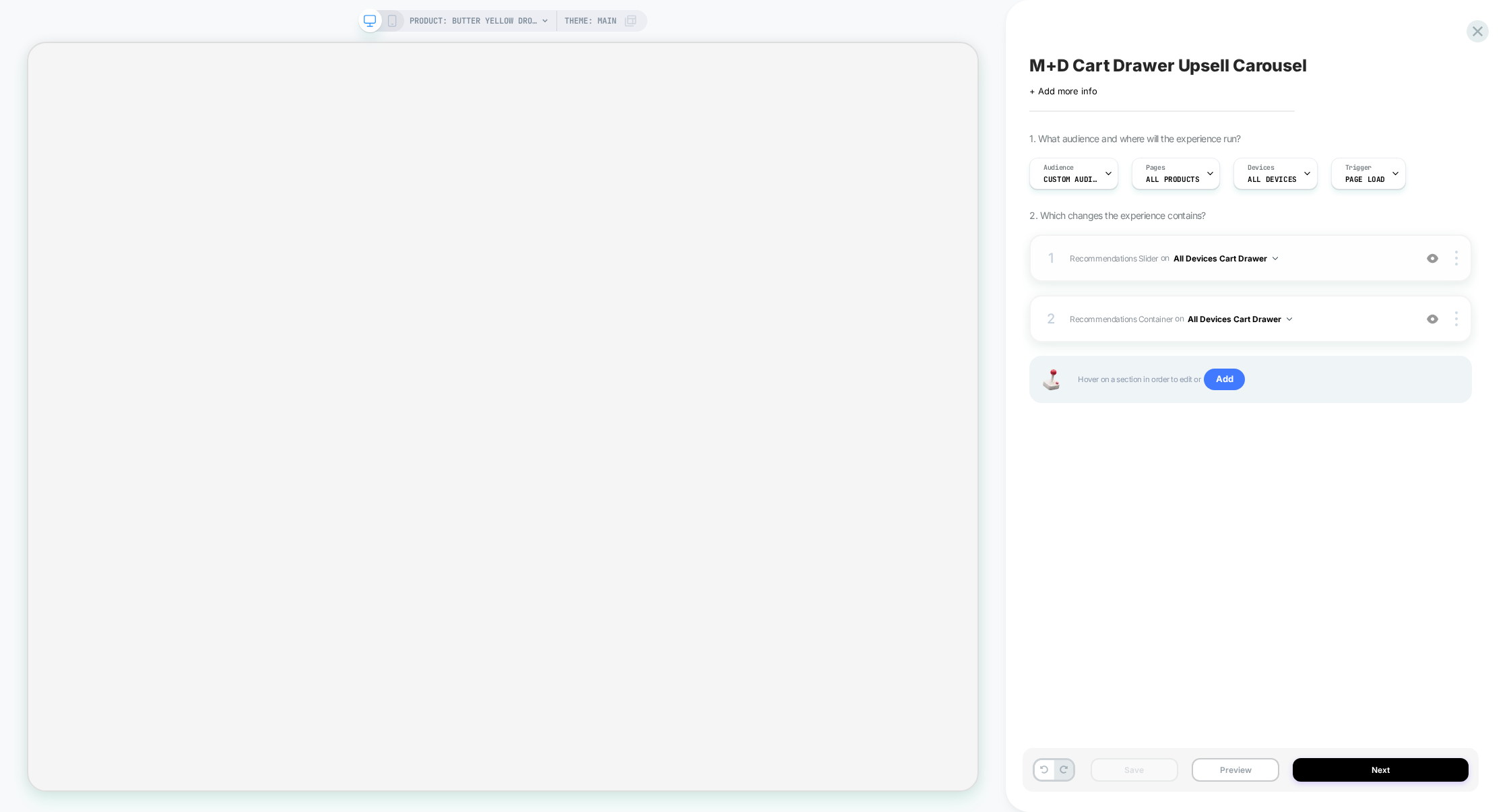
click at [1308, 254] on span "Recommendations Slider Replacing Product Slider WITH #_loomi_addon_175484356481…" at bounding box center [1238, 258] width 338 height 17
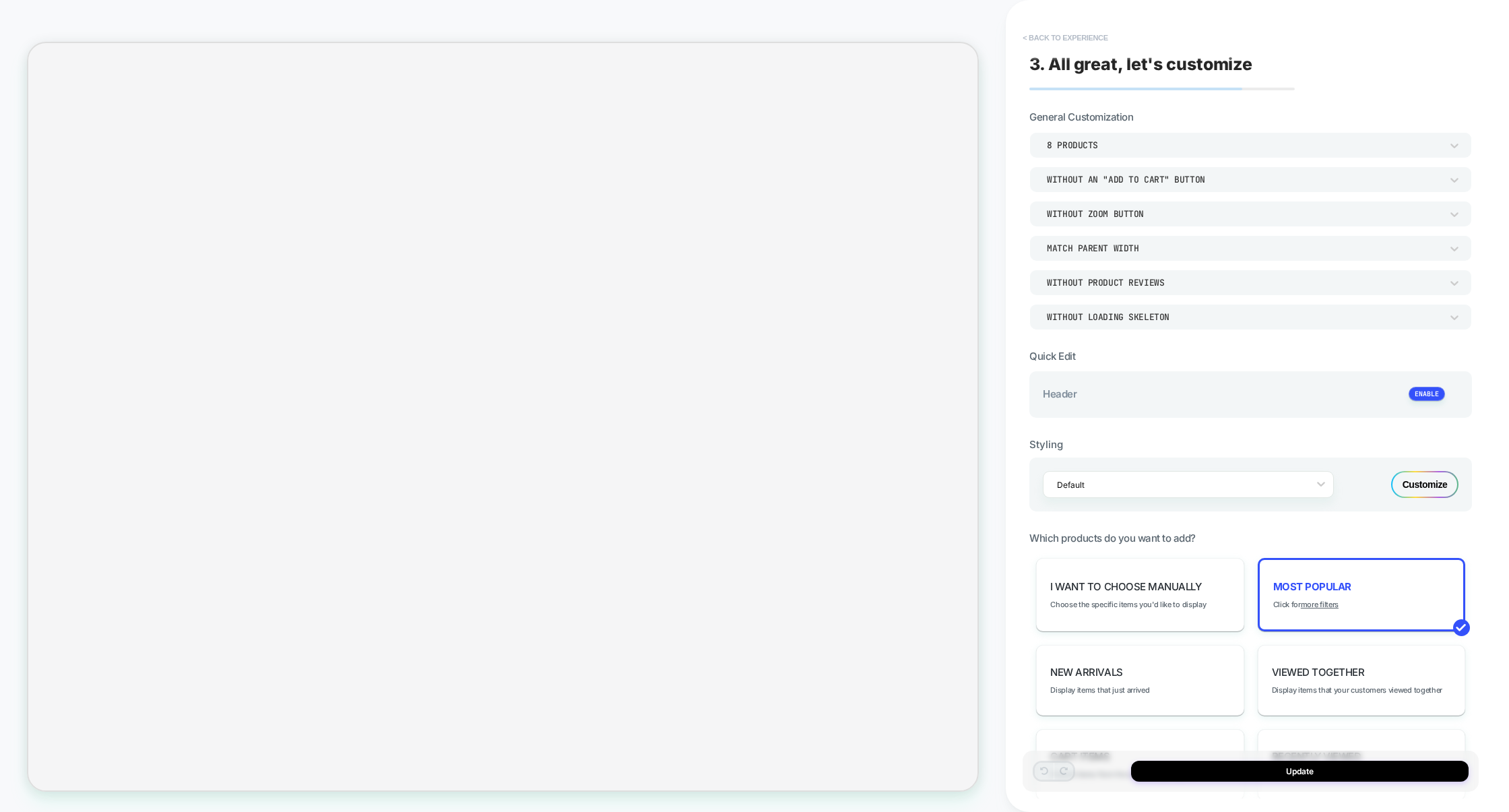
click at [1080, 34] on button "< Back to experience" at bounding box center [1065, 38] width 98 height 22
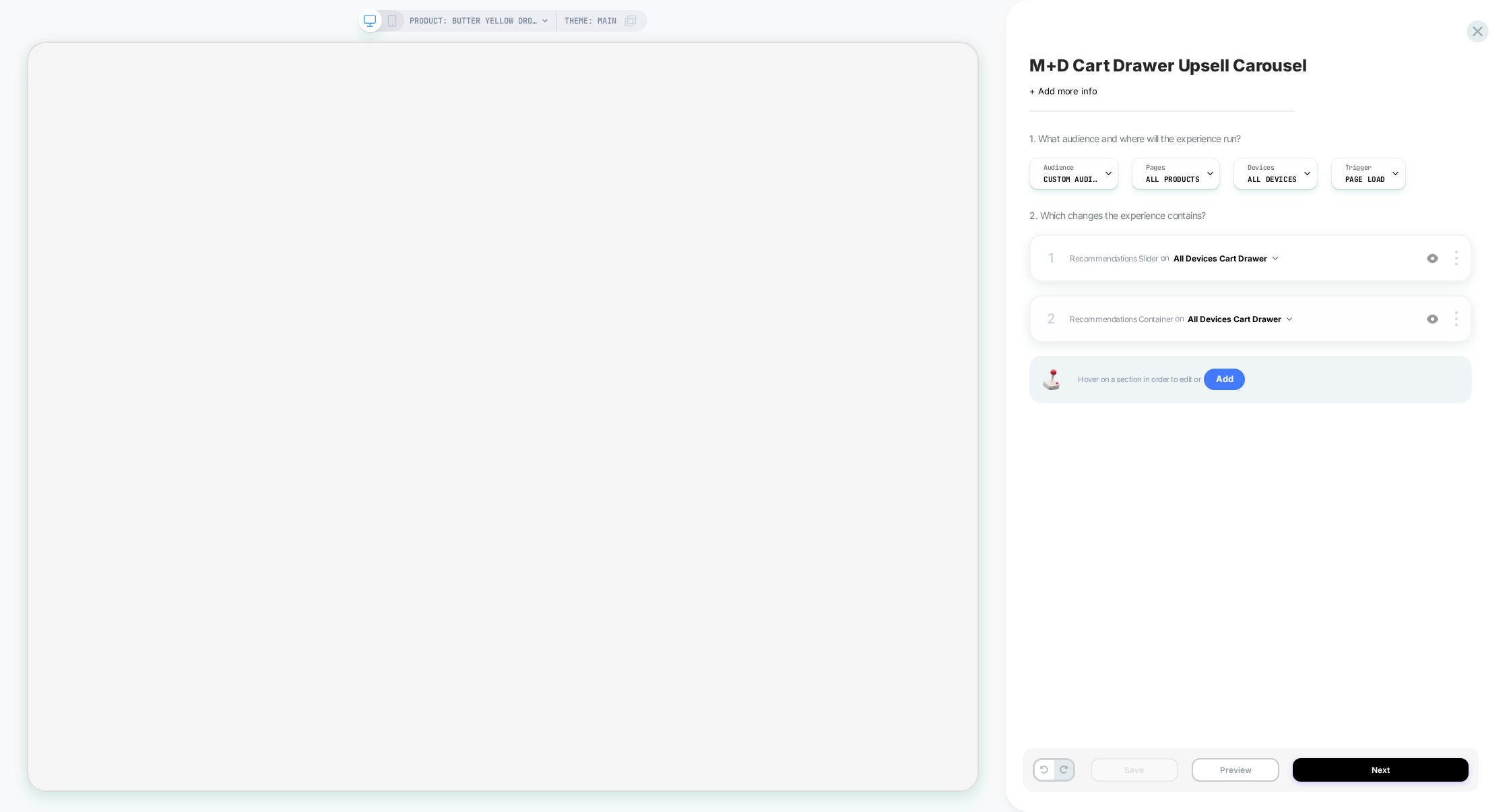
click at [1345, 314] on span "Recommendations Container Adding Code Block BEFORE .menu-drawer__dynamic-conten…" at bounding box center [1238, 318] width 338 height 17
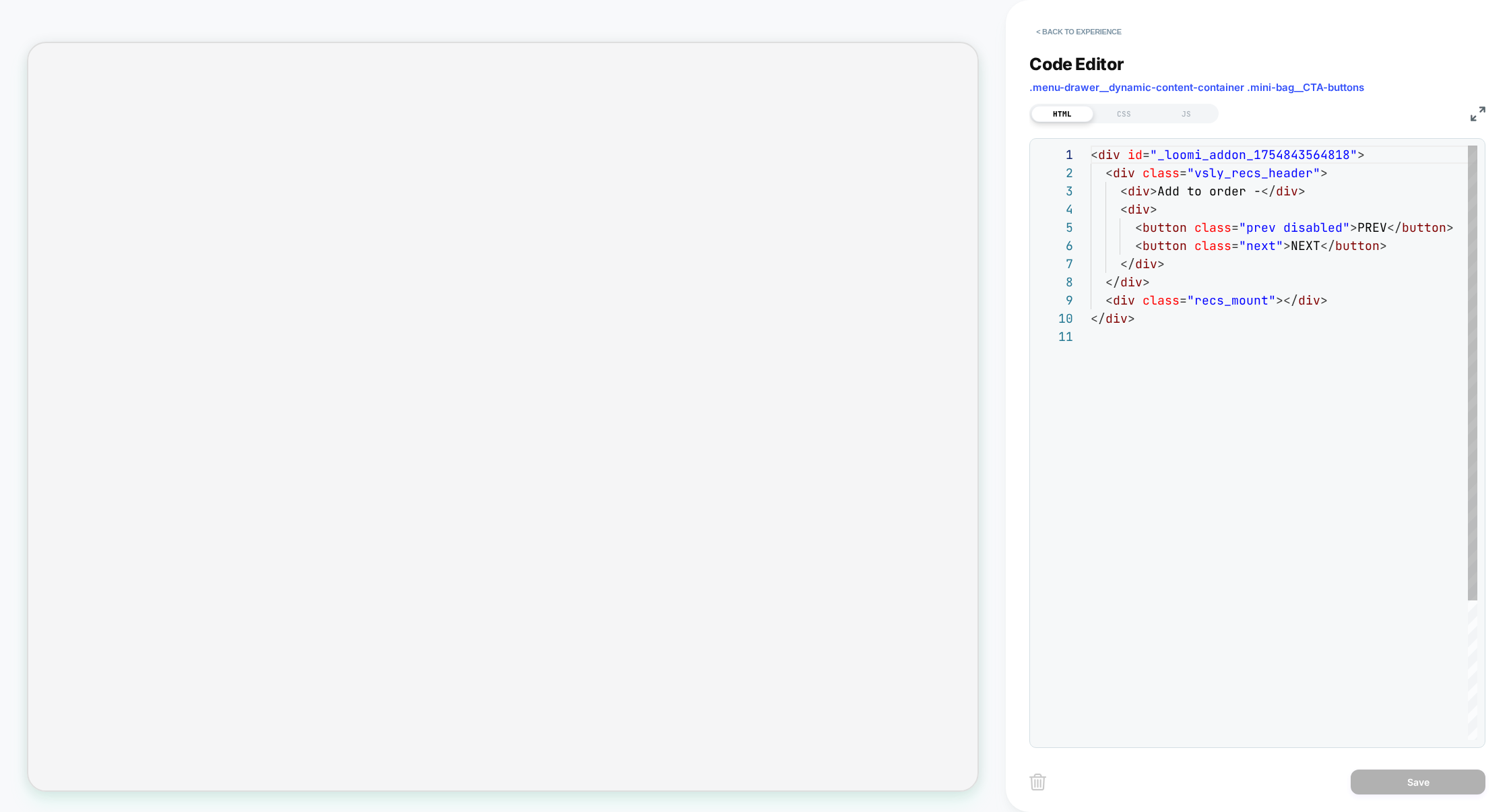
scroll to position [182, 0]
click at [1178, 112] on div "JS" at bounding box center [1186, 114] width 62 height 16
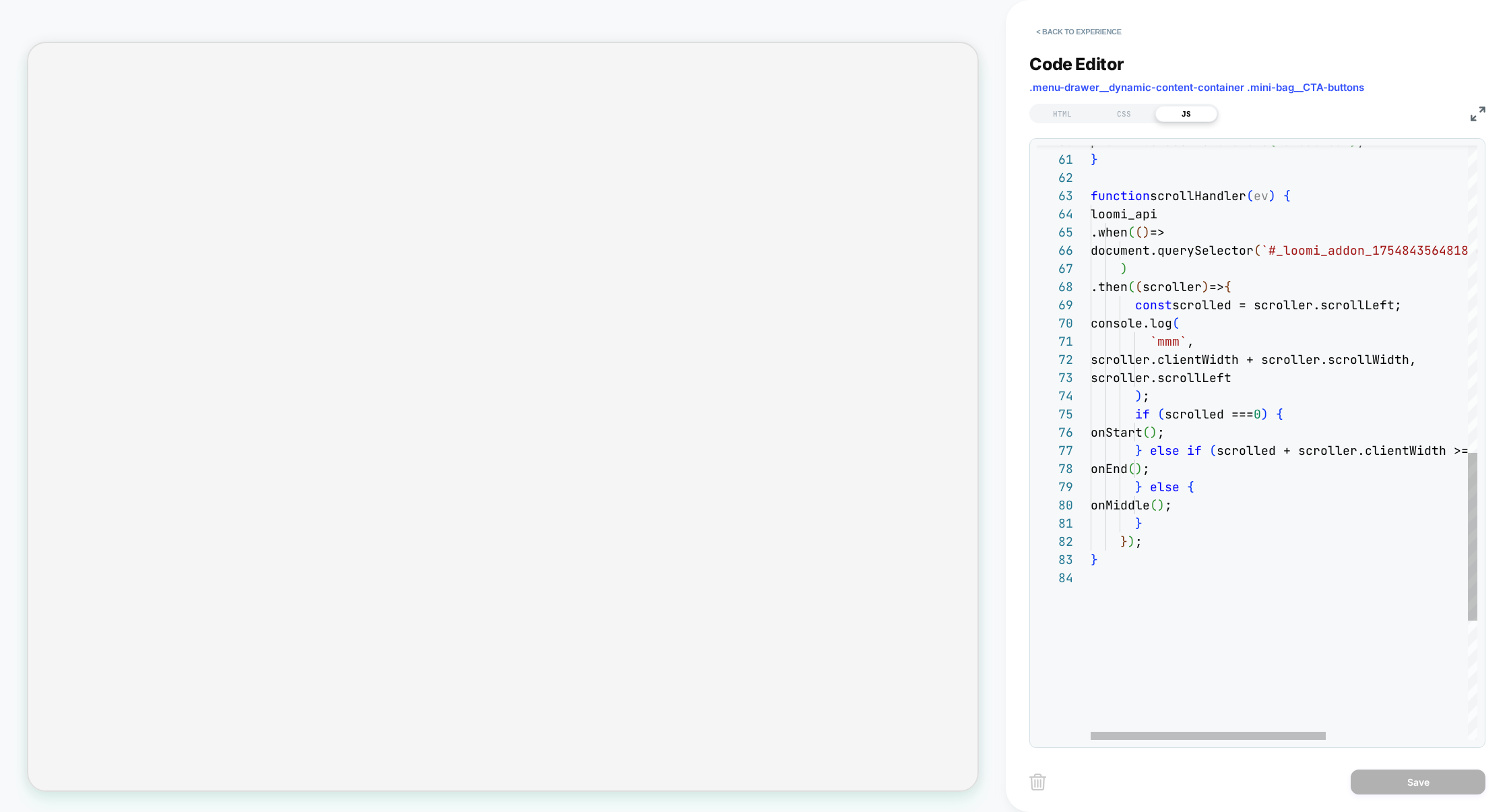
select select "**"
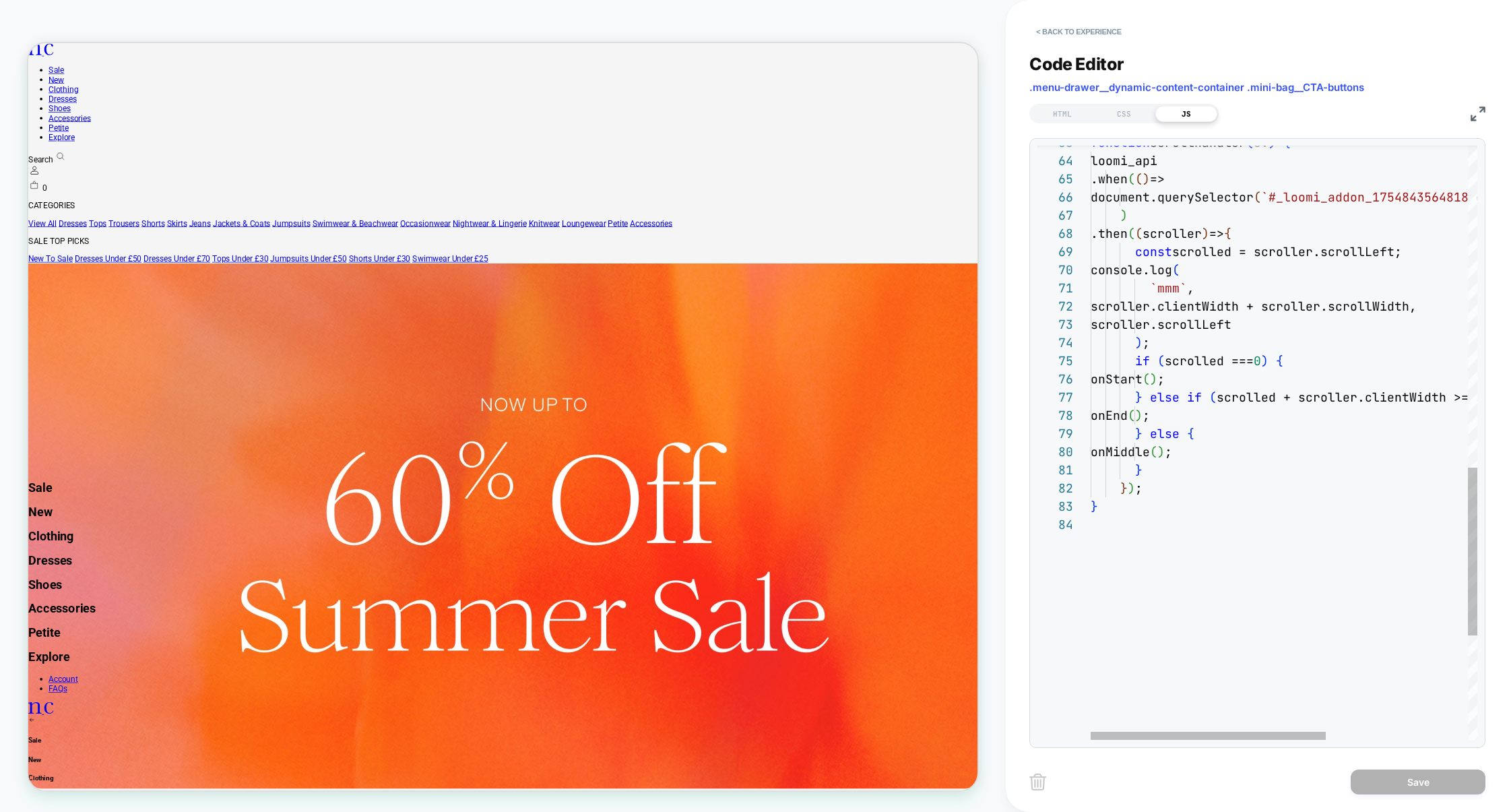
scroll to position [0, 0]
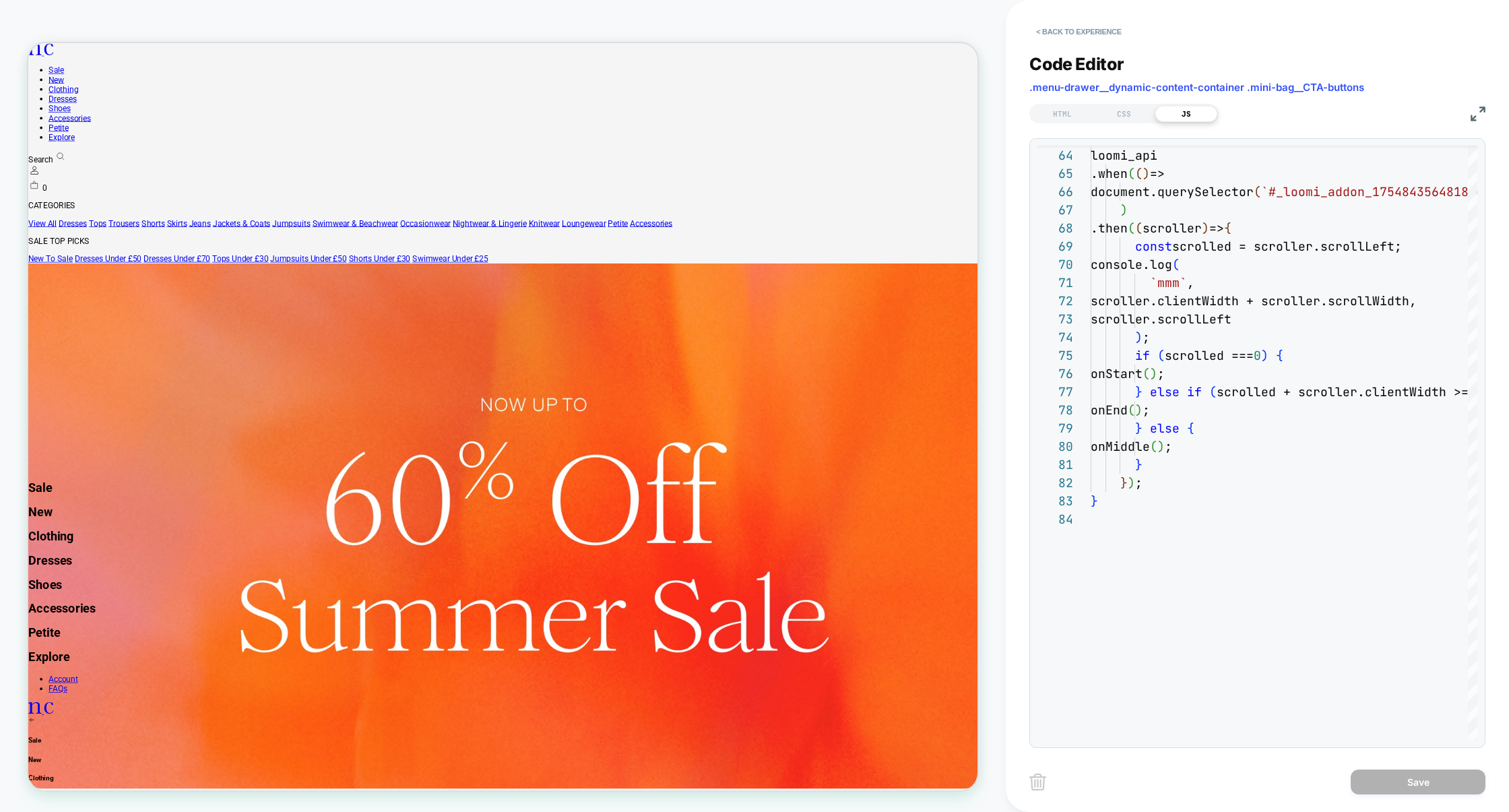
click at [1472, 116] on img at bounding box center [1477, 113] width 15 height 15
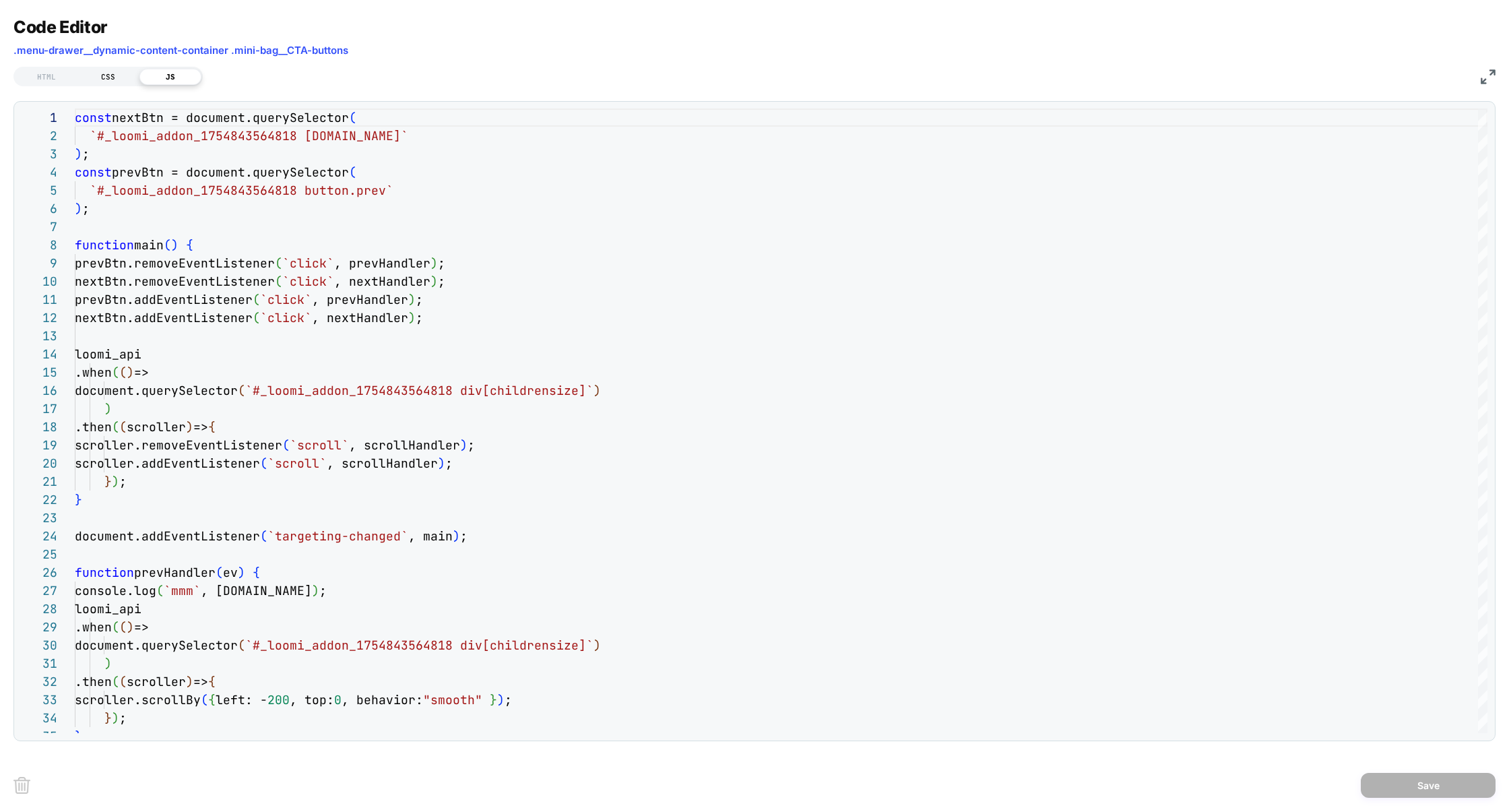
click at [119, 81] on div "CSS" at bounding box center [108, 77] width 62 height 16
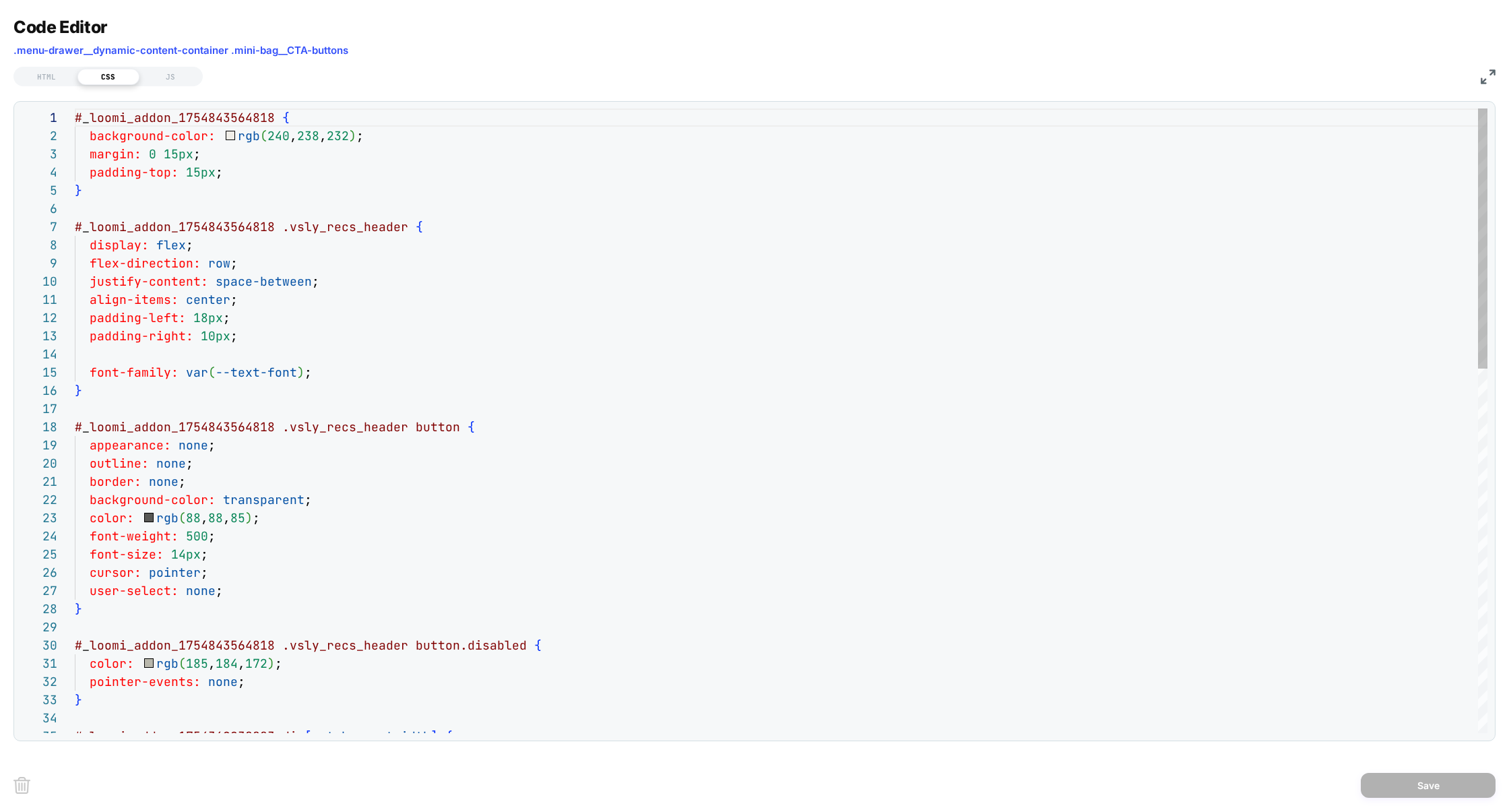
scroll to position [182, 0]
click at [63, 75] on div "HTML" at bounding box center [46, 77] width 62 height 16
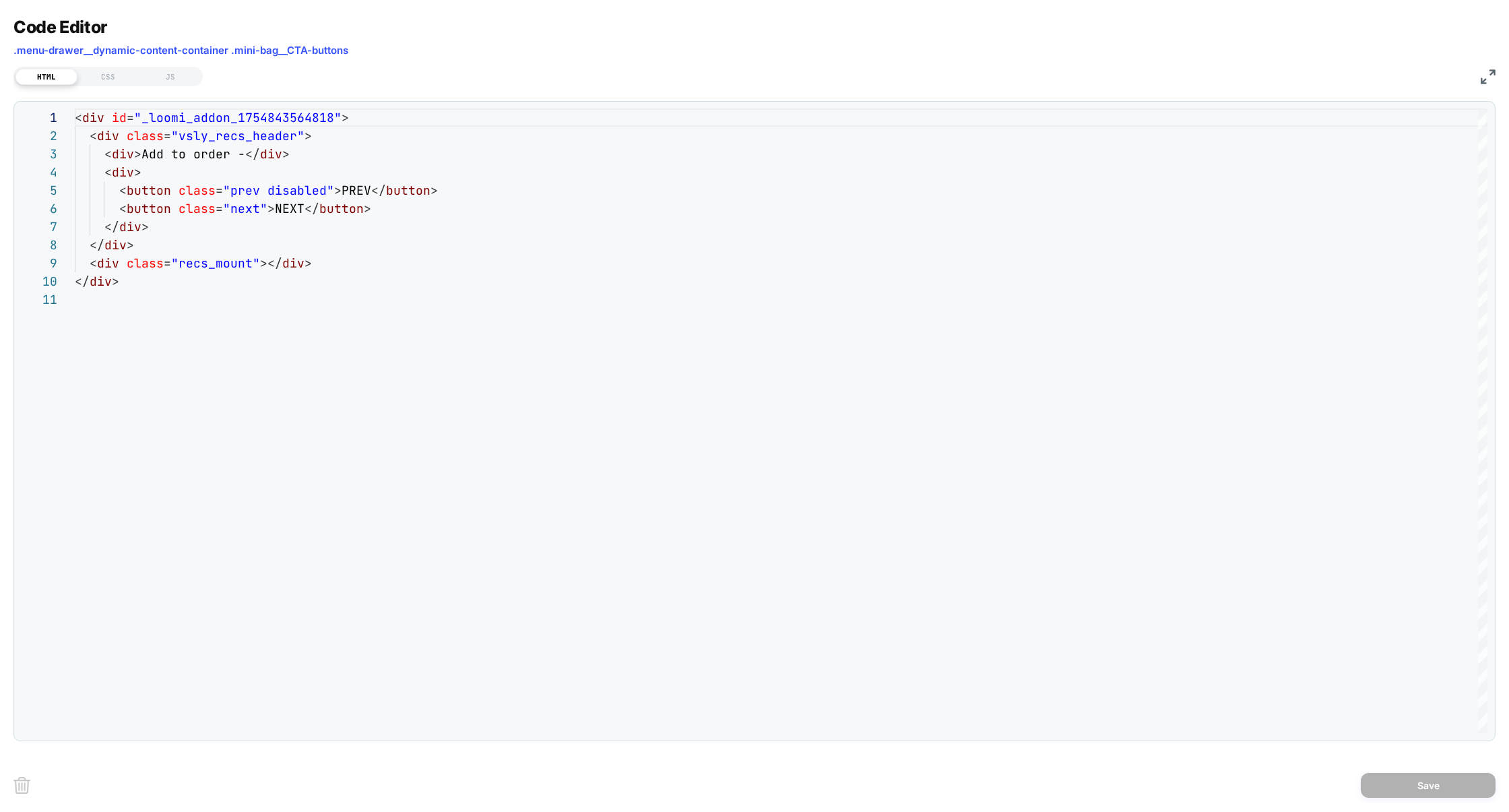
click at [1488, 75] on img at bounding box center [1487, 76] width 15 height 15
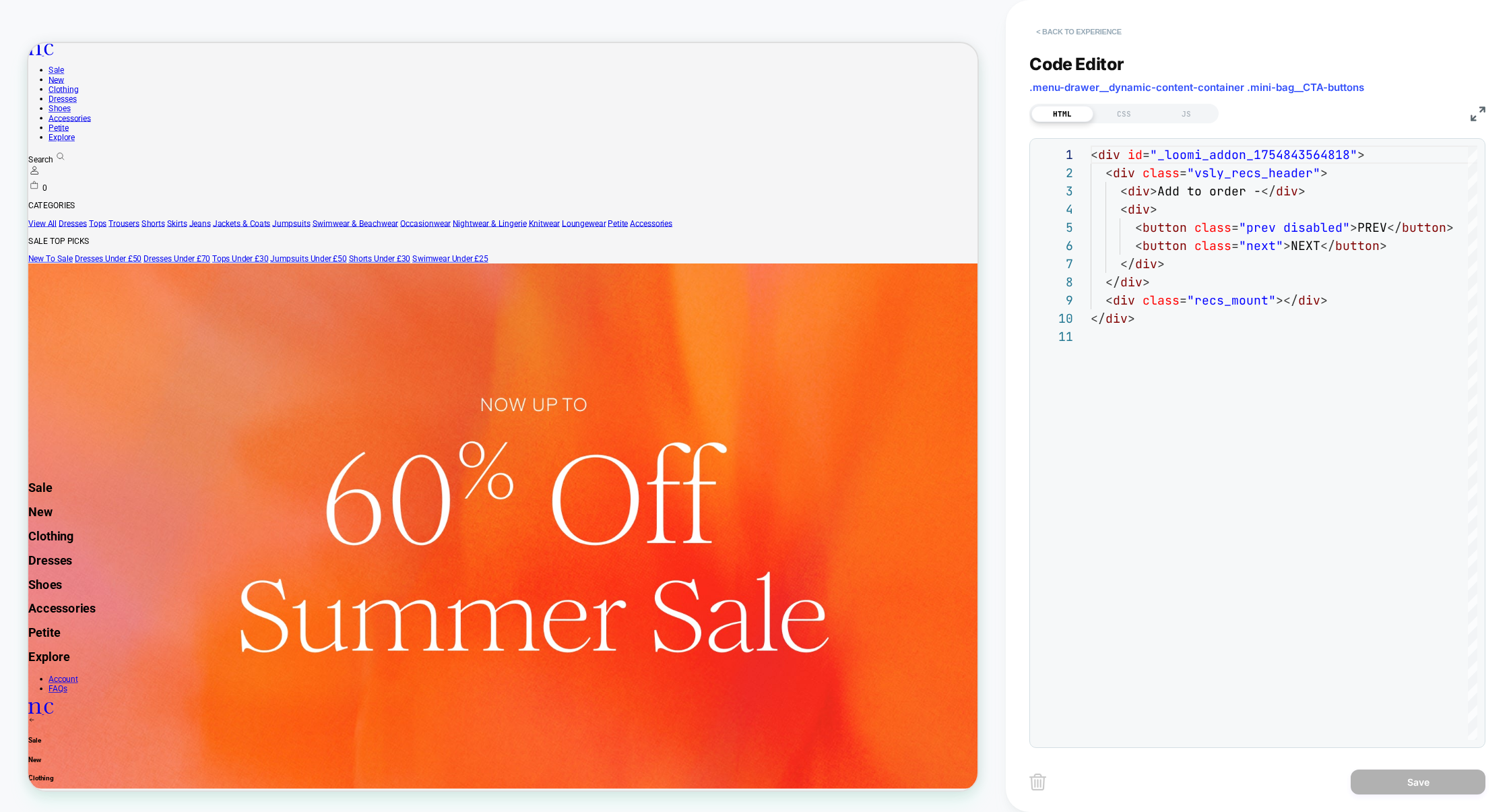
click at [1094, 40] on button "< Back to experience" at bounding box center [1078, 32] width 98 height 22
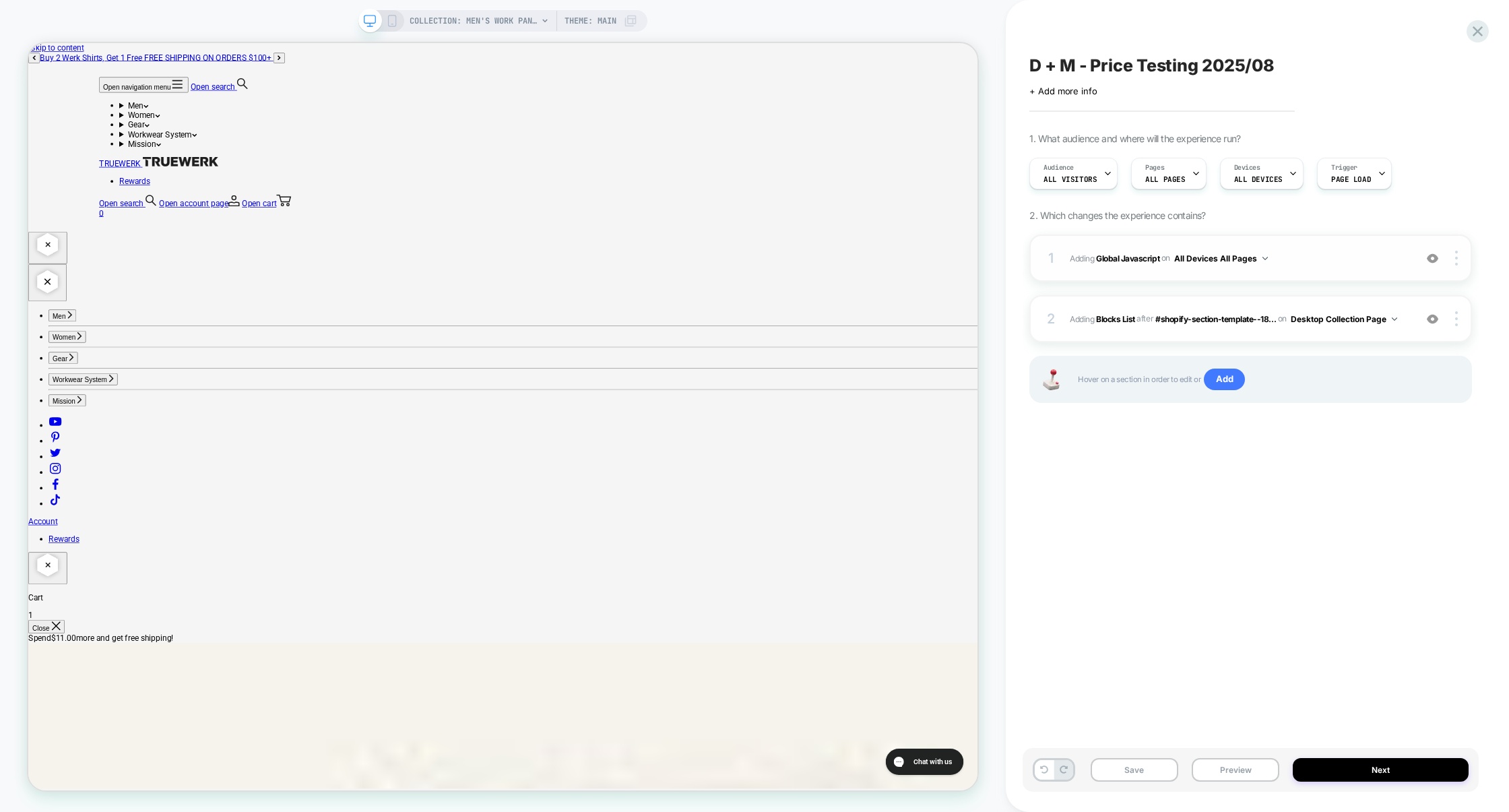
click at [1305, 263] on span "Adding Global Javascript on All Devices All Pages" at bounding box center [1238, 258] width 338 height 17
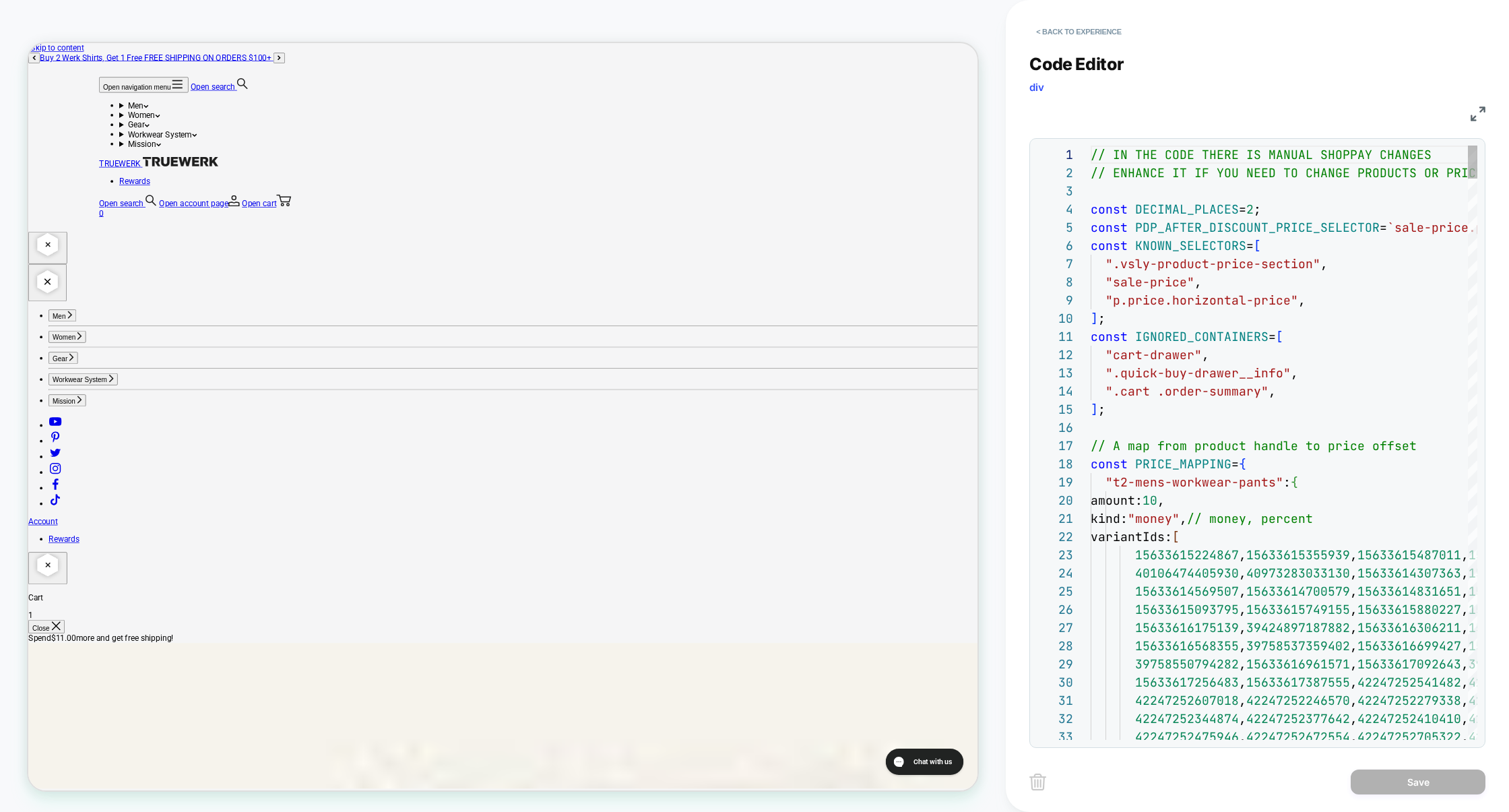
scroll to position [182, 0]
click at [1478, 114] on img at bounding box center [1477, 113] width 15 height 15
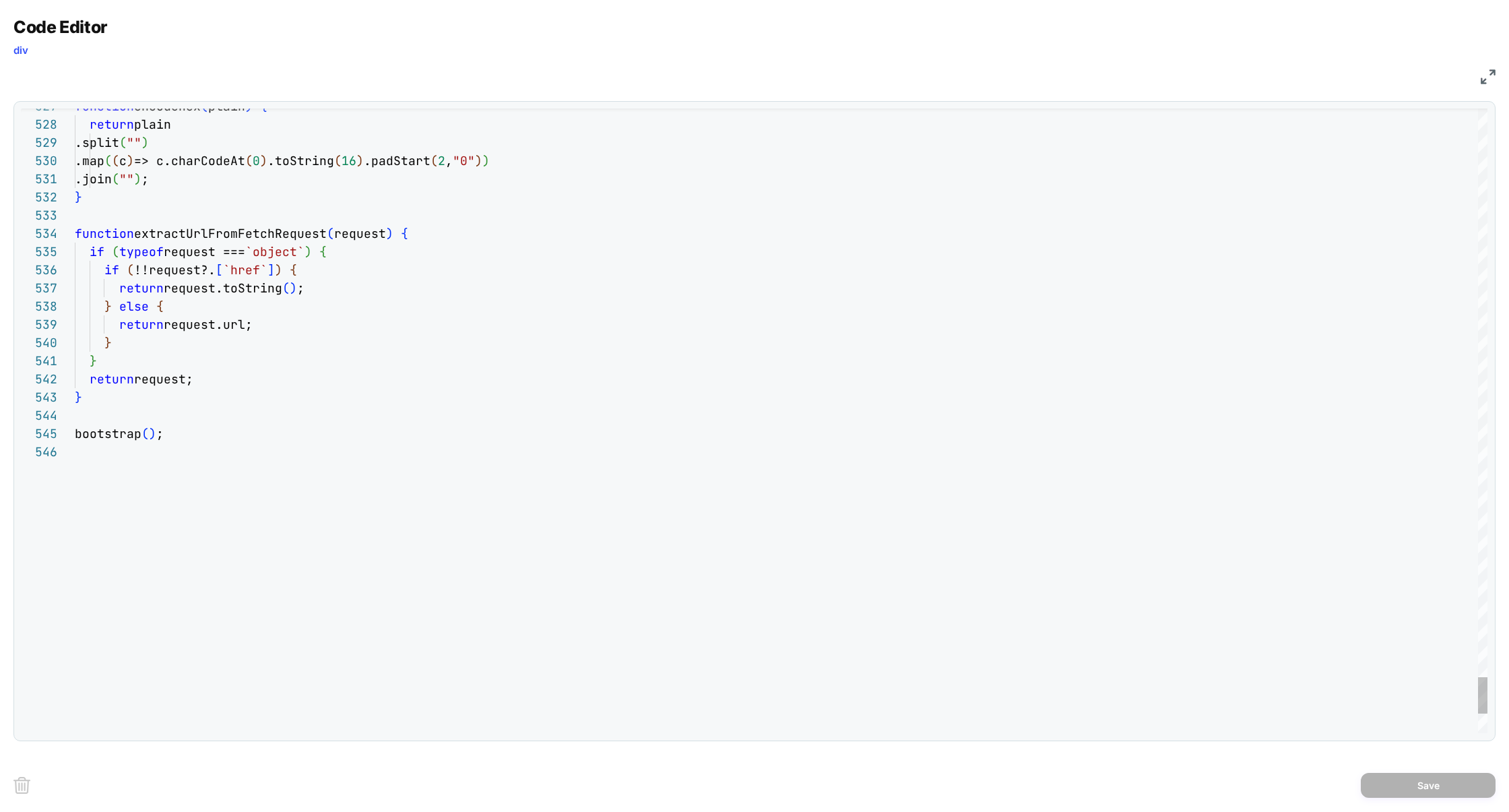
type textarea "**********"
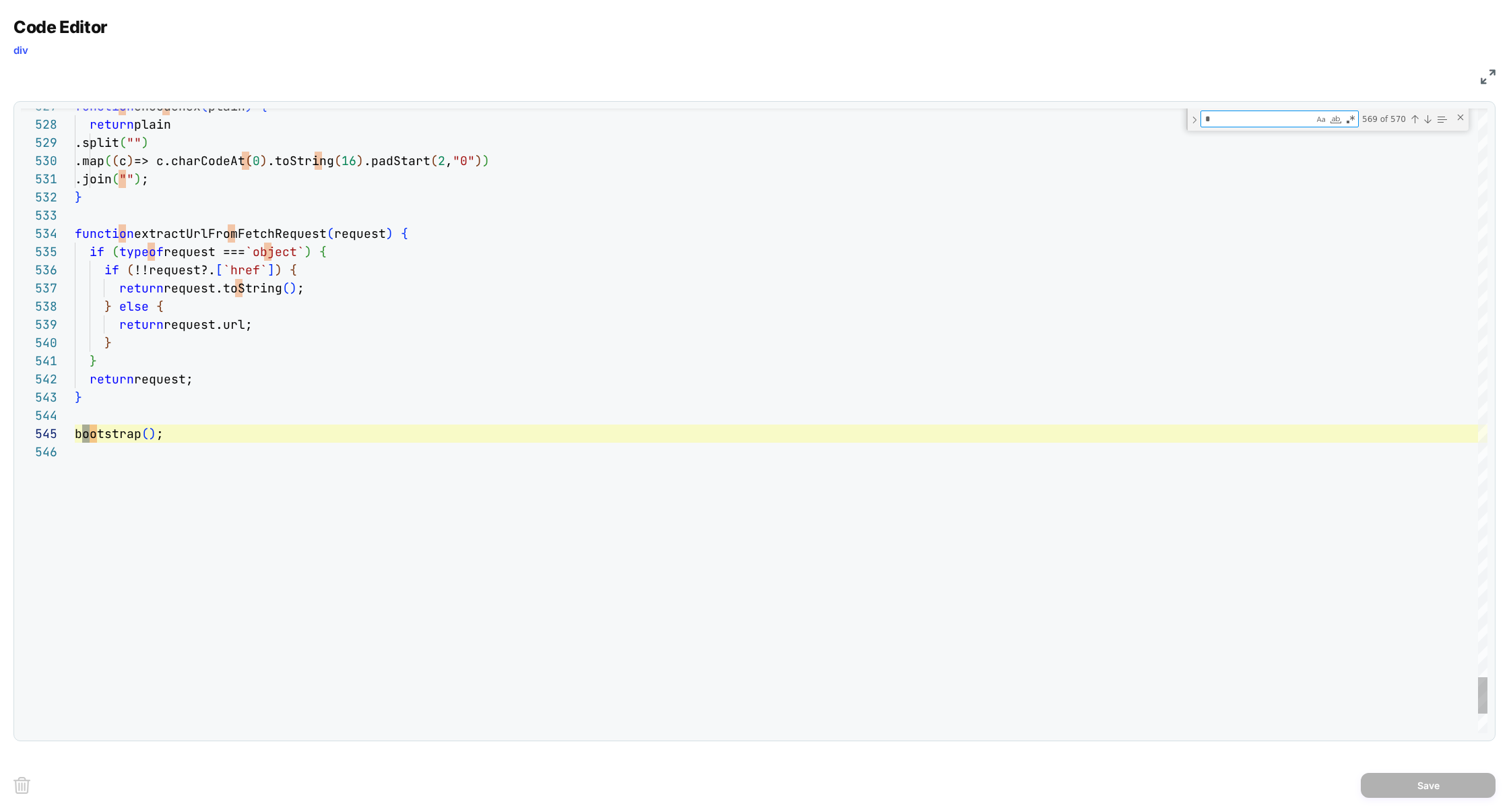
type textarea "**"
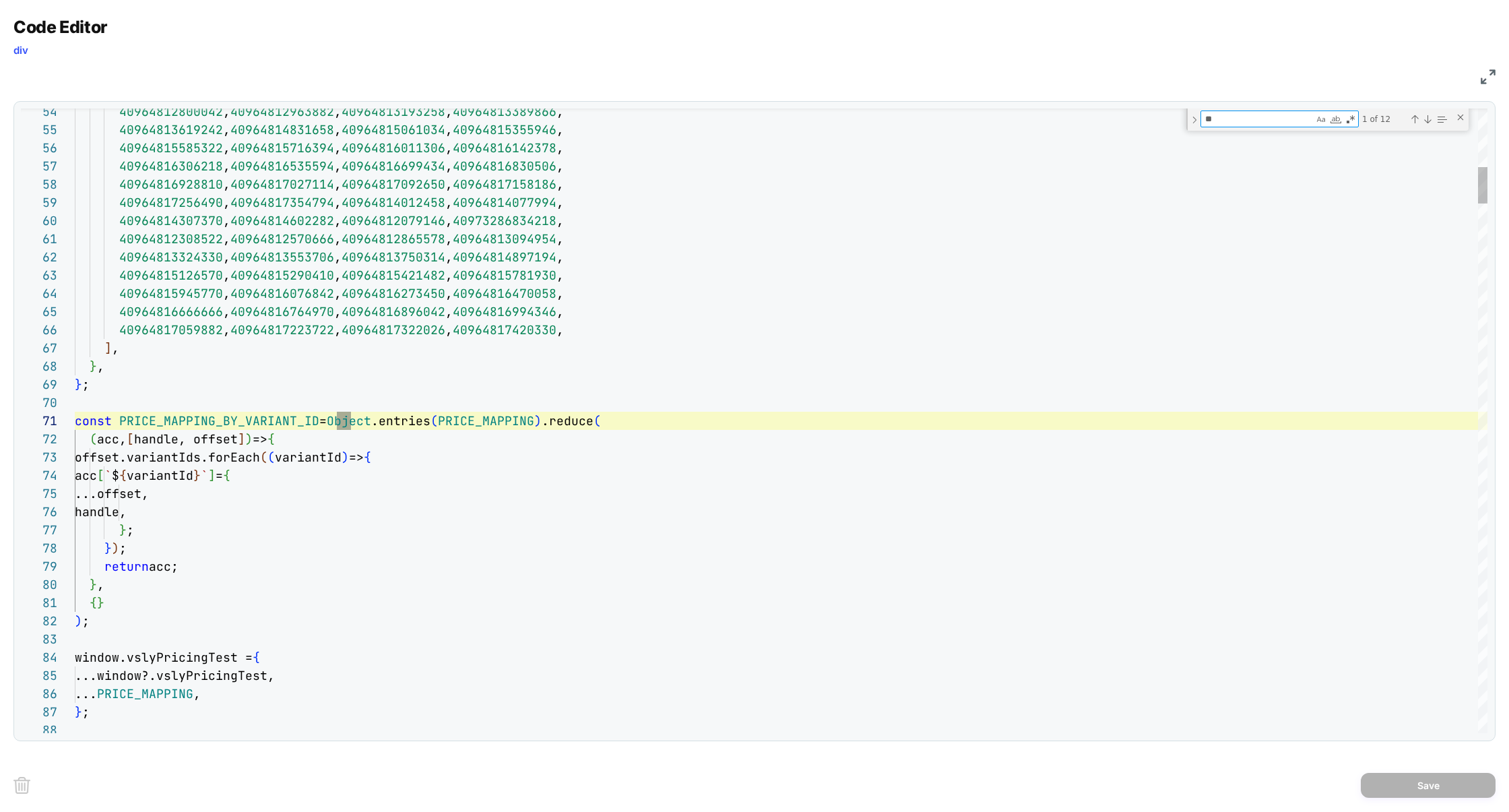
type textarea "**********"
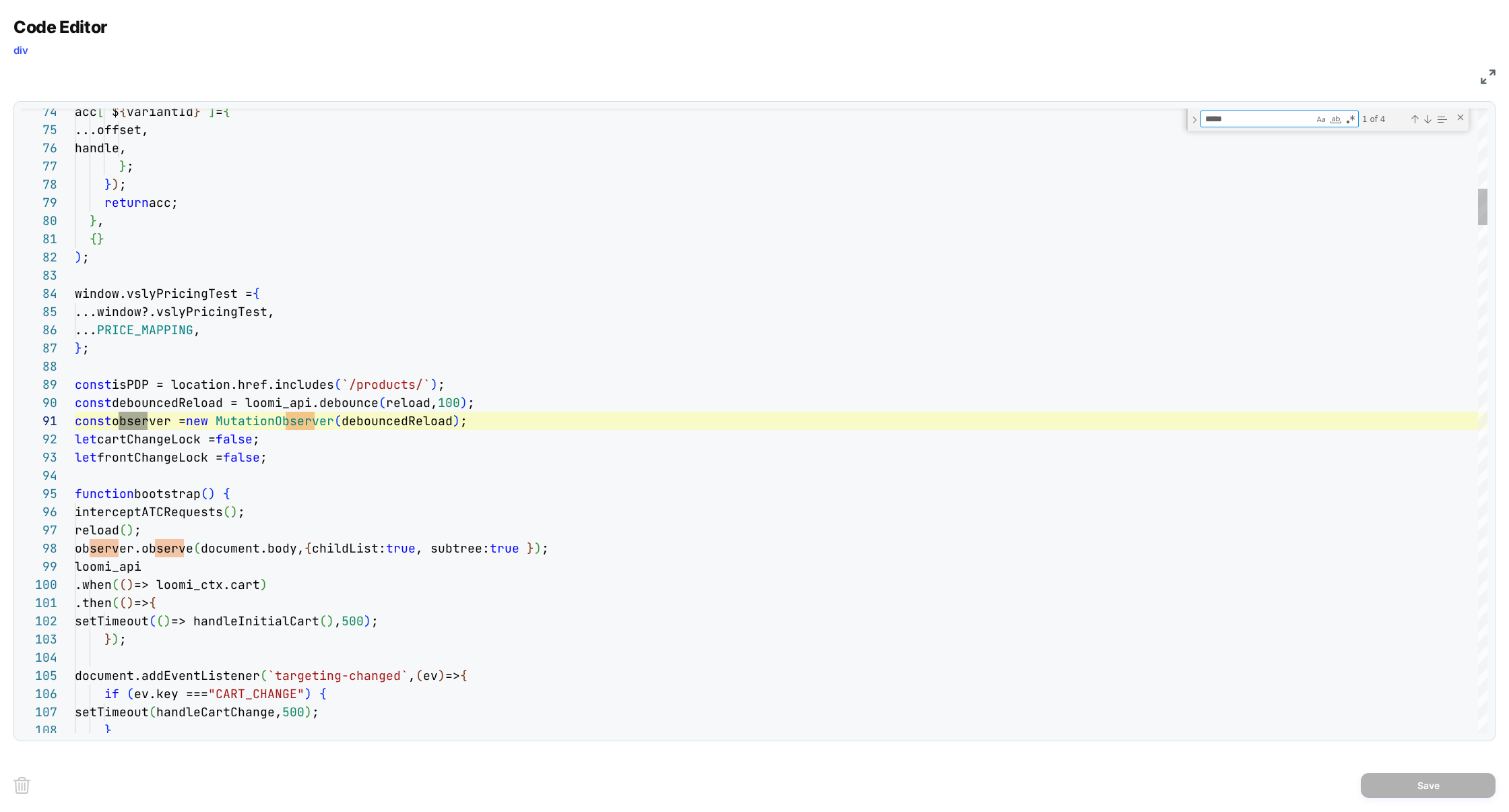
scroll to position [182, 79]
type textarea "*****"
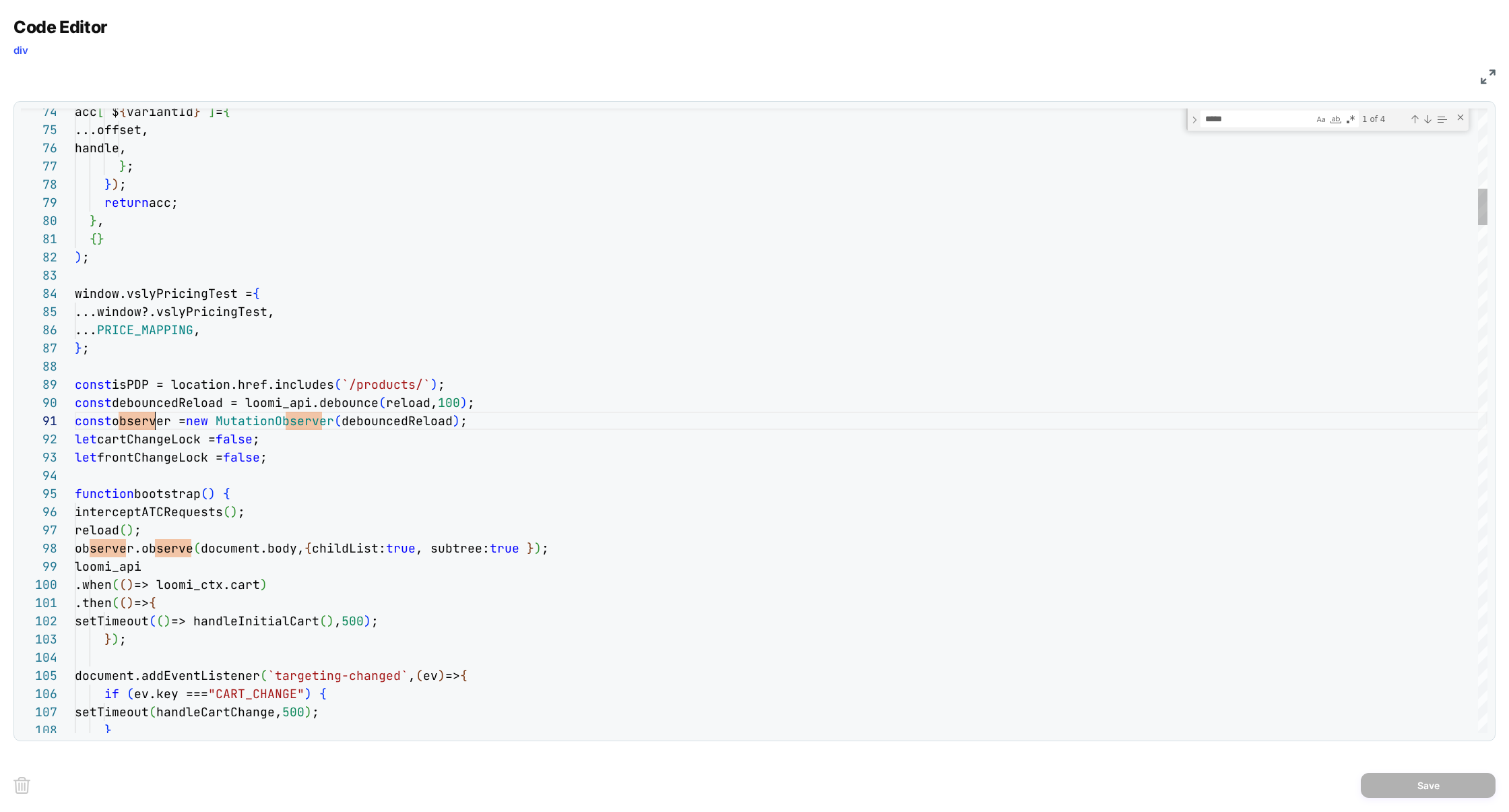
scroll to position [0, 101]
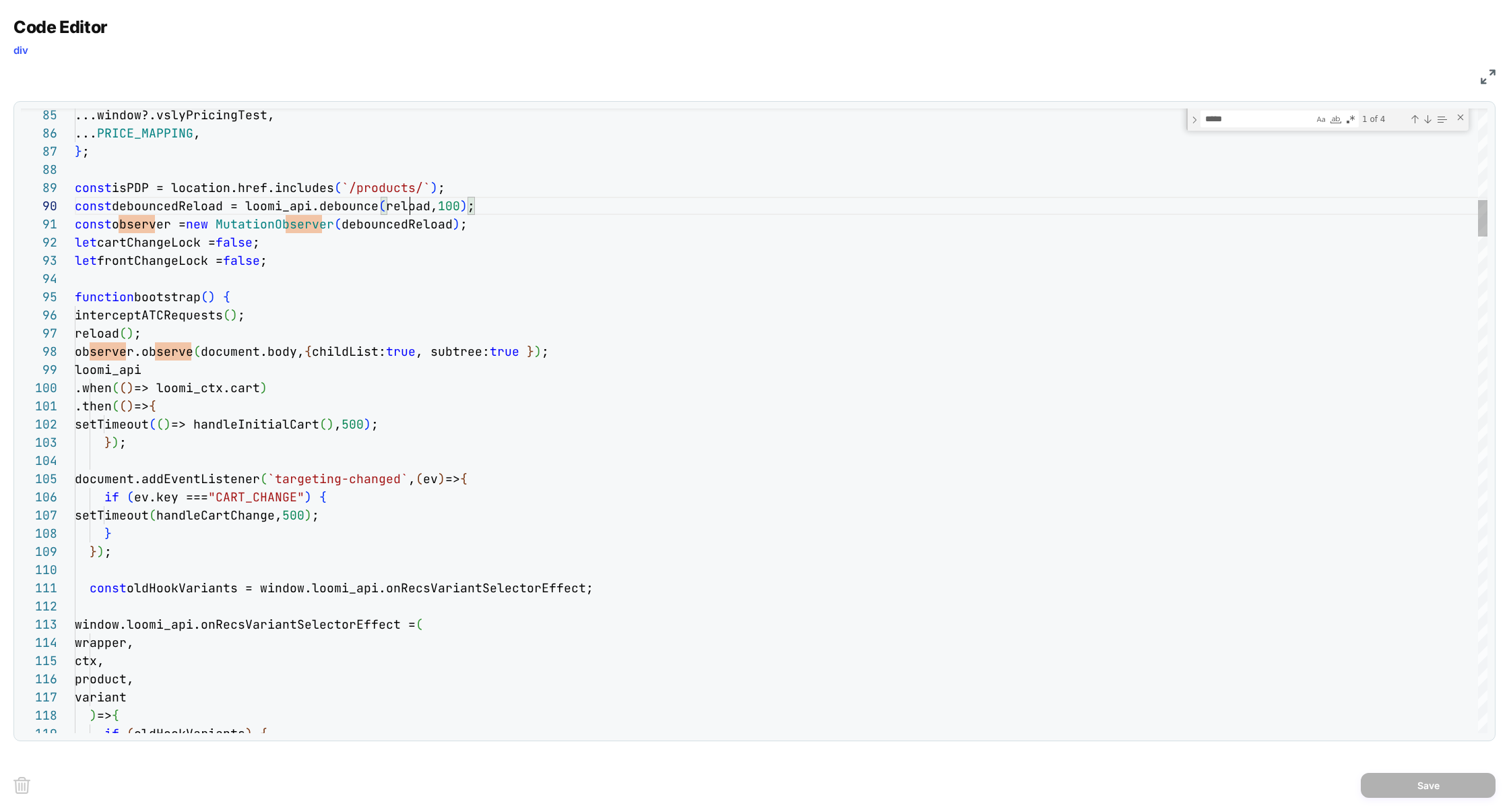
scroll to position [163, 356]
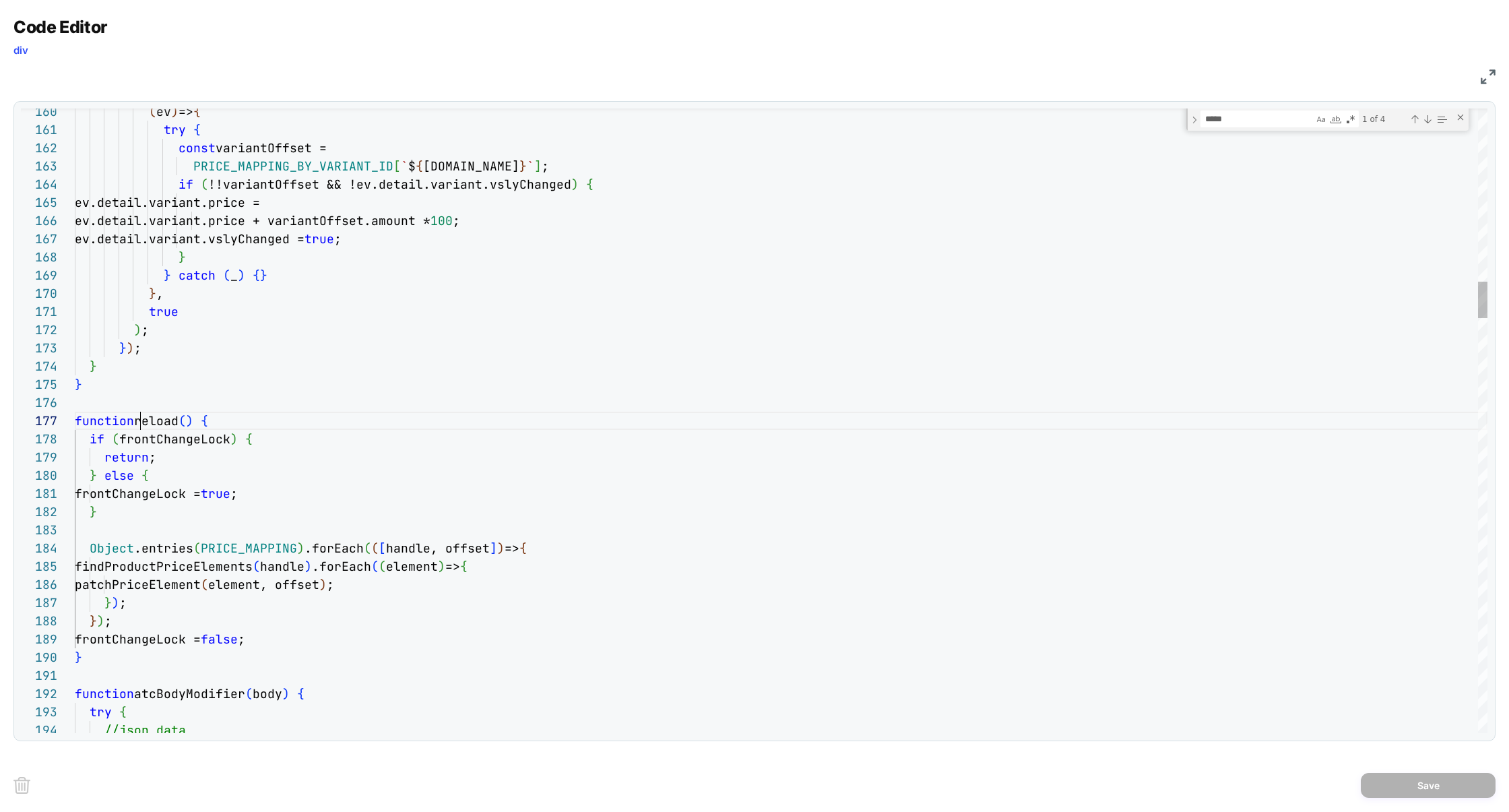
scroll to position [109, 138]
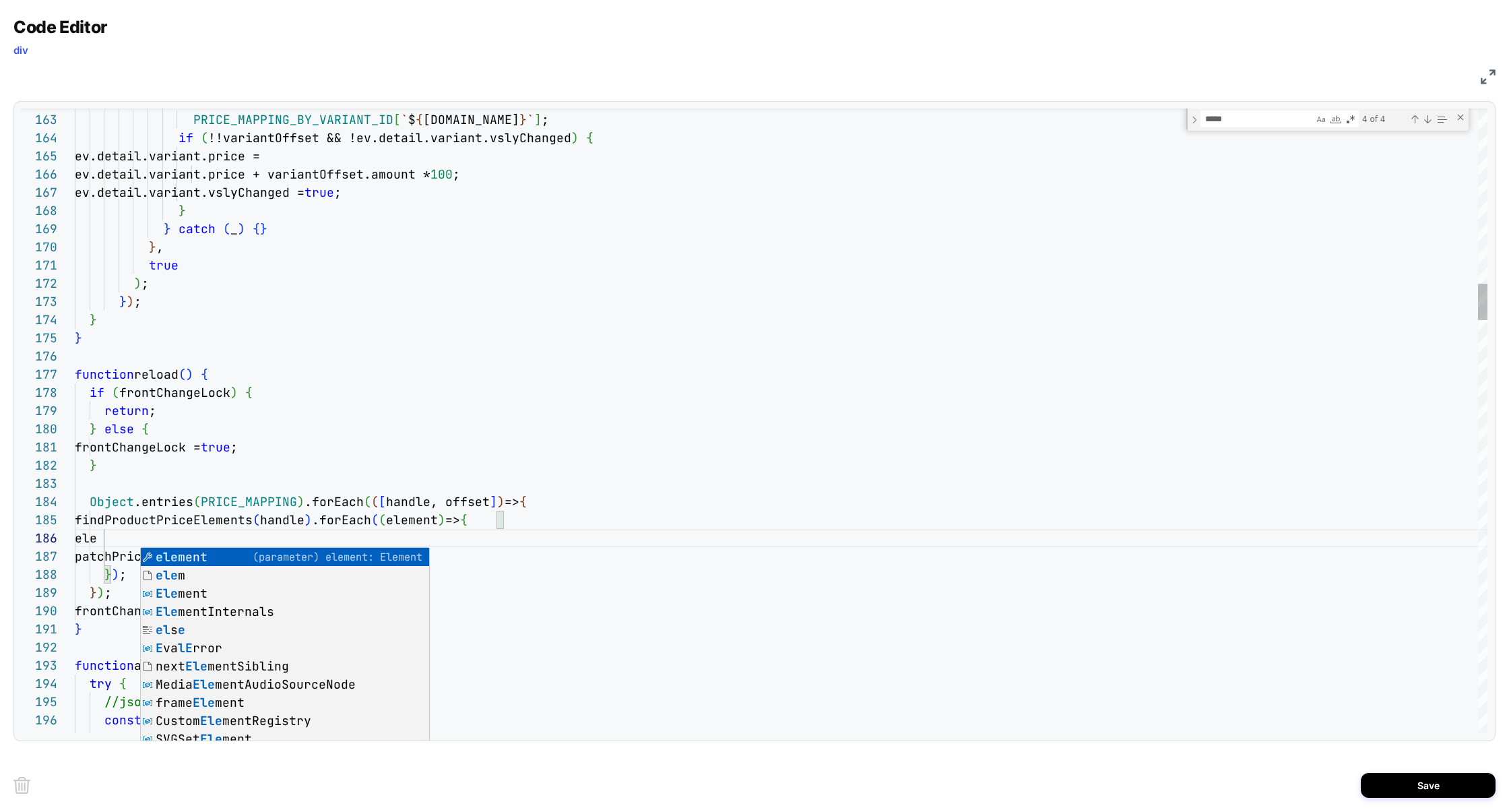
scroll to position [90, 94]
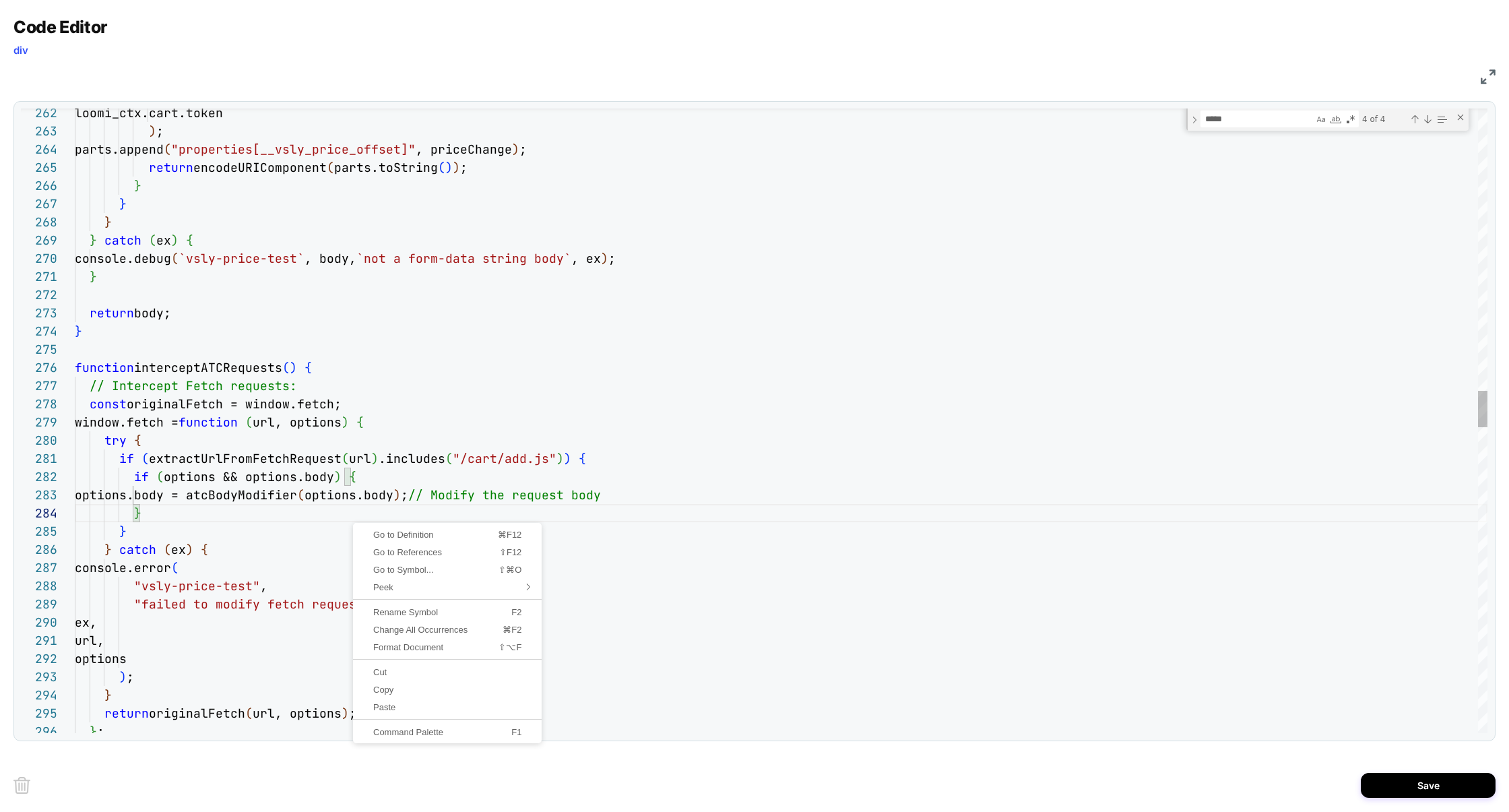
scroll to position [55, 65]
click at [338, 496] on div "loomi_ctx.cart.token ) ; parts.append ( "properties[__vsly_price_offset]" , pri…" at bounding box center [781, 623] width 1412 height 10575
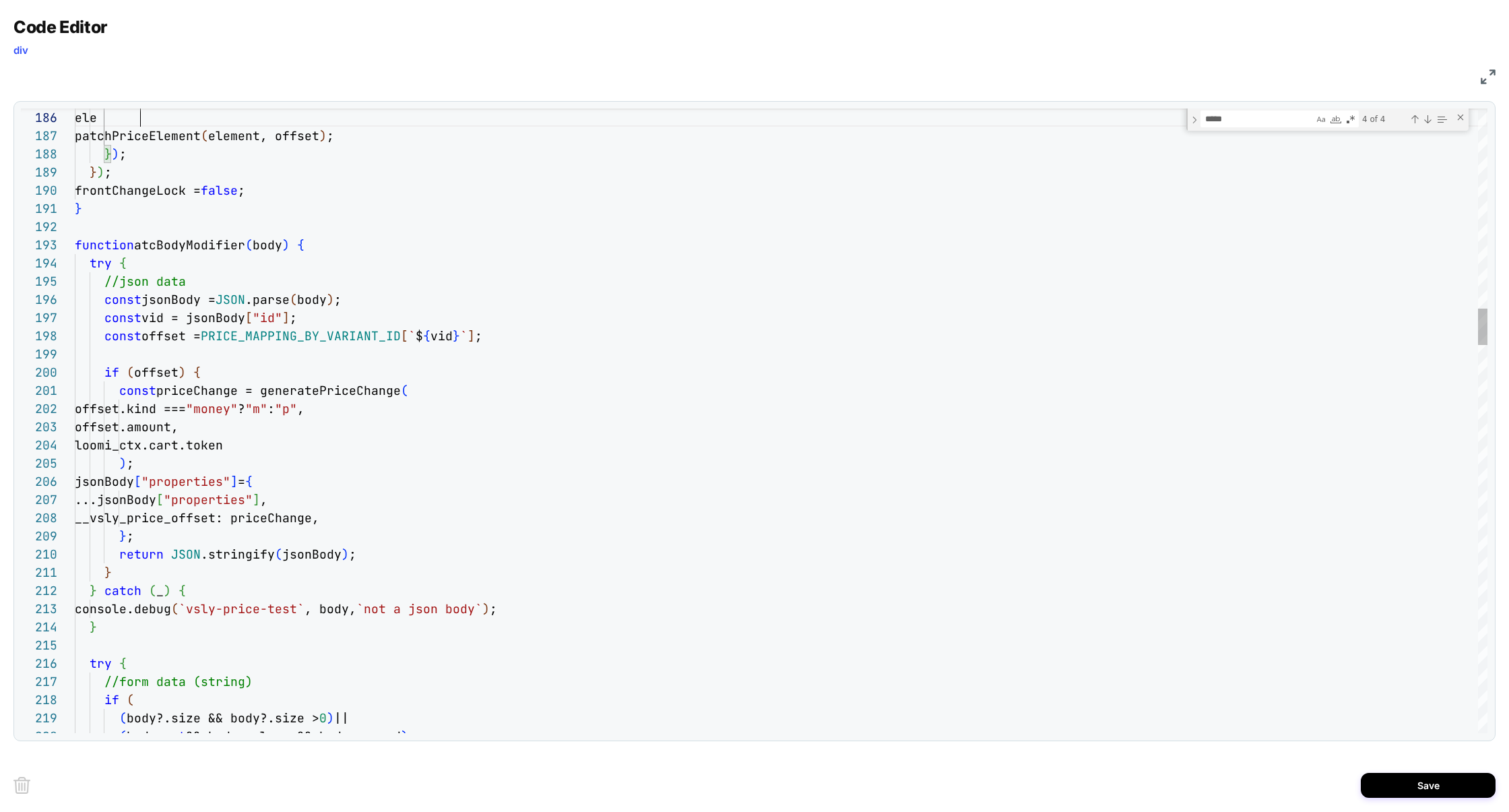
scroll to position [90, 65]
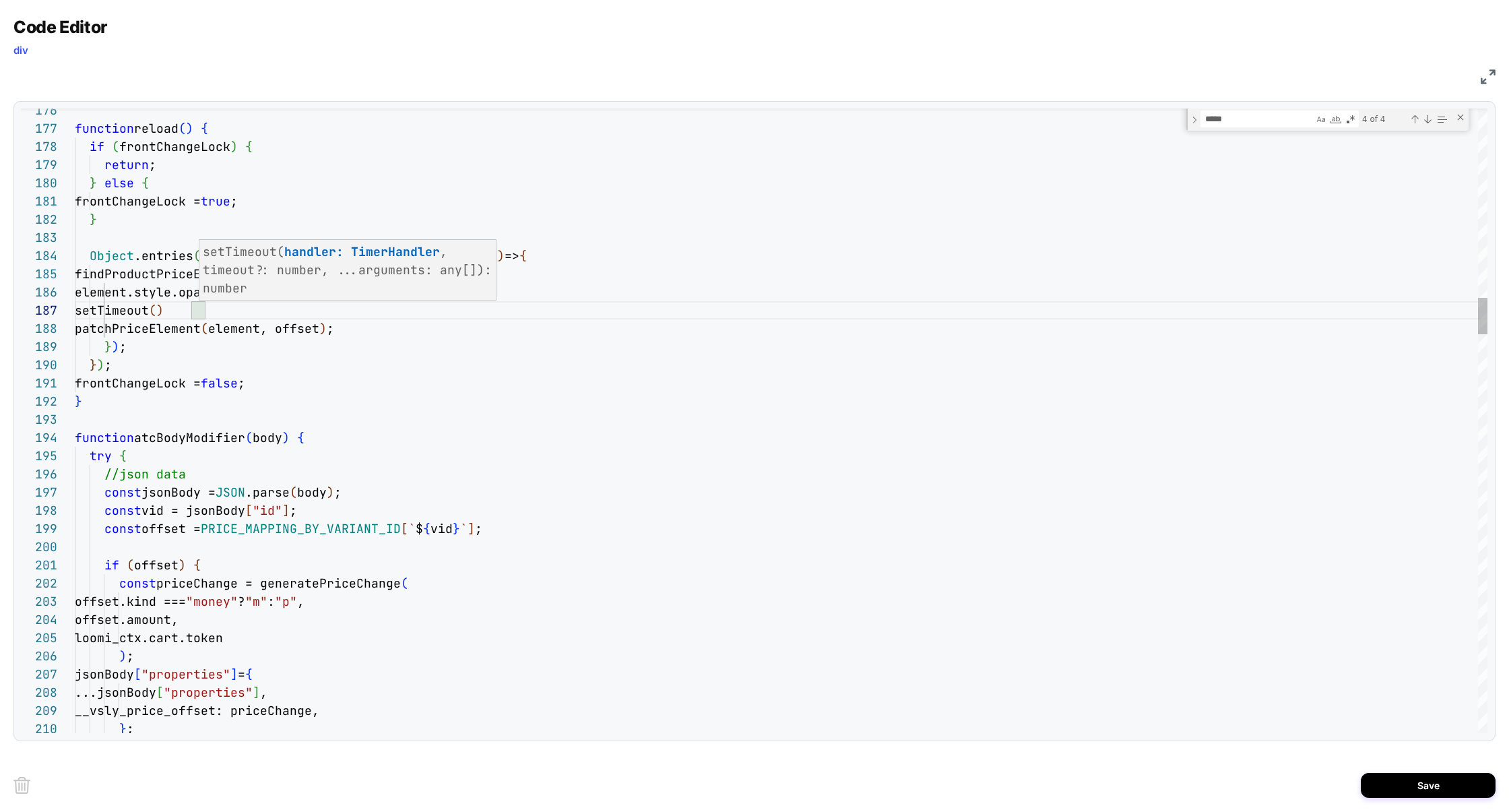
scroll to position [109, 131]
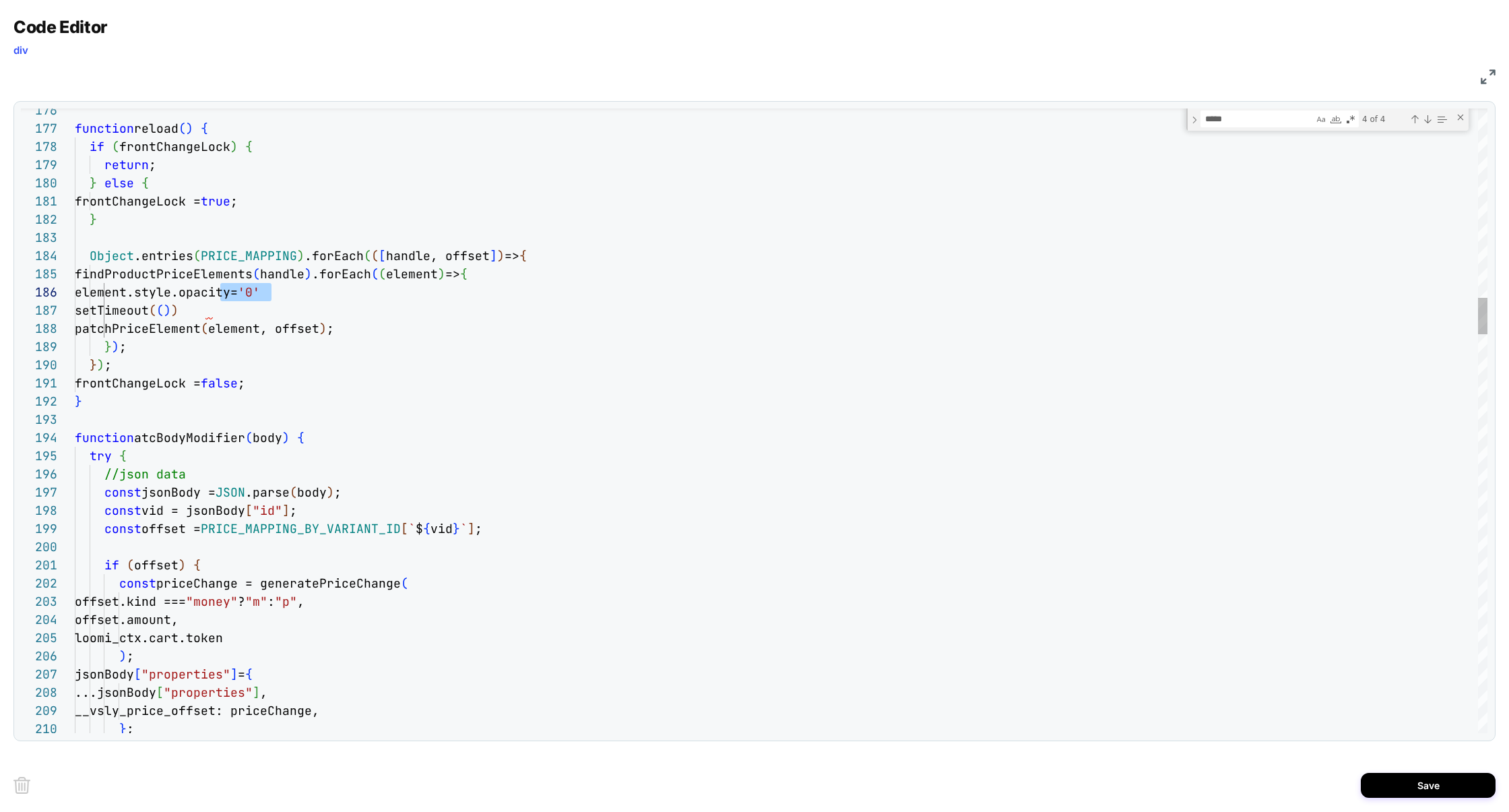
type textarea "**********"
type textarea "*******"
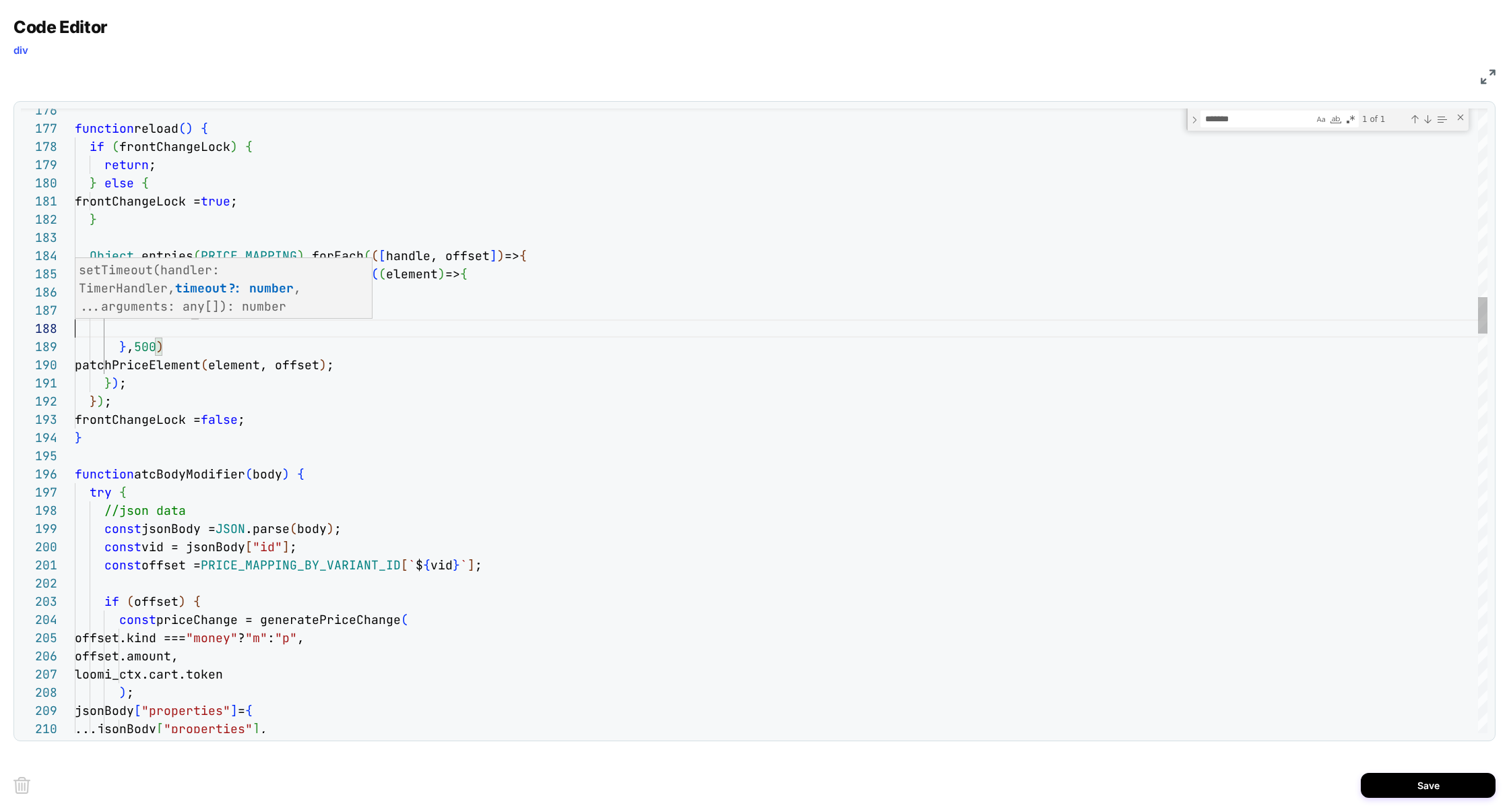
scroll to position [127, 0]
drag, startPoint x: 324, startPoint y: 296, endPoint x: 2, endPoint y: 296, distance: 321.9
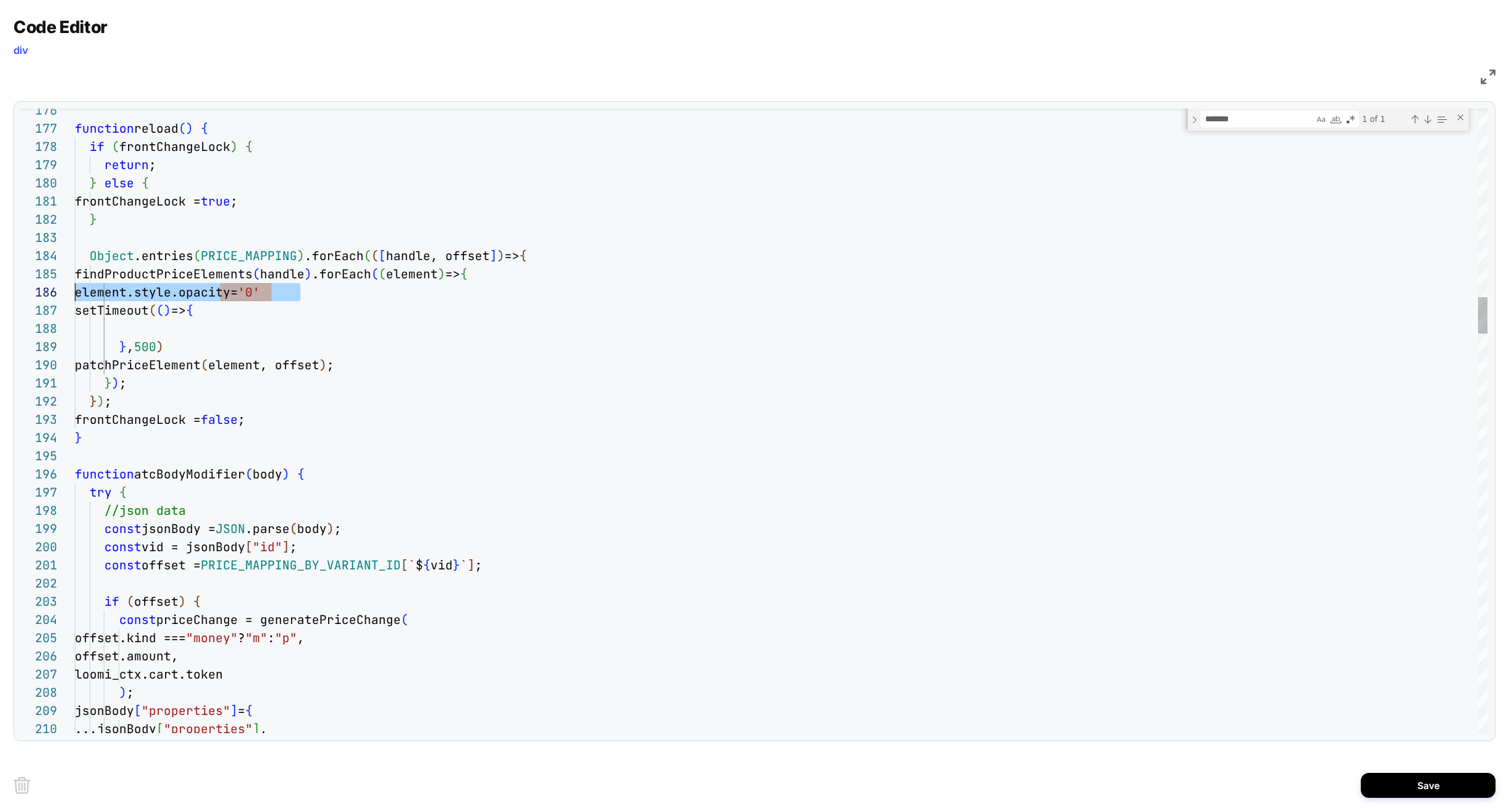
scroll to position [127, 0]
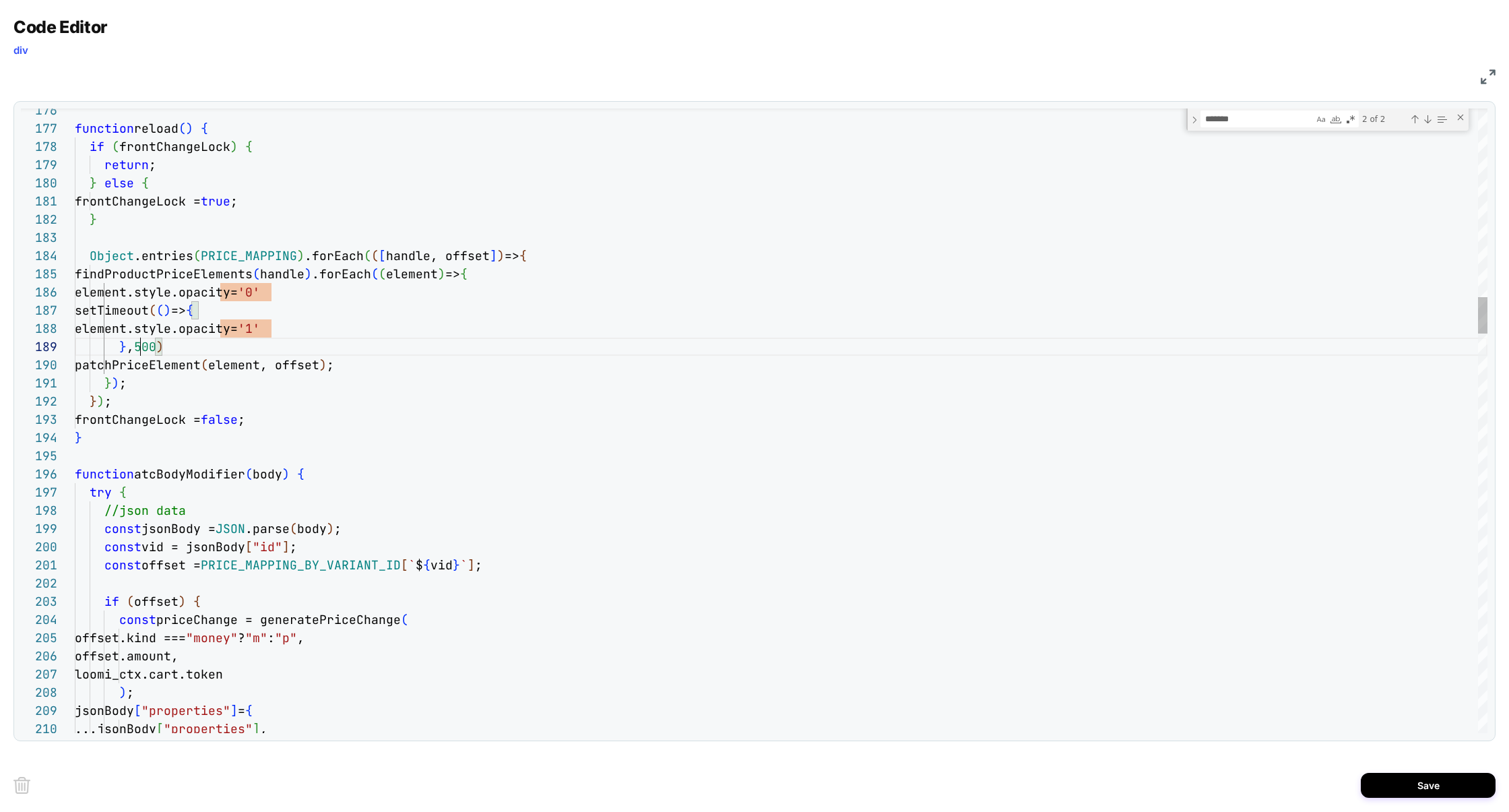
type textarea "**********"
click at [1401, 783] on button "Save" at bounding box center [1427, 784] width 135 height 25
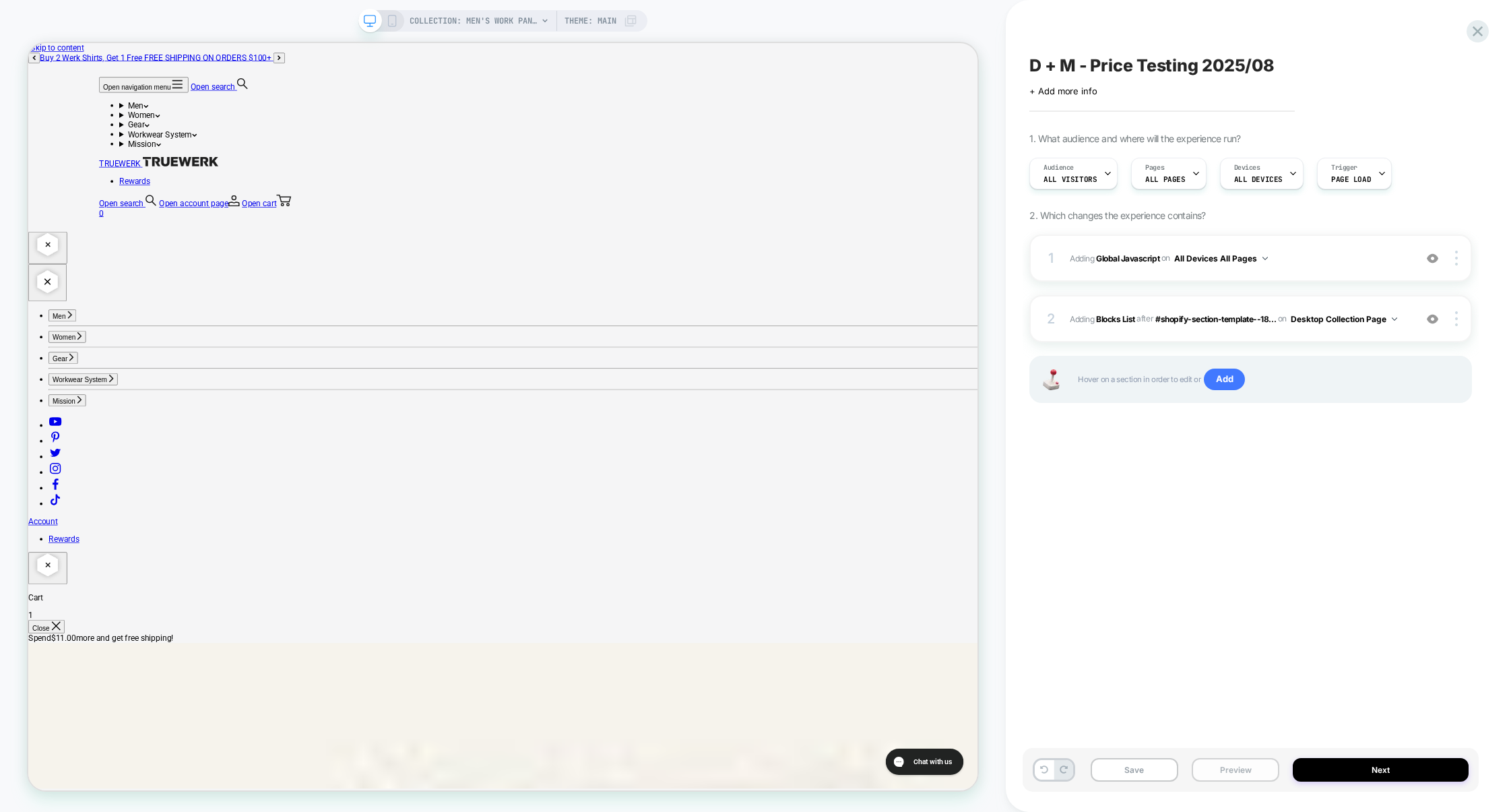
click at [1206, 766] on button "Preview" at bounding box center [1235, 770] width 88 height 24
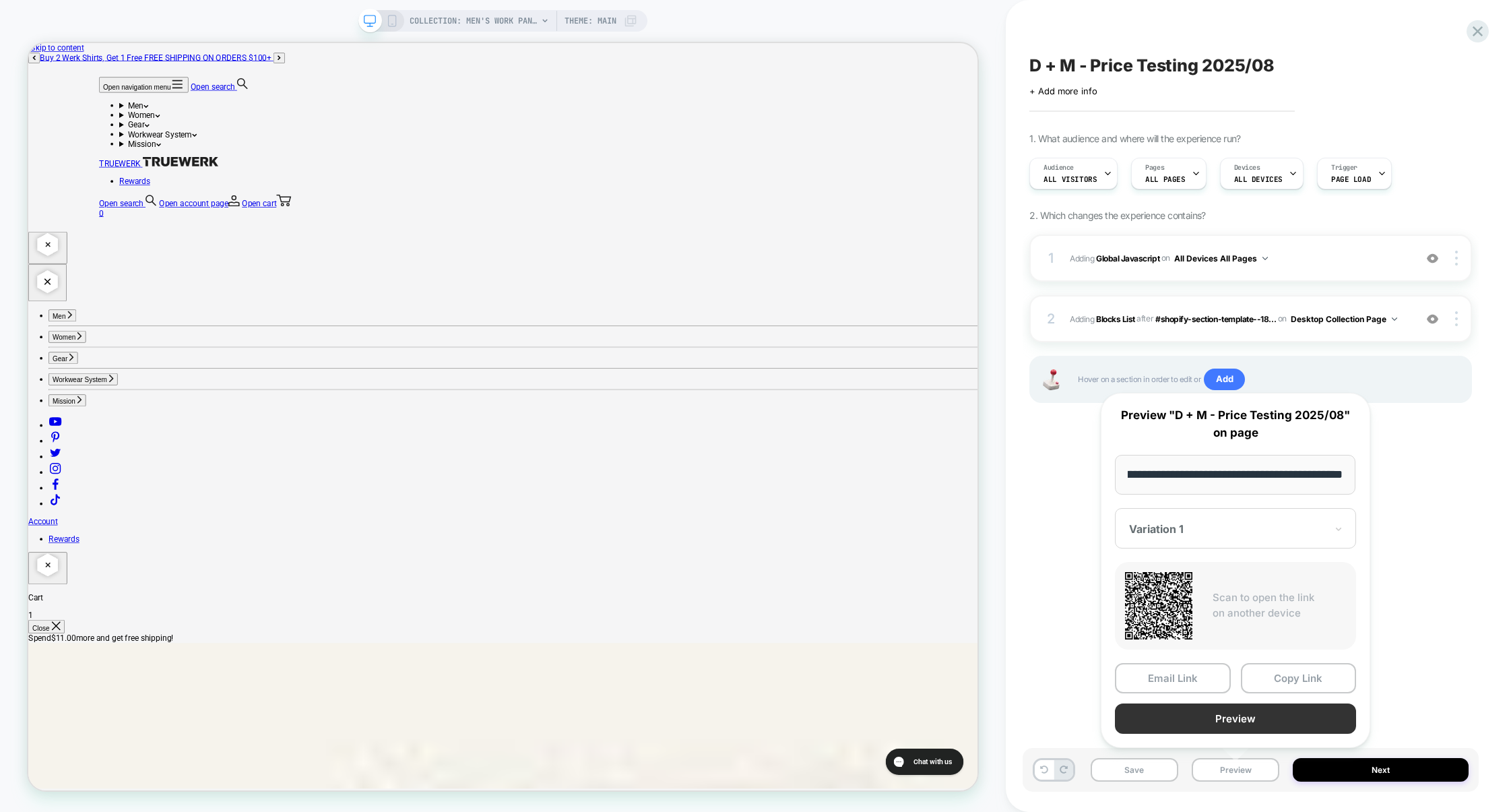
scroll to position [0, 0]
click at [1201, 723] on button "Preview" at bounding box center [1235, 718] width 241 height 30
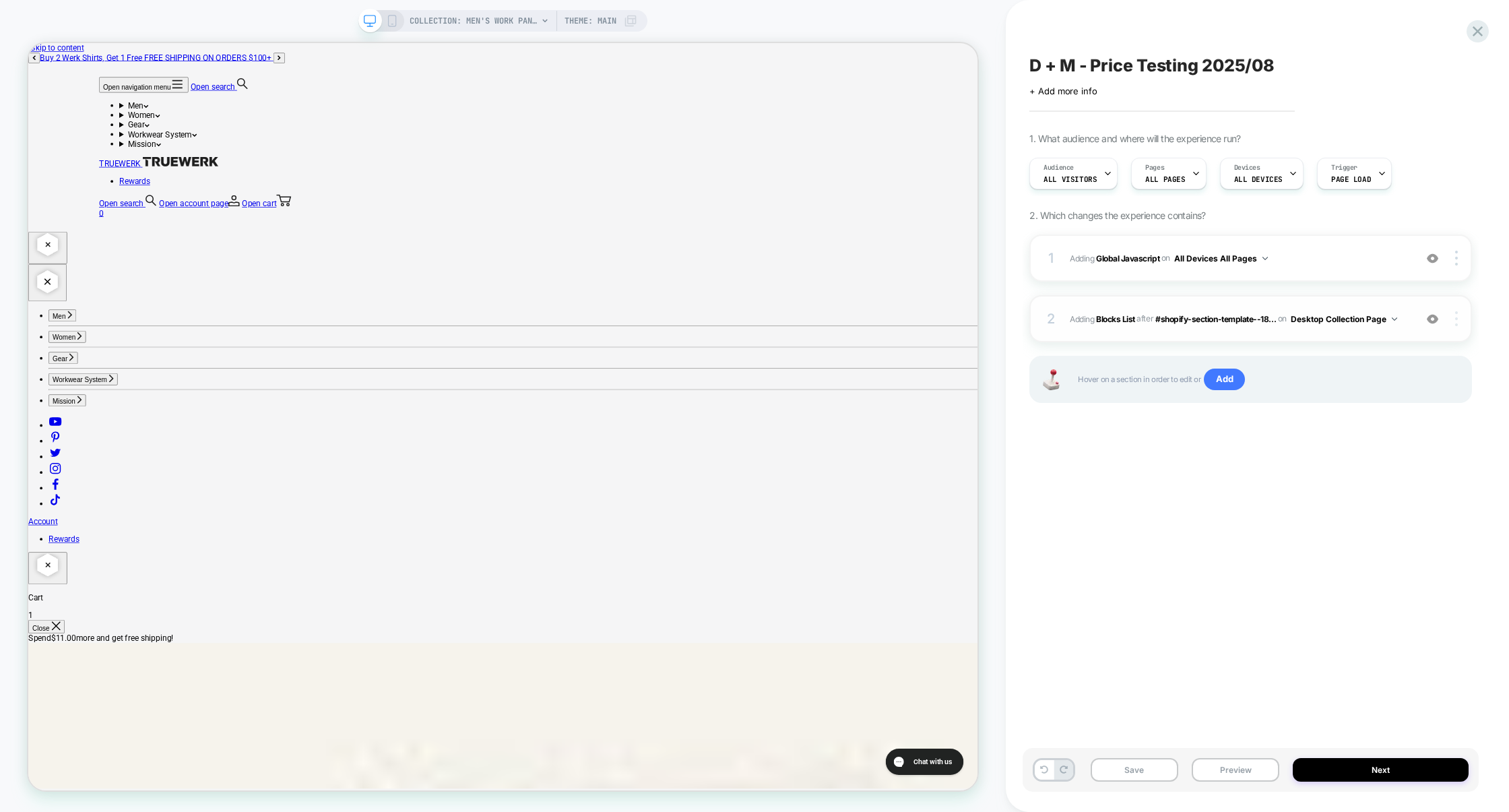
click at [1455, 324] on img at bounding box center [1456, 318] width 3 height 15
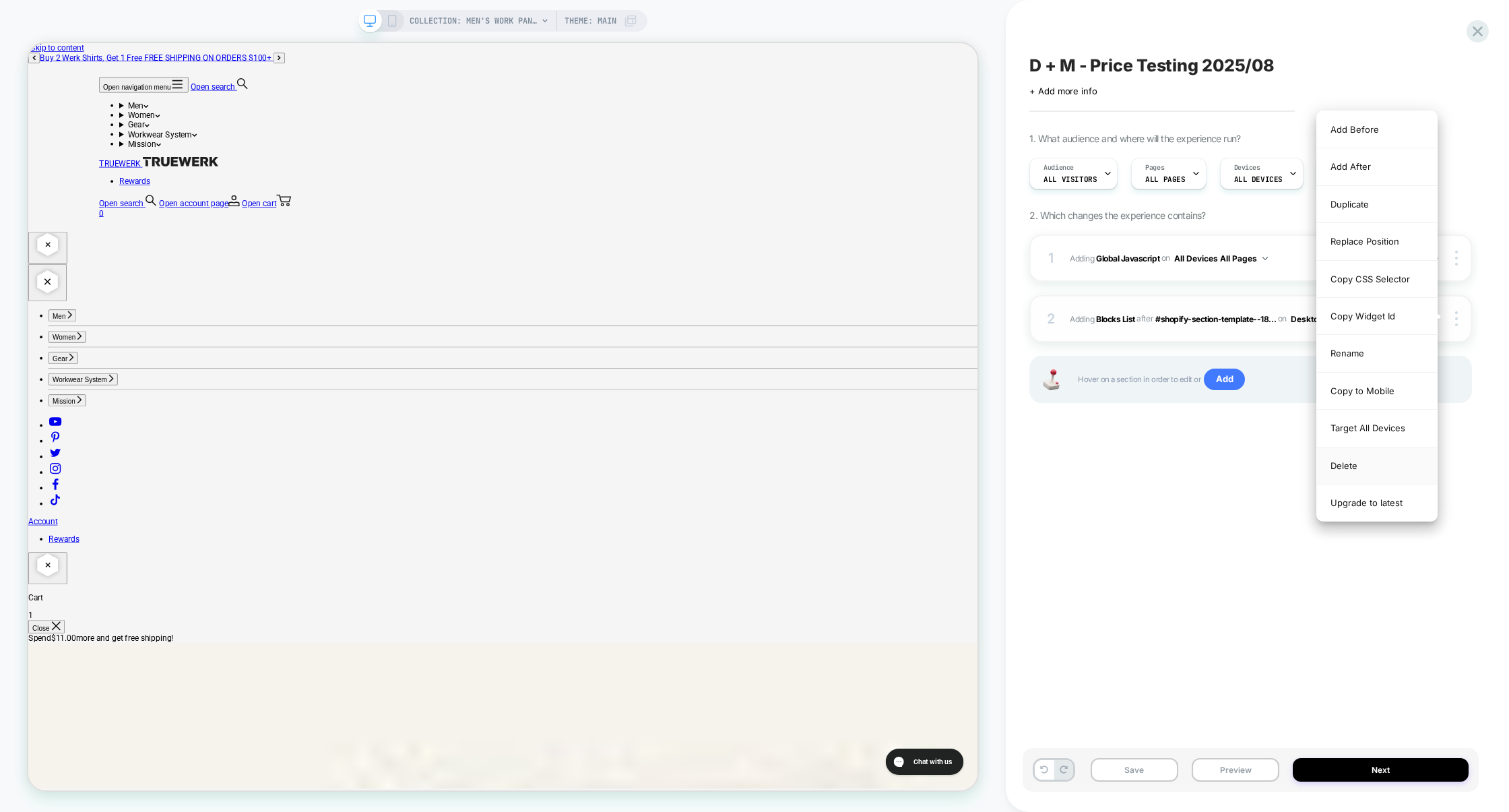
click at [1370, 472] on div "Delete" at bounding box center [1377, 465] width 120 height 37
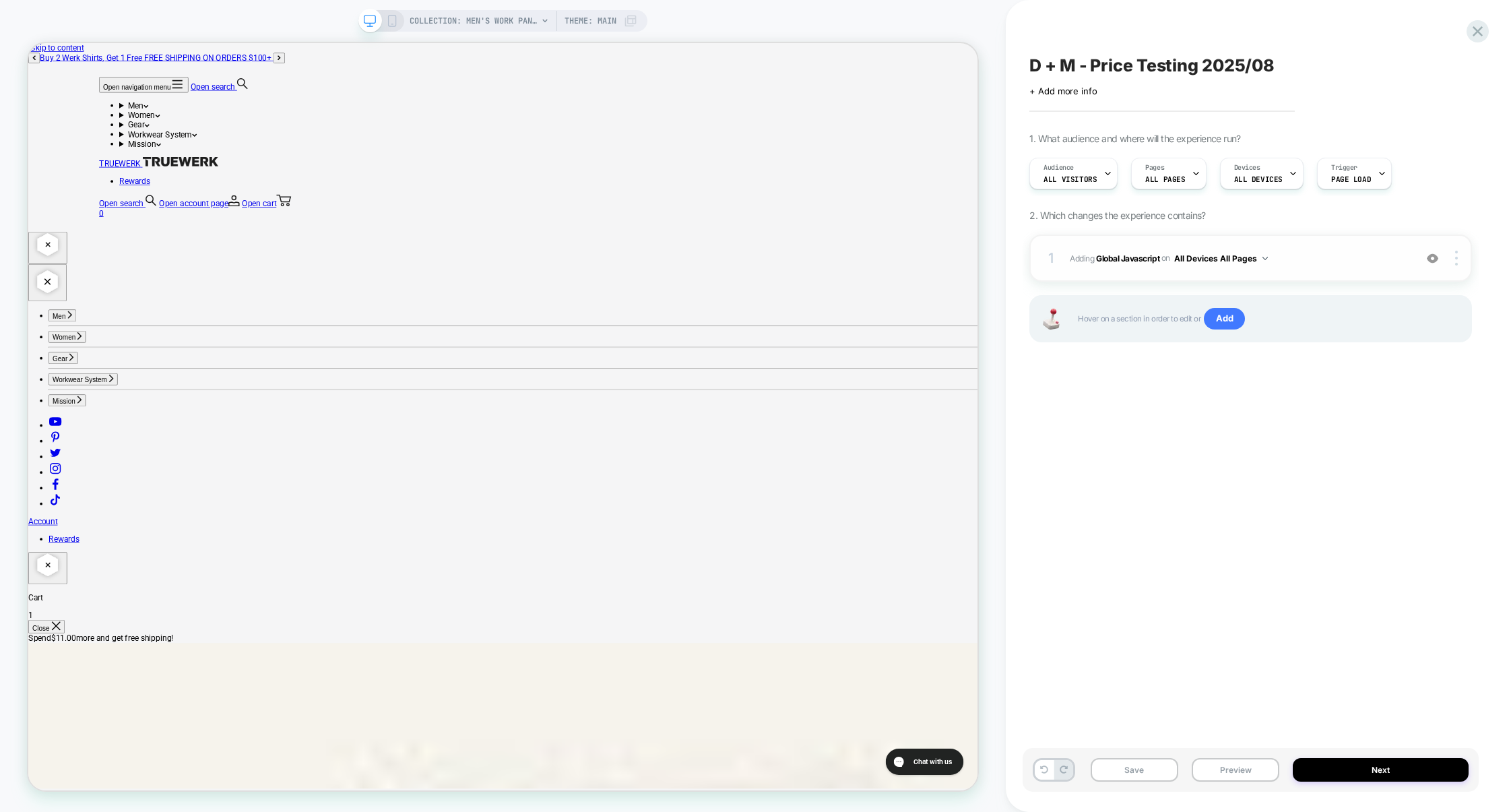
click at [1344, 254] on span "Adding Global Javascript on All Devices All Pages" at bounding box center [1238, 258] width 338 height 17
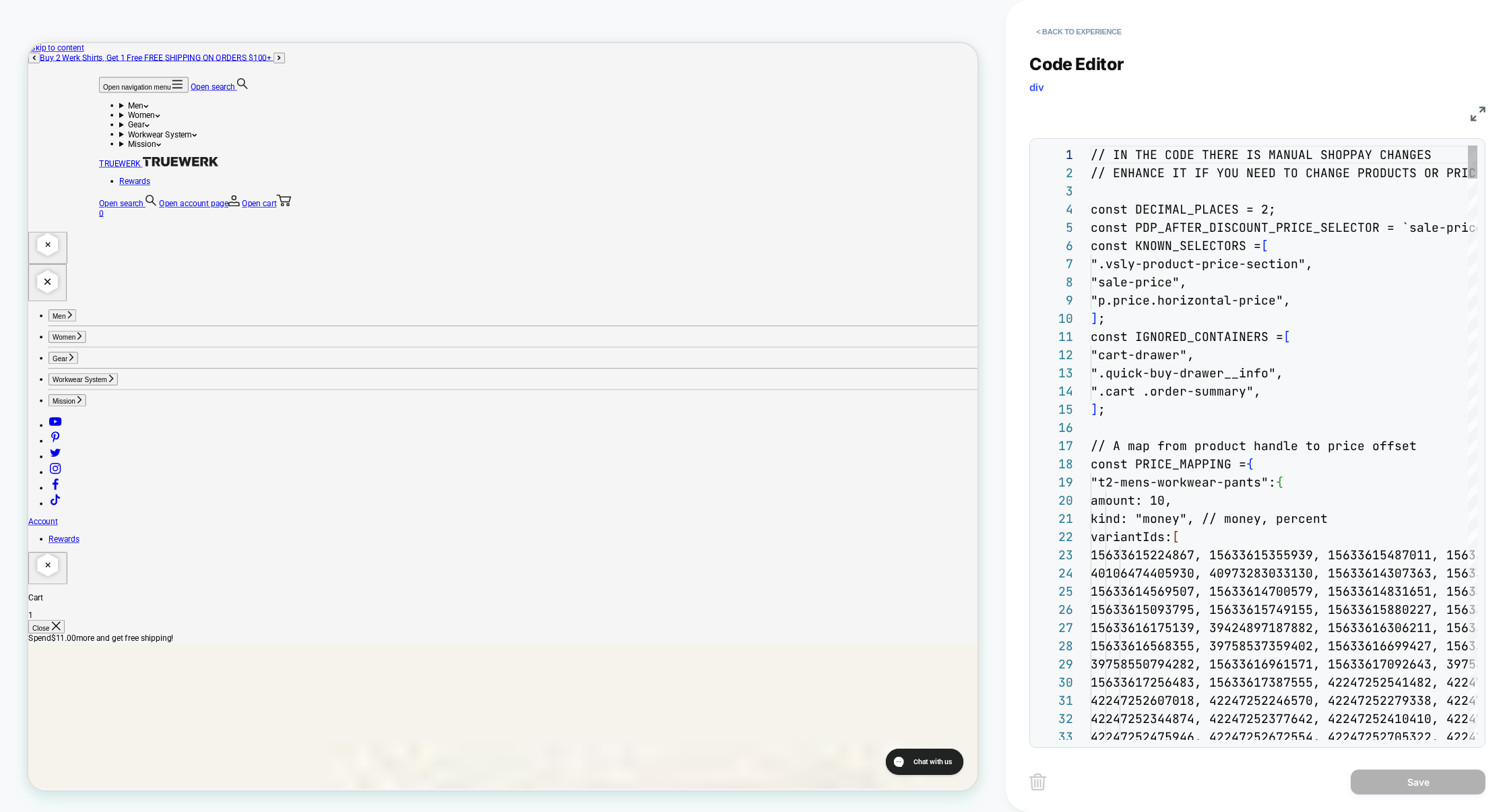
scroll to position [182, 0]
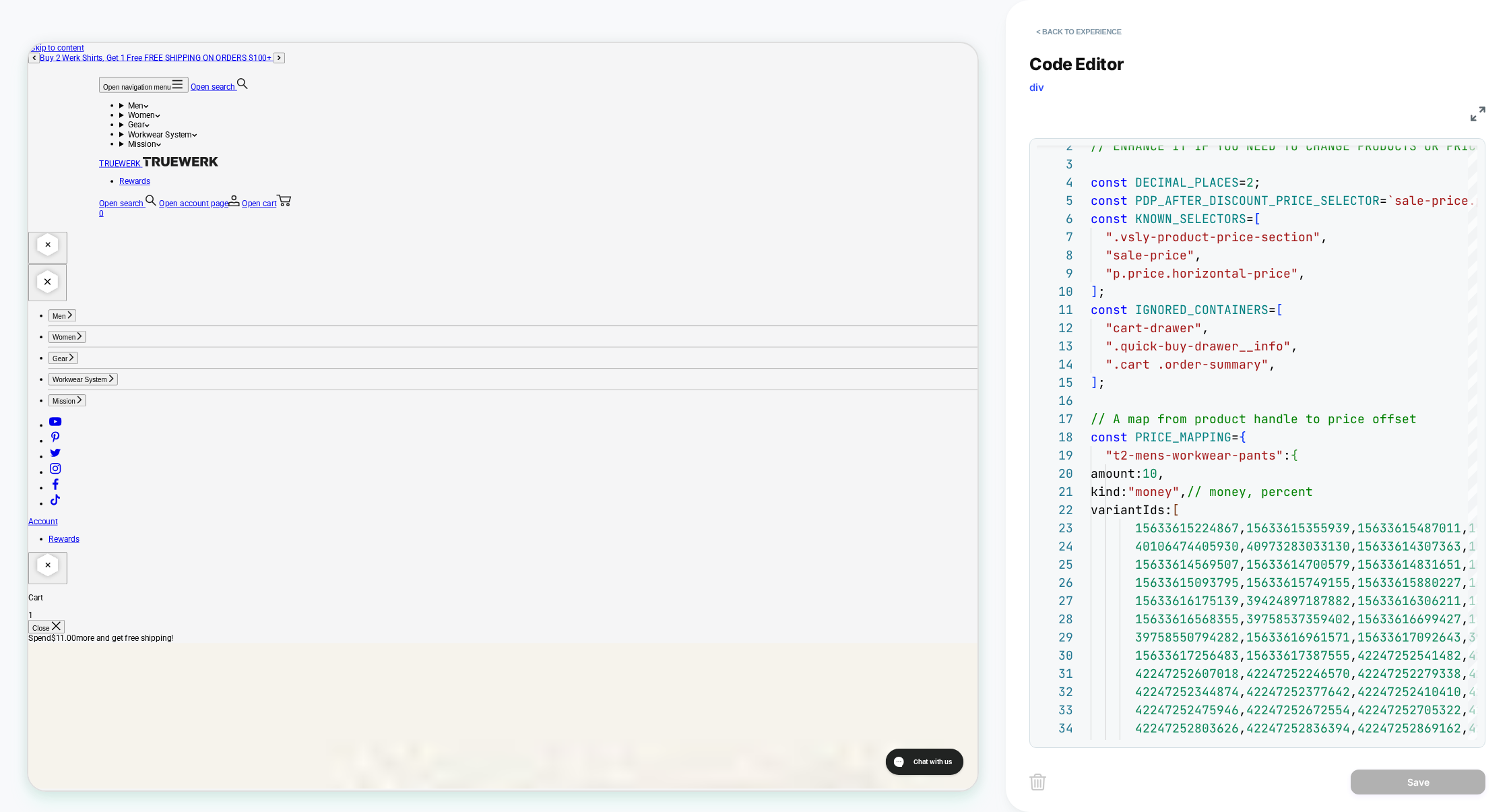
click at [1475, 115] on img at bounding box center [1477, 113] width 15 height 15
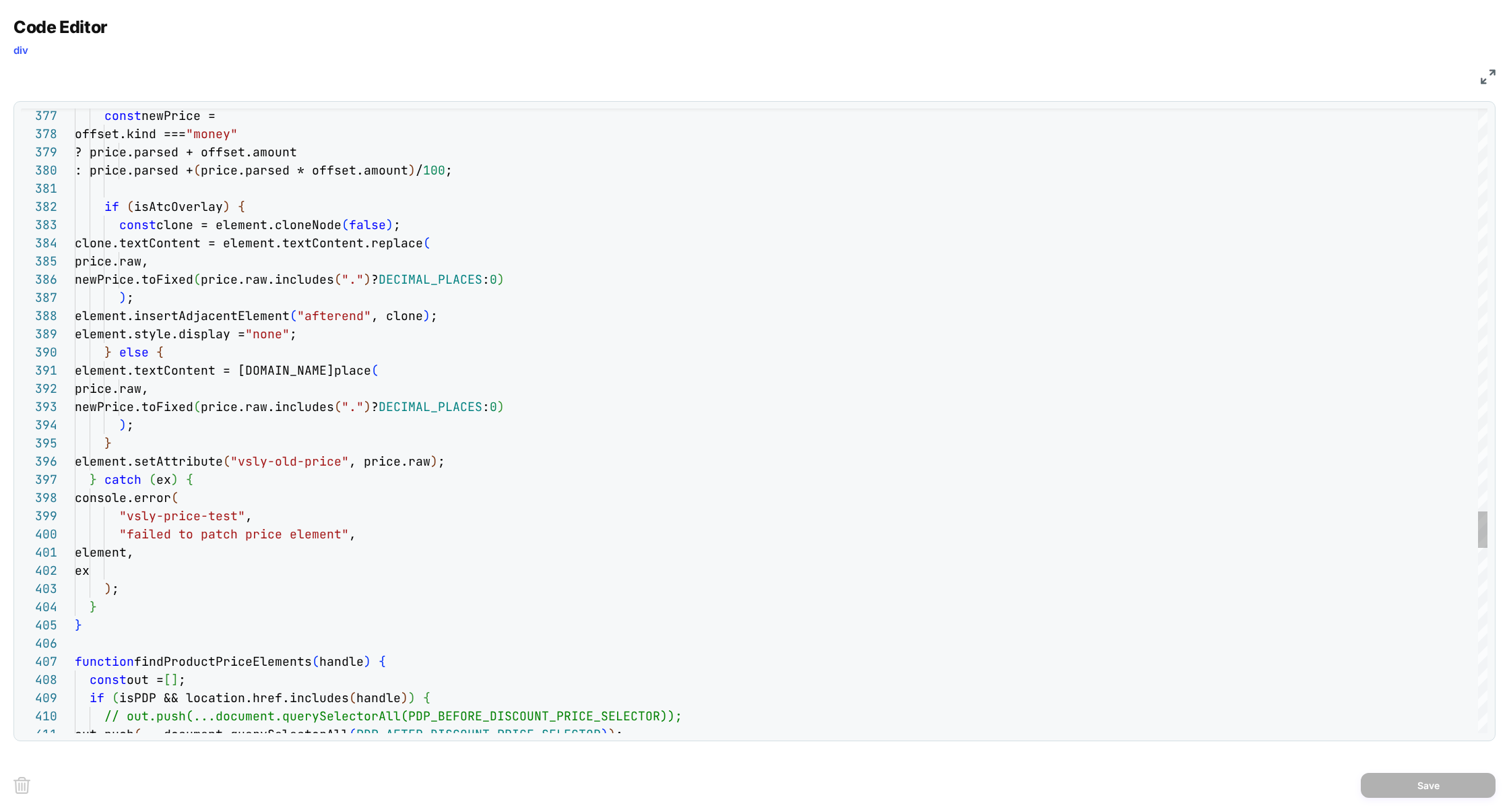
scroll to position [163, 88]
type textarea "**********"
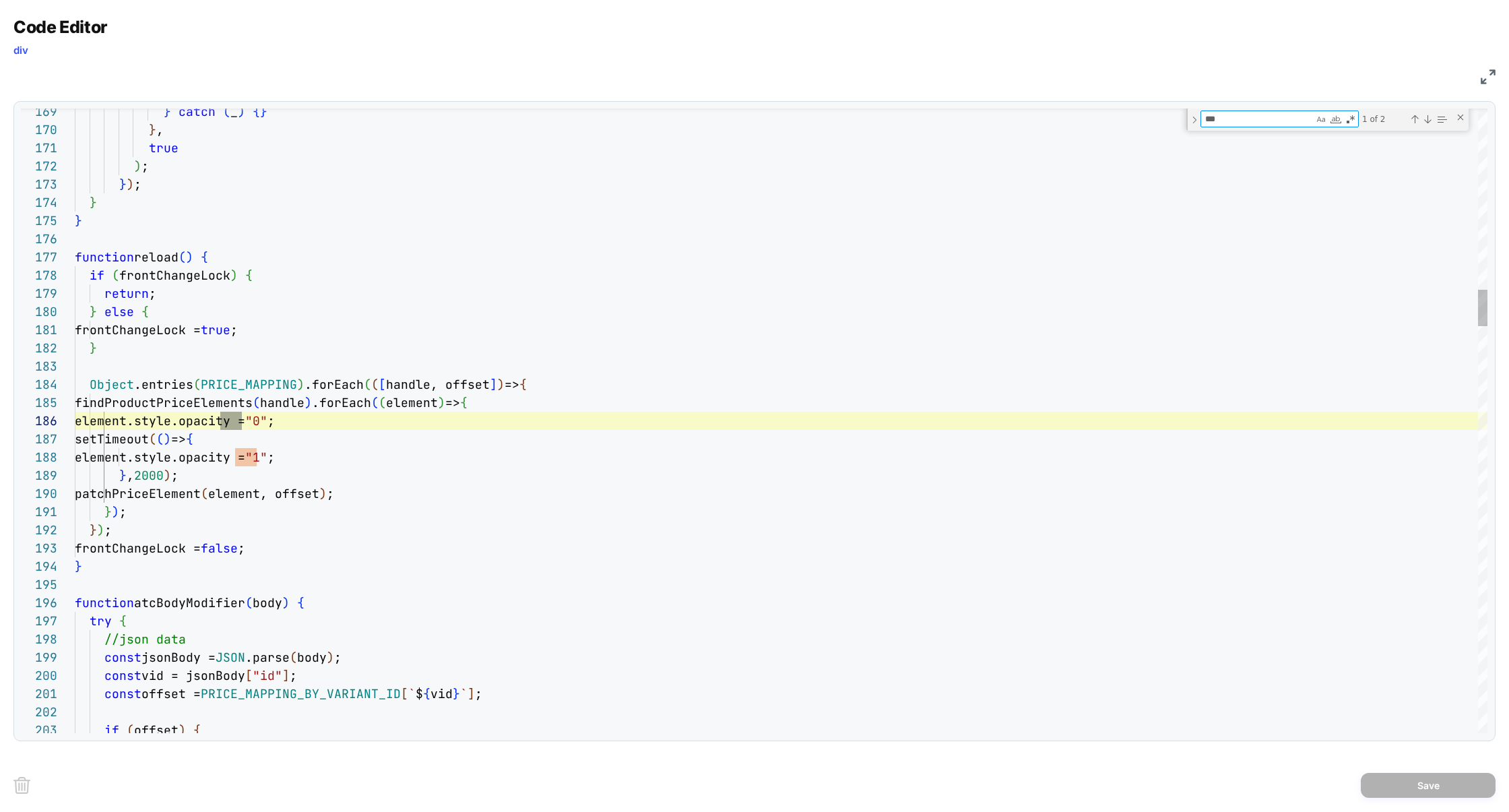
scroll to position [182, 167]
type textarea "***"
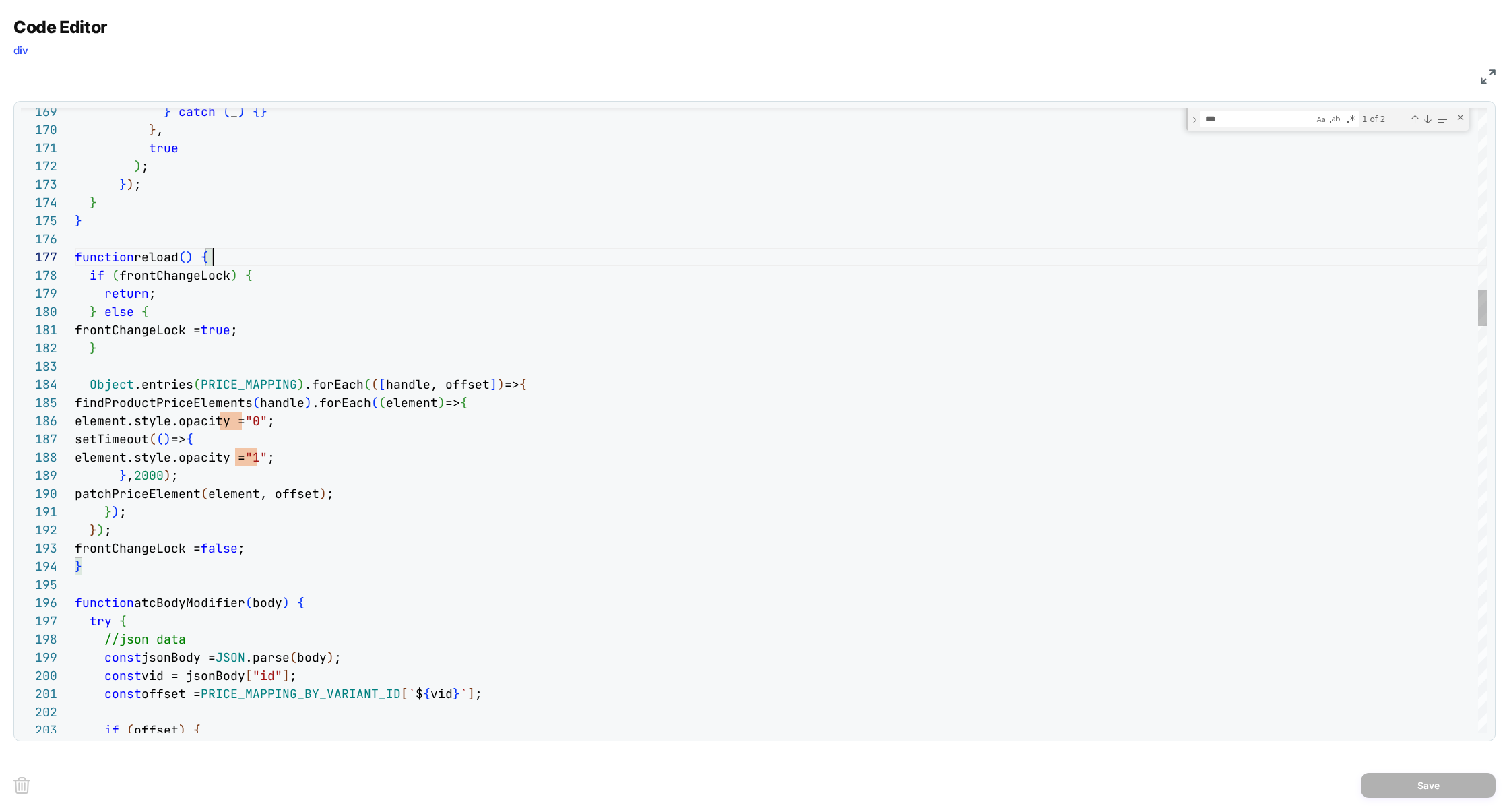
scroll to position [109, 138]
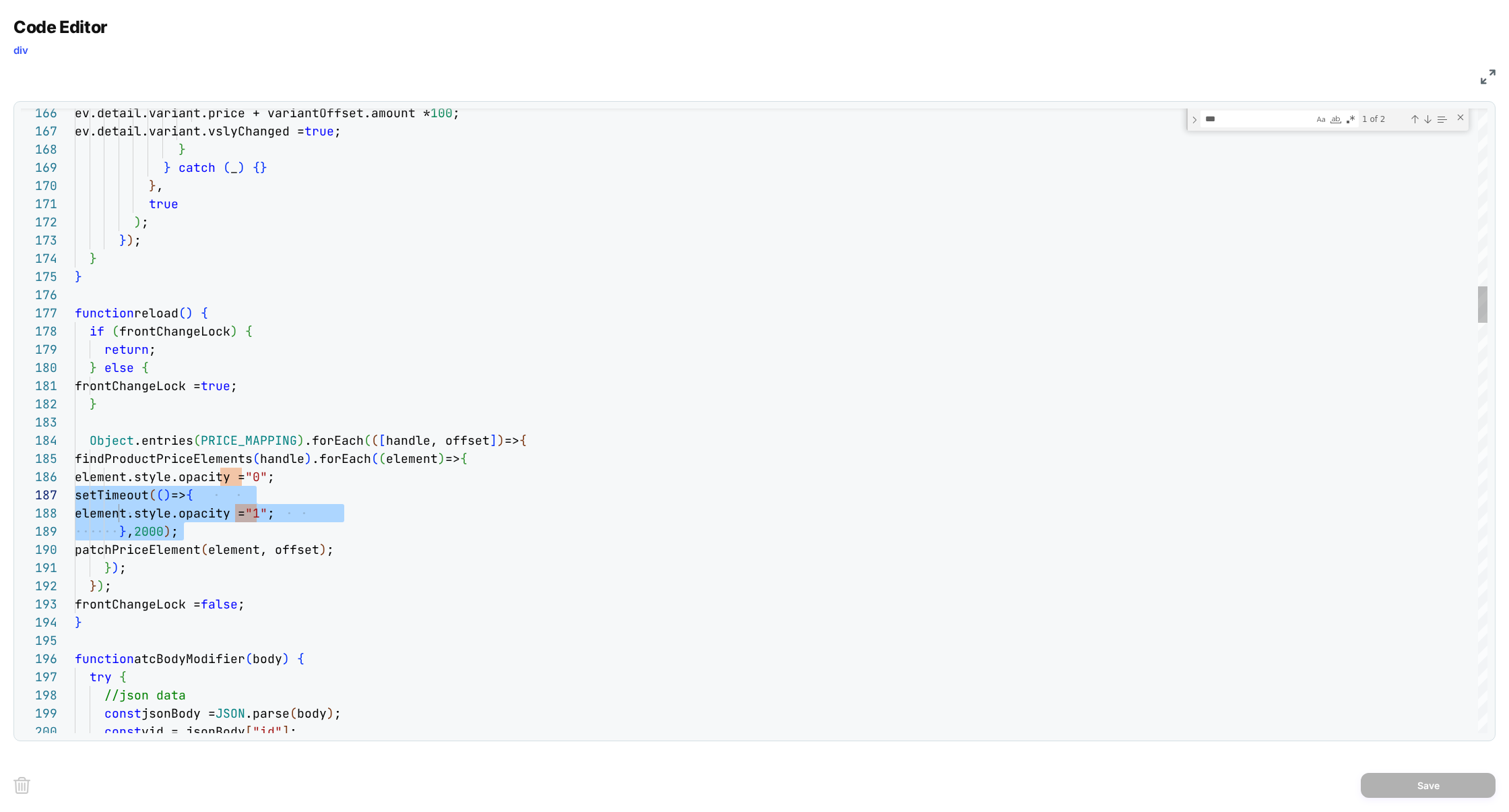
scroll to position [90, 0]
drag, startPoint x: 193, startPoint y: 532, endPoint x: 9, endPoint y: 482, distance: 190.5
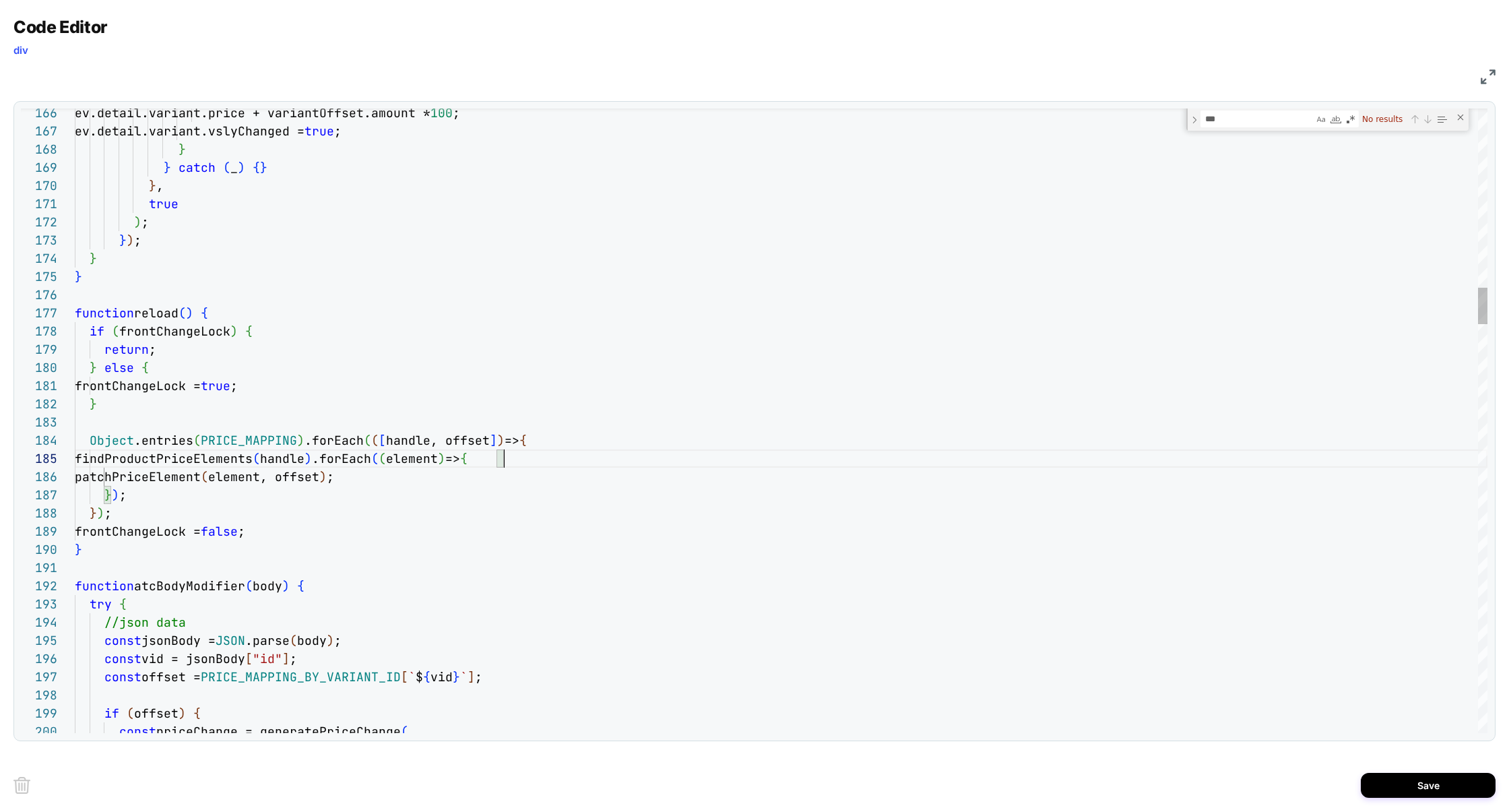
scroll to position [73, 429]
type textarea "**********"
paste textarea "*******"
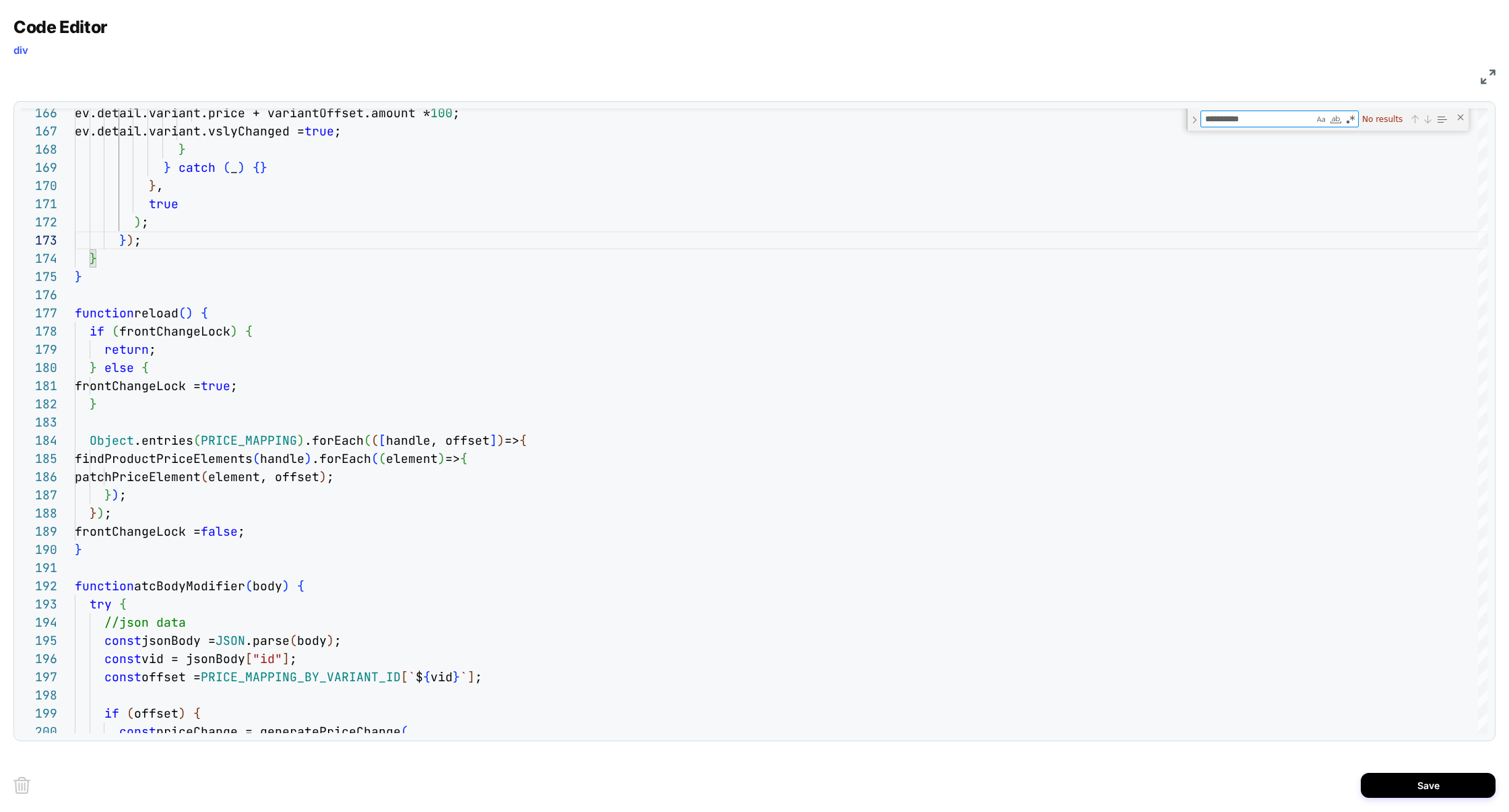
type textarea "**********"
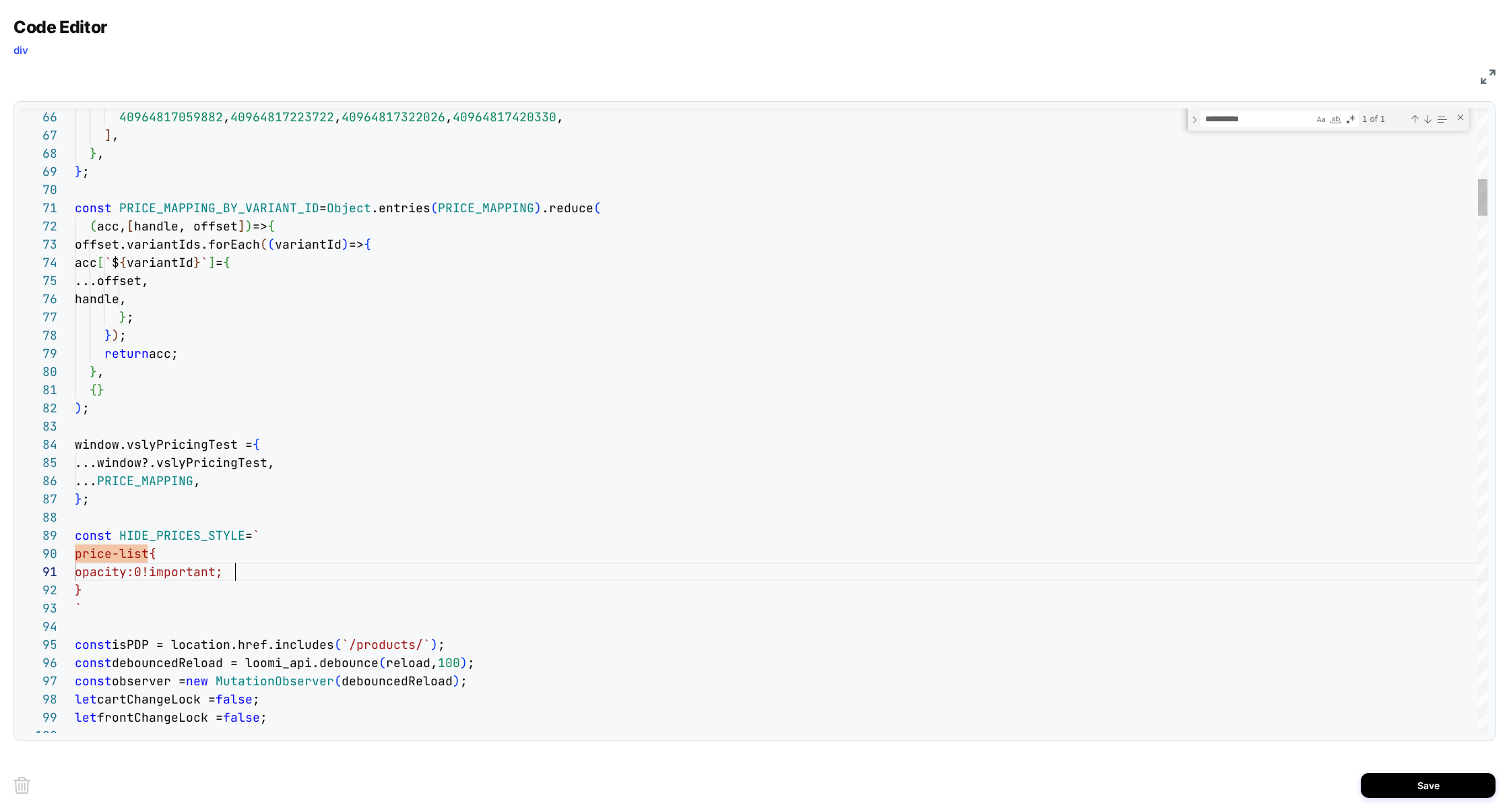
scroll to position [0, 160]
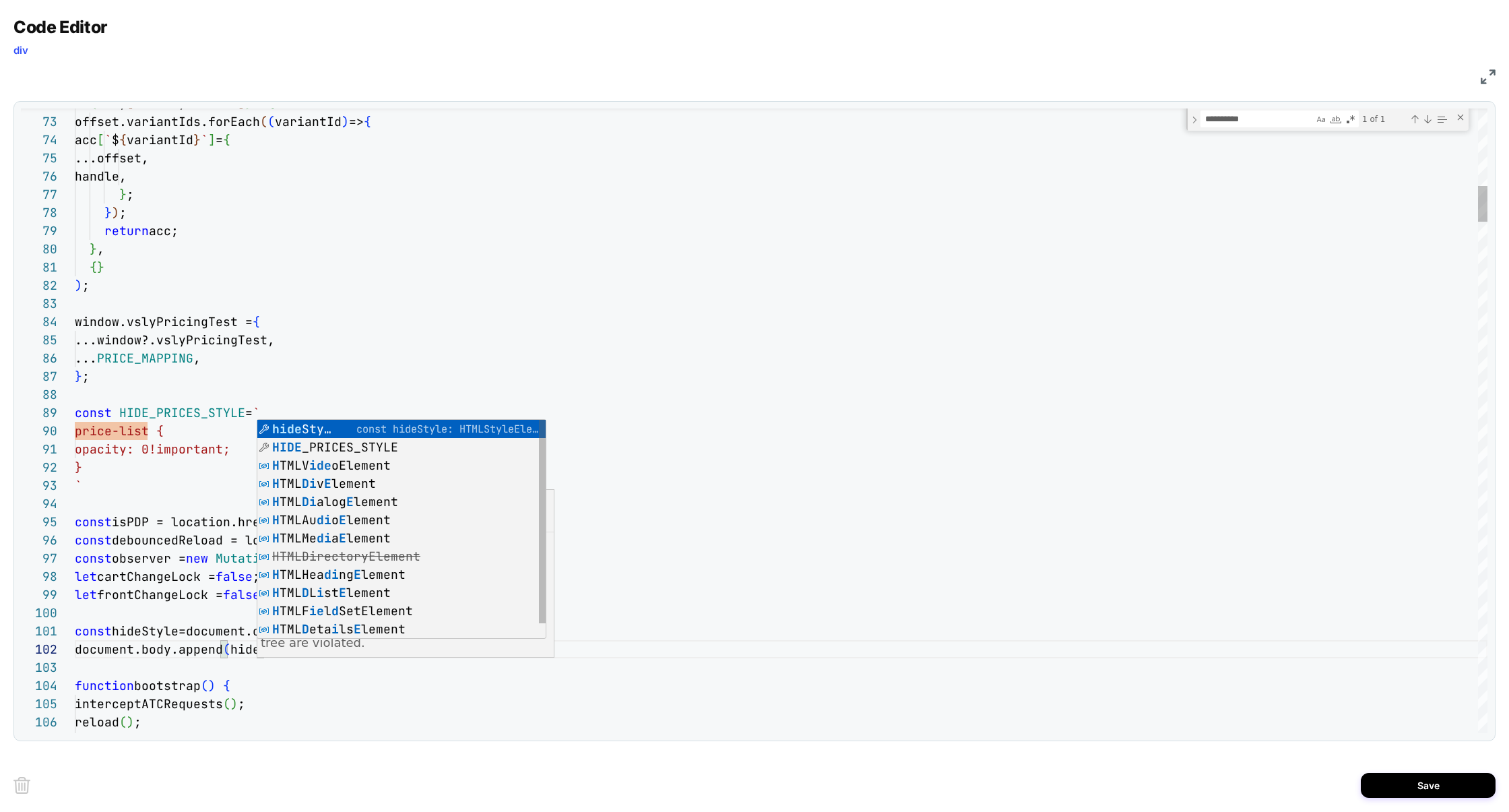
scroll to position [18, 218]
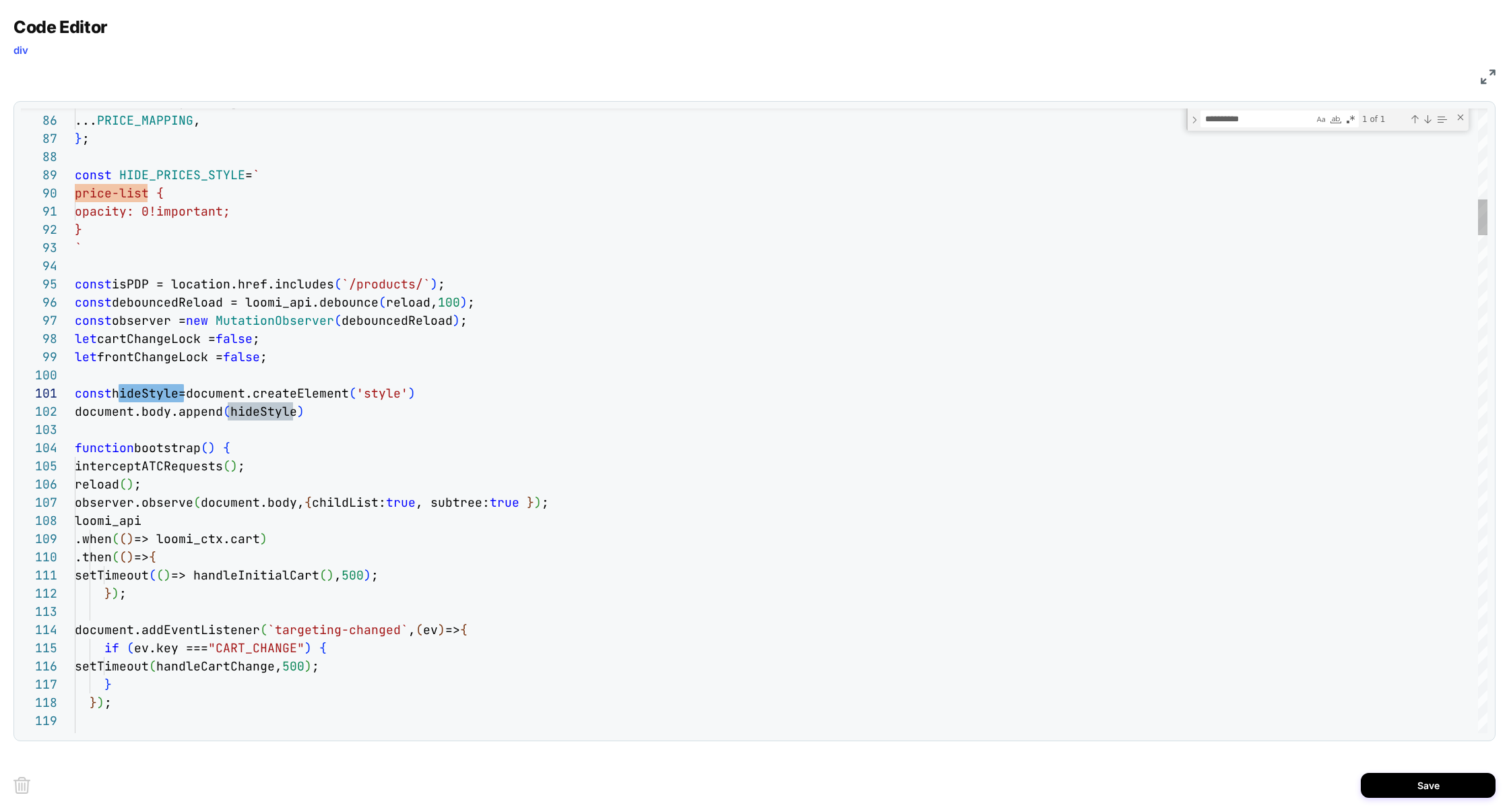
type textarea "**********"
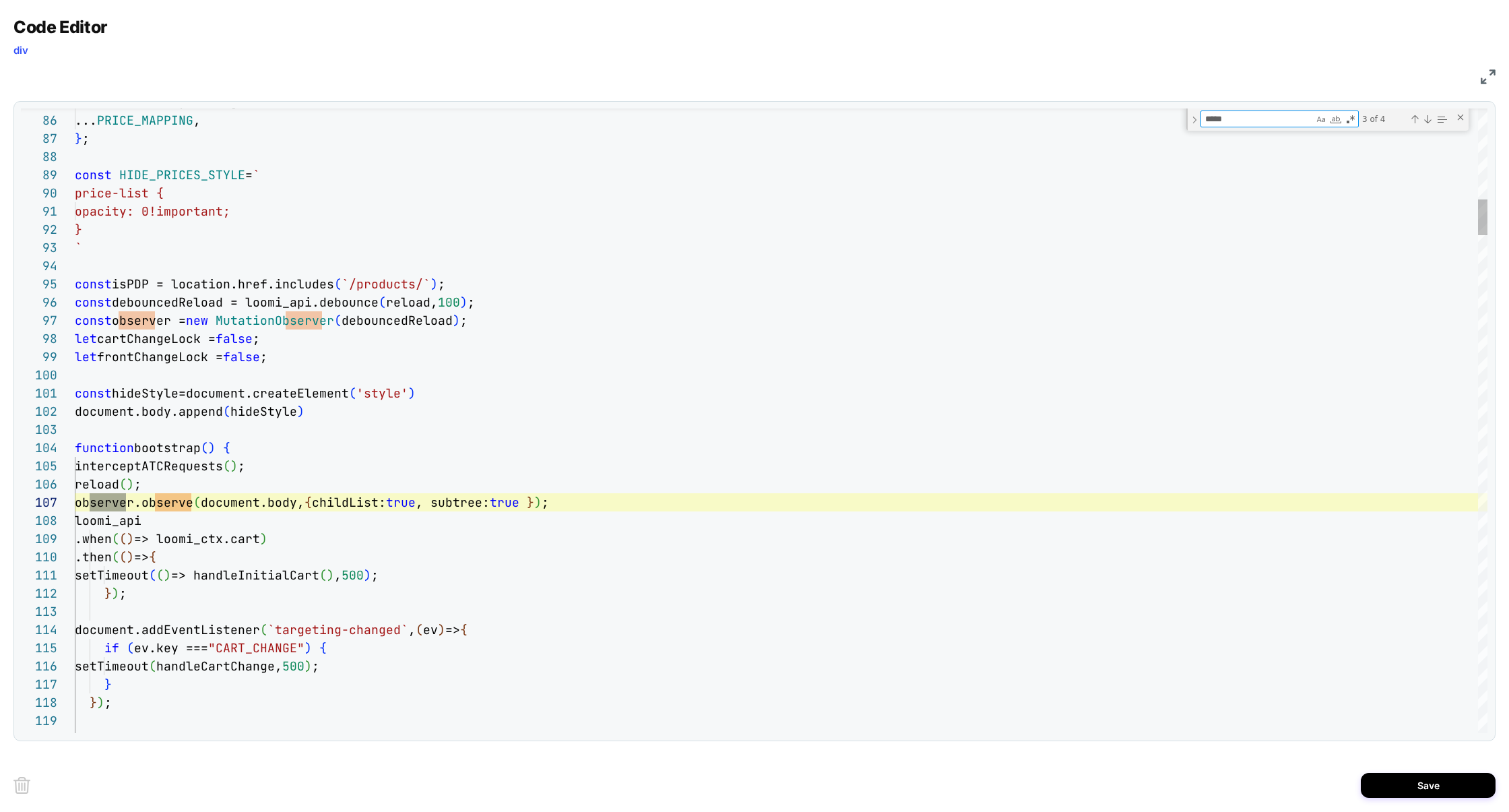
scroll to position [0, 51]
type textarea "*****"
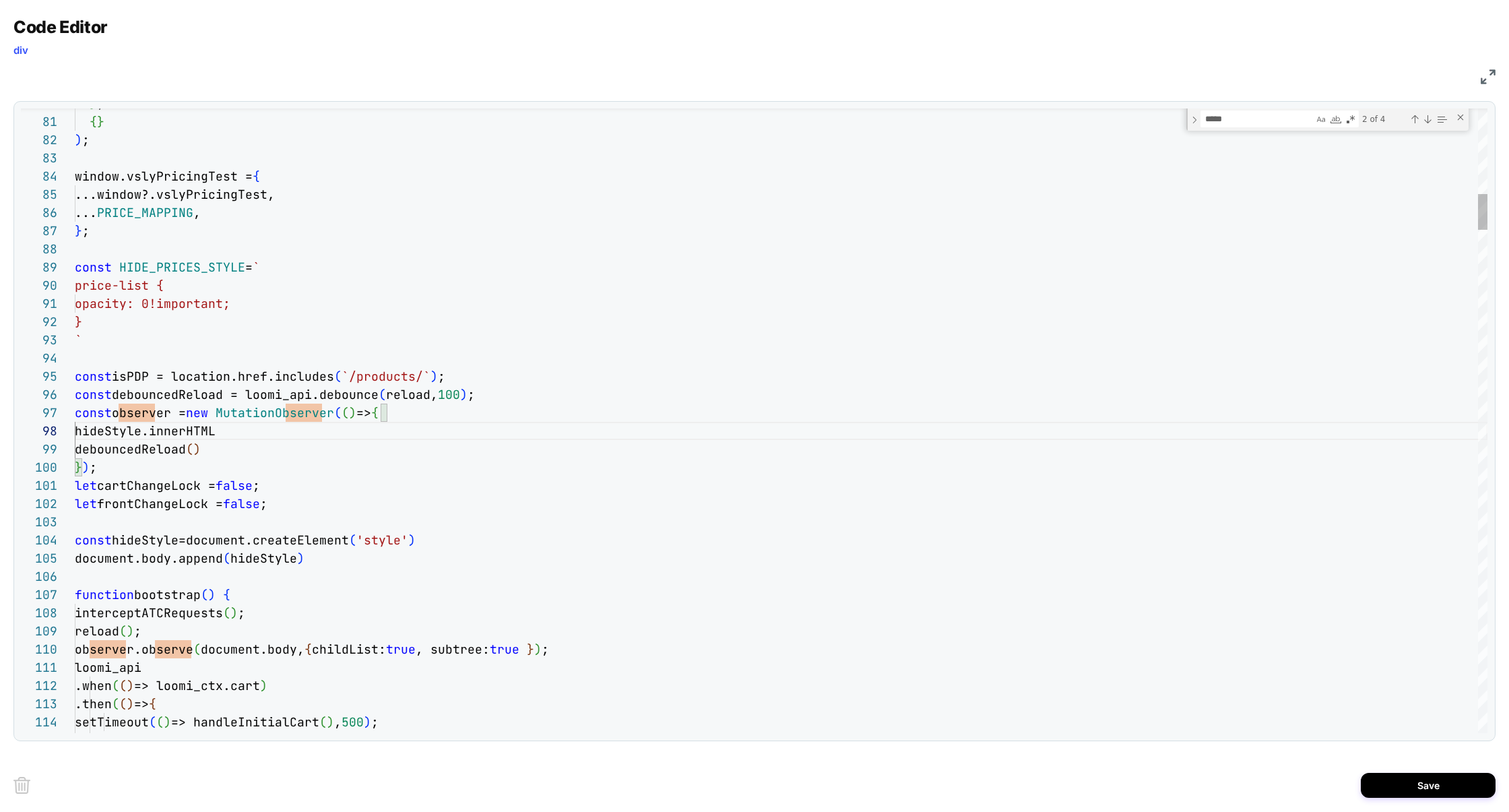
scroll to position [127, 160]
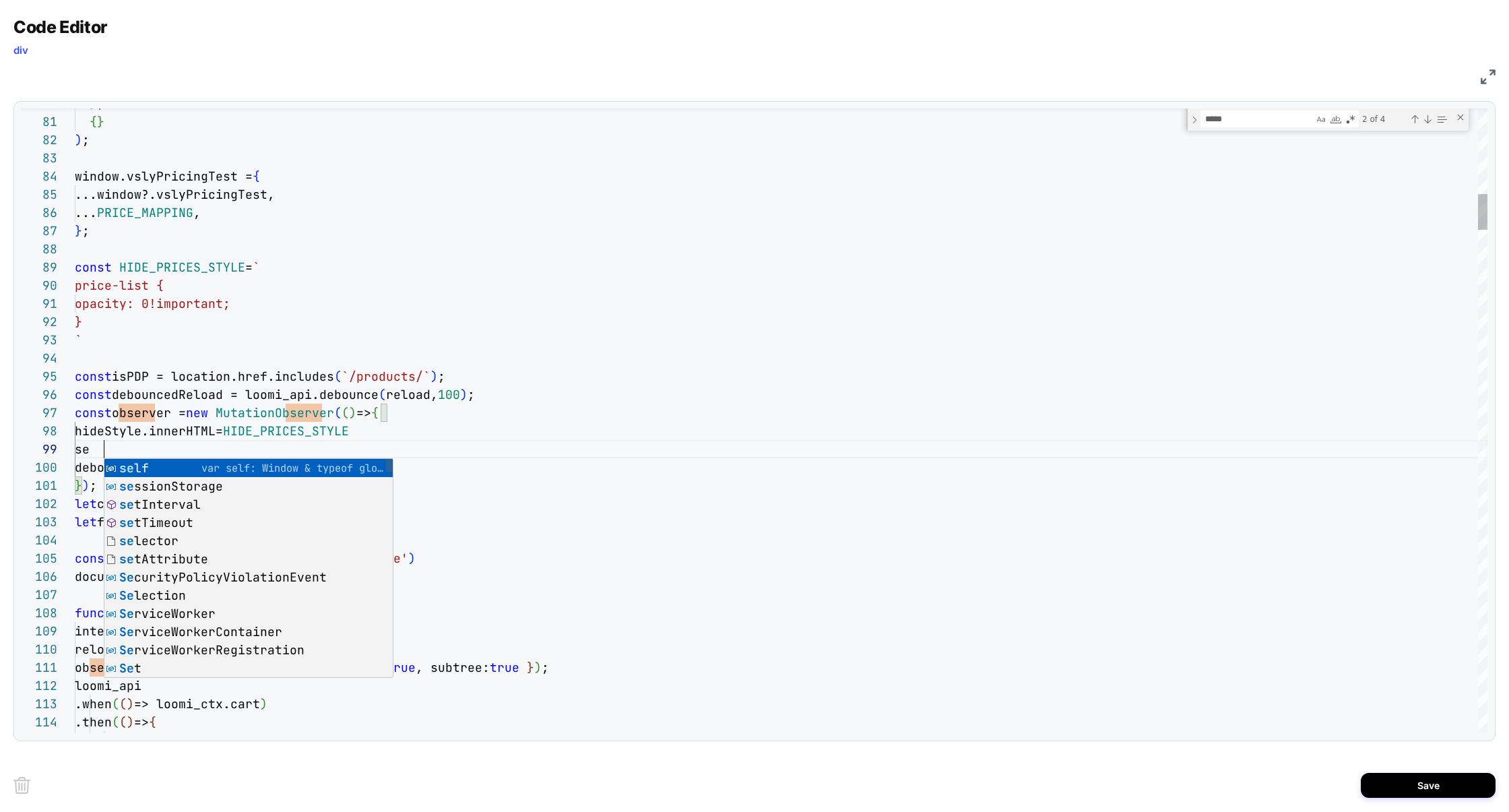
type textarea "**********"
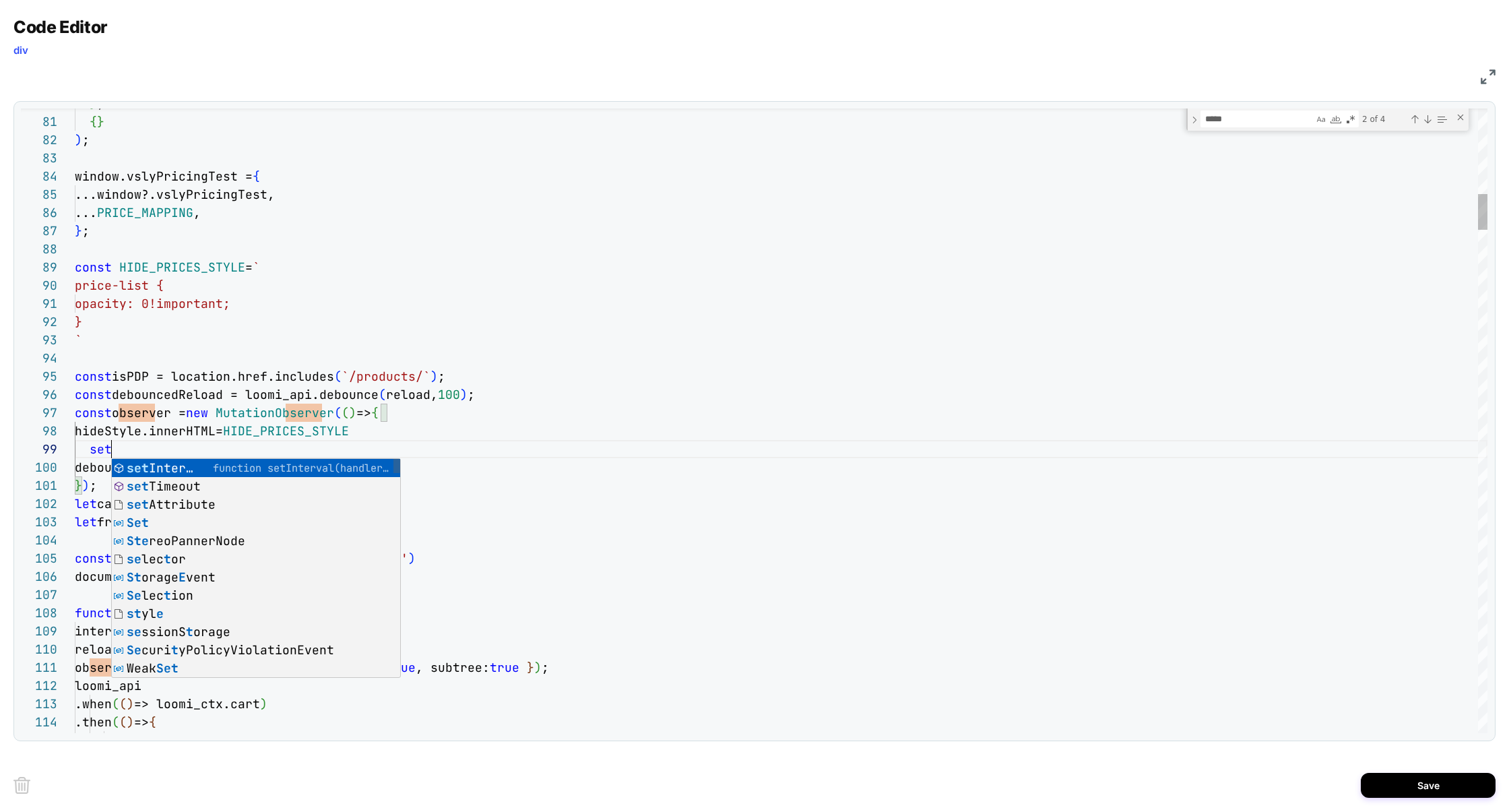
scroll to position [145, 36]
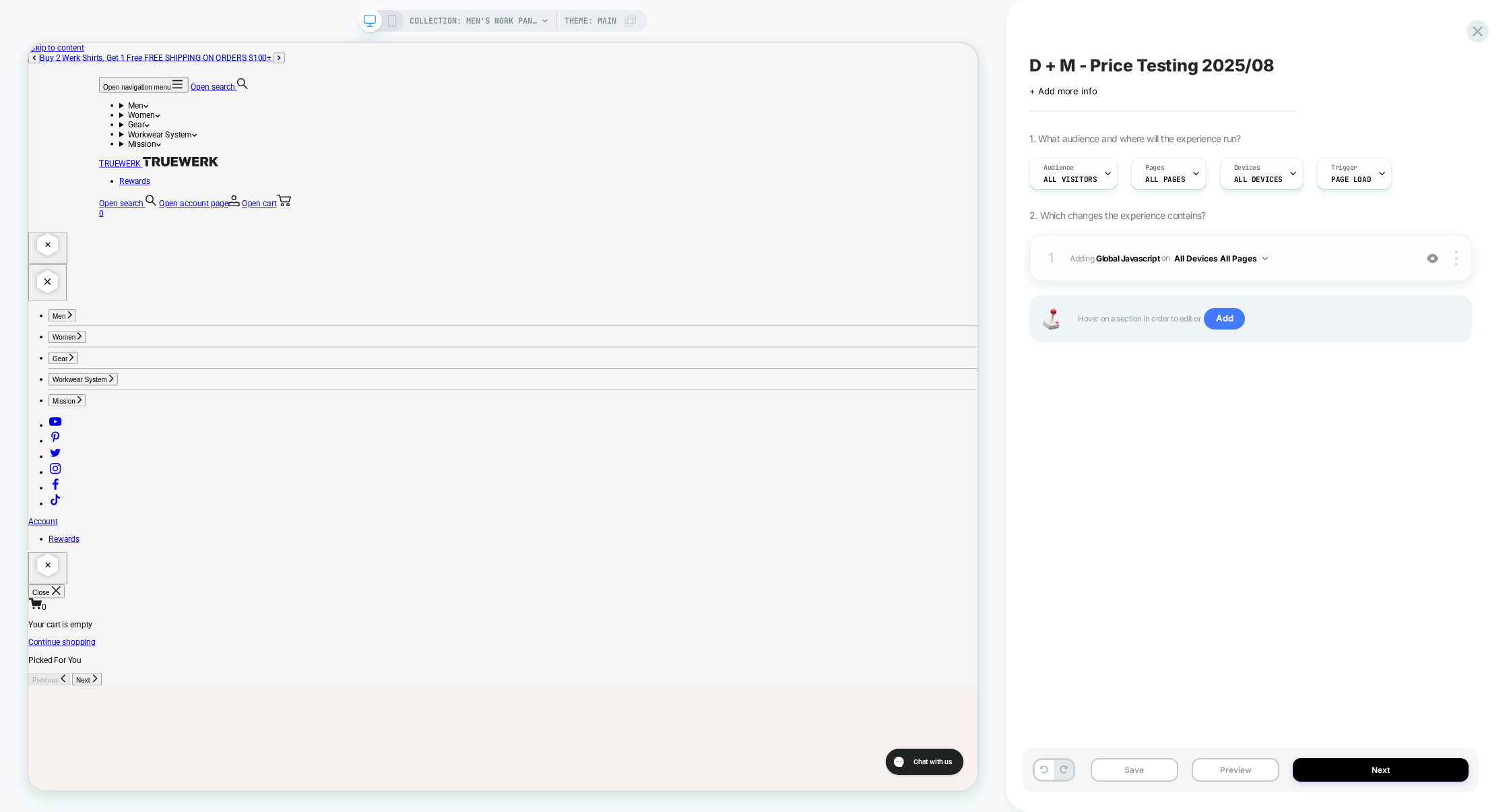
click at [1304, 267] on div "1 Adding Global Javascript on All Devices All Pages Add Before Add After Target…" at bounding box center [1250, 257] width 442 height 47
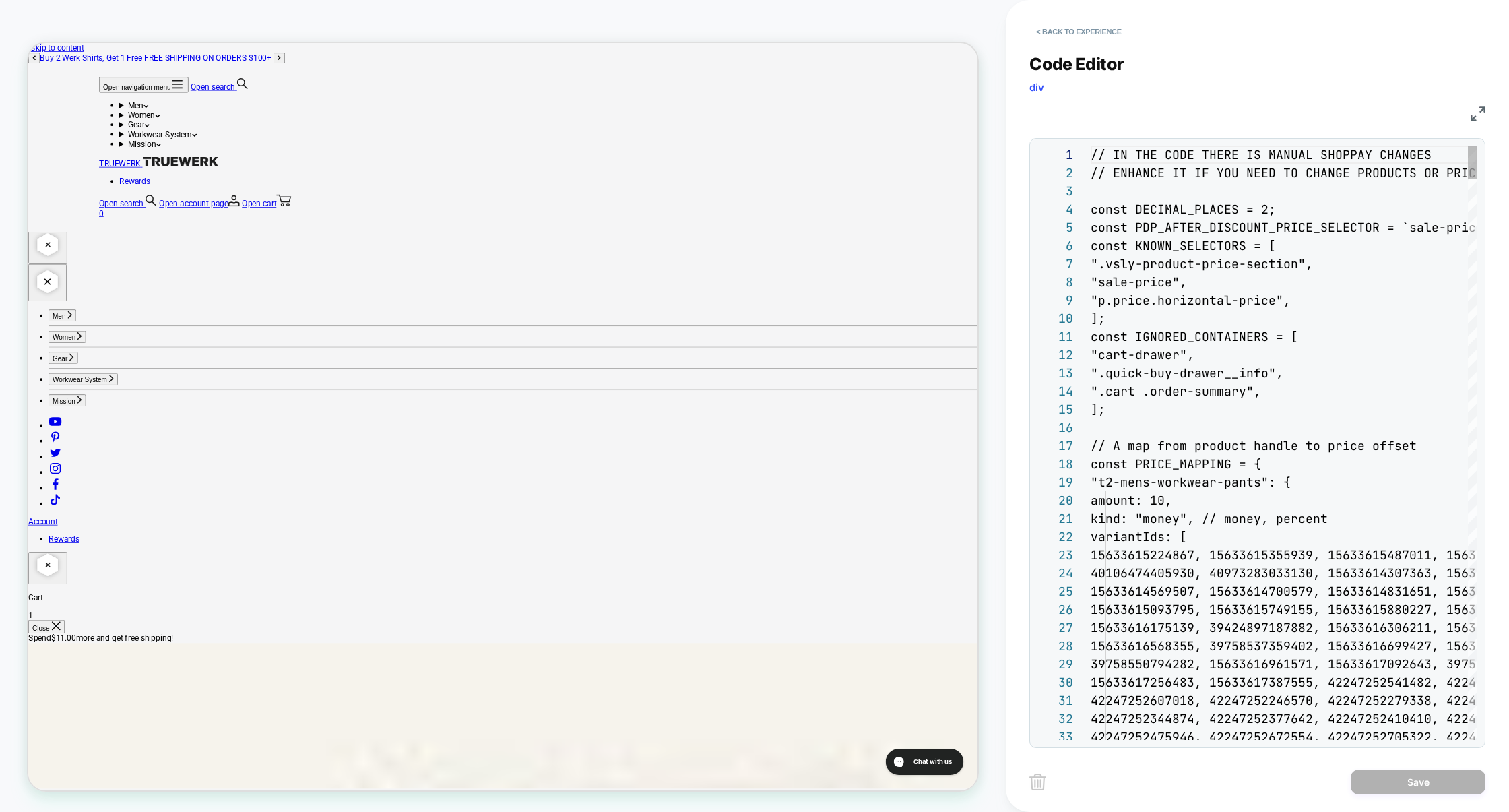
scroll to position [182, 0]
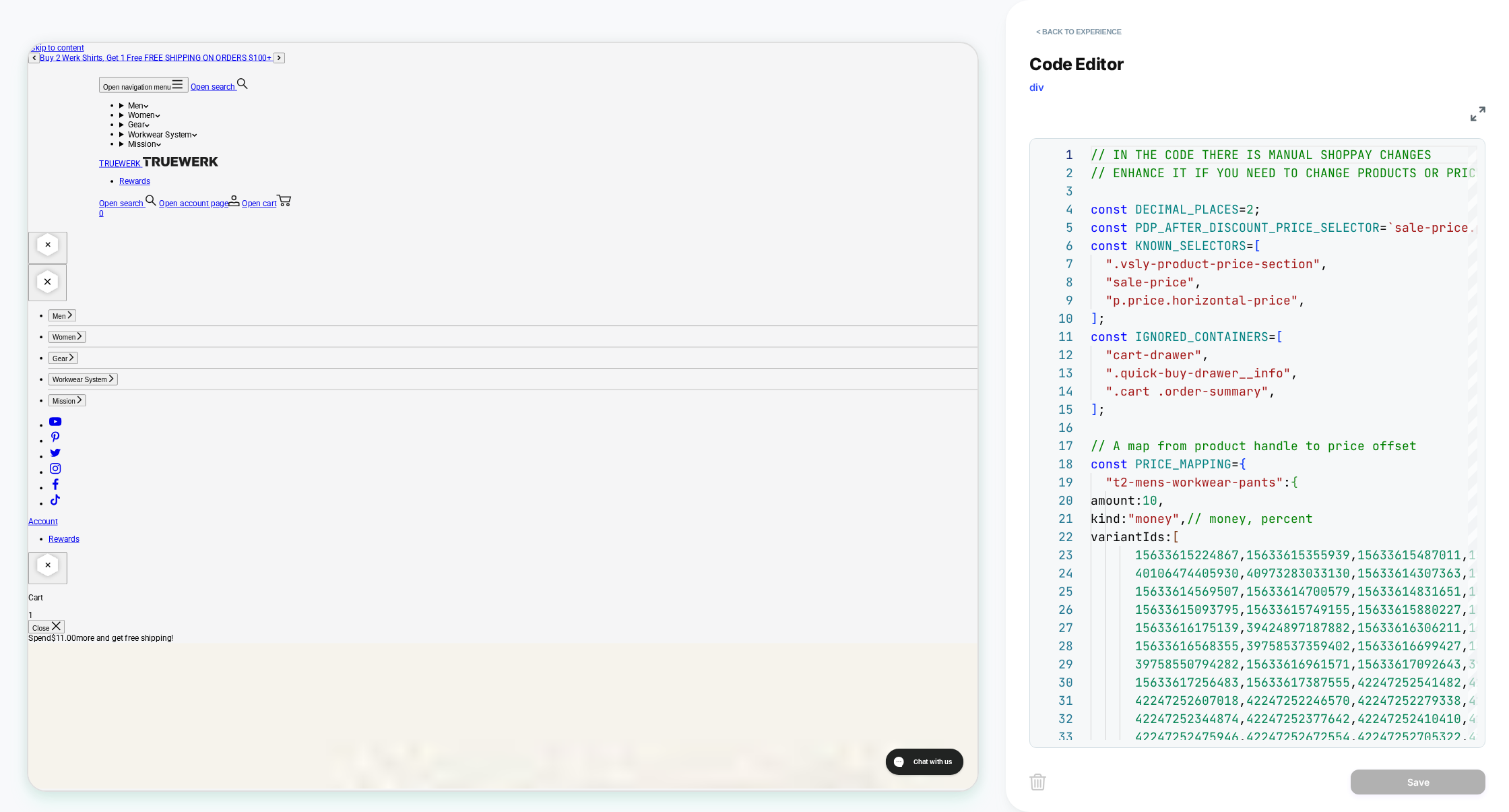
click at [1475, 114] on img at bounding box center [1477, 113] width 15 height 15
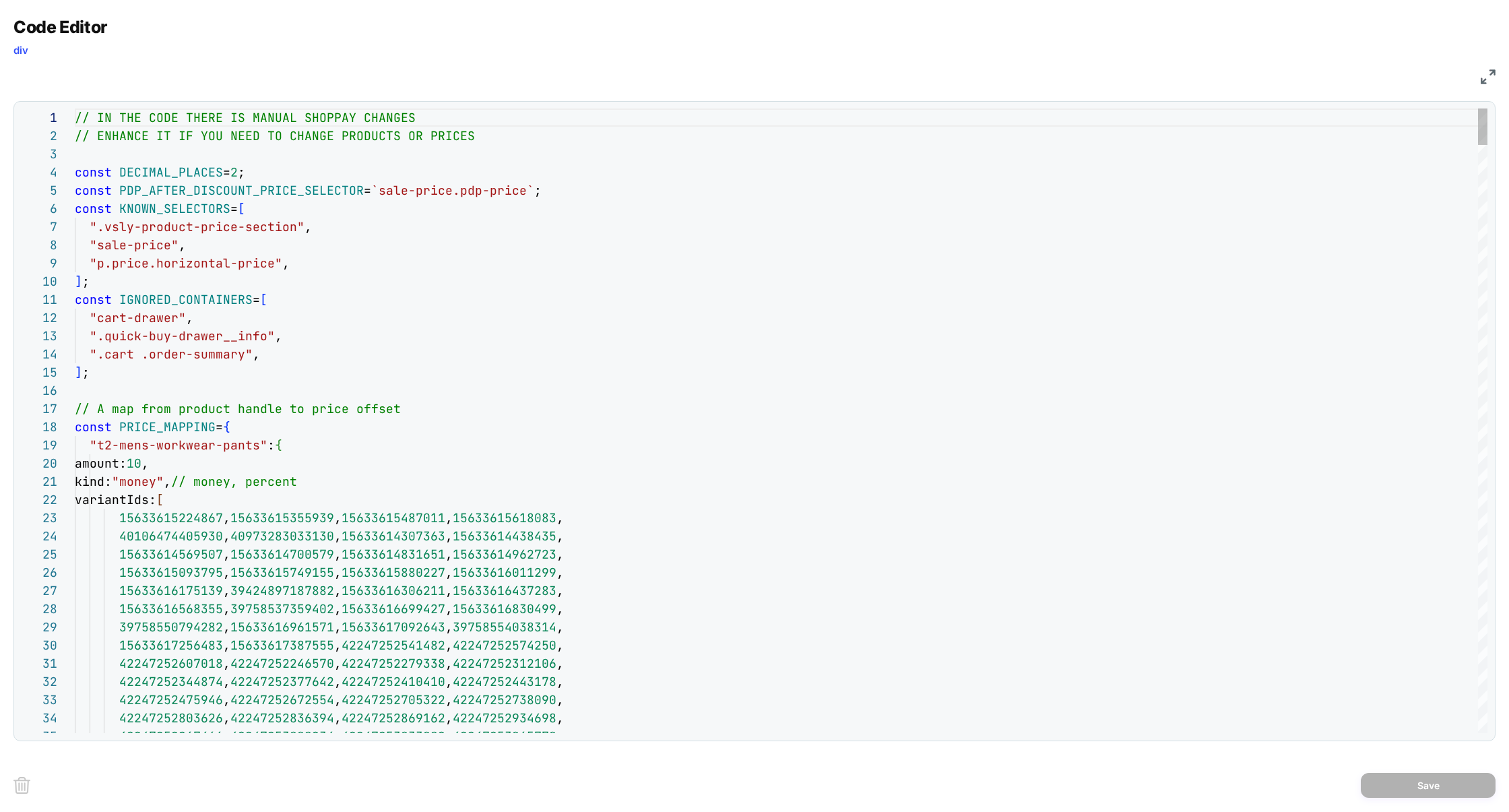
type textarea "**********"
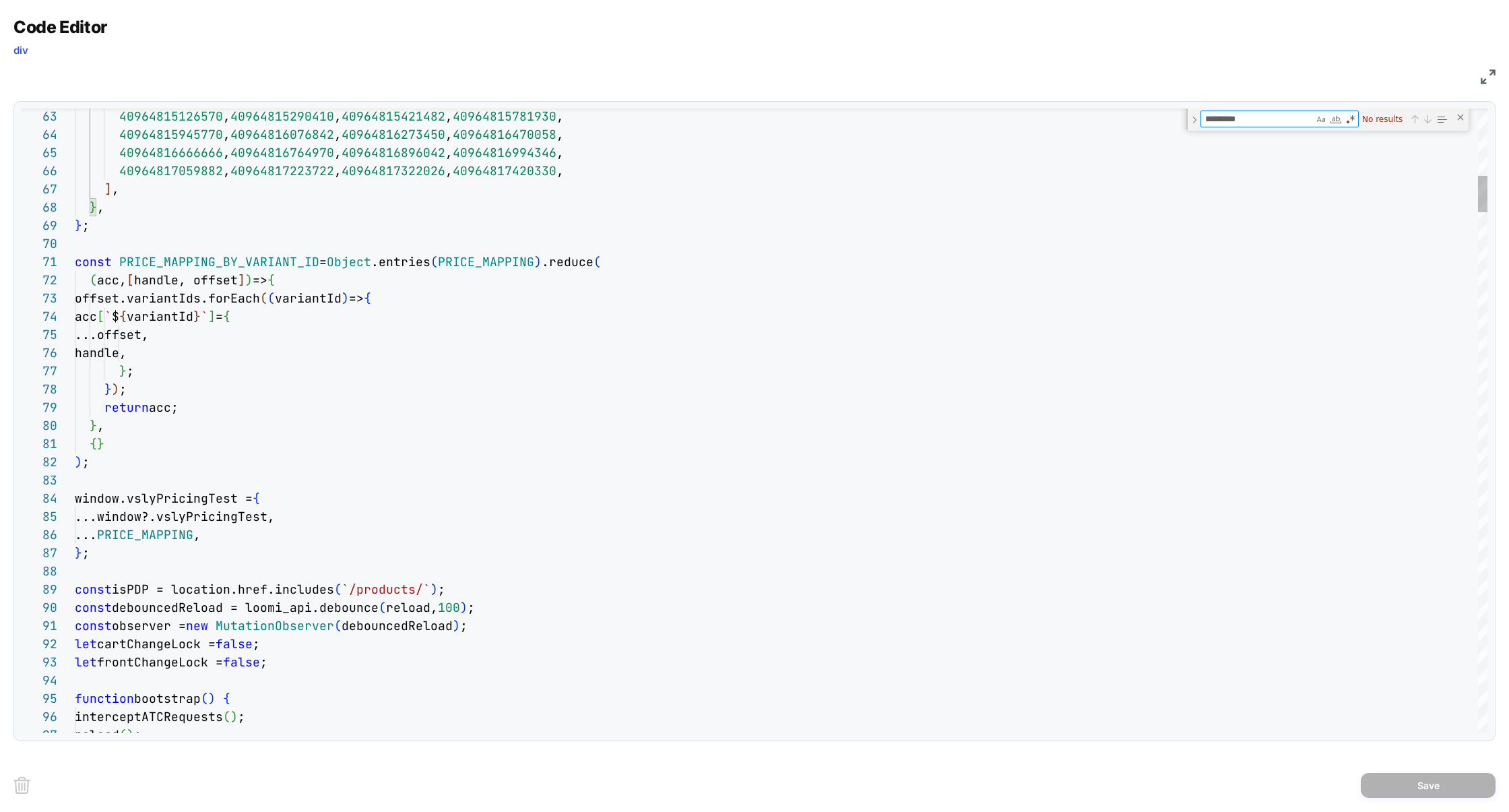
type textarea "*********"
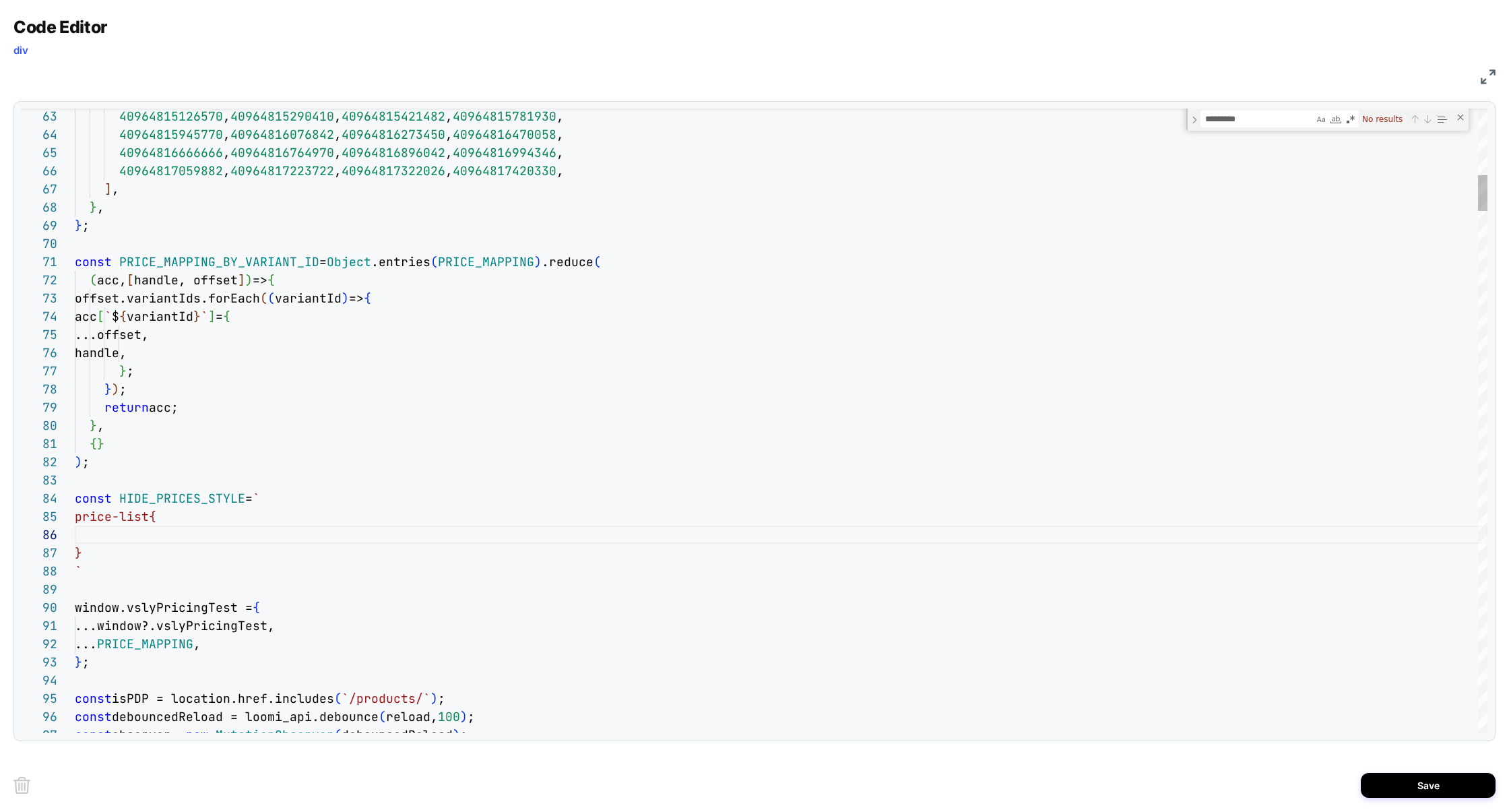
scroll to position [55, 0]
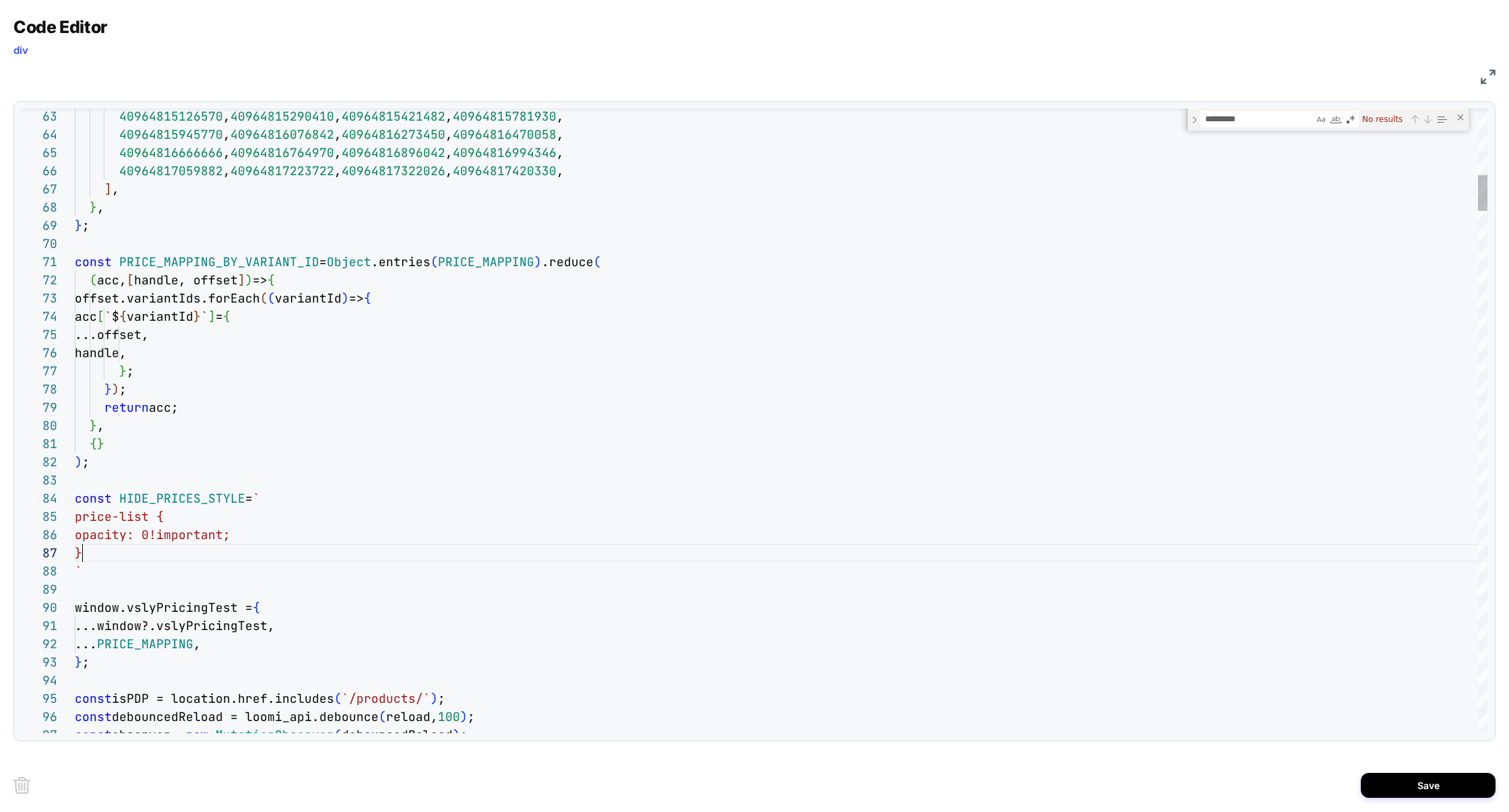
click at [75, 538] on span "opacity: 0!important;" at bounding box center [153, 534] width 156 height 15
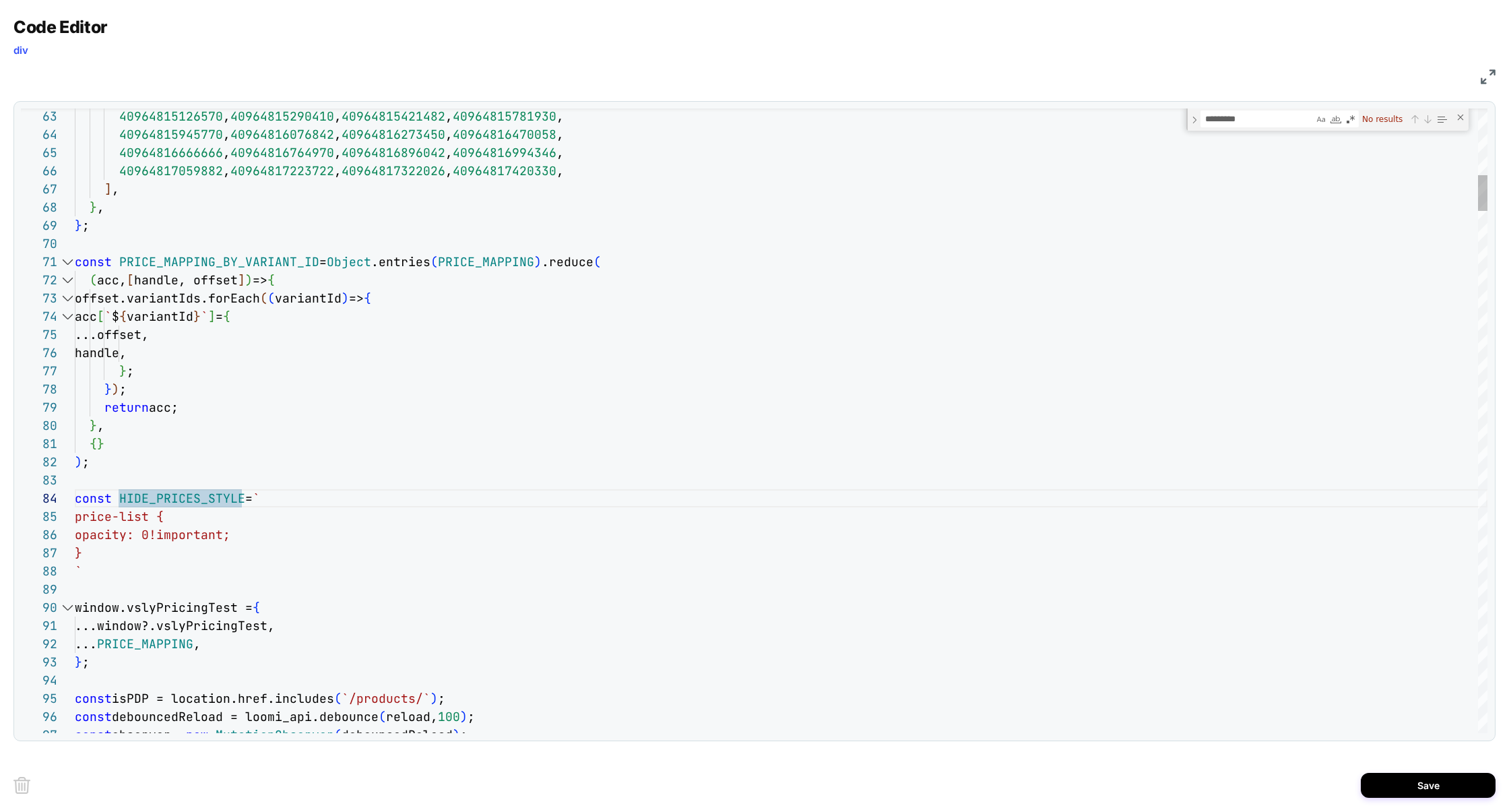
click at [73, 538] on div "86" at bounding box center [48, 534] width 54 height 18
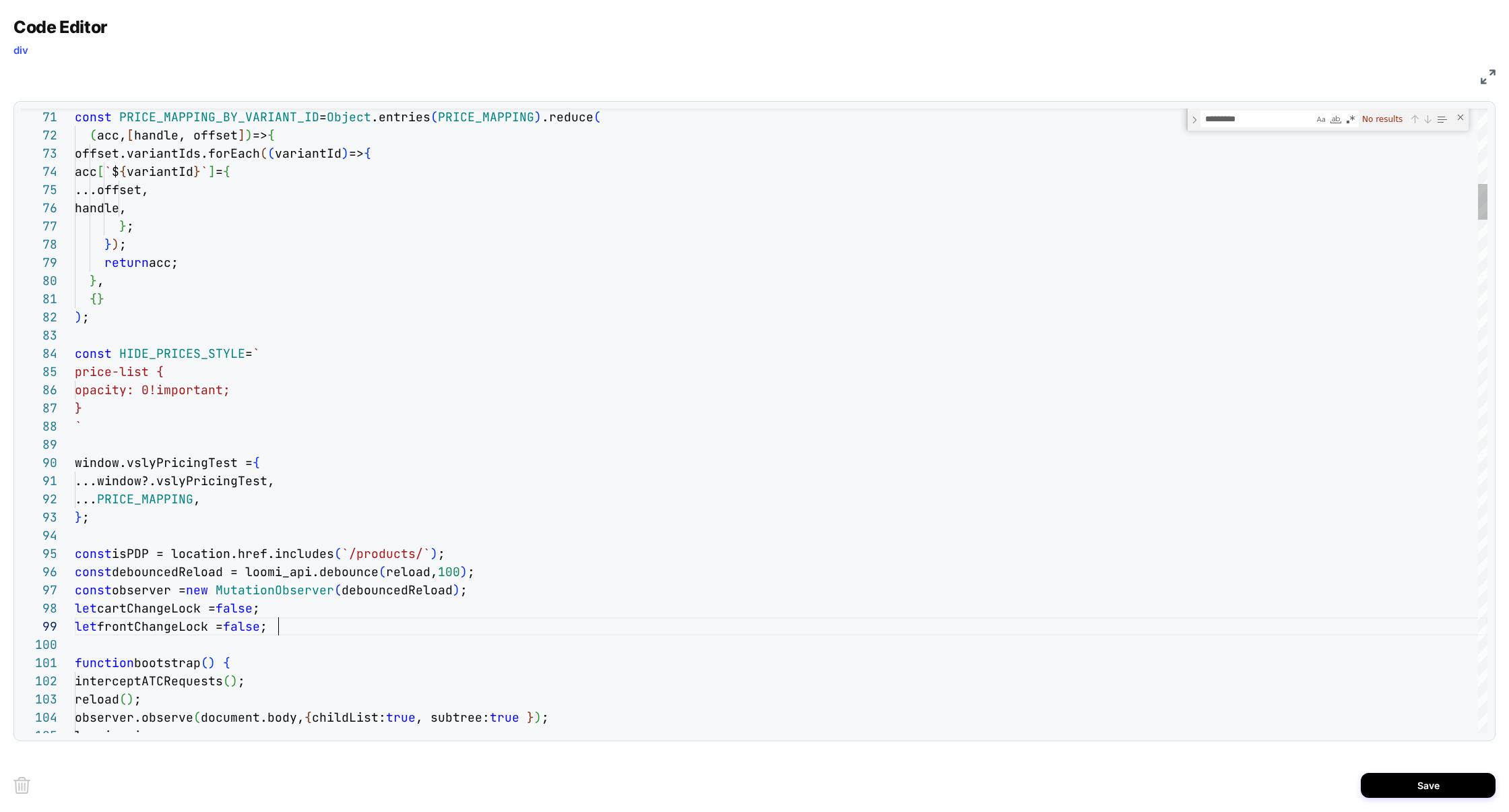
scroll to position [145, 203]
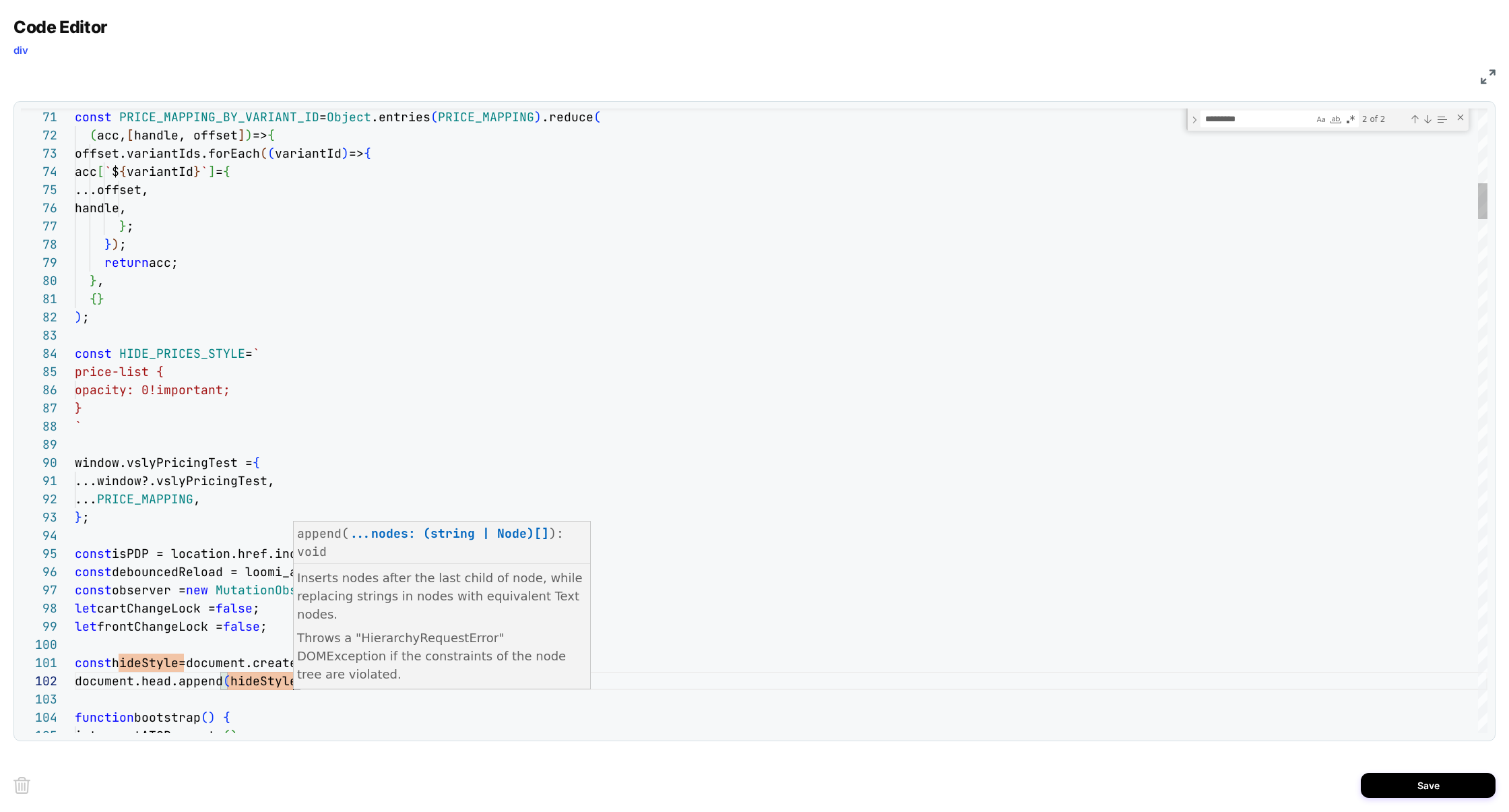
scroll to position [18, 152]
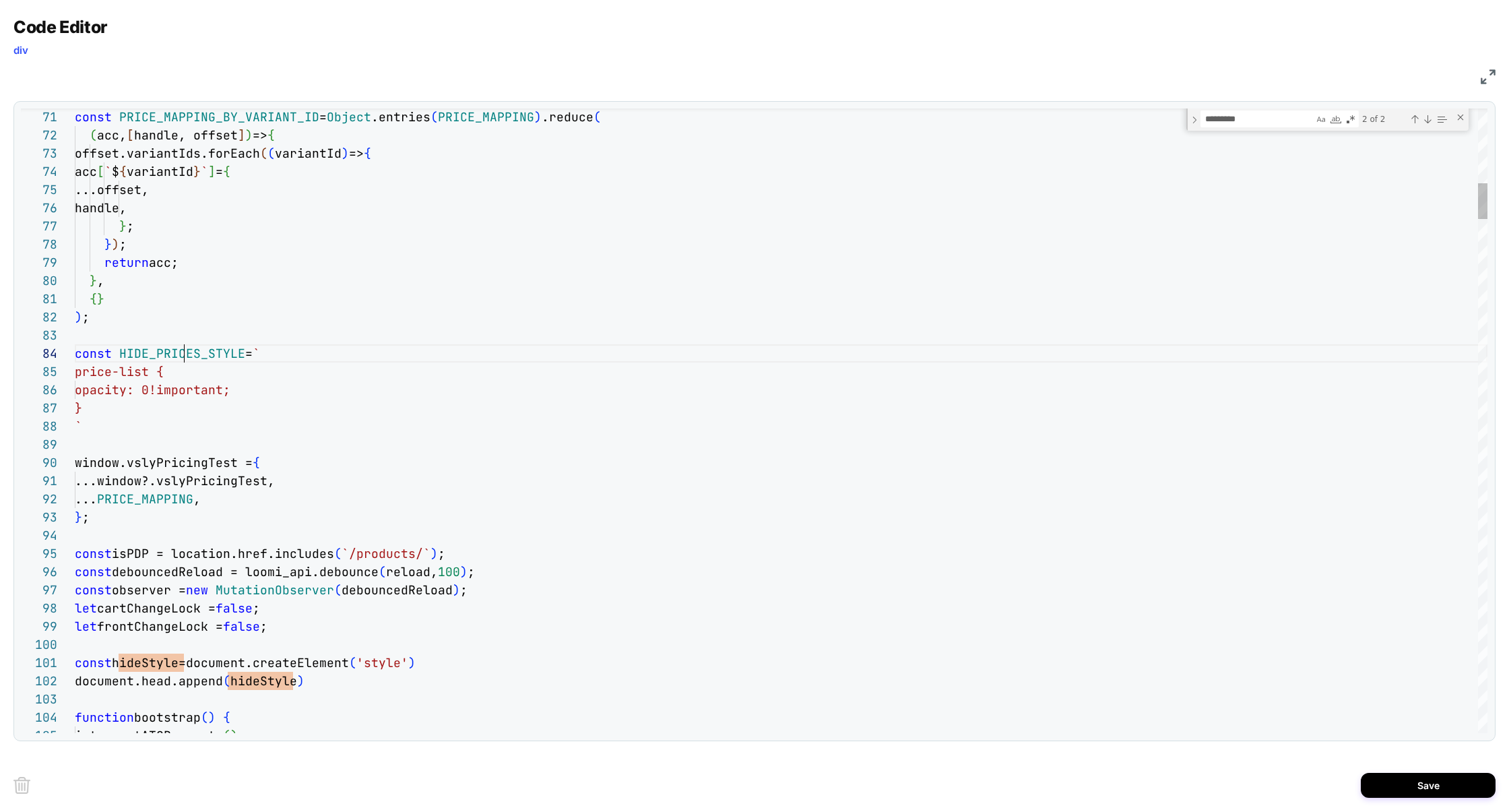
scroll to position [55, 167]
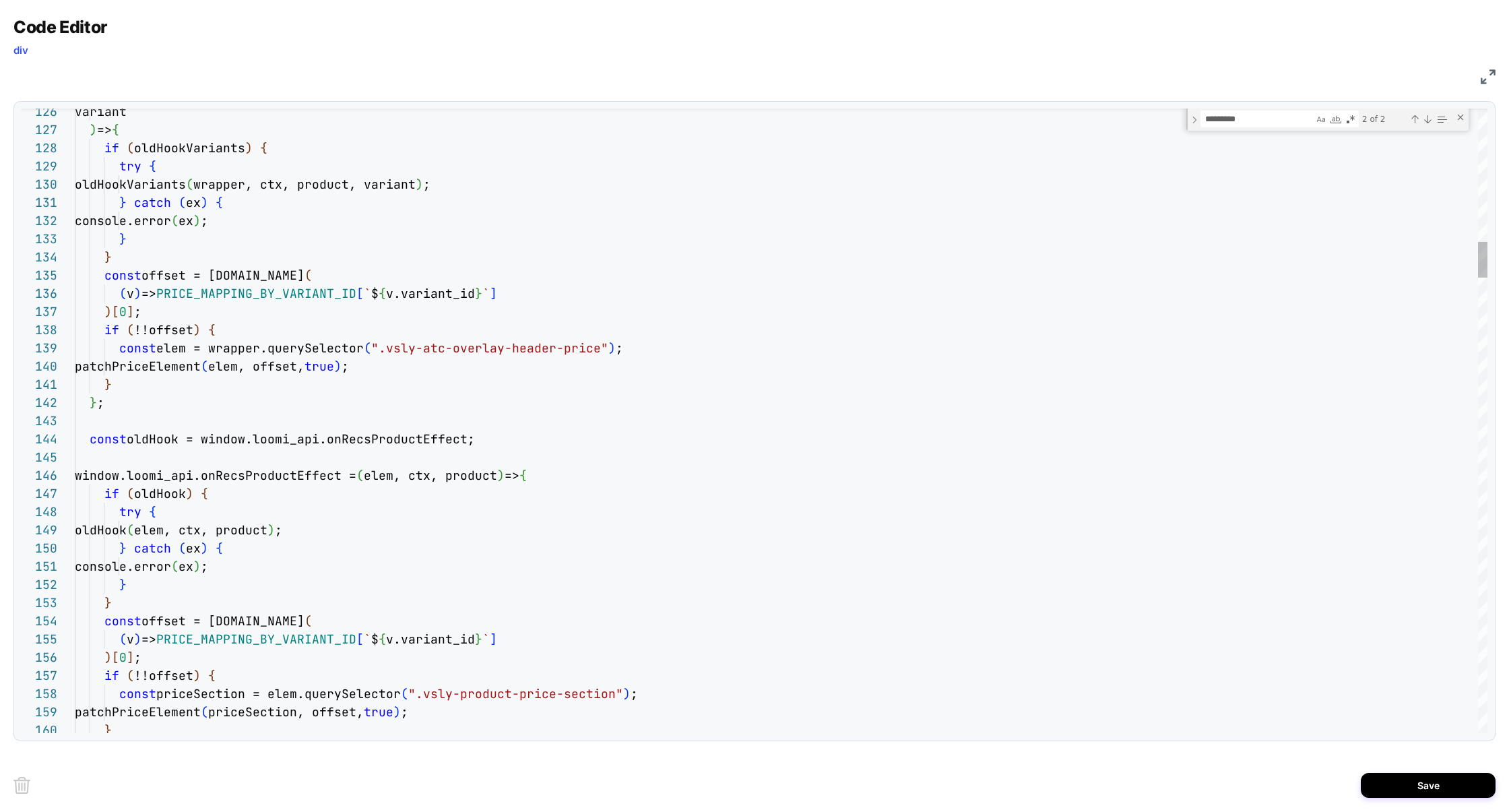
type textarea "**********"
type textarea "*"
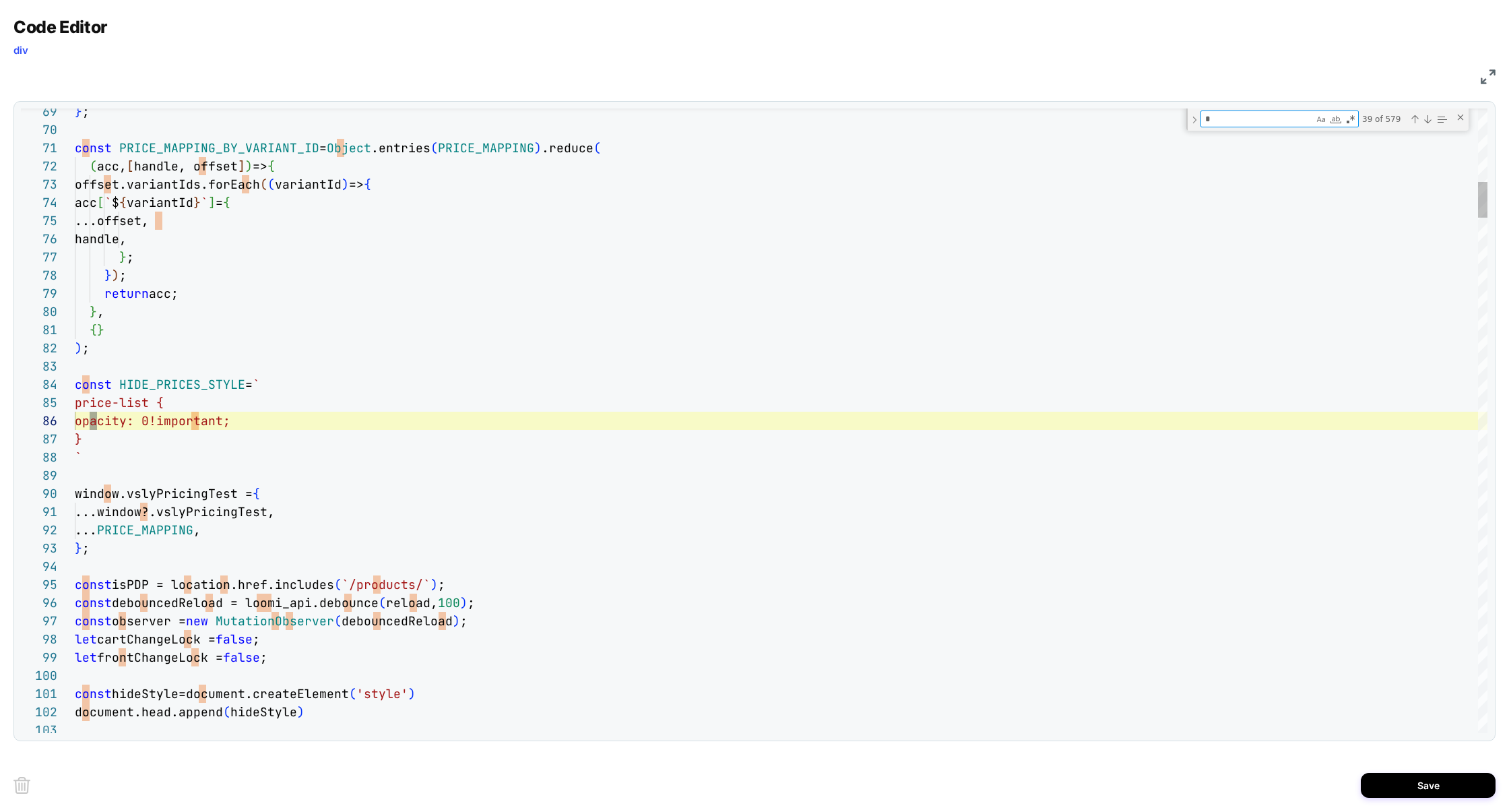
type textarea "**********"
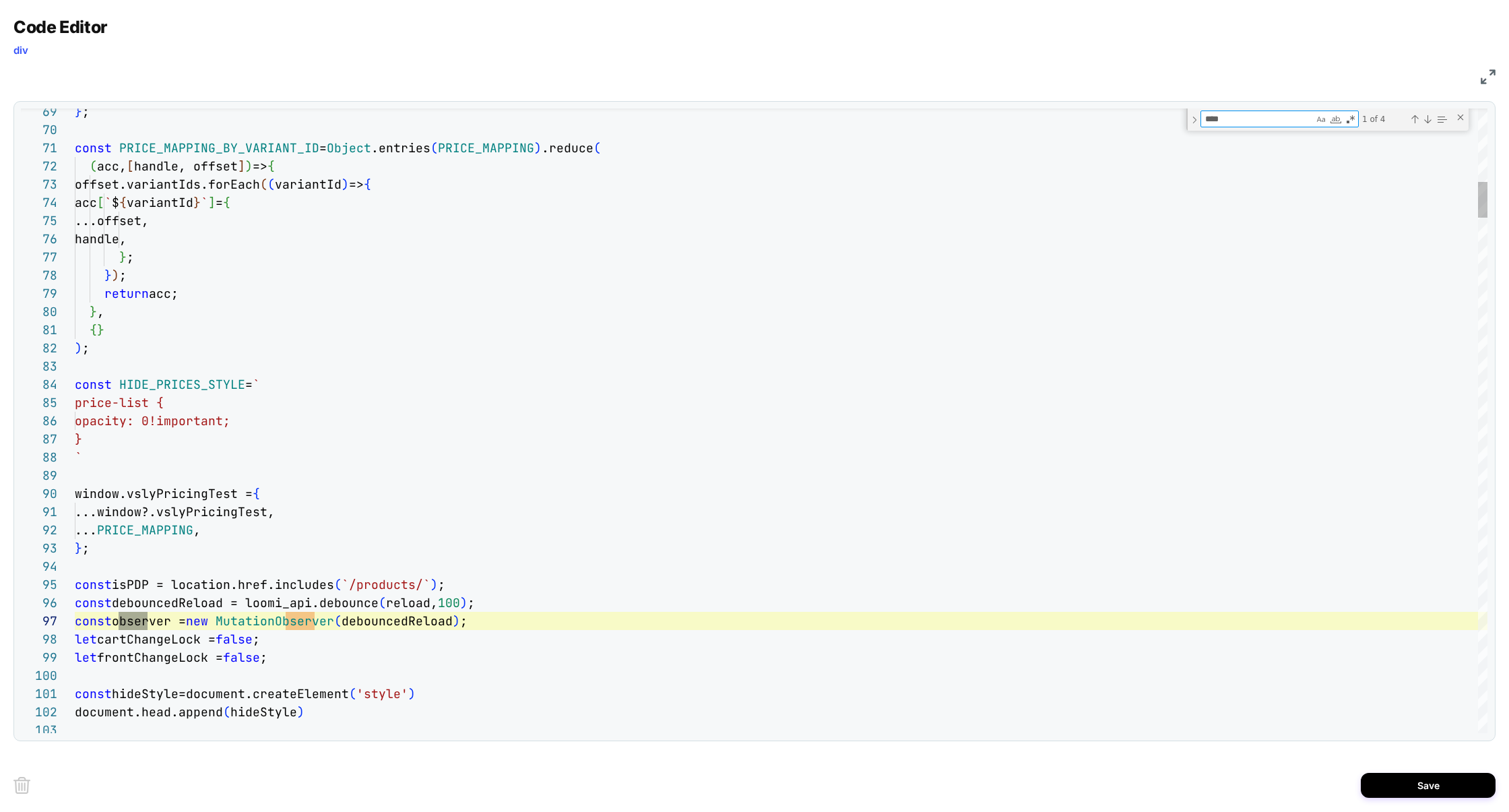
scroll to position [182, 73]
type textarea "****"
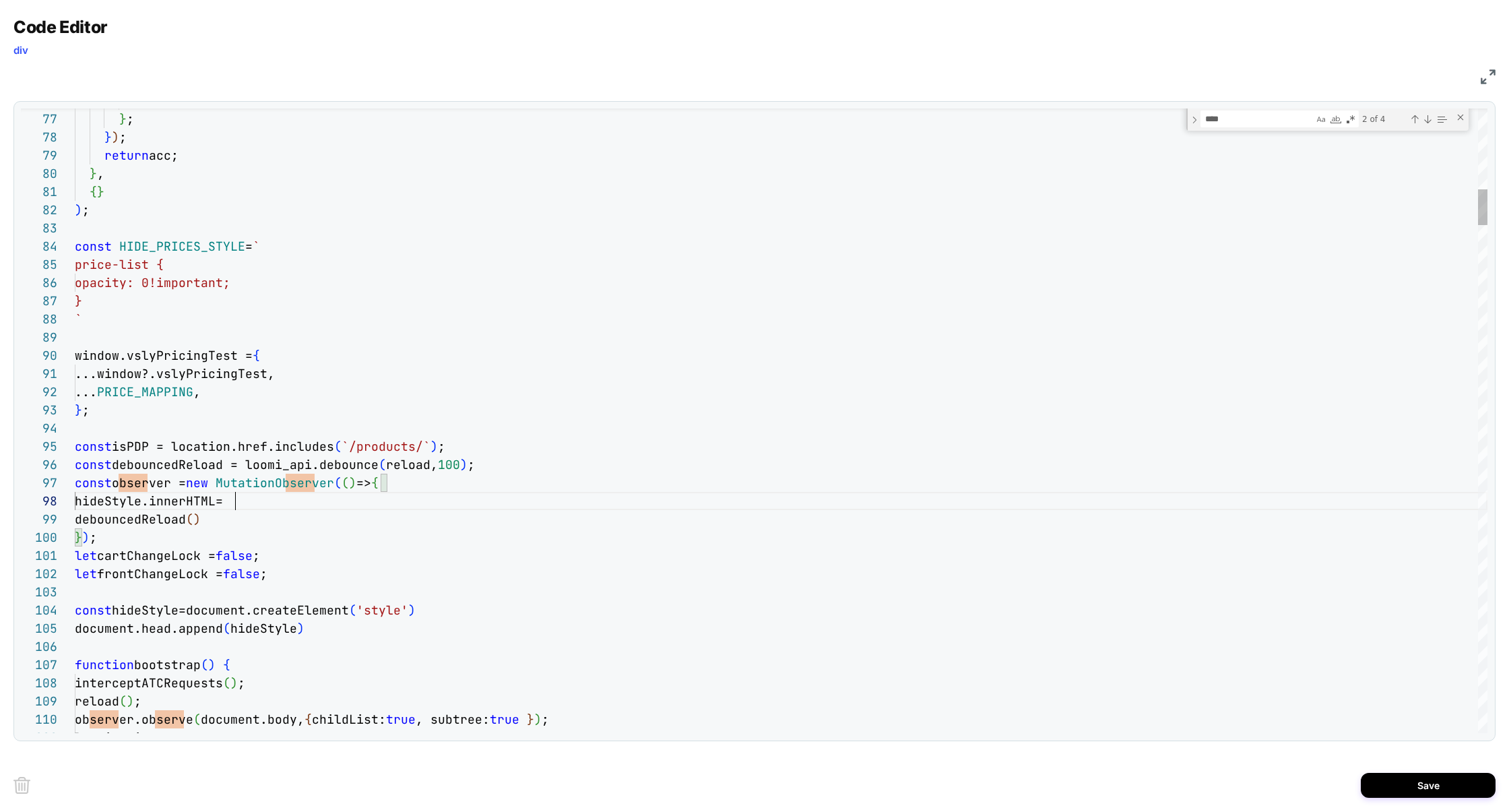
scroll to position [127, 284]
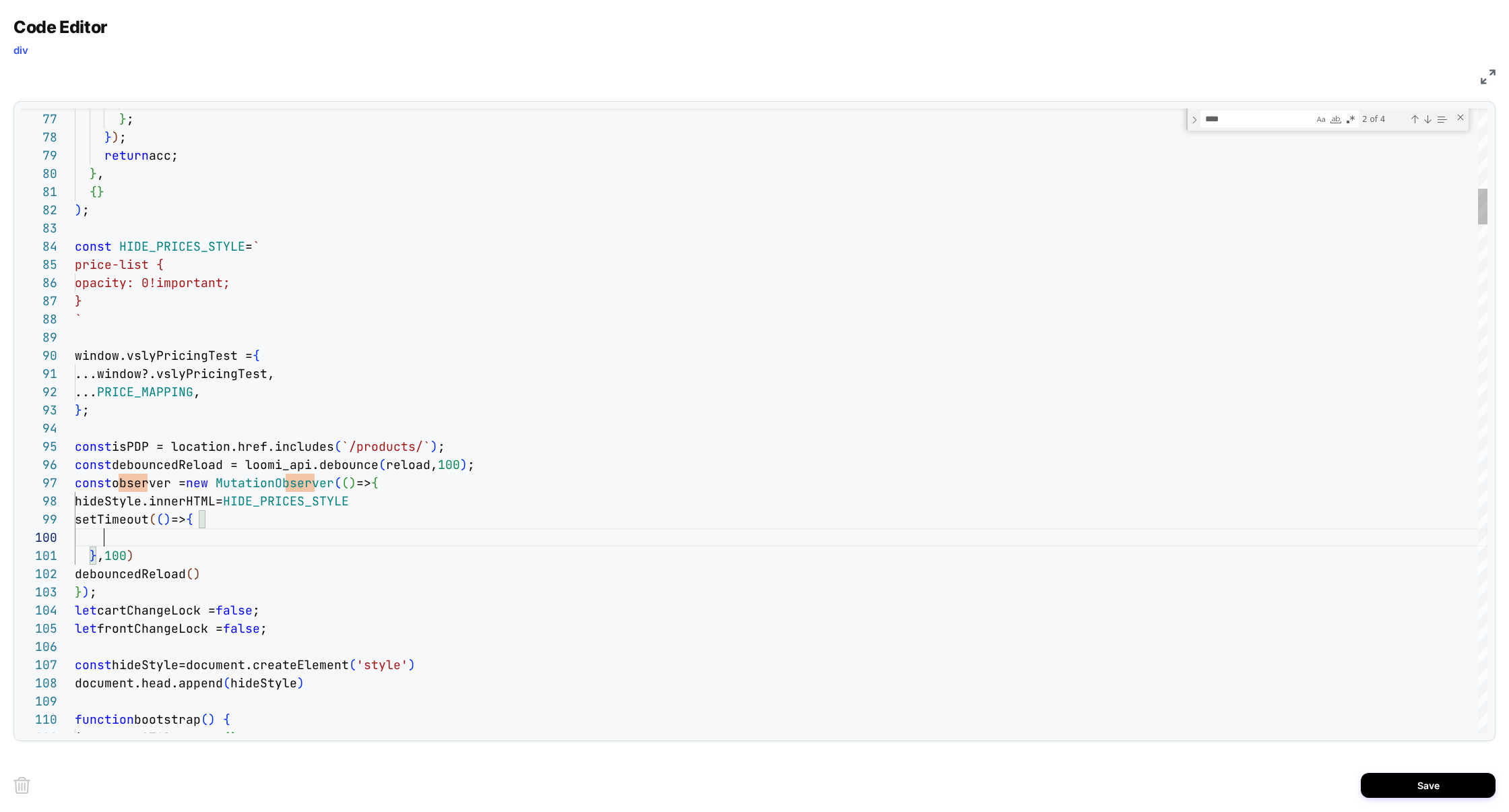
scroll to position [163, 28]
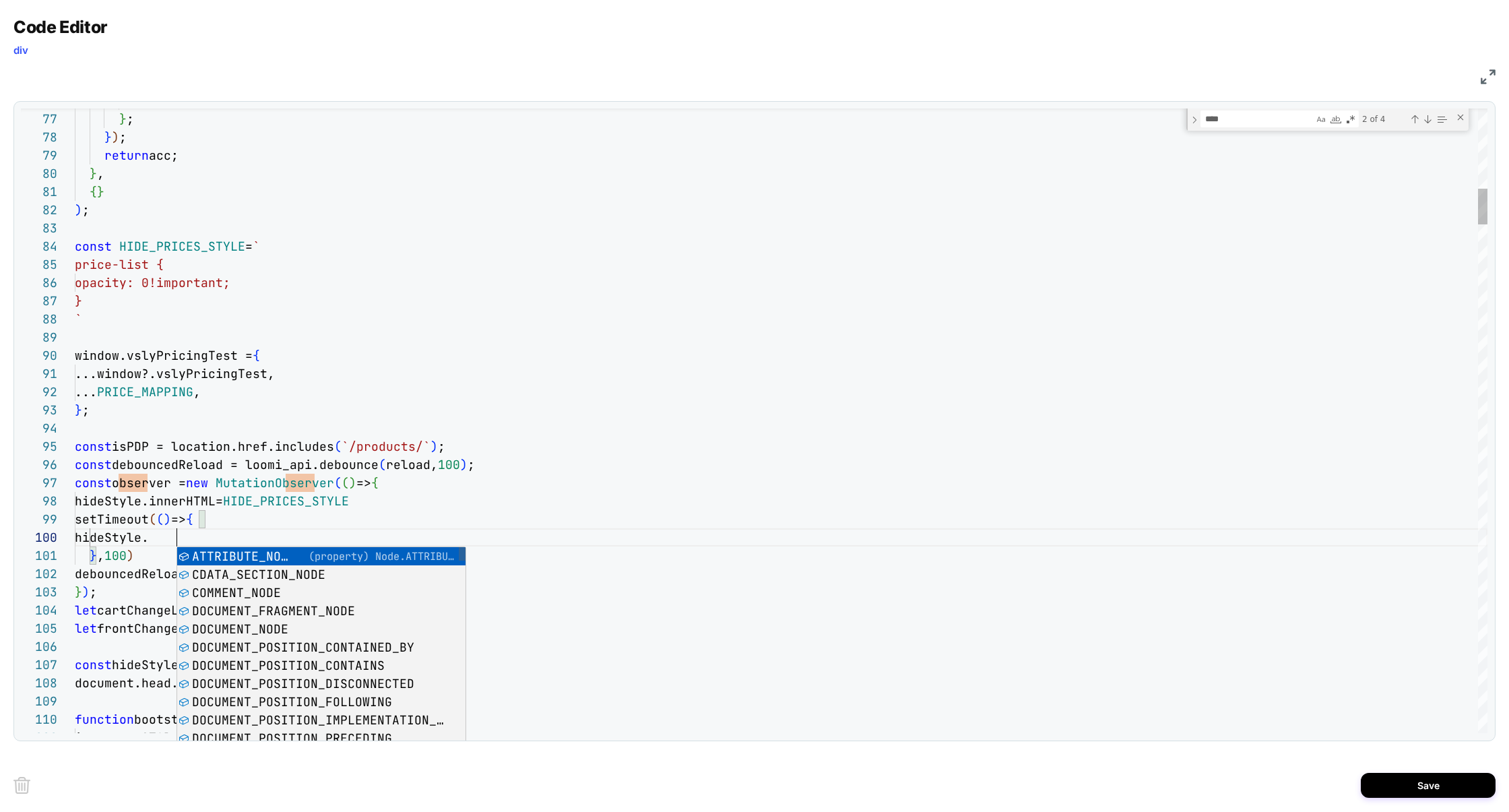
scroll to position [163, 109]
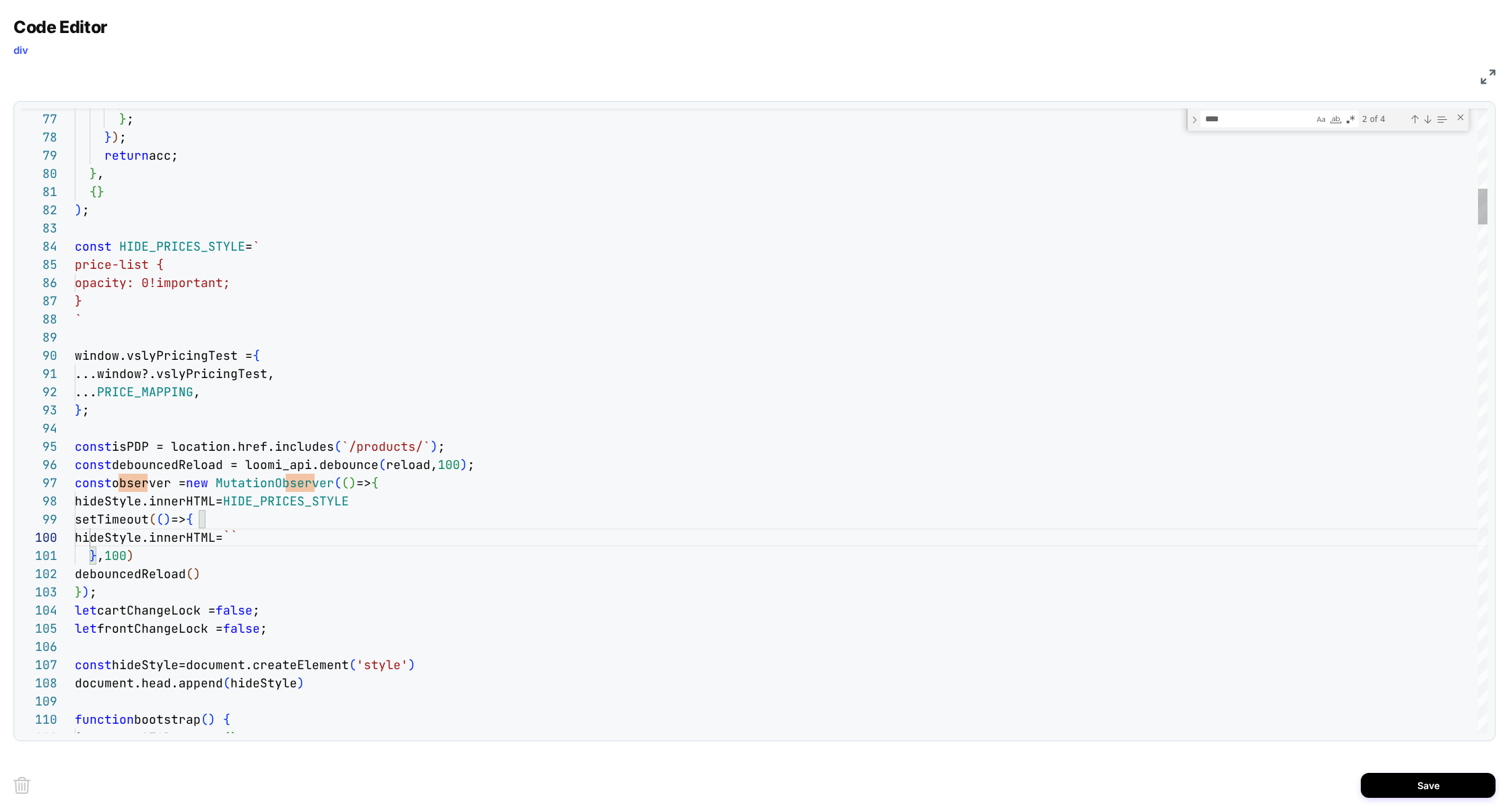
type textarea "**********"
click at [1422, 774] on button "Save" at bounding box center [1427, 784] width 135 height 25
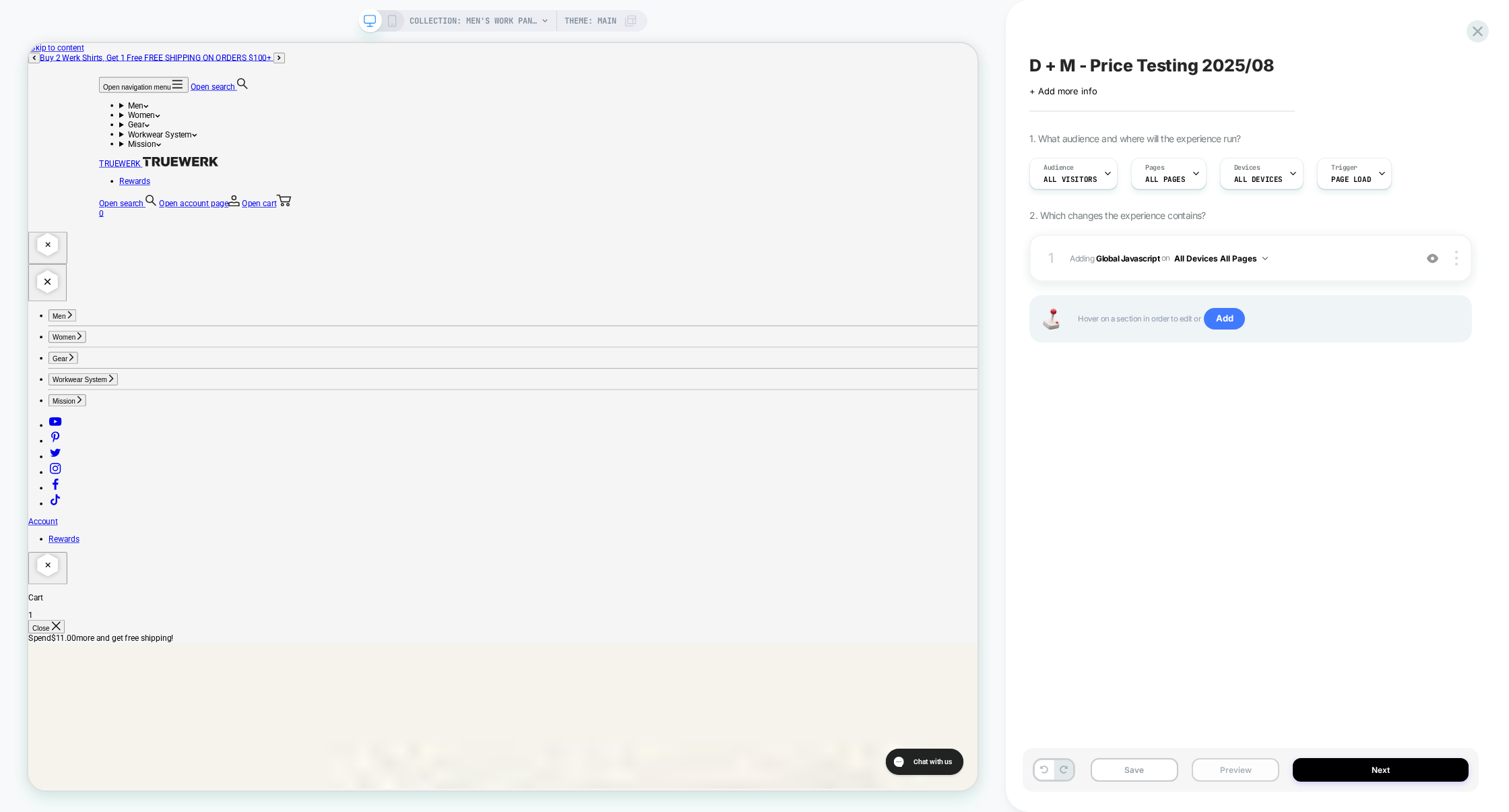
click at [1218, 769] on button "Preview" at bounding box center [1235, 770] width 88 height 24
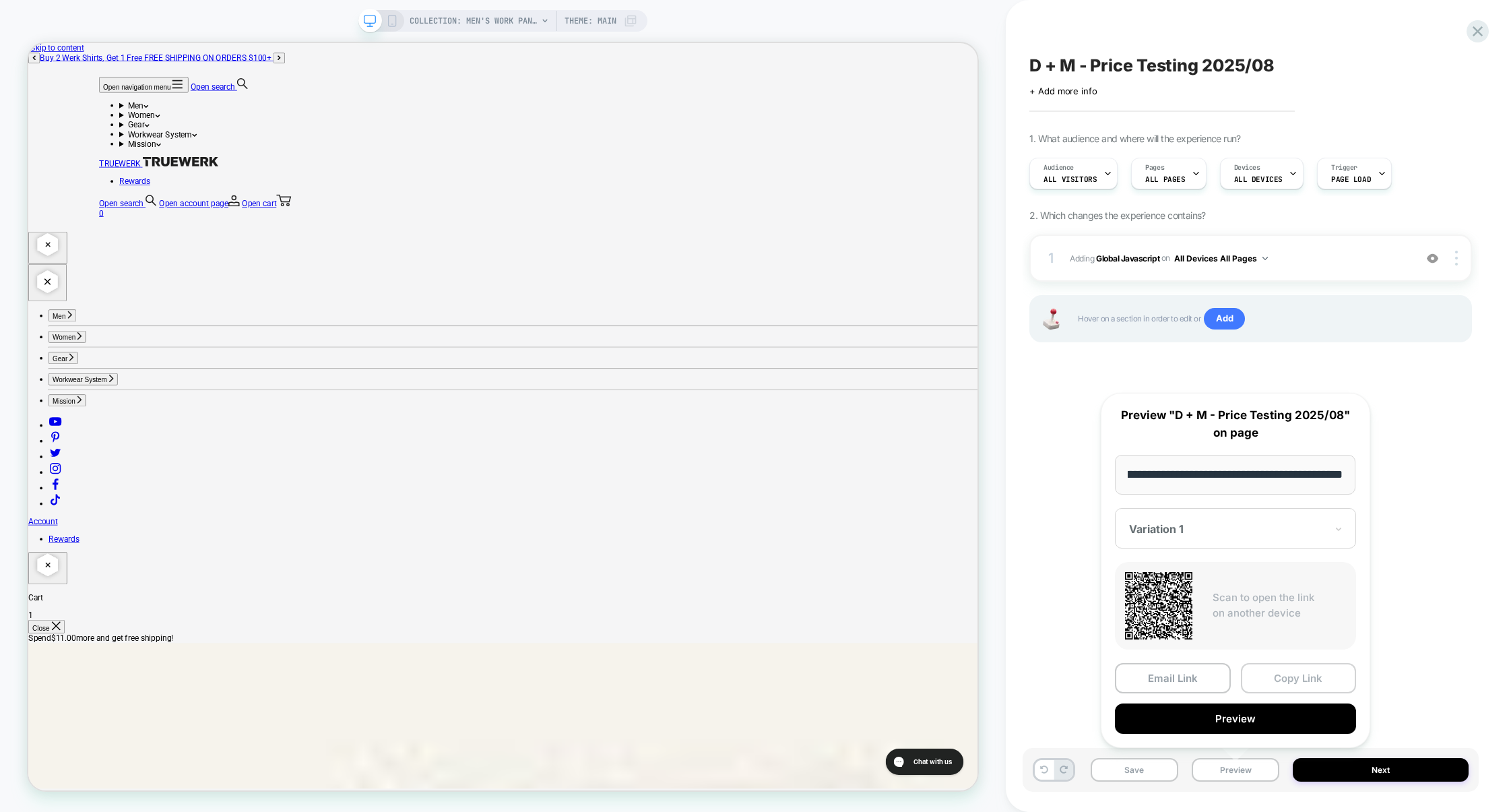
scroll to position [0, 0]
click at [1296, 675] on button "Copy Link" at bounding box center [1298, 678] width 116 height 30
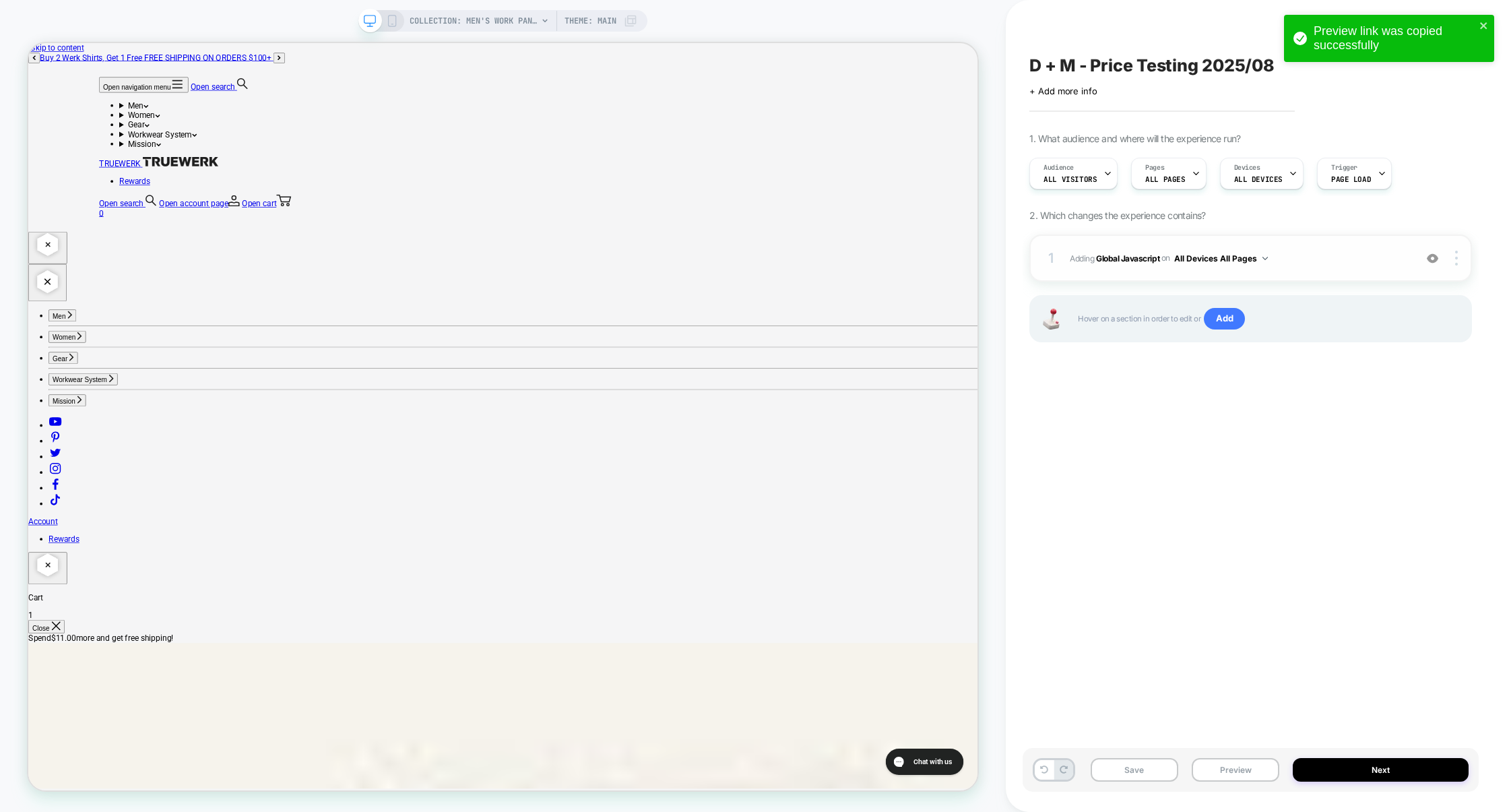
click at [1327, 275] on div "1 Adding Global Javascript on All Devices All Pages Add Before Add After Target…" at bounding box center [1250, 257] width 442 height 47
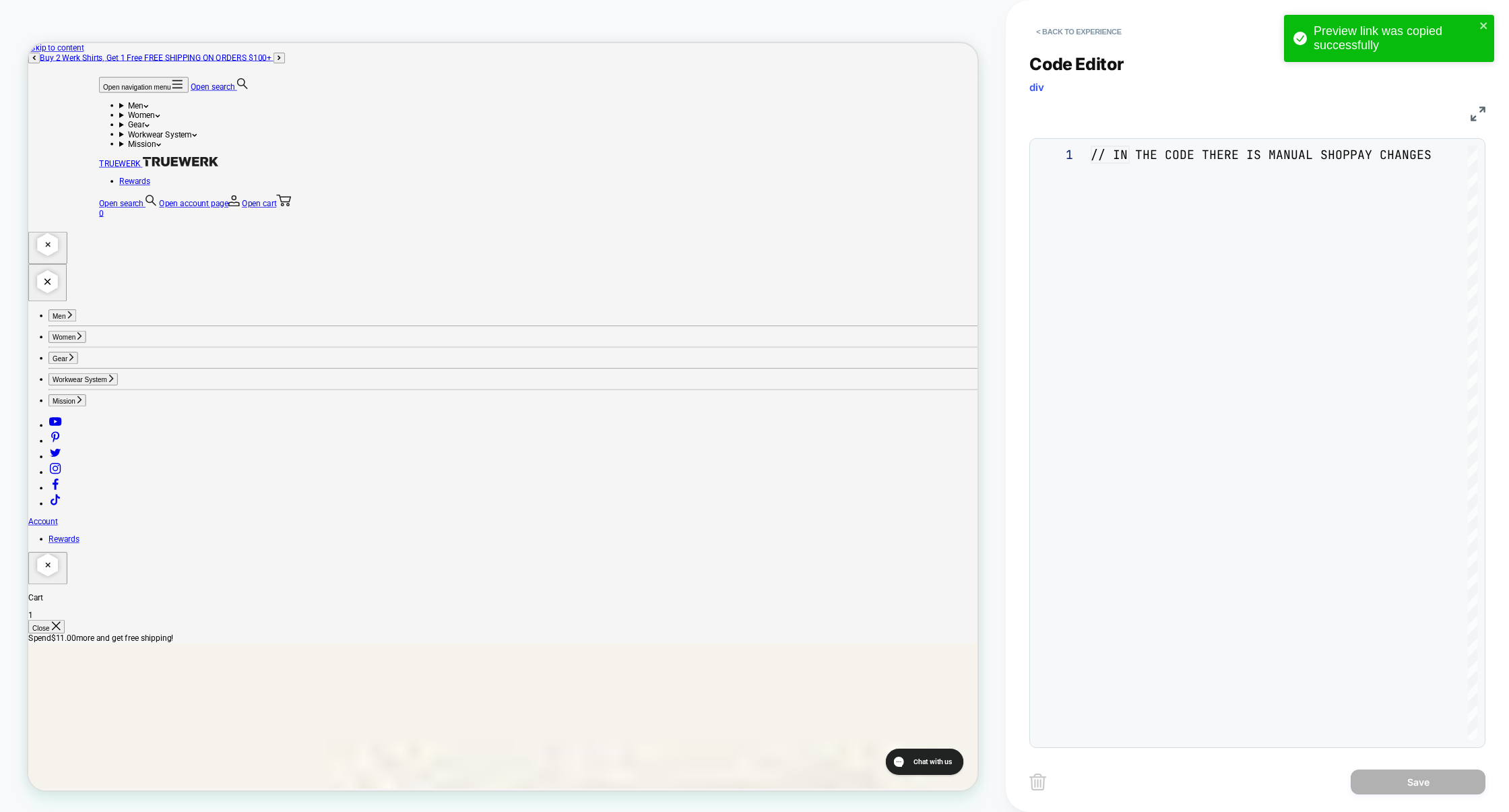
scroll to position [182, 0]
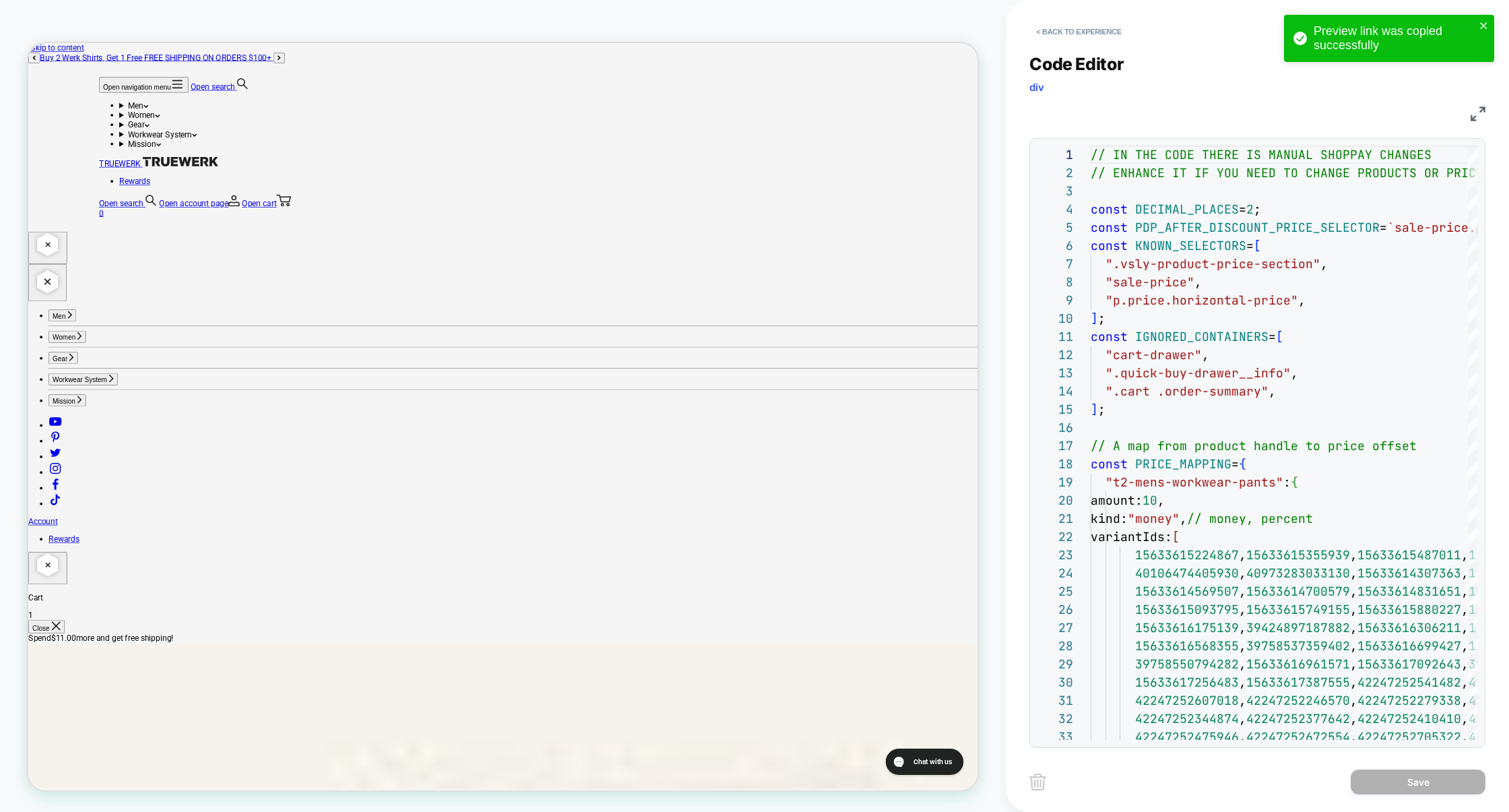
click at [1478, 118] on img at bounding box center [1477, 113] width 15 height 15
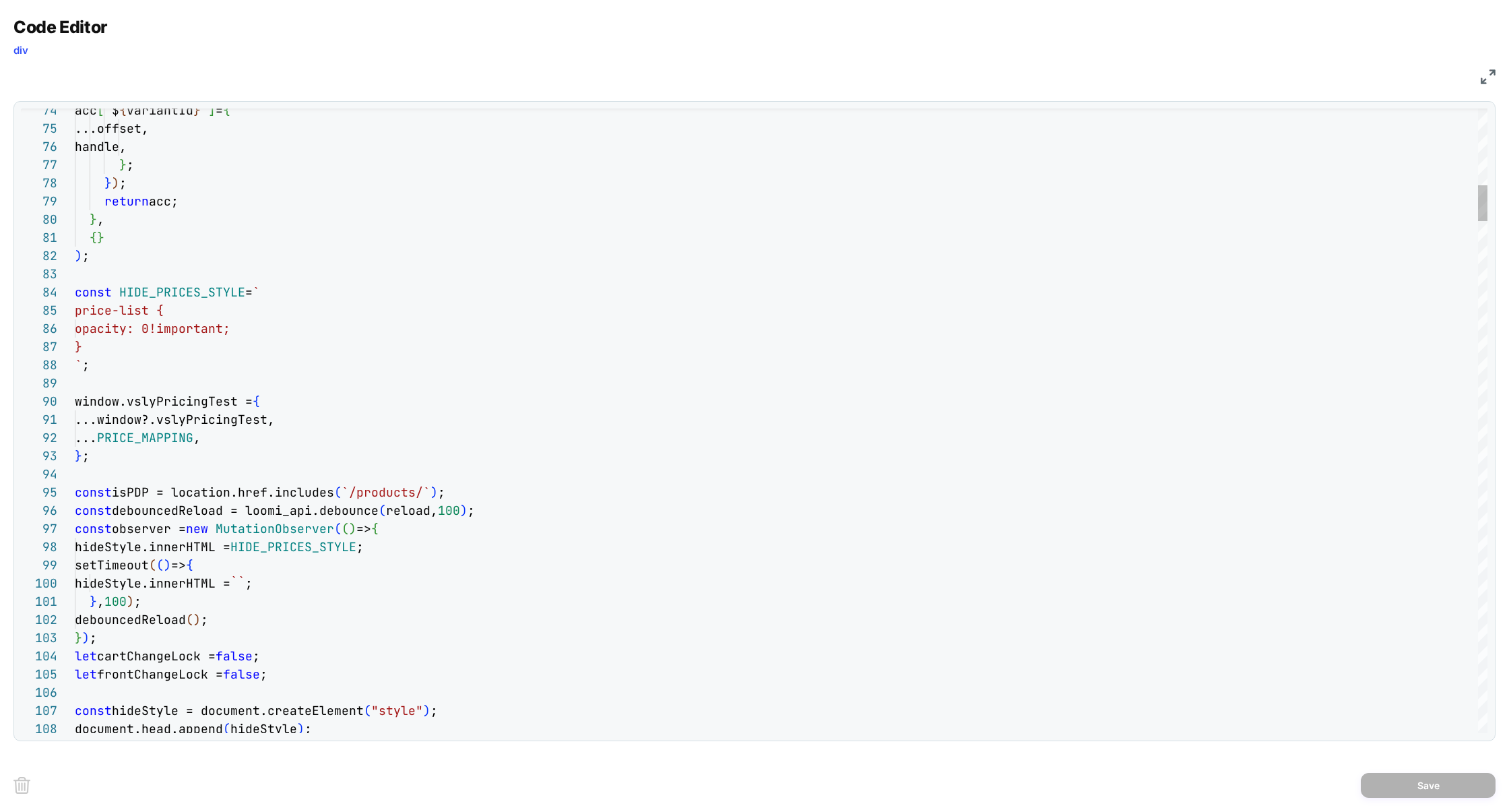
scroll to position [0, 44]
type textarea "**********"
click at [1405, 790] on button "Save" at bounding box center [1427, 784] width 135 height 25
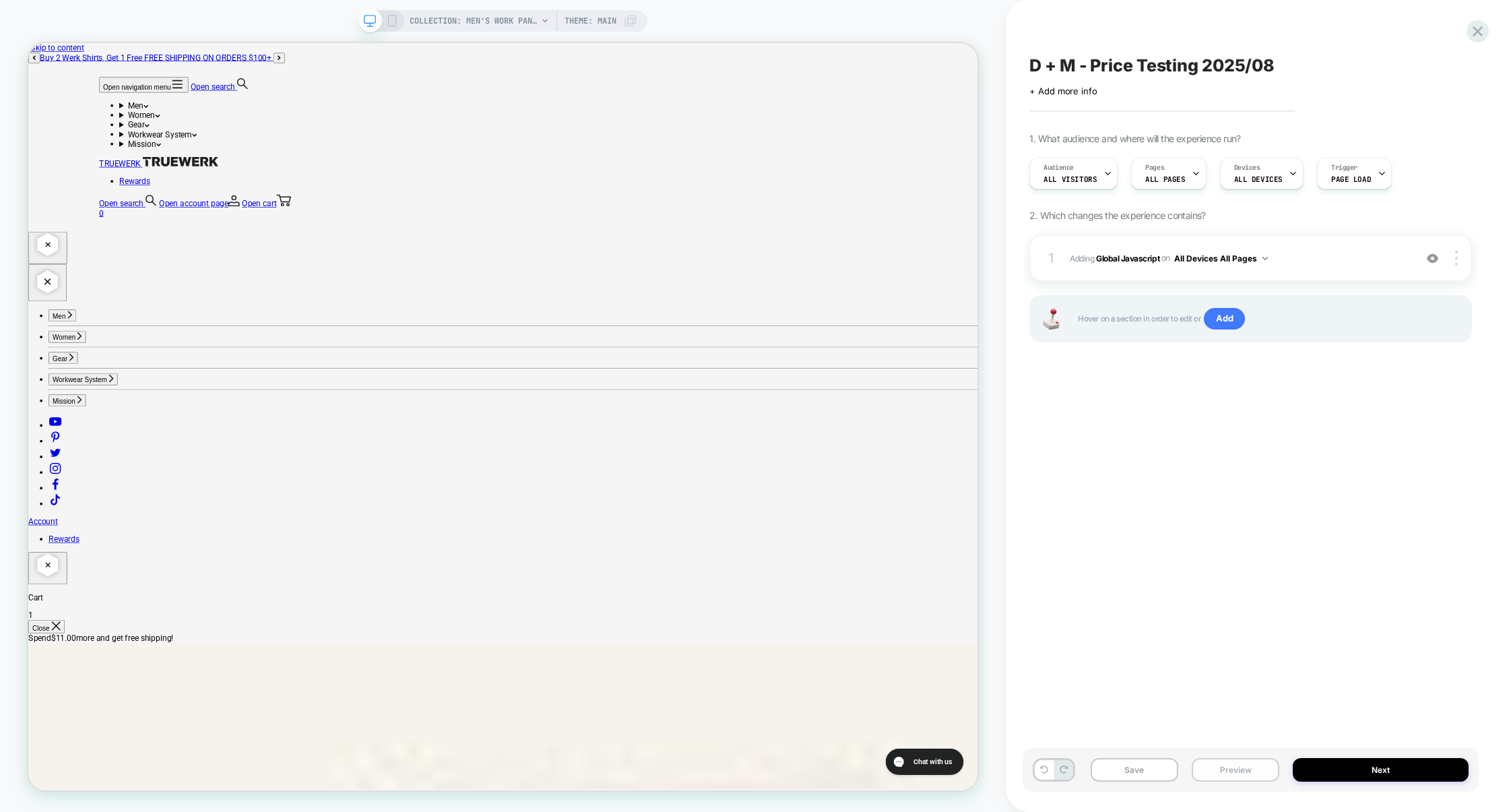
click at [1234, 768] on button "Preview" at bounding box center [1235, 770] width 88 height 24
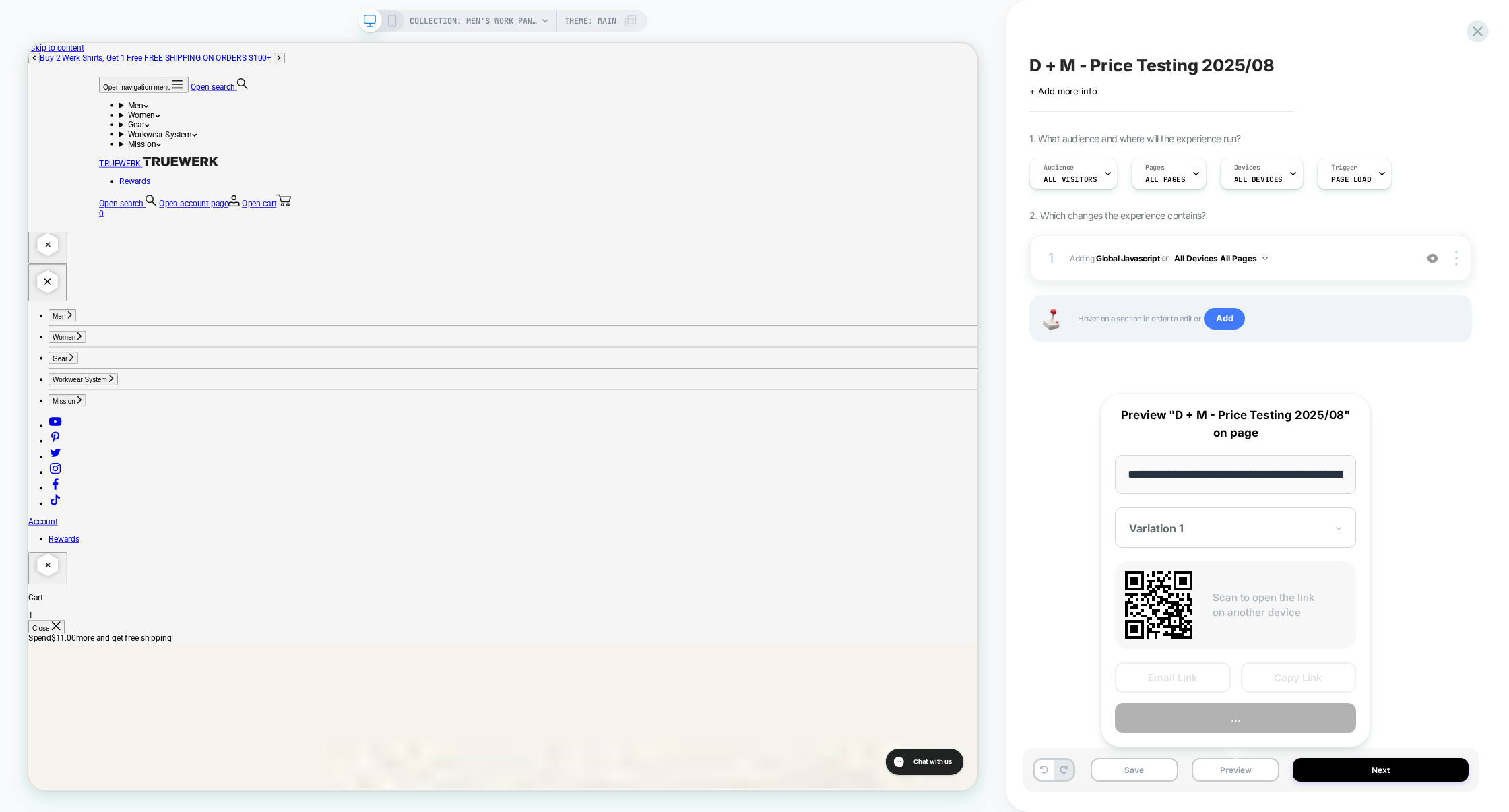
scroll to position [0, 219]
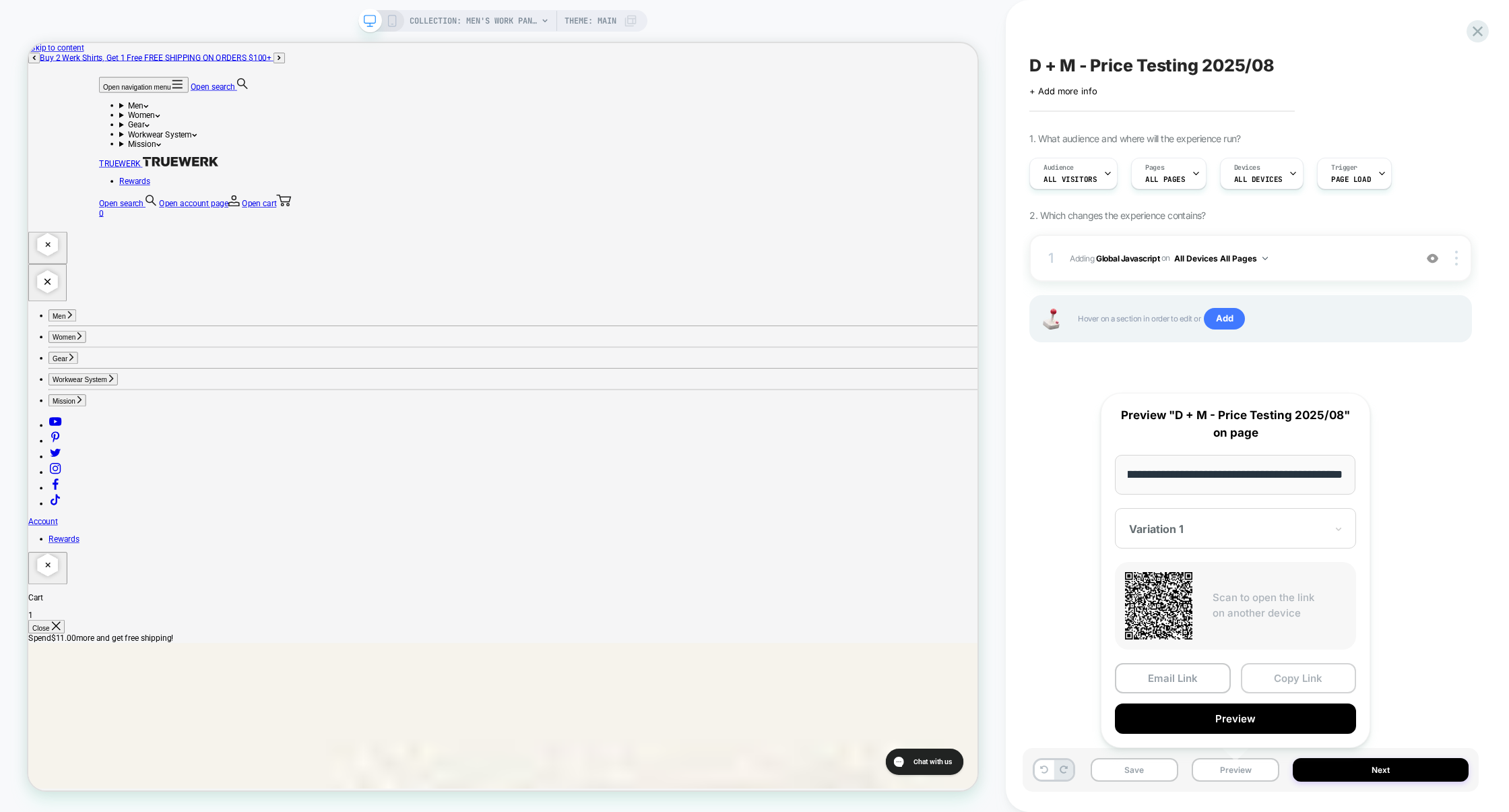
click at [1296, 674] on button "Copy Link" at bounding box center [1298, 678] width 116 height 30
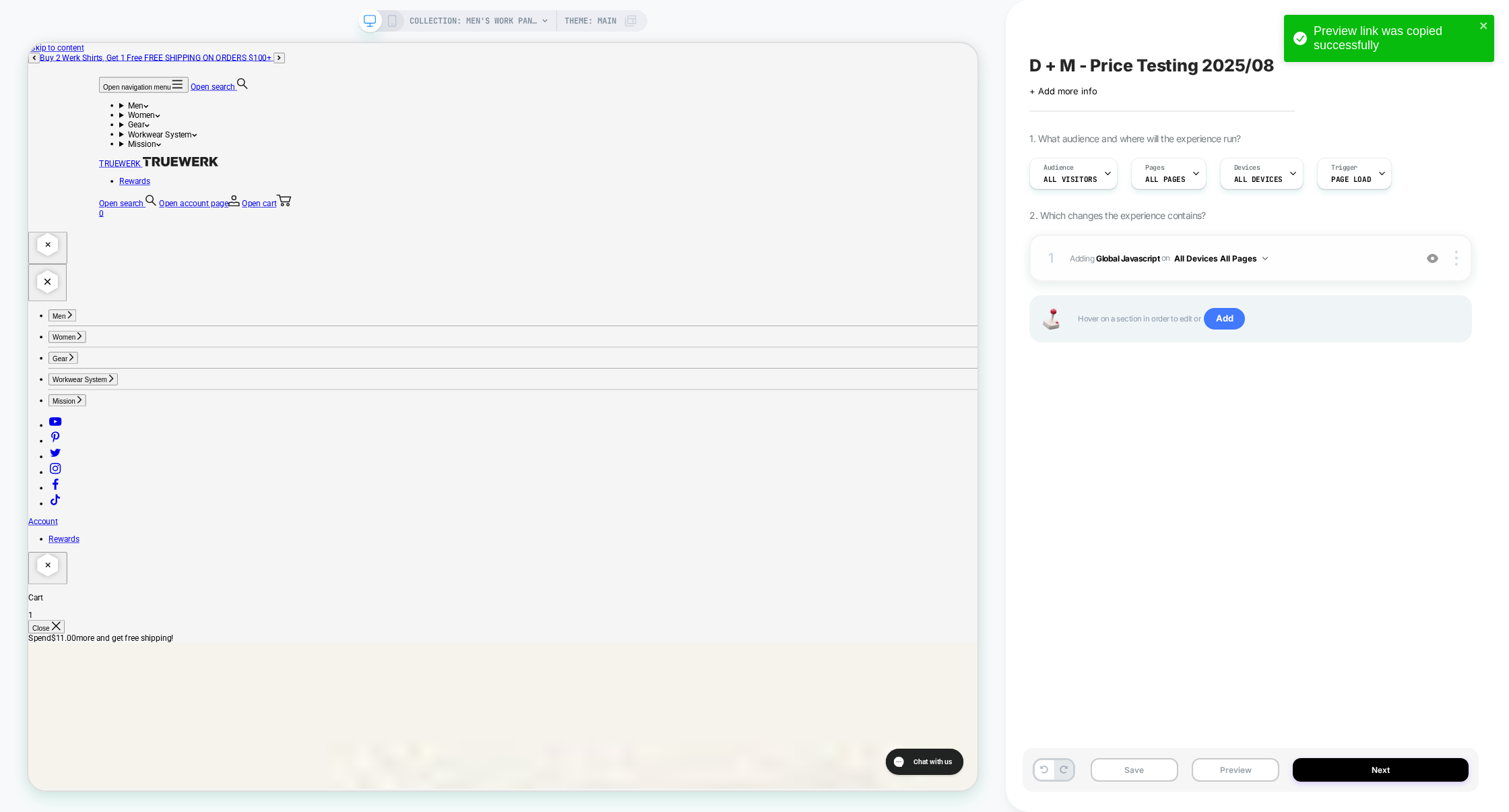
click at [1339, 261] on span "Adding Global Javascript on All Devices All Pages" at bounding box center [1238, 258] width 338 height 17
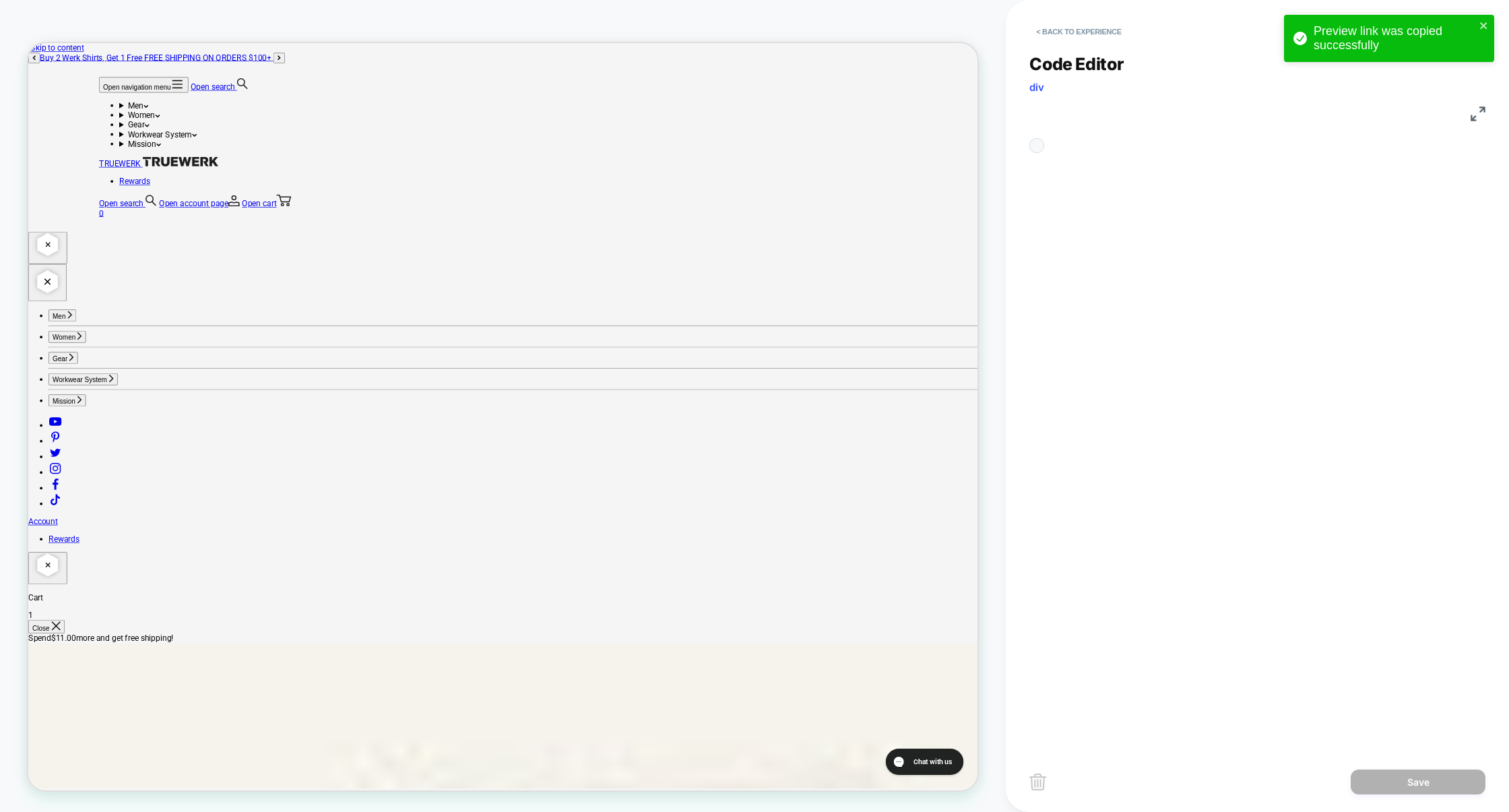
scroll to position [182, 0]
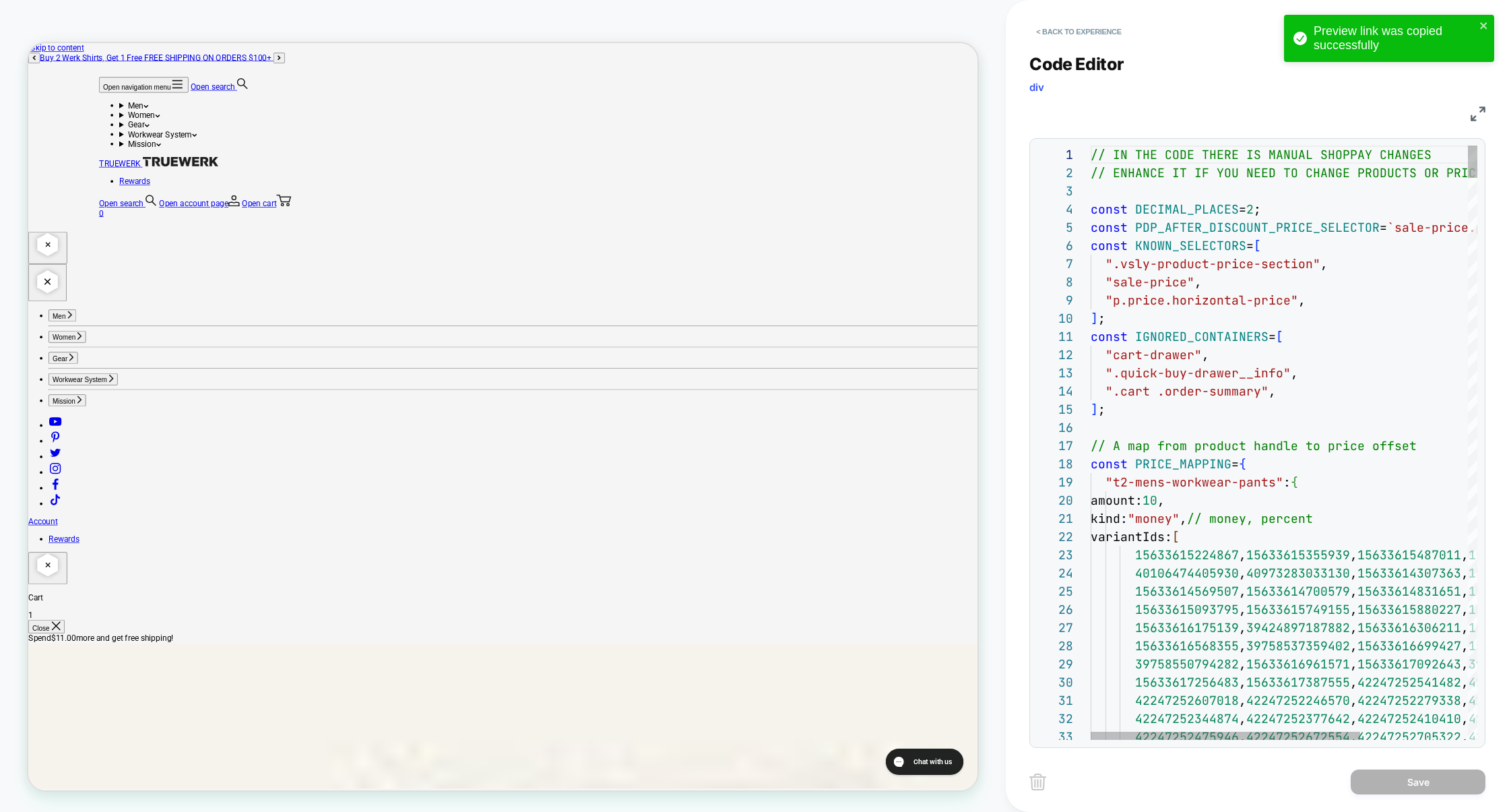
click at [1474, 114] on img at bounding box center [1477, 113] width 15 height 15
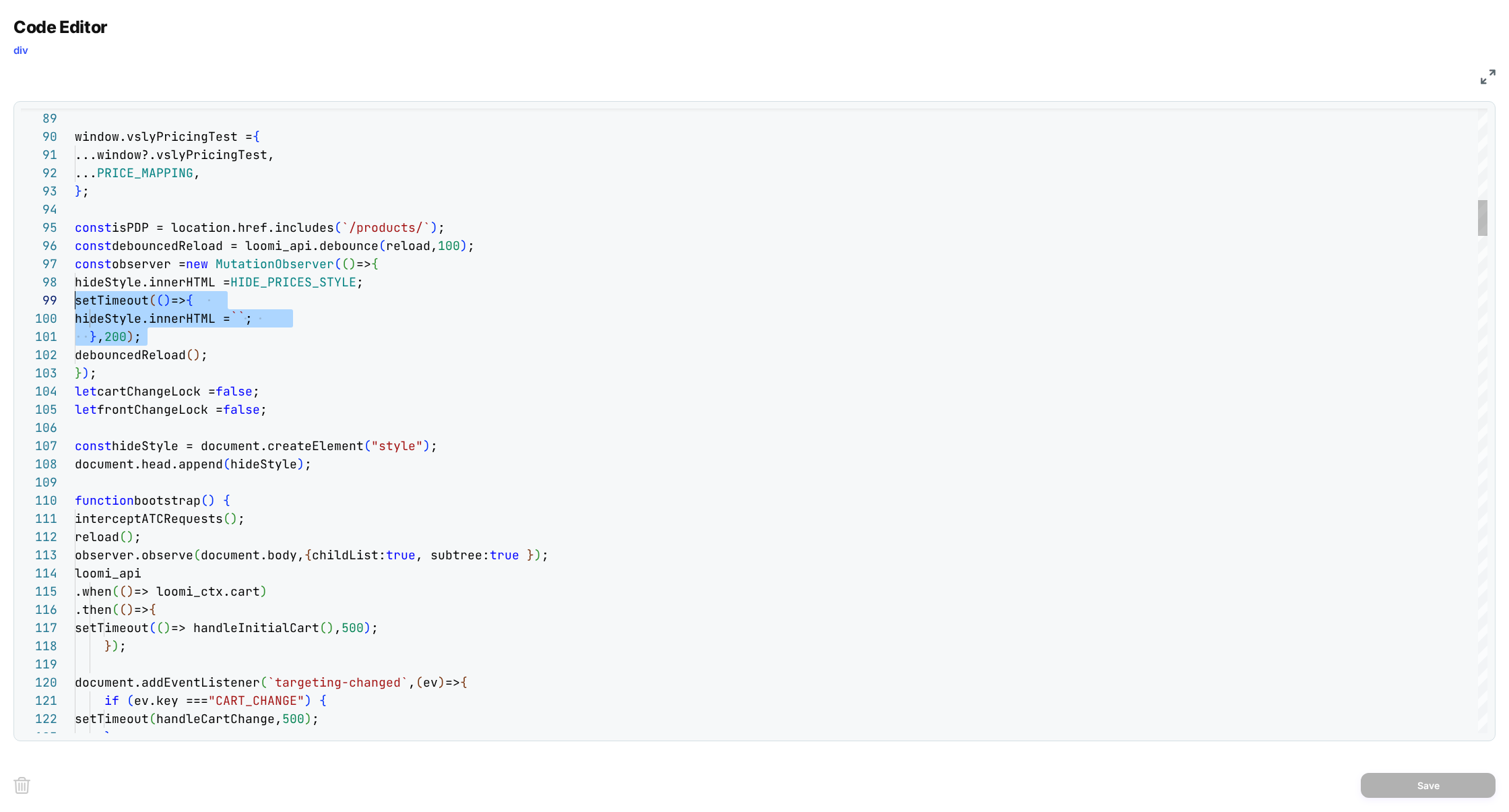
scroll to position [127, 0]
drag, startPoint x: 162, startPoint y: 339, endPoint x: 32, endPoint y: 287, distance: 139.9
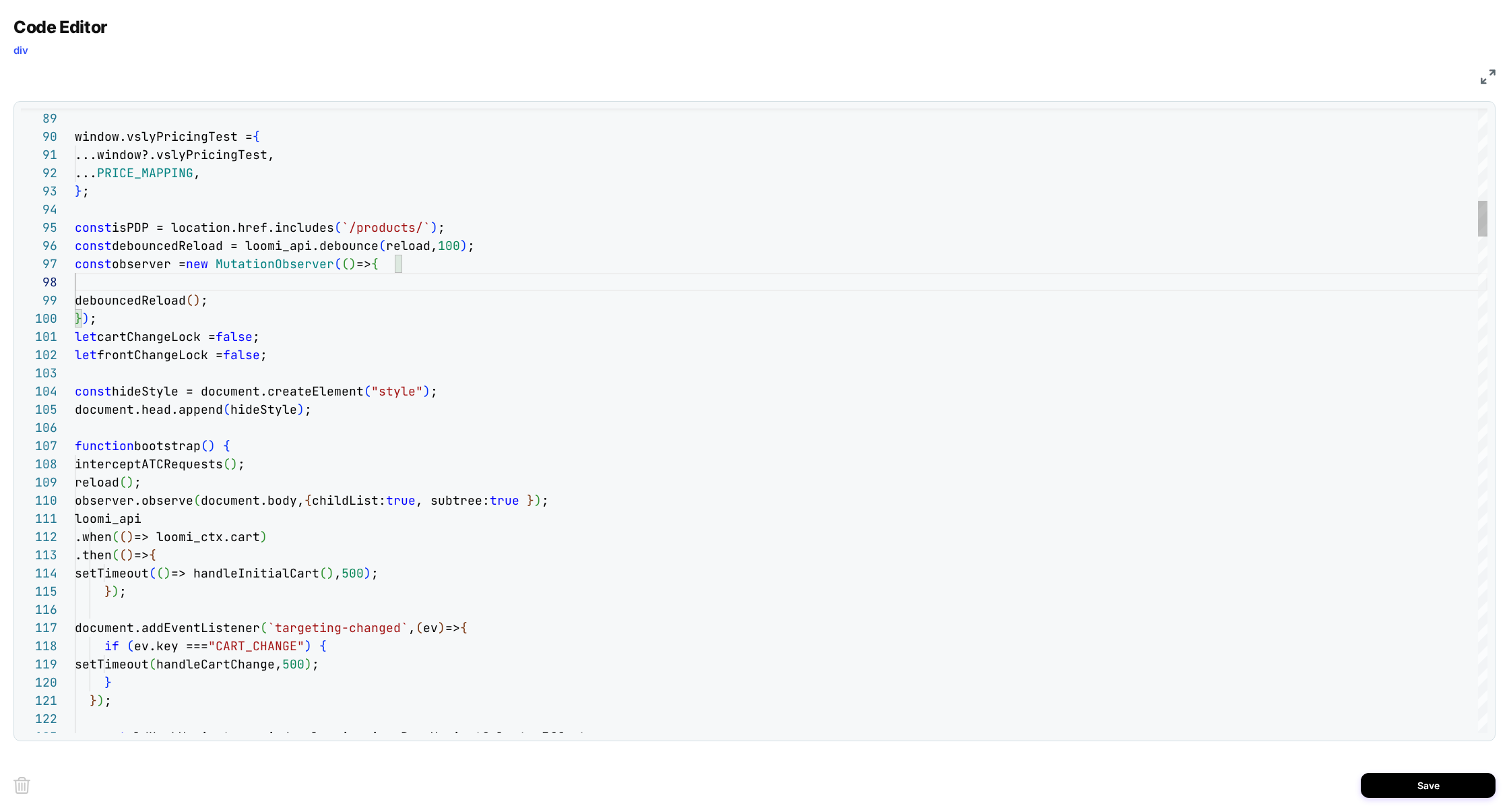
drag, startPoint x: 81, startPoint y: 321, endPoint x: 354, endPoint y: 271, distance: 277.9
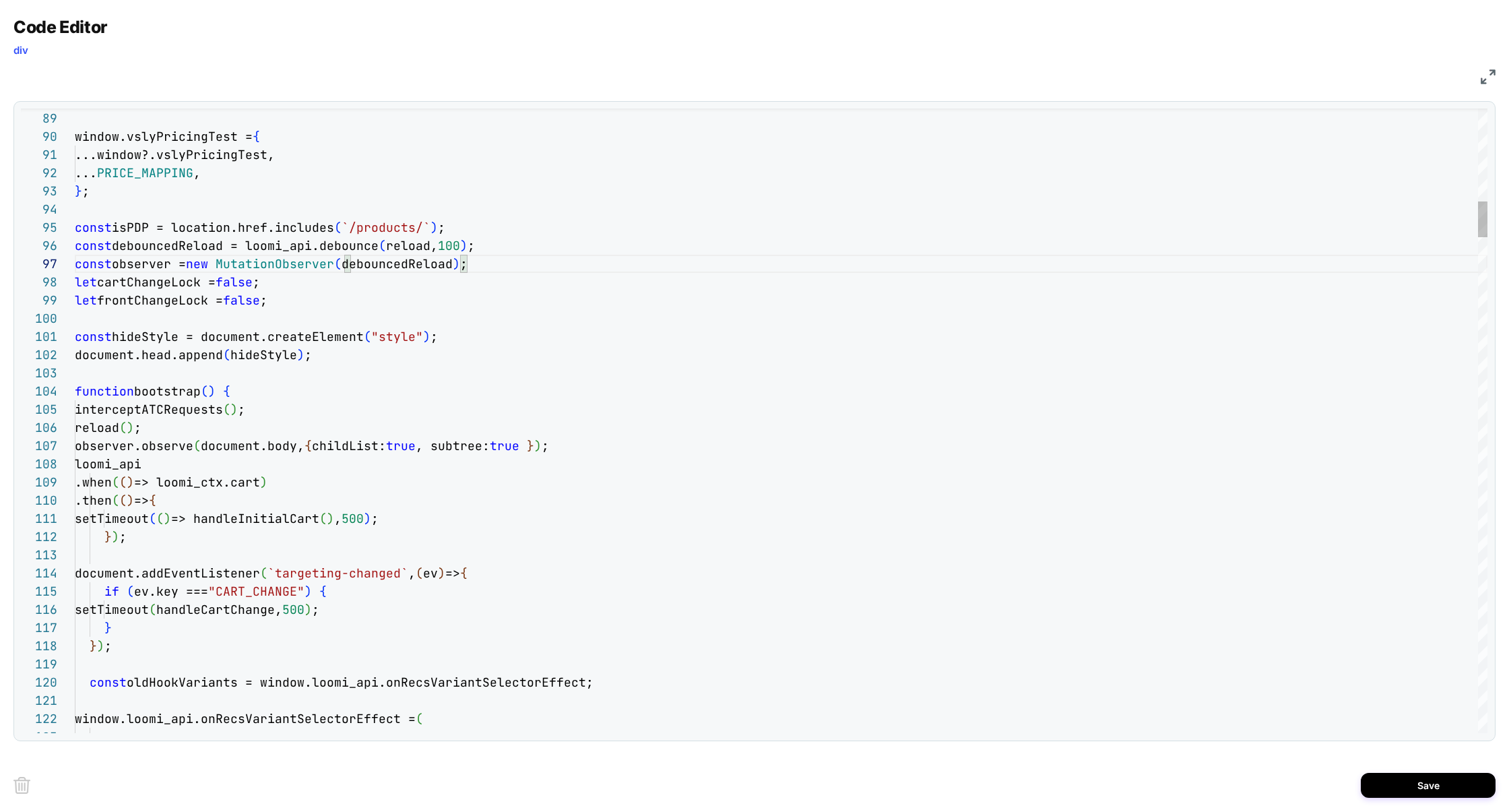
drag, startPoint x: 482, startPoint y: 265, endPoint x: 46, endPoint y: 271, distance: 435.1
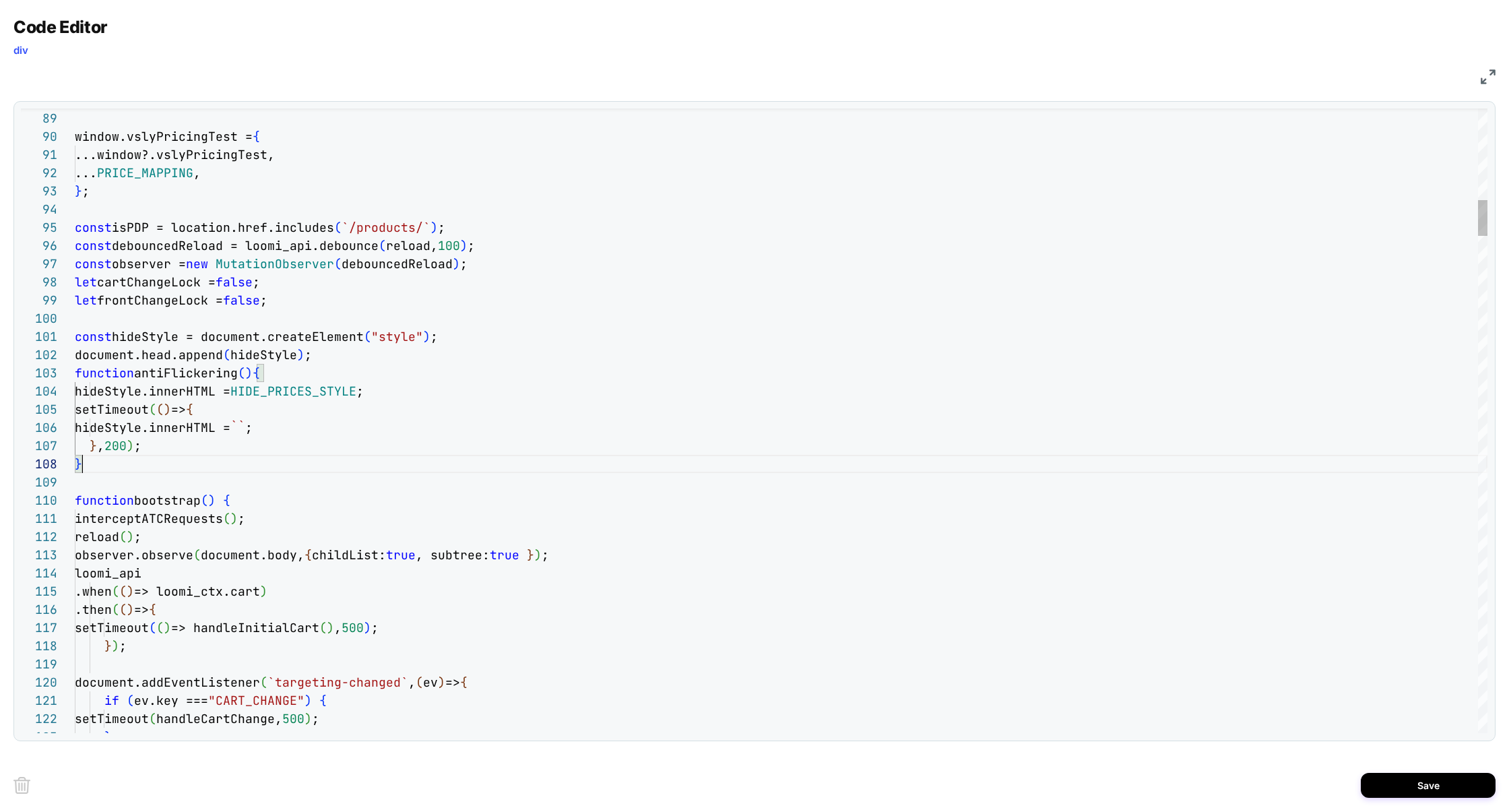
scroll to position [127, 7]
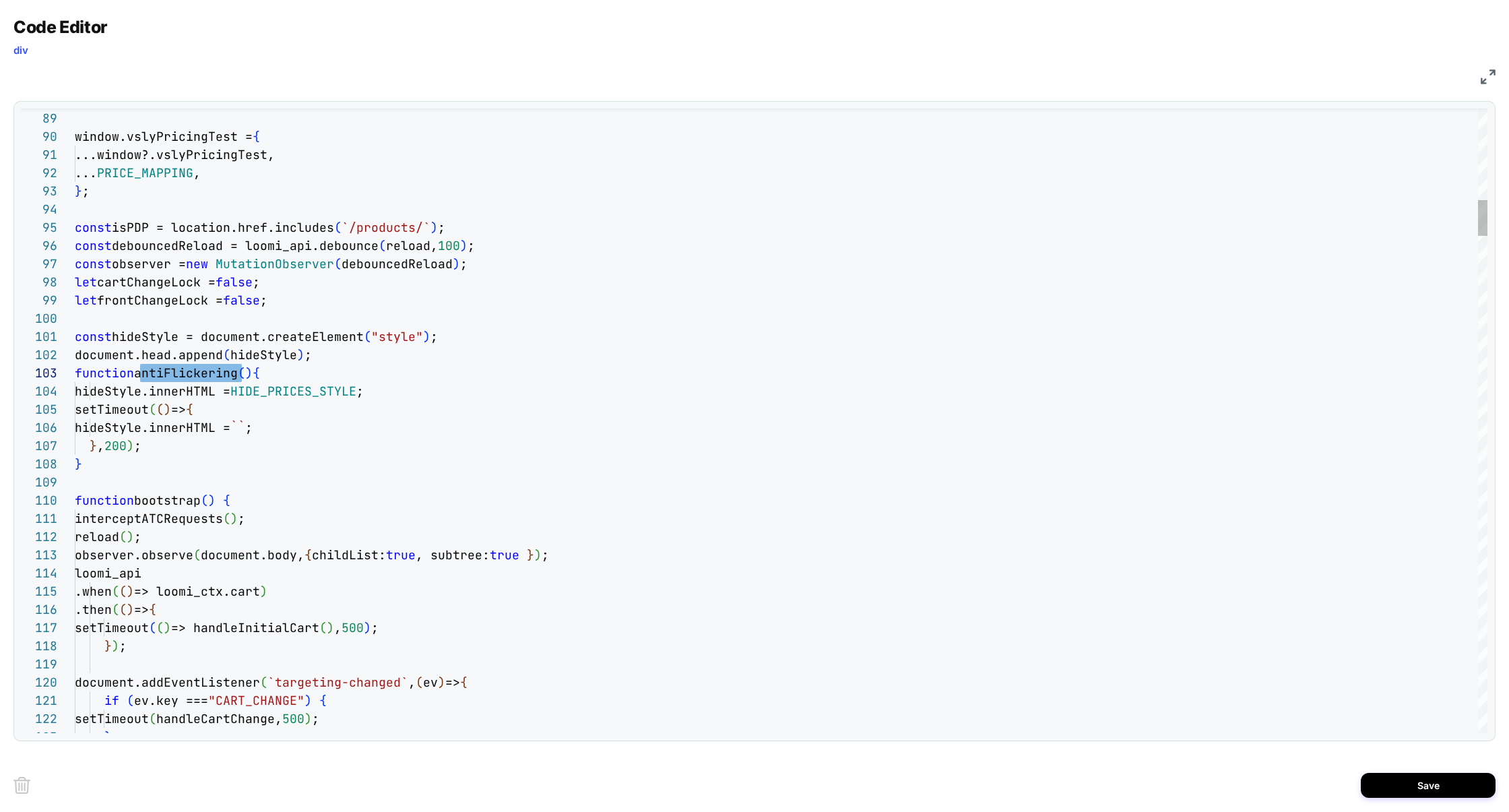
drag, startPoint x: 492, startPoint y: 261, endPoint x: 0, endPoint y: 268, distance: 491.7
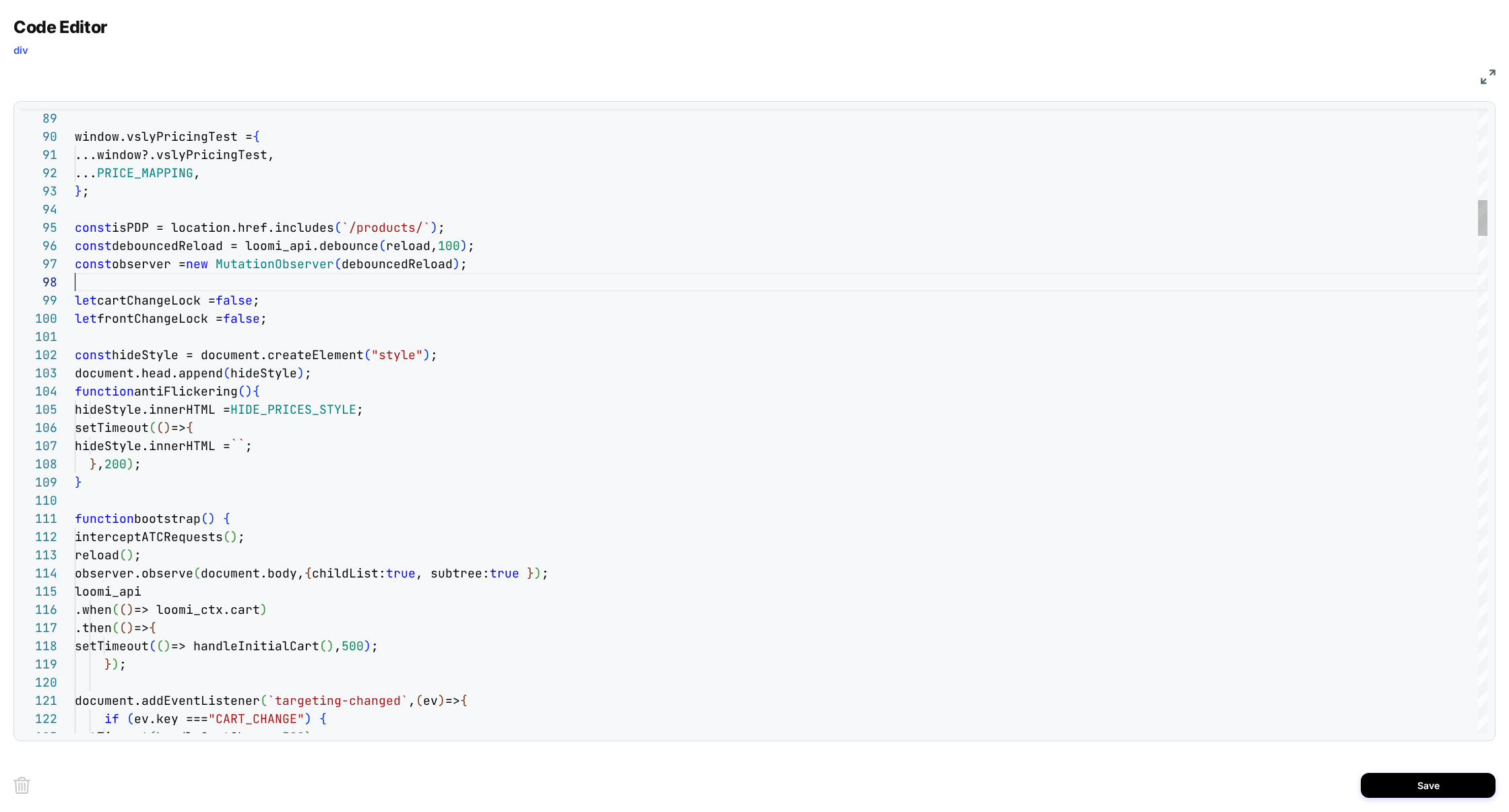
scroll to position [127, 400]
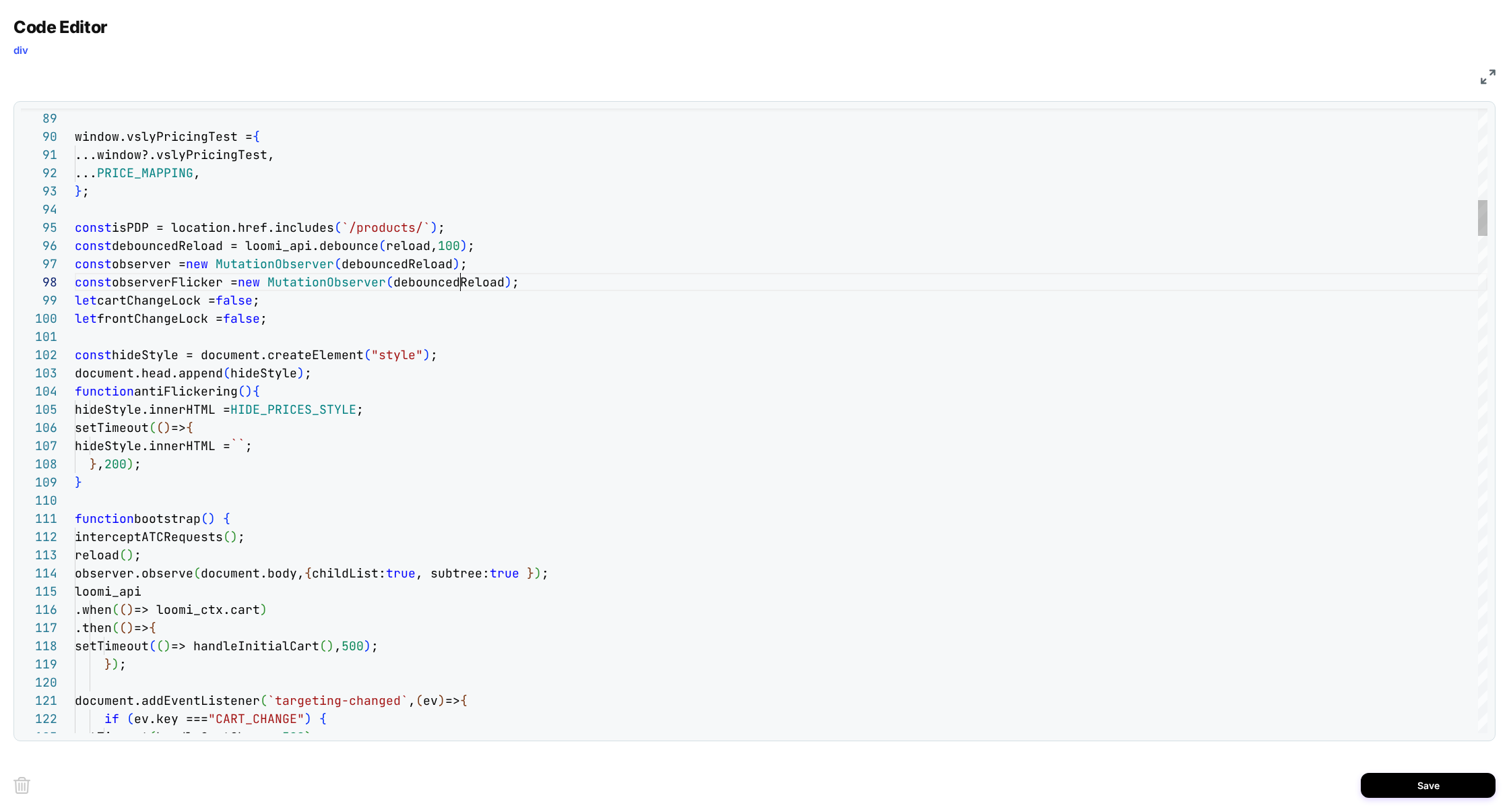
drag, startPoint x: 556, startPoint y: 282, endPoint x: 11, endPoint y: 287, distance: 544.8
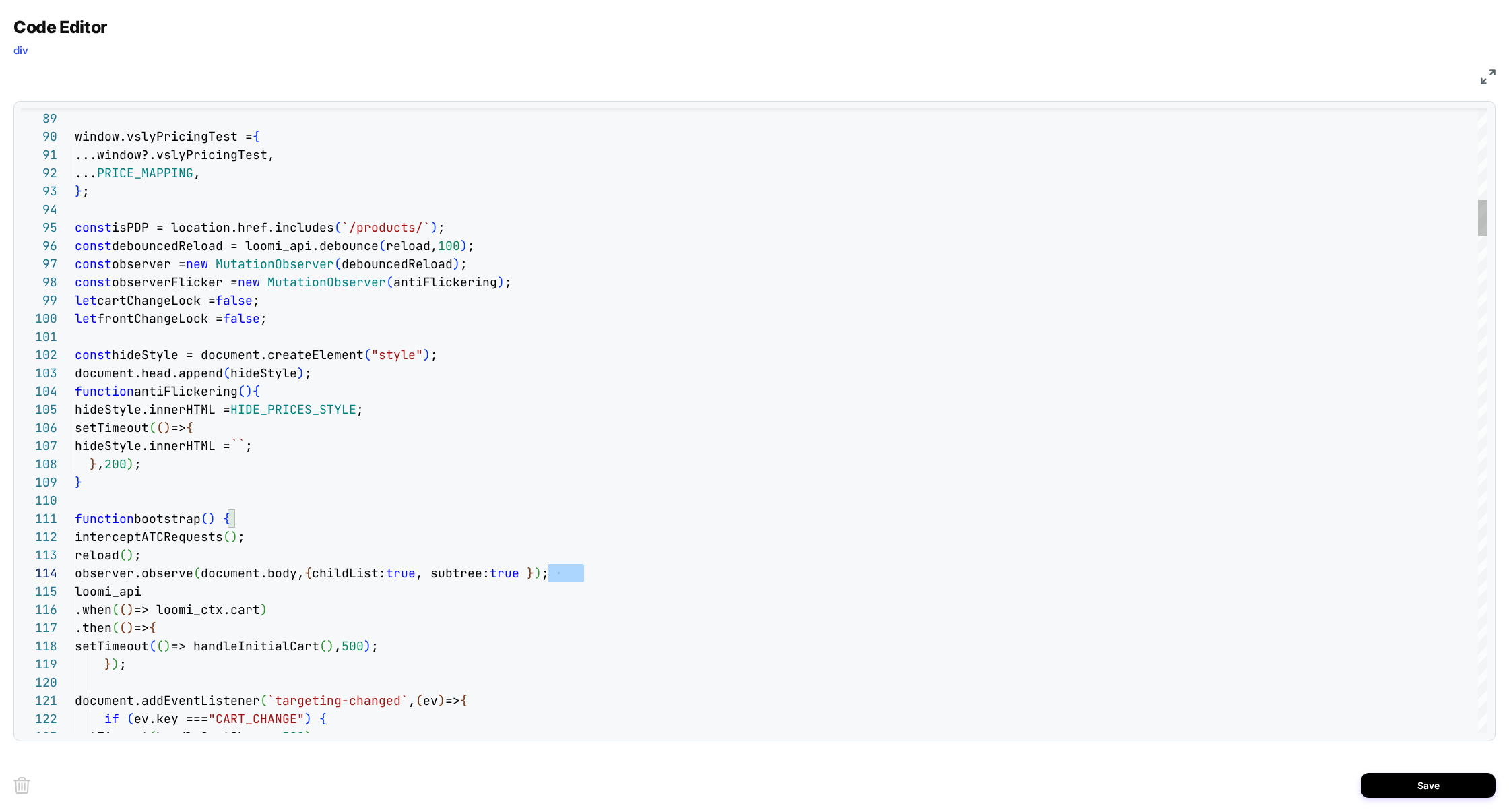
scroll to position [55, 0]
drag, startPoint x: 596, startPoint y: 577, endPoint x: 6, endPoint y: 575, distance: 589.9
click at [6, 576] on div "Code Editor div JS 88 89 90 91 92 93 94 95 96 97 99 100 101 102 103 110 111 112…" at bounding box center [754, 406] width 1509 height 812
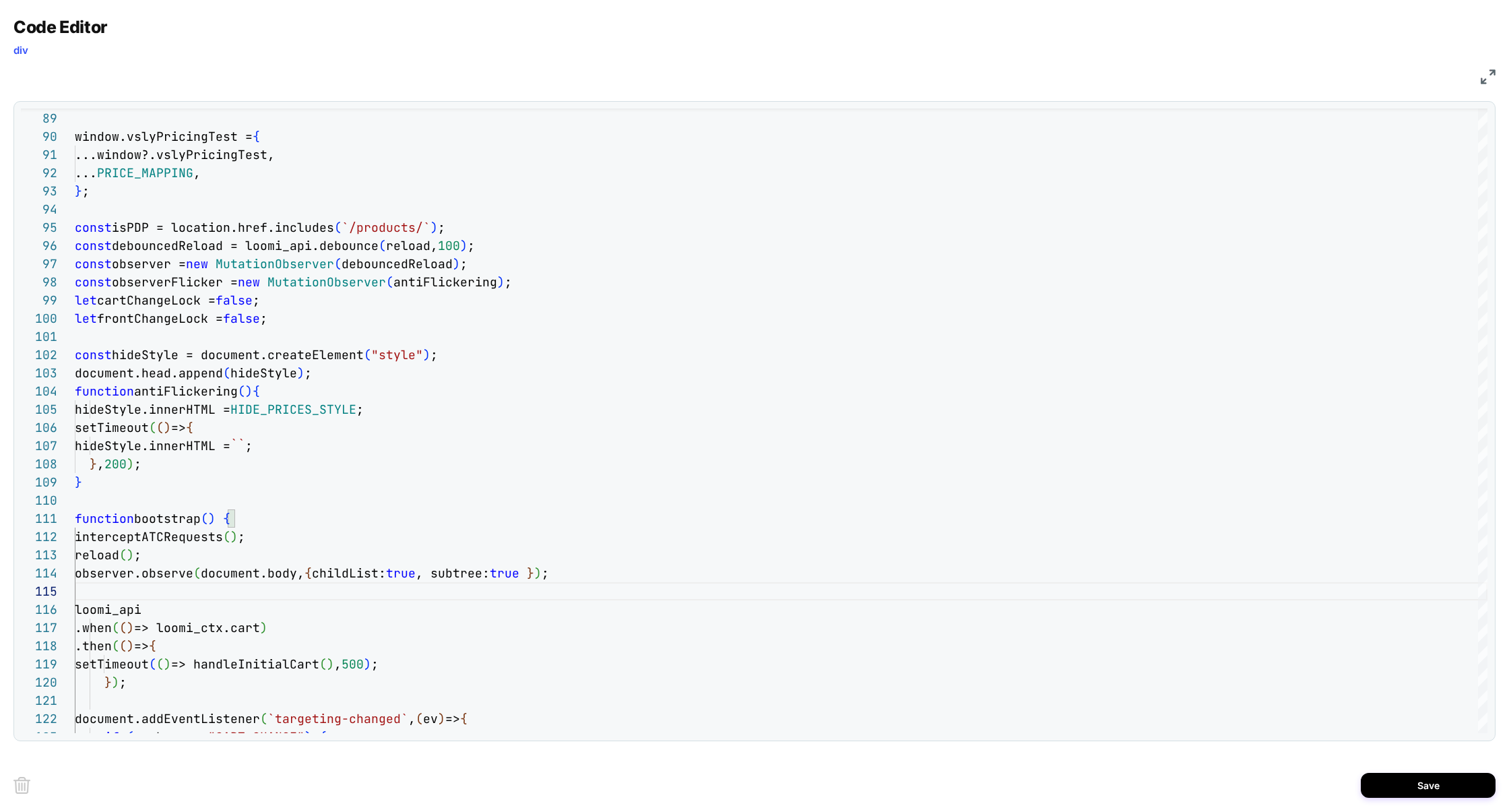
scroll to position [73, 523]
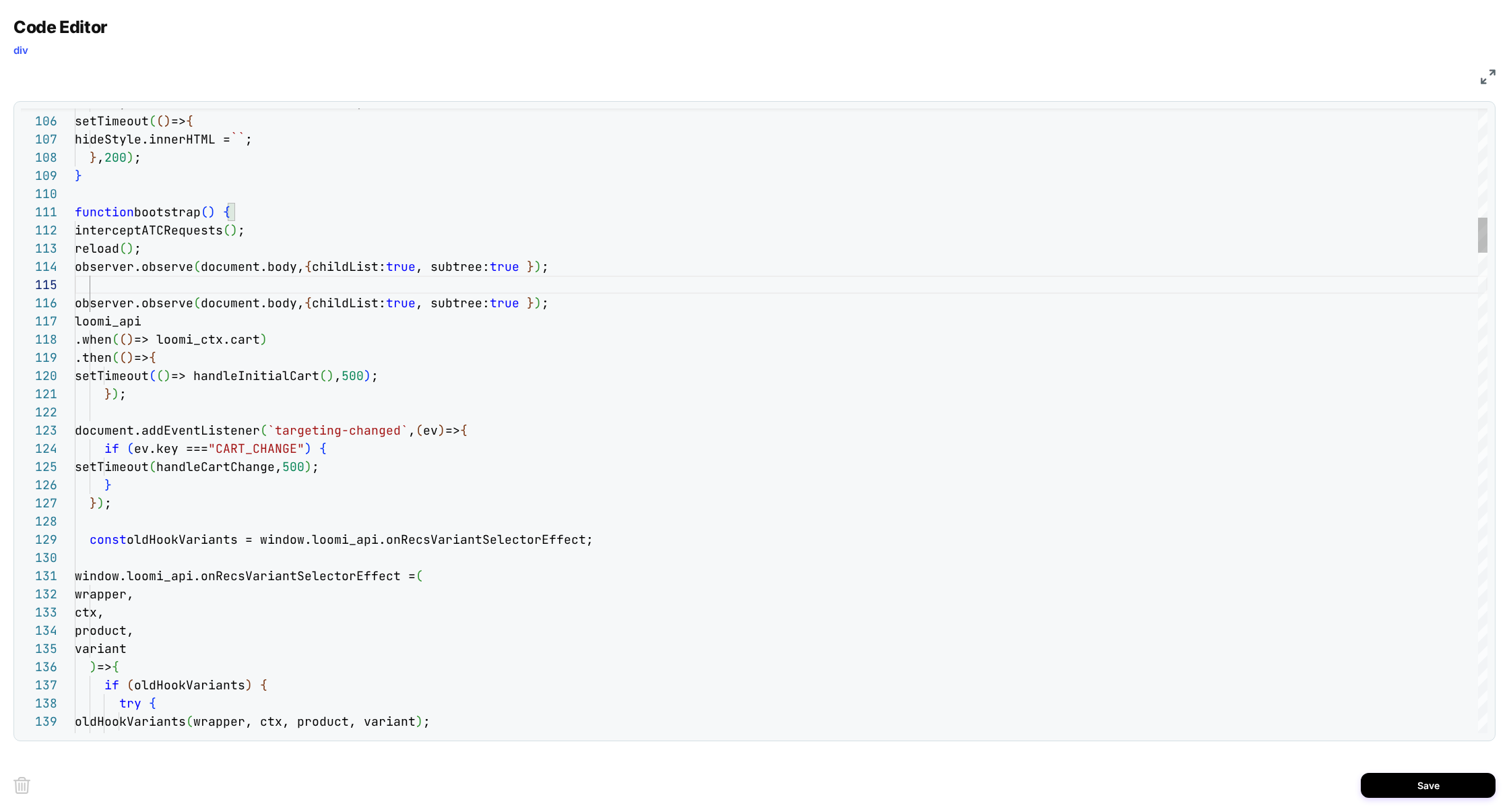
scroll to position [0, 160]
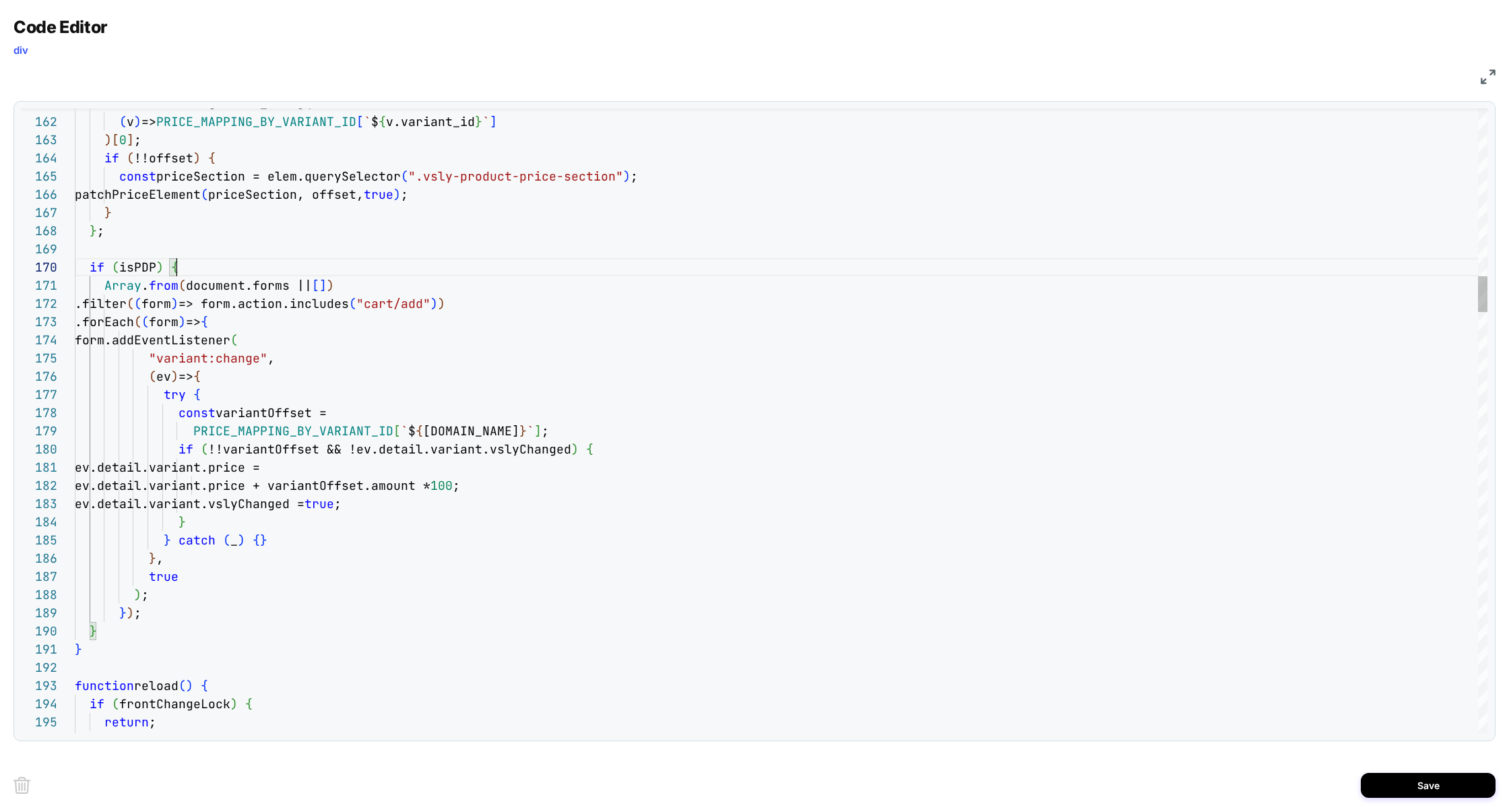
scroll to position [163, 101]
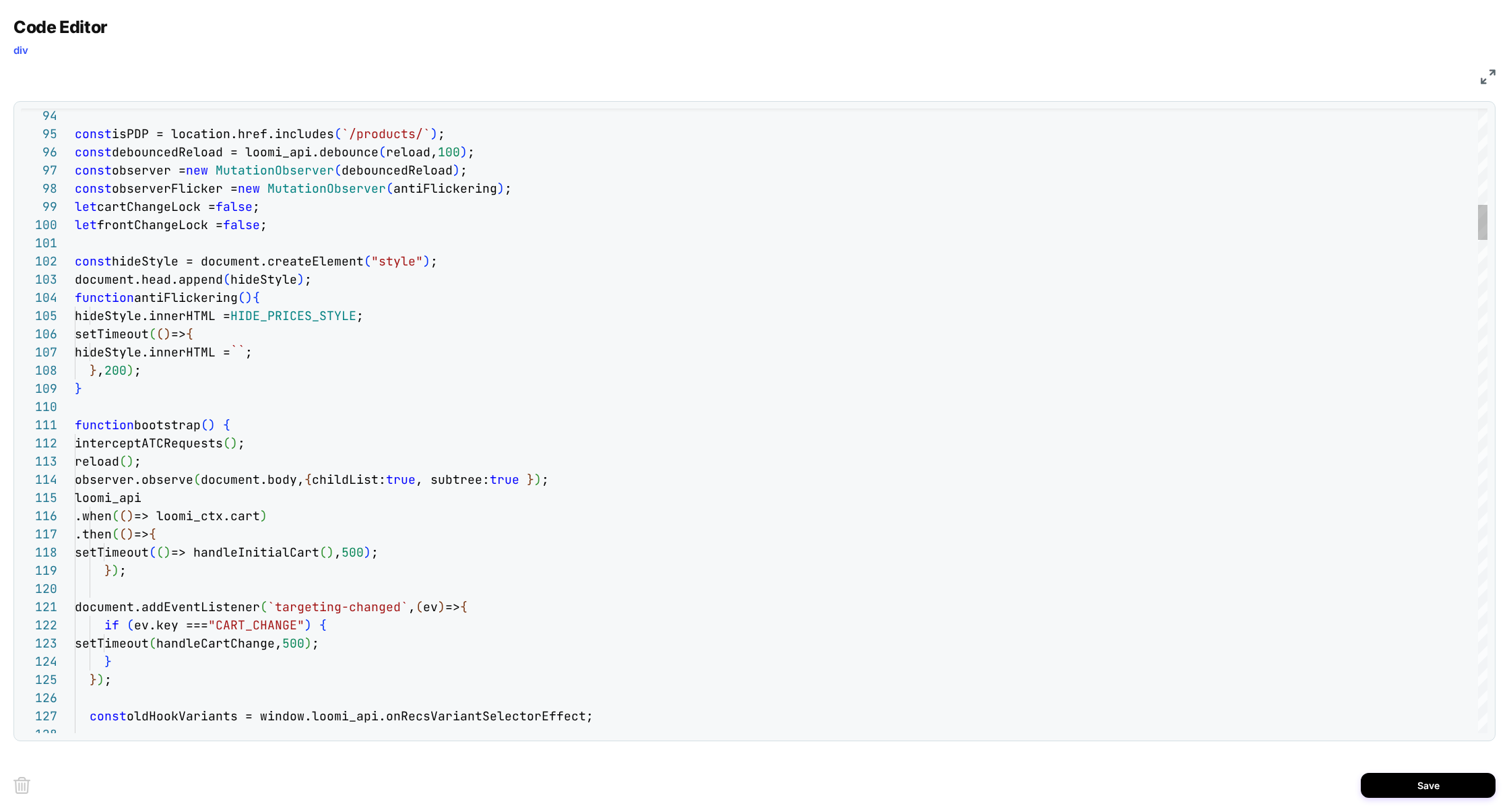
type textarea "**********"
type textarea "**"
type textarea "**********"
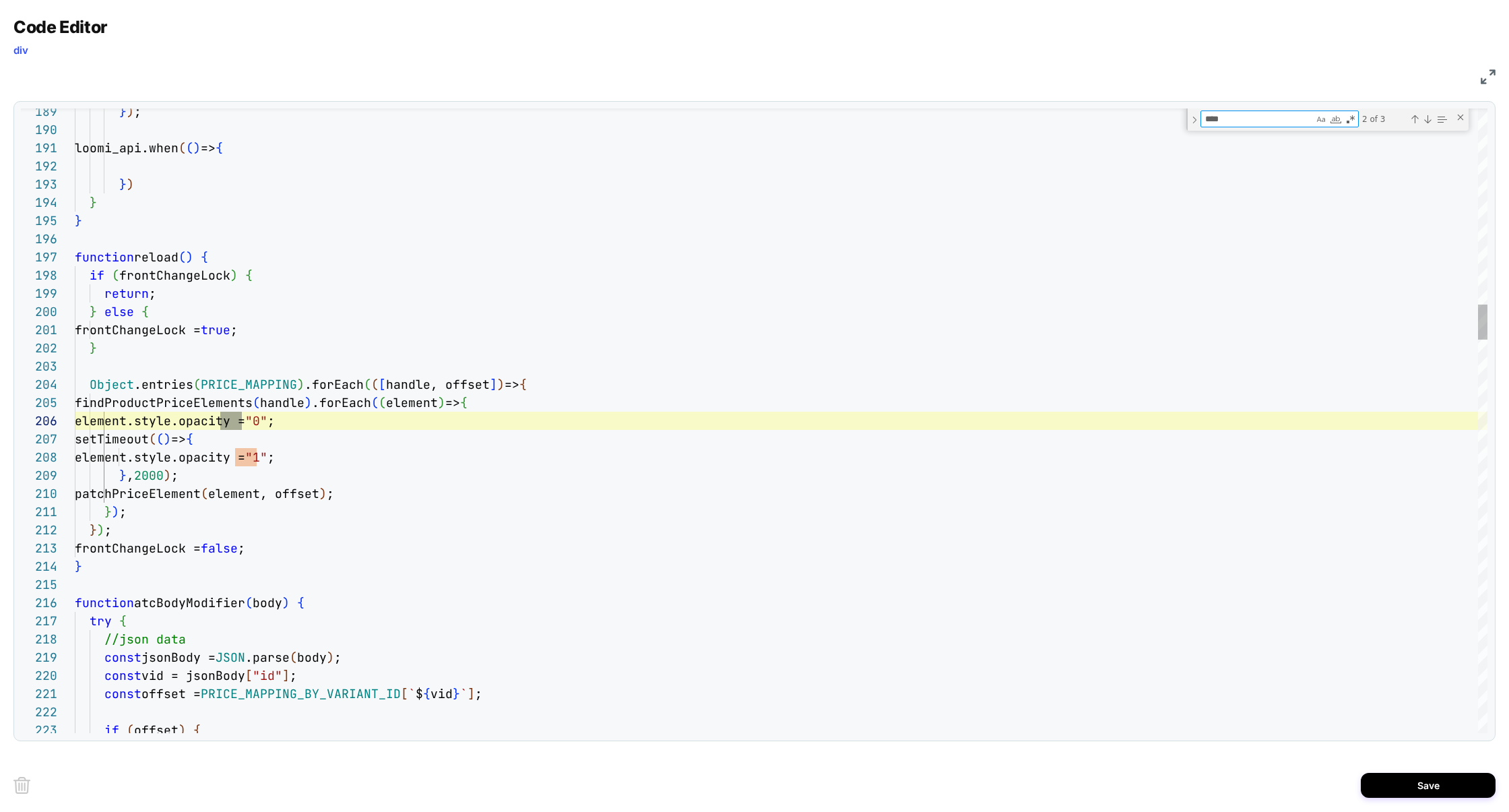
scroll to position [182, 174]
type textarea "****"
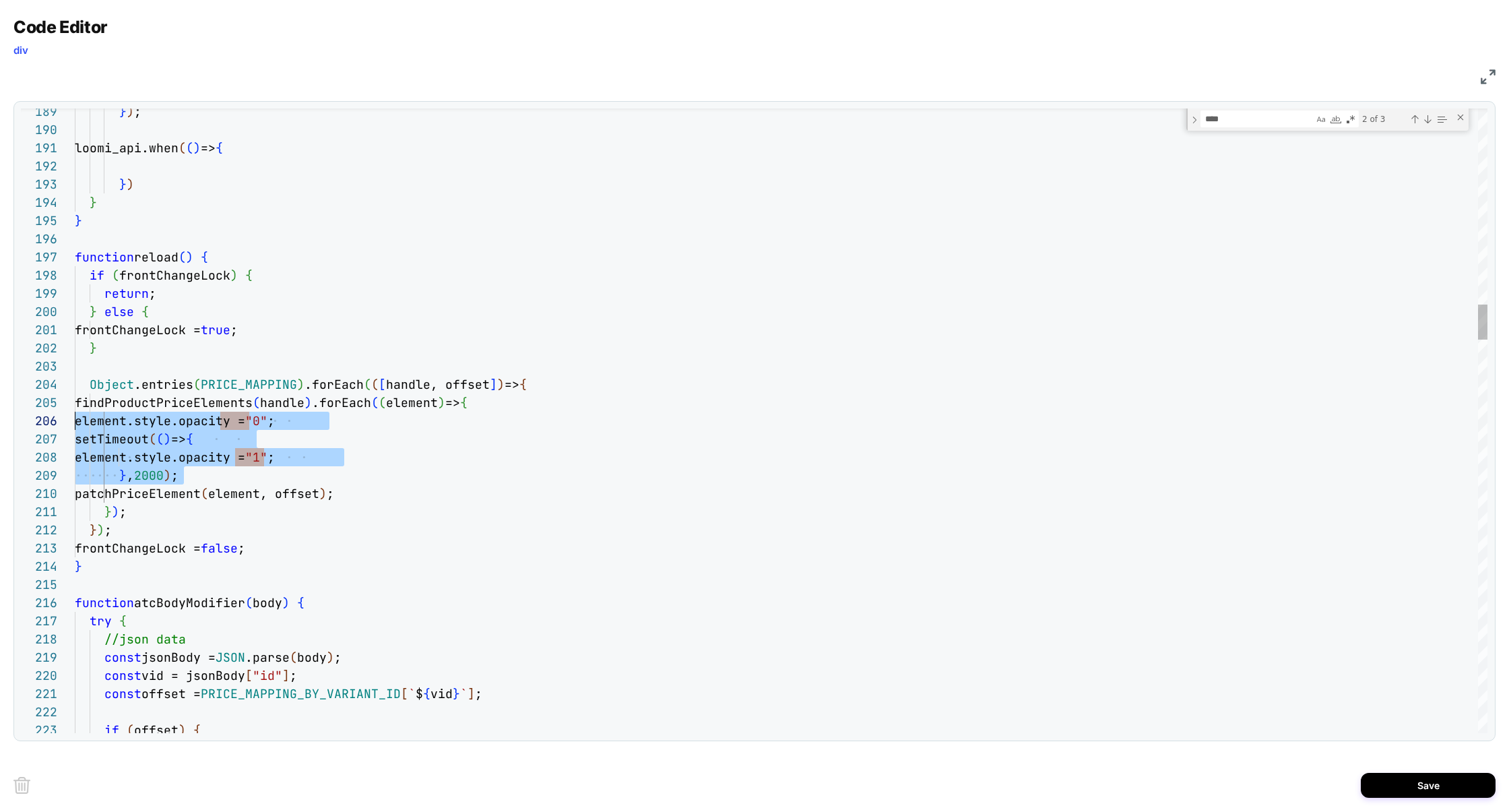
scroll to position [90, 0]
drag, startPoint x: 207, startPoint y: 479, endPoint x: 28, endPoint y: 422, distance: 187.9
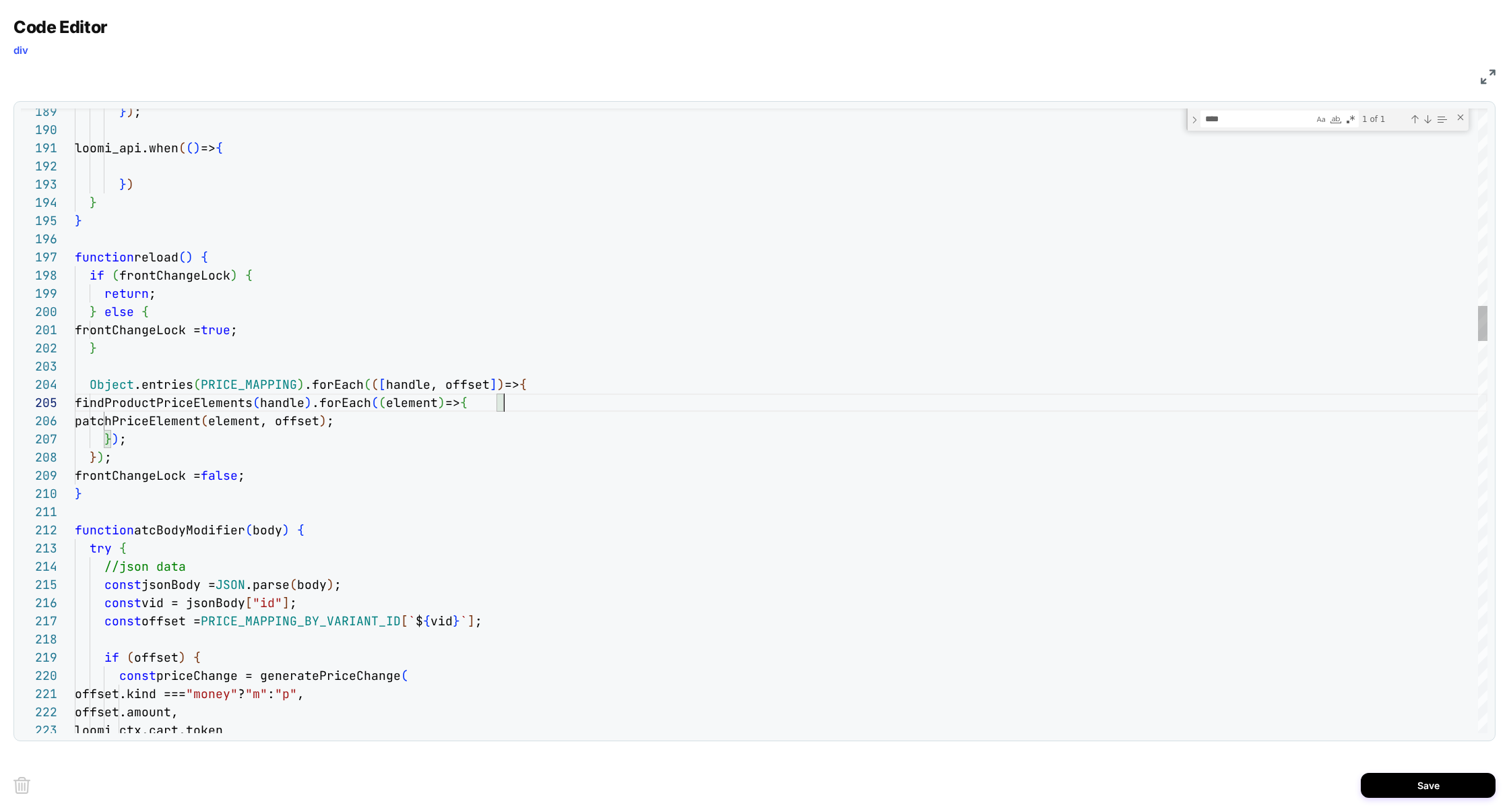
scroll to position [73, 429]
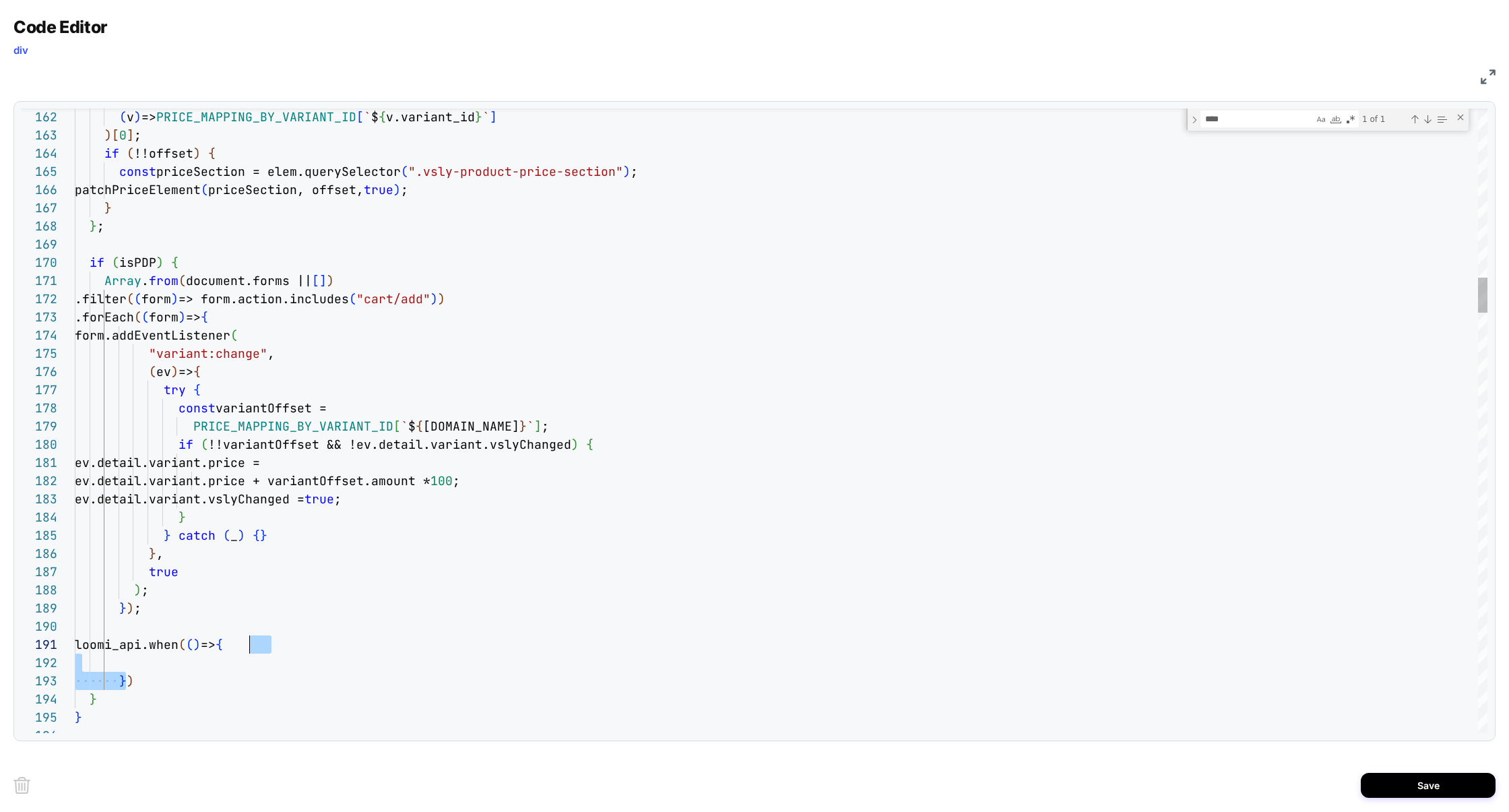
scroll to position [0, 182]
drag, startPoint x: 127, startPoint y: 681, endPoint x: 255, endPoint y: 648, distance: 132.1
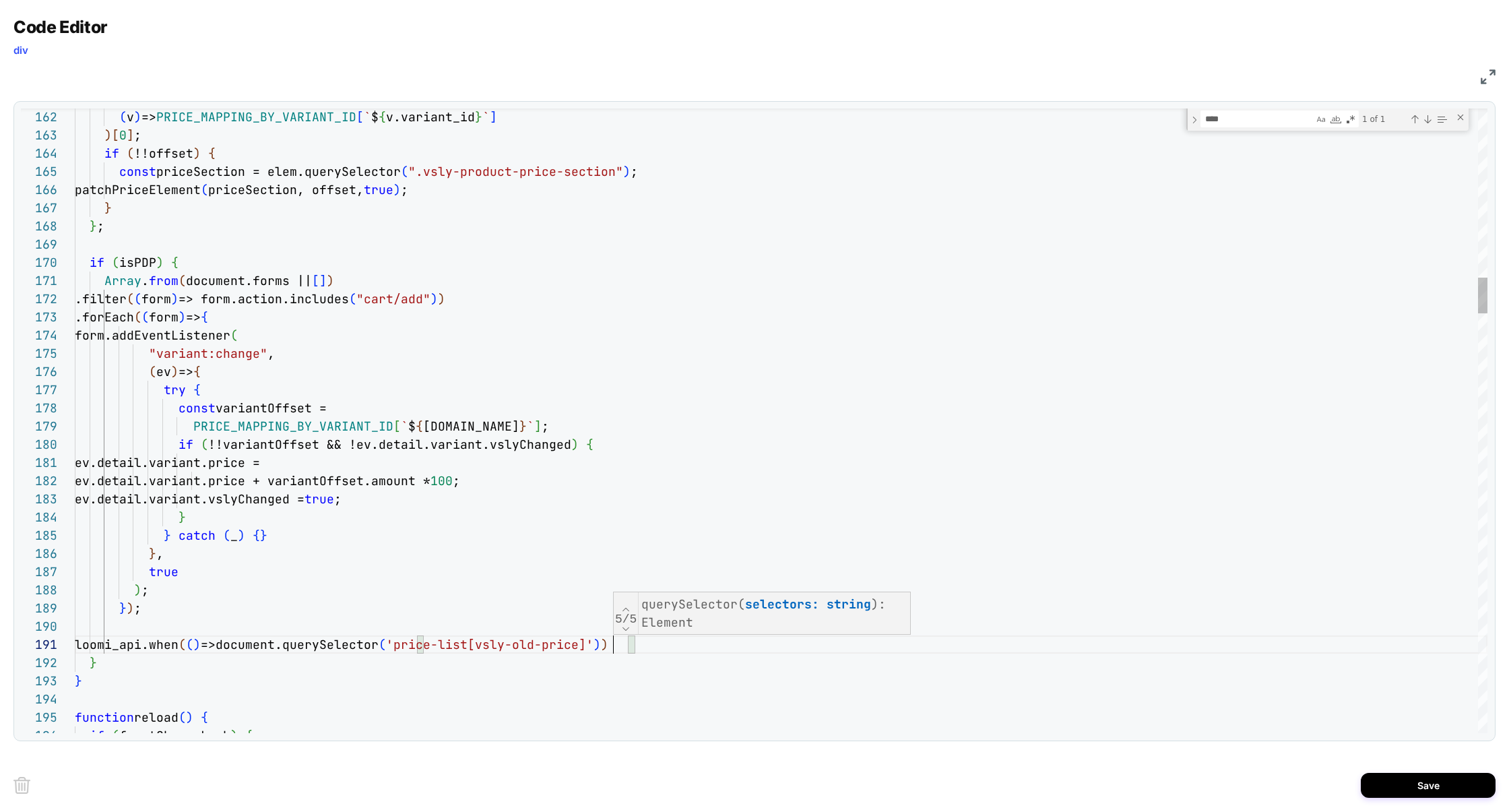
scroll to position [0, 537]
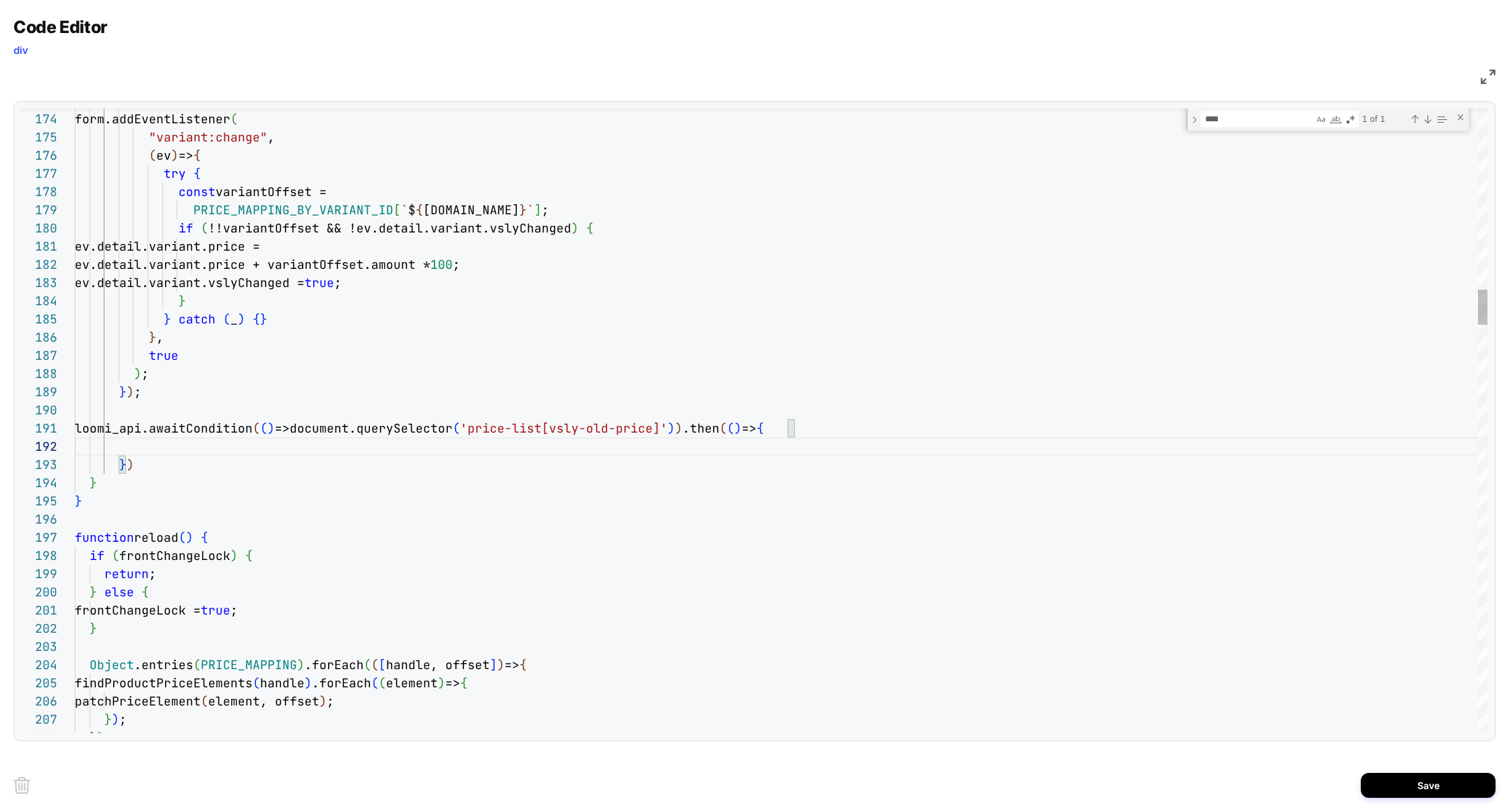
scroll to position [36, 58]
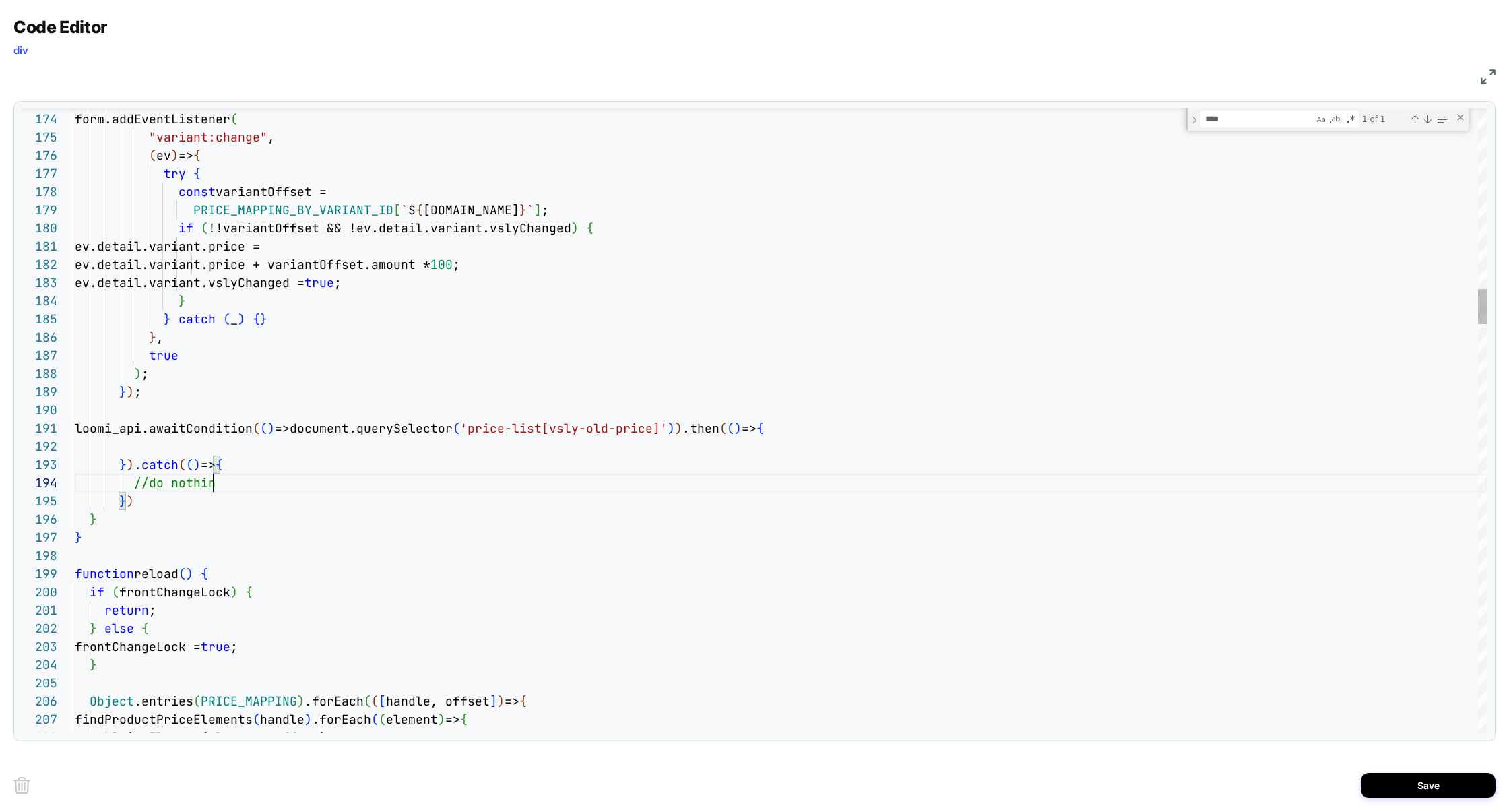
scroll to position [55, 145]
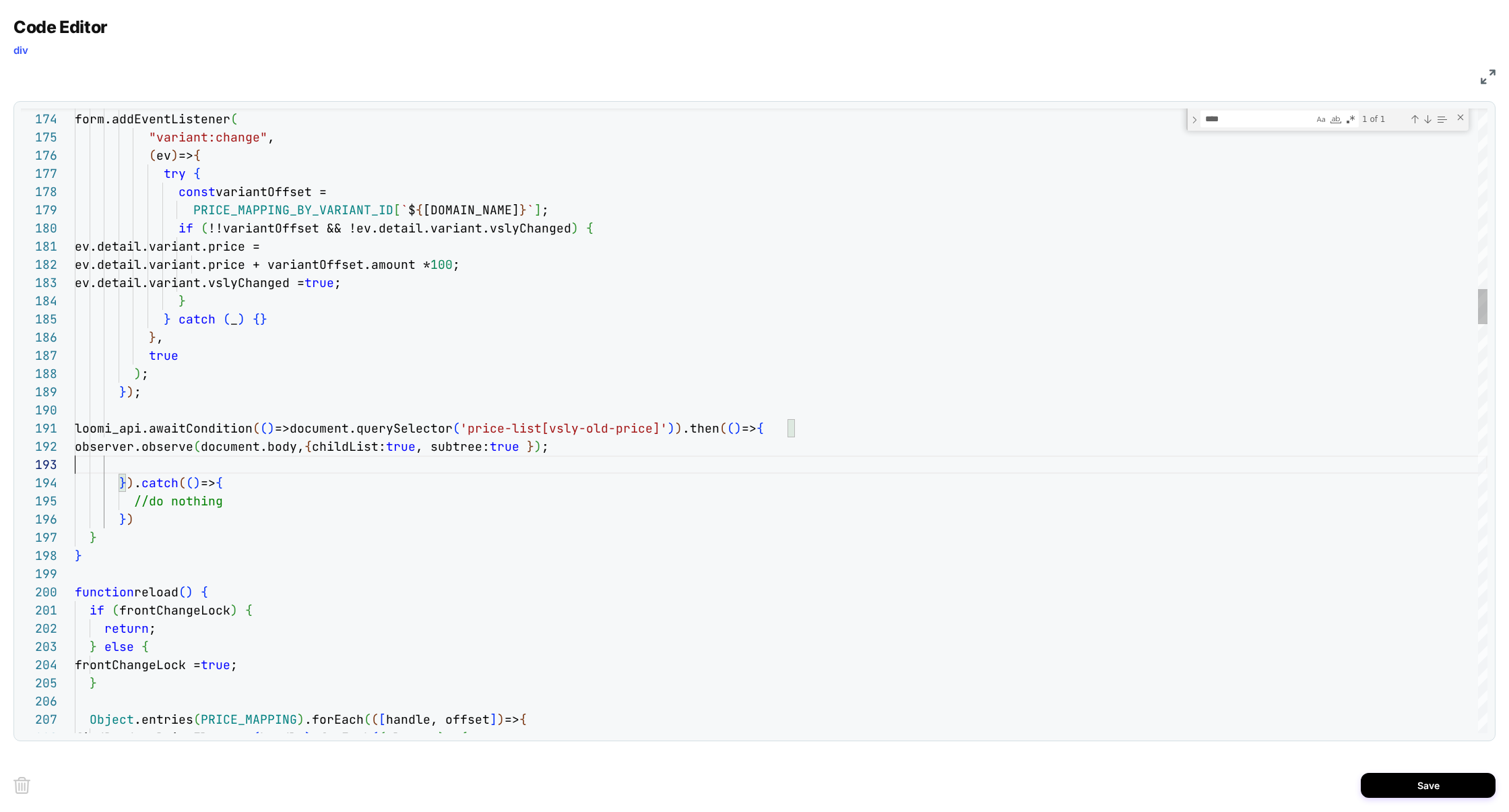
scroll to position [36, 0]
drag, startPoint x: 331, startPoint y: 433, endPoint x: 707, endPoint y: 433, distance: 375.8
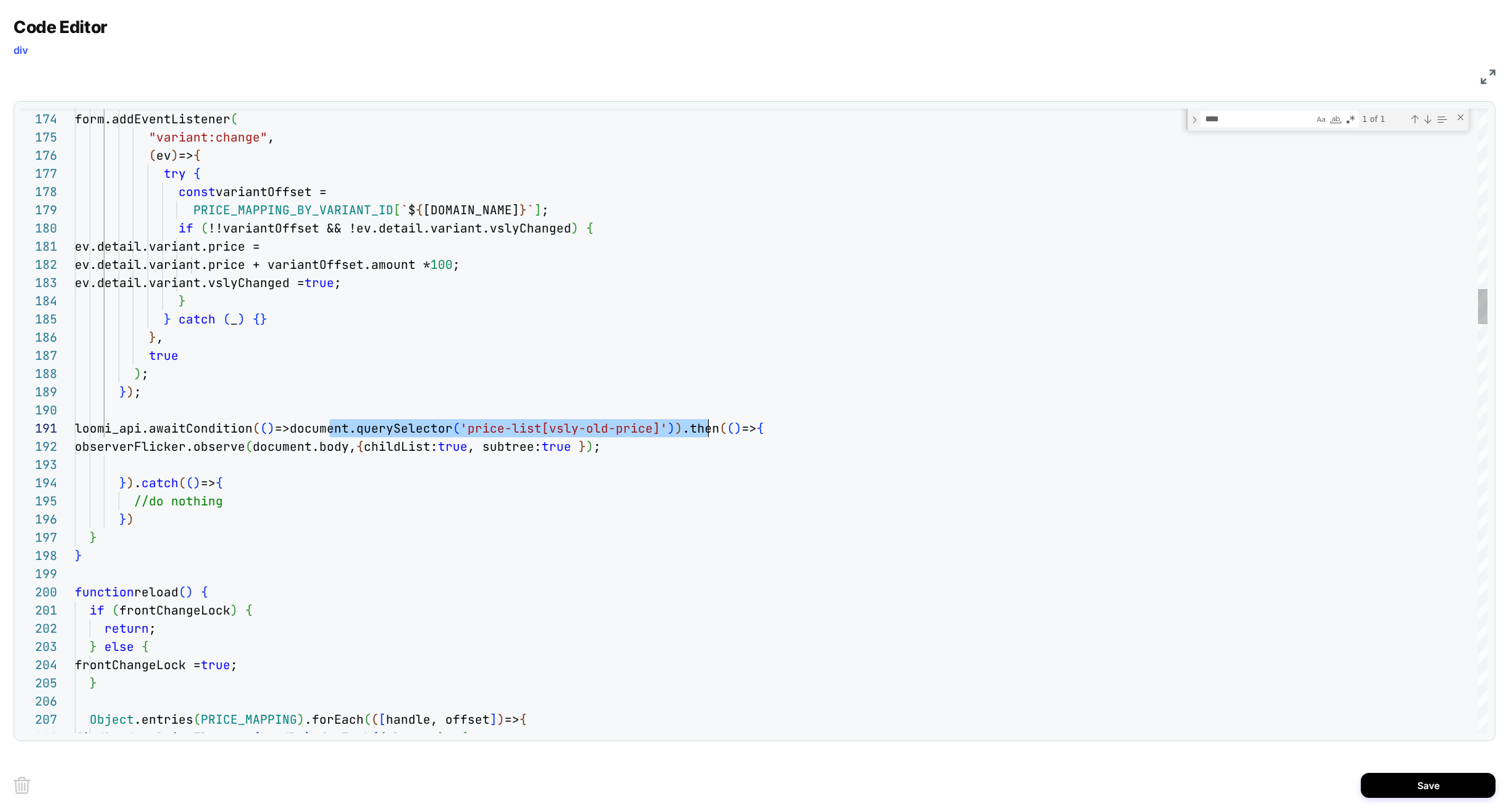
click at [707, 433] on span "loomi_api.awaitCondition ( ( ) =>document.querySelector ( 'price-list[vsly-old-…" at bounding box center [419, 427] width 689 height 15
drag, startPoint x: 282, startPoint y: 450, endPoint x: 310, endPoint y: 450, distance: 27.6
drag, startPoint x: 374, startPoint y: 450, endPoint x: 277, endPoint y: 451, distance: 97.0
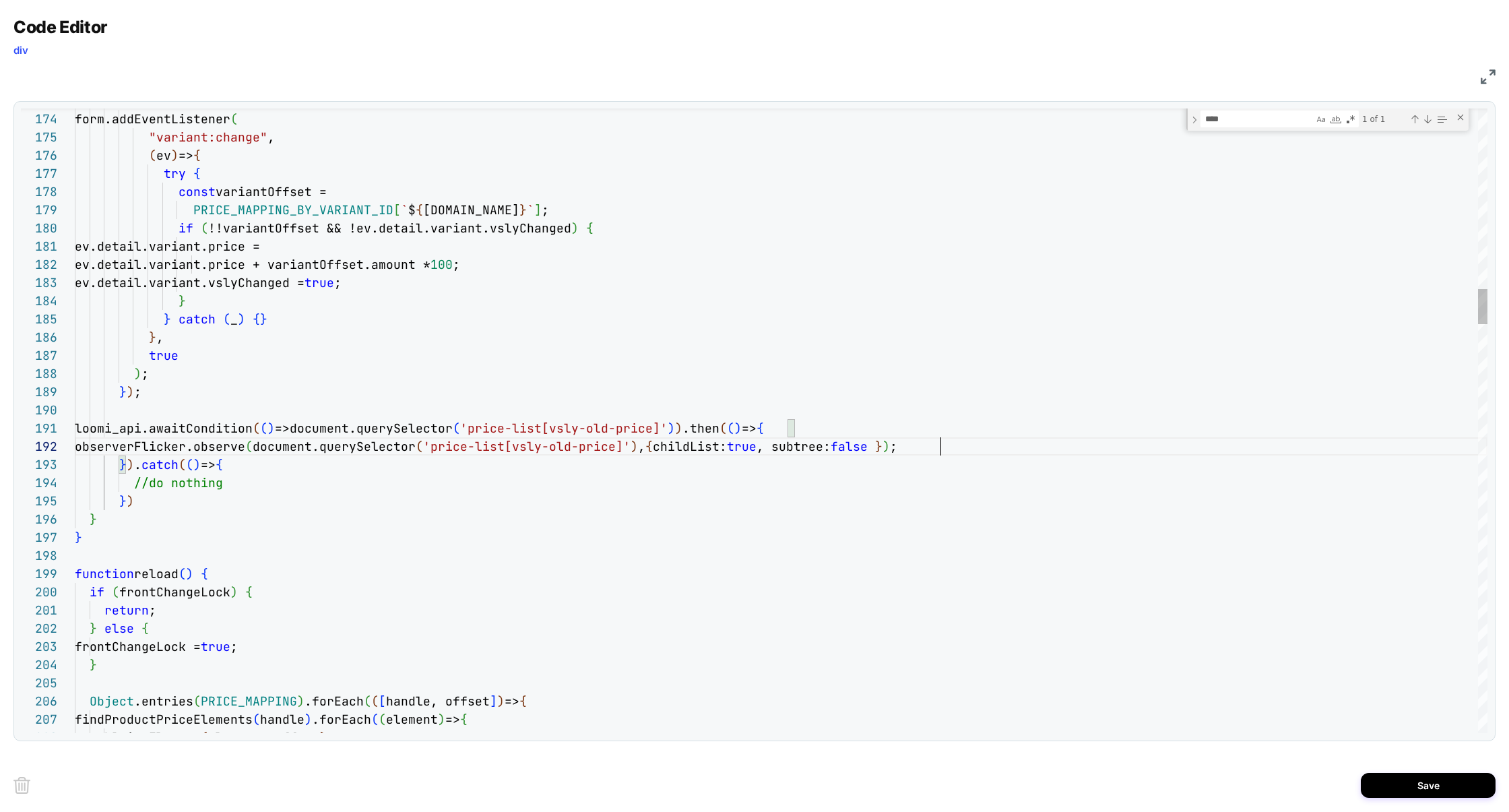
scroll to position [18, 865]
type textarea "**********"
click at [1386, 784] on button "Save" at bounding box center [1427, 784] width 135 height 25
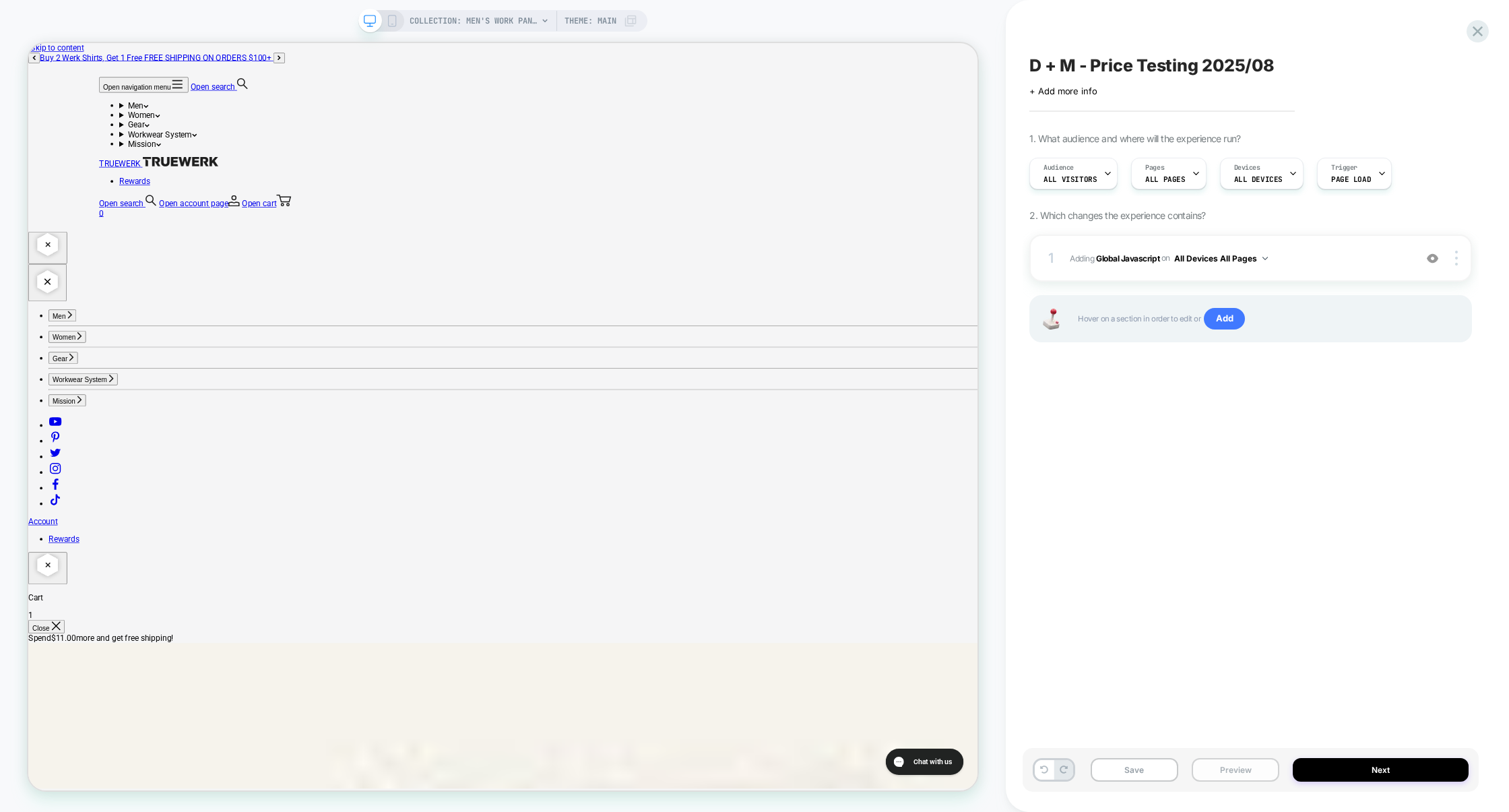
click at [1213, 763] on button "Preview" at bounding box center [1235, 770] width 88 height 24
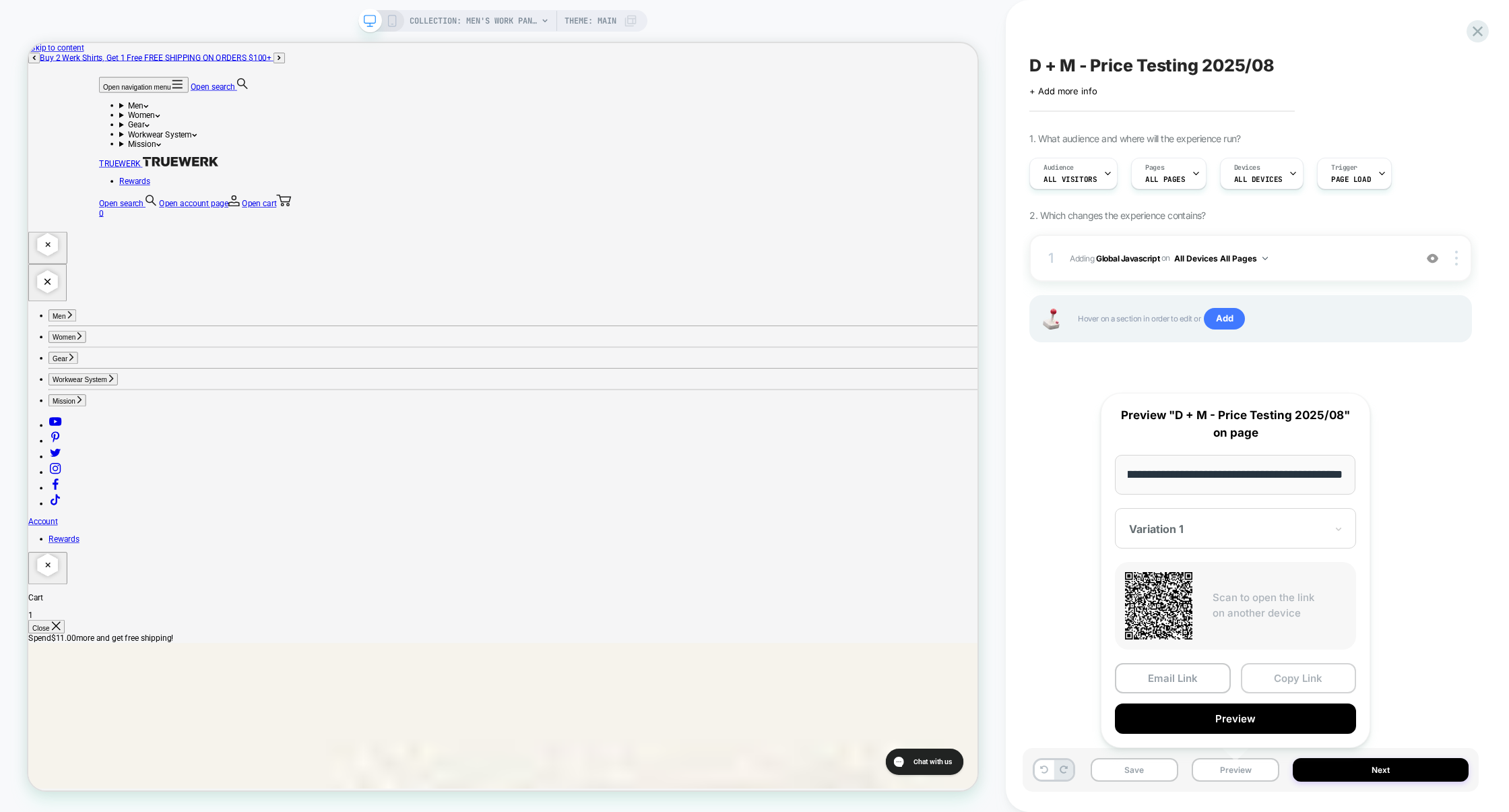
scroll to position [0, 0]
click at [1280, 668] on button "Copy Link" at bounding box center [1298, 678] width 116 height 30
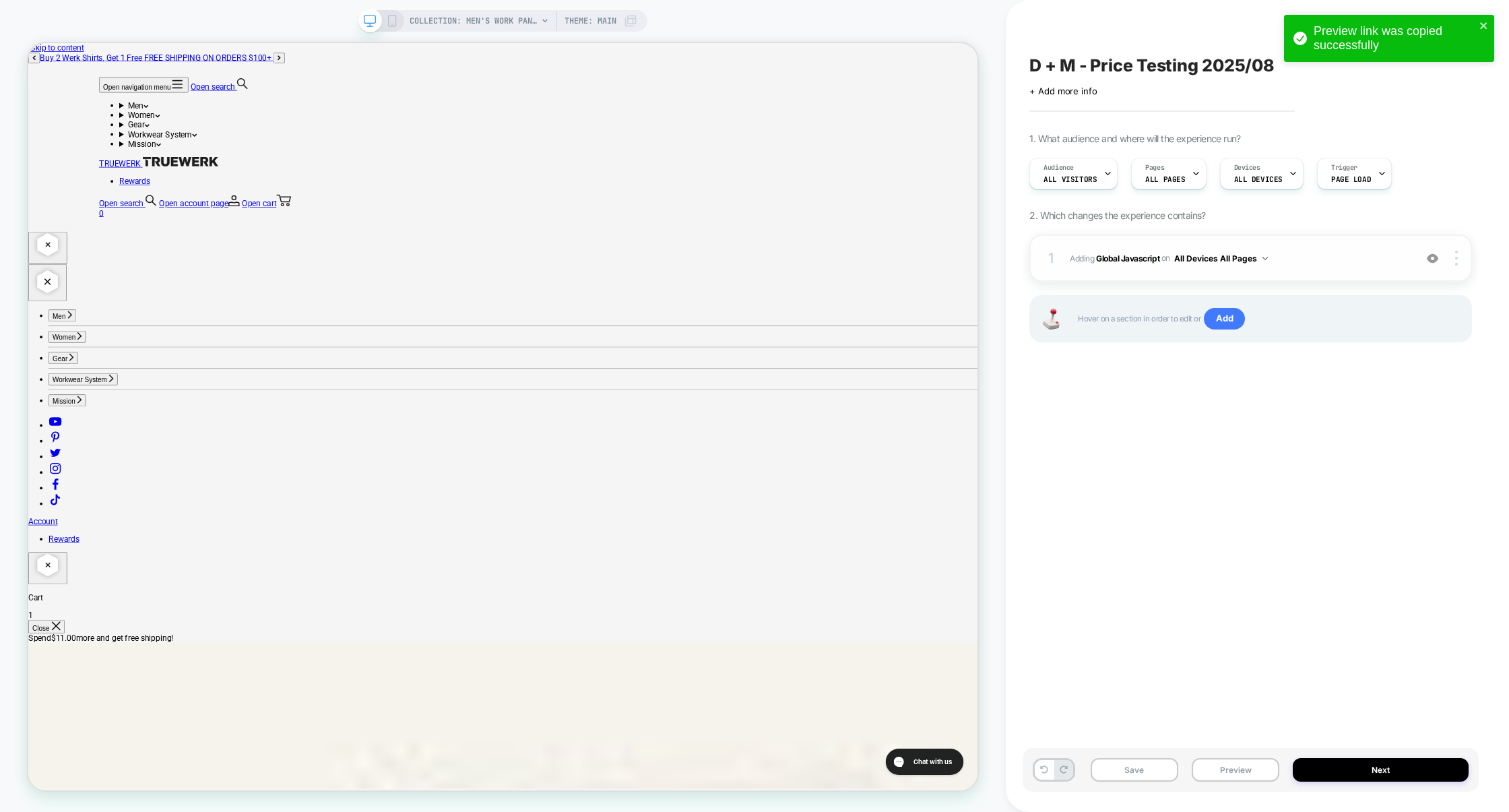
click at [1311, 265] on span "Adding Global Javascript on All Devices All Pages" at bounding box center [1238, 258] width 338 height 17
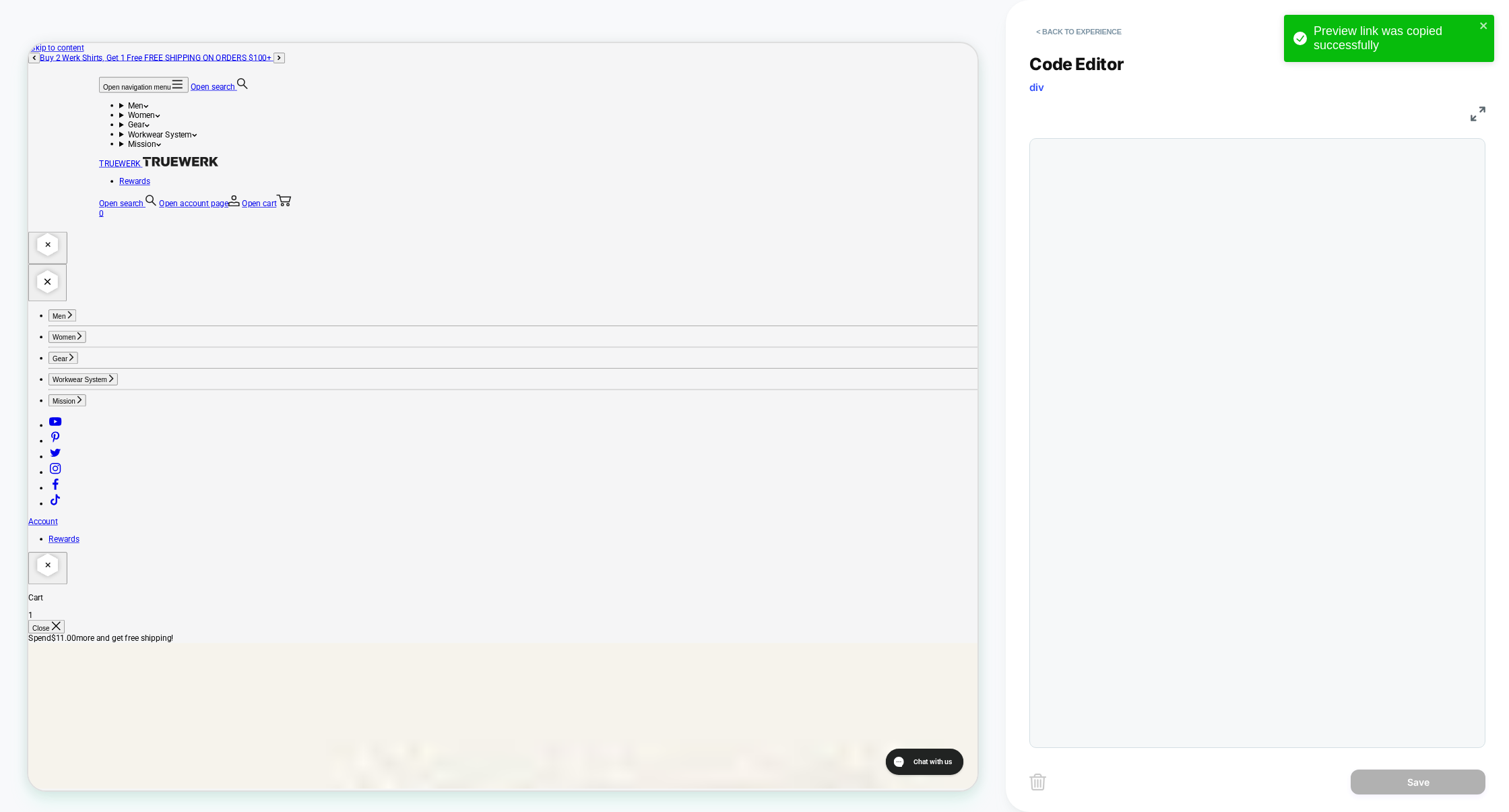
scroll to position [182, 0]
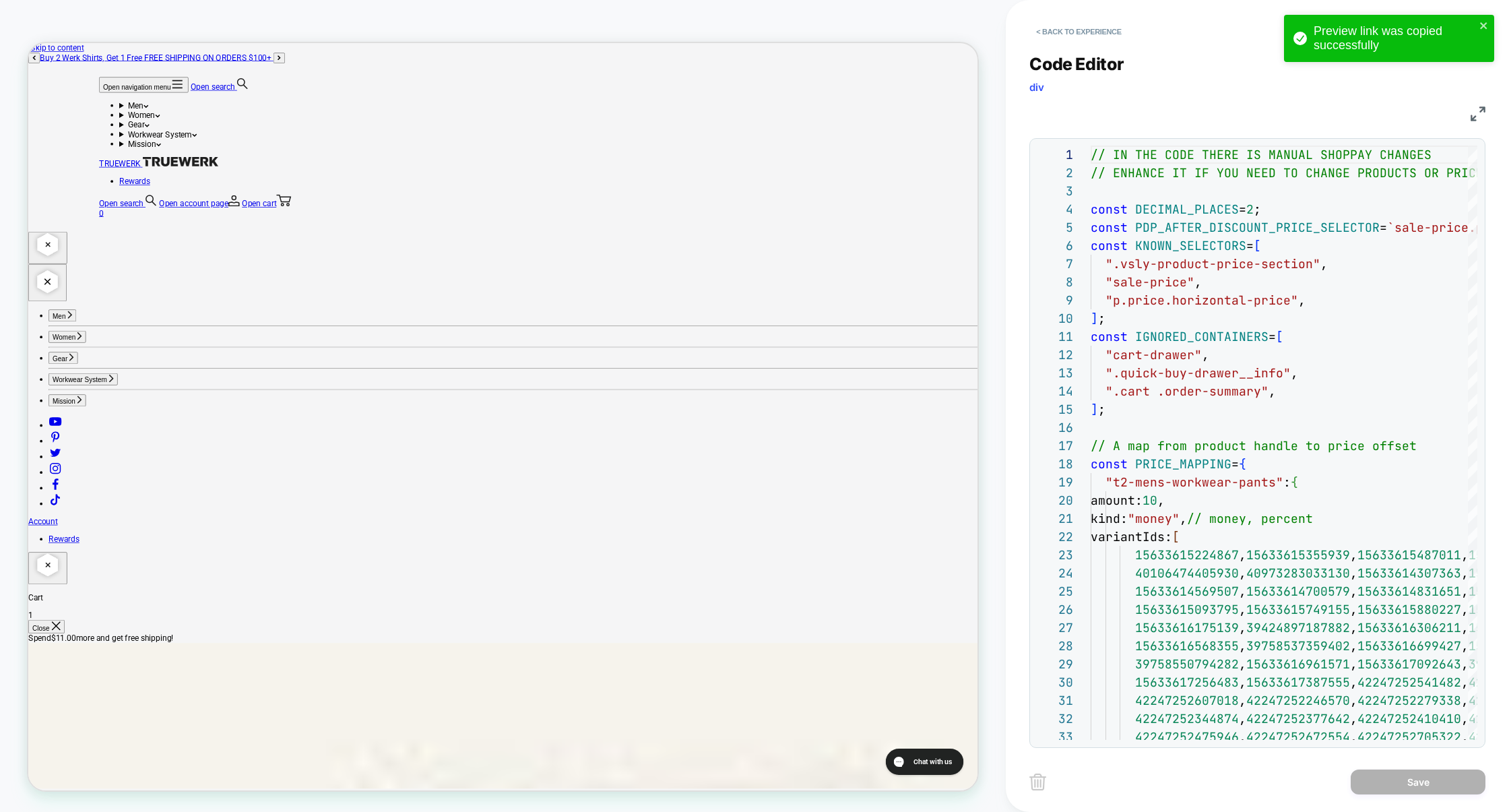
click at [1480, 113] on img at bounding box center [1477, 113] width 15 height 15
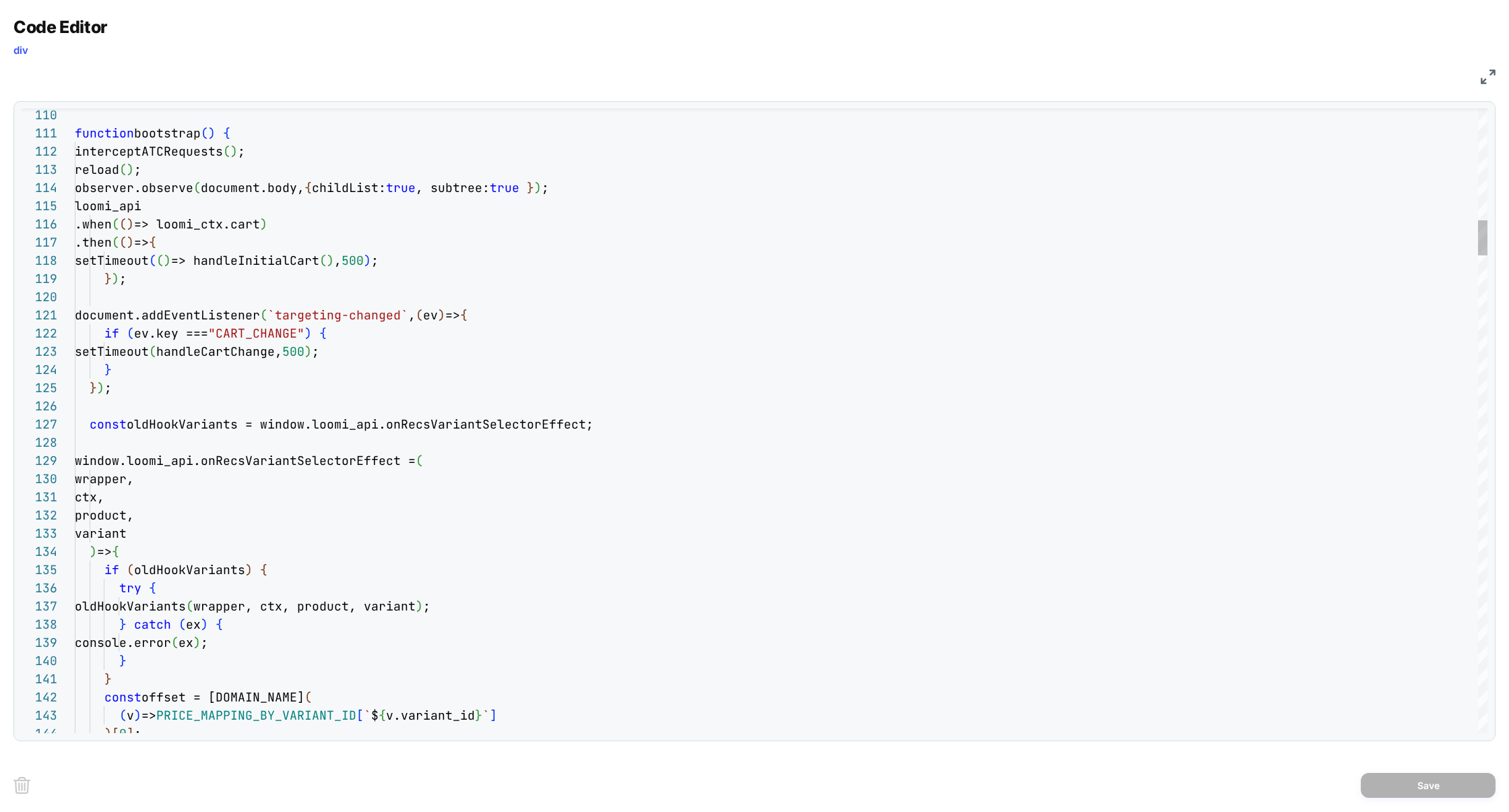
type textarea "**********"
type textarea "*"
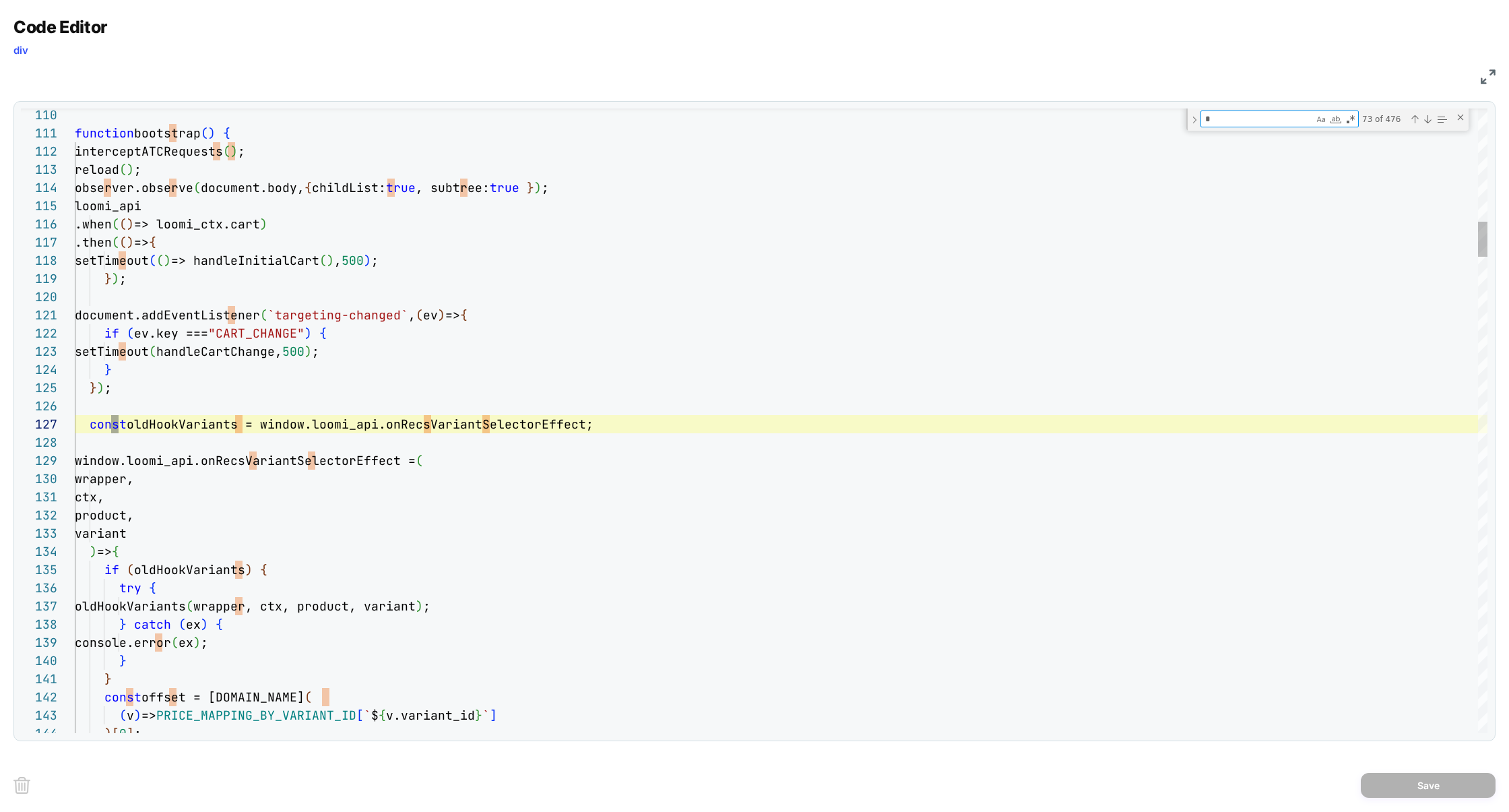
type textarea "**********"
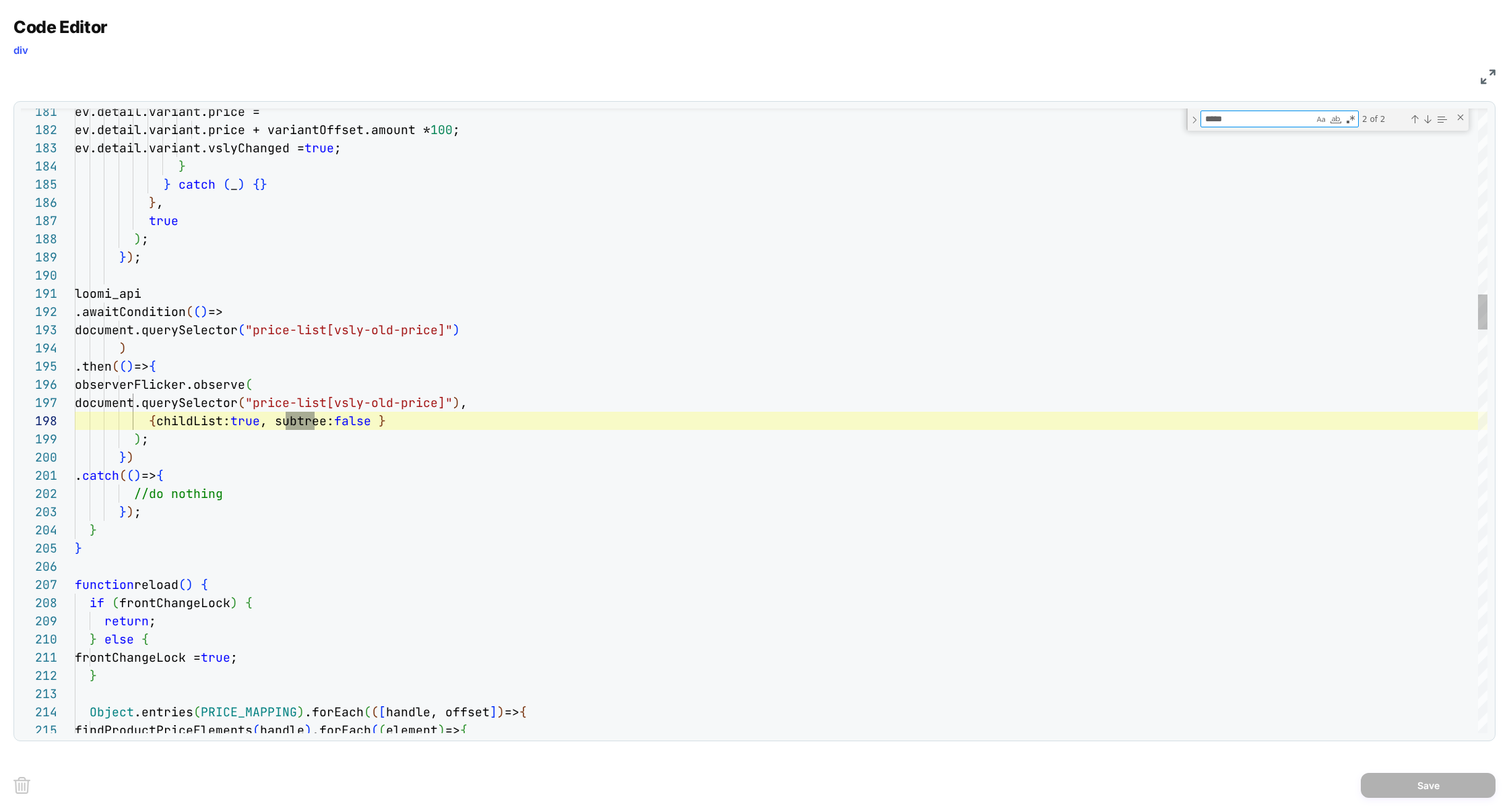
scroll to position [182, 246]
type textarea "*****"
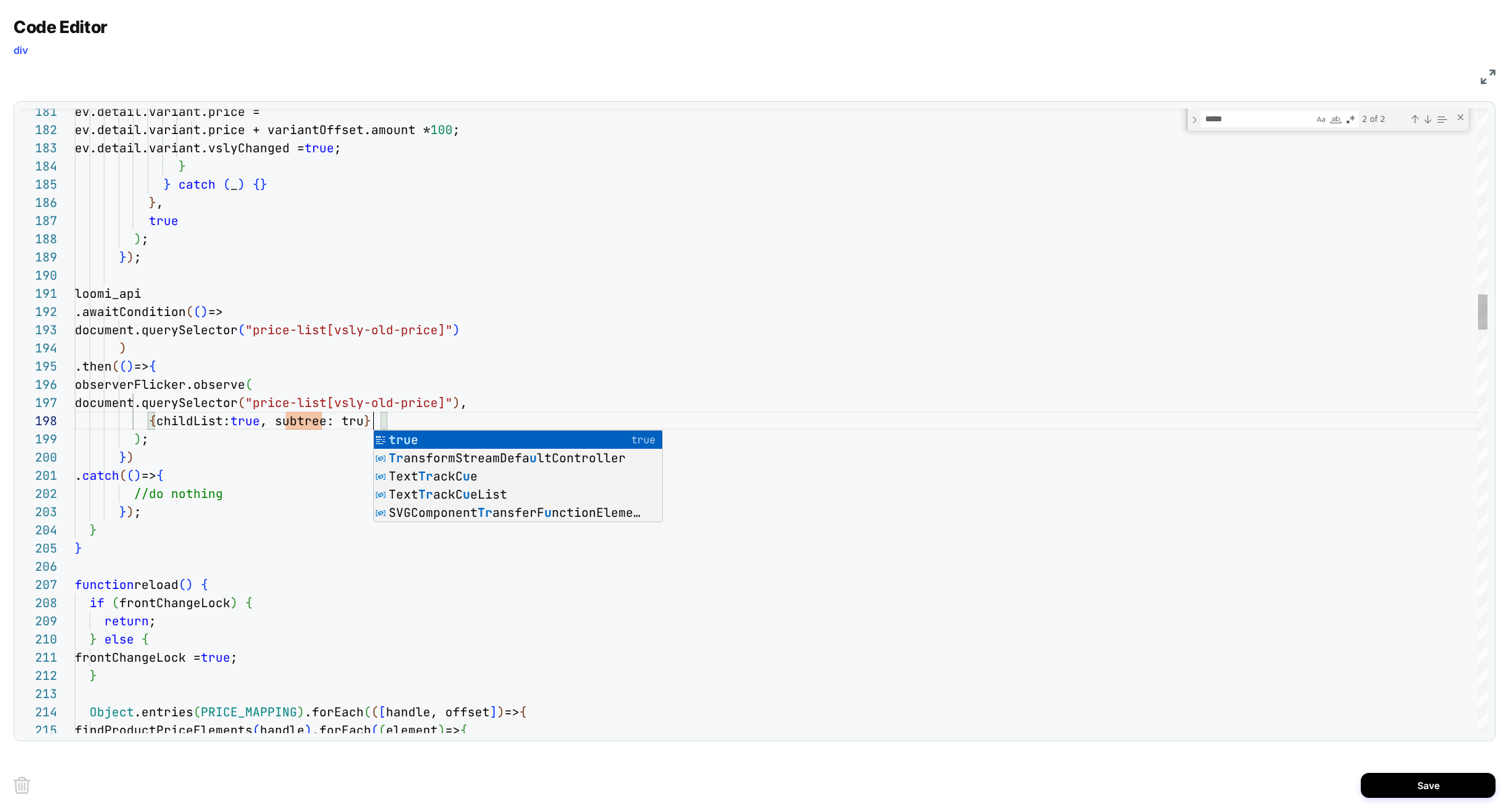
scroll to position [127, 306]
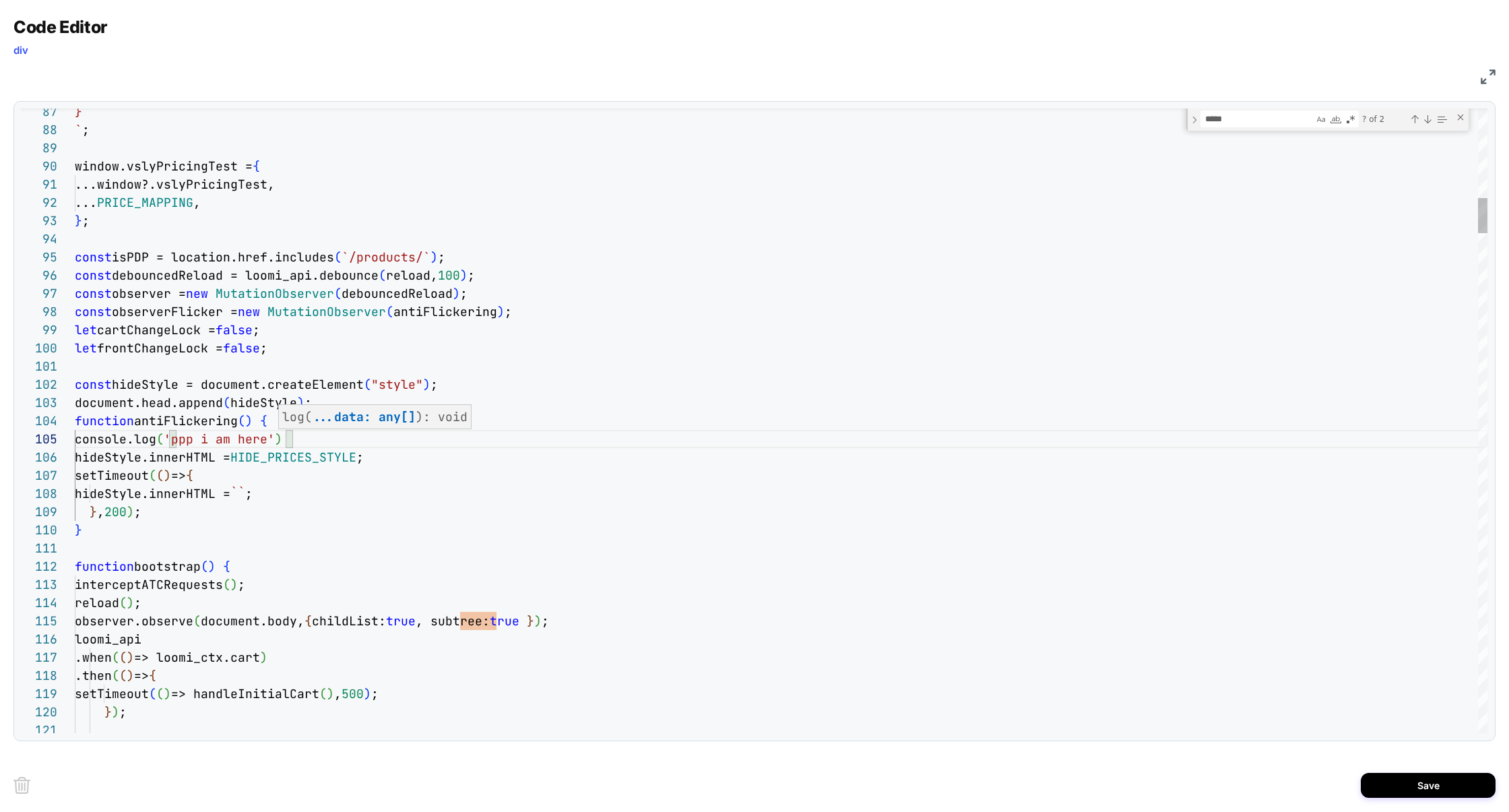
scroll to position [73, 0]
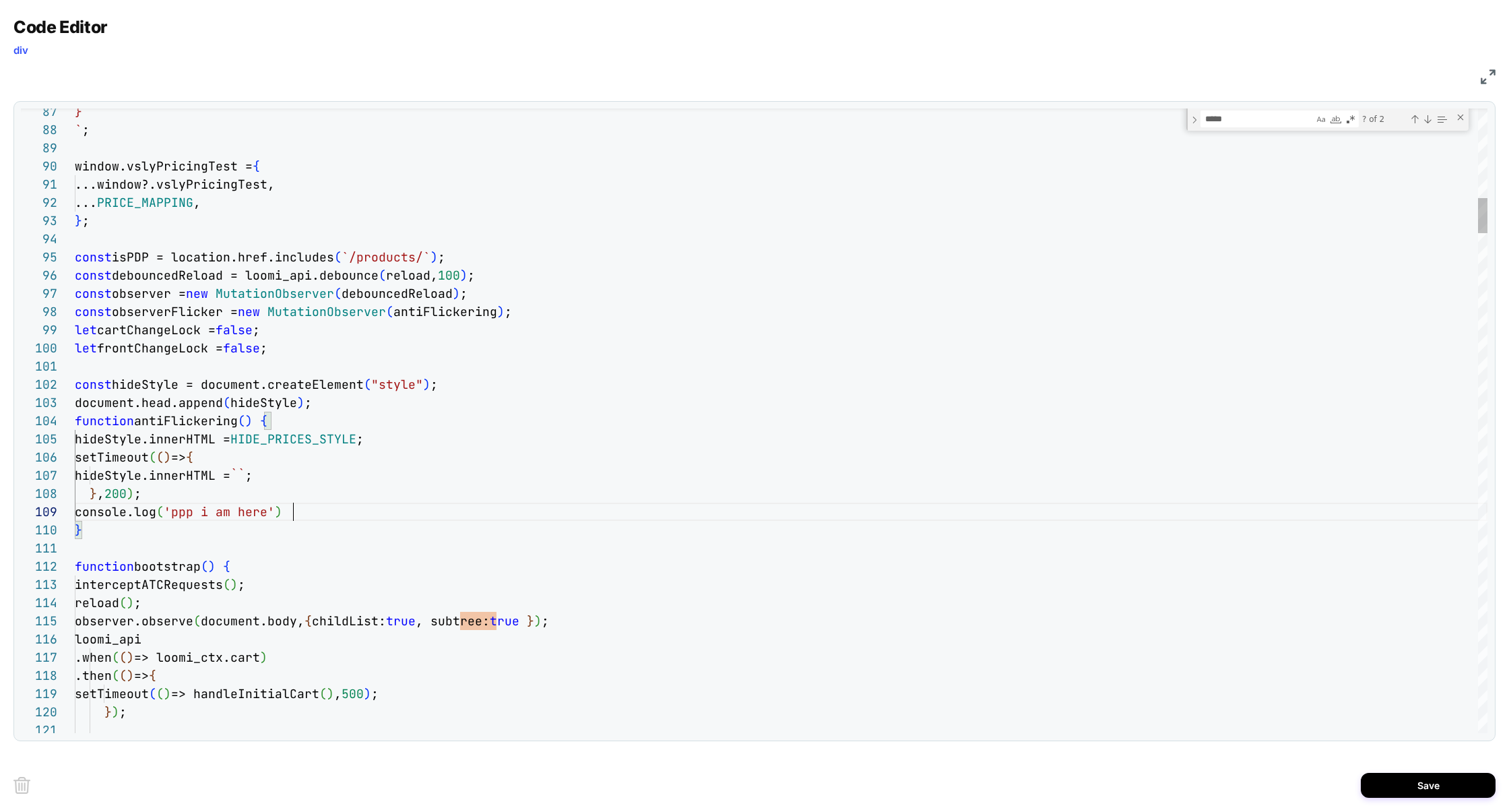
scroll to position [145, 218]
type textarea "**********"
click at [1415, 776] on button "Save" at bounding box center [1427, 784] width 135 height 25
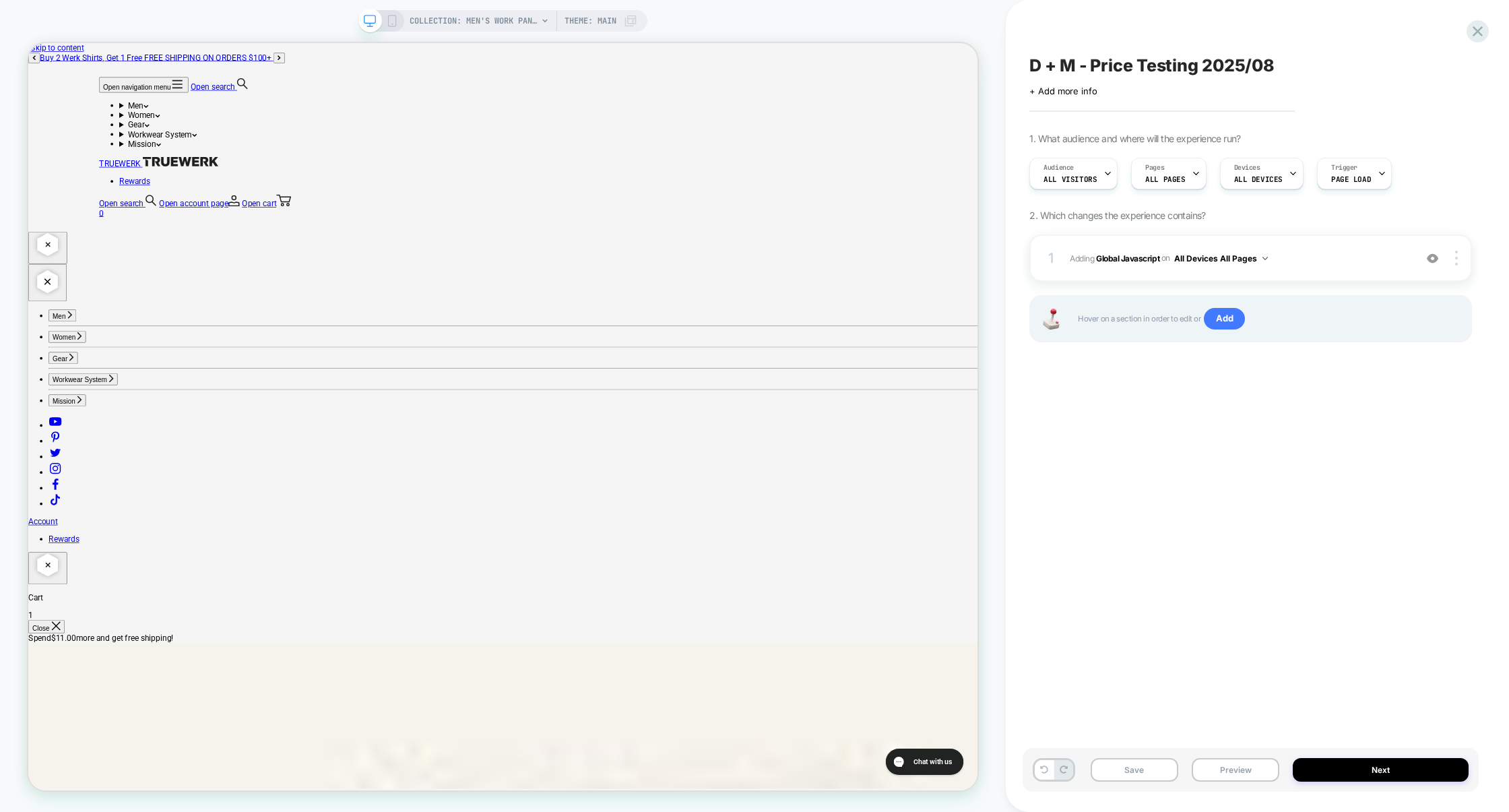
click at [1182, 769] on div "Save Preview Next" at bounding box center [1250, 770] width 456 height 44
click at [1207, 770] on button "Preview" at bounding box center [1235, 770] width 88 height 24
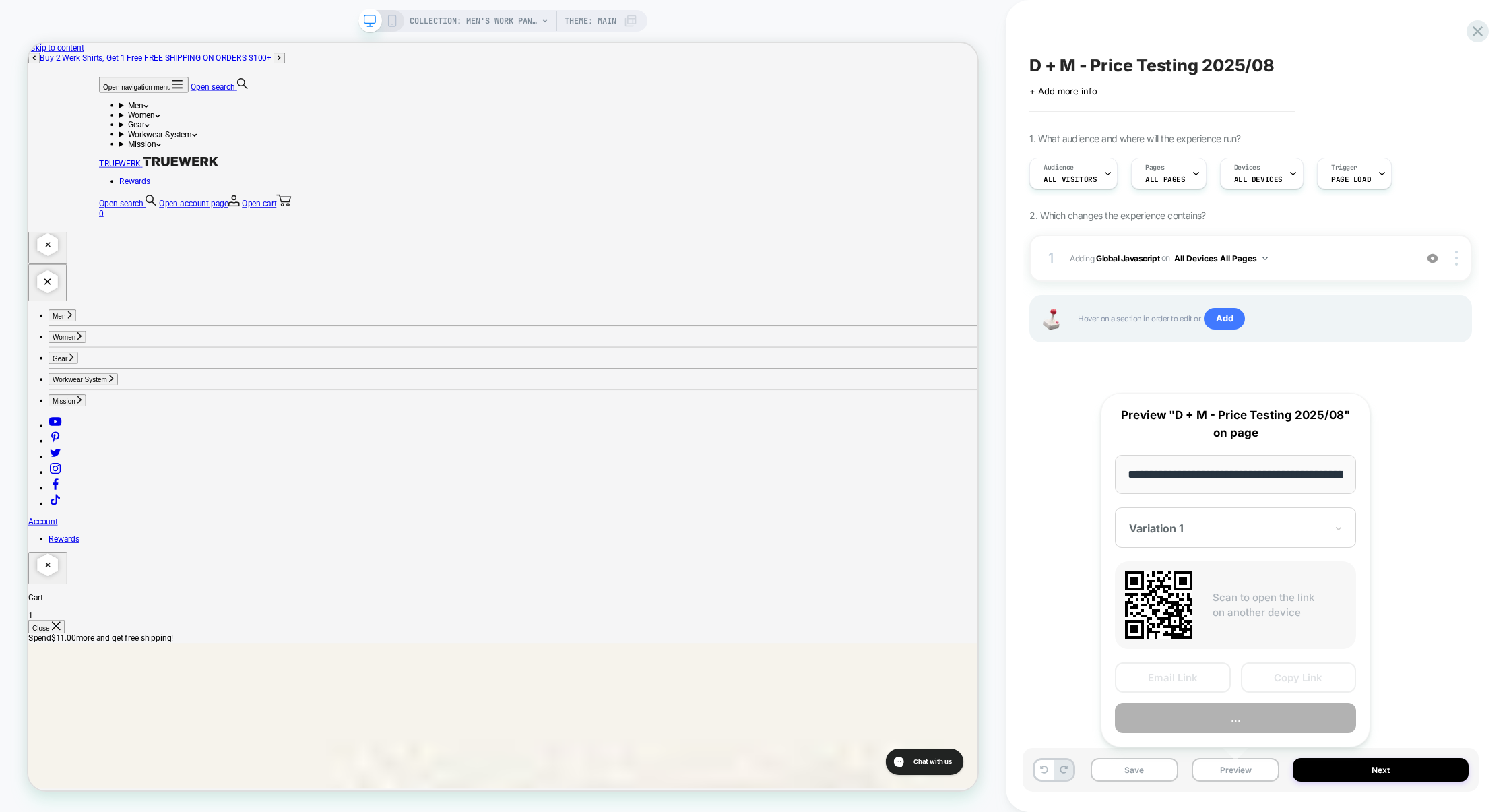
scroll to position [0, 219]
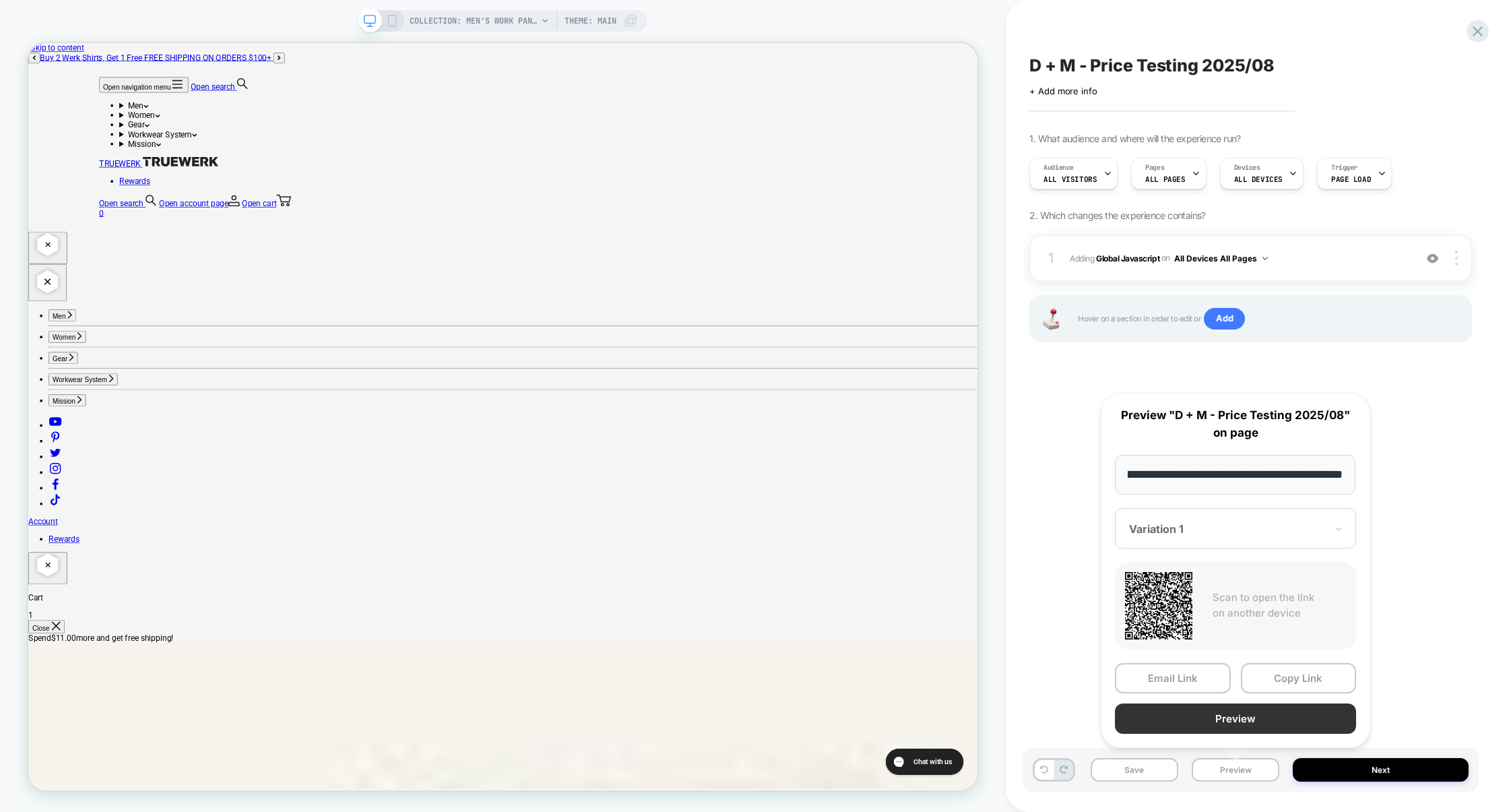
click at [1245, 719] on button "Preview" at bounding box center [1235, 718] width 241 height 30
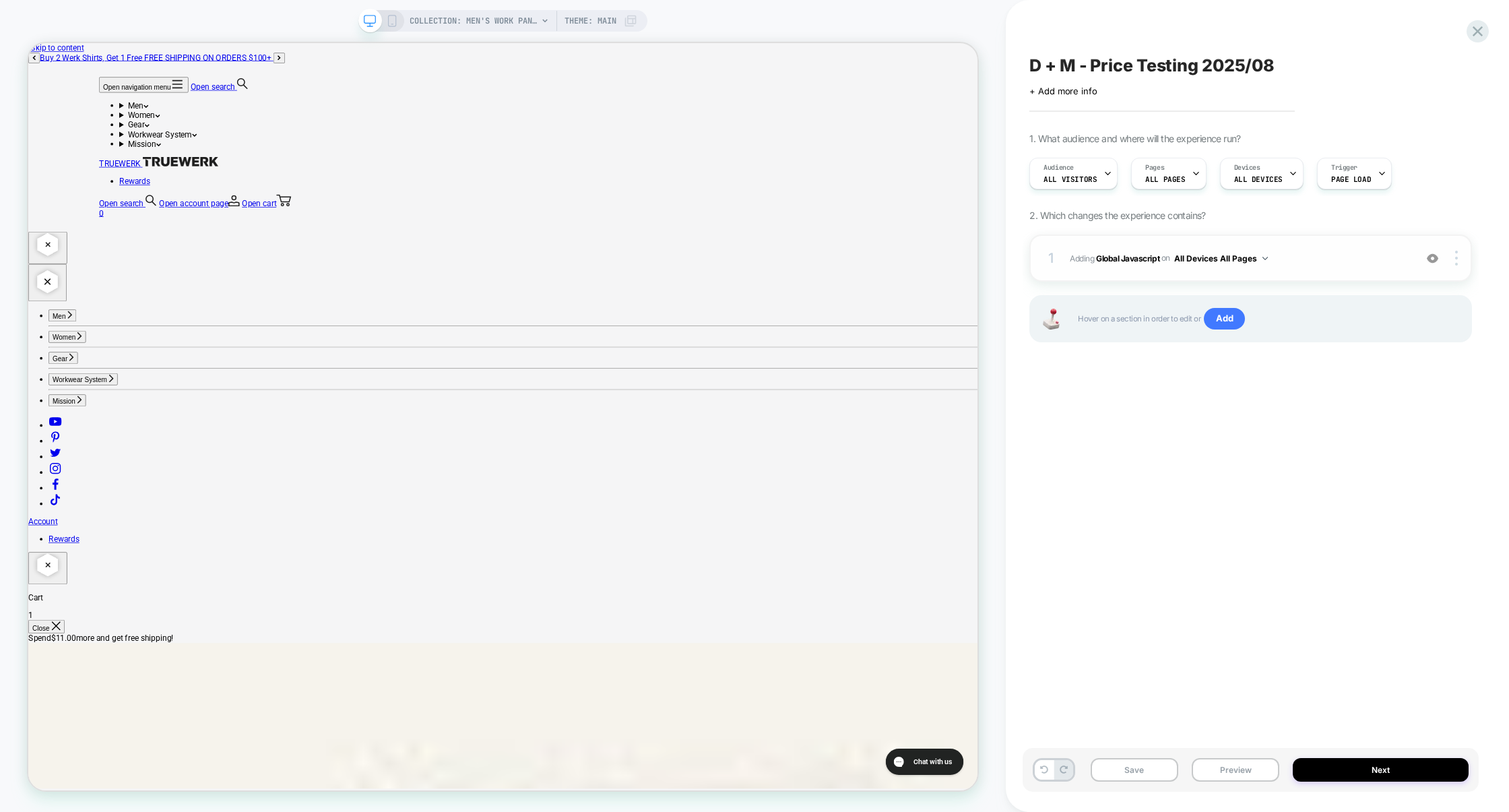
click at [1322, 253] on span "Adding Global Javascript on All Devices All Pages" at bounding box center [1238, 258] width 338 height 17
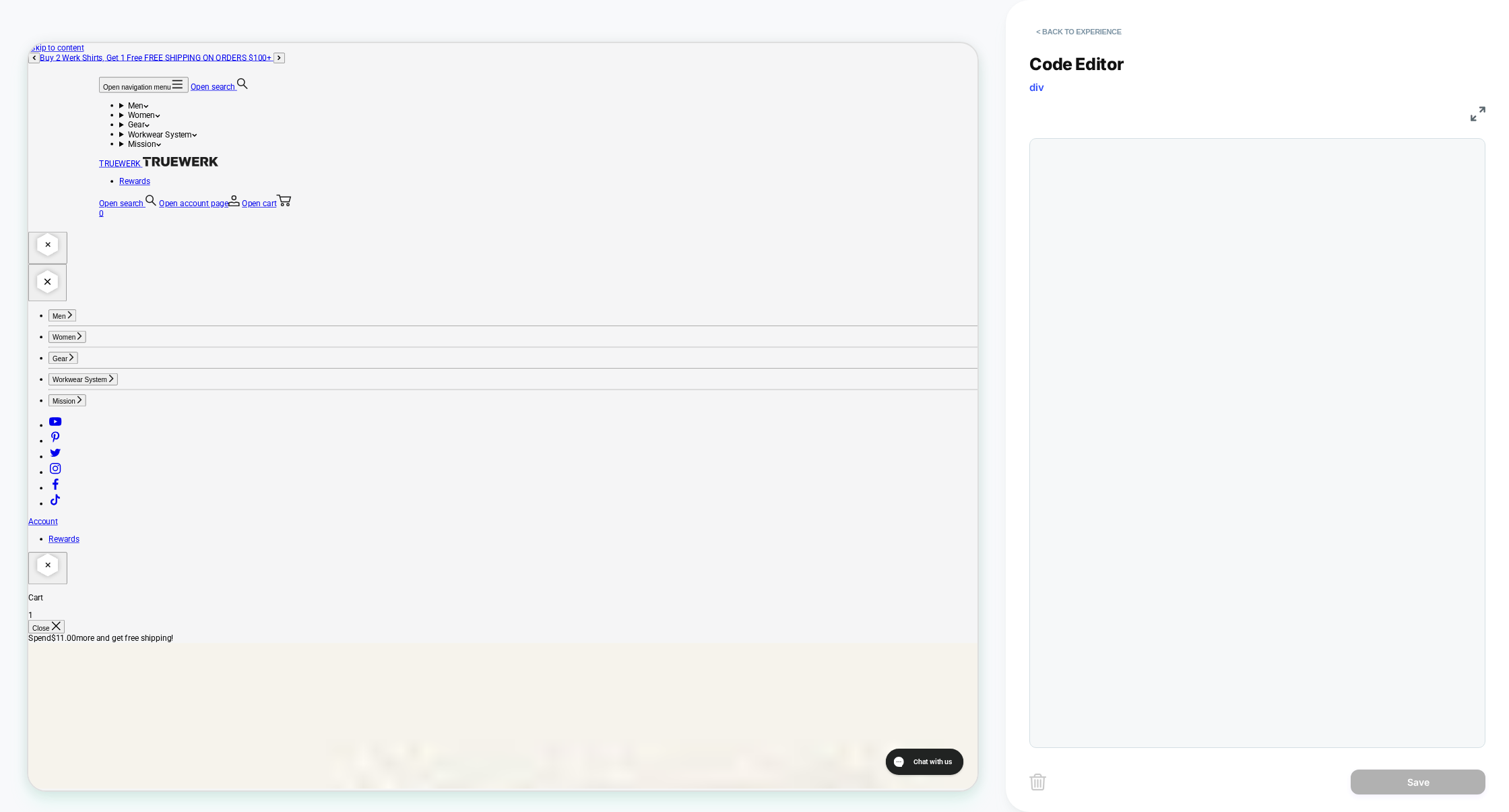
scroll to position [182, 0]
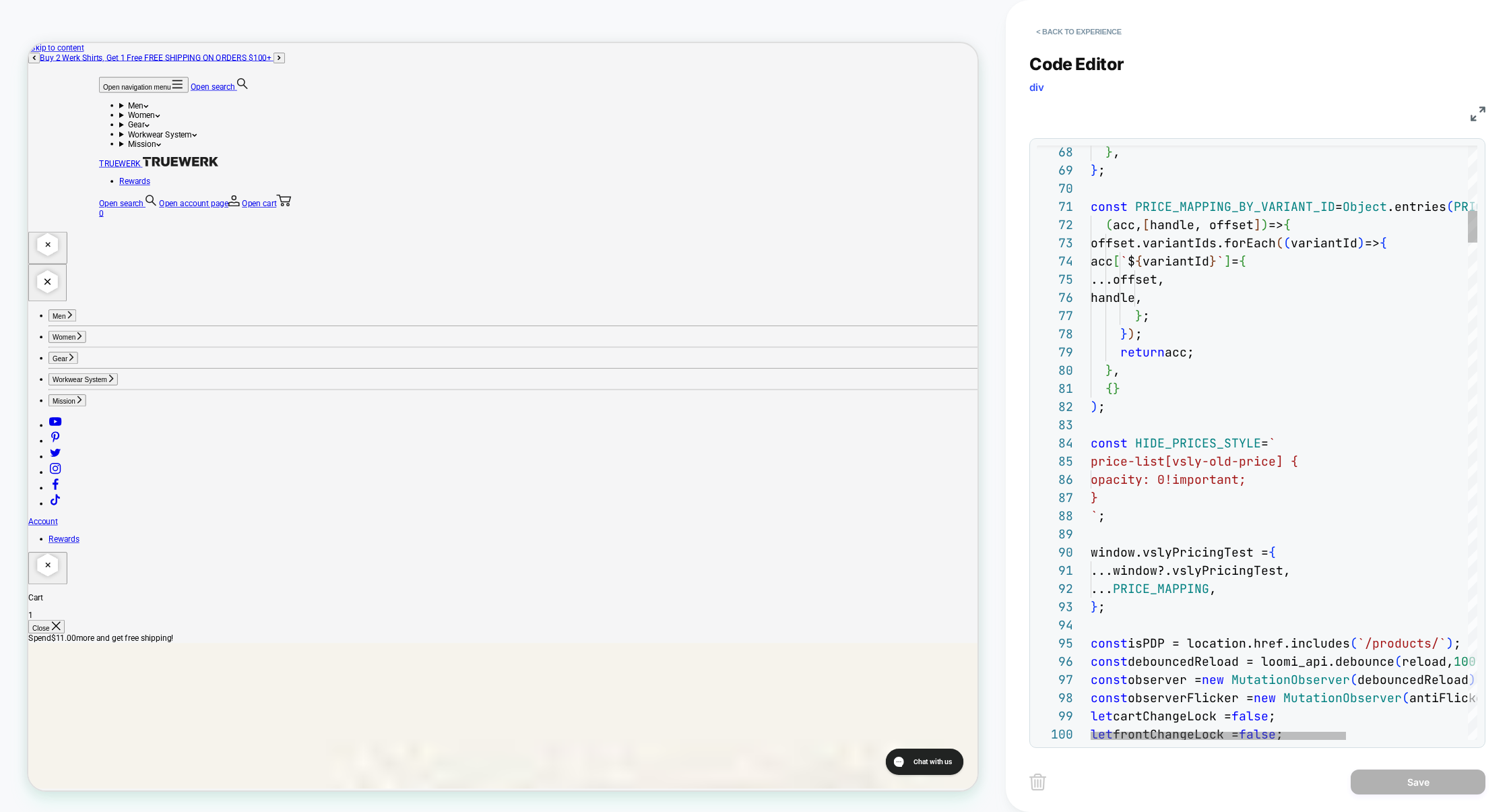
drag, startPoint x: 1091, startPoint y: 467, endPoint x: 1288, endPoint y: 455, distance: 197.0
click at [1288, 455] on span "price-list[vsly-old-price] {" at bounding box center [1193, 460] width 207 height 15
drag, startPoint x: 1280, startPoint y: 463, endPoint x: 1030, endPoint y: 468, distance: 249.9
click at [1030, 469] on div "72 73 74 75 76 77 78 79 80 81 82 83 84 85 86 87 88 89 90 91 92 93 94 95 96 97 9…" at bounding box center [1257, 442] width 456 height 609
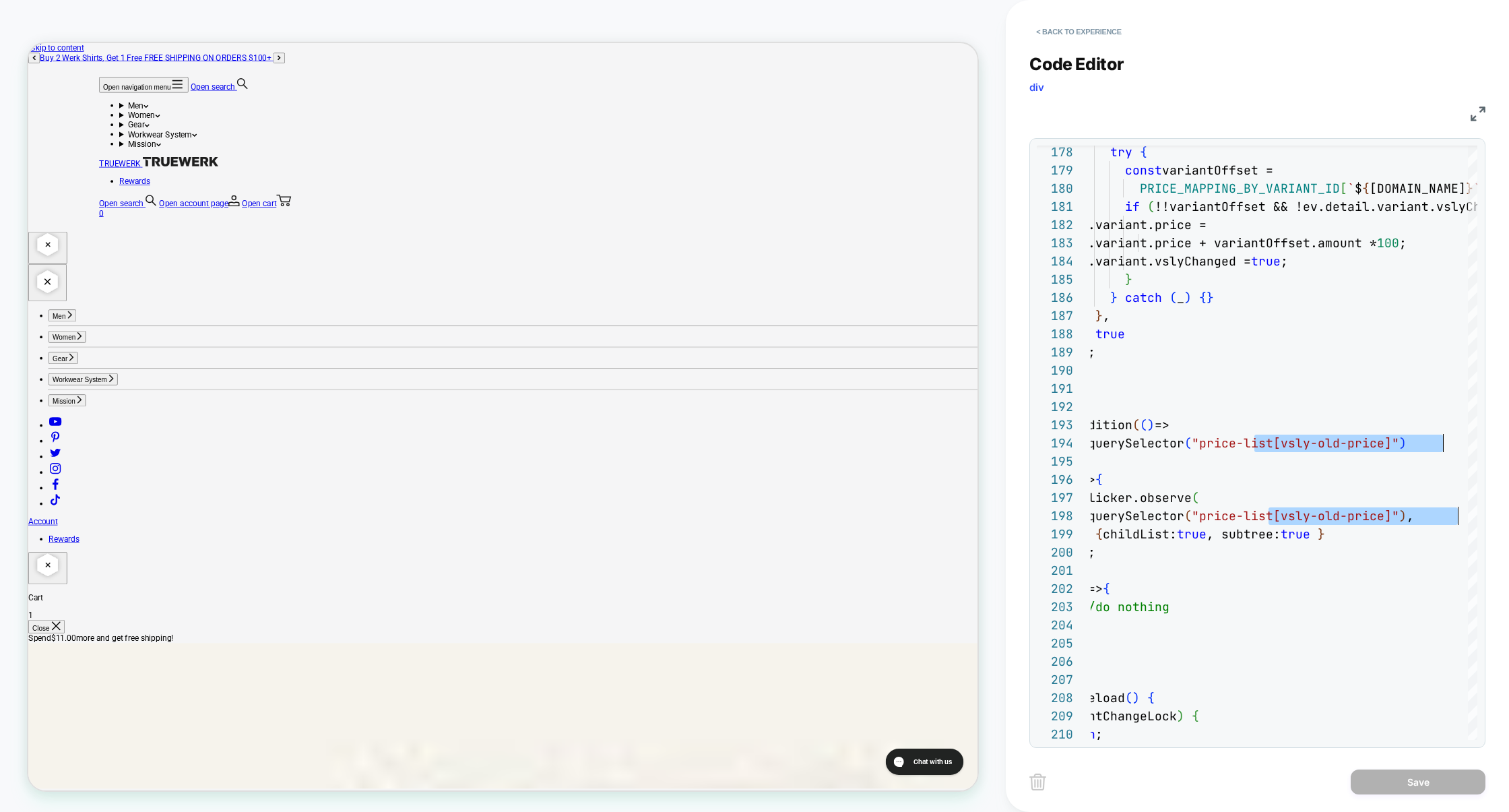
click at [1483, 109] on img at bounding box center [1477, 113] width 15 height 15
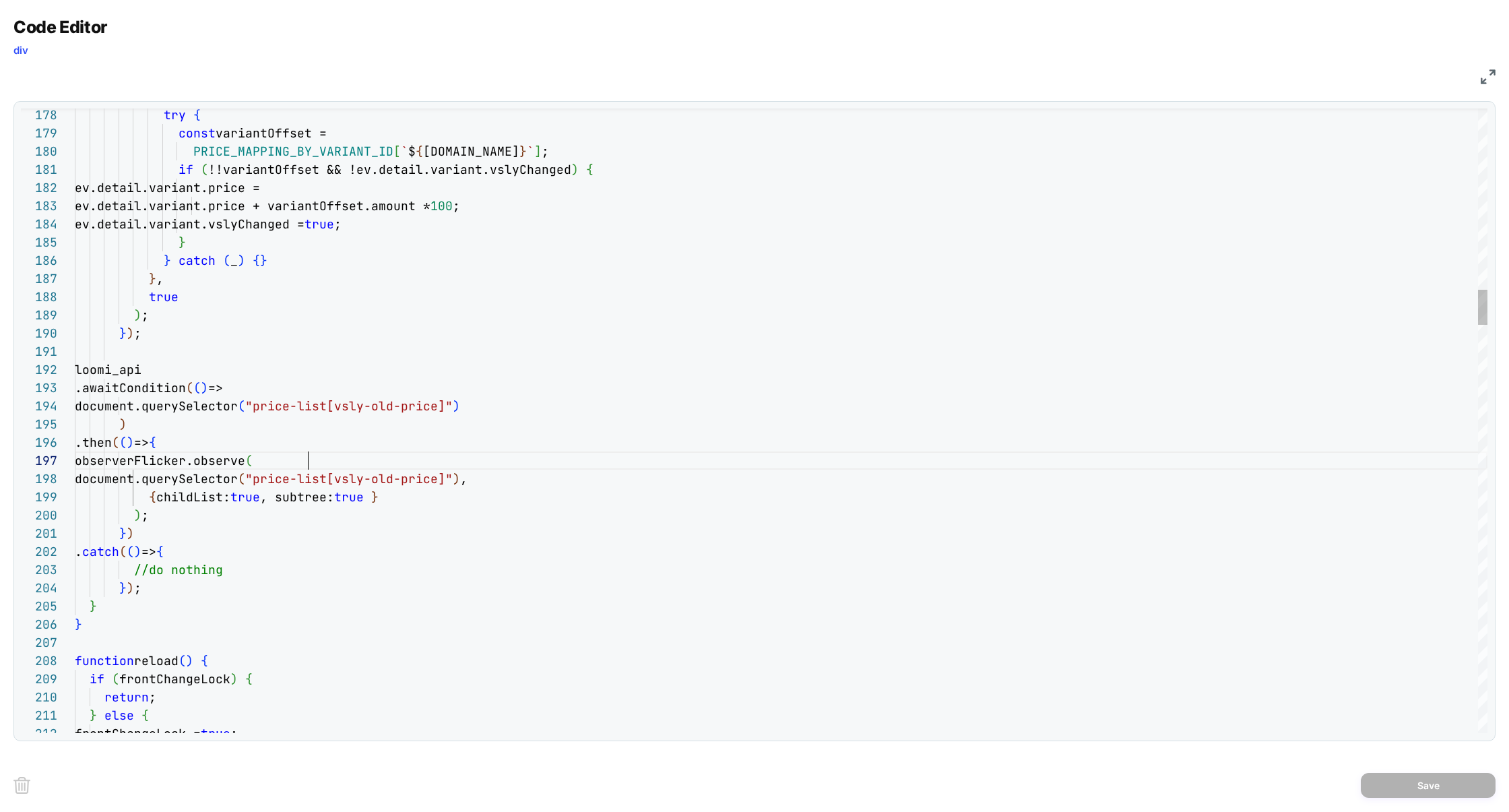
drag, startPoint x: 512, startPoint y: 479, endPoint x: 323, endPoint y: 484, distance: 189.3
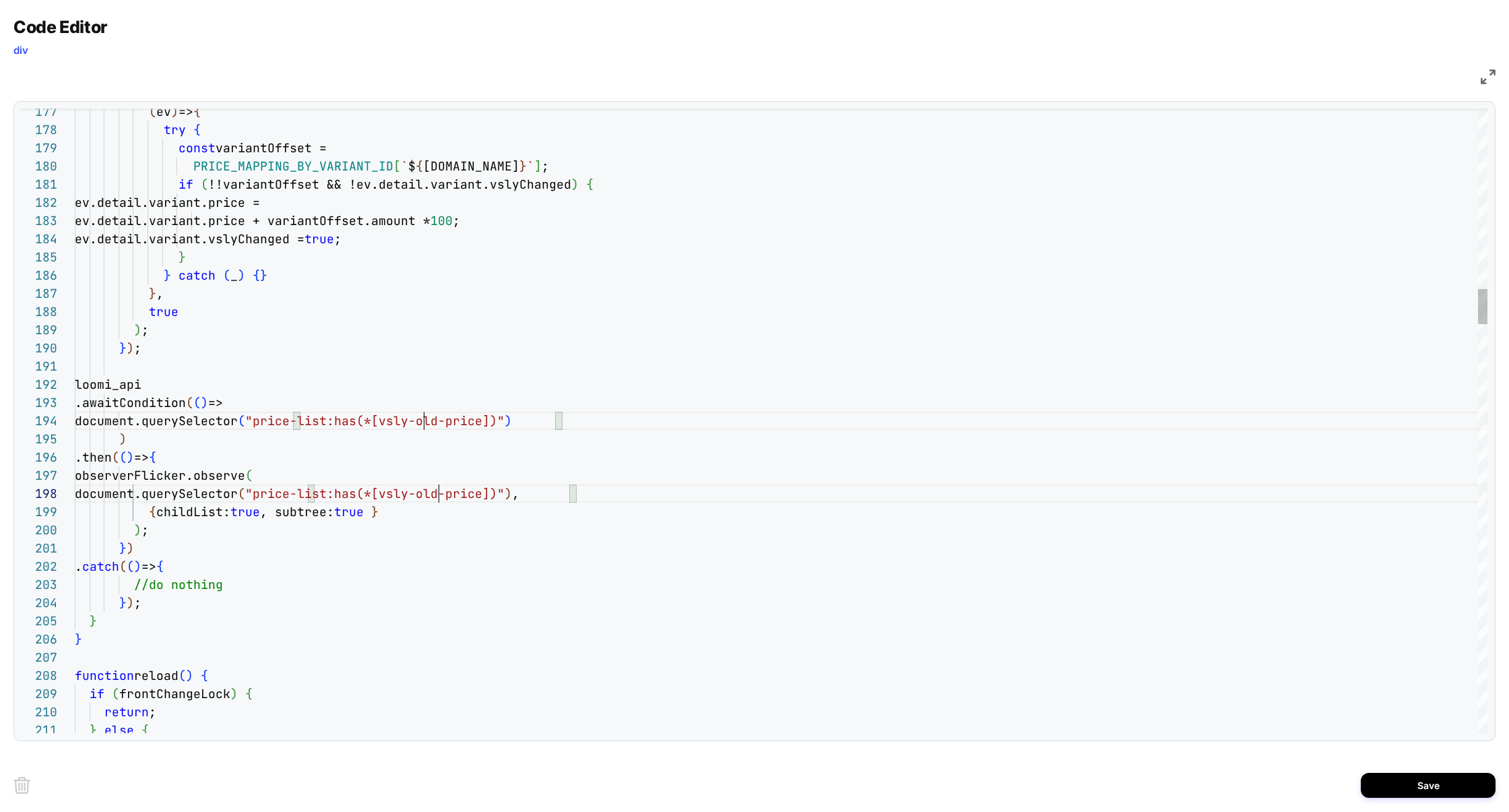
scroll to position [127, 364]
drag, startPoint x: 323, startPoint y: 495, endPoint x: 561, endPoint y: 494, distance: 238.4
click at [504, 494] on span ""price-list:has(*[vsly-old-price])"" at bounding box center [374, 493] width 259 height 15
type textarea "**********"
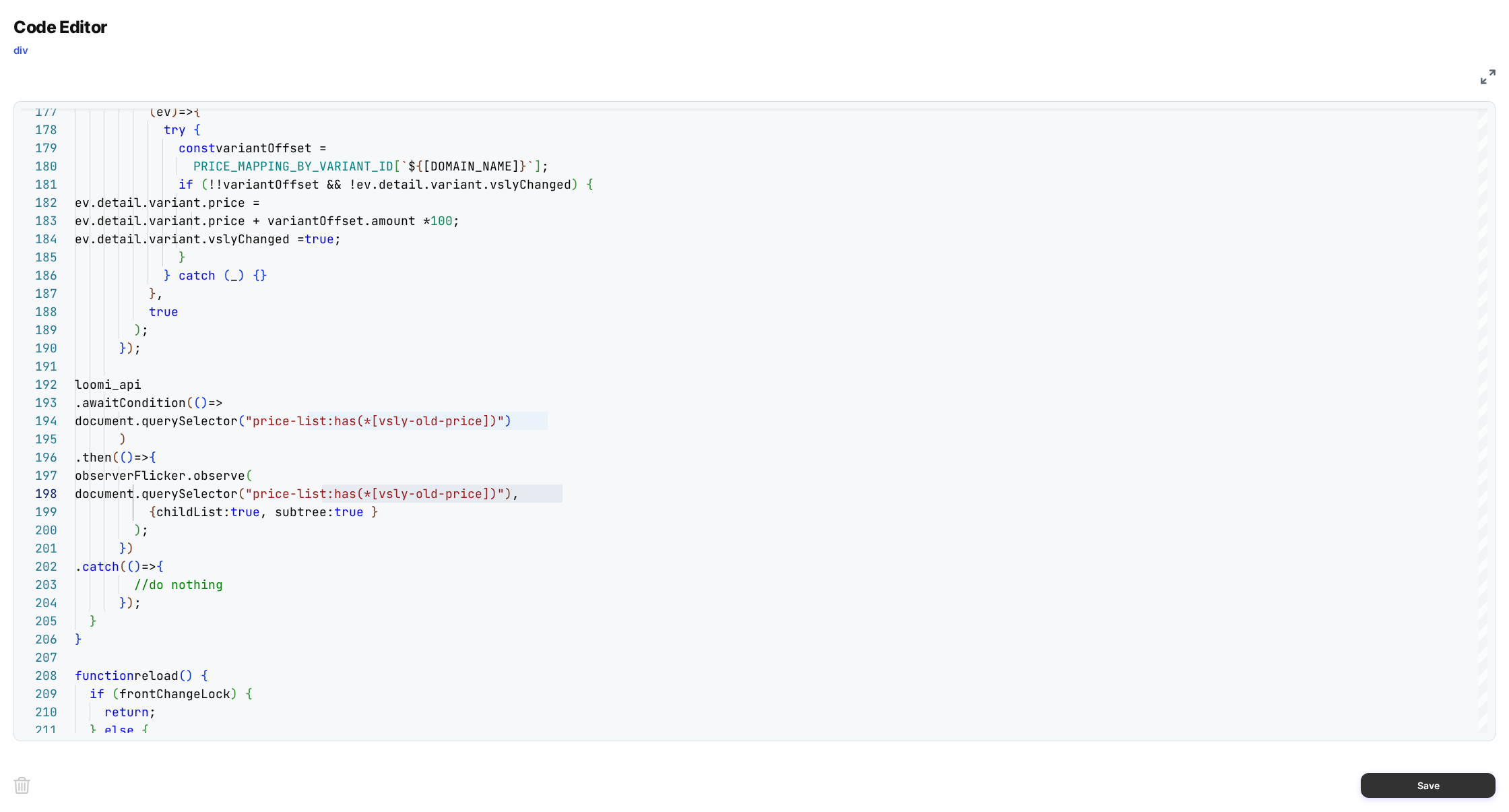
click at [1393, 773] on button "Save" at bounding box center [1427, 784] width 135 height 25
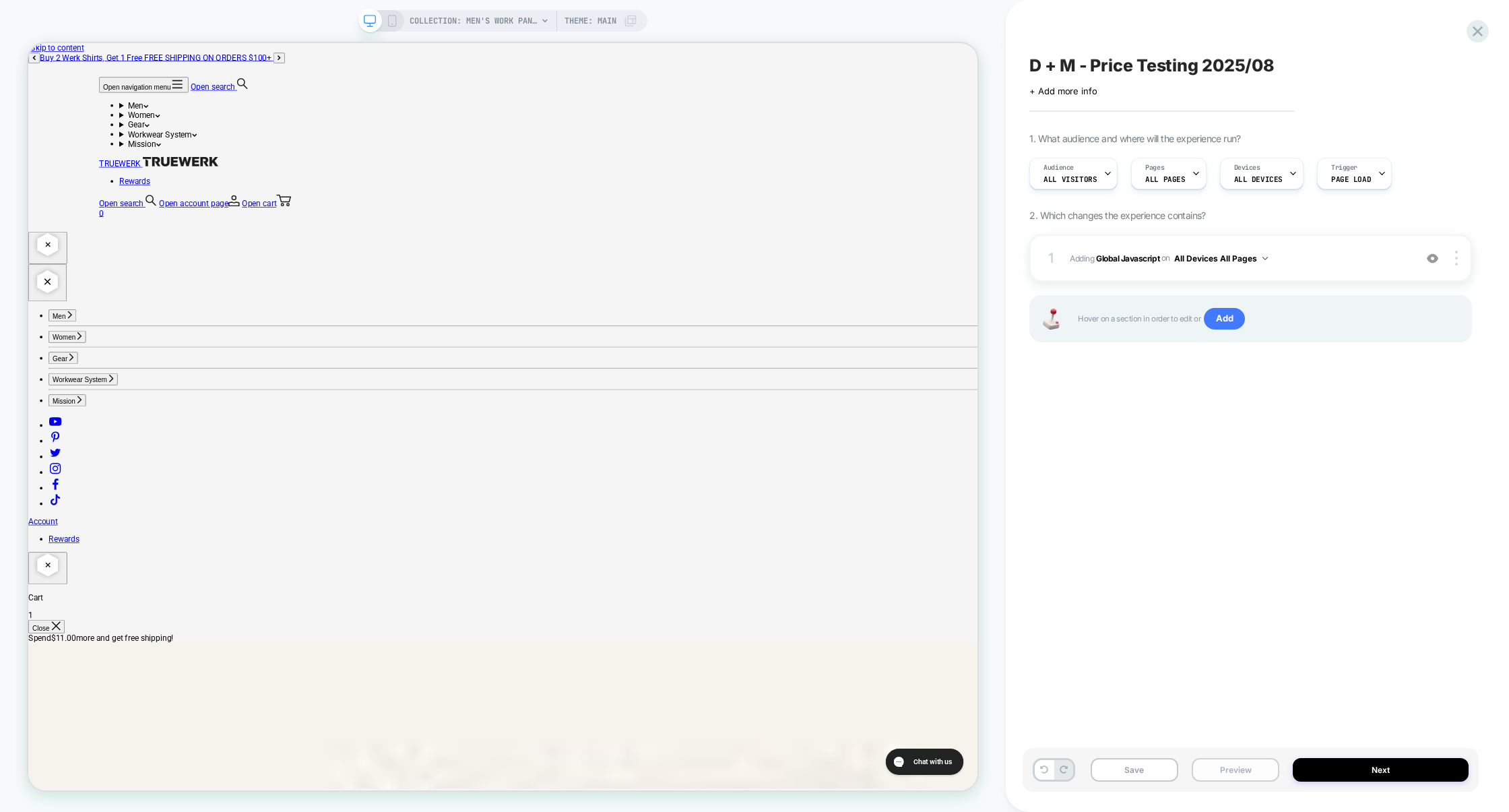
click at [1255, 775] on button "Preview" at bounding box center [1235, 770] width 88 height 24
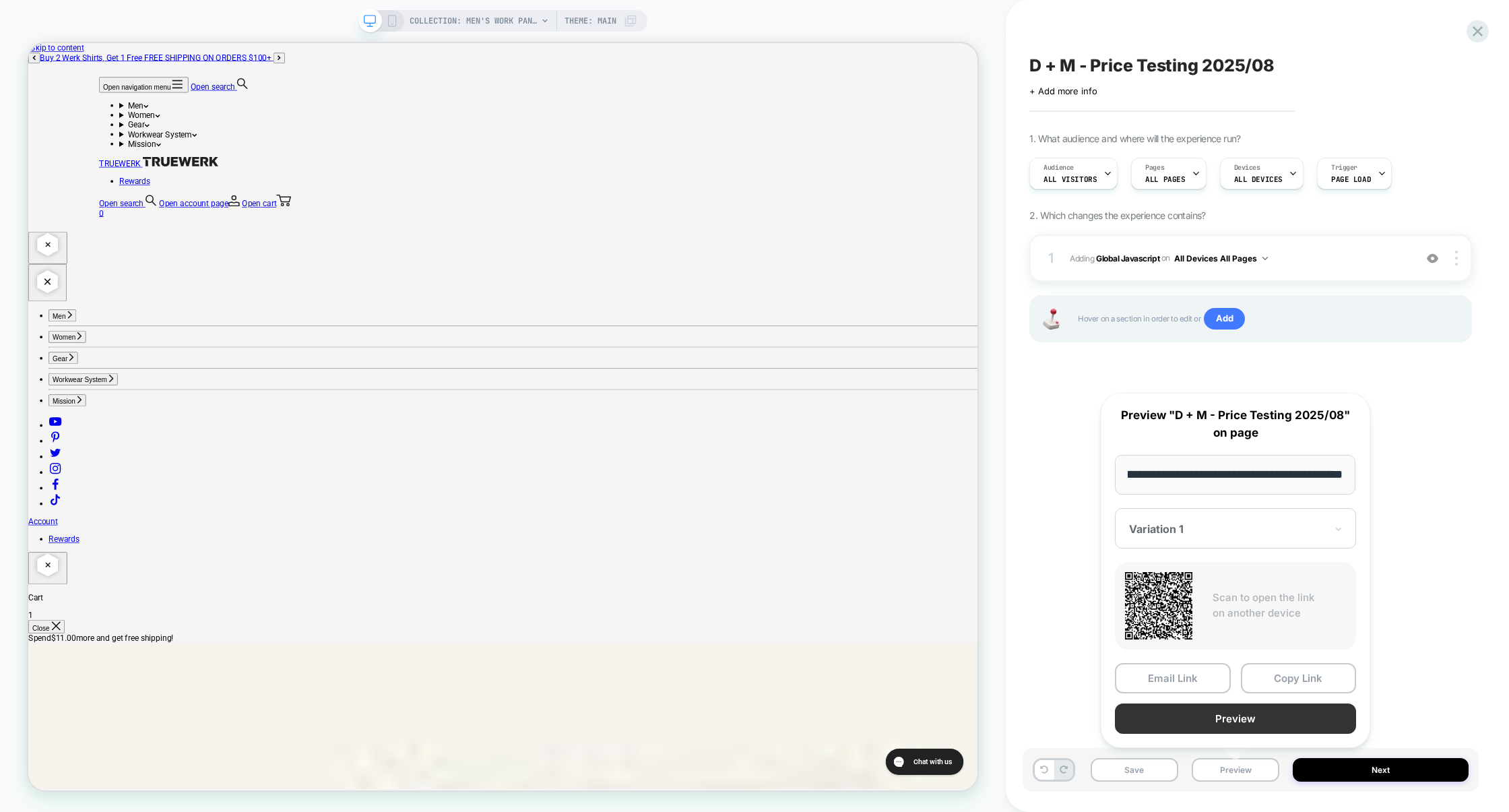
scroll to position [0, 0]
click at [1261, 726] on button "Preview" at bounding box center [1235, 718] width 241 height 30
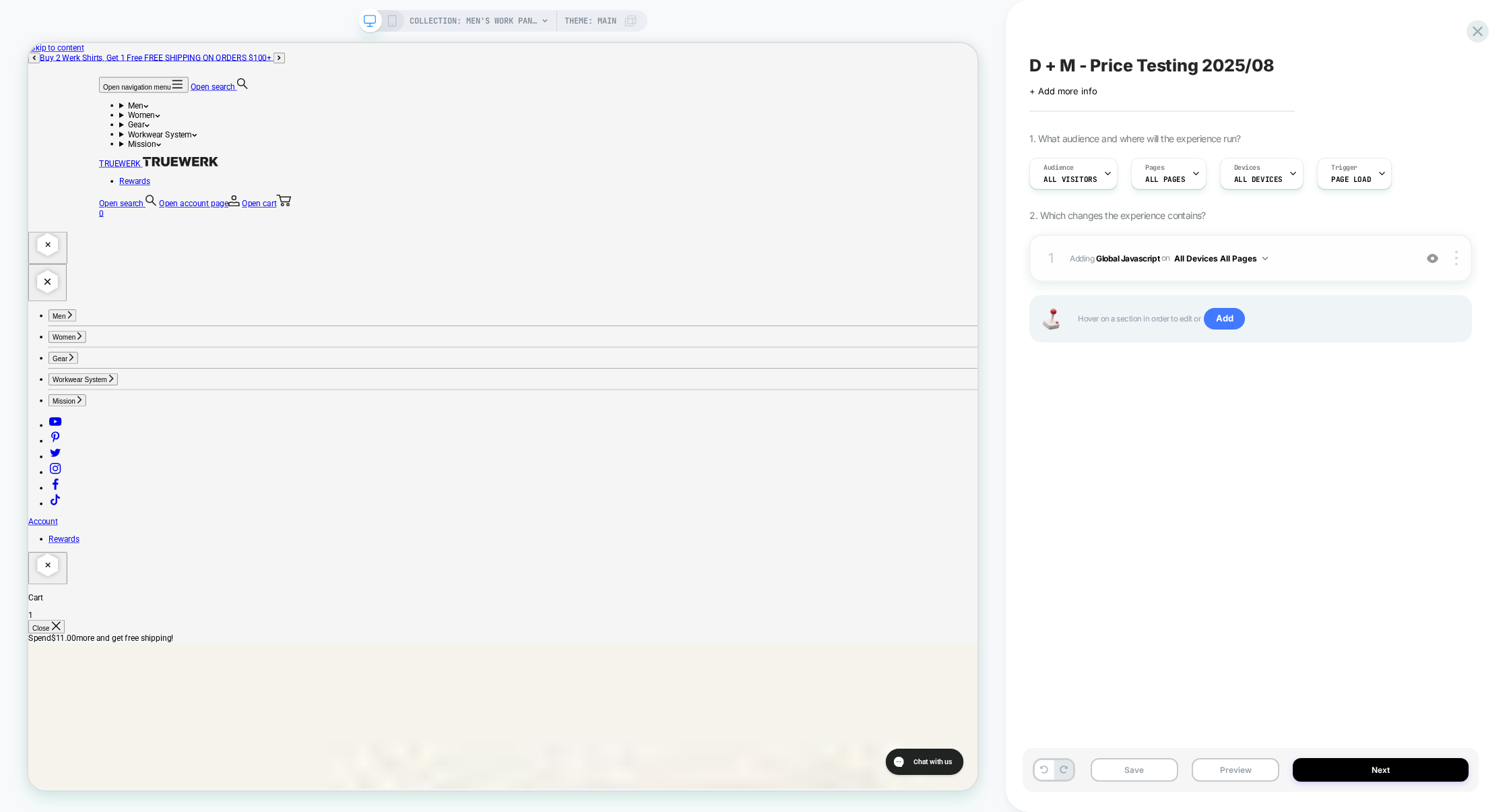
click at [1355, 267] on div "1 Adding Global Javascript on All Devices All Pages Add Before Add After Target…" at bounding box center [1250, 257] width 442 height 47
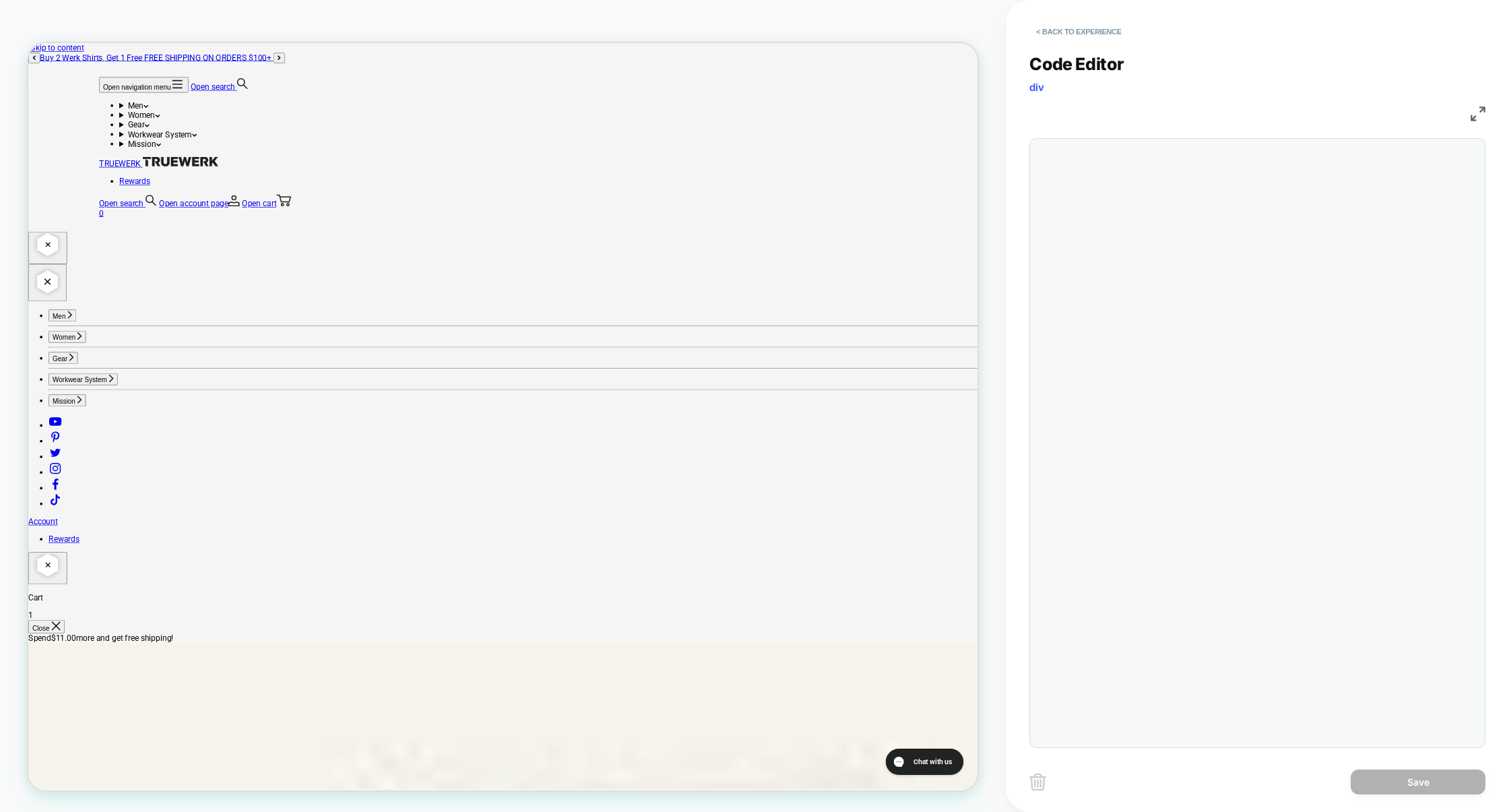
scroll to position [182, 0]
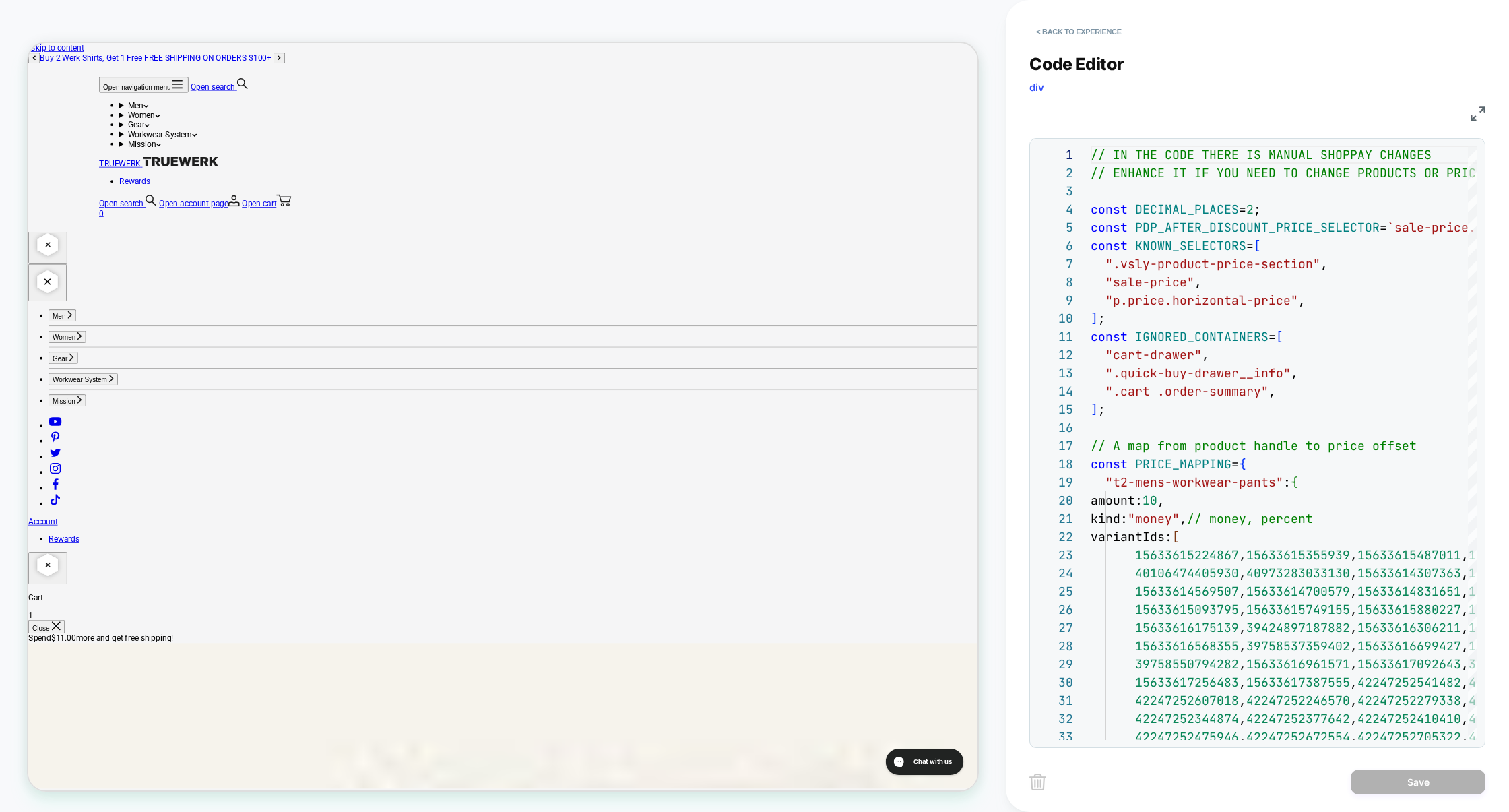
click at [1476, 116] on img at bounding box center [1477, 113] width 15 height 15
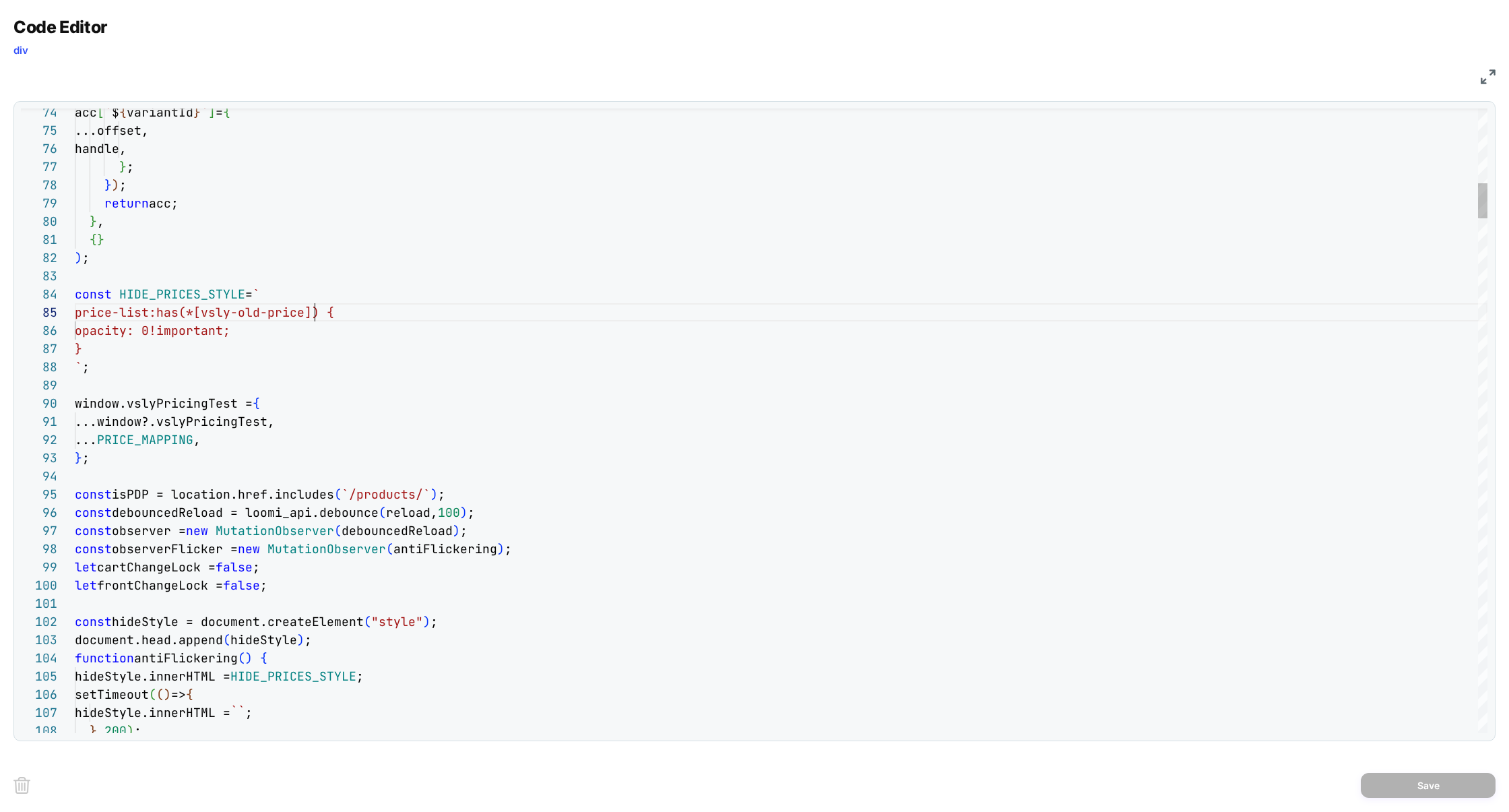
scroll to position [73, 0]
drag, startPoint x: 312, startPoint y: 313, endPoint x: 9, endPoint y: 318, distance: 303.8
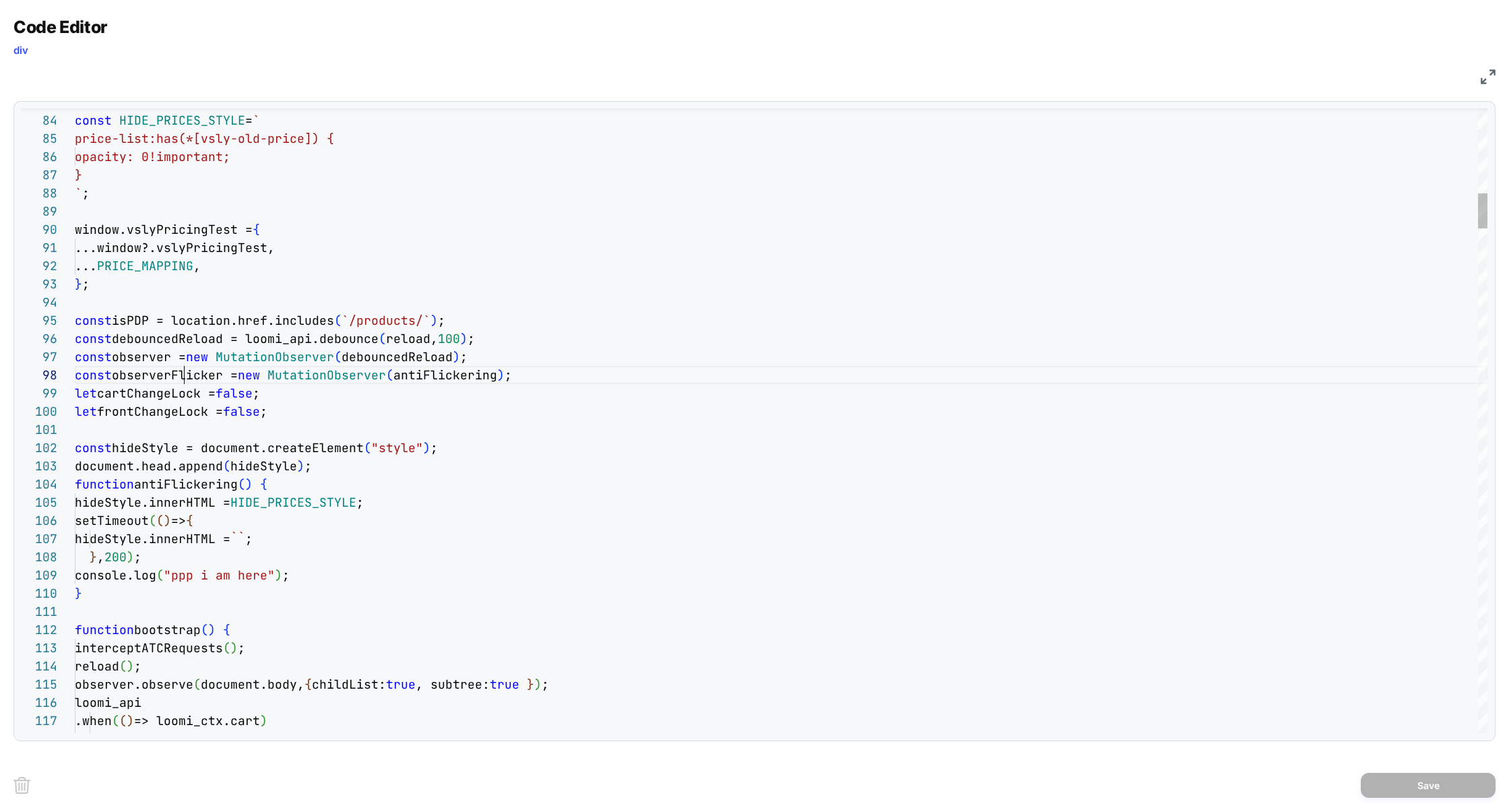
scroll to position [127, 152]
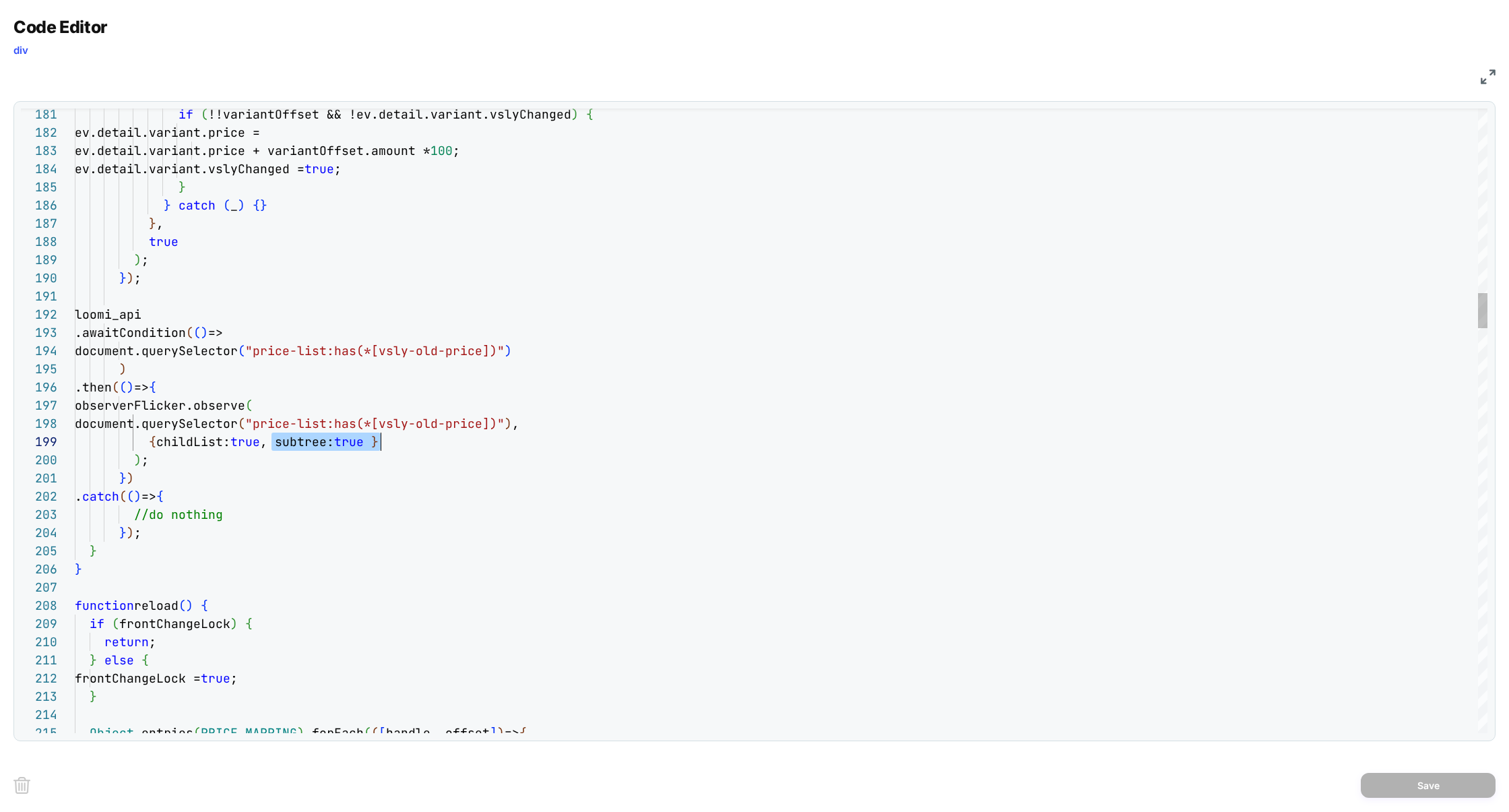
drag, startPoint x: 274, startPoint y: 448, endPoint x: 383, endPoint y: 440, distance: 109.4
type textarea "**********"
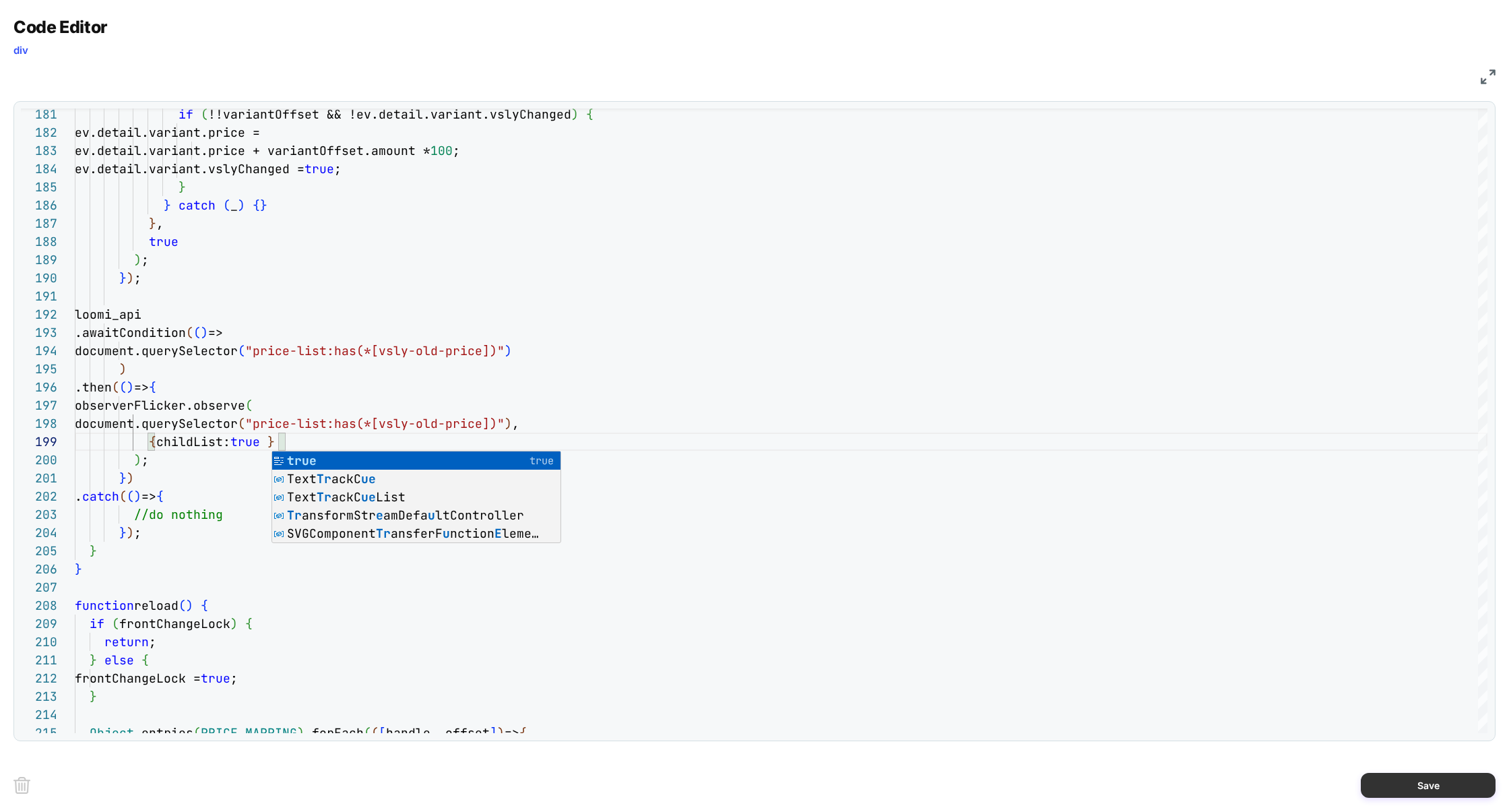
click at [1417, 778] on button "Save" at bounding box center [1427, 784] width 135 height 25
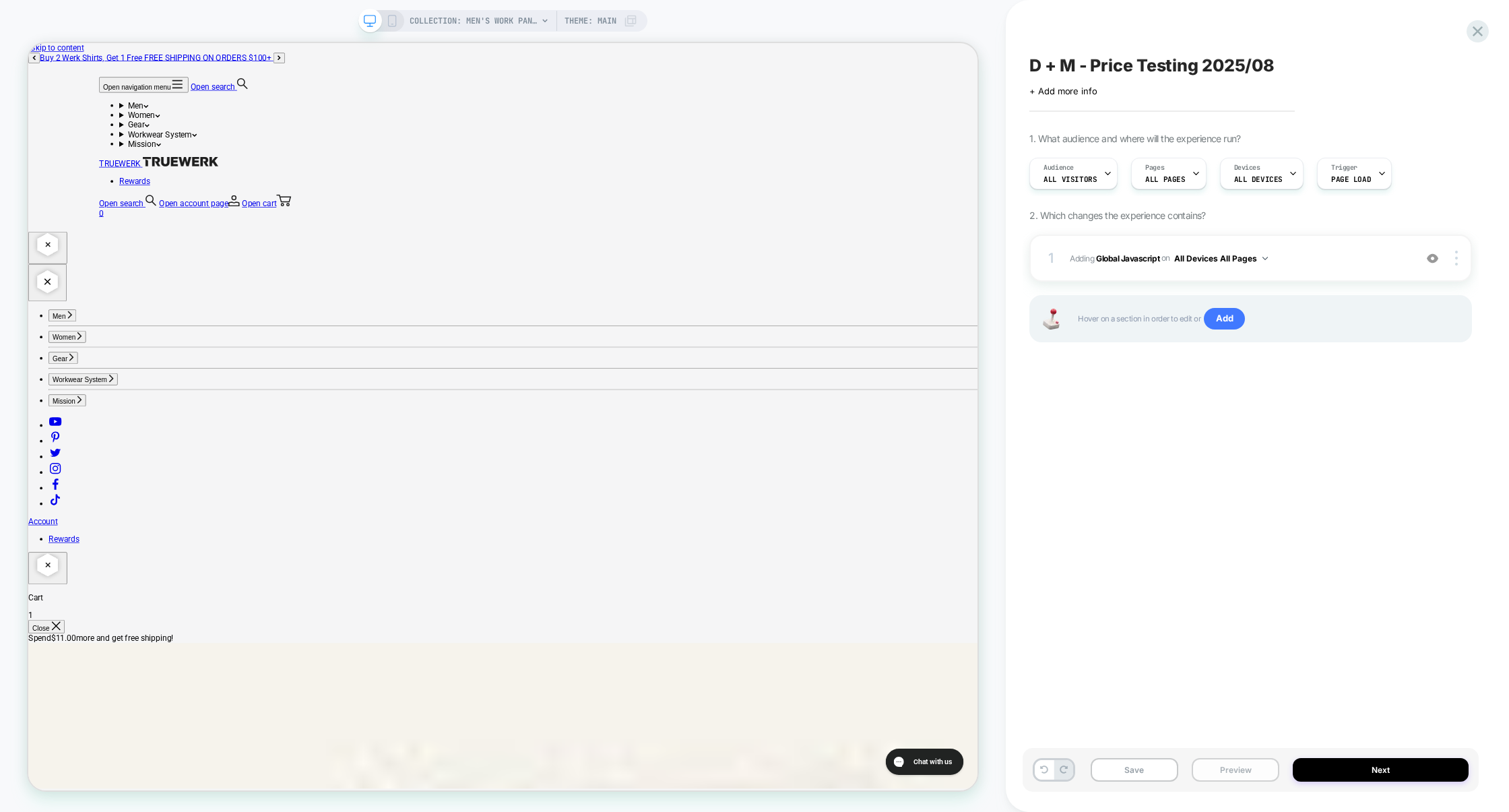
click at [1226, 766] on button "Preview" at bounding box center [1235, 770] width 88 height 24
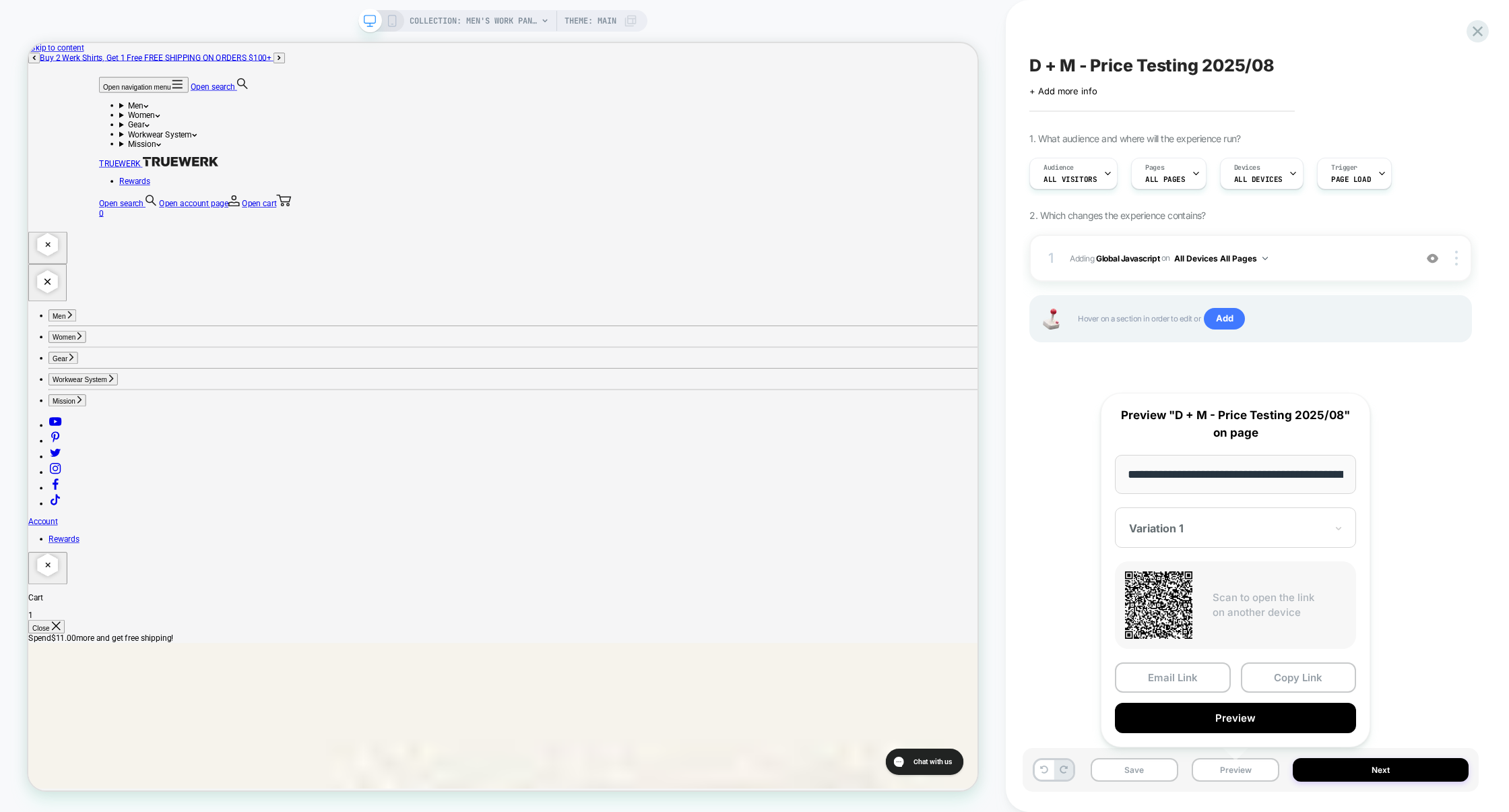
scroll to position [0, 219]
click at [1250, 725] on button "Preview" at bounding box center [1235, 718] width 241 height 30
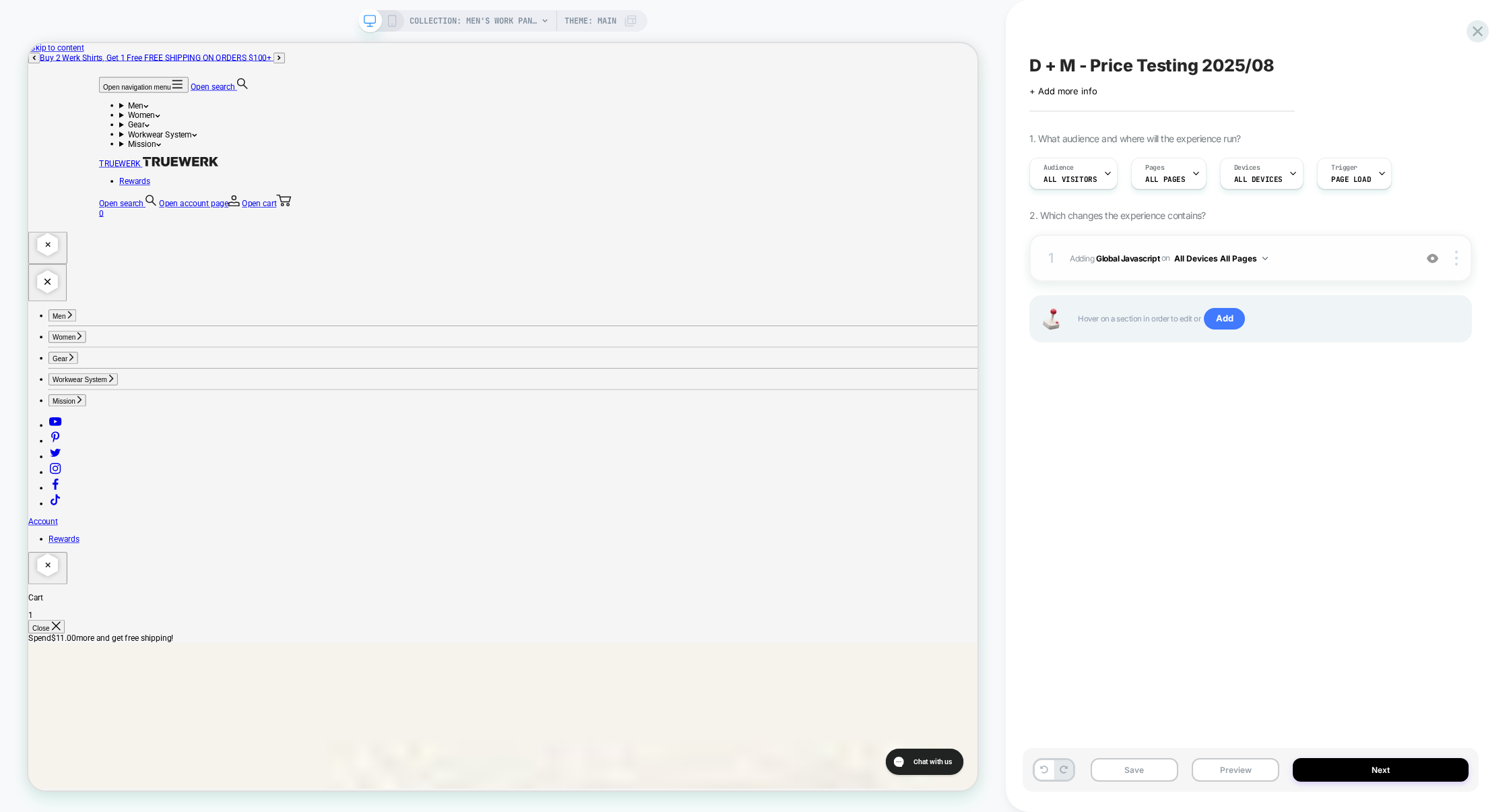
click at [1324, 265] on span "Adding Global Javascript on All Devices All Pages" at bounding box center [1238, 258] width 338 height 17
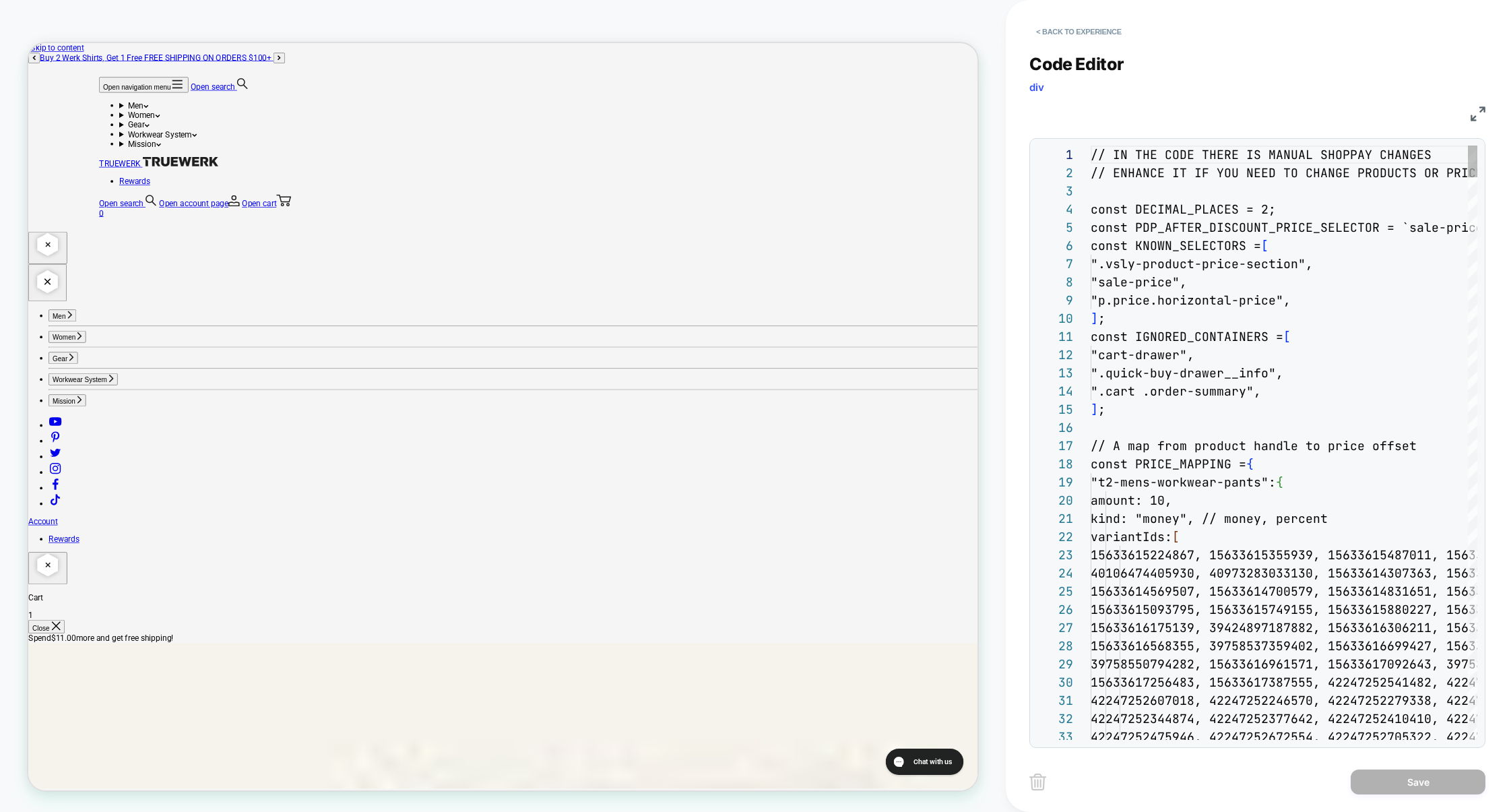
scroll to position [182, 0]
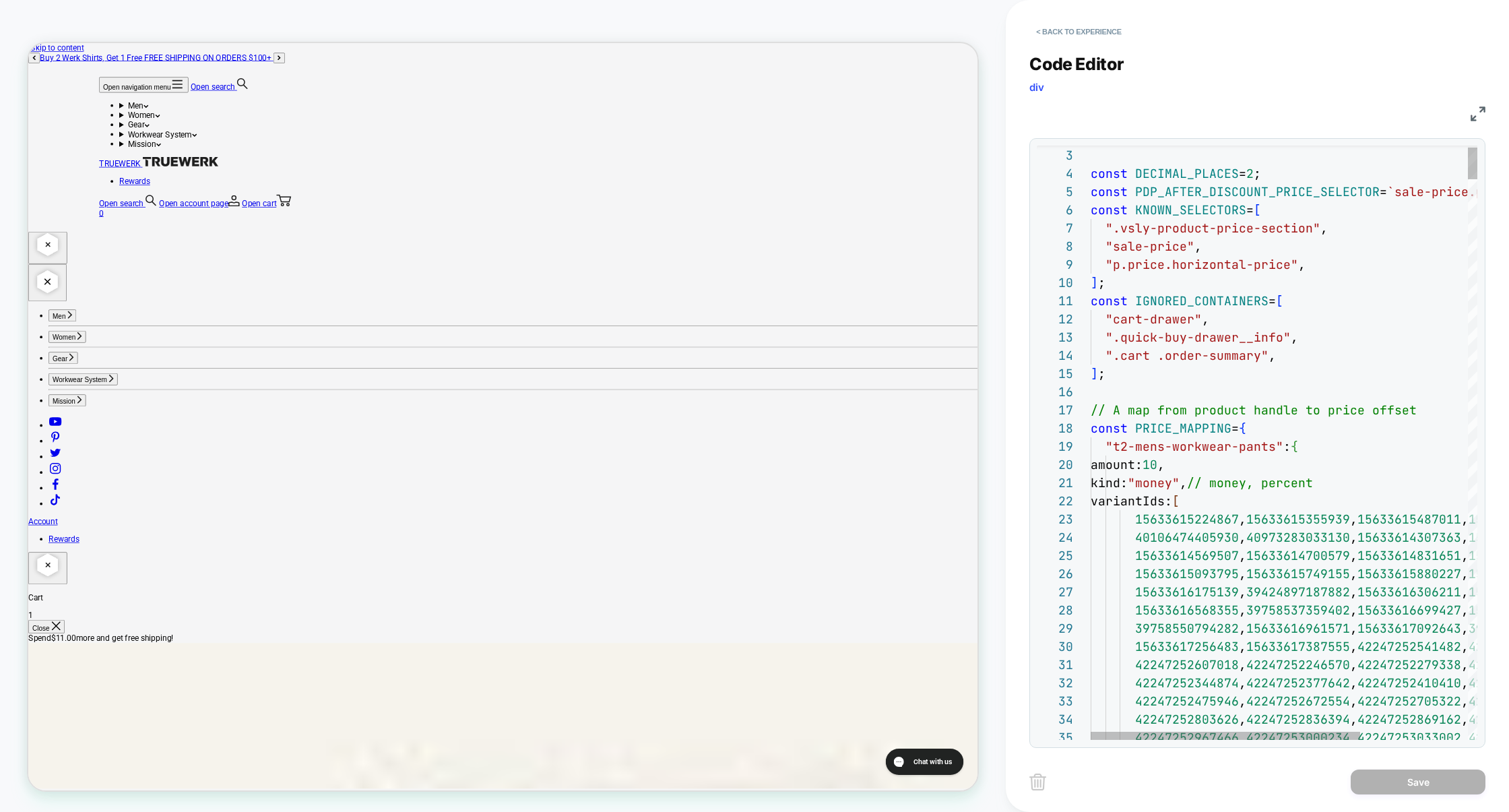
type textarea "**********"
type textarea "*"
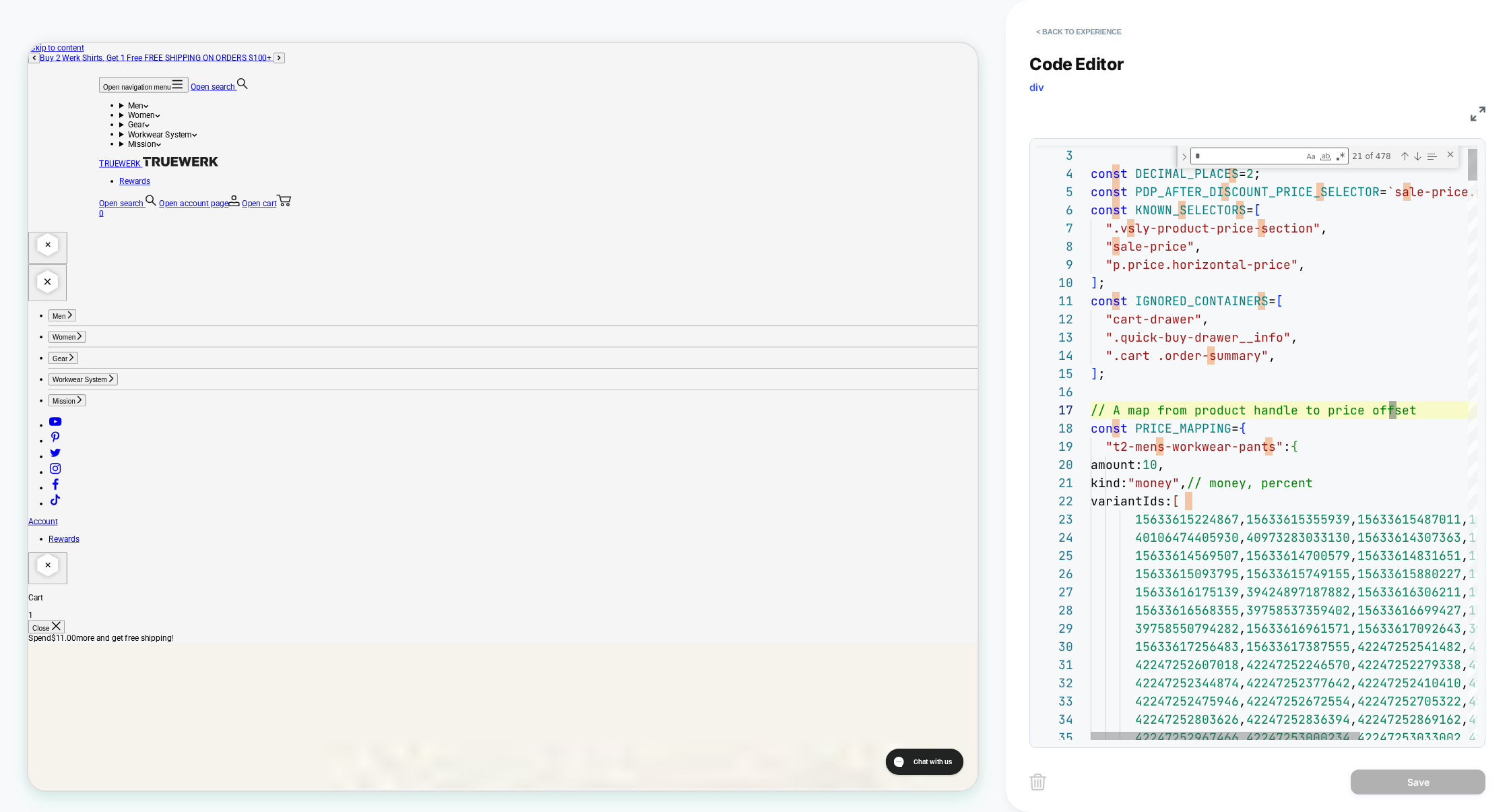
type textarea "**********"
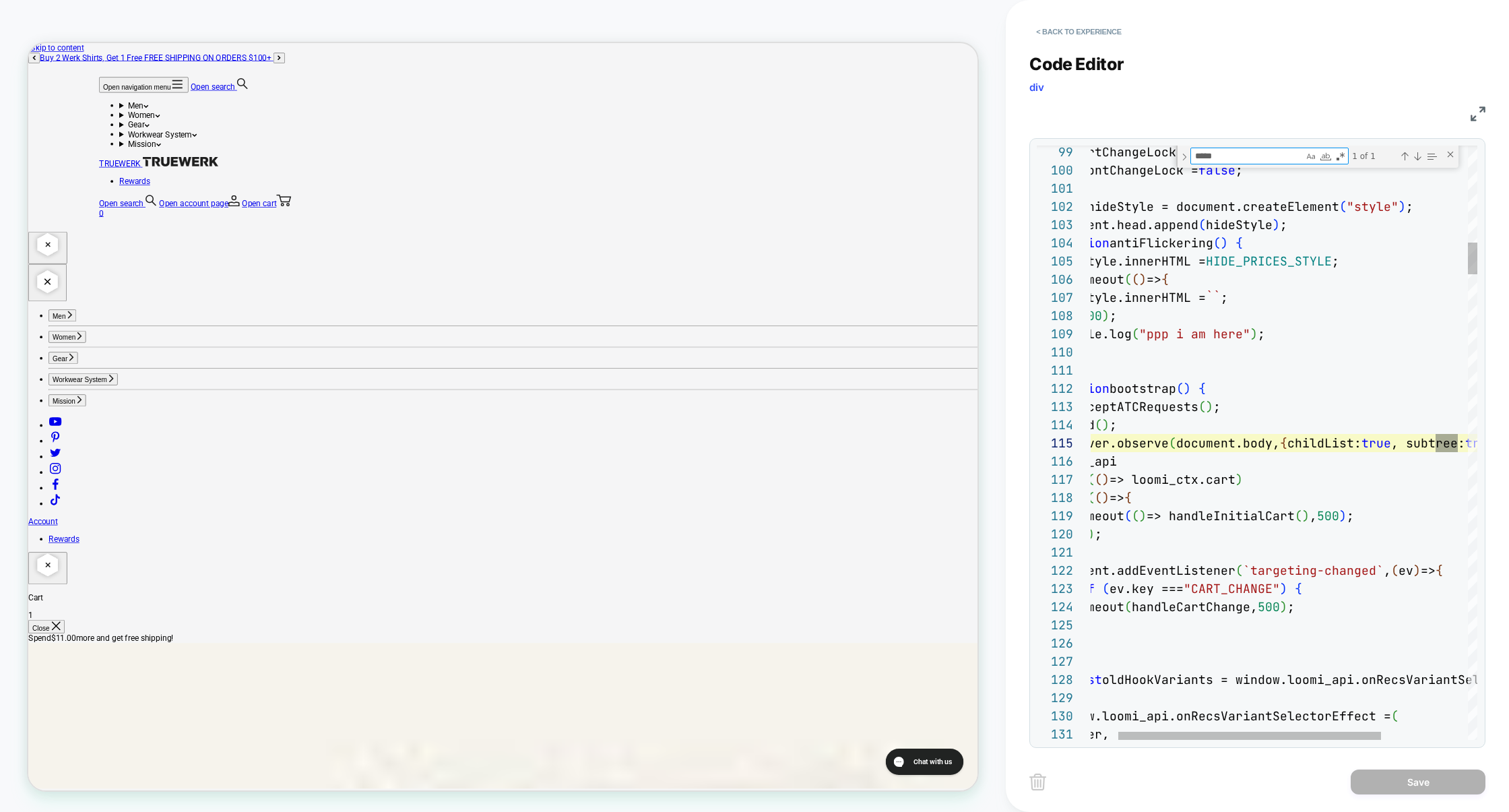
scroll to position [182, 422]
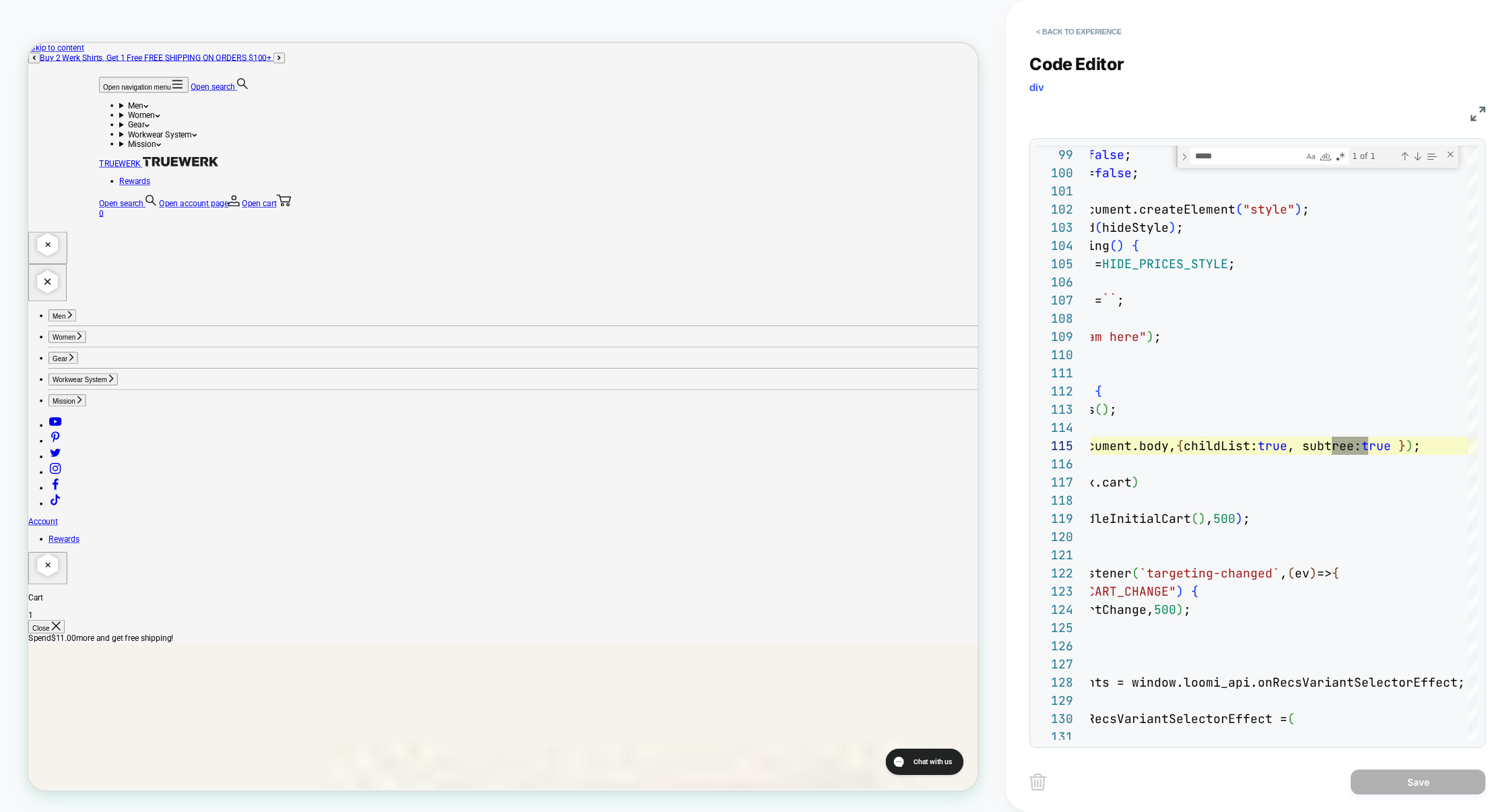
click at [1475, 119] on img at bounding box center [1477, 113] width 15 height 15
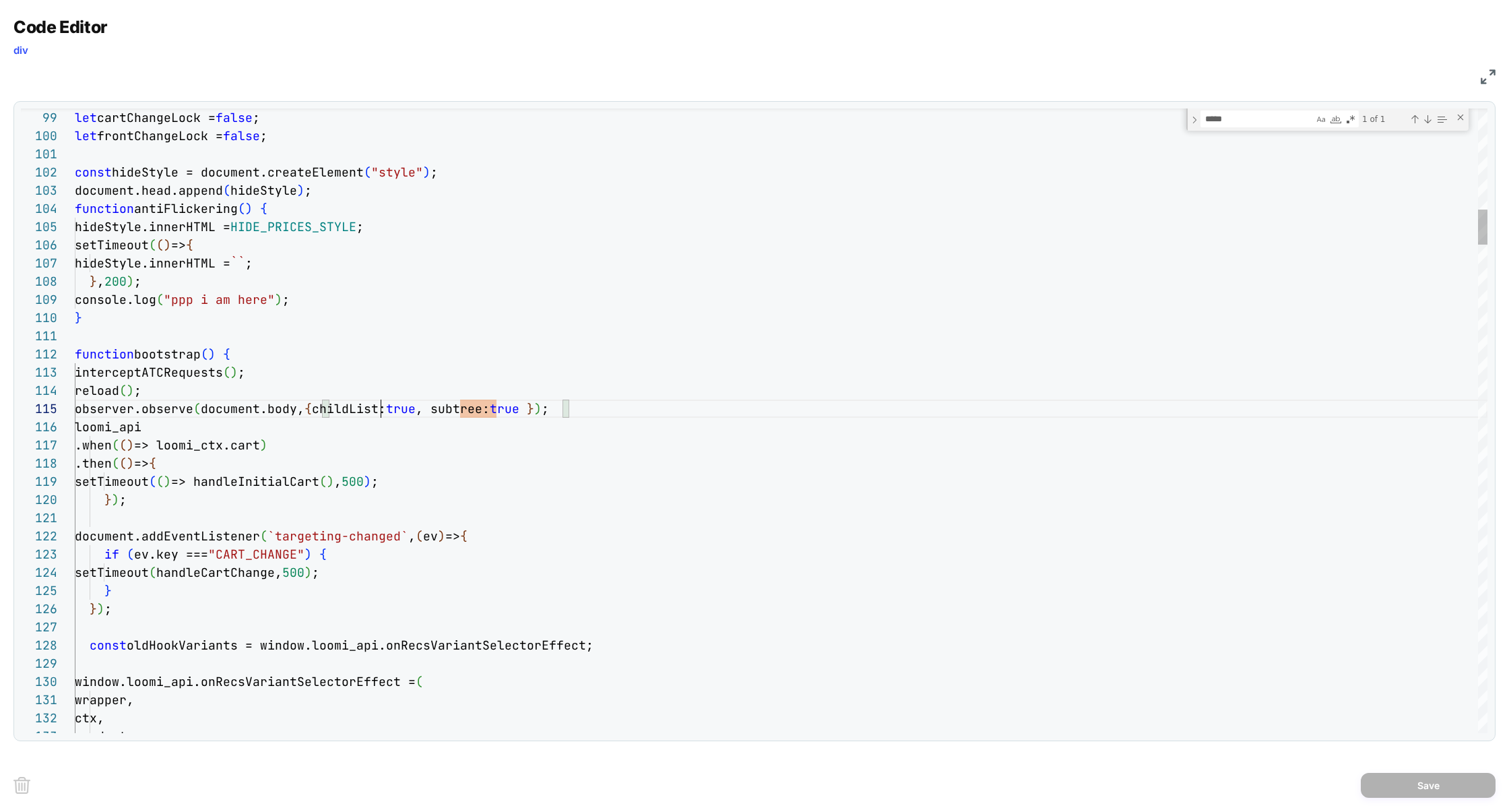
type textarea "*********"
click at [1424, 119] on div "Next Match (Enter)" at bounding box center [1427, 119] width 11 height 11
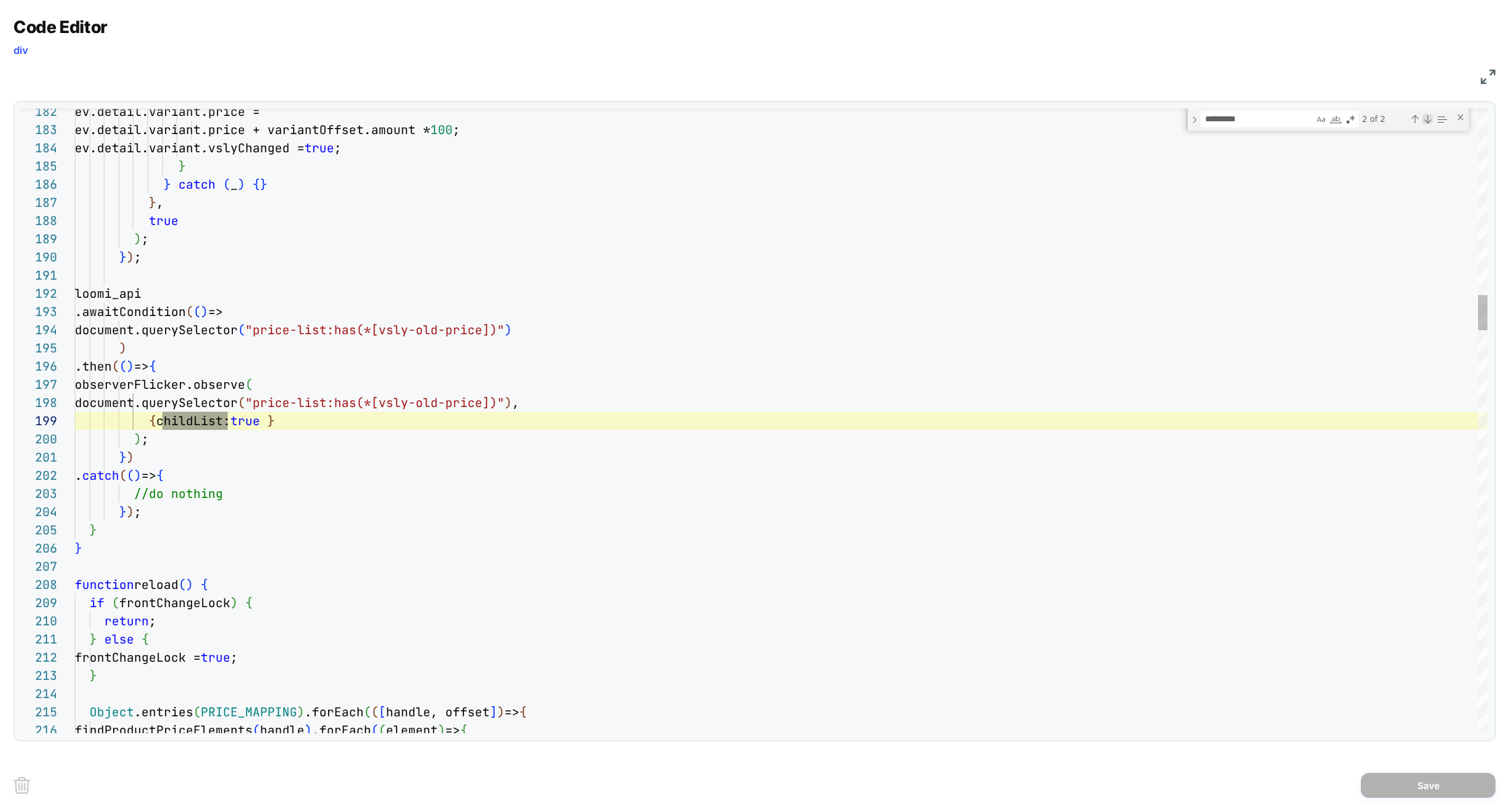
scroll to position [182, 152]
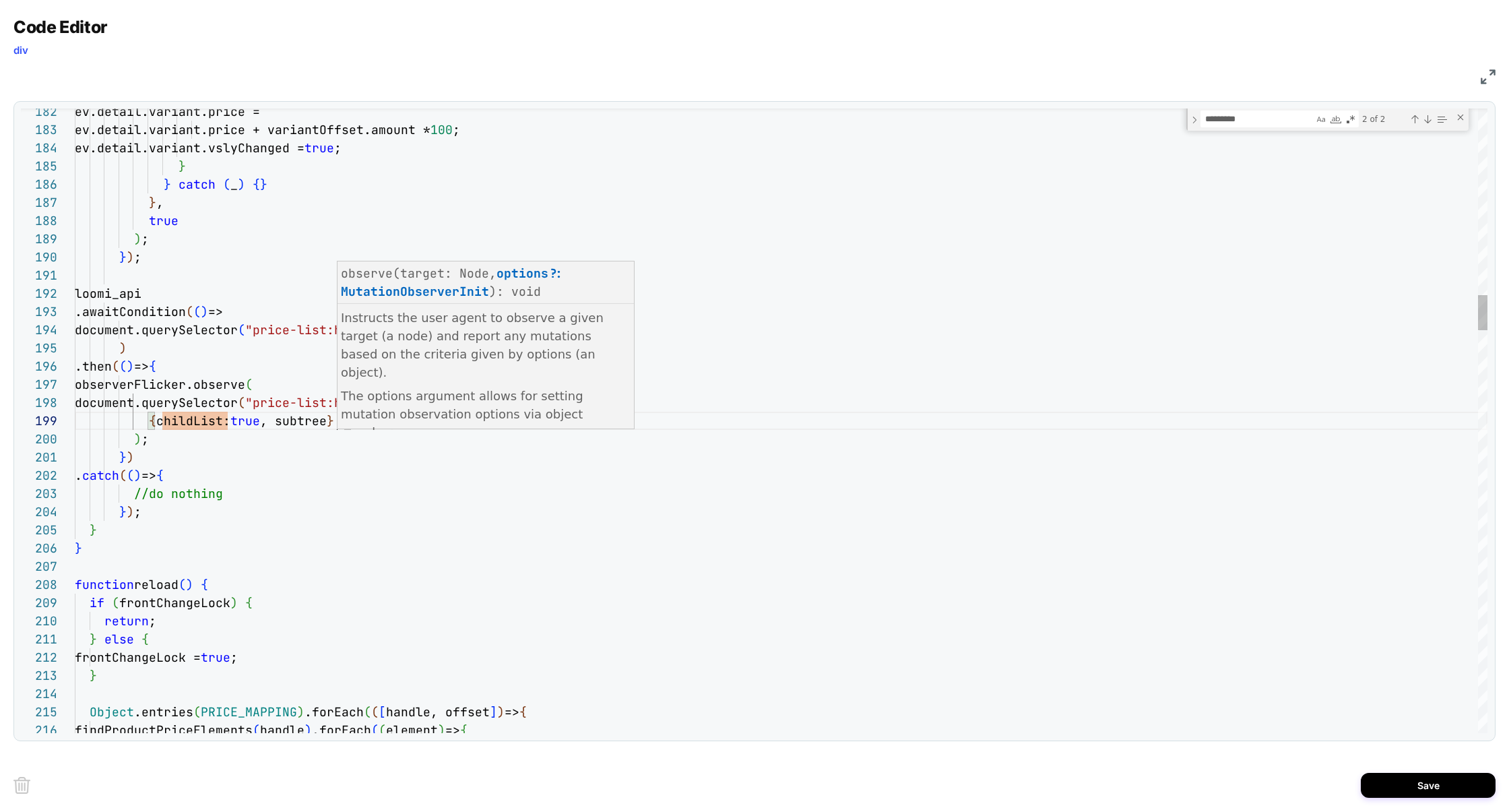
scroll to position [145, 262]
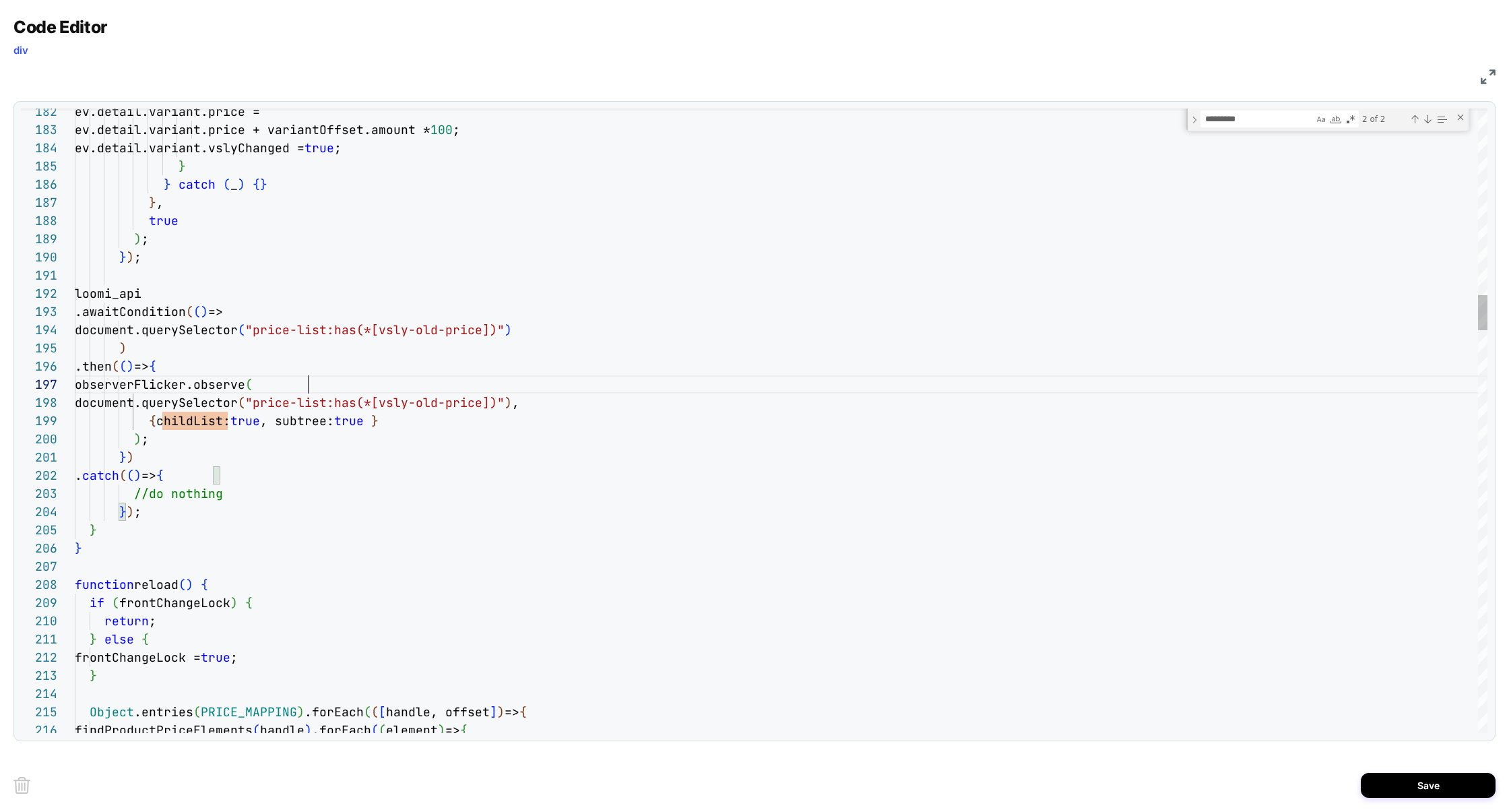
scroll to position [109, 233]
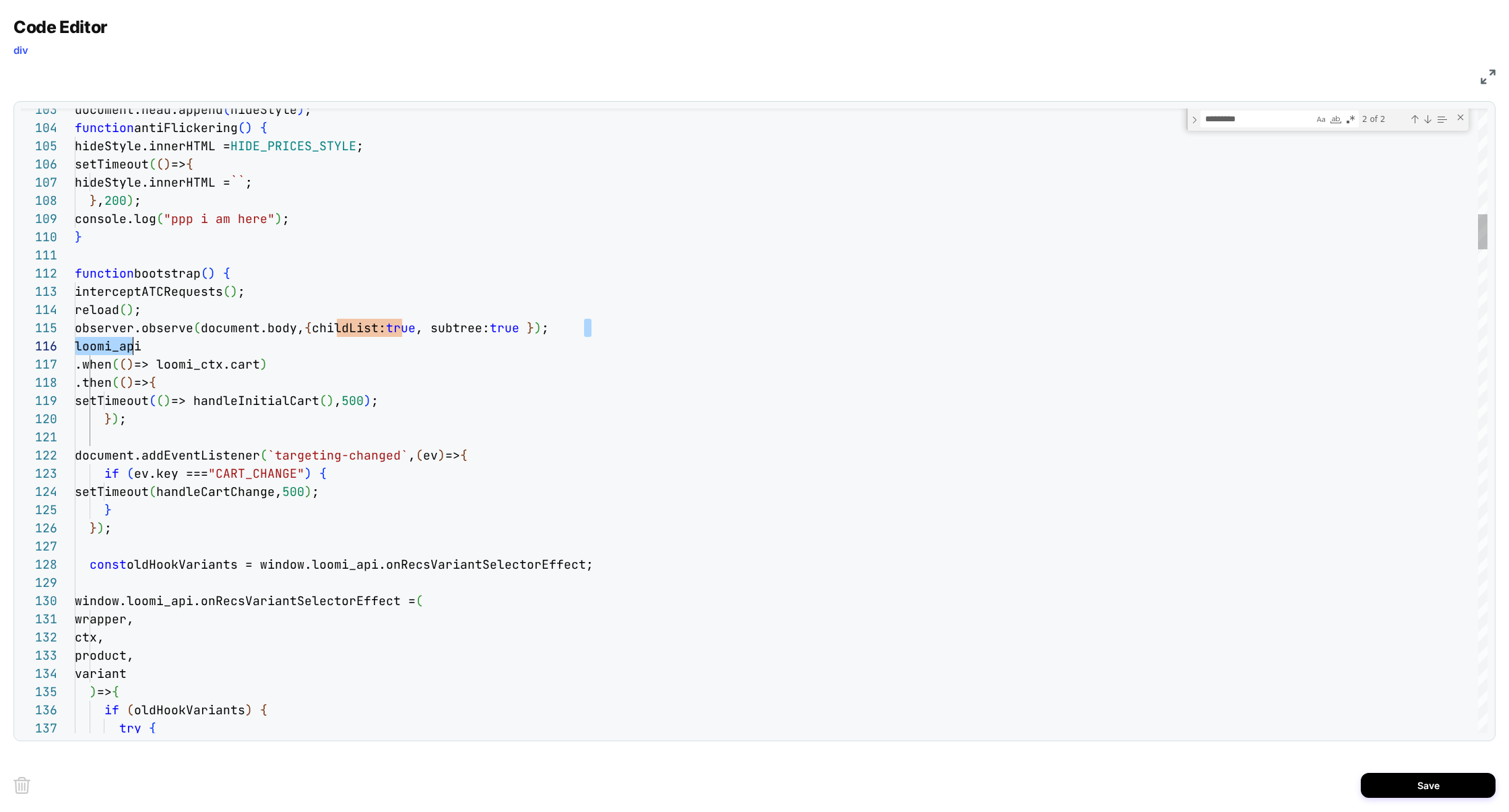
scroll to position [73, 0]
drag, startPoint x: 597, startPoint y: 332, endPoint x: 39, endPoint y: 333, distance: 557.6
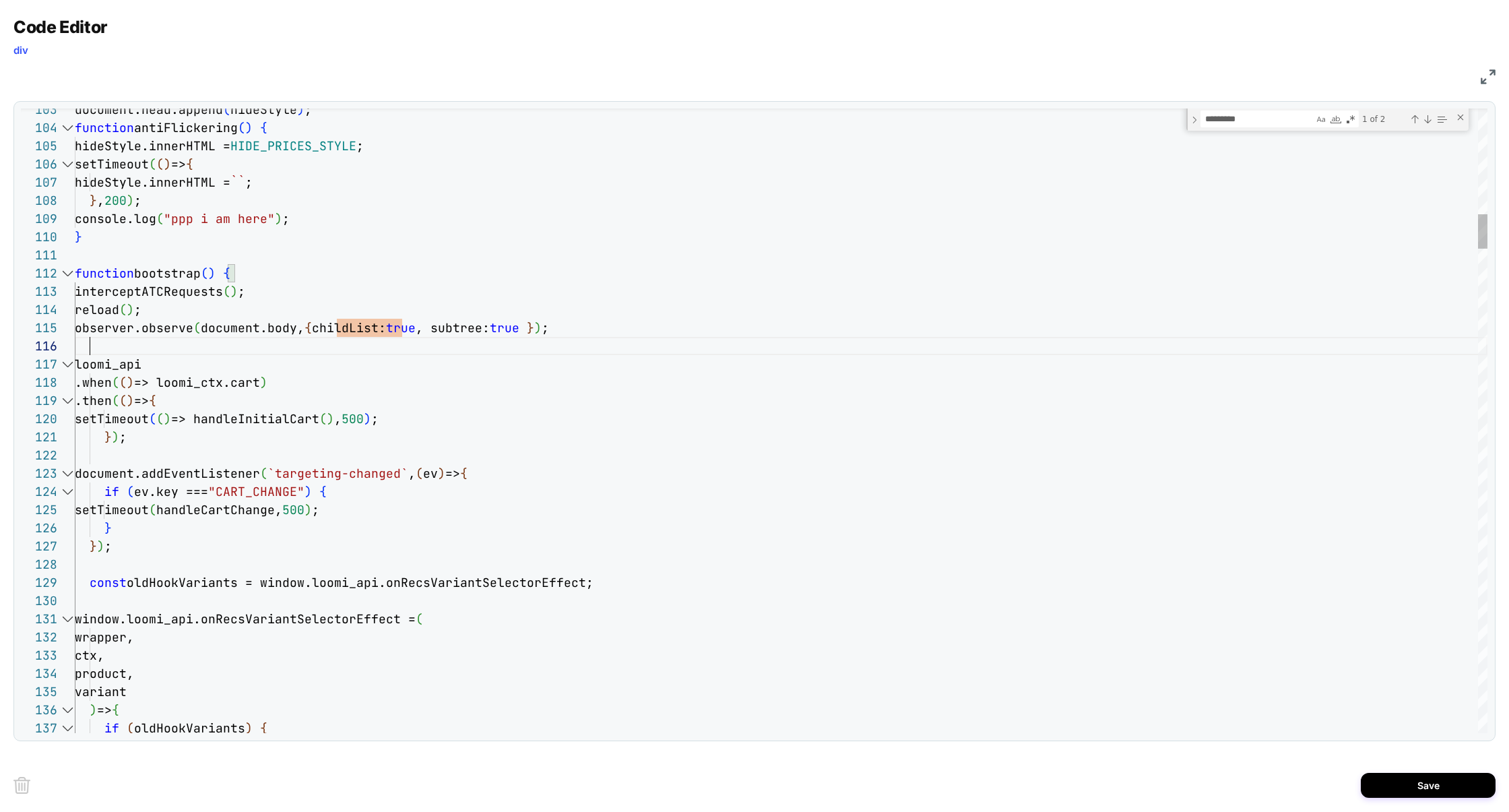
scroll to position [90, 523]
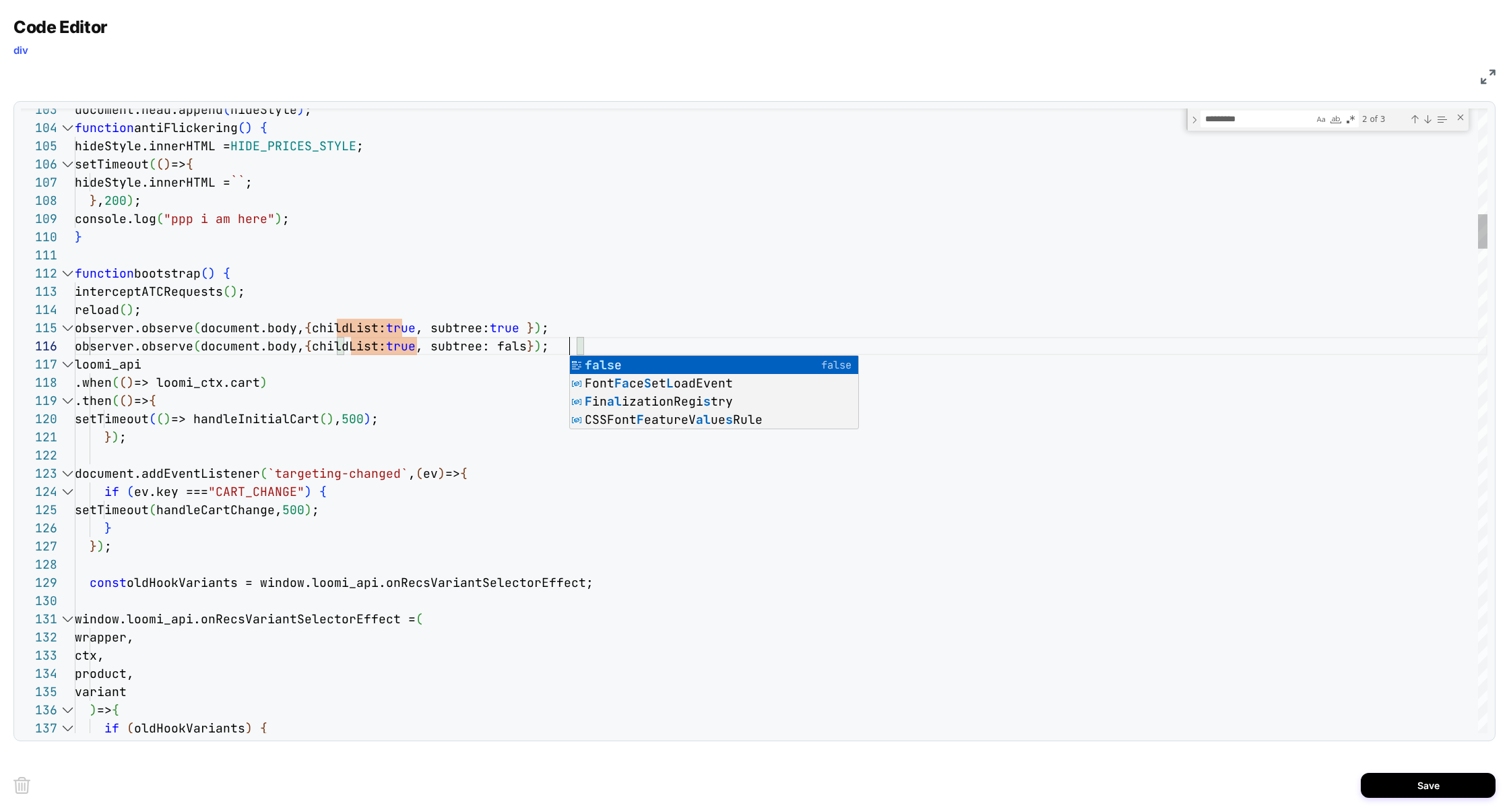
scroll to position [90, 502]
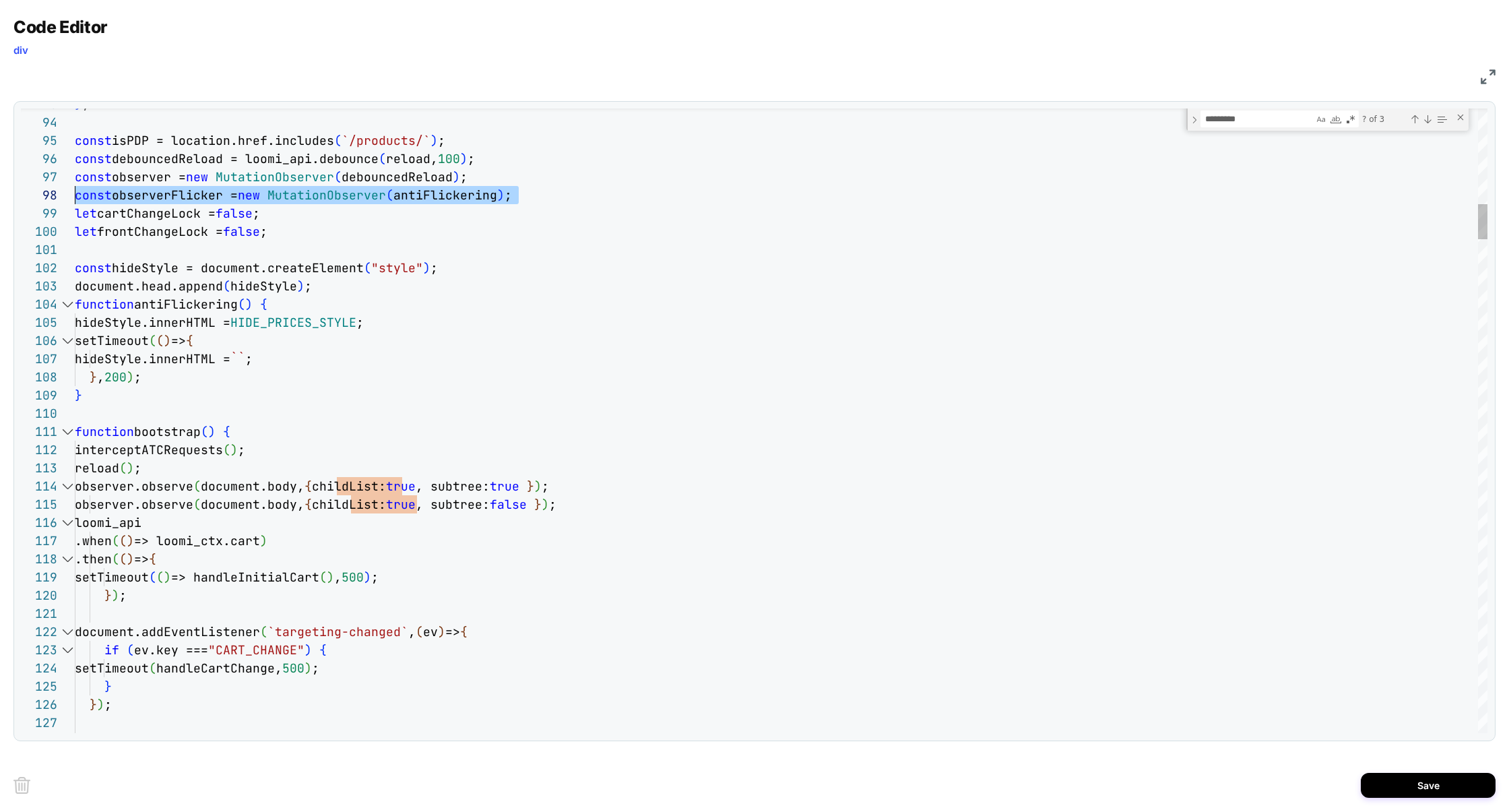
drag, startPoint x: 552, startPoint y: 197, endPoint x: 16, endPoint y: 203, distance: 535.4
click at [16, 203] on div "127 128 123 124 125 126 120 121 122 117 118 119 116 114 113 112 111 110 109 108…" at bounding box center [754, 421] width 1482 height 640
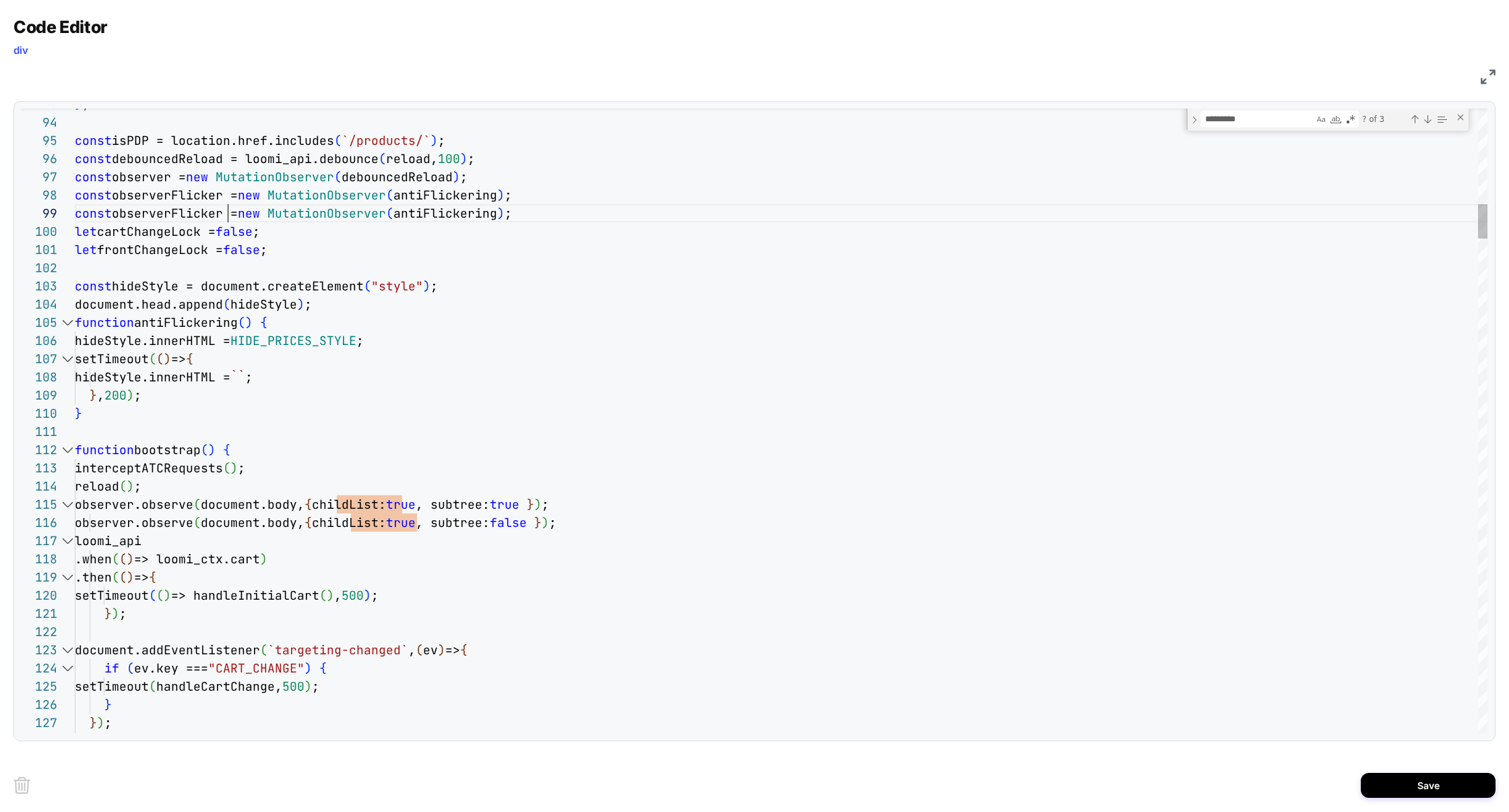
scroll to position [145, 152]
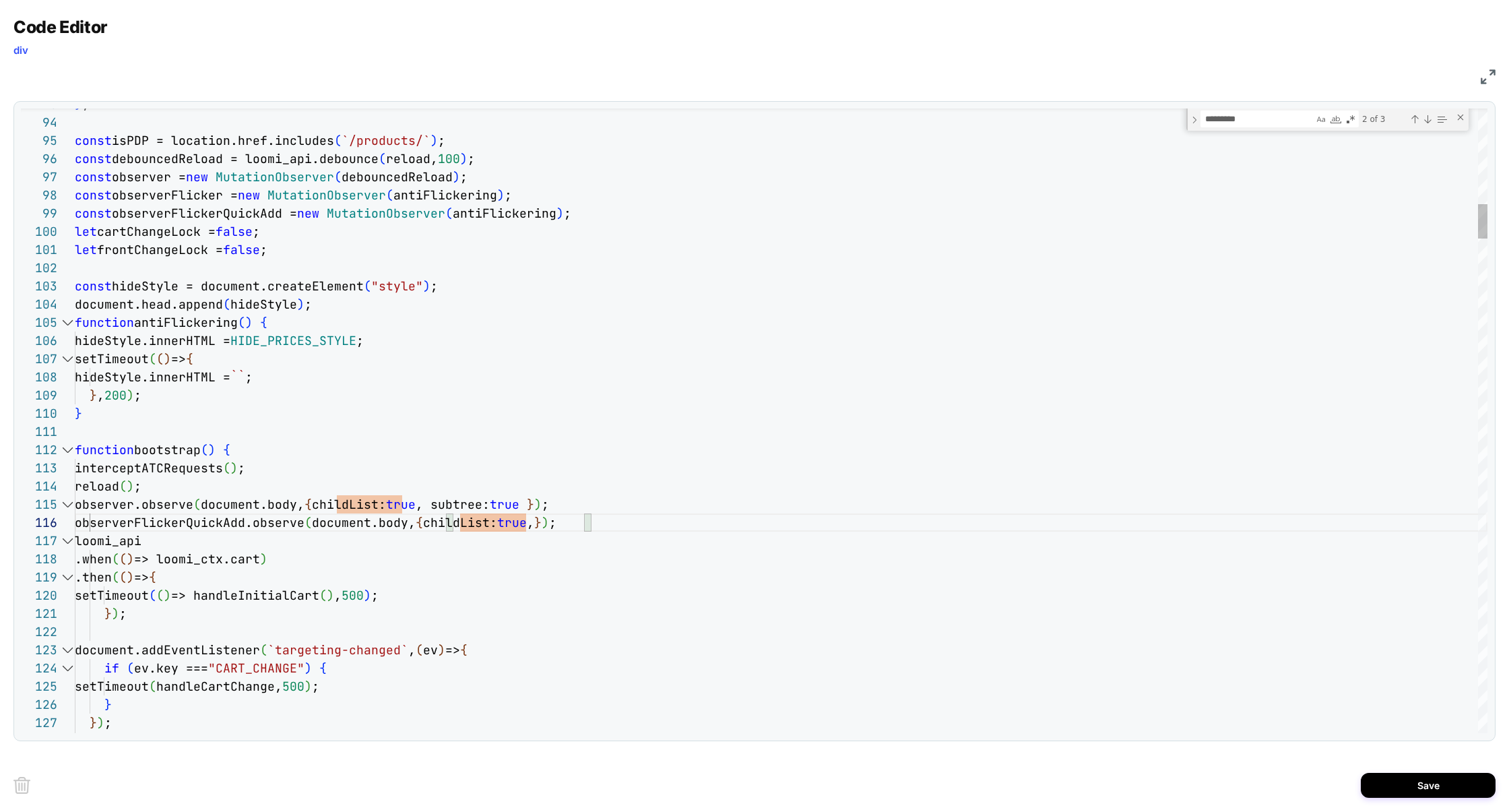
scroll to position [90, 494]
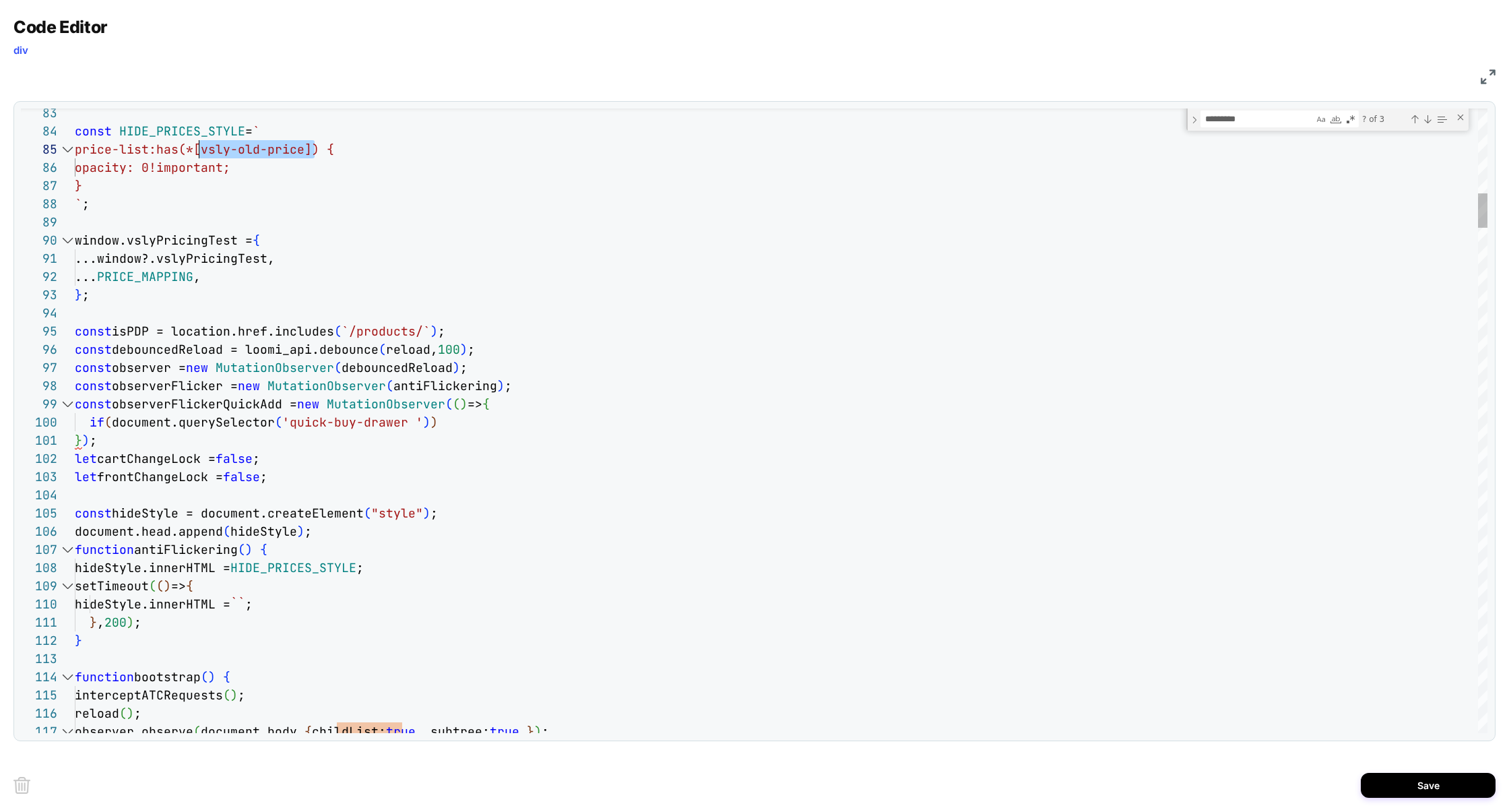
scroll to position [73, 0]
drag, startPoint x: 313, startPoint y: 153, endPoint x: 34, endPoint y: 156, distance: 278.8
click at [34, 156] on div "117 116 115 114 113 112 111 110 109 108 107 106 105 104 103 102 98 97 96 95 94 …" at bounding box center [754, 420] width 1466 height 624
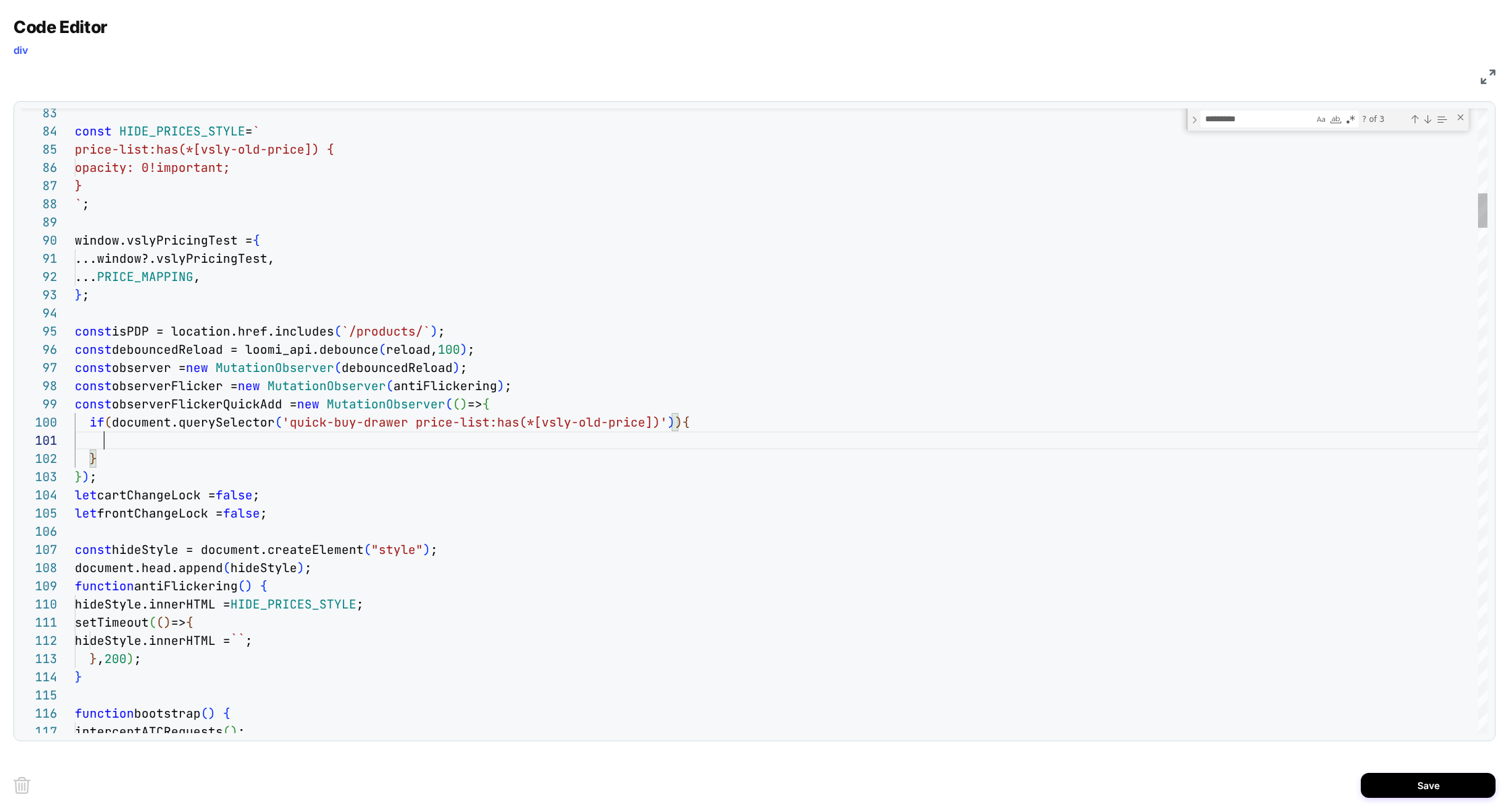
scroll to position [0, 28]
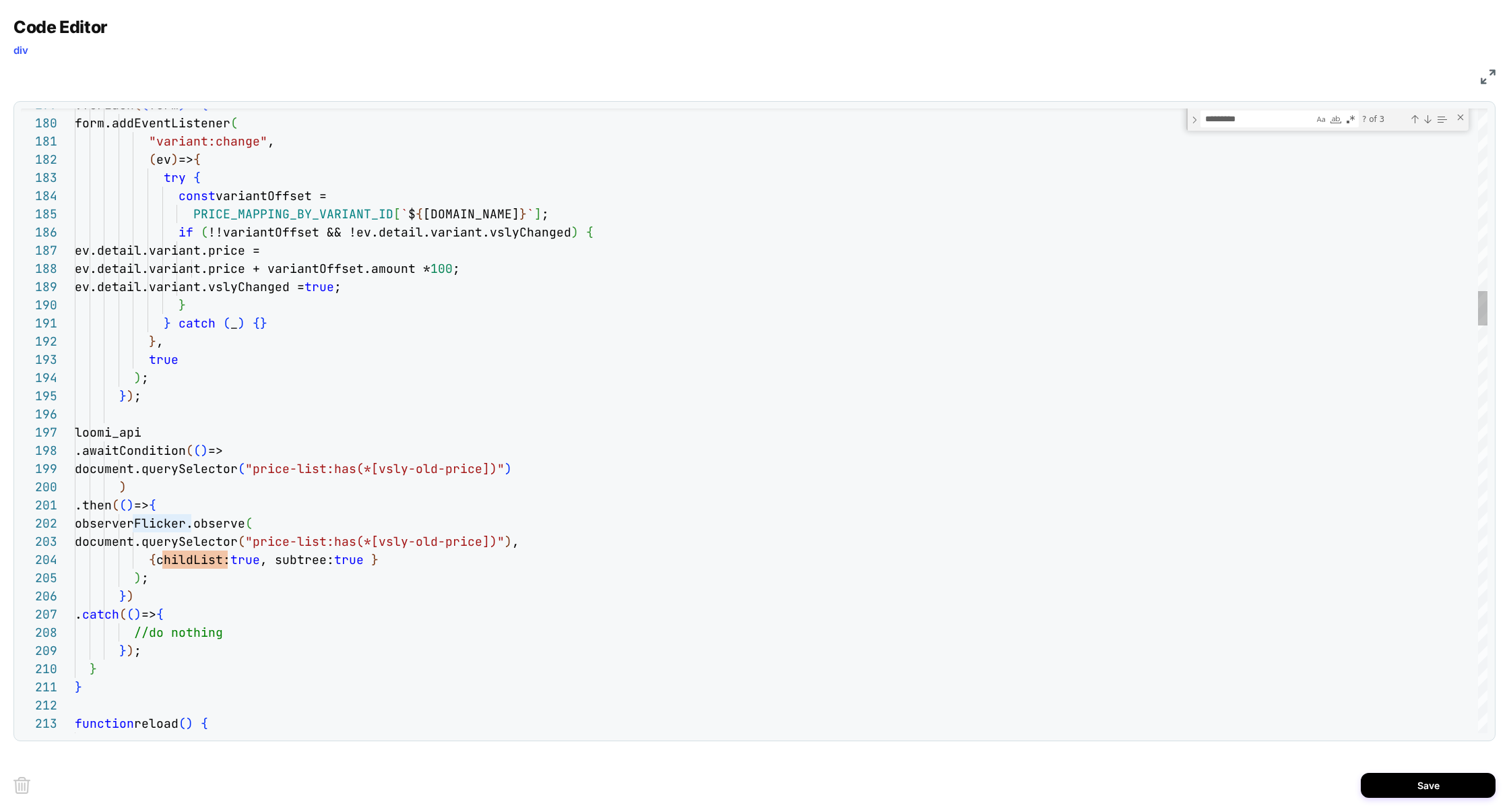
scroll to position [0, 138]
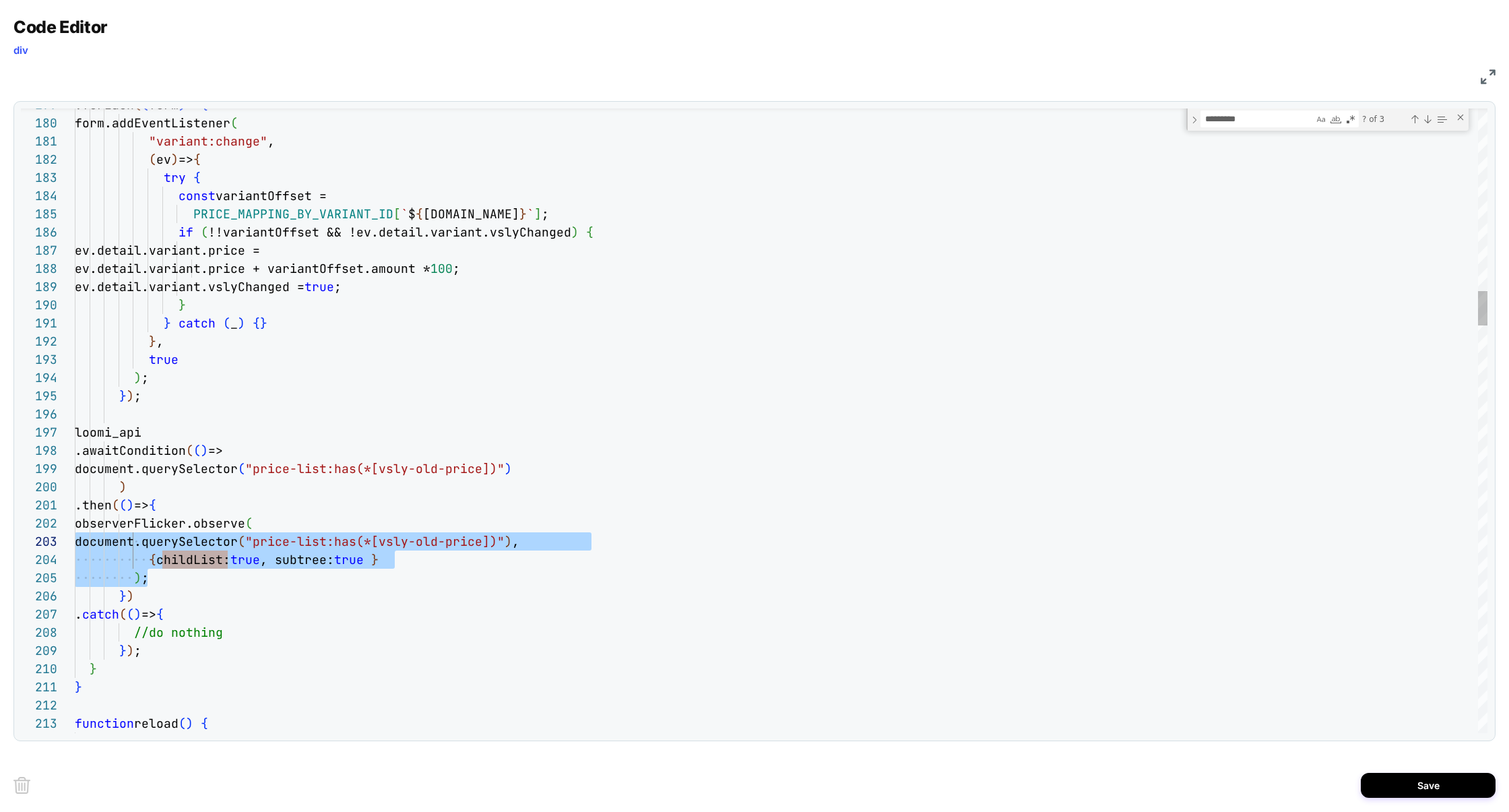
scroll to position [18, 0]
drag, startPoint x: 176, startPoint y: 581, endPoint x: 42, endPoint y: 529, distance: 143.7
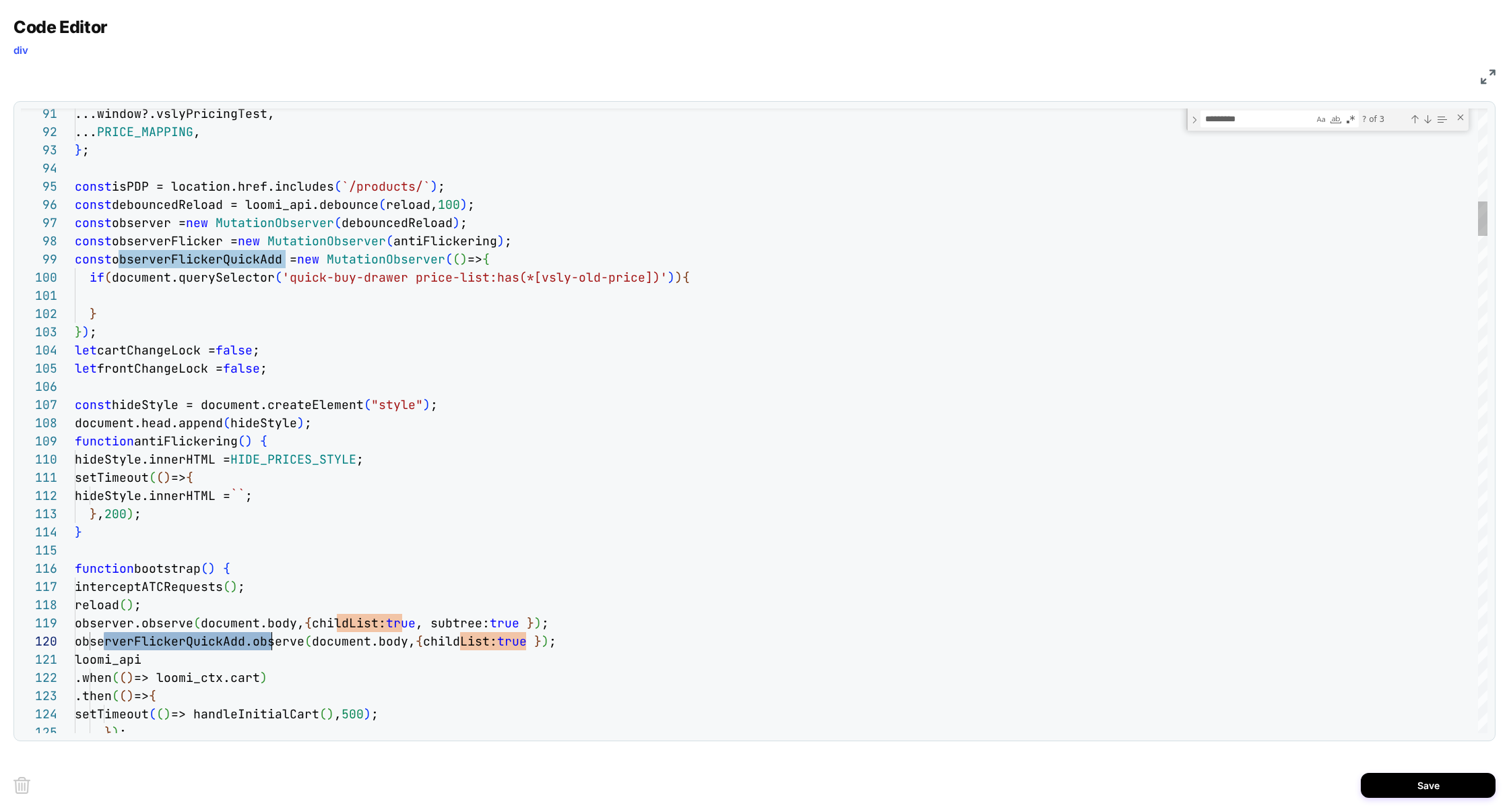
scroll to position [0, 28]
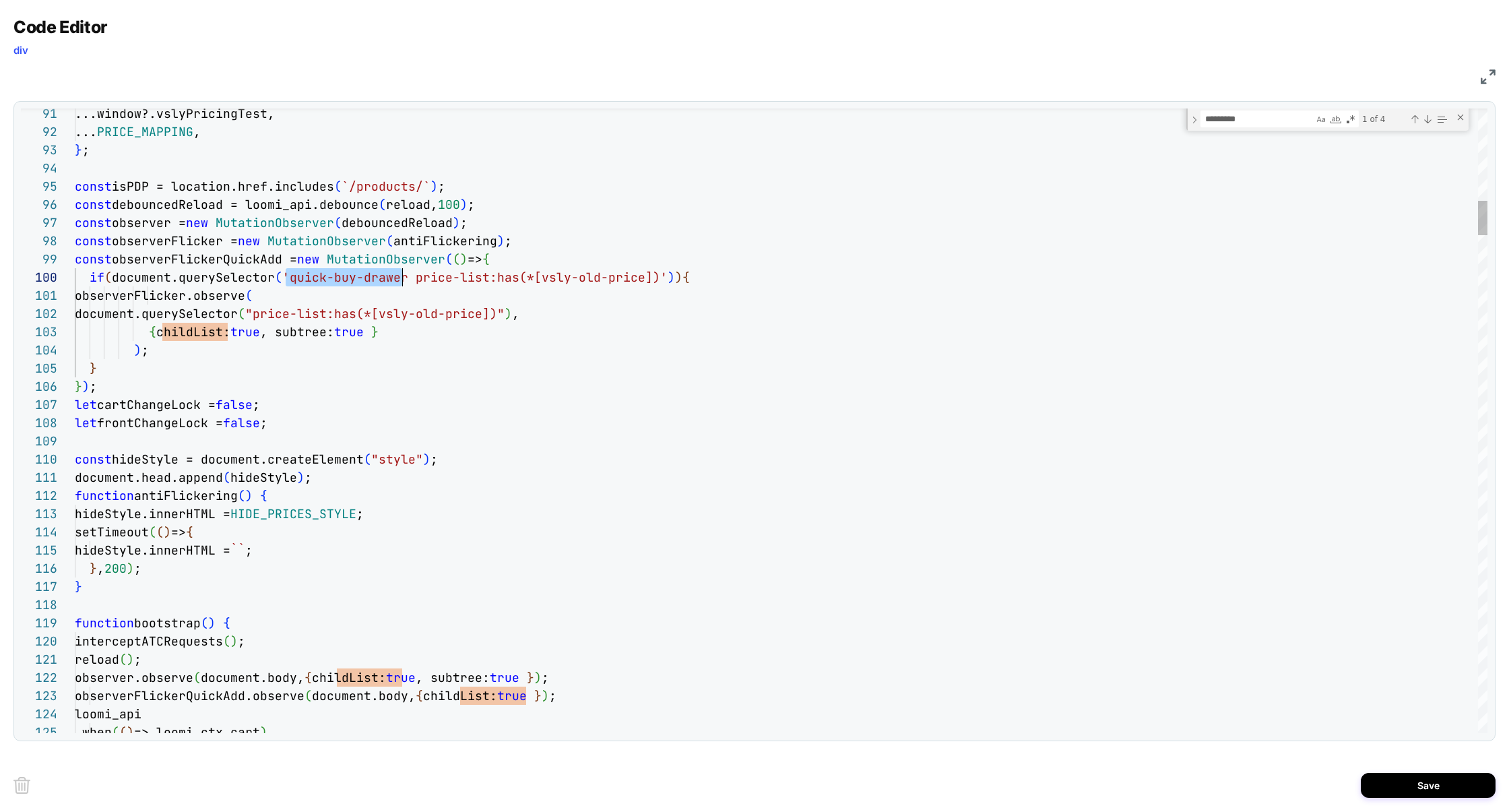
scroll to position [163, 327]
drag, startPoint x: 286, startPoint y: 281, endPoint x: 400, endPoint y: 282, distance: 113.8
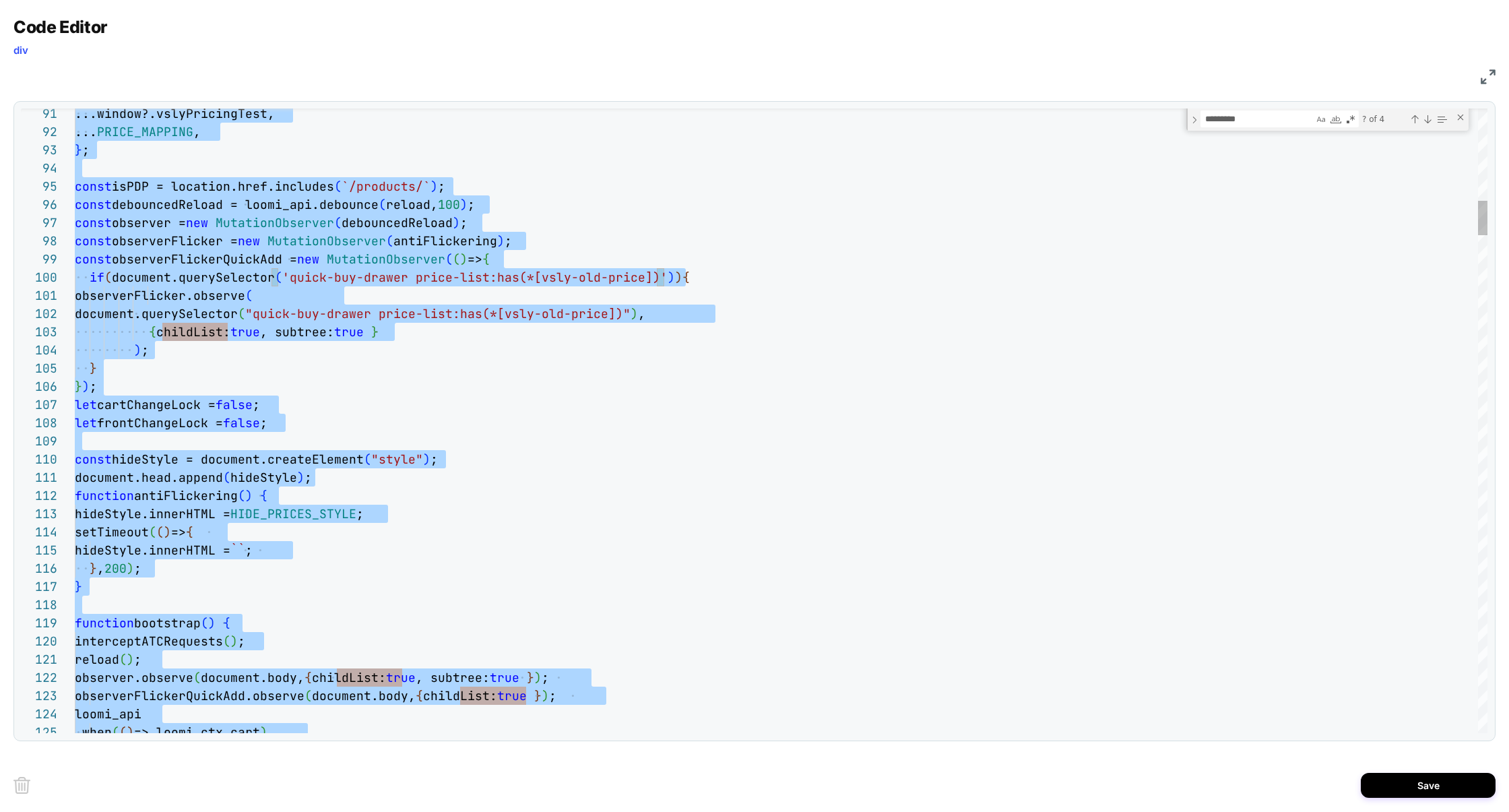
scroll to position [163, 472]
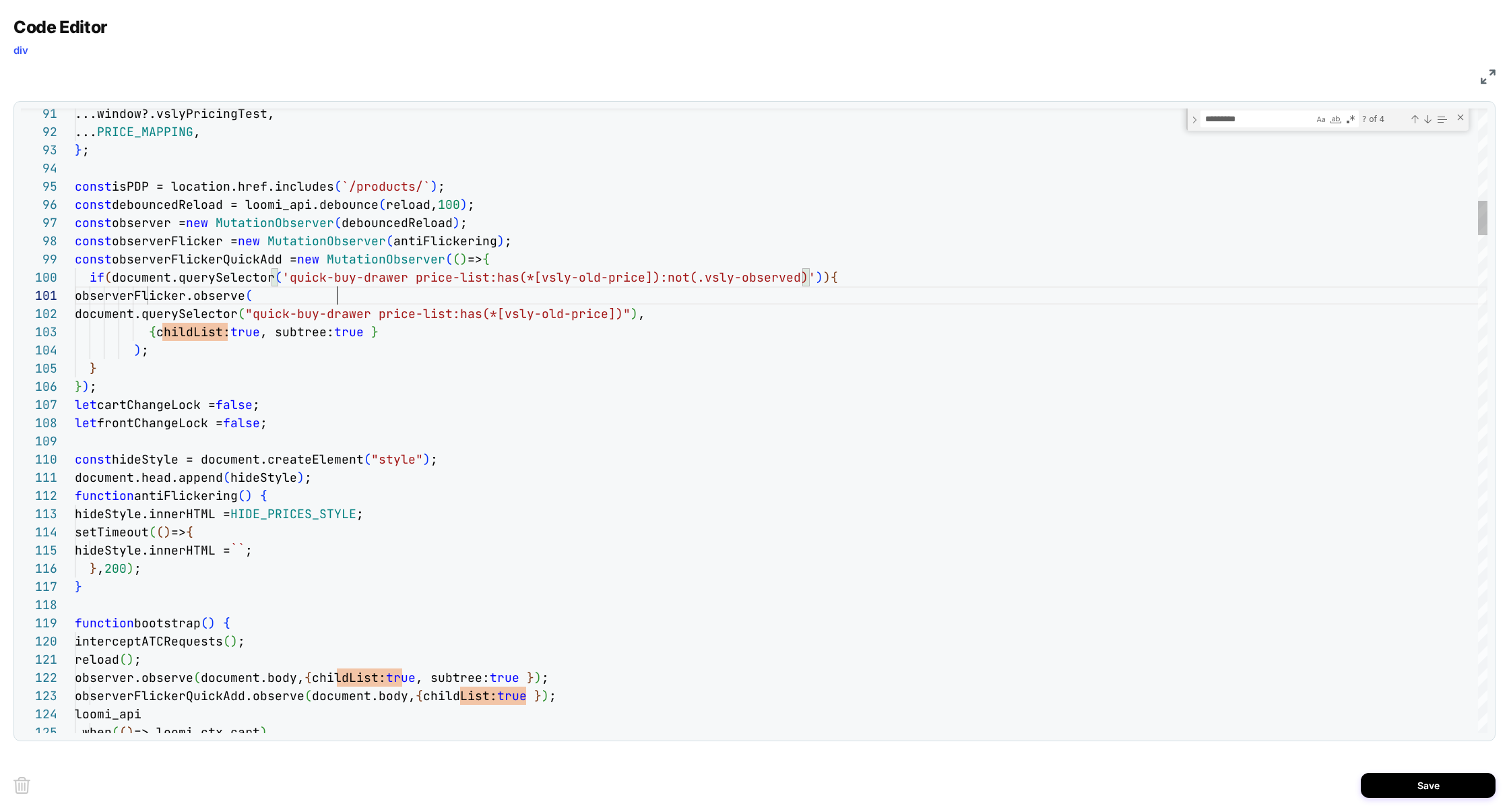
scroll to position [0, 262]
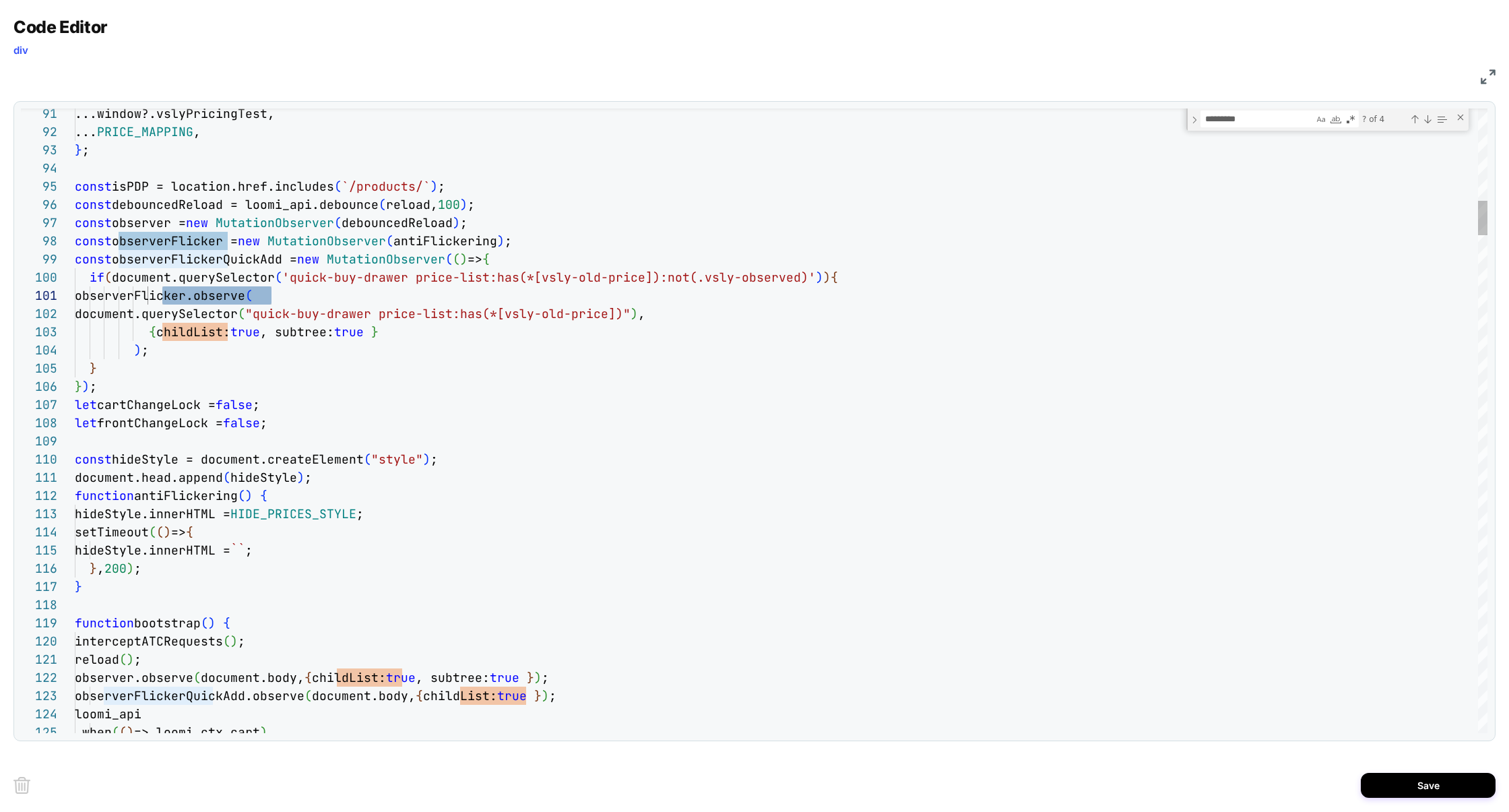
drag, startPoint x: 653, startPoint y: 279, endPoint x: 795, endPoint y: 282, distance: 142.8
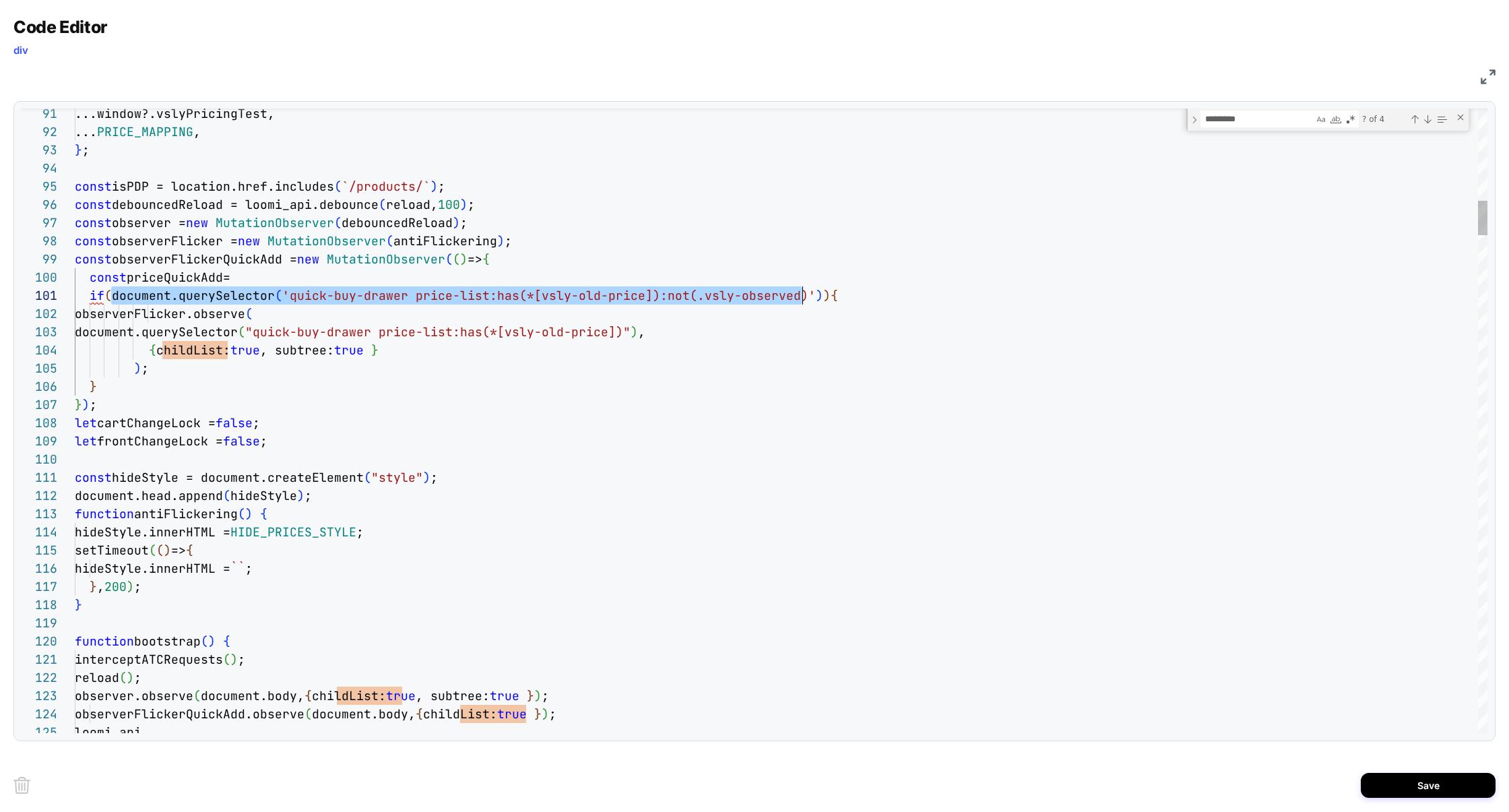
scroll to position [0, 734]
drag, startPoint x: 110, startPoint y: 299, endPoint x: 807, endPoint y: 302, distance: 697.0
click at [807, 302] on span "if ( document.querySelector ( 'quick-buy-drawer price-list:has(*[vsly-old-price…" at bounding box center [456, 295] width 763 height 15
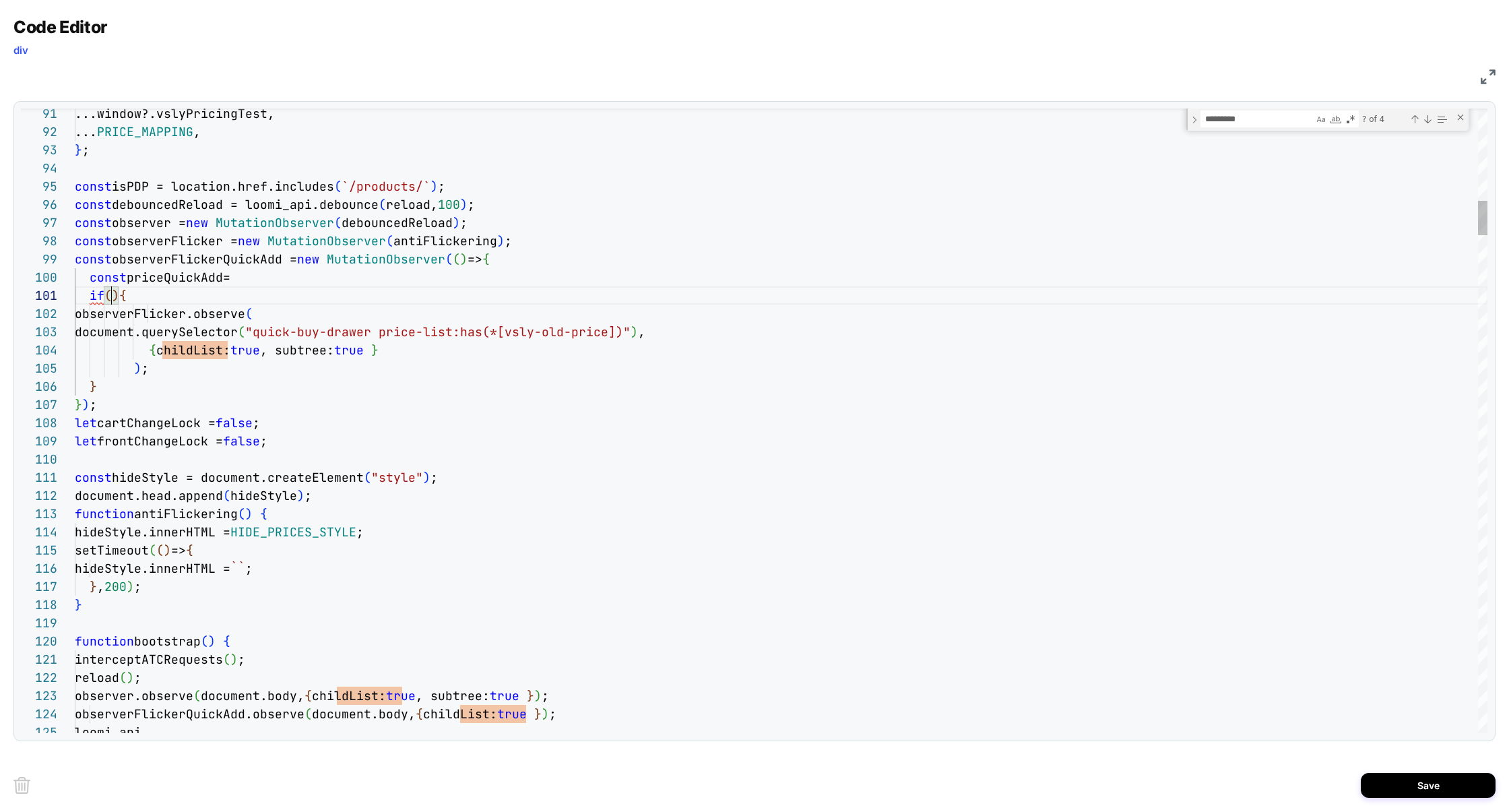
scroll to position [0, 36]
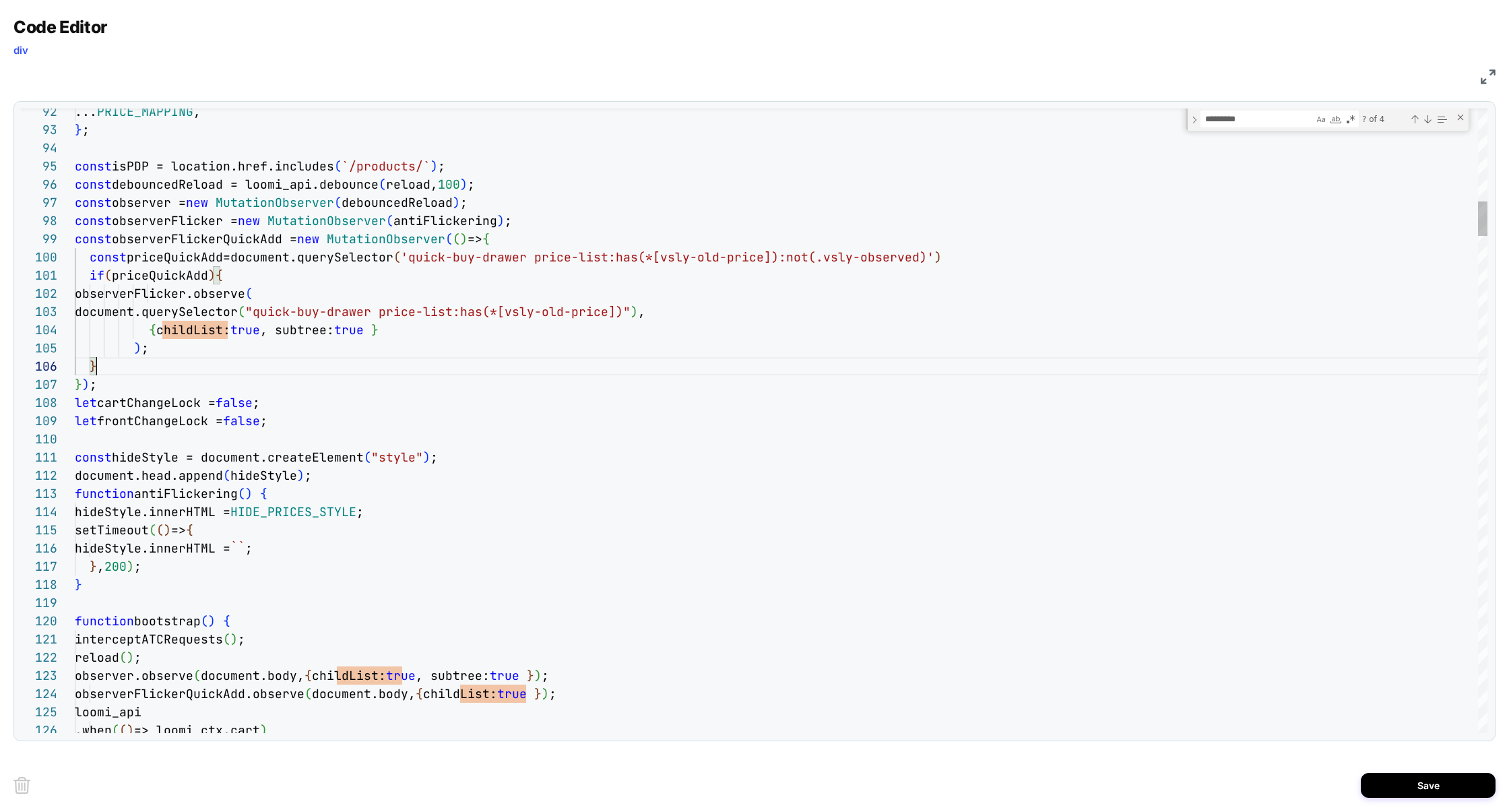
scroll to position [90, 22]
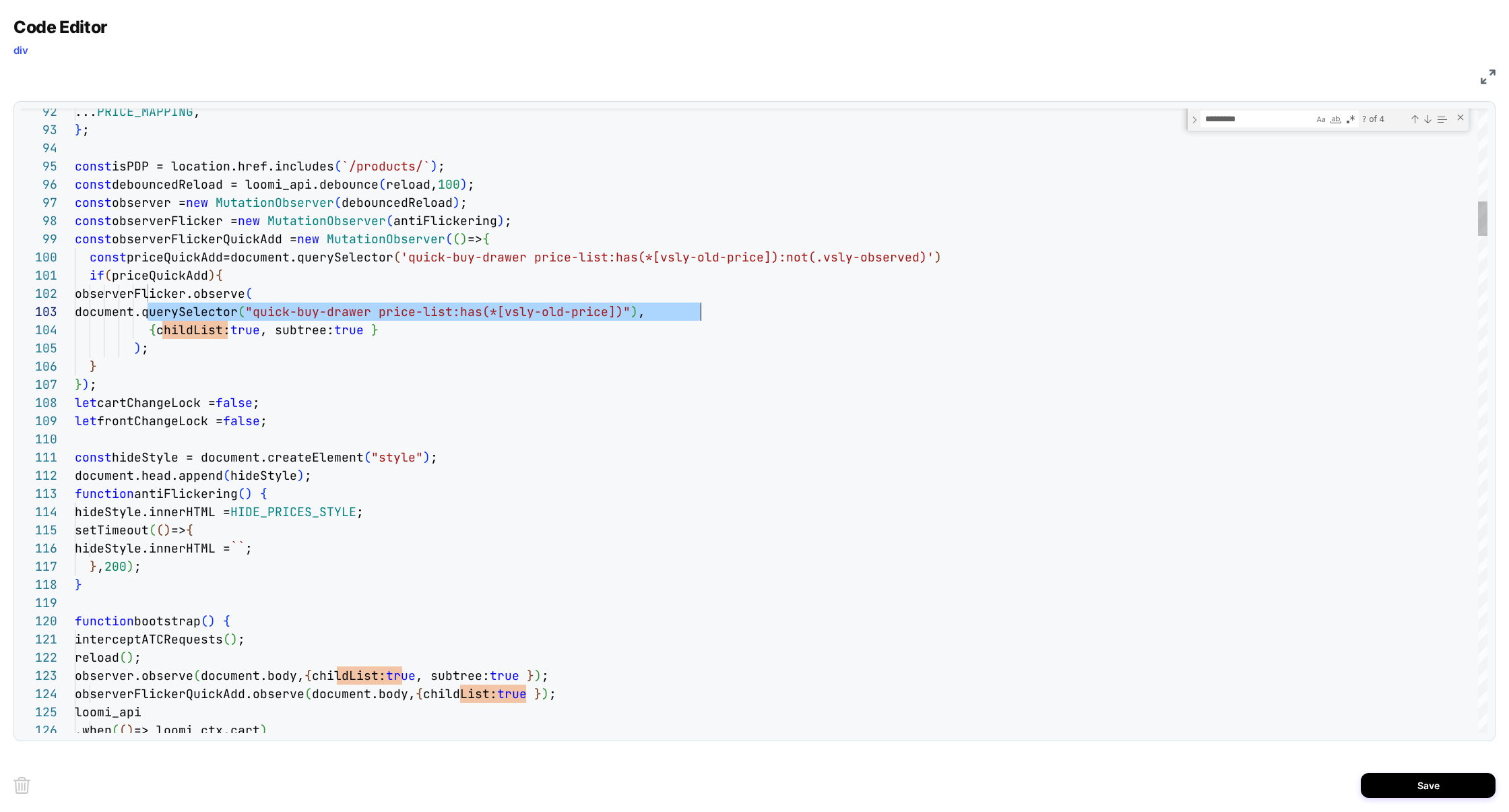
drag, startPoint x: 147, startPoint y: 312, endPoint x: 702, endPoint y: 312, distance: 554.2
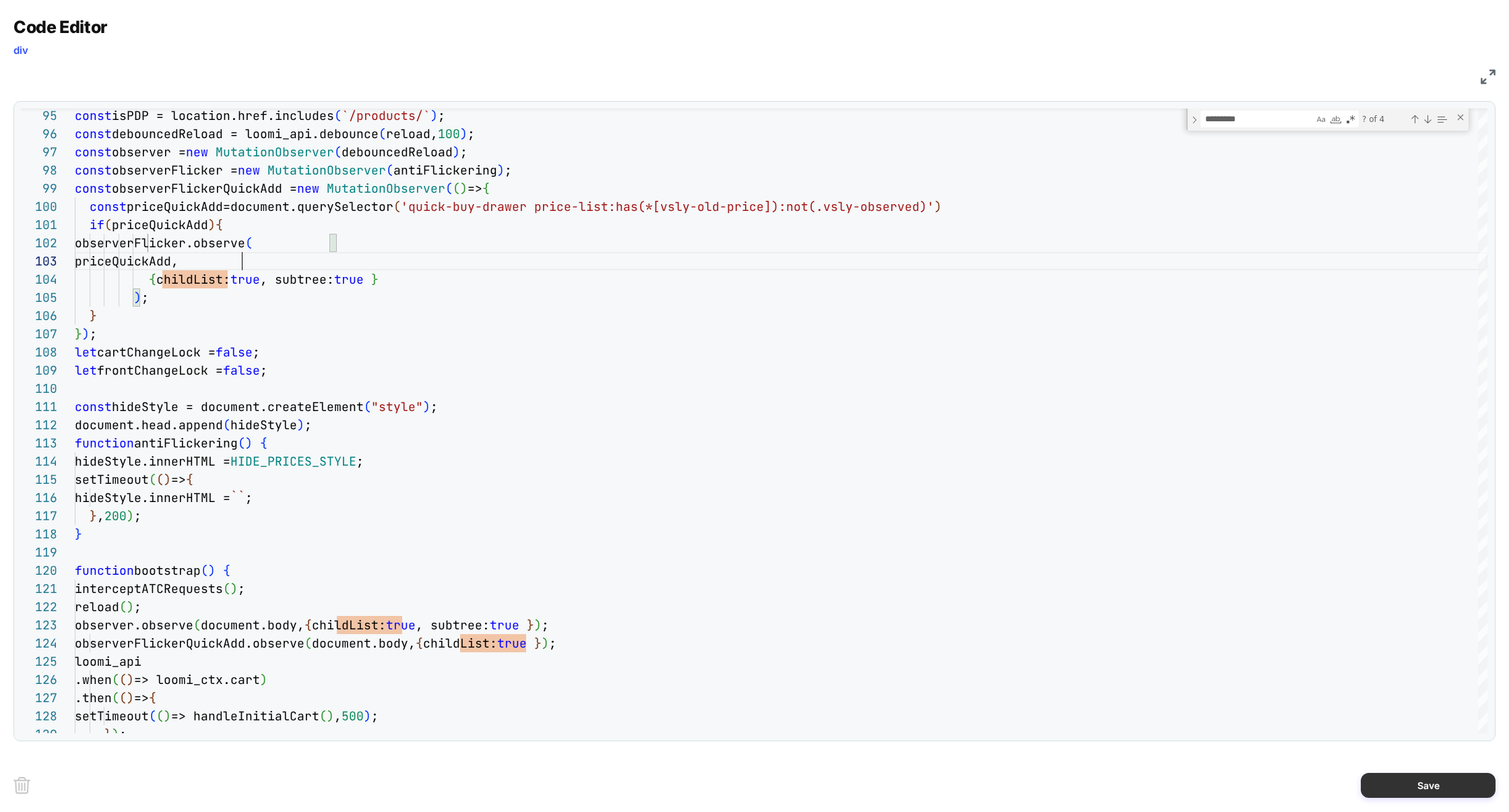
type textarea "**********"
click at [1434, 783] on button "Save" at bounding box center [1427, 784] width 135 height 25
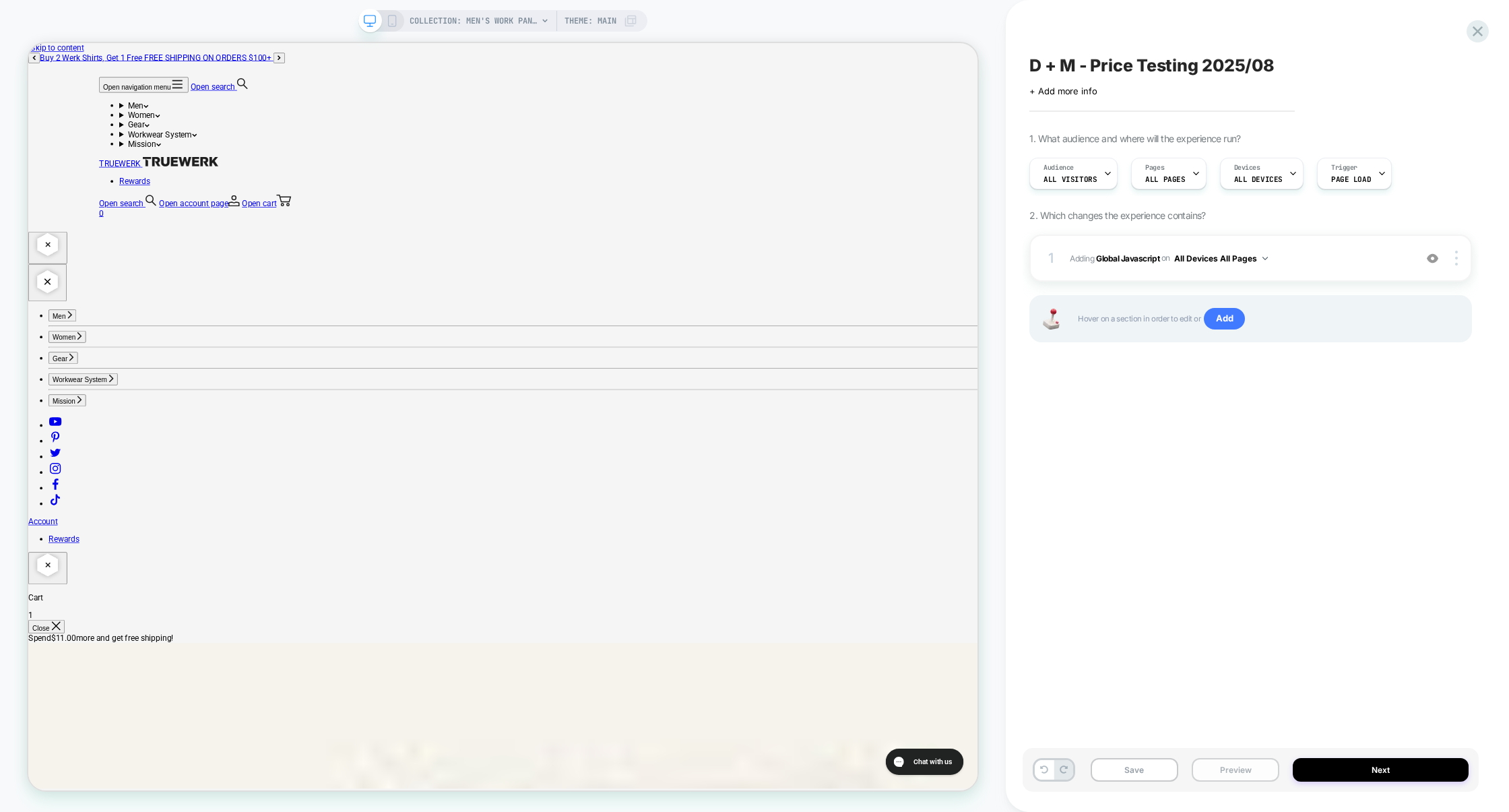
click at [1213, 766] on button "Preview" at bounding box center [1235, 770] width 88 height 24
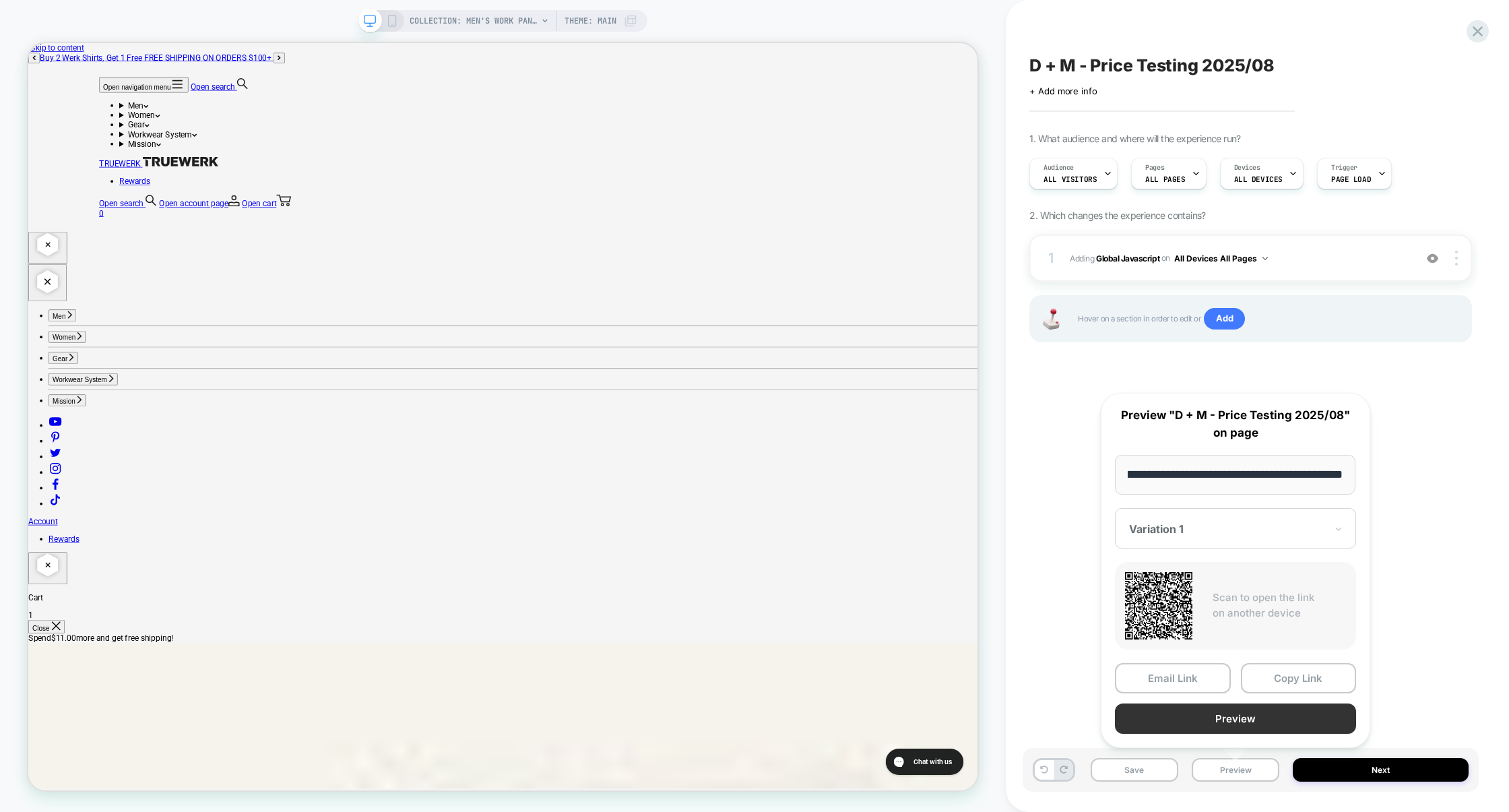
scroll to position [0, 0]
click at [1258, 713] on button "Preview" at bounding box center [1235, 718] width 241 height 30
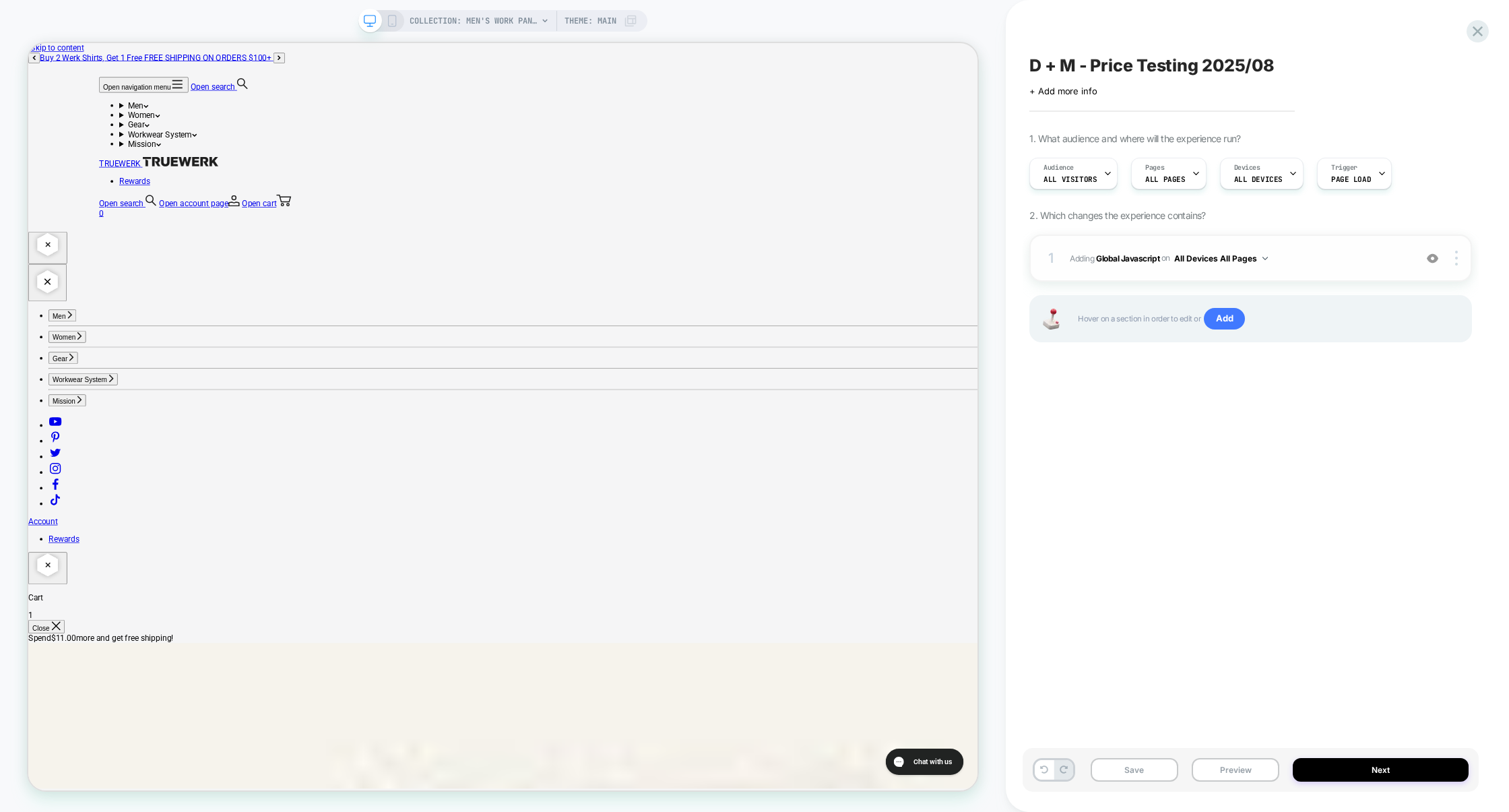
click at [1287, 259] on span "Adding Global Javascript on All Devices All Pages" at bounding box center [1238, 258] width 338 height 17
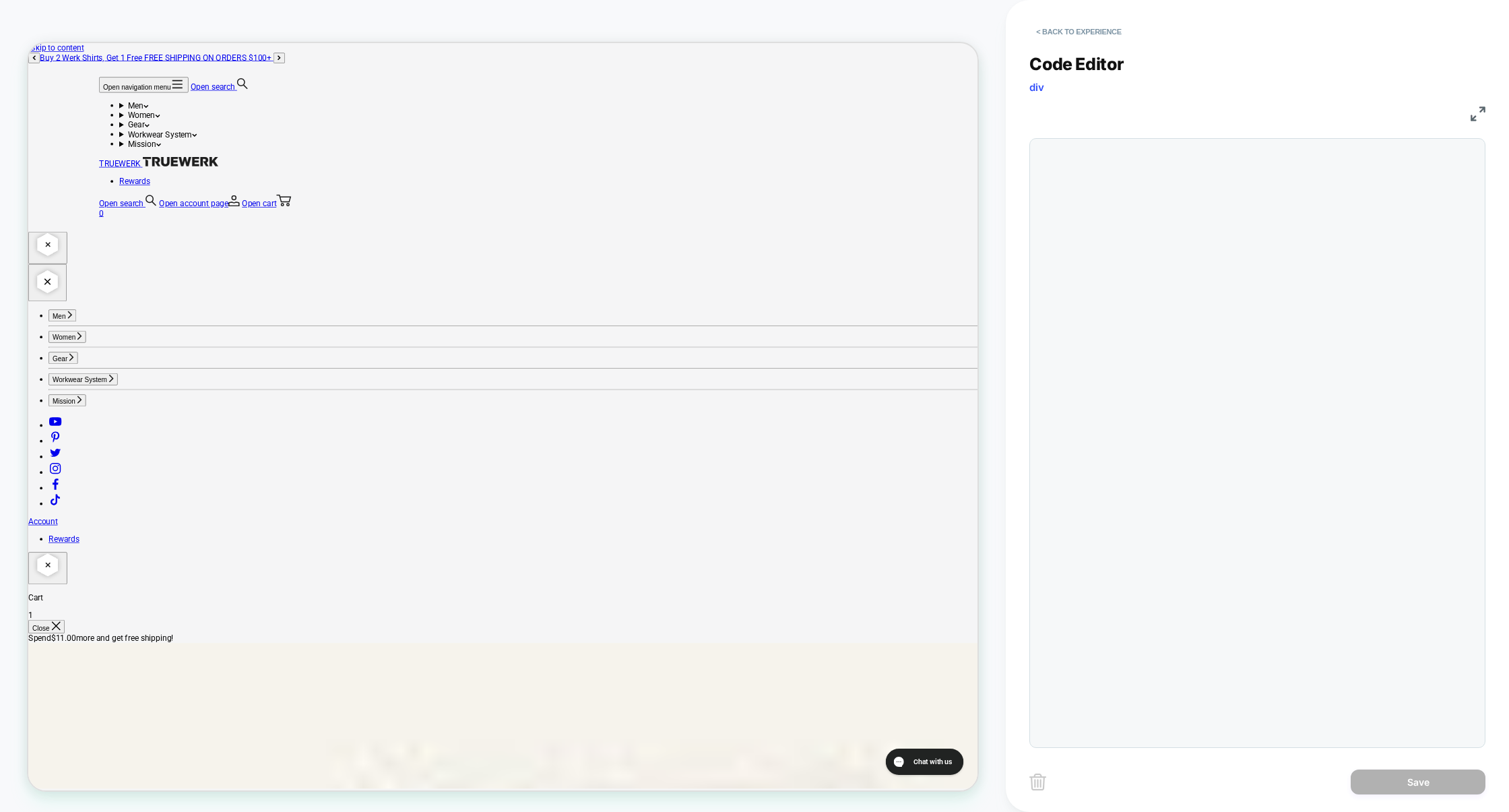
scroll to position [182, 0]
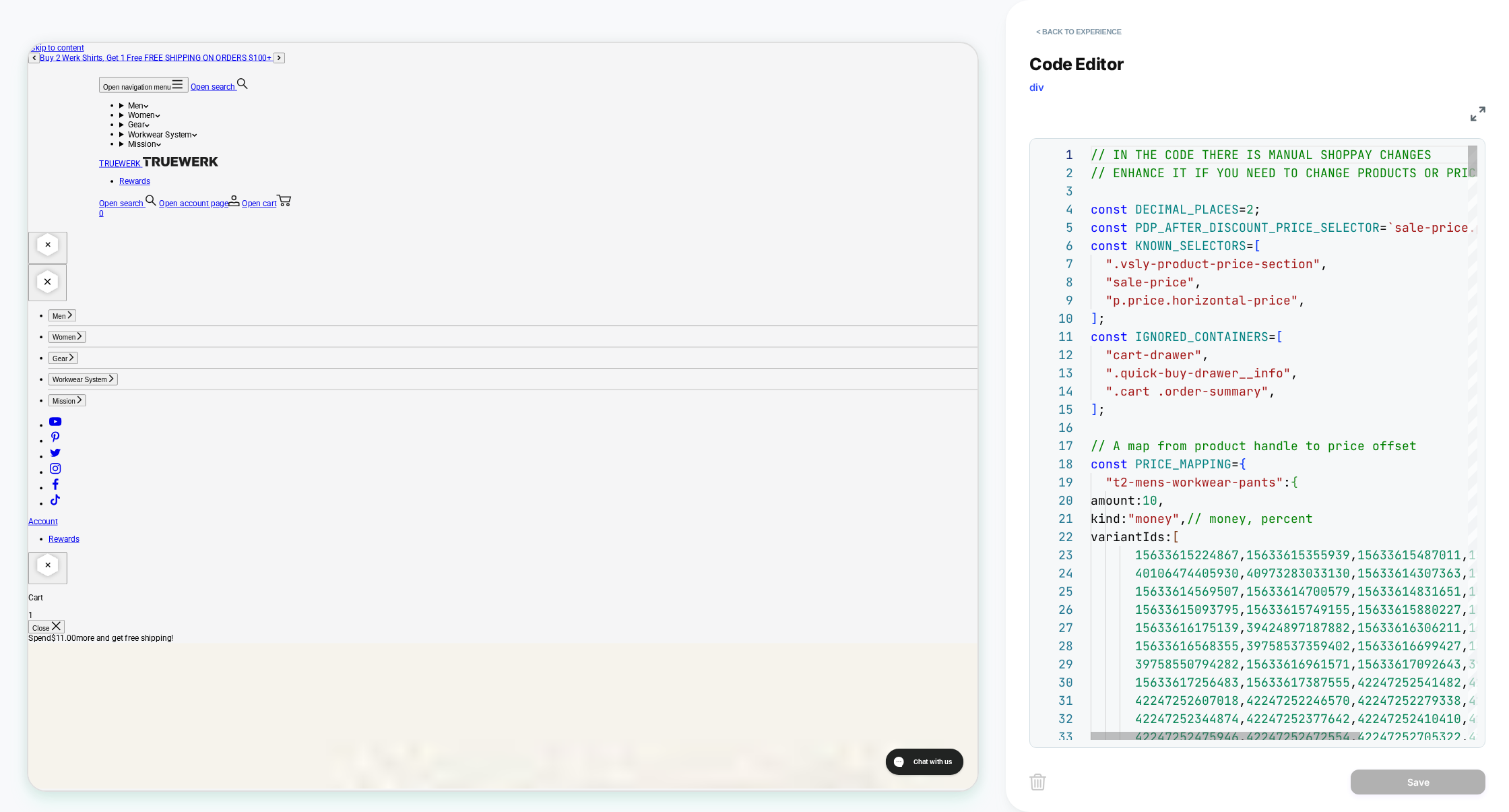
click at [1476, 112] on img at bounding box center [1477, 113] width 15 height 15
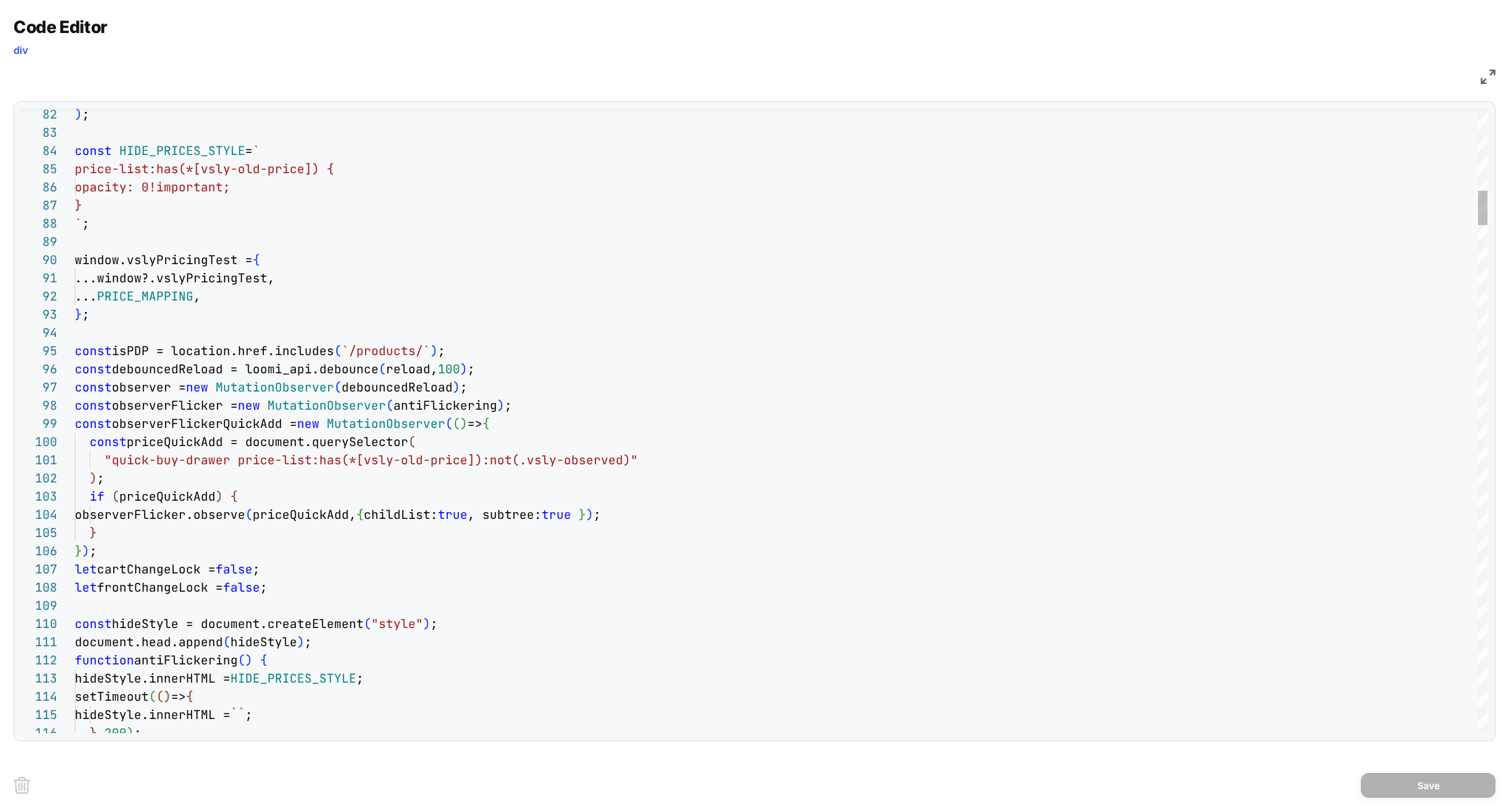
scroll to position [145, 124]
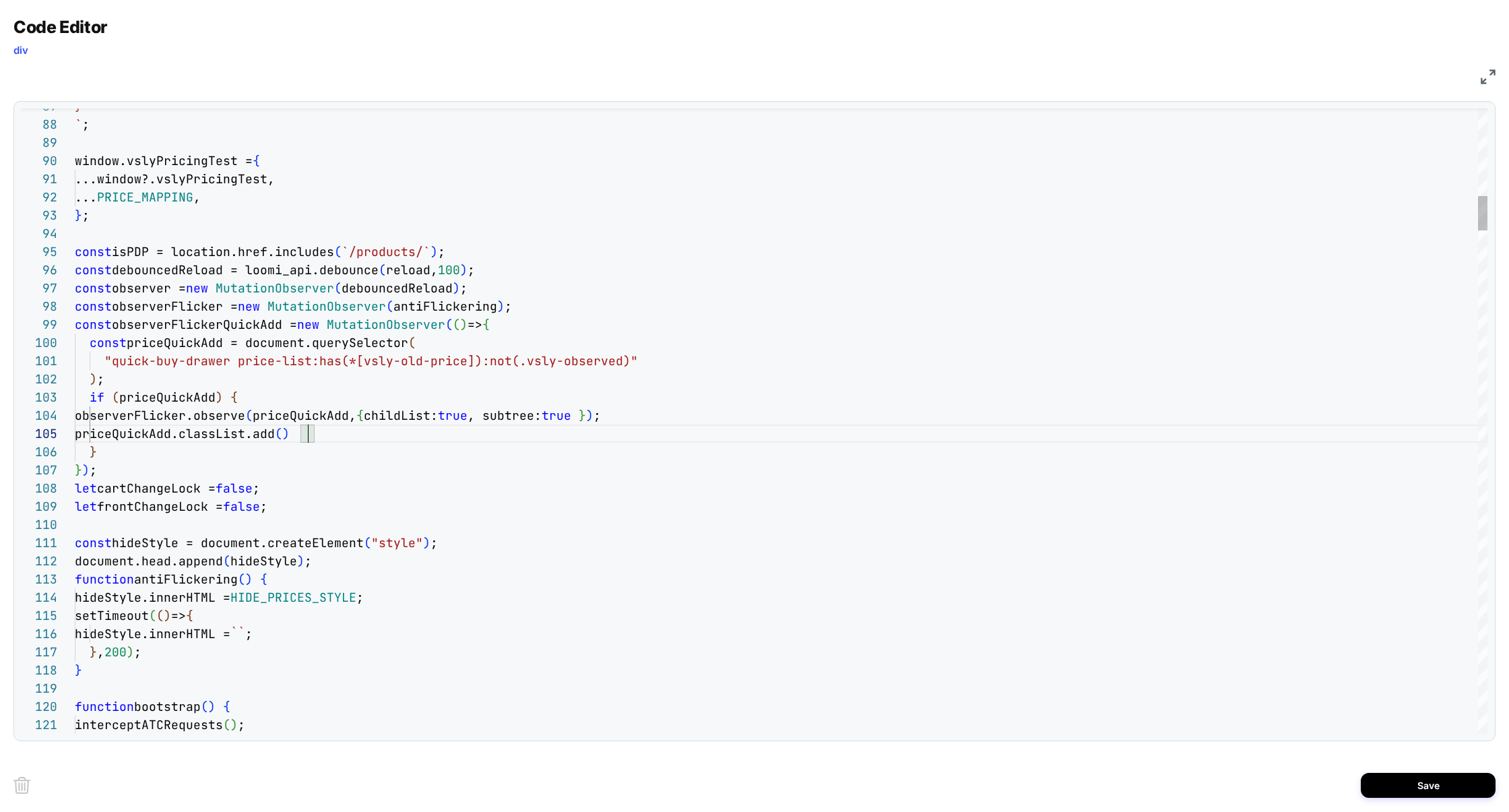
scroll to position [73, 233]
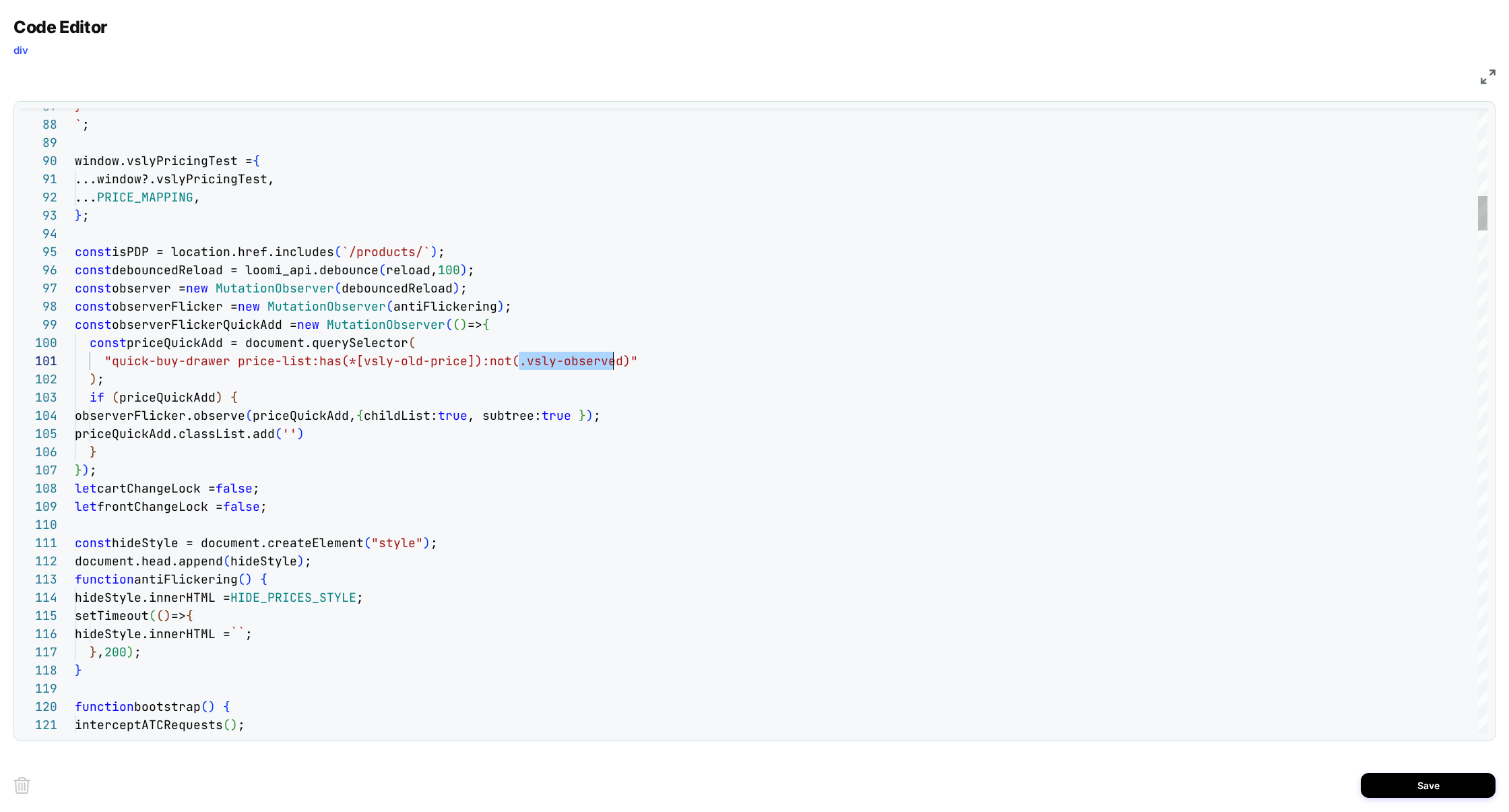
scroll to position [0, 537]
drag, startPoint x: 519, startPoint y: 362, endPoint x: 614, endPoint y: 362, distance: 95.0
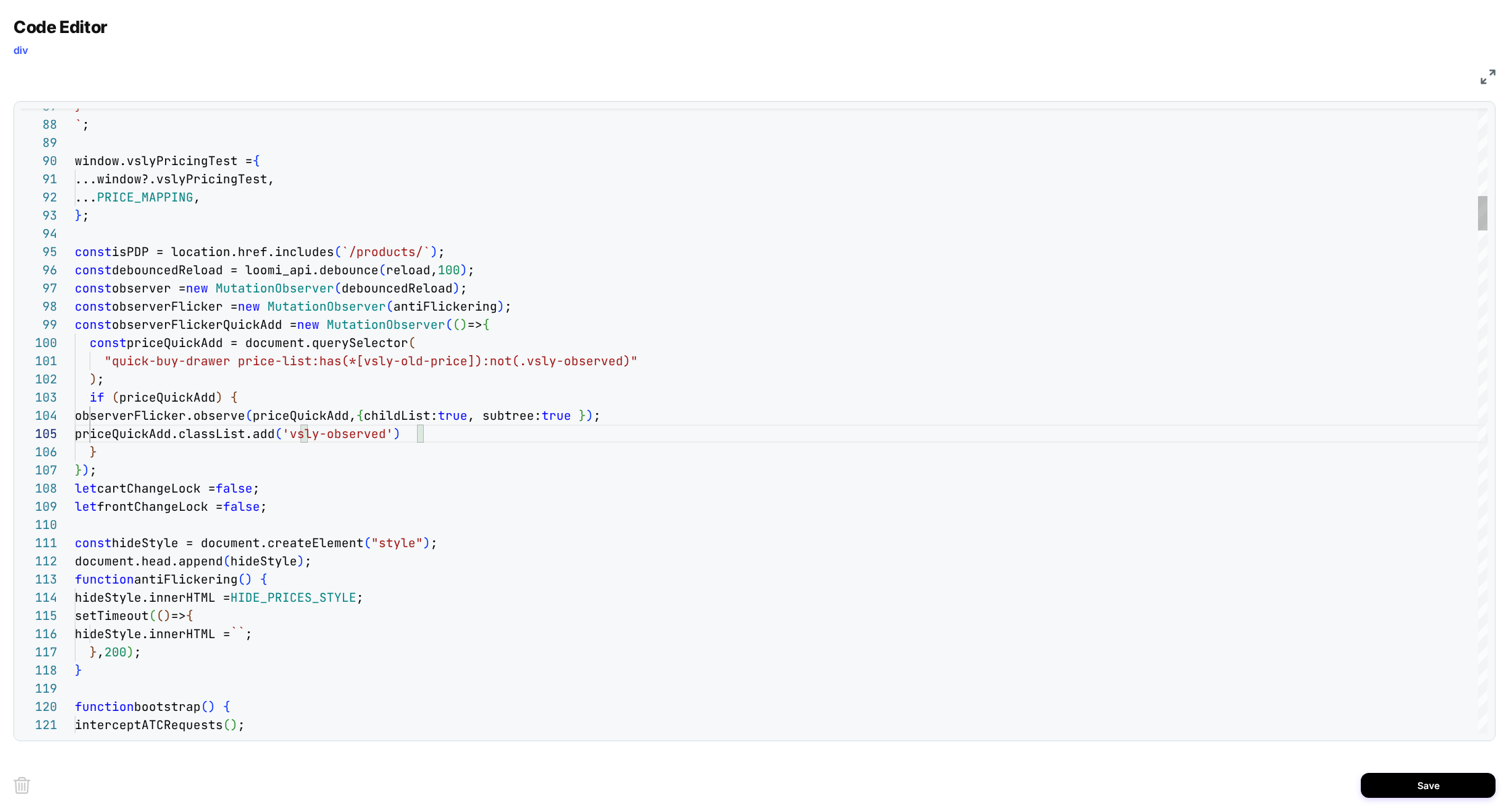
scroll to position [109, 22]
type textarea "**********"
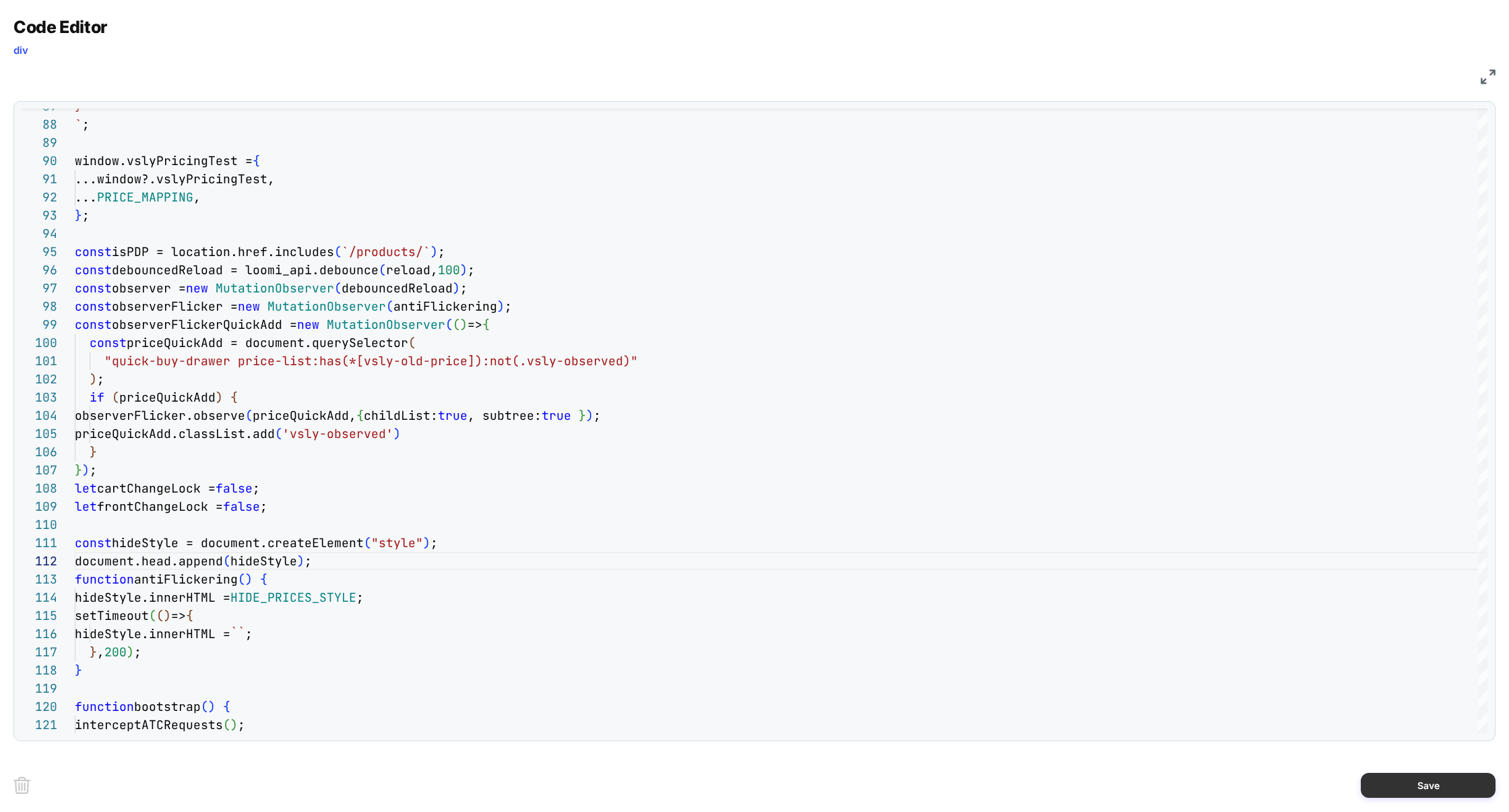
click at [1399, 782] on button "Save" at bounding box center [1427, 784] width 135 height 25
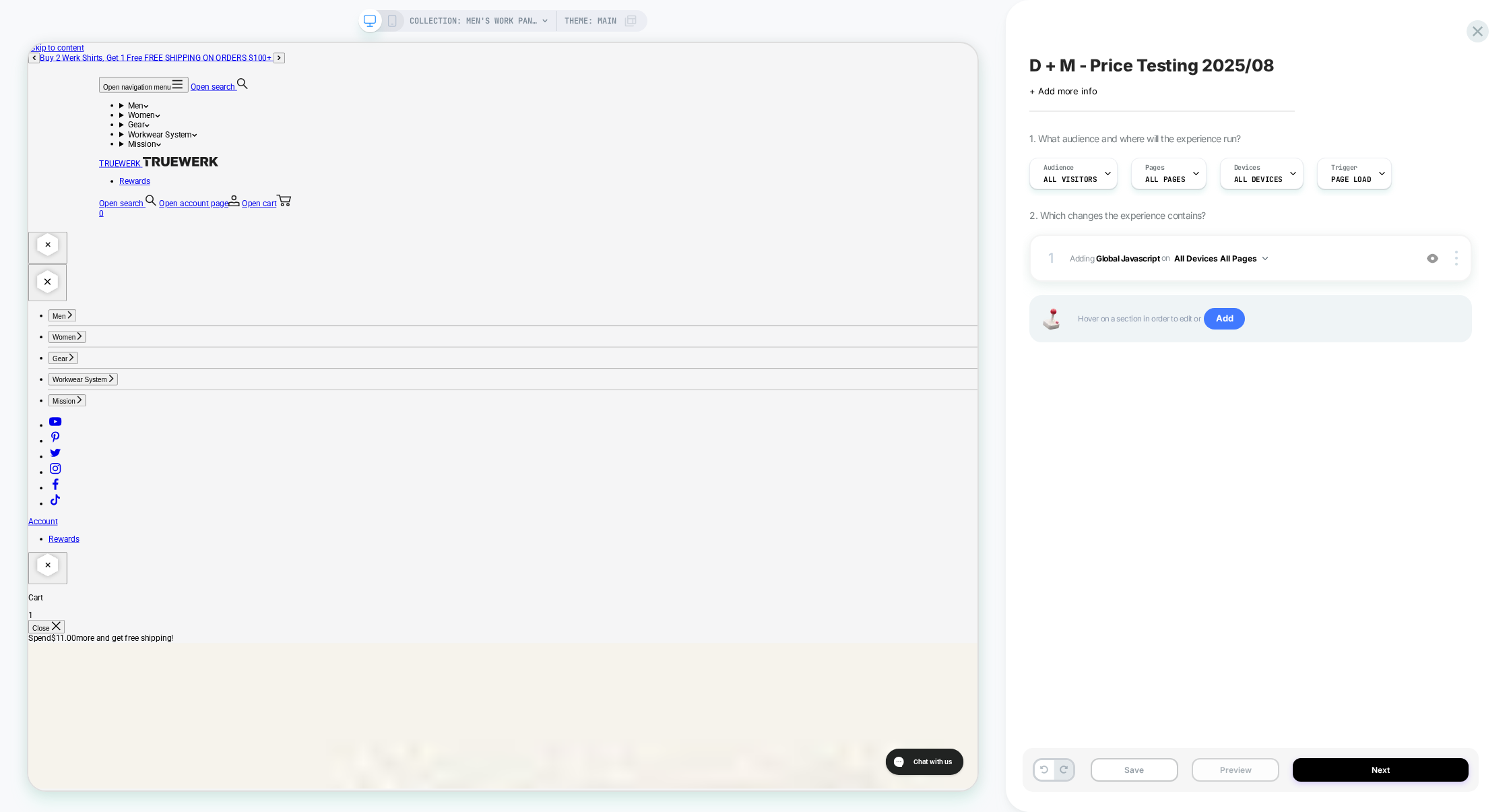
click at [1216, 771] on button "Preview" at bounding box center [1235, 770] width 88 height 24
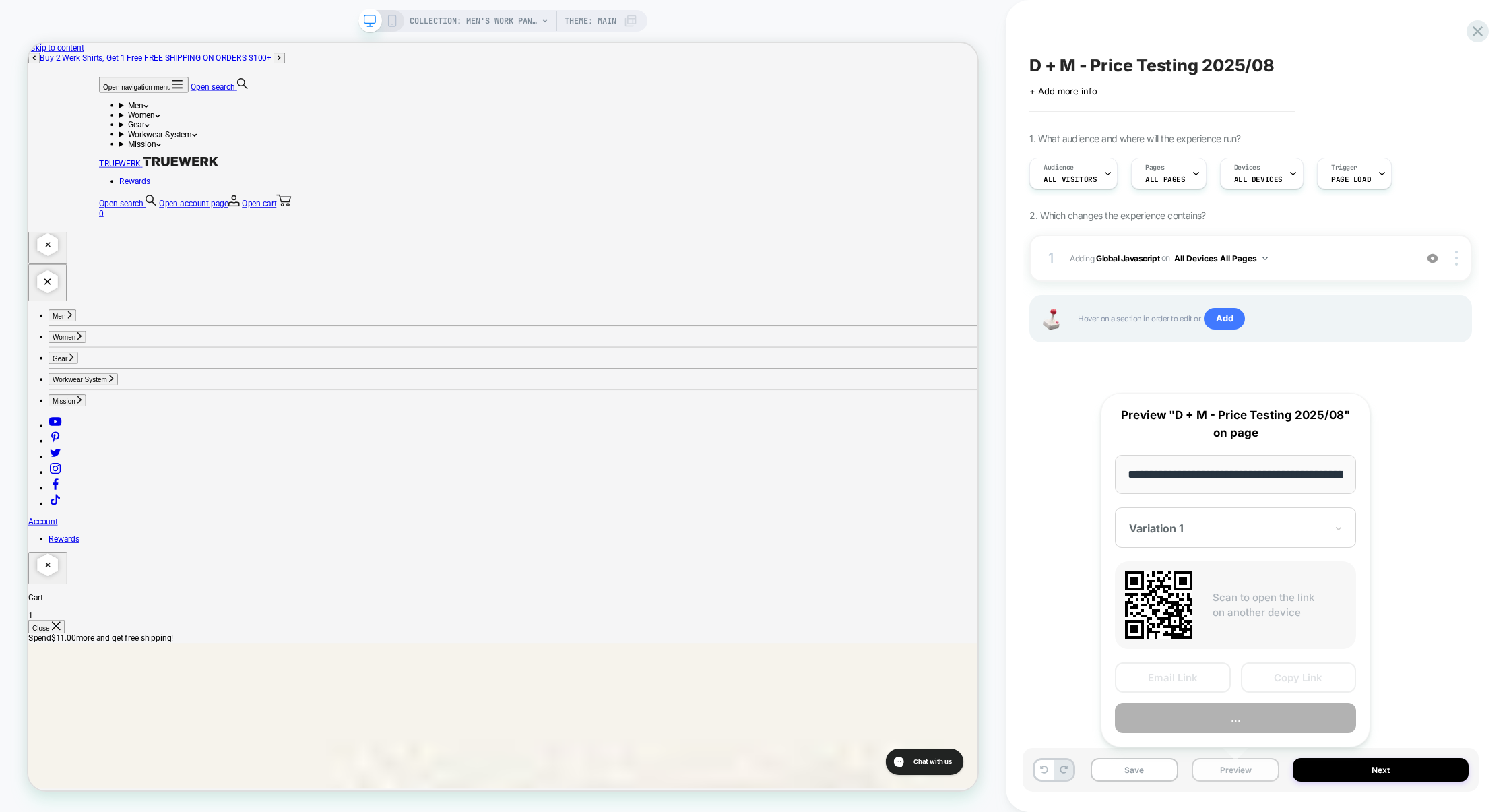
scroll to position [0, 219]
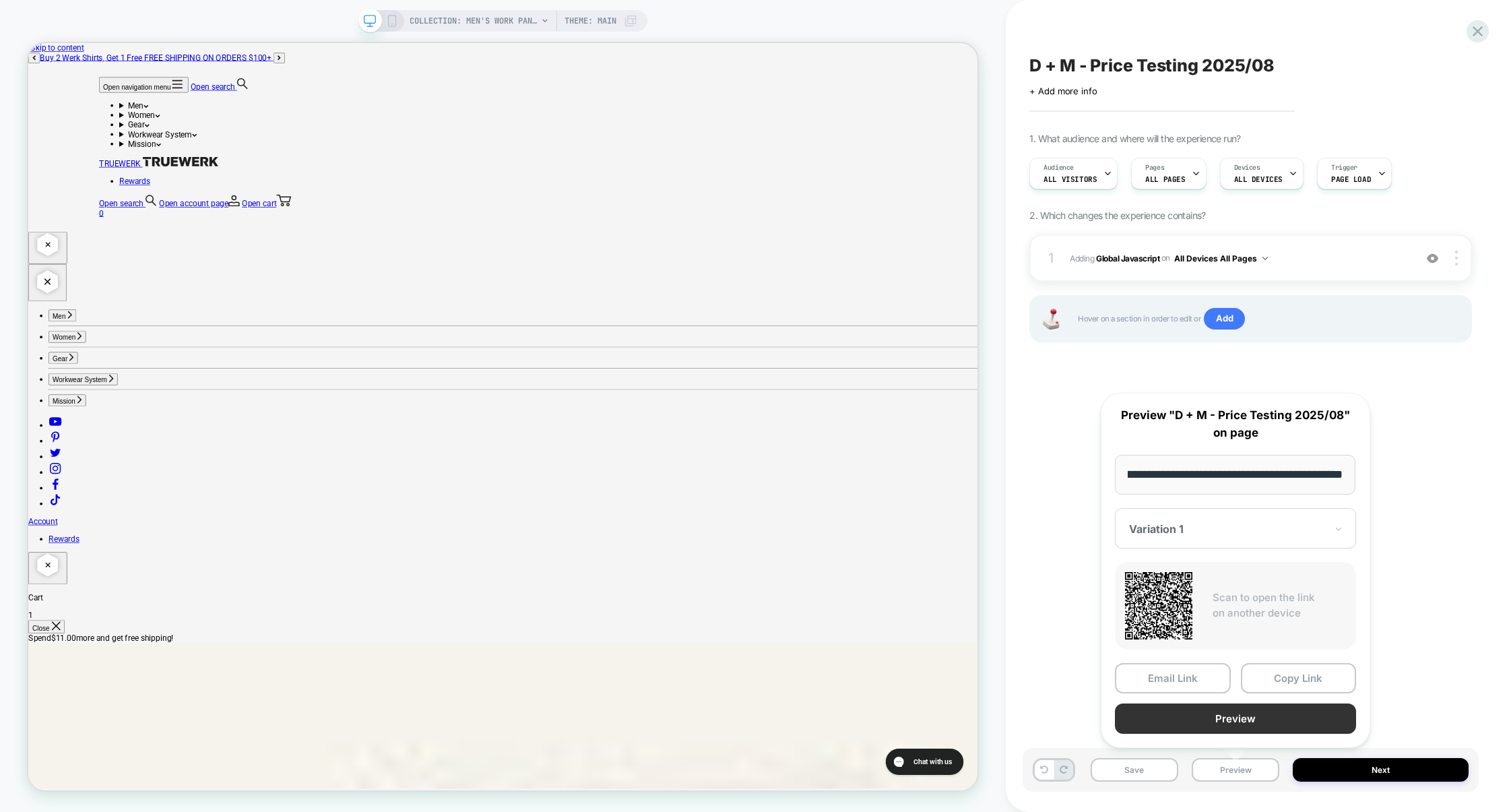
click at [1240, 723] on button "Preview" at bounding box center [1235, 718] width 241 height 30
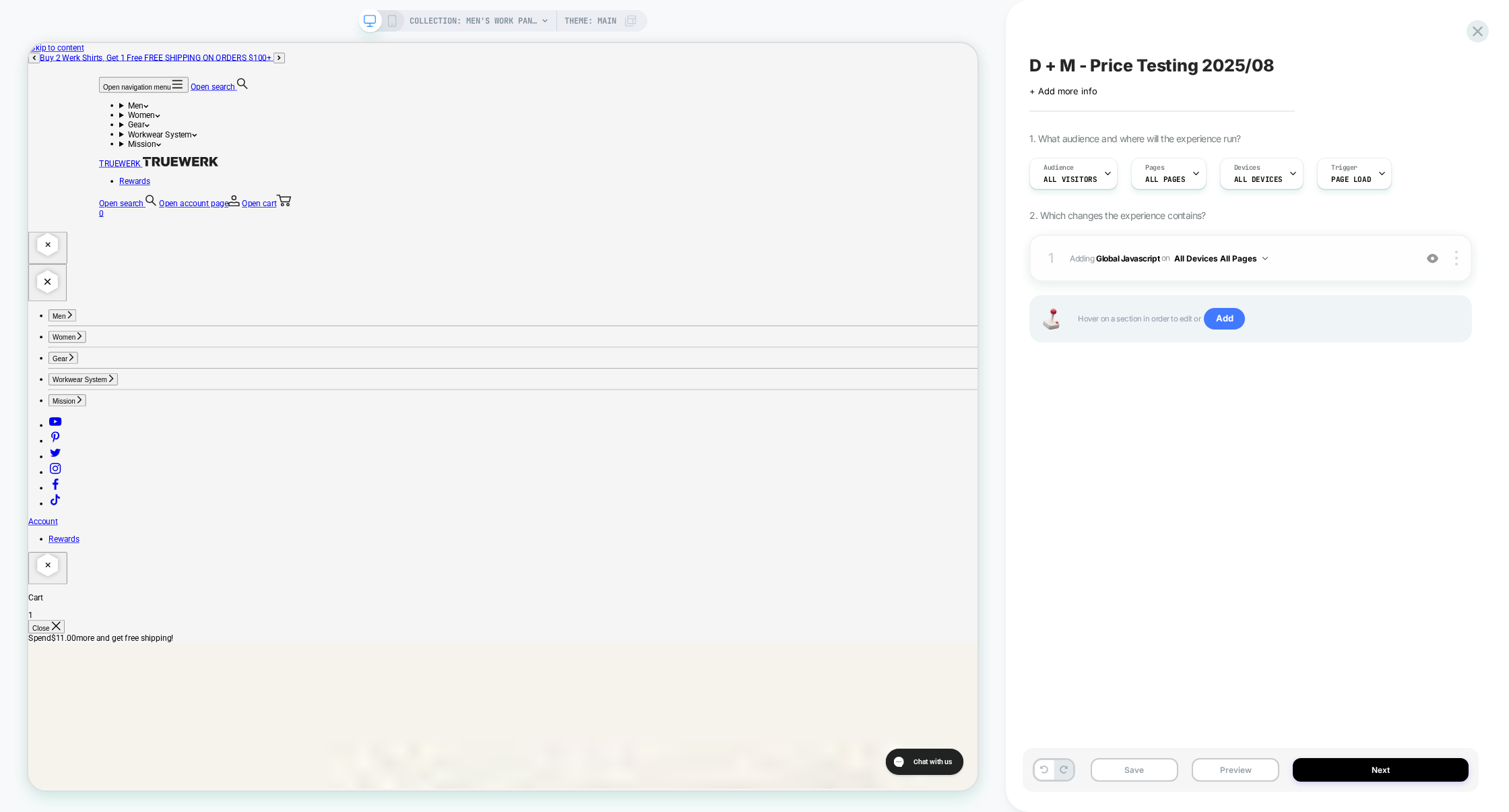
click at [1314, 251] on span "Adding Global Javascript on All Devices All Pages" at bounding box center [1238, 258] width 338 height 17
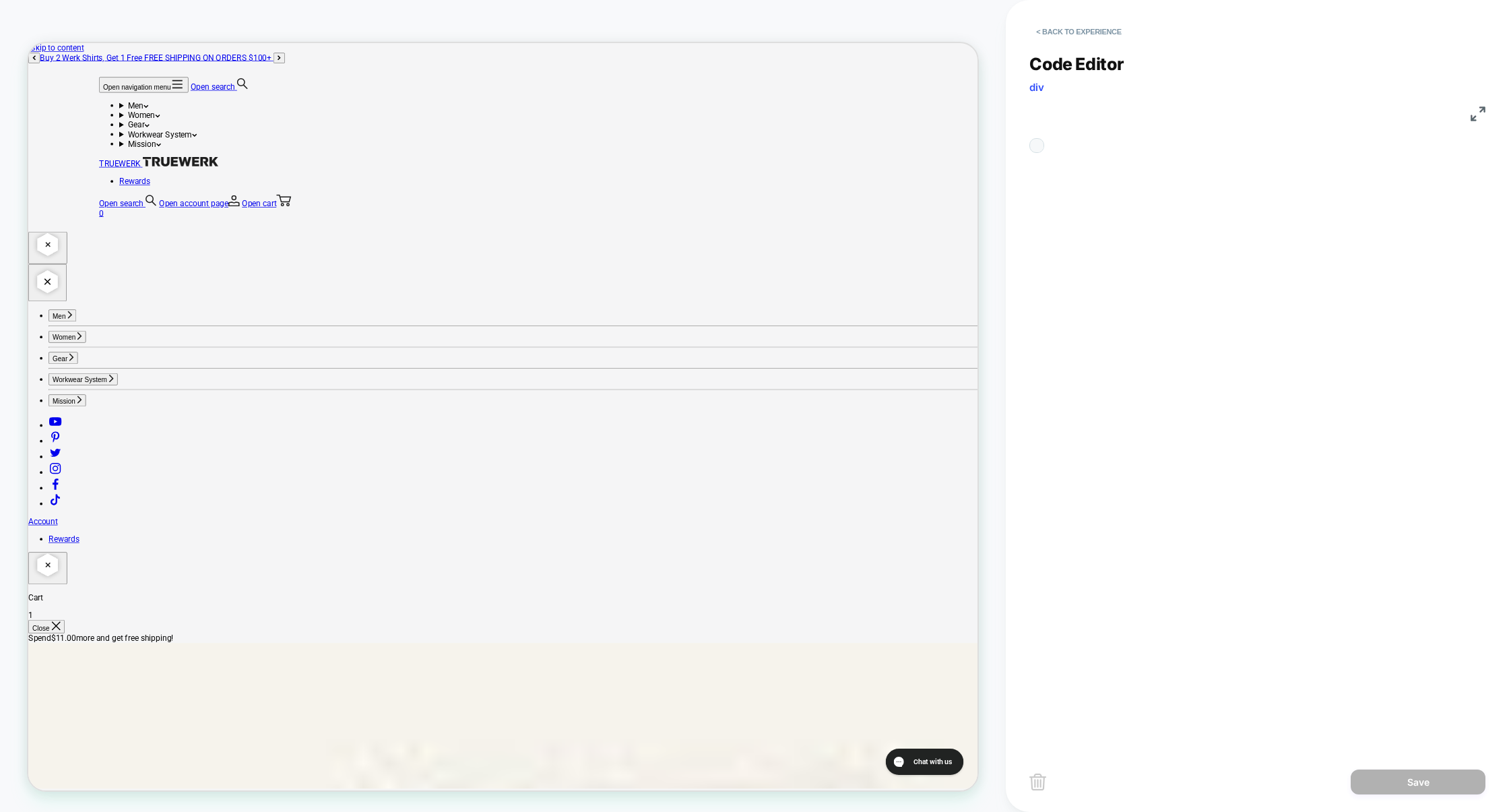
scroll to position [182, 0]
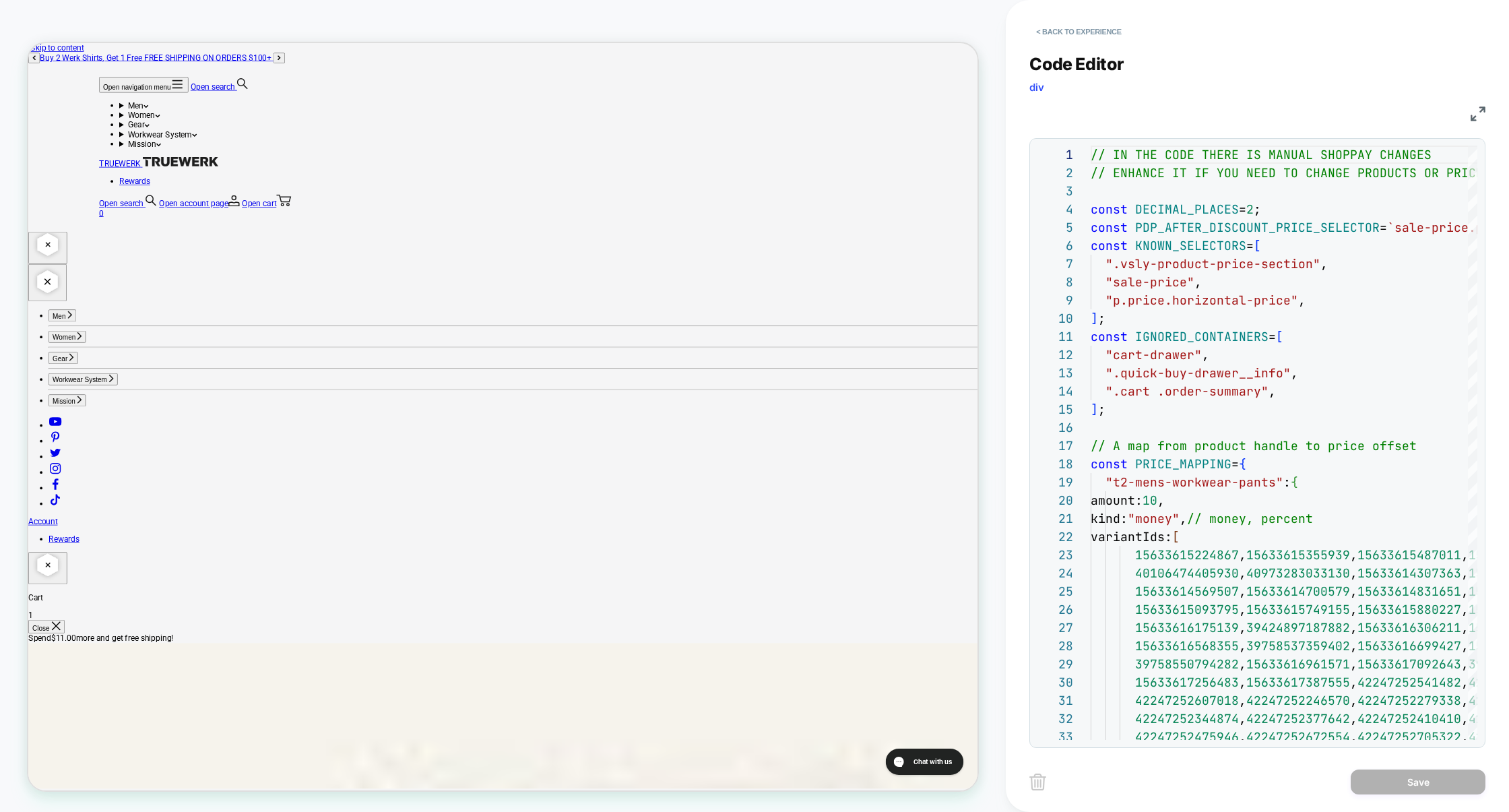
click at [1470, 113] on img at bounding box center [1477, 113] width 15 height 15
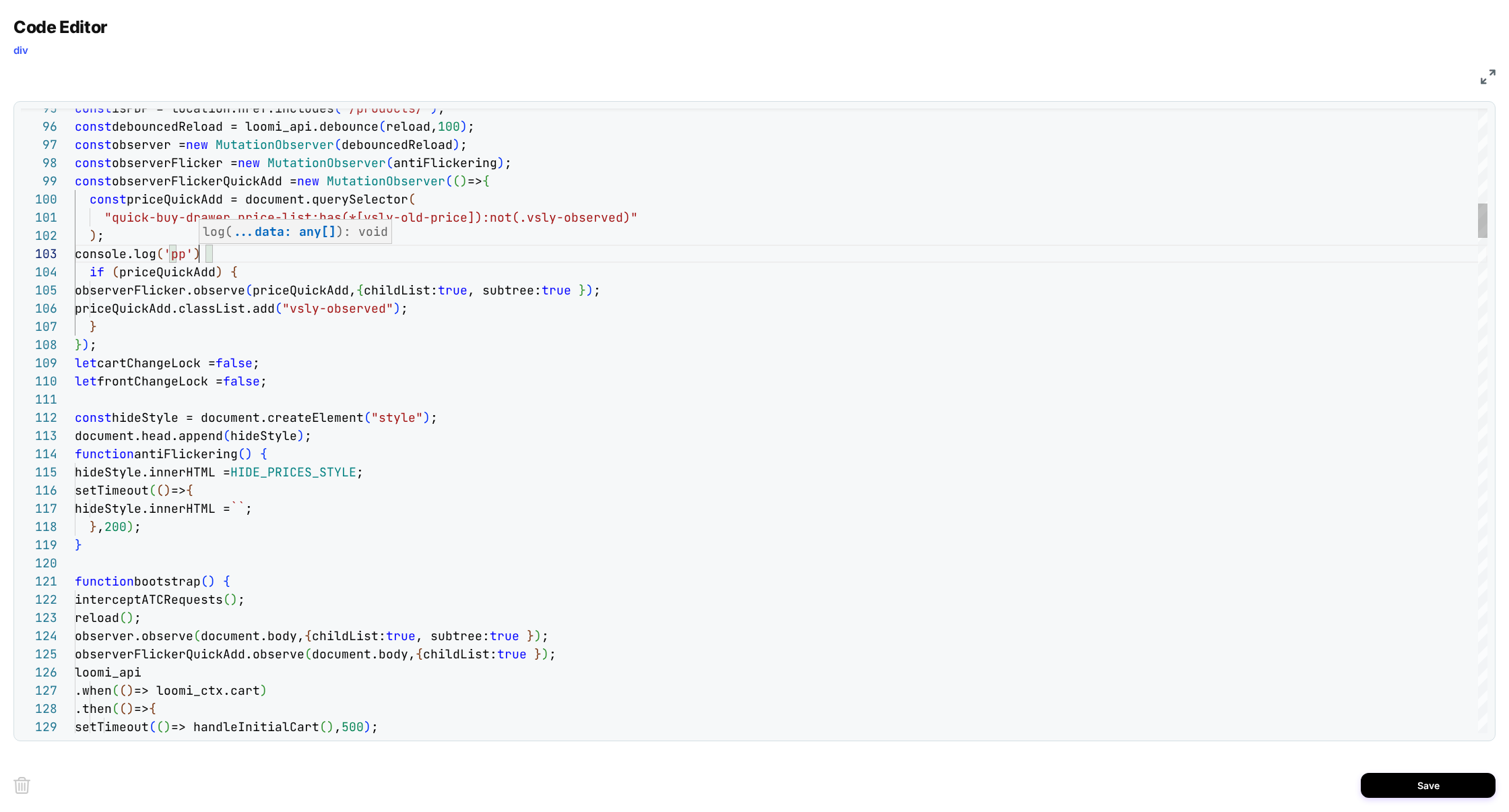
scroll to position [36, 131]
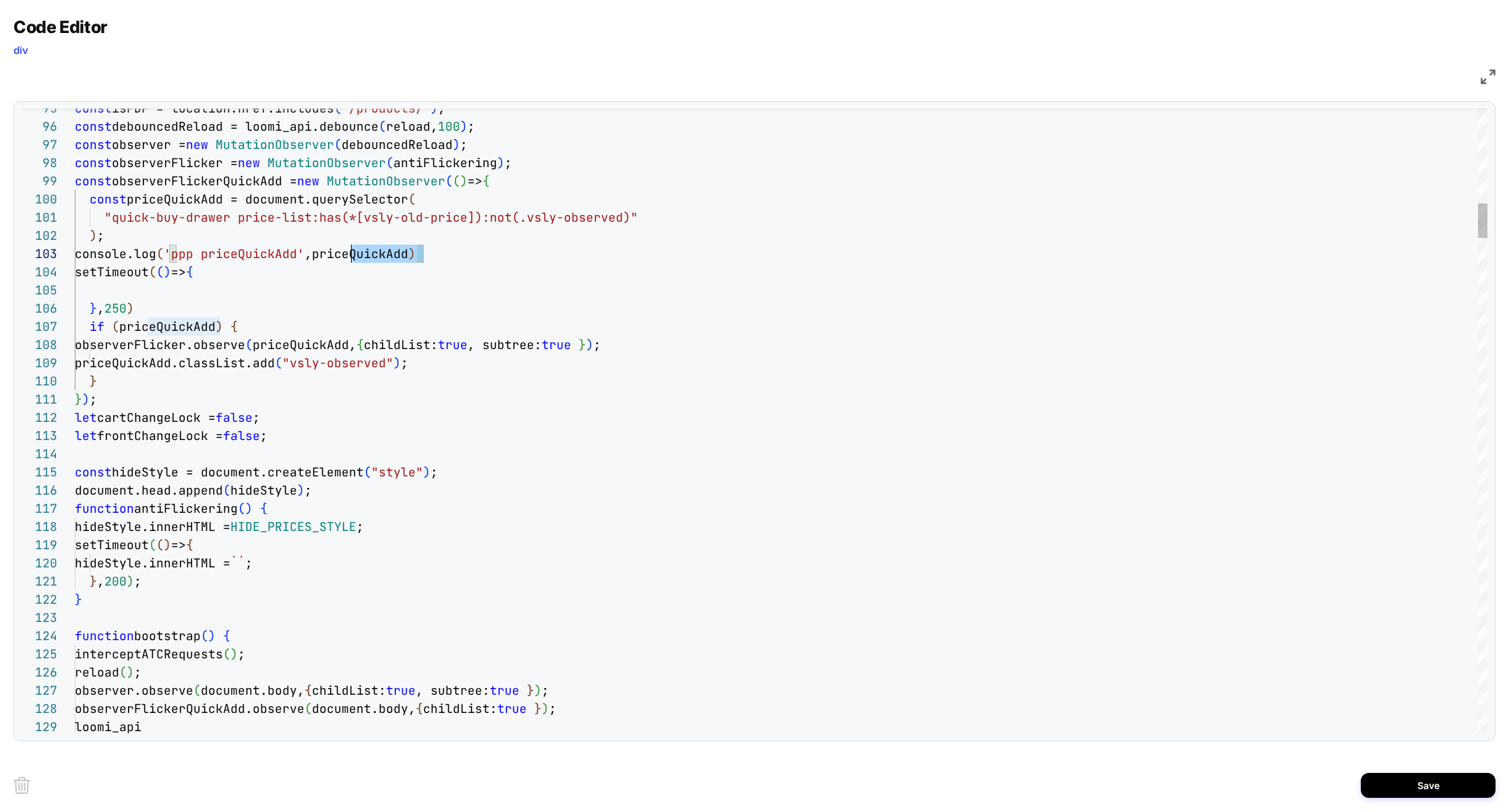
scroll to position [36, 0]
drag, startPoint x: 488, startPoint y: 262, endPoint x: 1, endPoint y: 251, distance: 487.0
click at [0, 251] on div "Code Editor div JS 98 99 100 101 102 107 108 109 110 111 112 113 114 115 116 11…" at bounding box center [754, 406] width 1509 height 812
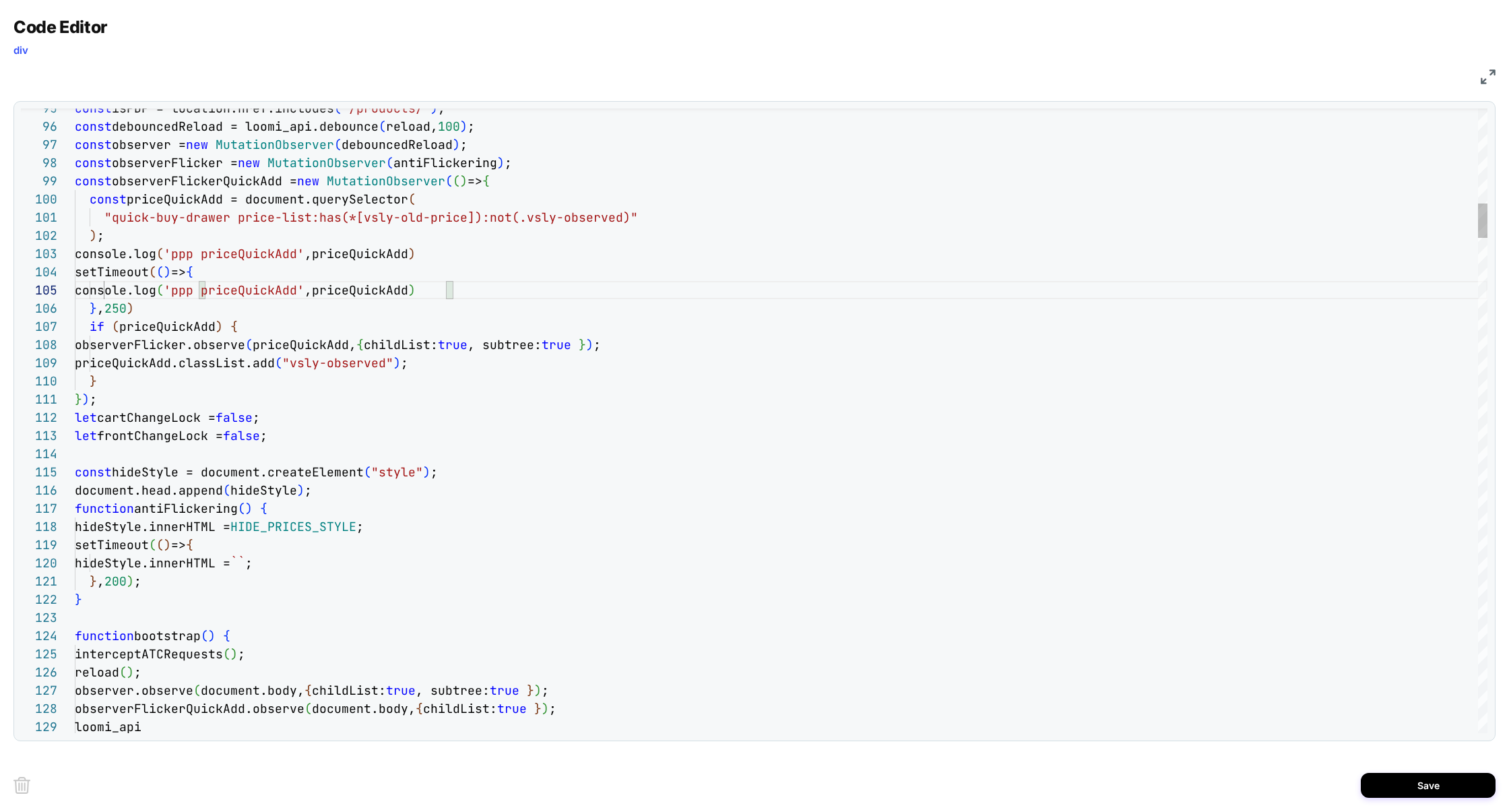
type textarea "**********"
click at [1392, 787] on button "Save" at bounding box center [1427, 784] width 135 height 25
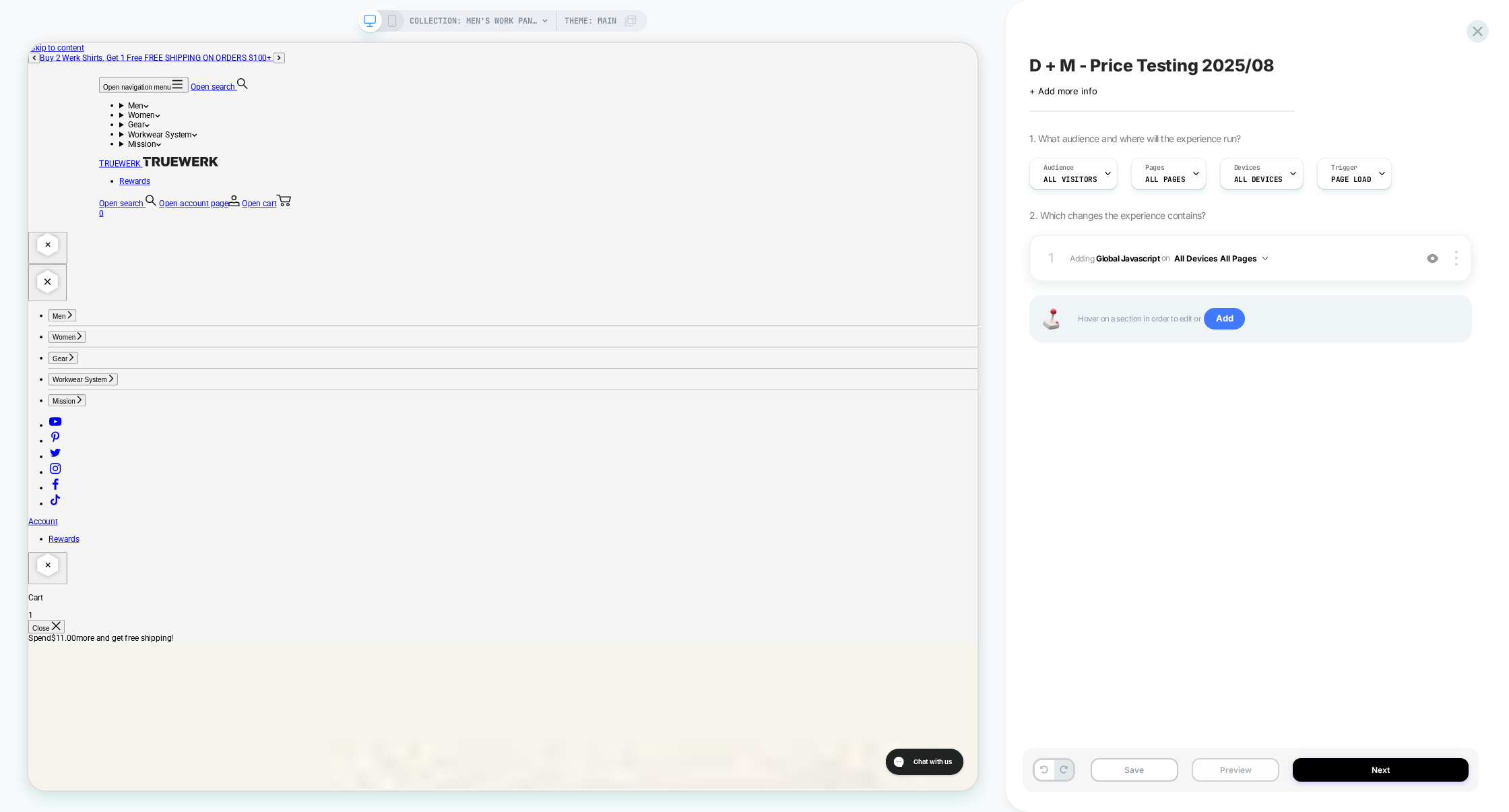
click at [1221, 763] on button "Preview" at bounding box center [1235, 770] width 88 height 24
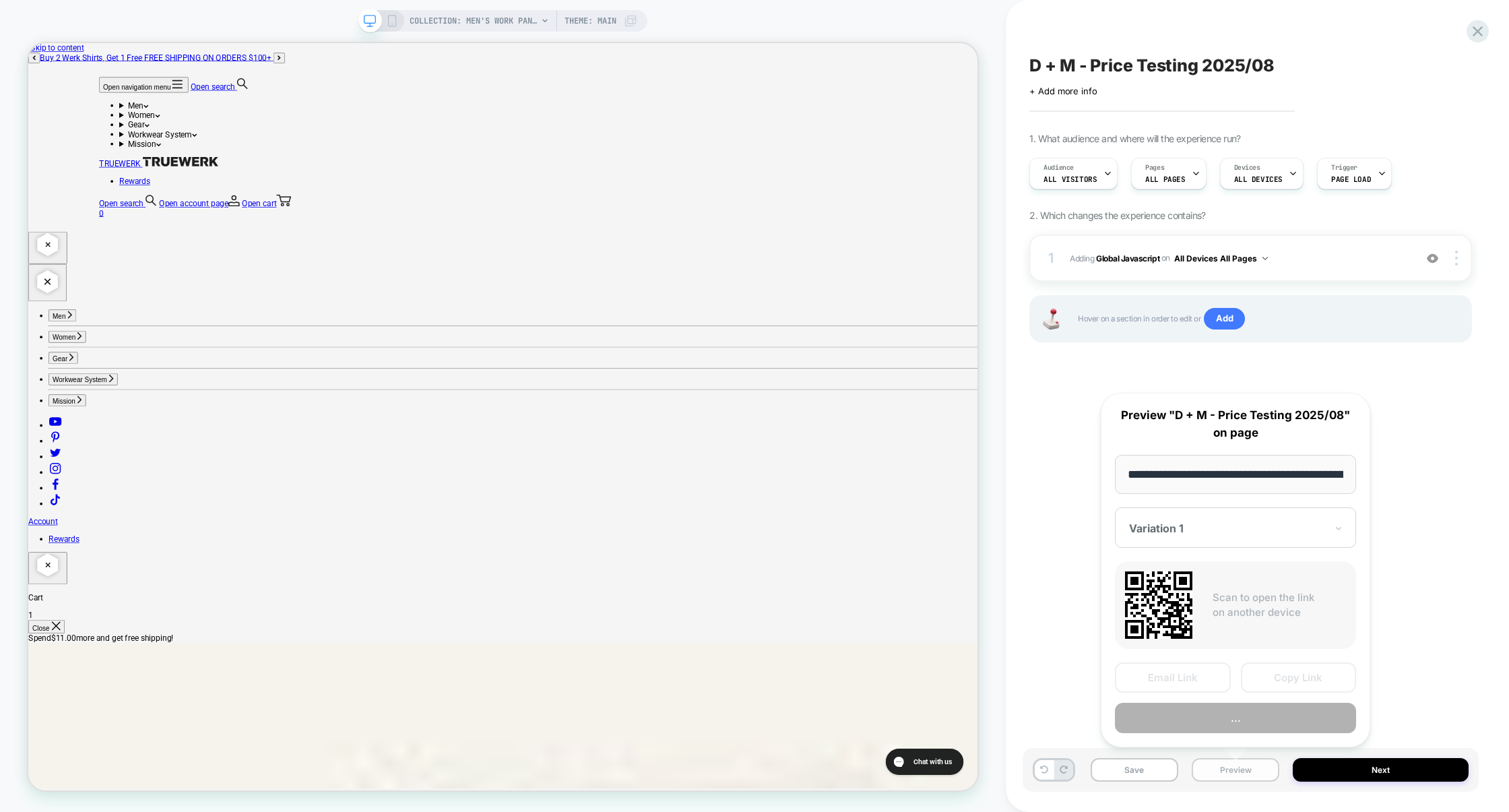
scroll to position [0, 219]
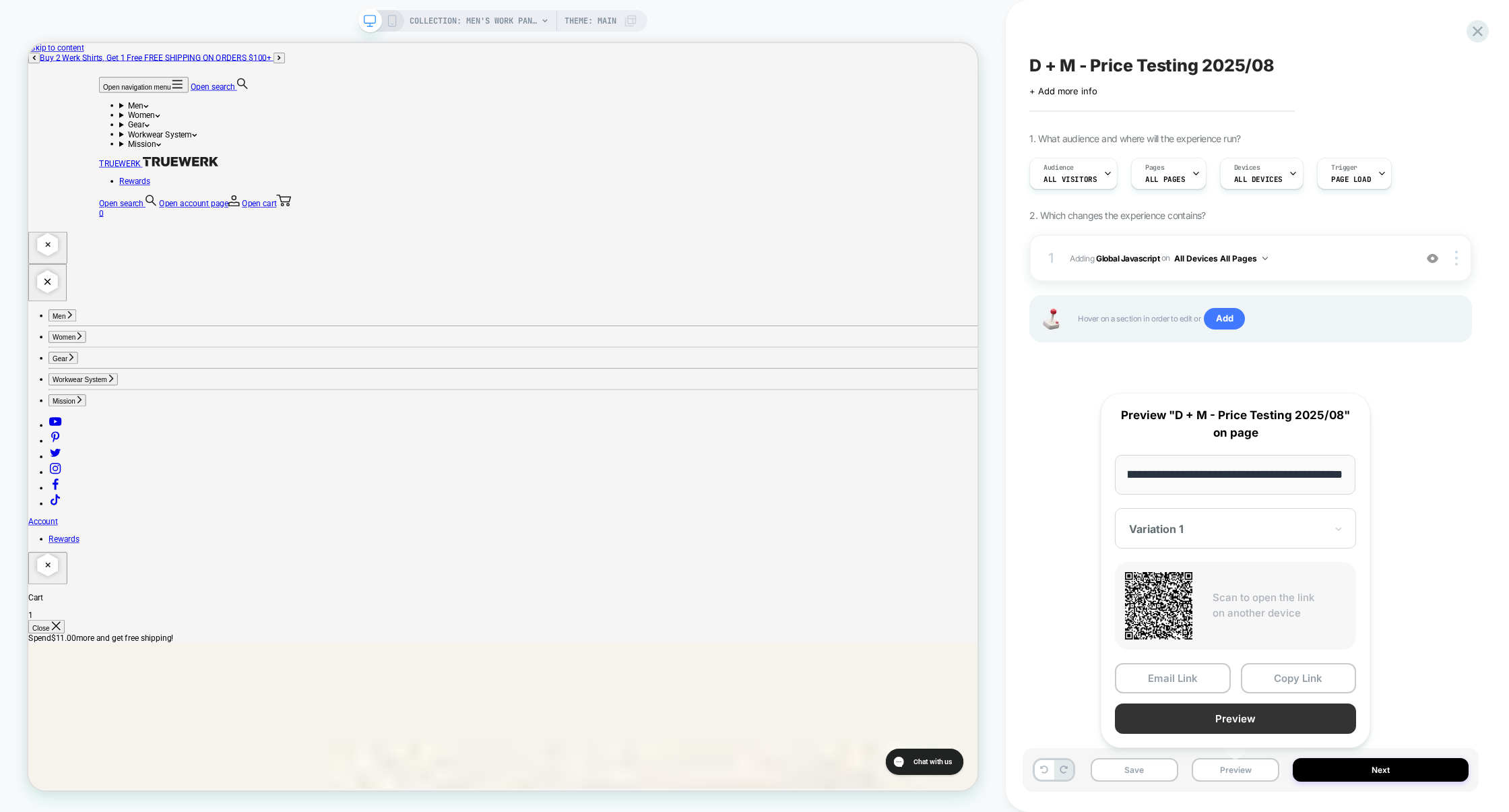
click at [1238, 720] on button "Preview" at bounding box center [1235, 718] width 241 height 30
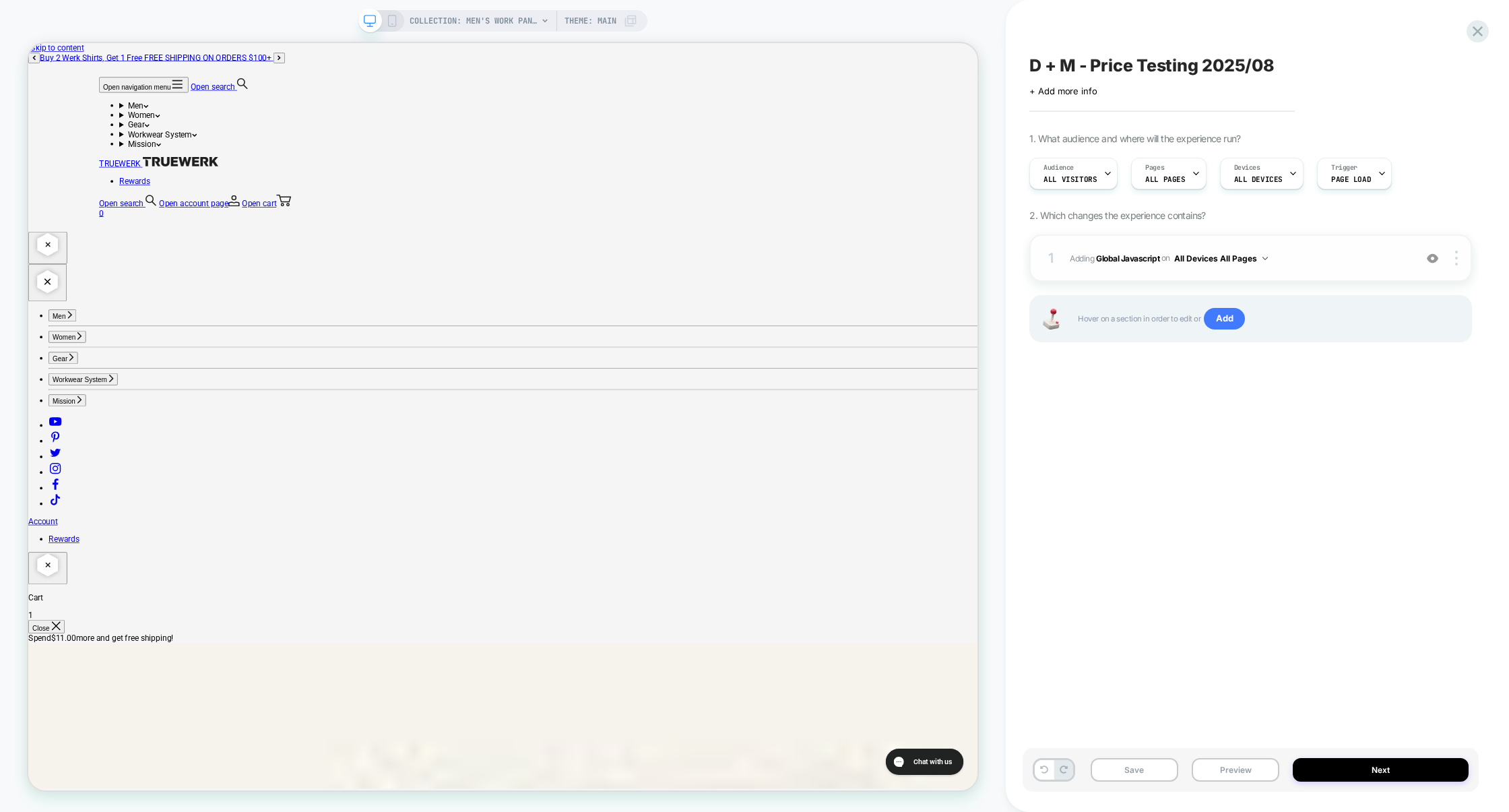
click at [1352, 263] on span "Adding Global Javascript on All Devices All Pages" at bounding box center [1238, 258] width 338 height 17
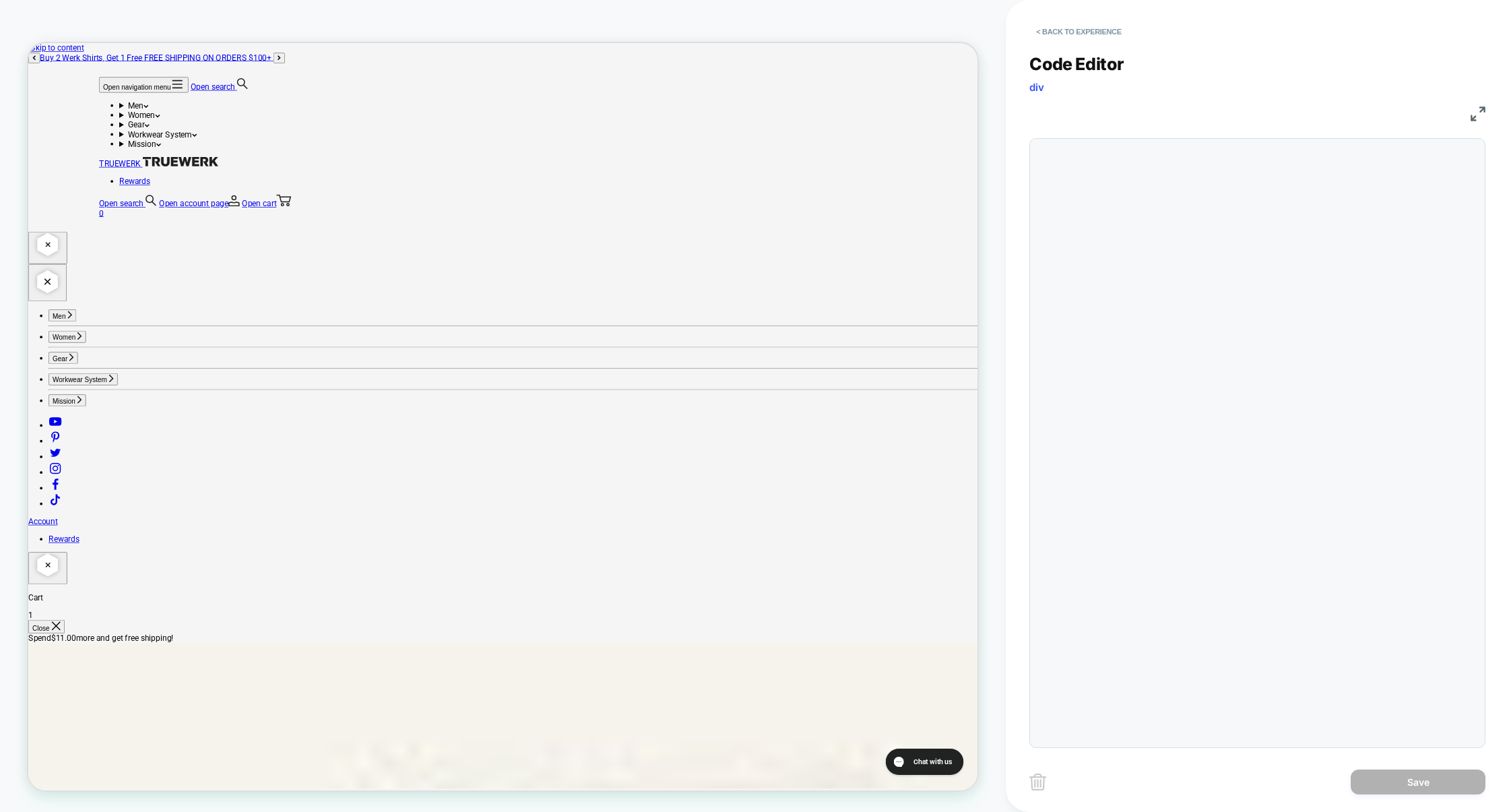
scroll to position [182, 0]
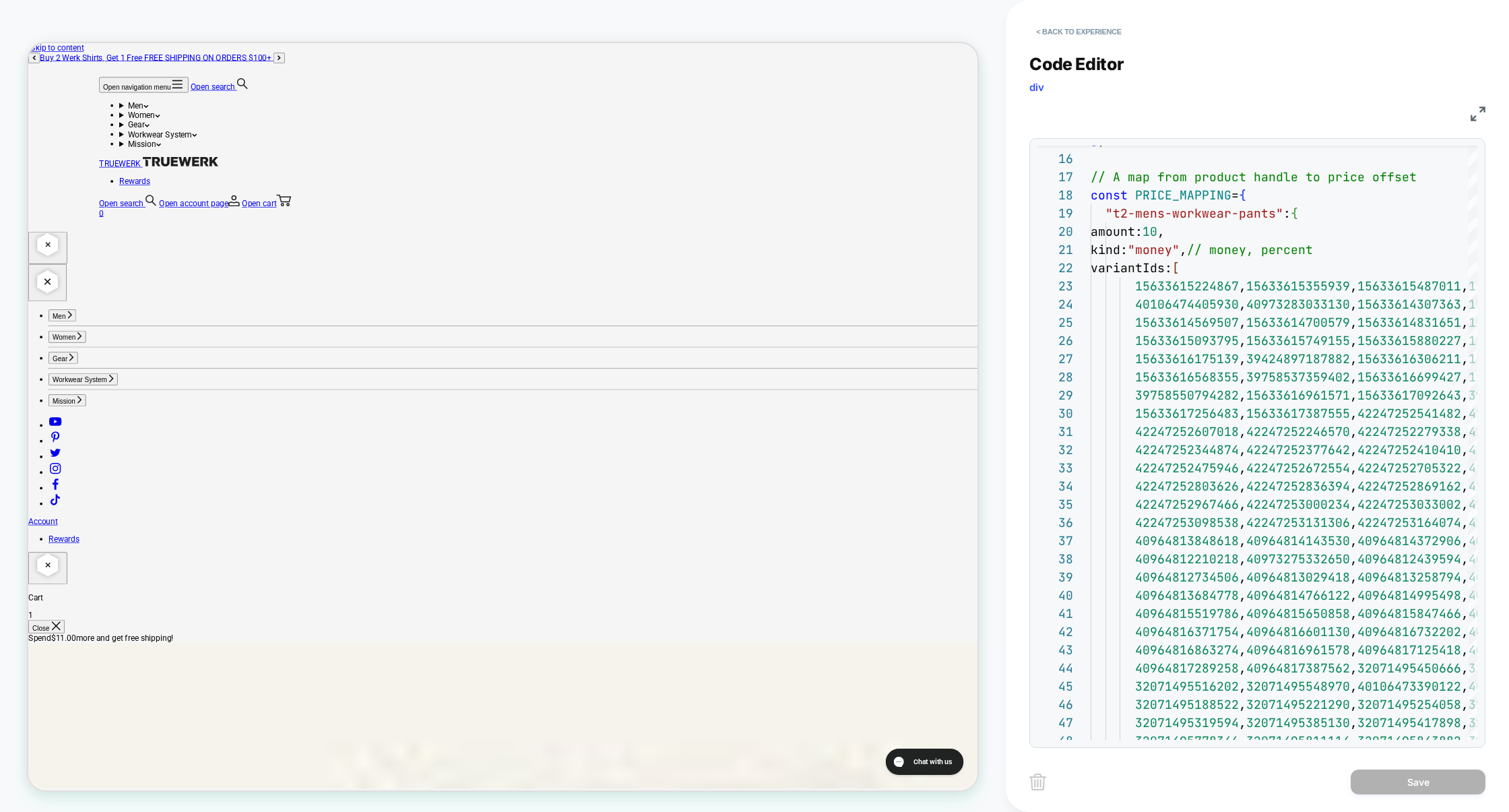
click at [1479, 111] on img at bounding box center [1477, 113] width 15 height 15
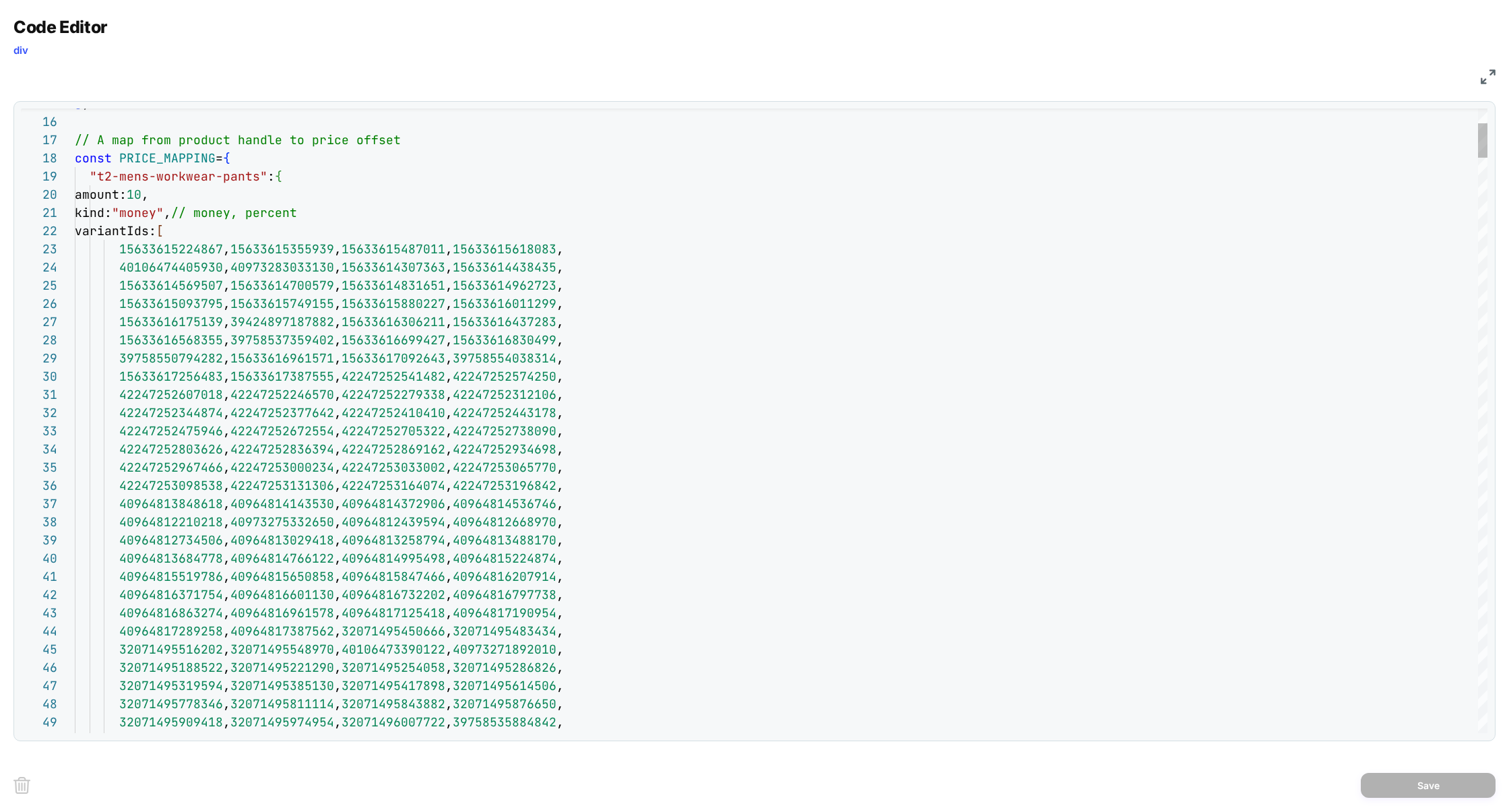
type textarea "**********"
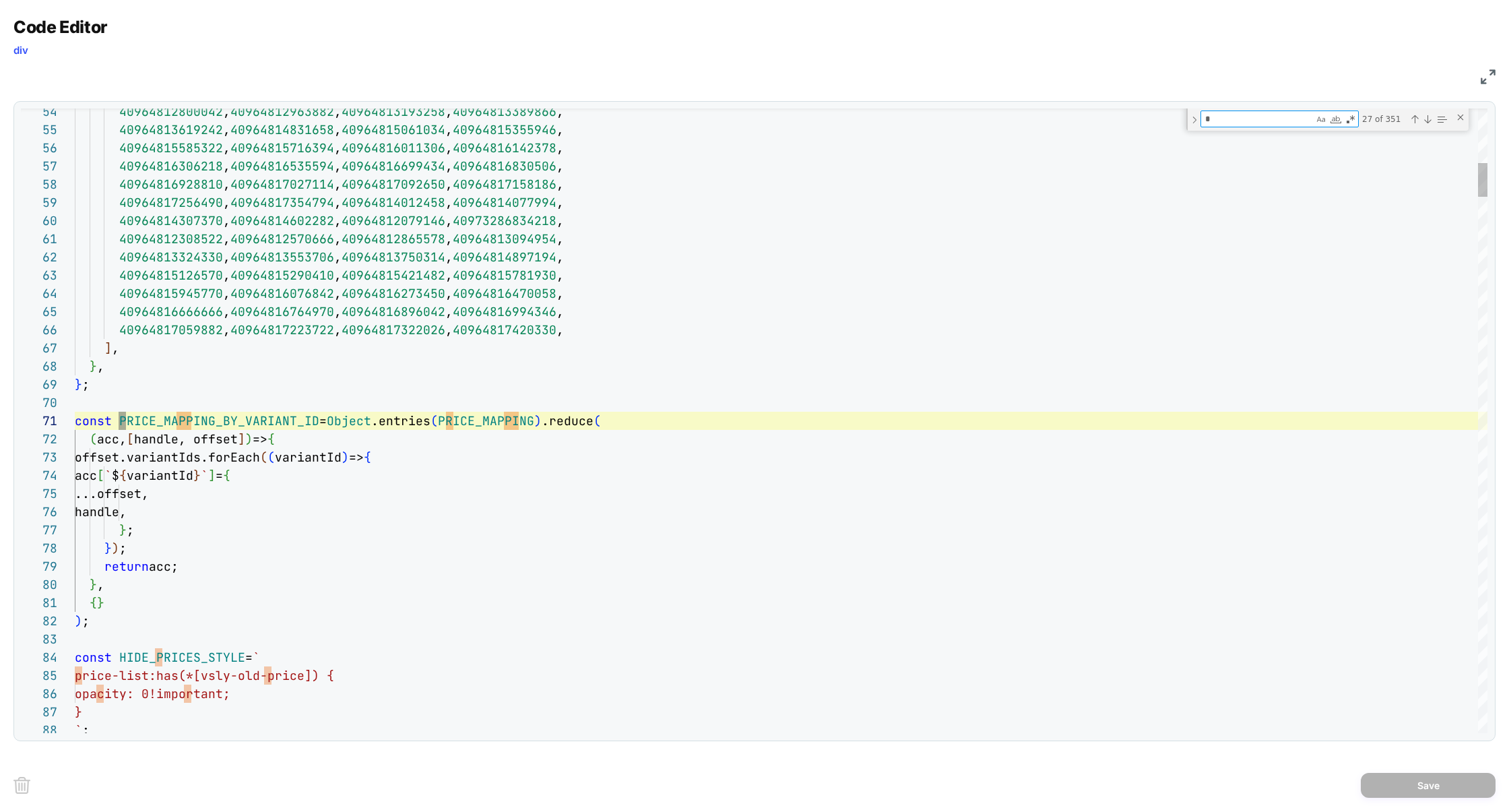
type textarea "**"
type textarea "**********"
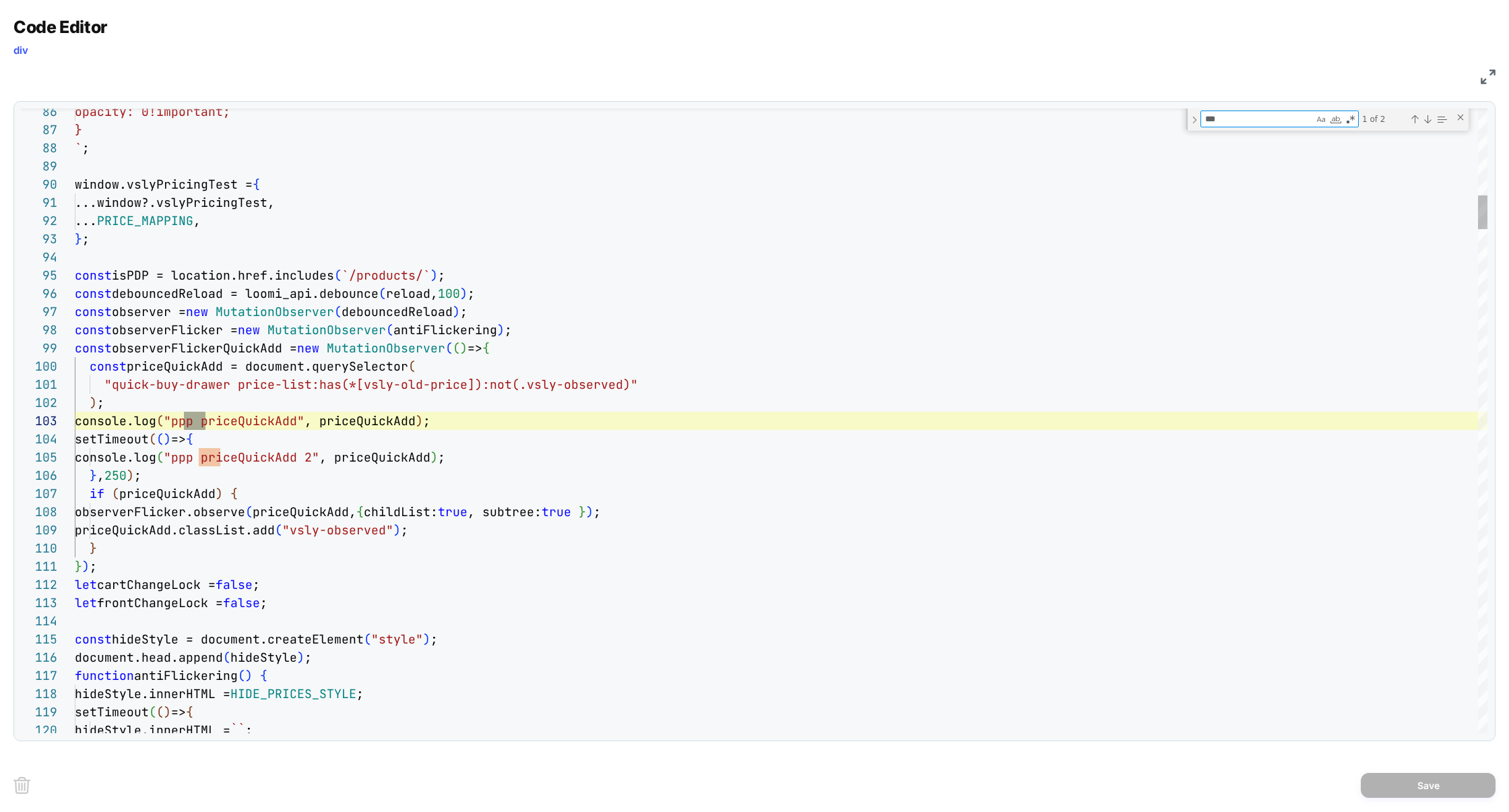
scroll to position [182, 131]
type textarea "***"
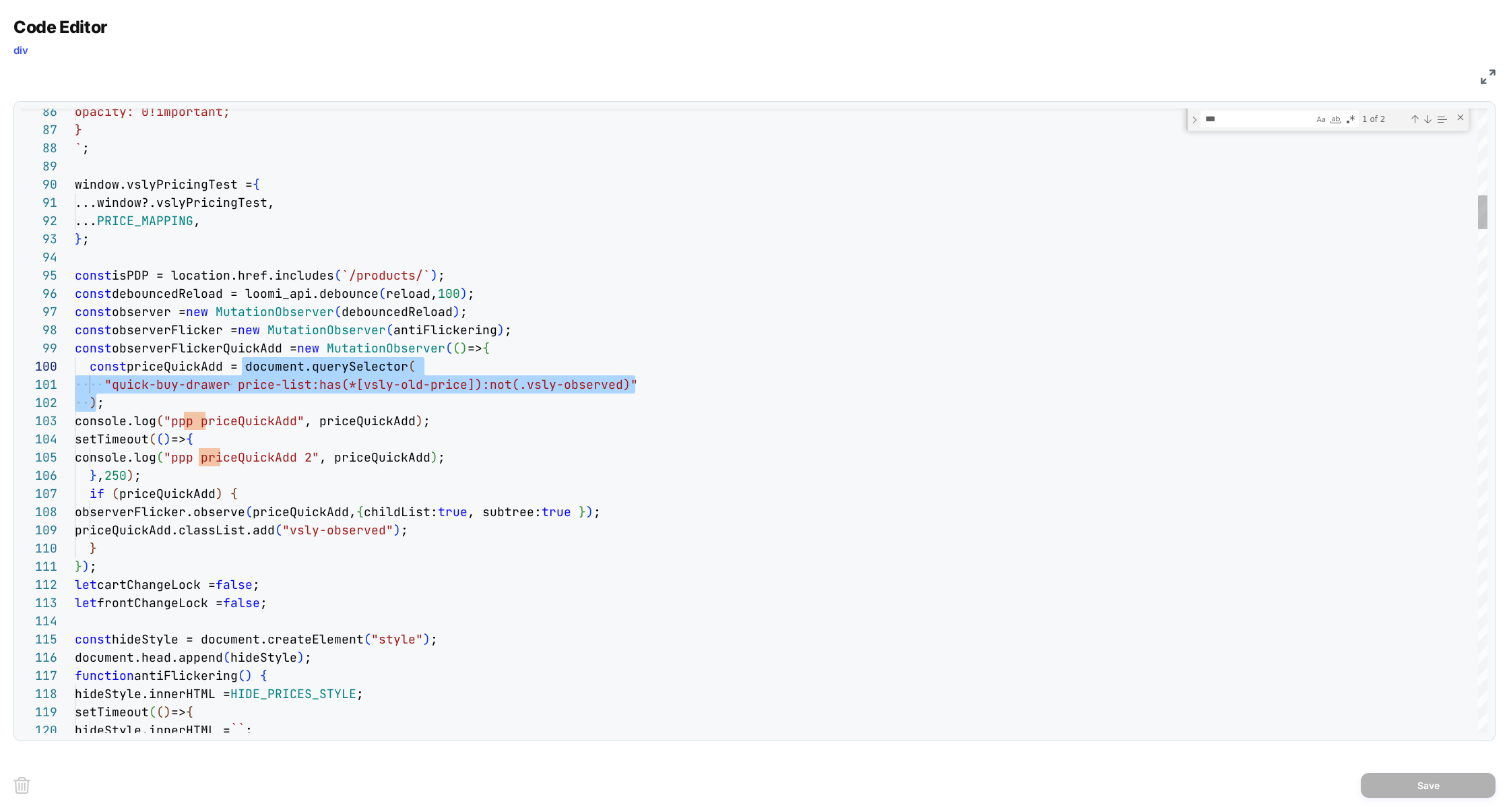
scroll to position [163, 174]
drag, startPoint x: 98, startPoint y: 402, endPoint x: 249, endPoint y: 371, distance: 153.3
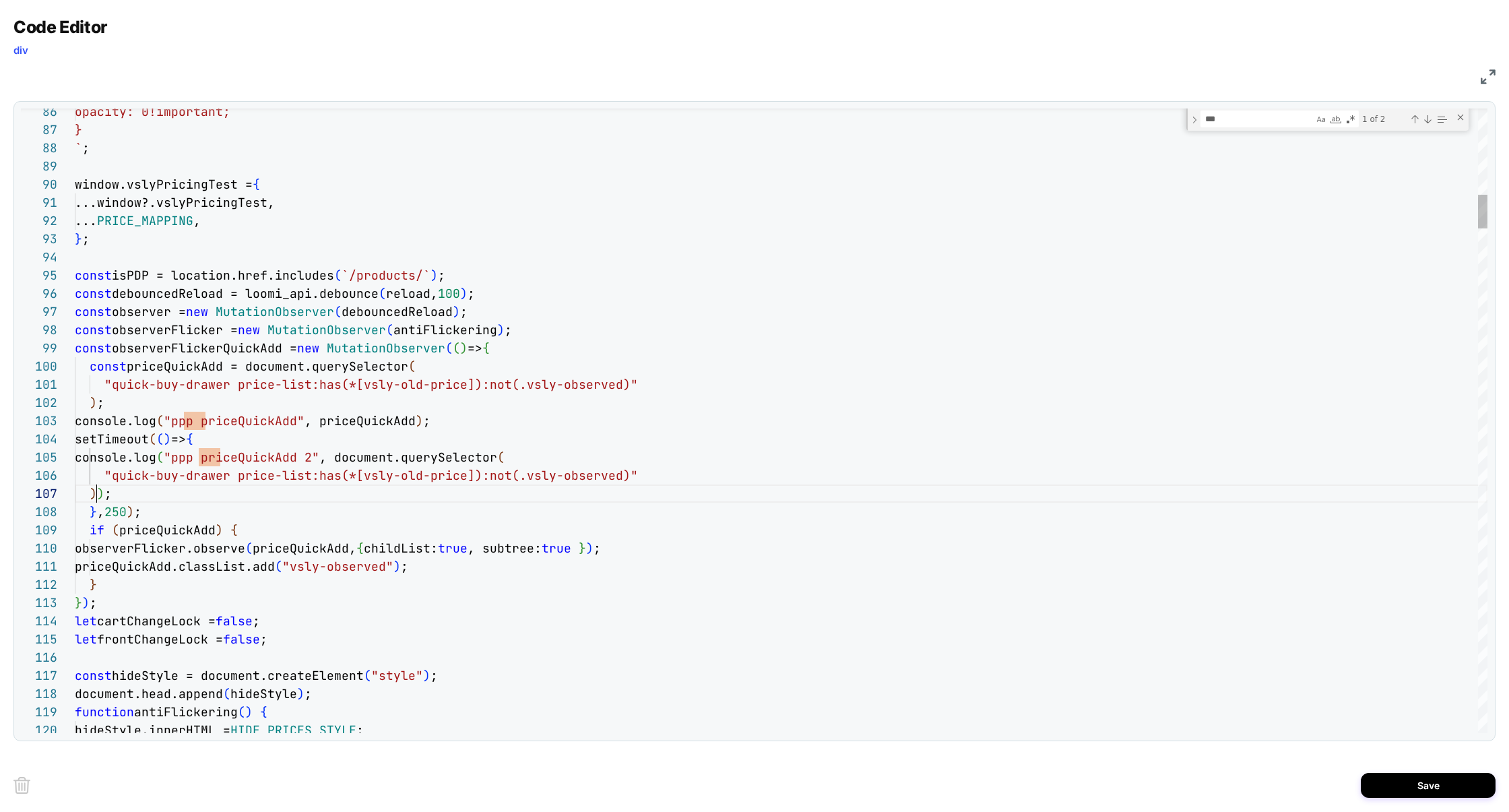
scroll to position [109, 22]
type textarea "**********"
click at [1413, 785] on button "Save" at bounding box center [1427, 784] width 135 height 25
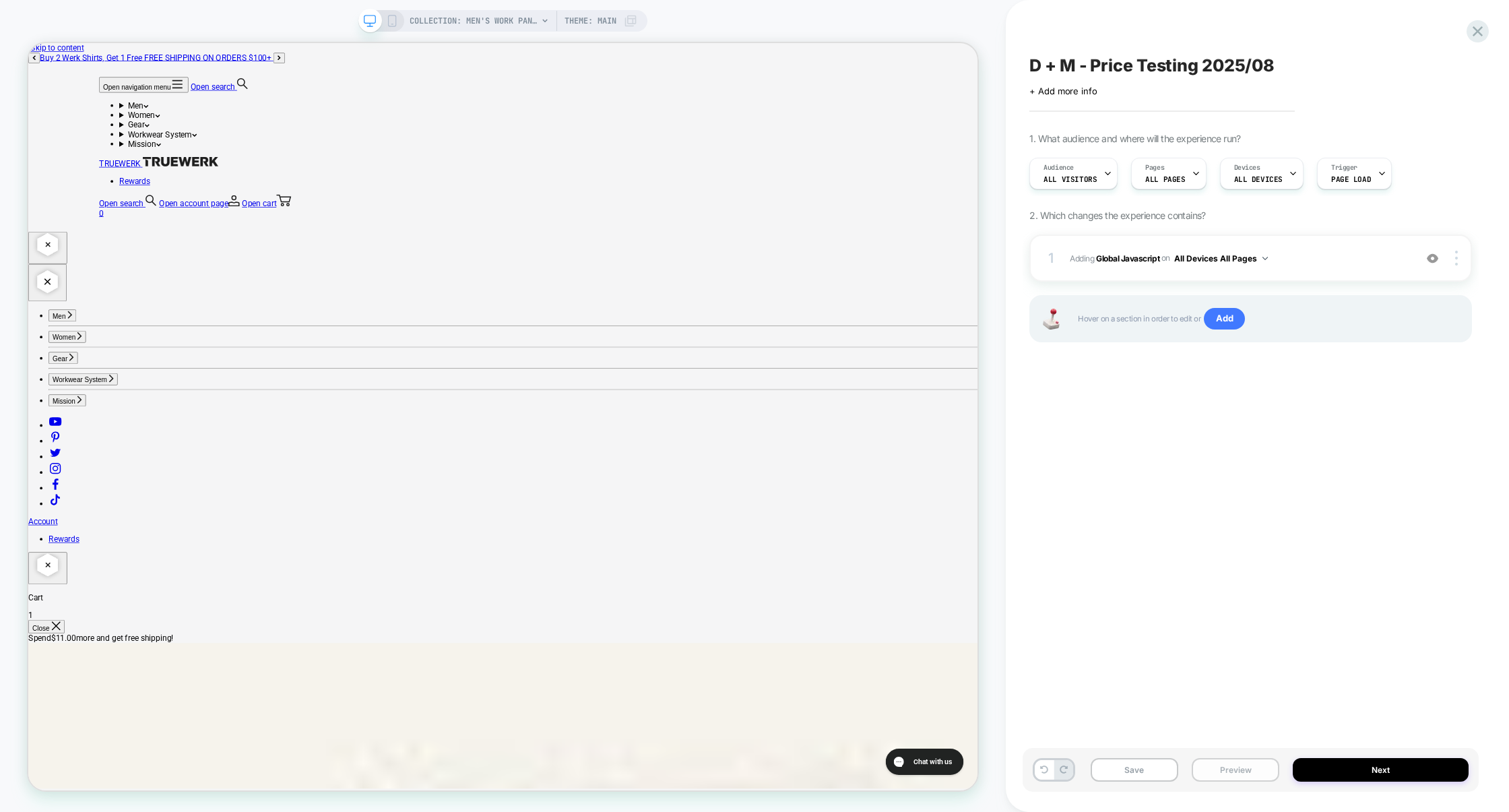
click at [1221, 769] on button "Preview" at bounding box center [1235, 770] width 88 height 24
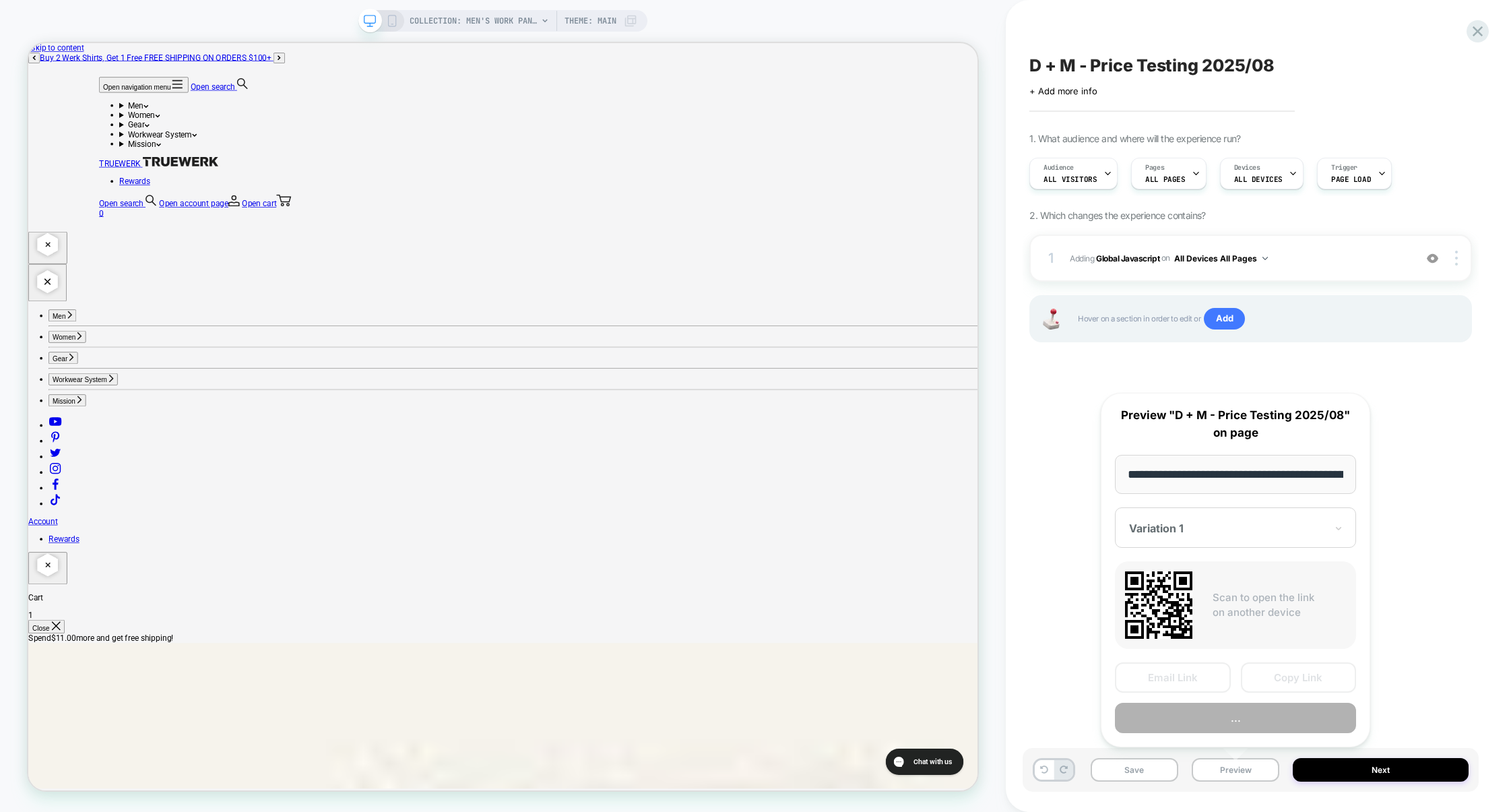
scroll to position [0, 219]
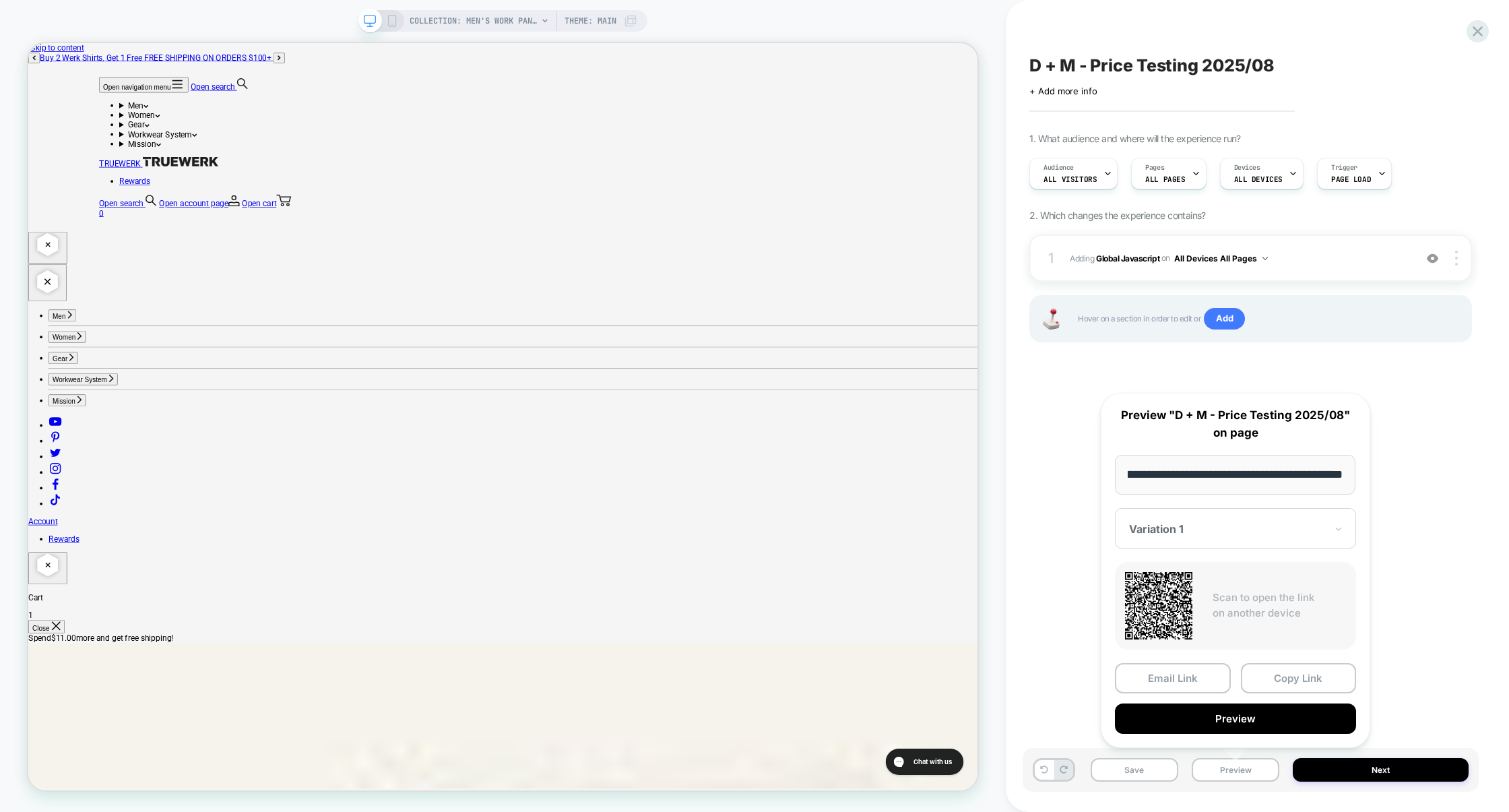
click at [1236, 721] on button "Preview" at bounding box center [1235, 718] width 241 height 30
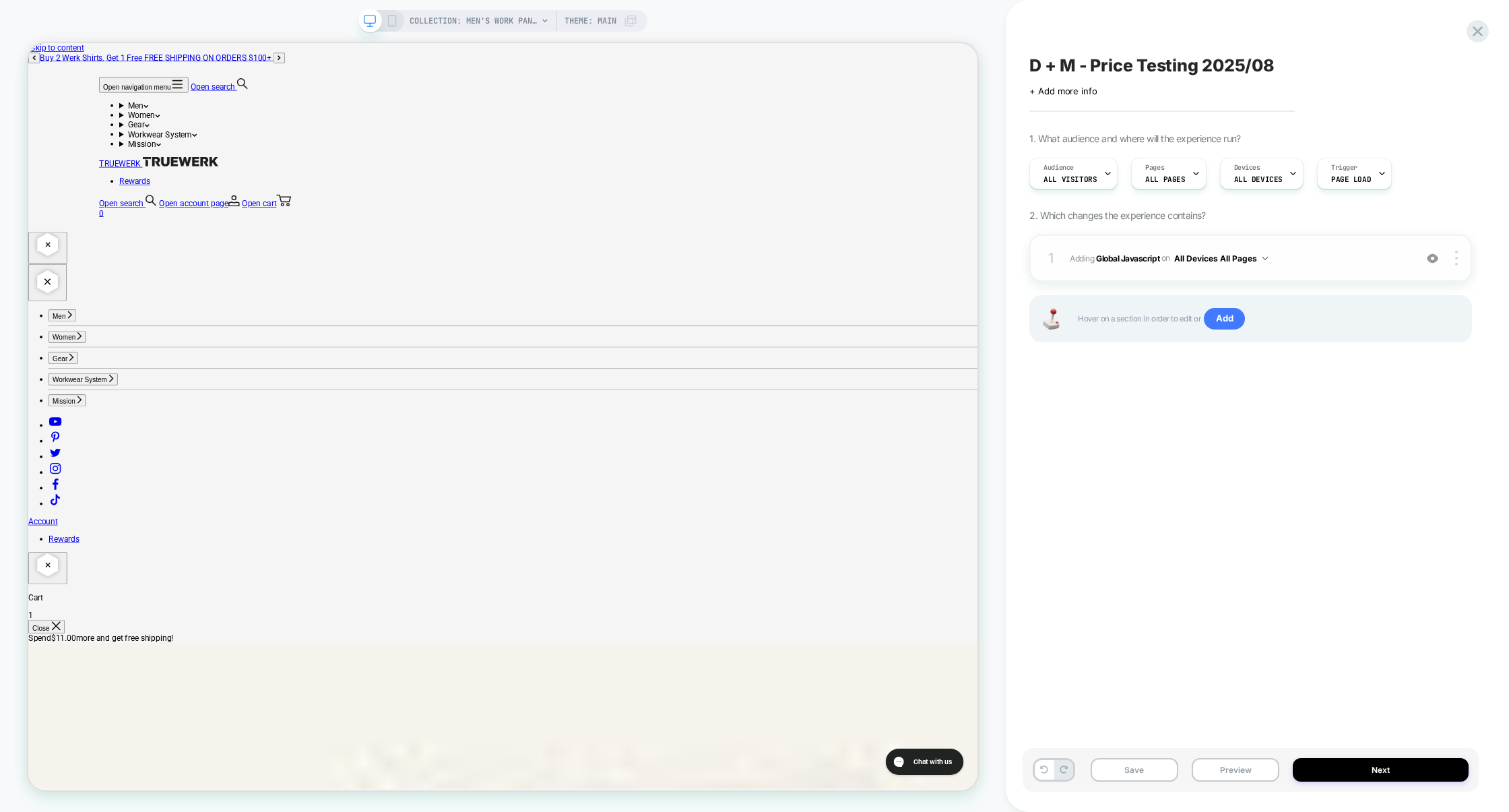
click at [1347, 266] on span "Adding Global Javascript on All Devices All Pages" at bounding box center [1238, 258] width 338 height 17
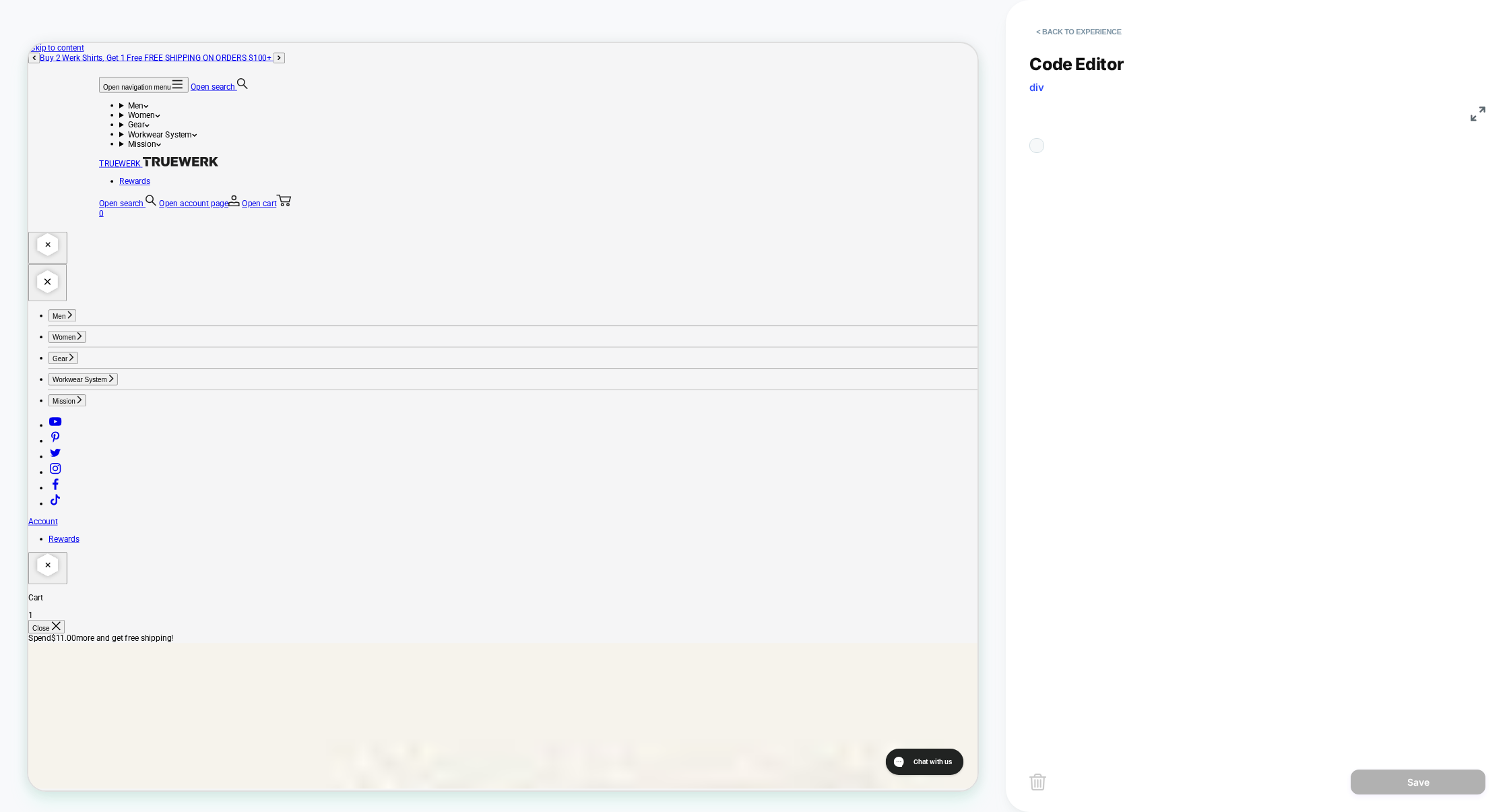
scroll to position [182, 0]
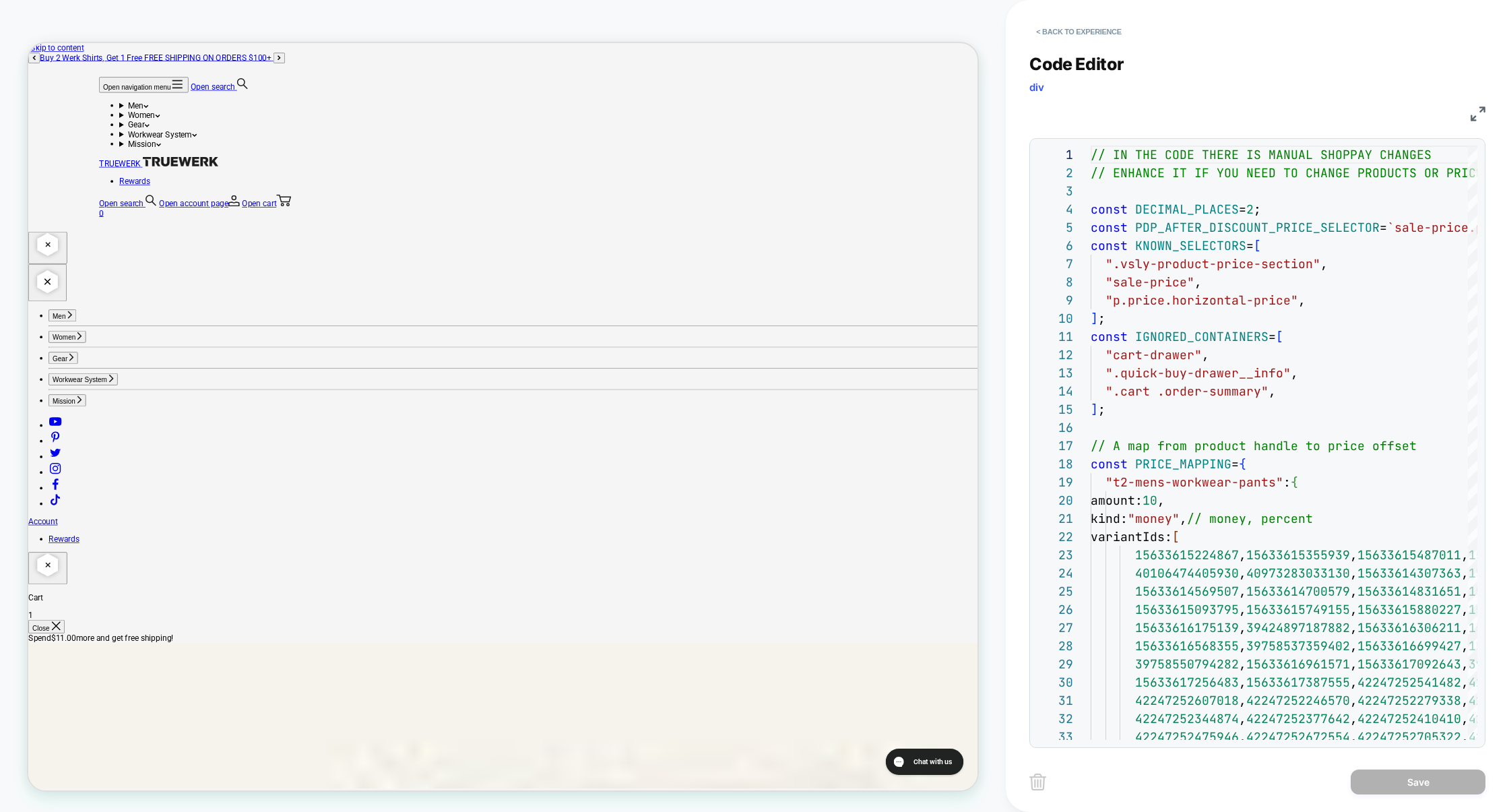
click at [1481, 108] on img at bounding box center [1477, 113] width 15 height 15
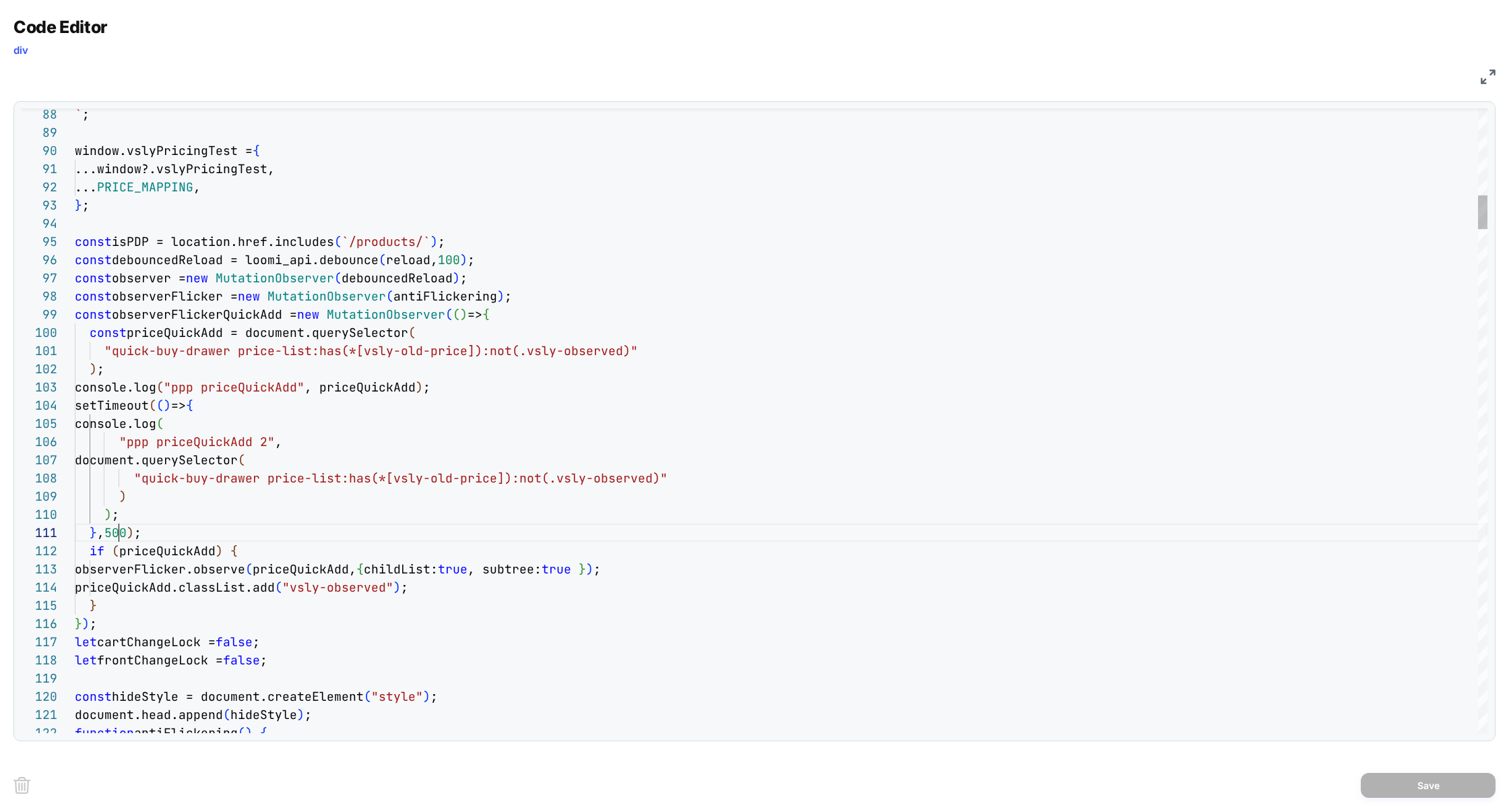
scroll to position [0, 44]
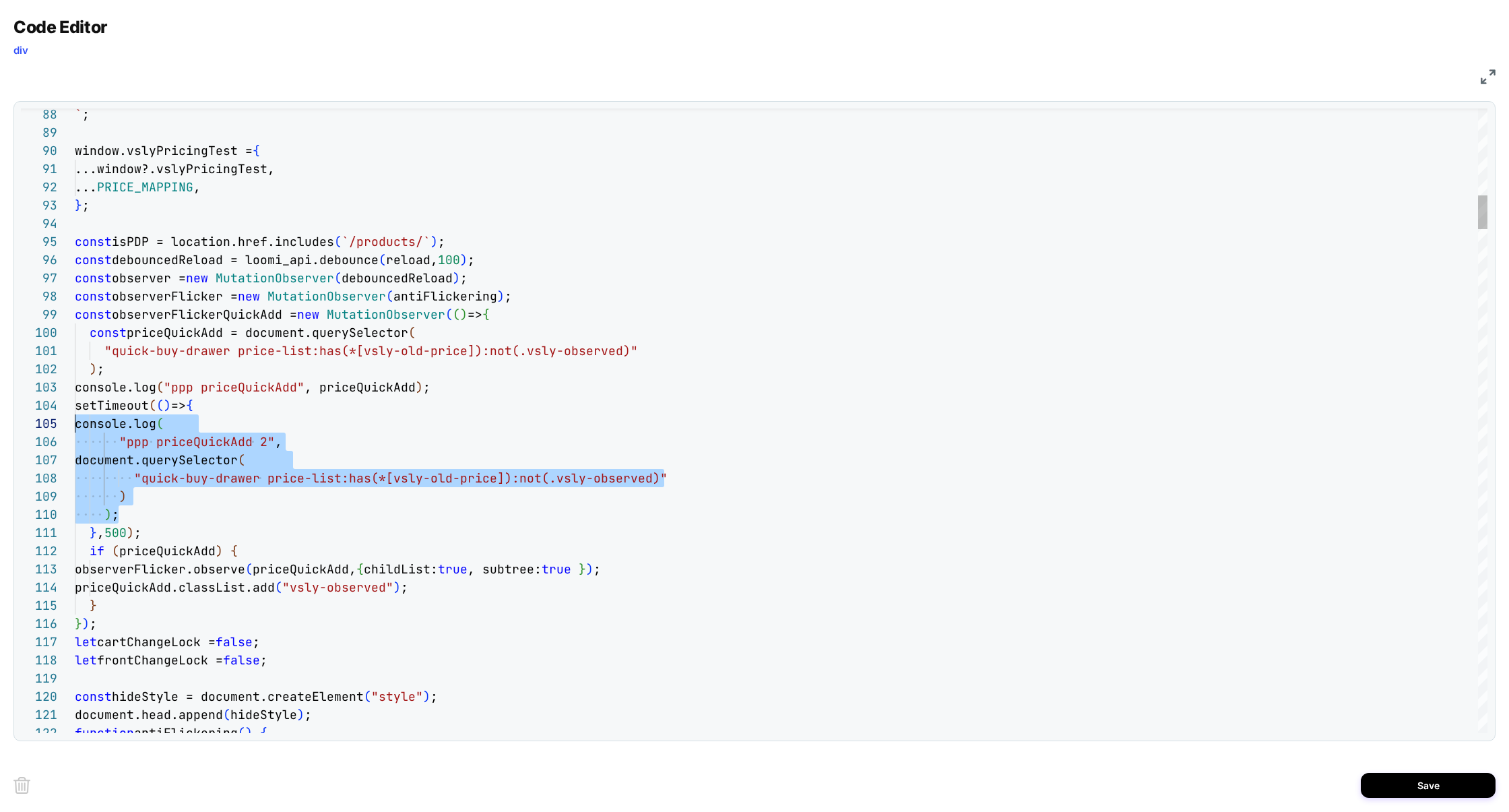
scroll to position [73, 0]
drag, startPoint x: 136, startPoint y: 508, endPoint x: 22, endPoint y: 430, distance: 138.0
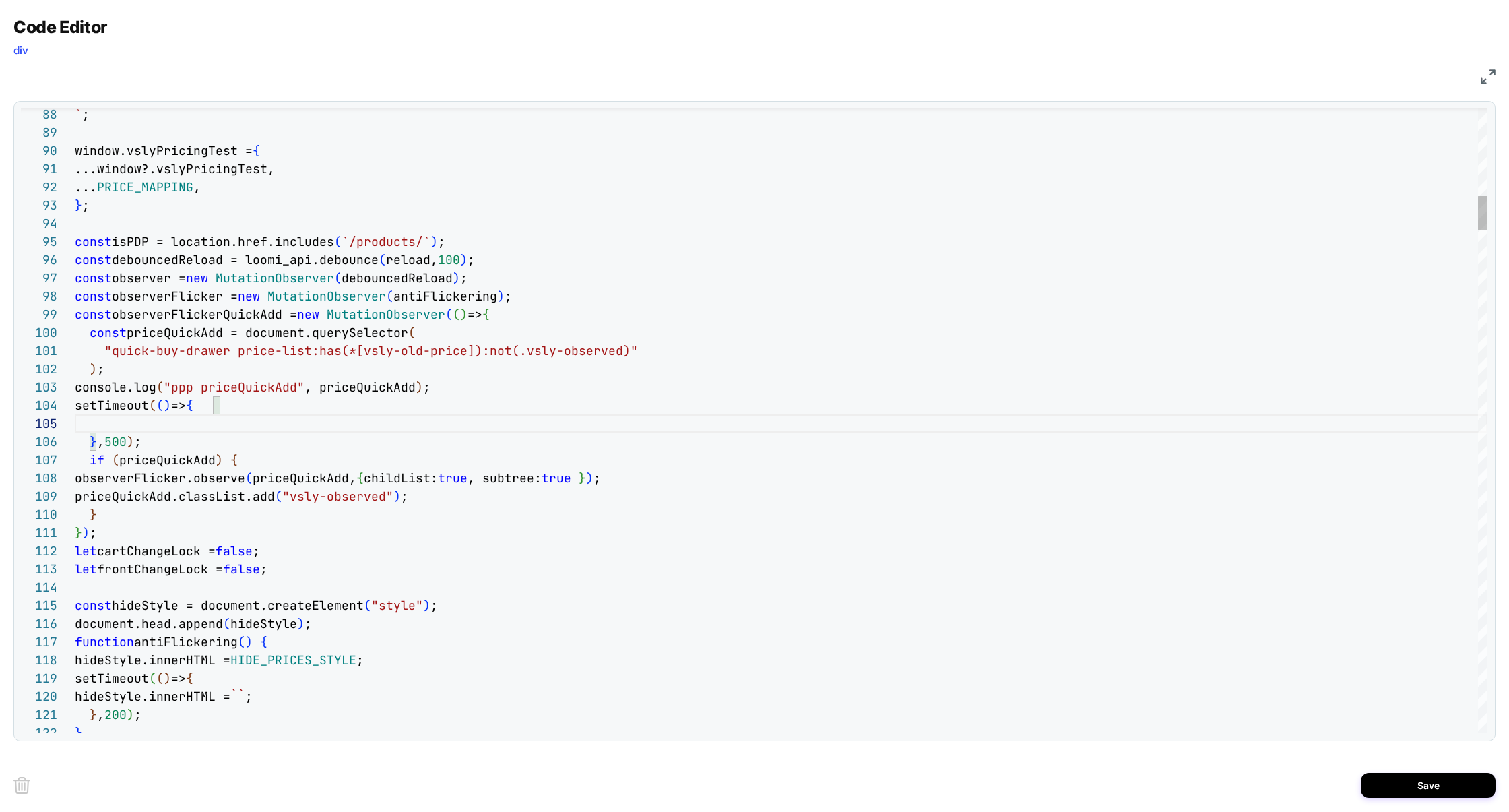
scroll to position [36, 364]
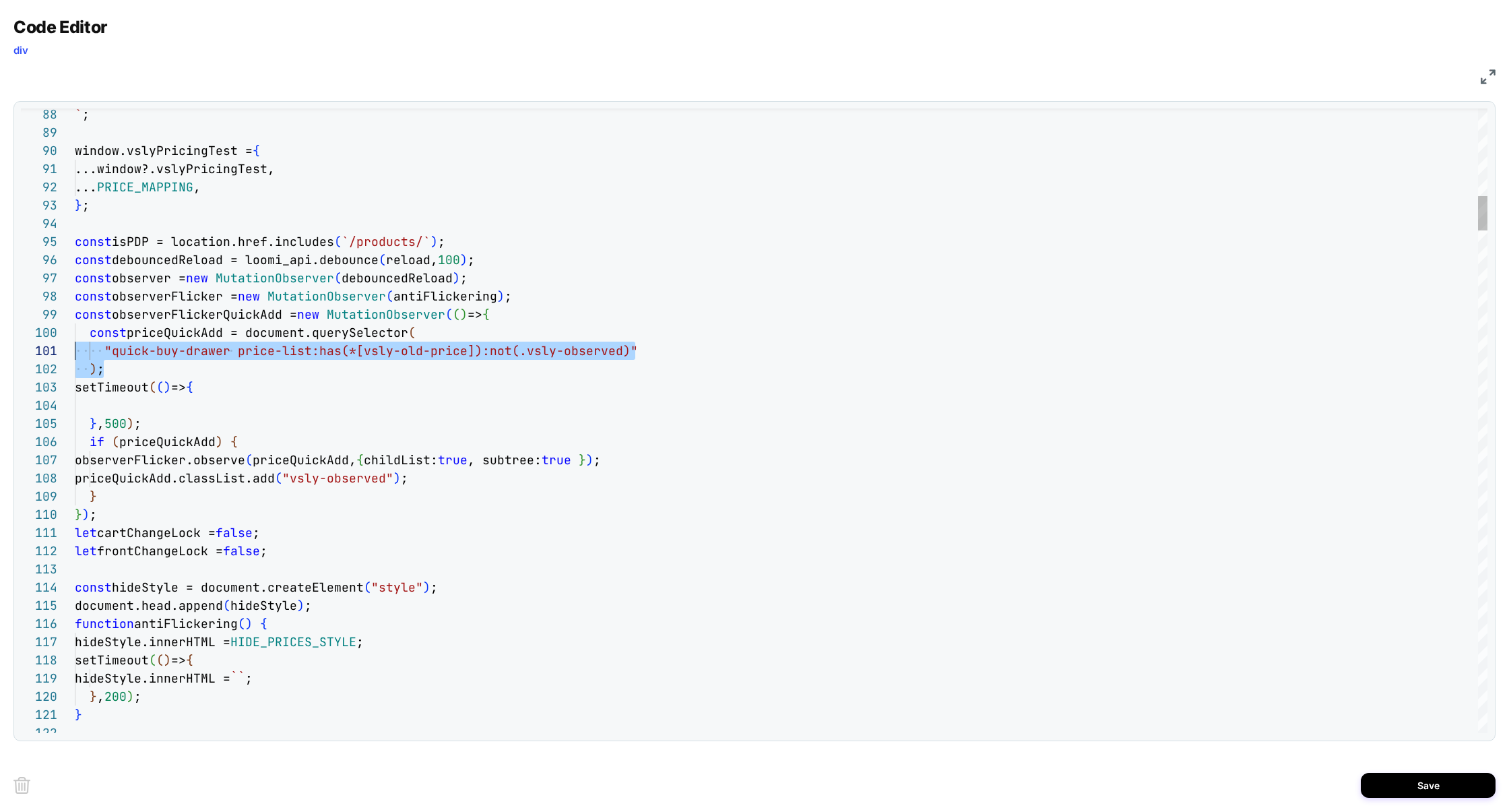
scroll to position [0, 0]
drag, startPoint x: 193, startPoint y: 368, endPoint x: 3, endPoint y: 343, distance: 191.5
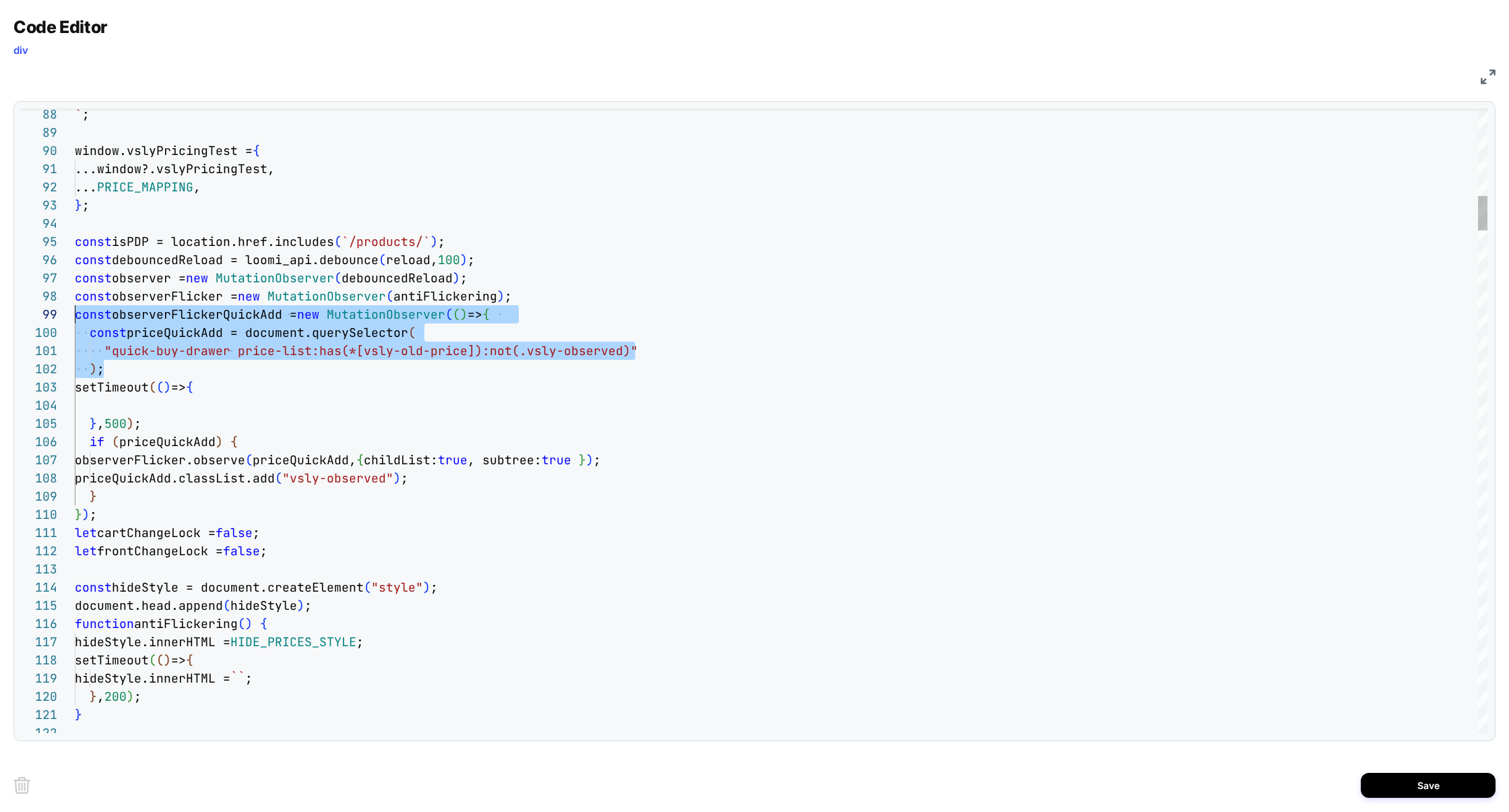
scroll to position [163, 0]
drag, startPoint x: 149, startPoint y: 369, endPoint x: 25, endPoint y: 328, distance: 130.5
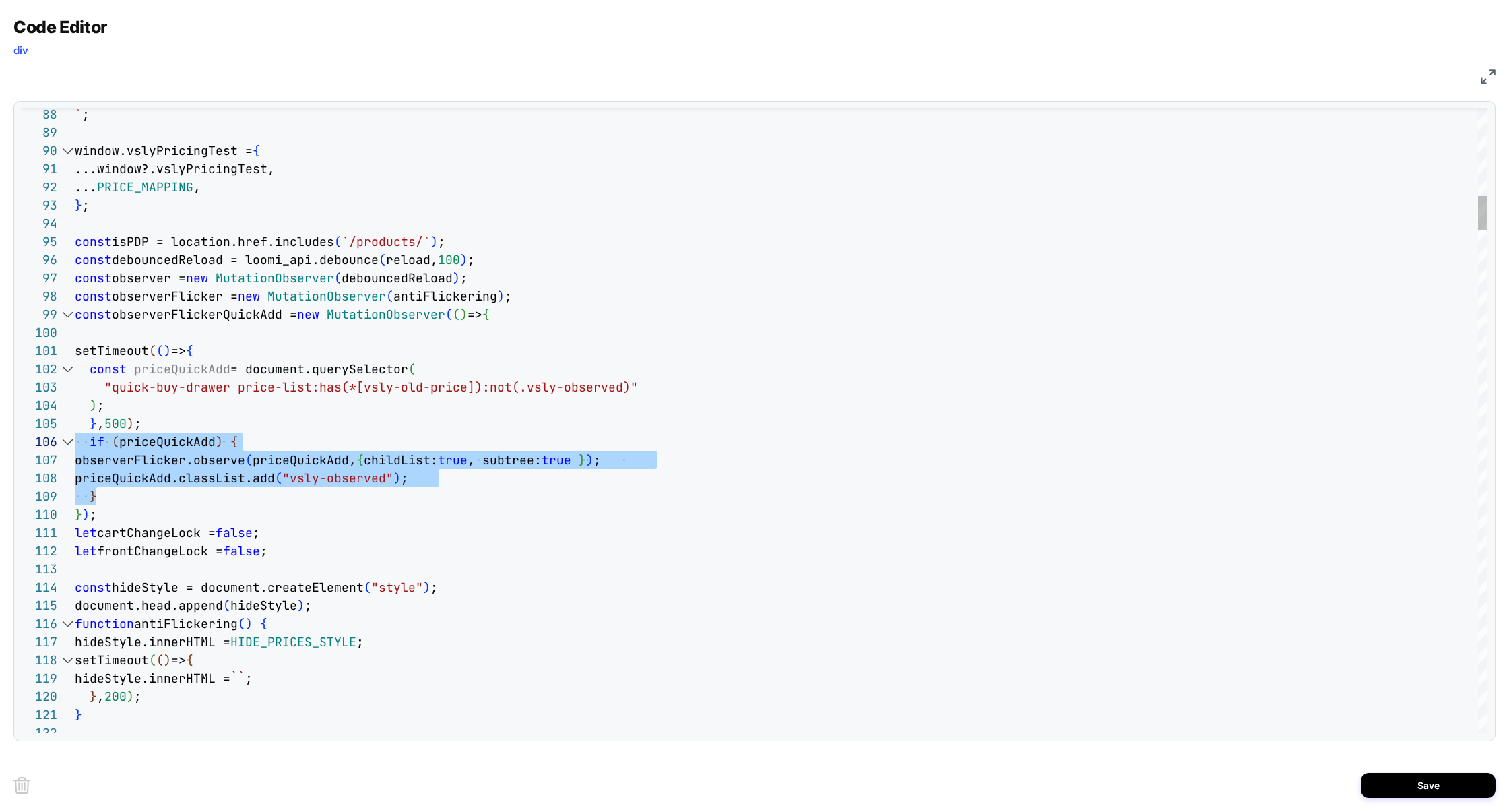
scroll to position [90, 0]
drag, startPoint x: 121, startPoint y: 499, endPoint x: 23, endPoint y: 442, distance: 112.9
click at [22, 442] on div "88 89 90 91 92 93 94 95 96 97 98 99 100 101 102 105 106 107 108 109 110 111 112…" at bounding box center [754, 420] width 1466 height 624
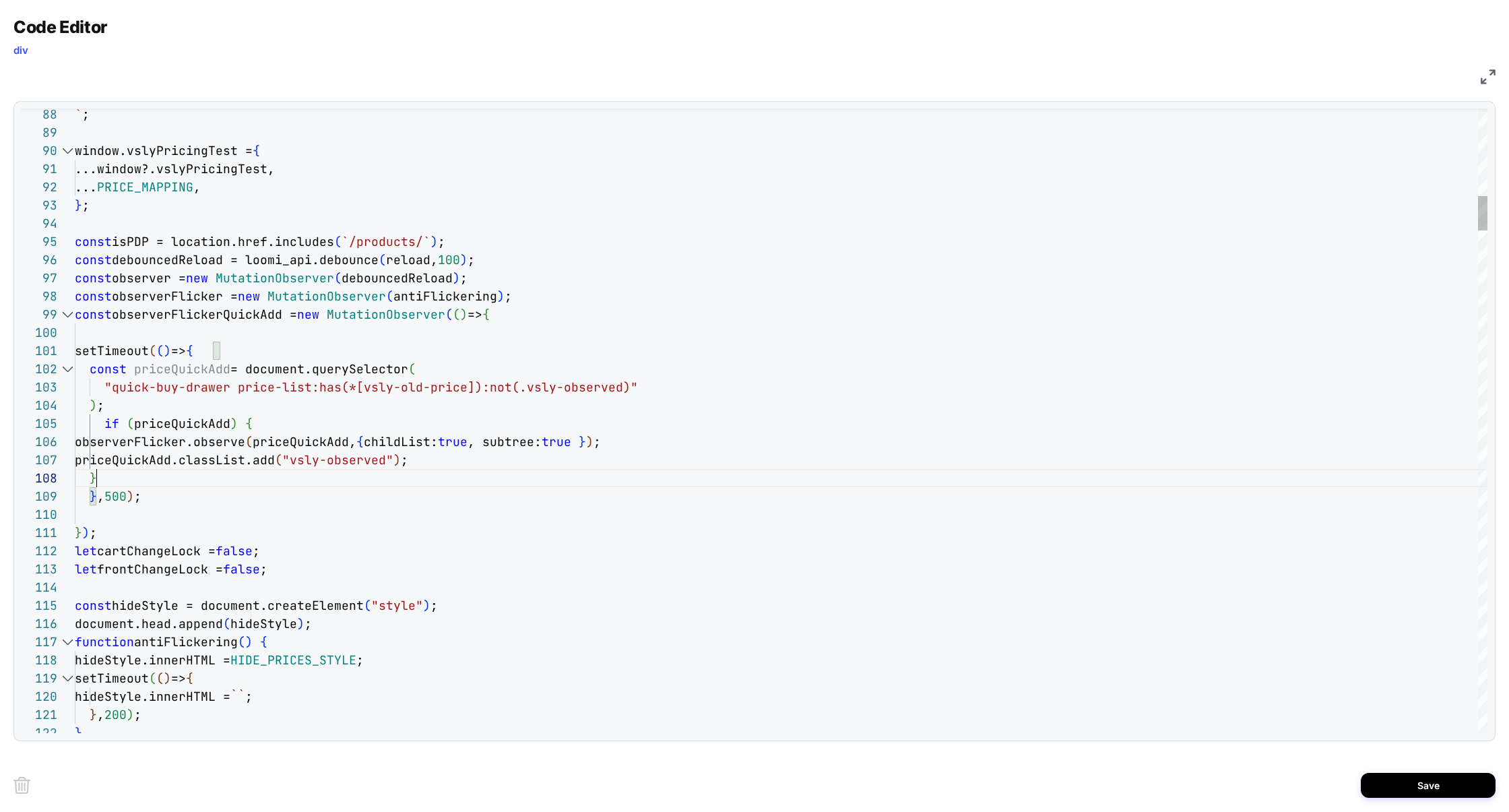
scroll to position [127, 22]
type textarea "**********"
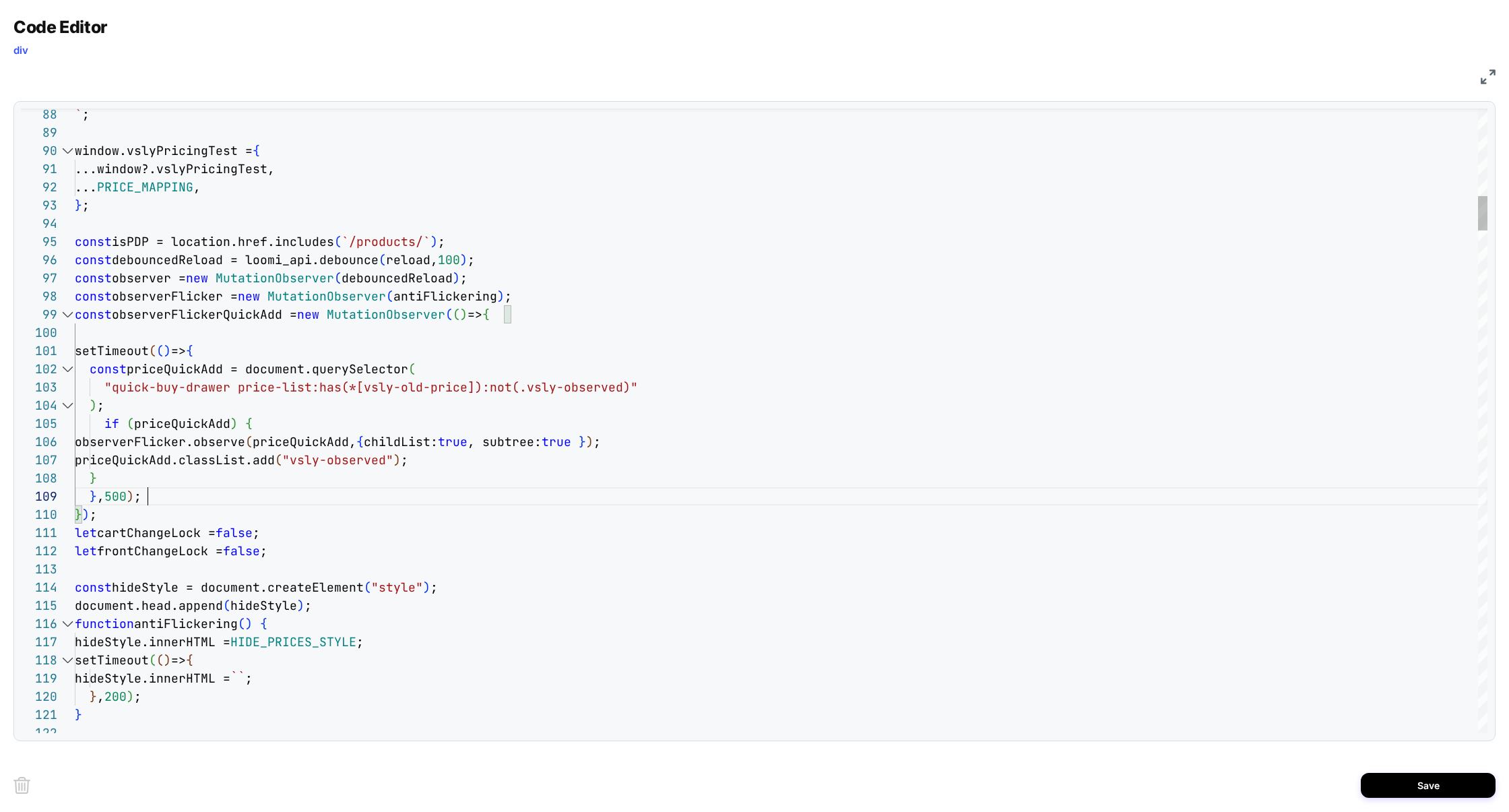
scroll to position [145, 73]
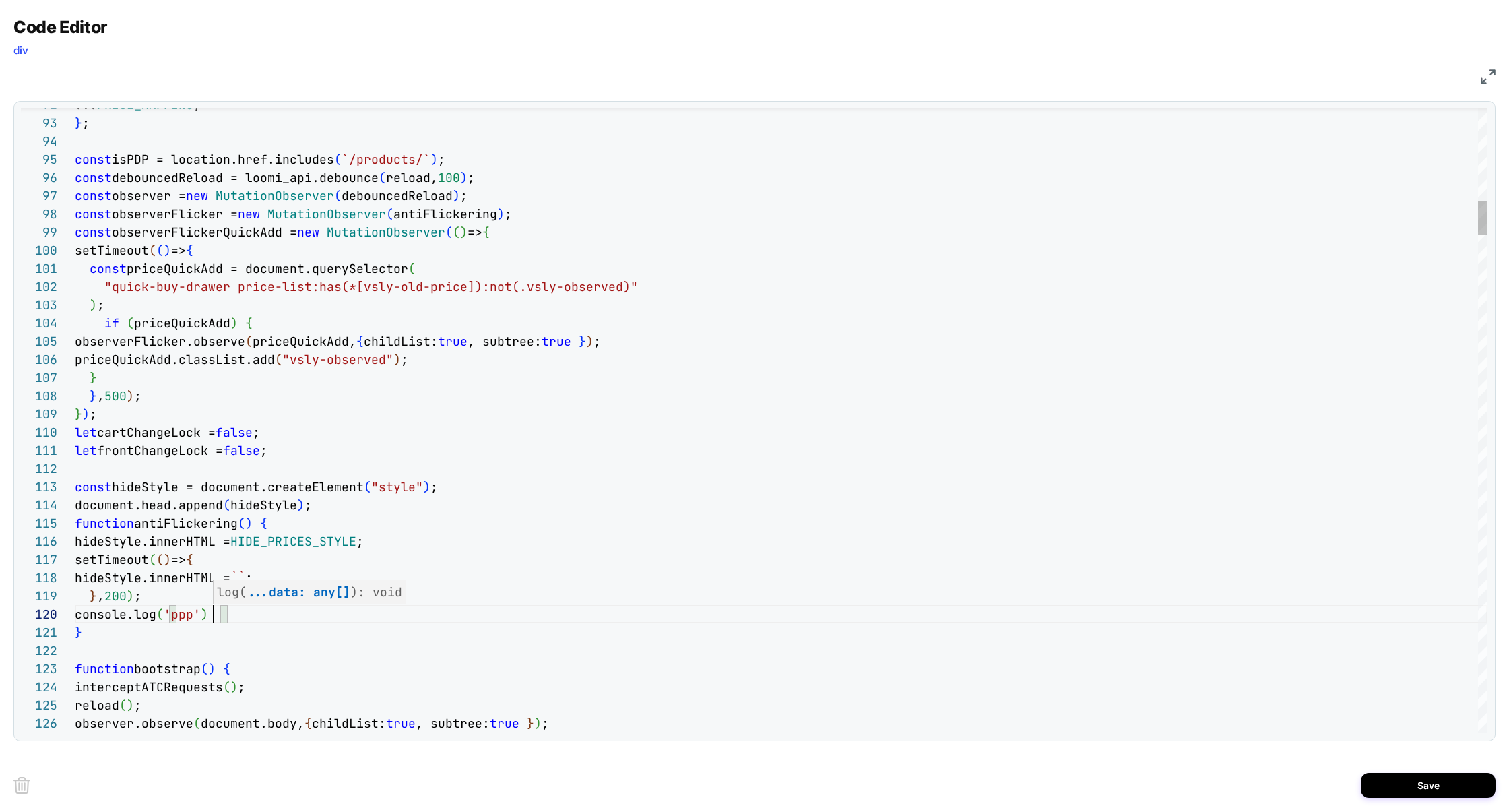
scroll to position [163, 152]
type textarea "**********"
click at [1398, 783] on button "Save" at bounding box center [1427, 784] width 135 height 25
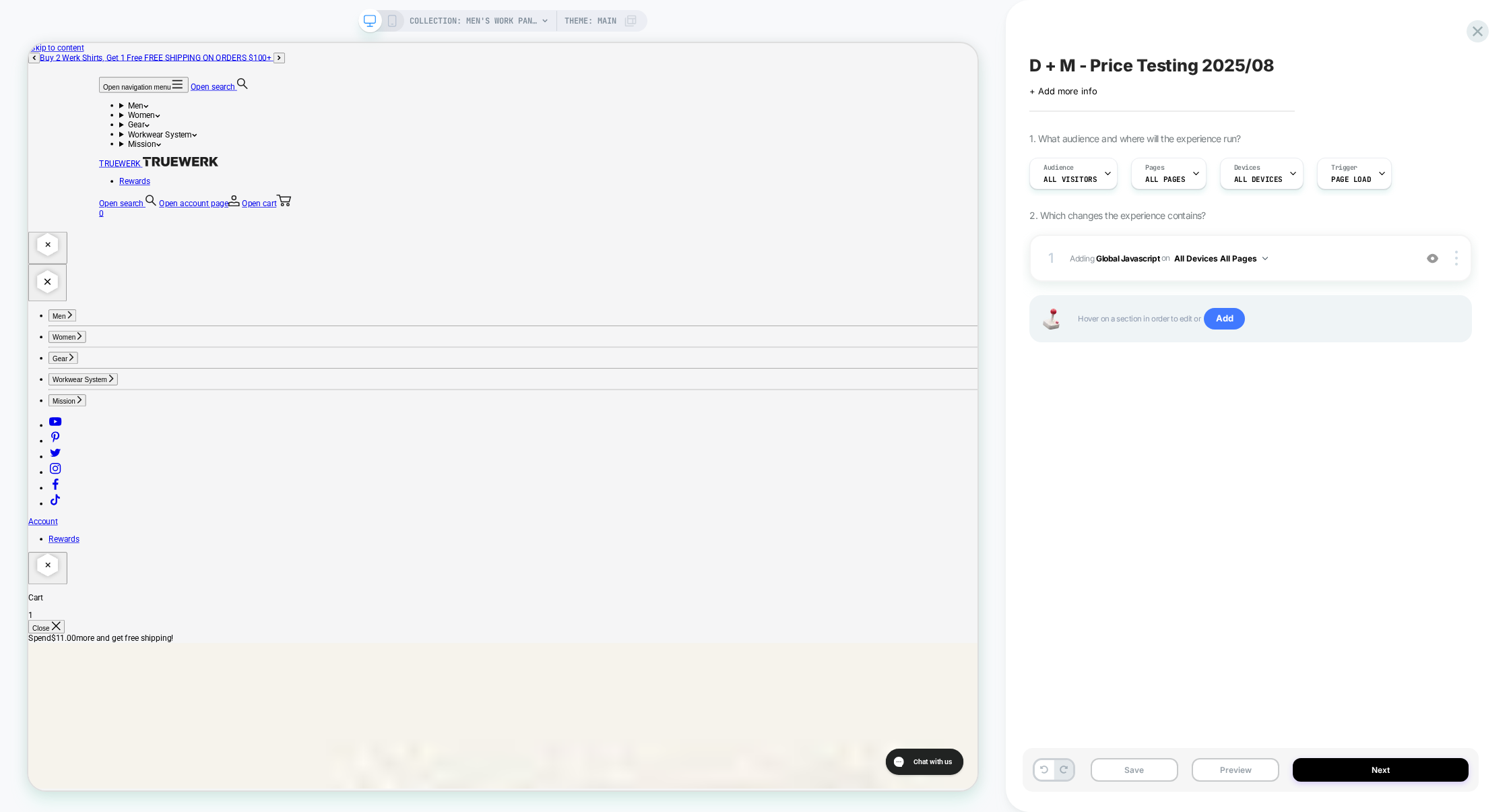
click at [1255, 750] on div "Save Preview Next" at bounding box center [1250, 770] width 456 height 44
click at [1255, 758] on div "Save Preview Next" at bounding box center [1250, 770] width 456 height 44
click at [1256, 770] on button "Preview" at bounding box center [1235, 770] width 88 height 24
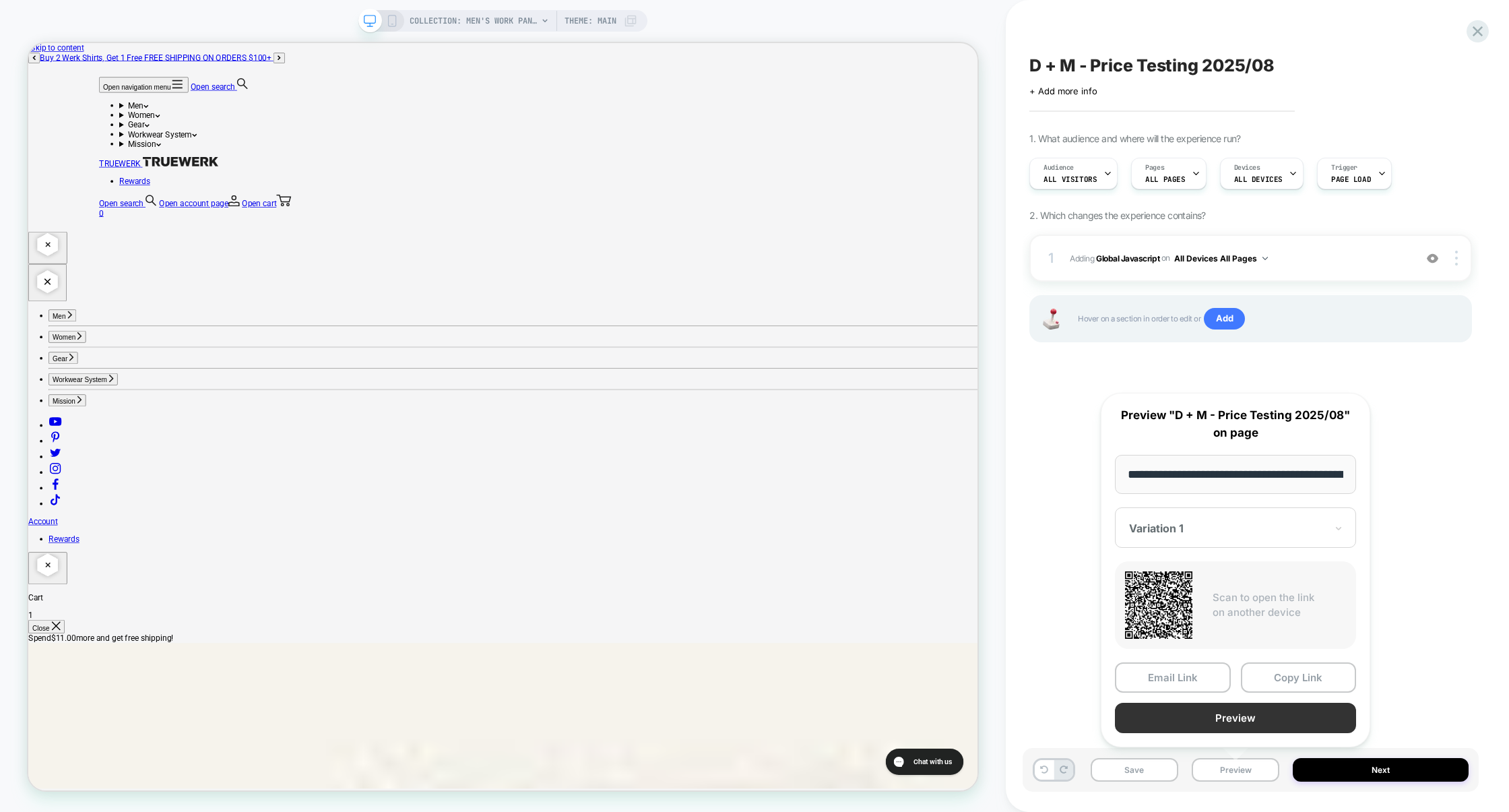
scroll to position [0, 219]
click at [1251, 725] on button "Preview" at bounding box center [1235, 718] width 241 height 30
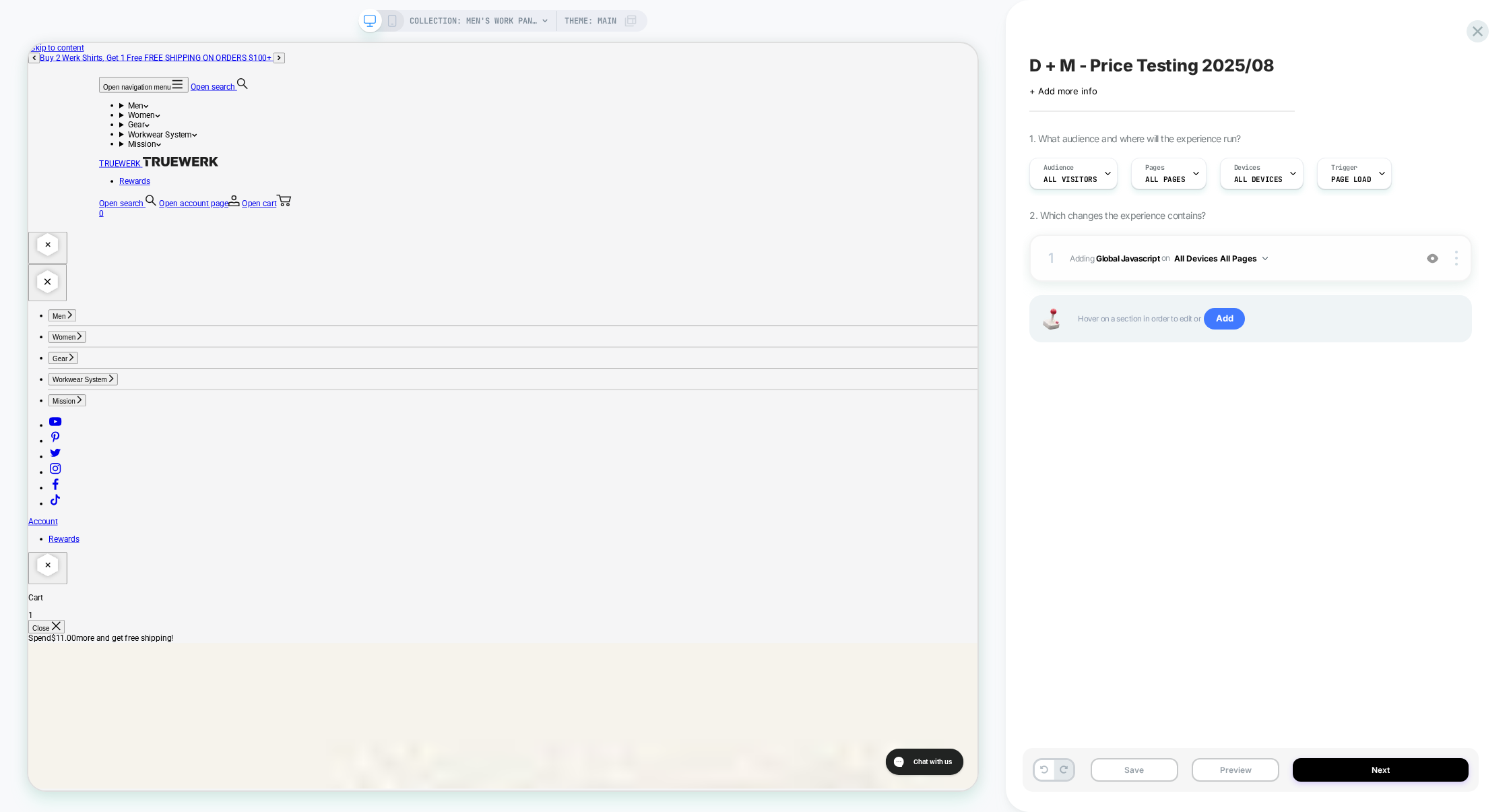
click at [1315, 272] on div "1 Adding Global Javascript on All Devices All Pages Add Before Add After Target…" at bounding box center [1250, 257] width 442 height 47
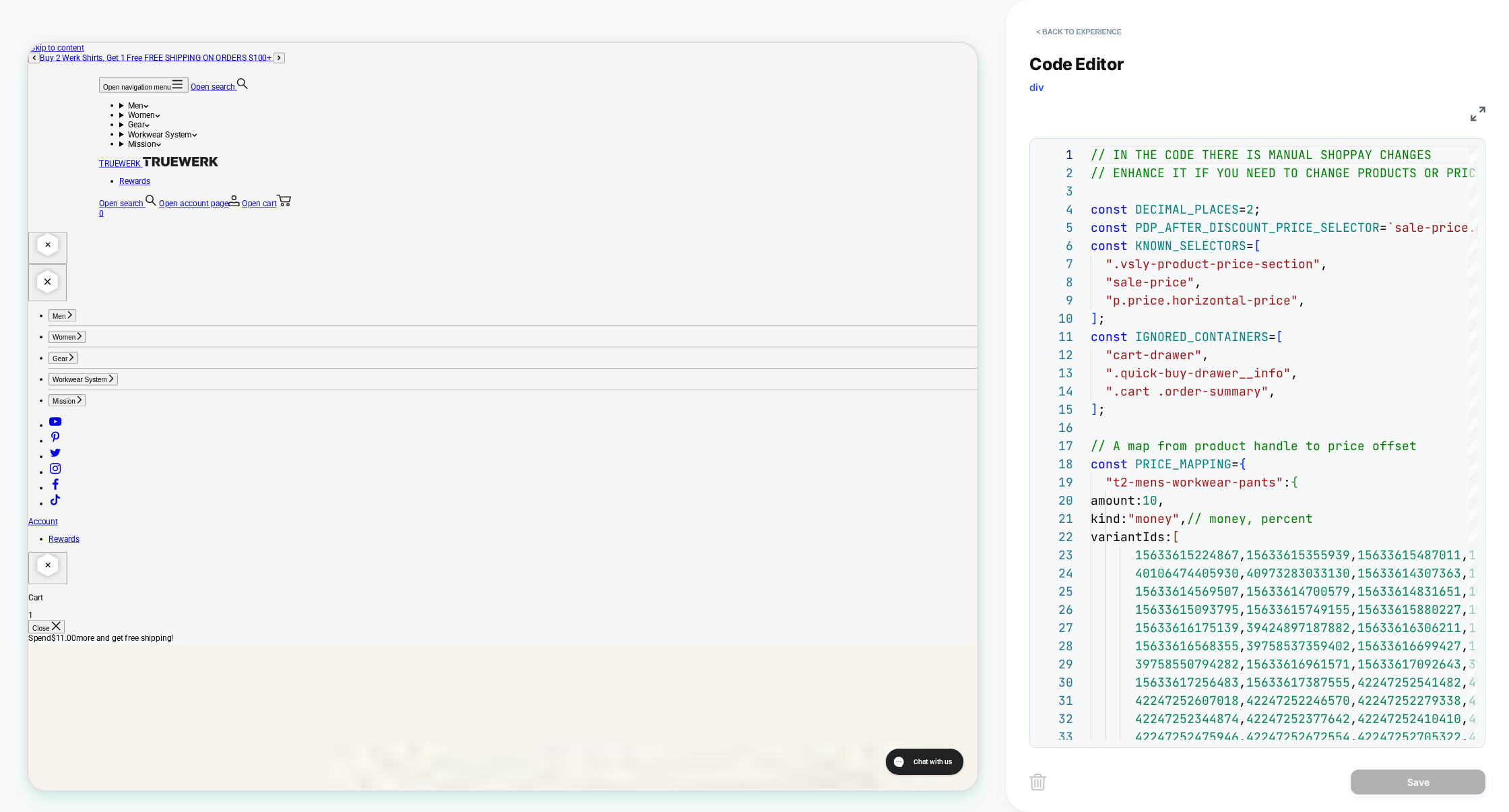
scroll to position [182, 0]
click at [1474, 111] on img at bounding box center [1477, 113] width 15 height 15
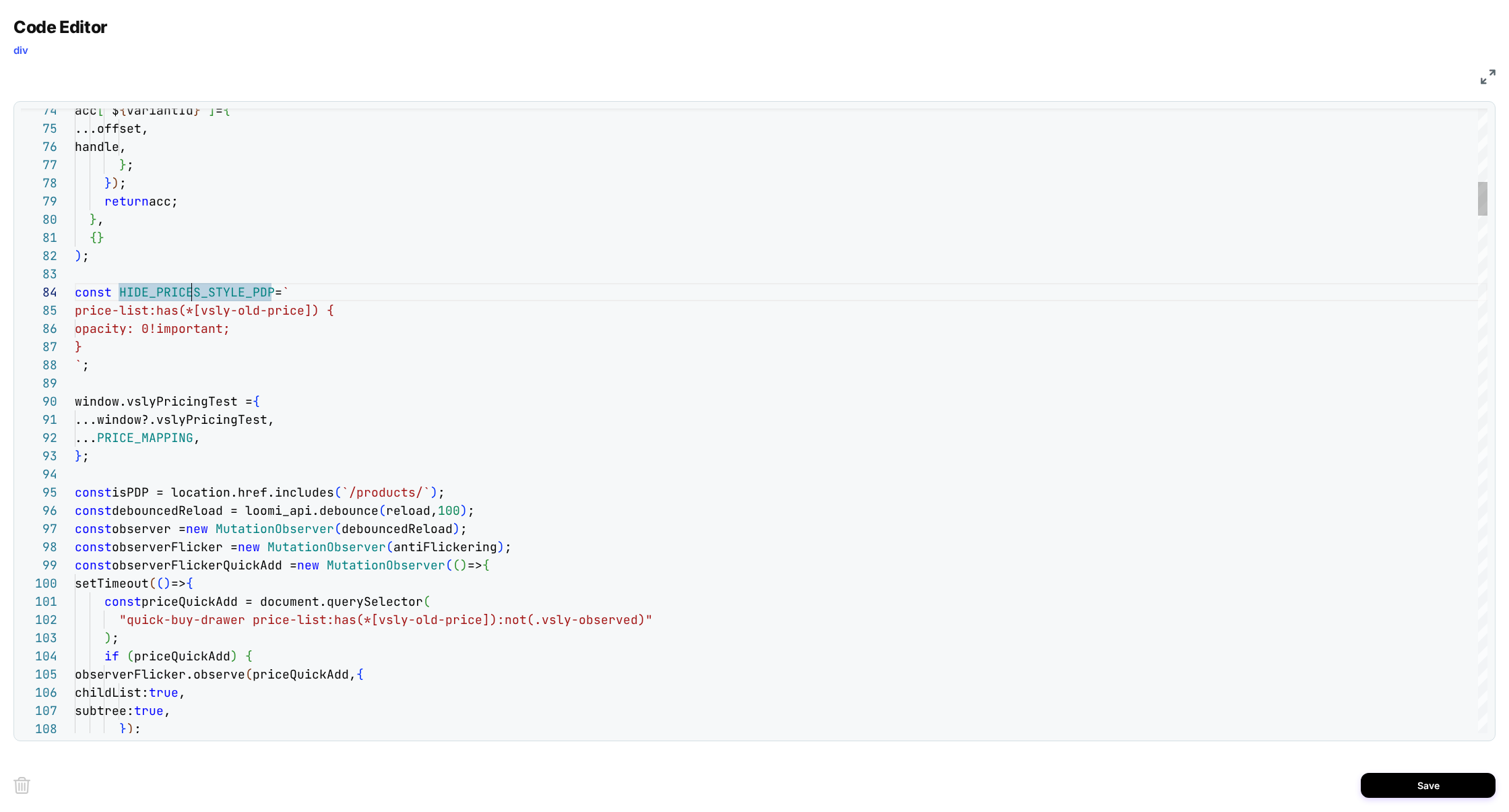
drag, startPoint x: 121, startPoint y: 293, endPoint x: 241, endPoint y: 297, distance: 120.6
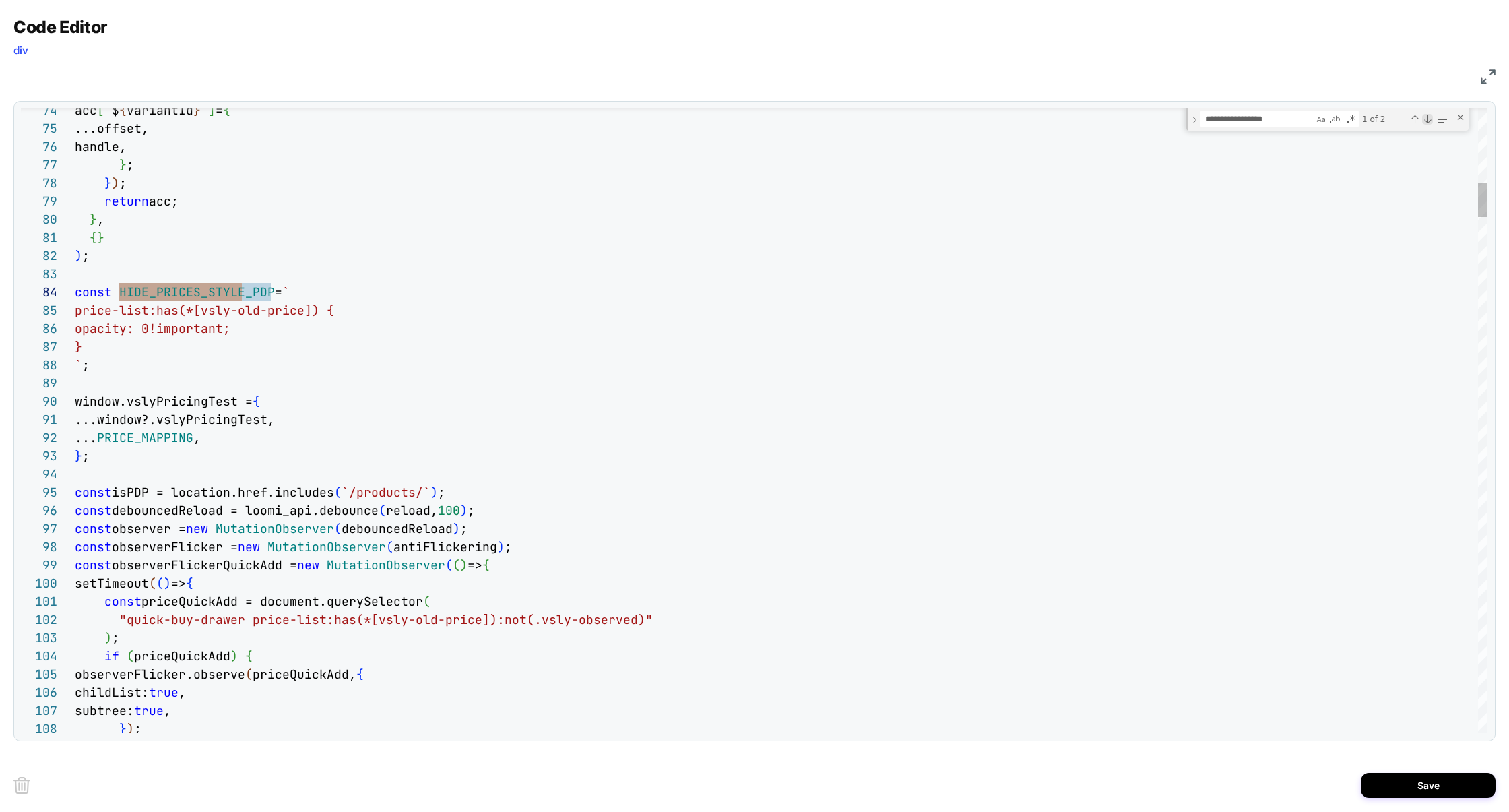
click at [1424, 123] on div "Next Match (Enter)" at bounding box center [1427, 119] width 11 height 11
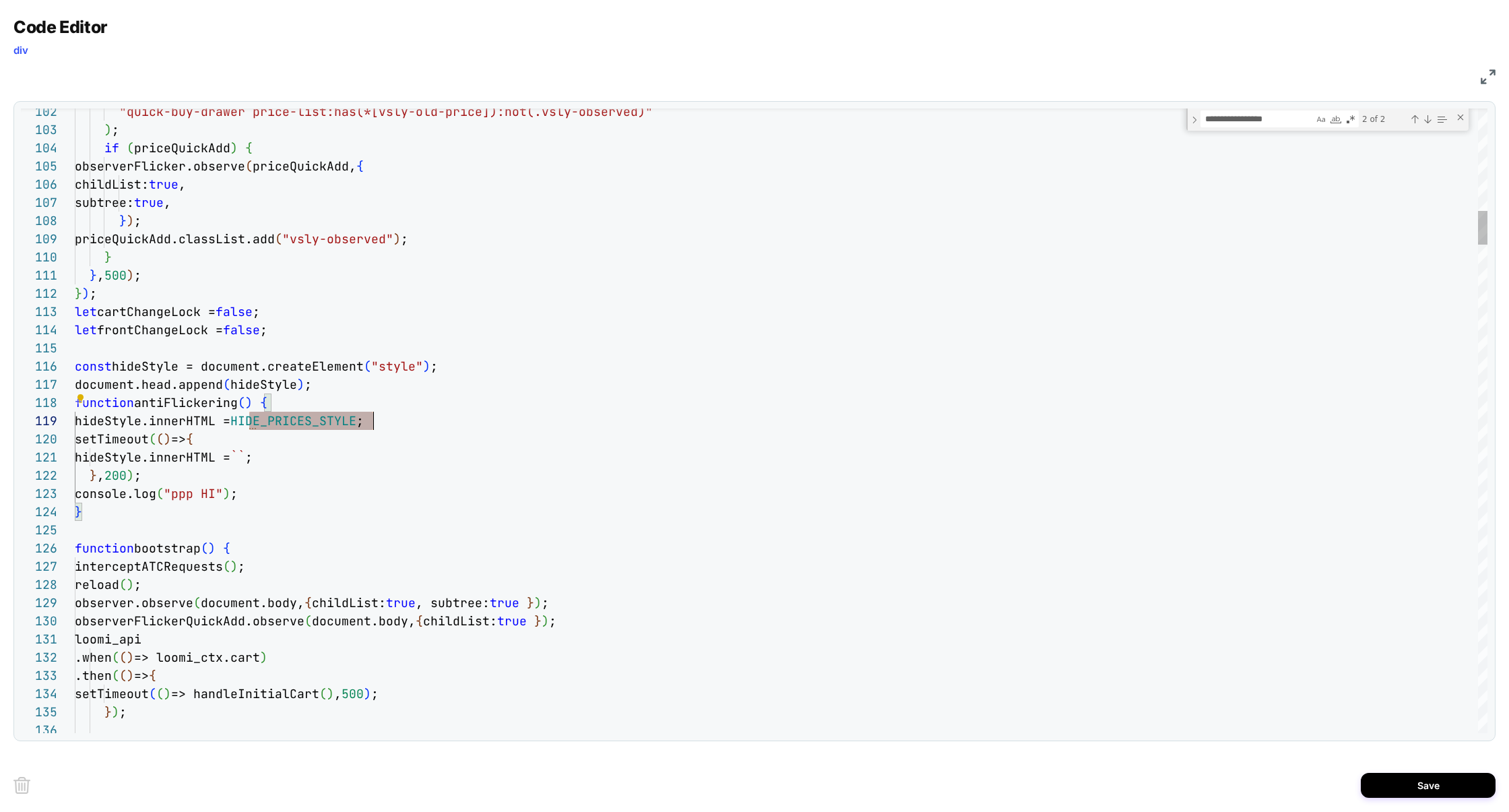
scroll to position [145, 298]
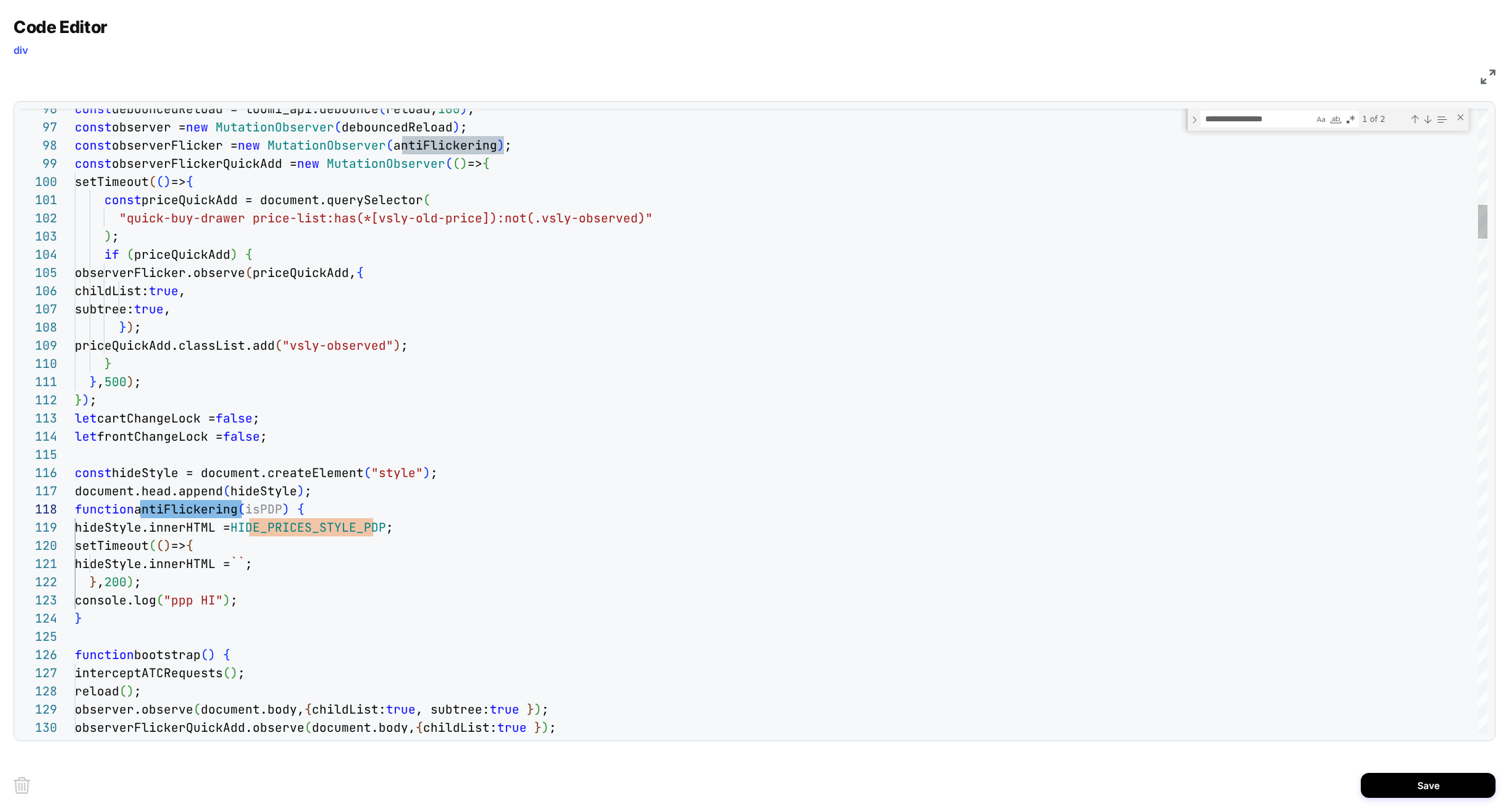
type textarea "**********"
click at [1416, 125] on div "2 of 2" at bounding box center [1403, 118] width 90 height 17
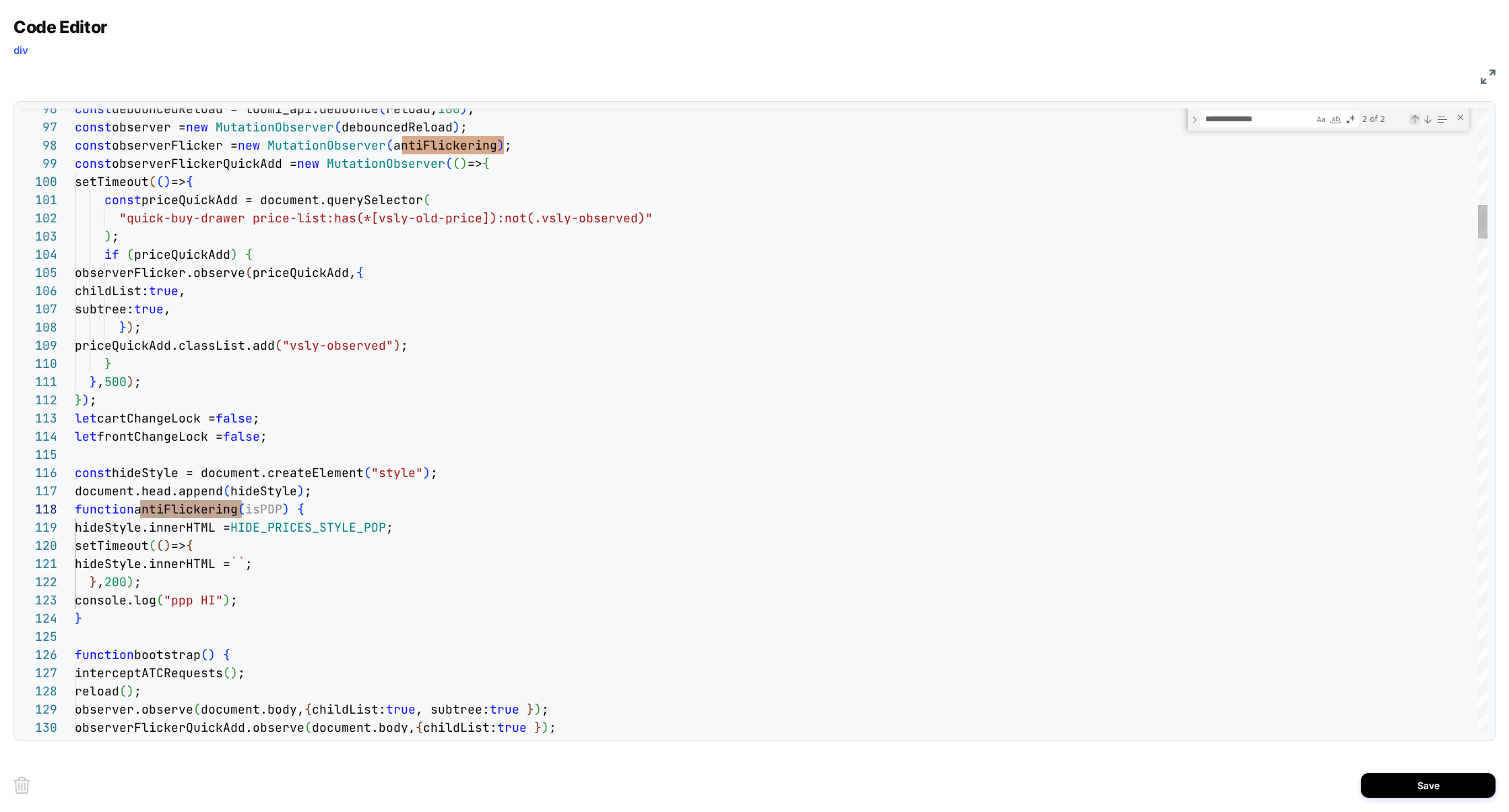
click at [1416, 123] on div "Previous Match (⇧Enter)" at bounding box center [1414, 119] width 11 height 11
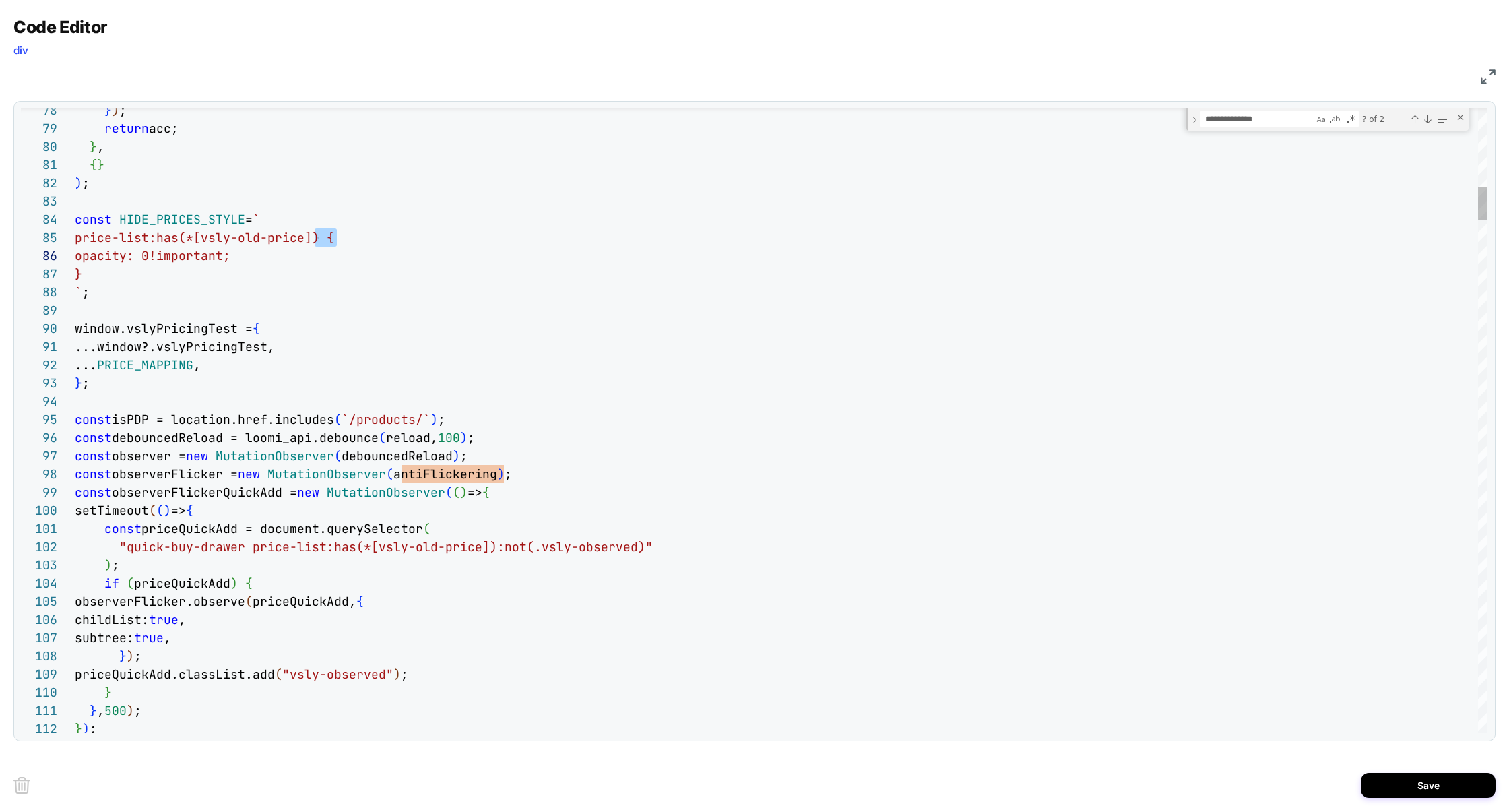
scroll to position [73, 0]
drag, startPoint x: 315, startPoint y: 238, endPoint x: 24, endPoint y: 241, distance: 291.6
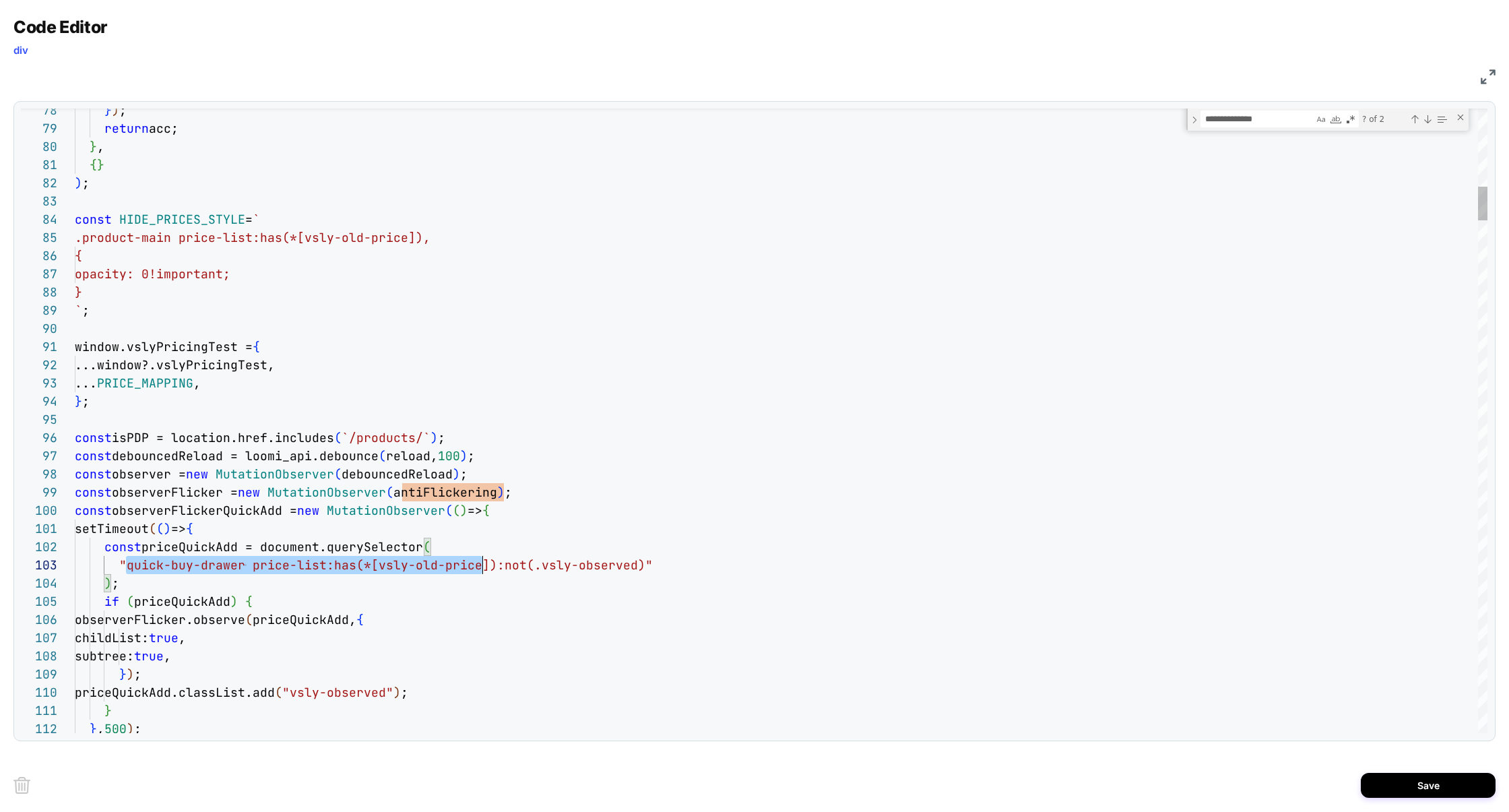
scroll to position [36, 415]
drag, startPoint x: 127, startPoint y: 568, endPoint x: 487, endPoint y: 563, distance: 359.7
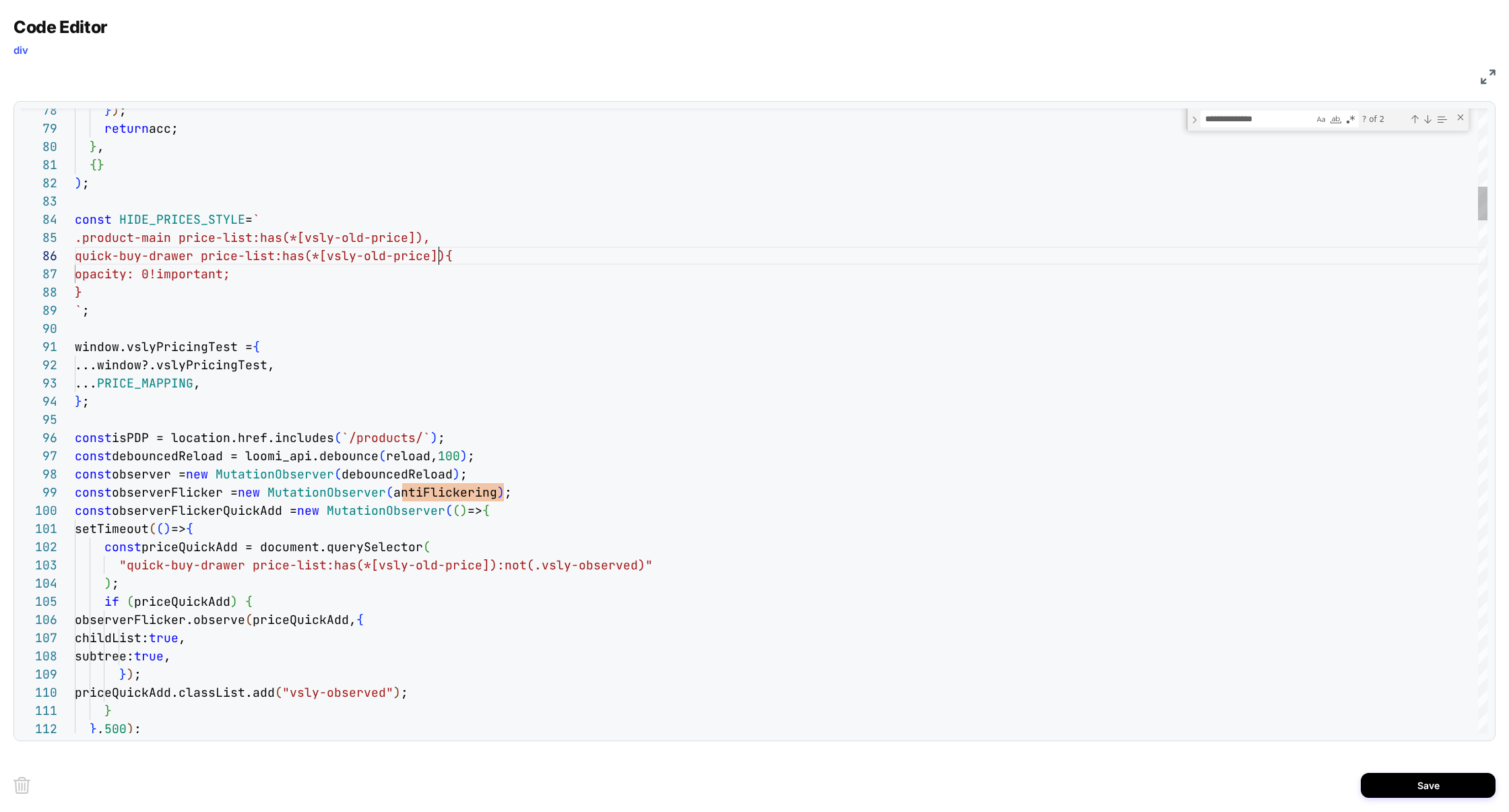
scroll to position [90, 364]
type textarea "**********"
click at [1412, 775] on button "Save" at bounding box center [1427, 784] width 135 height 25
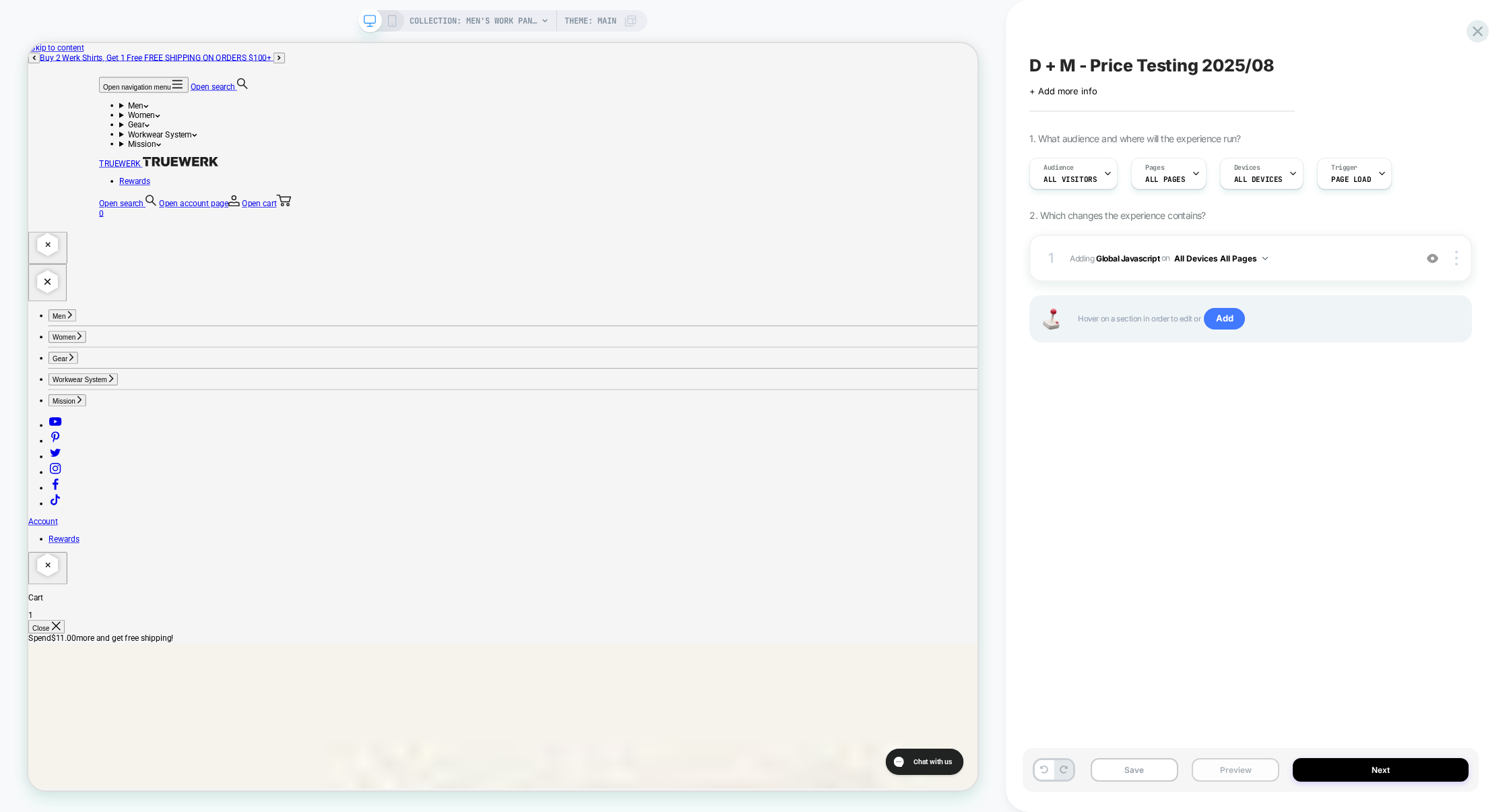
click at [1248, 768] on button "Preview" at bounding box center [1235, 770] width 88 height 24
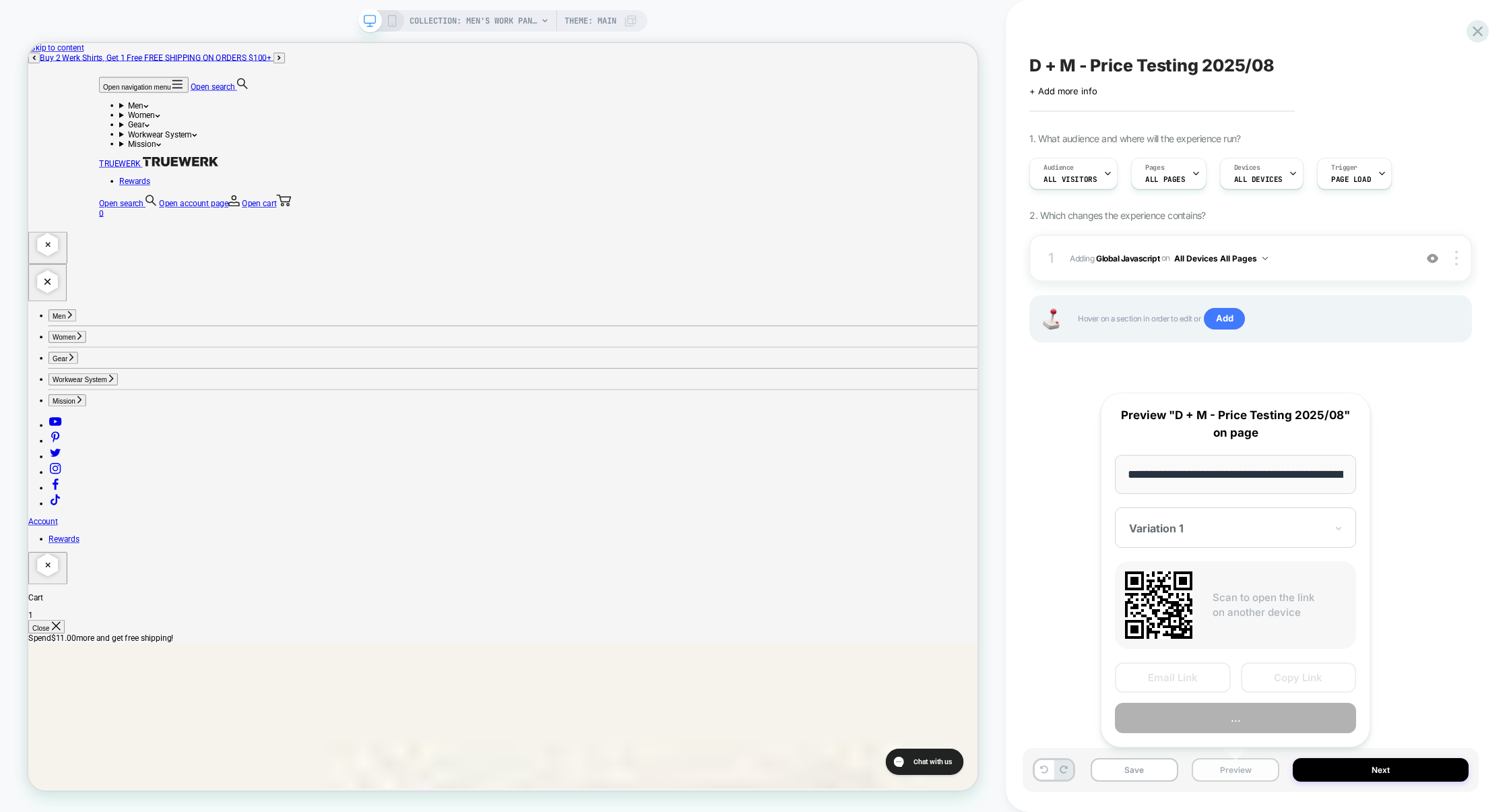
scroll to position [0, 219]
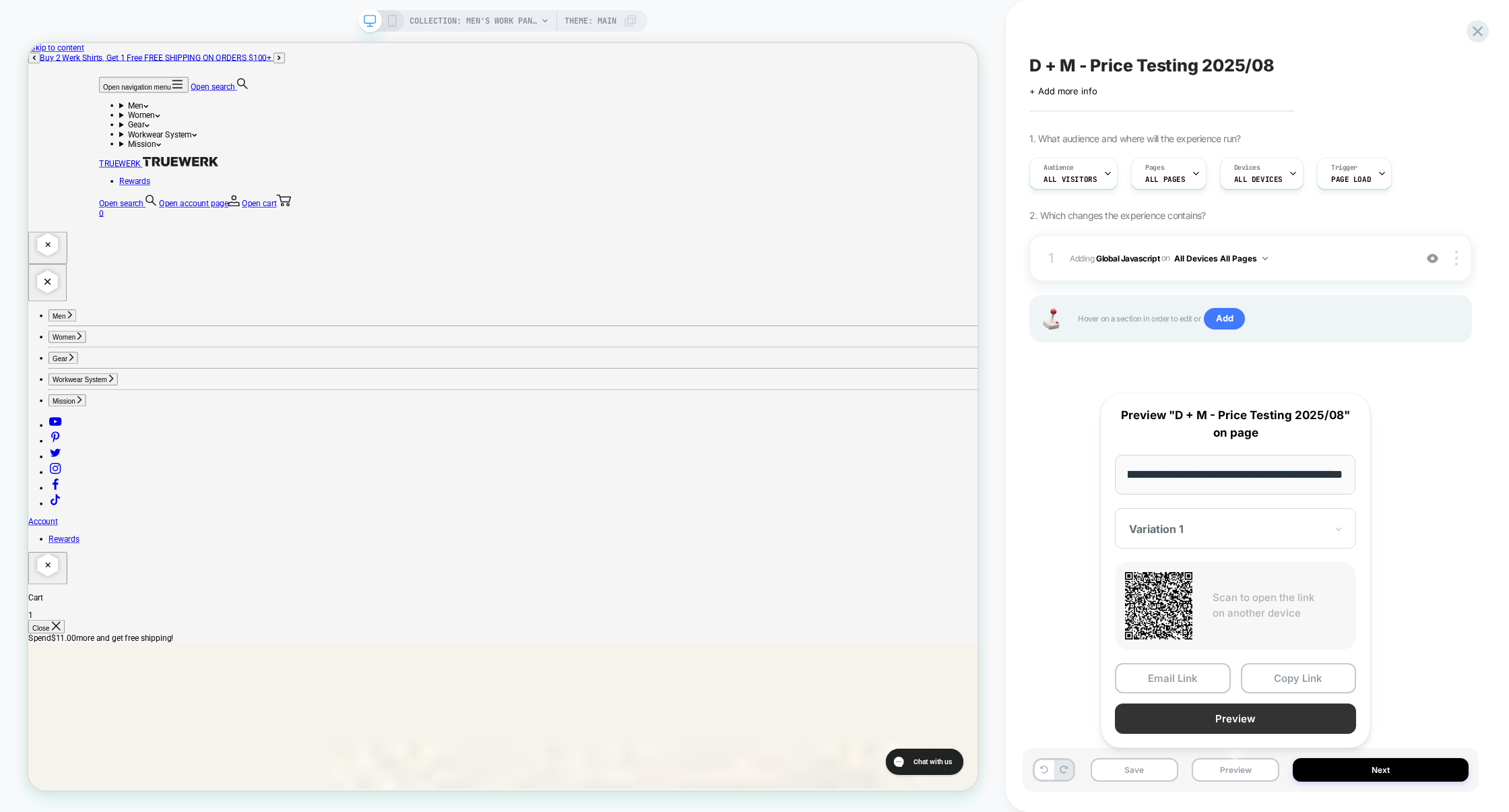
click at [1245, 727] on button "Preview" at bounding box center [1235, 718] width 241 height 30
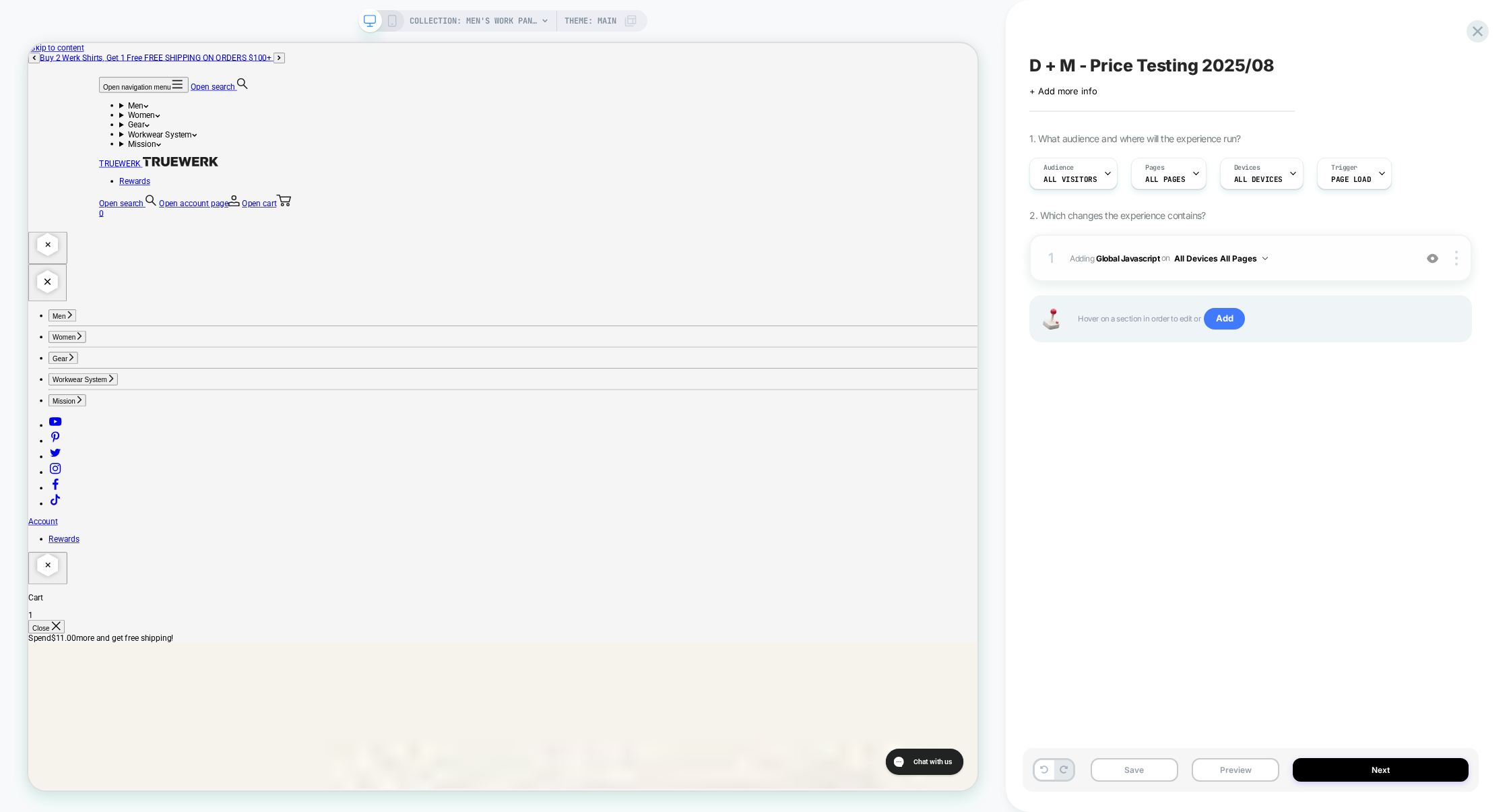
click at [1339, 255] on span "Adding Global Javascript on All Devices All Pages" at bounding box center [1238, 258] width 338 height 17
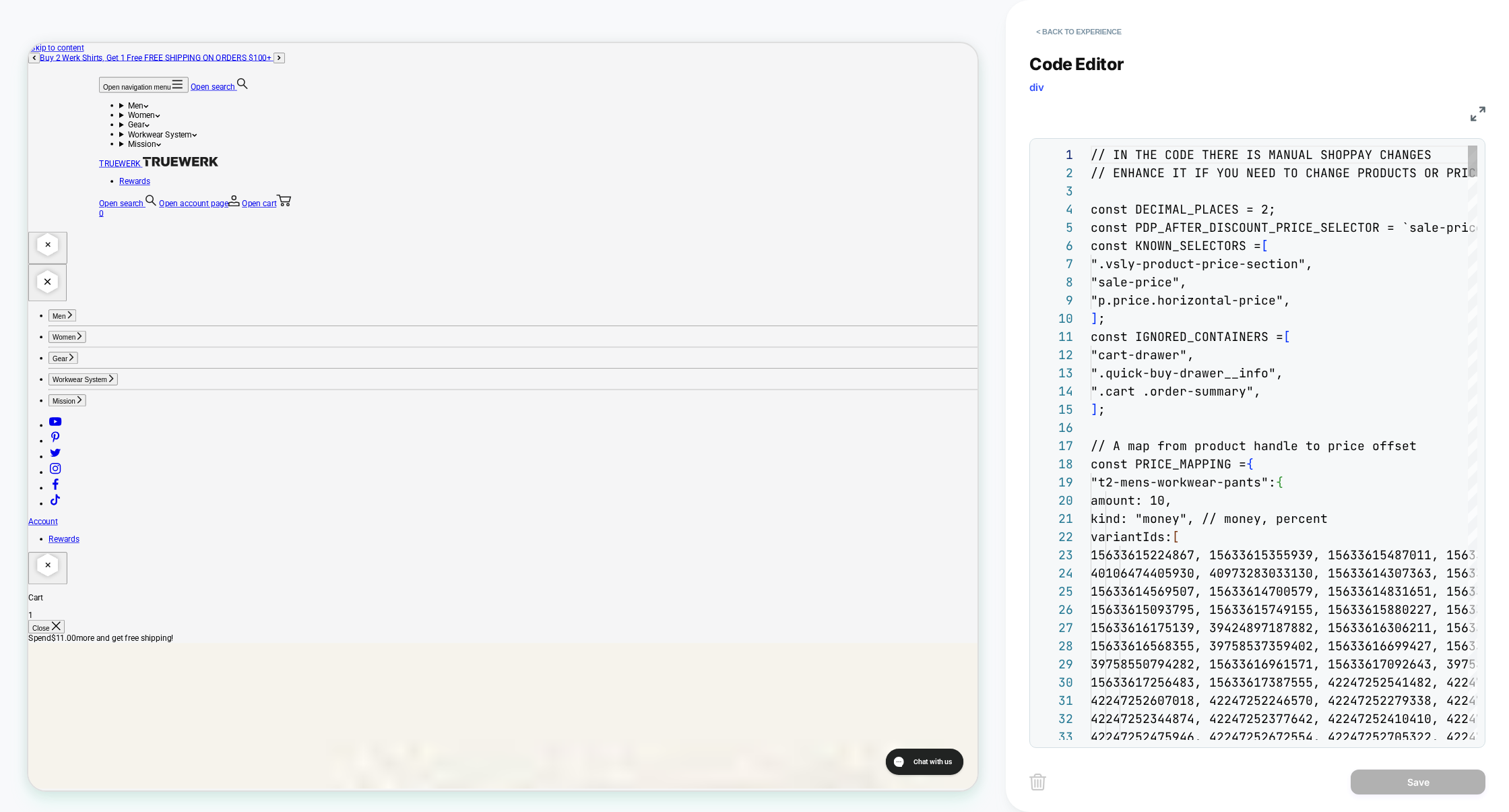
scroll to position [182, 0]
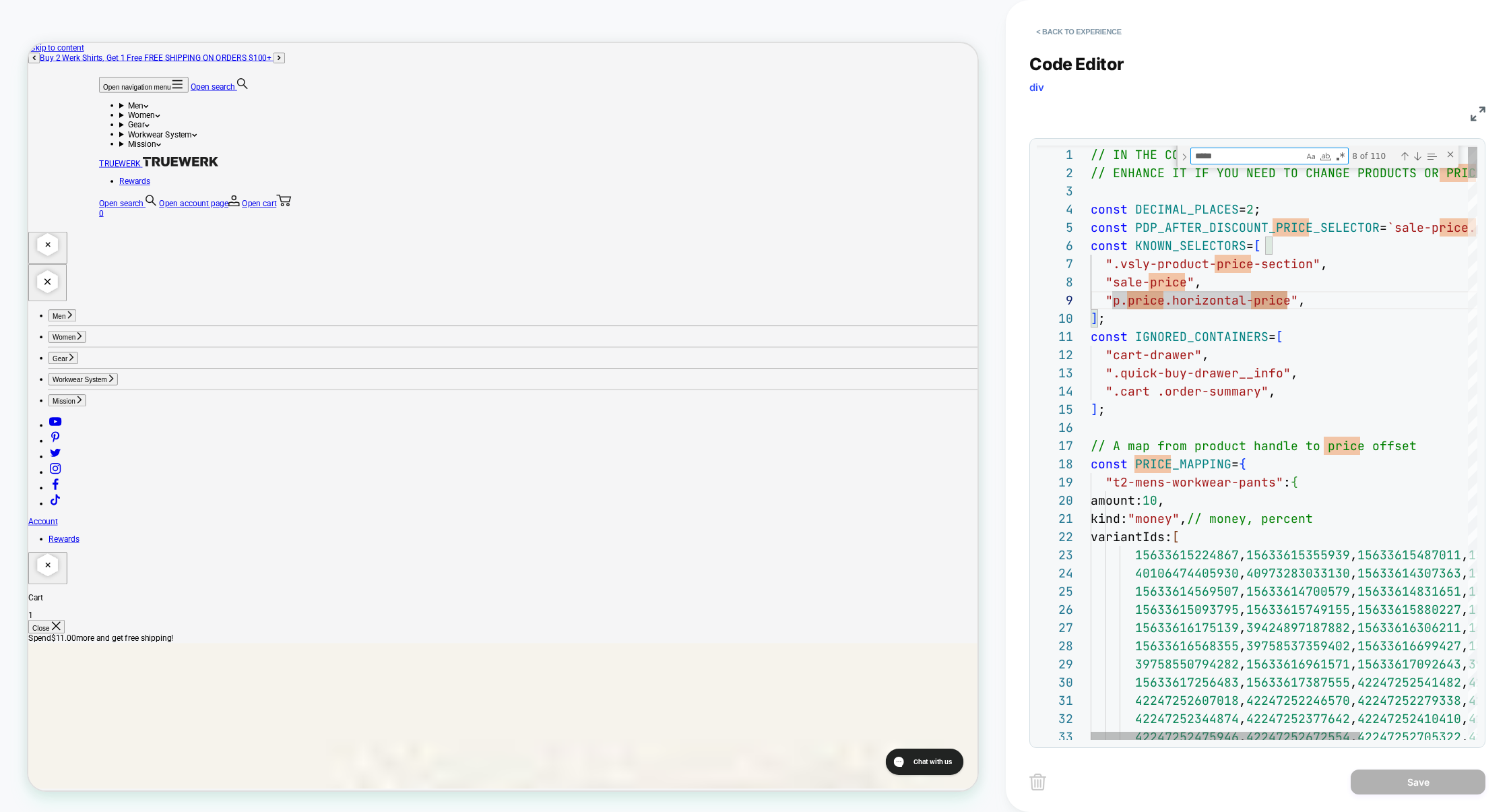
type textarea "*"
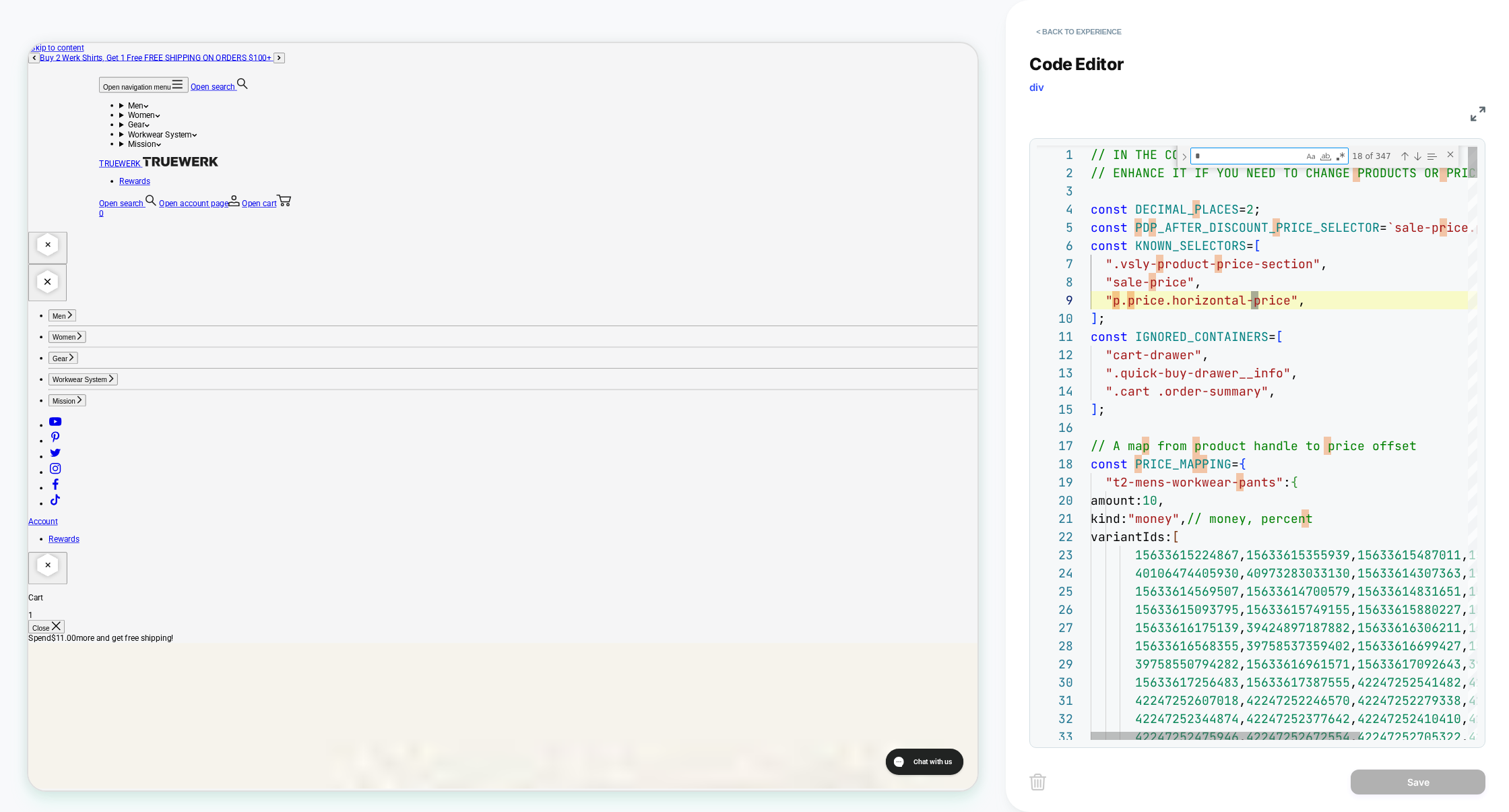
type textarea "**********"
type textarea "**"
type textarea "**********"
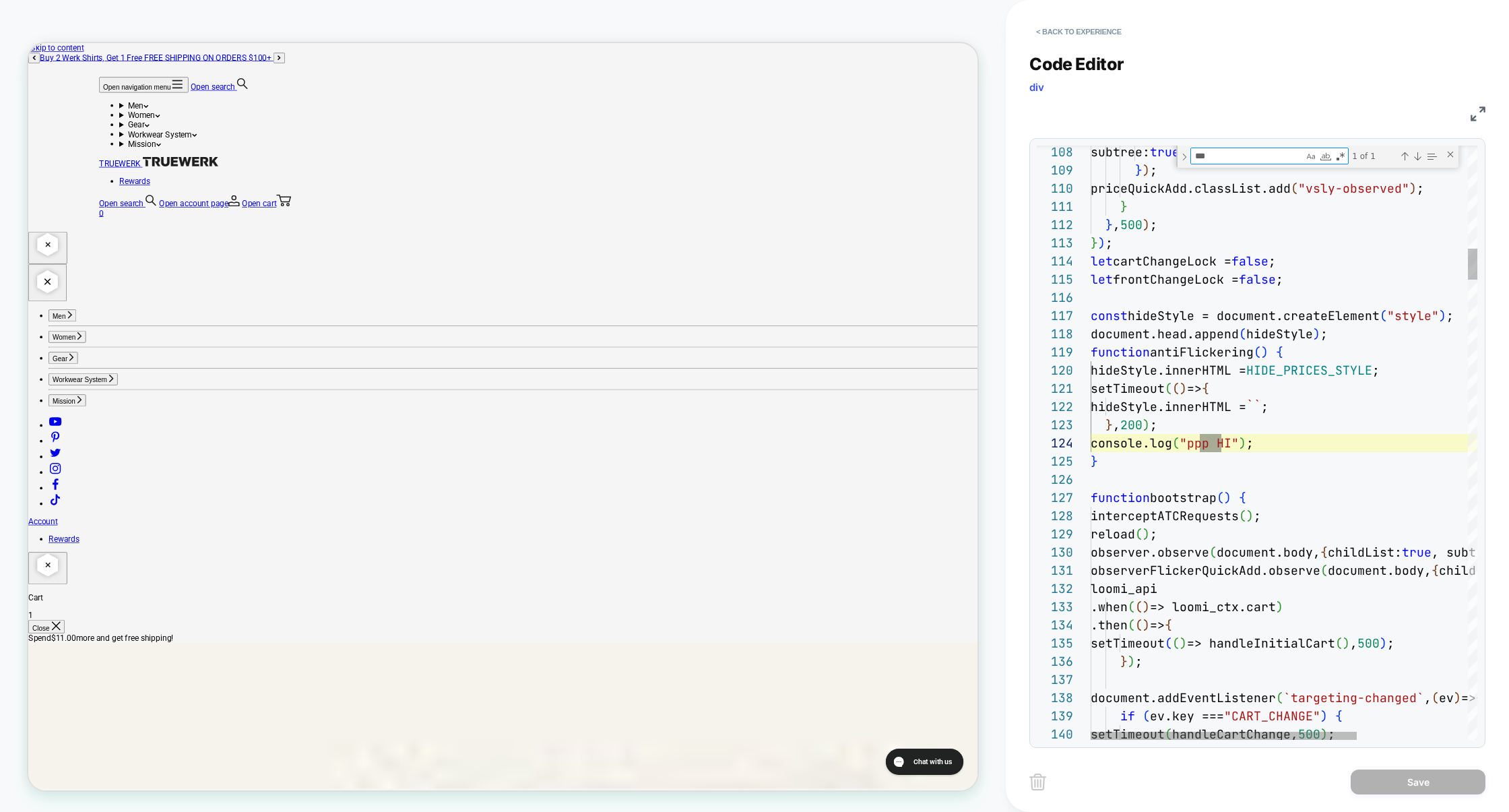
scroll to position [182, 131]
type textarea "***"
type textarea "**********"
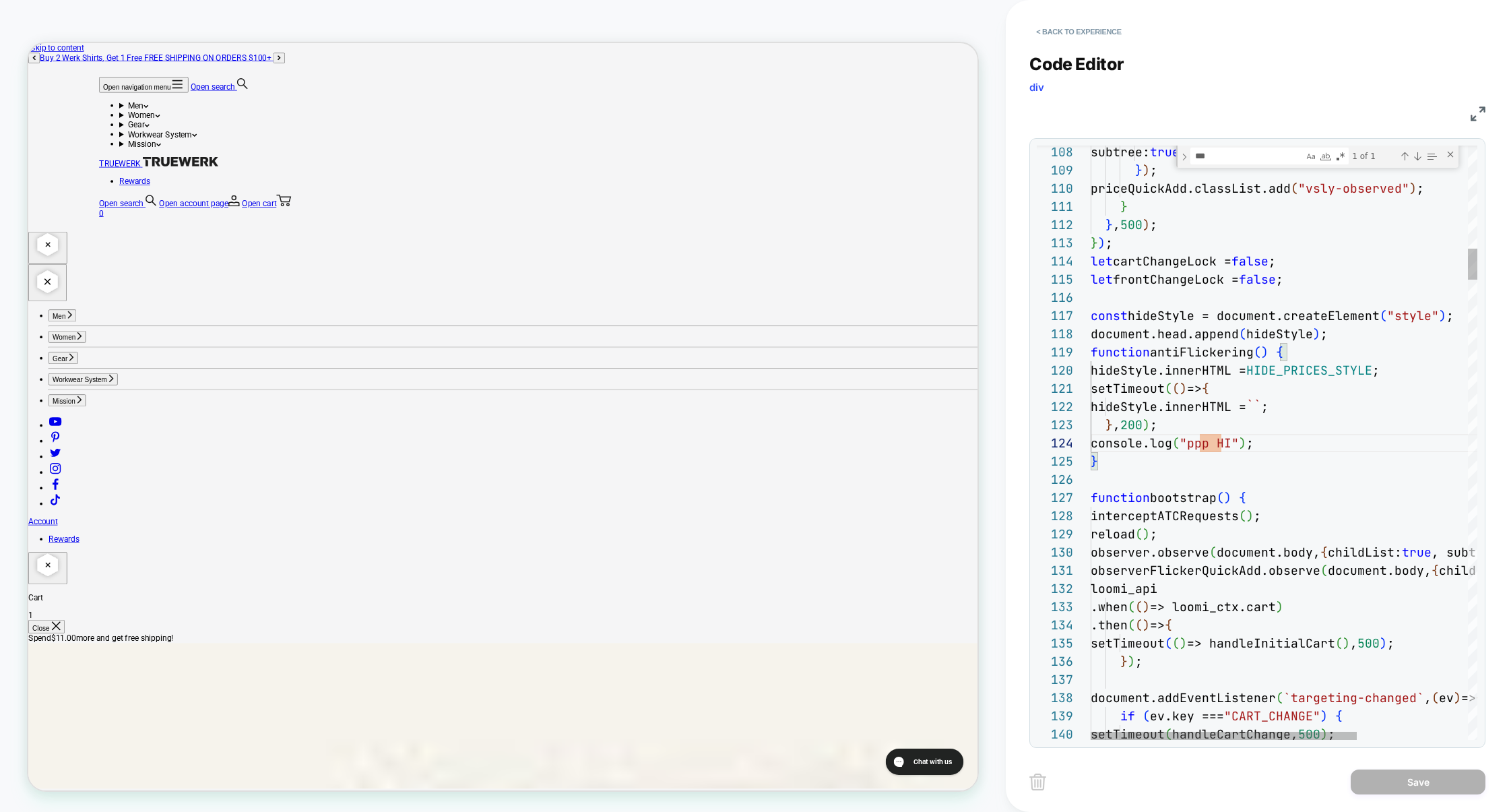
scroll to position [55, 0]
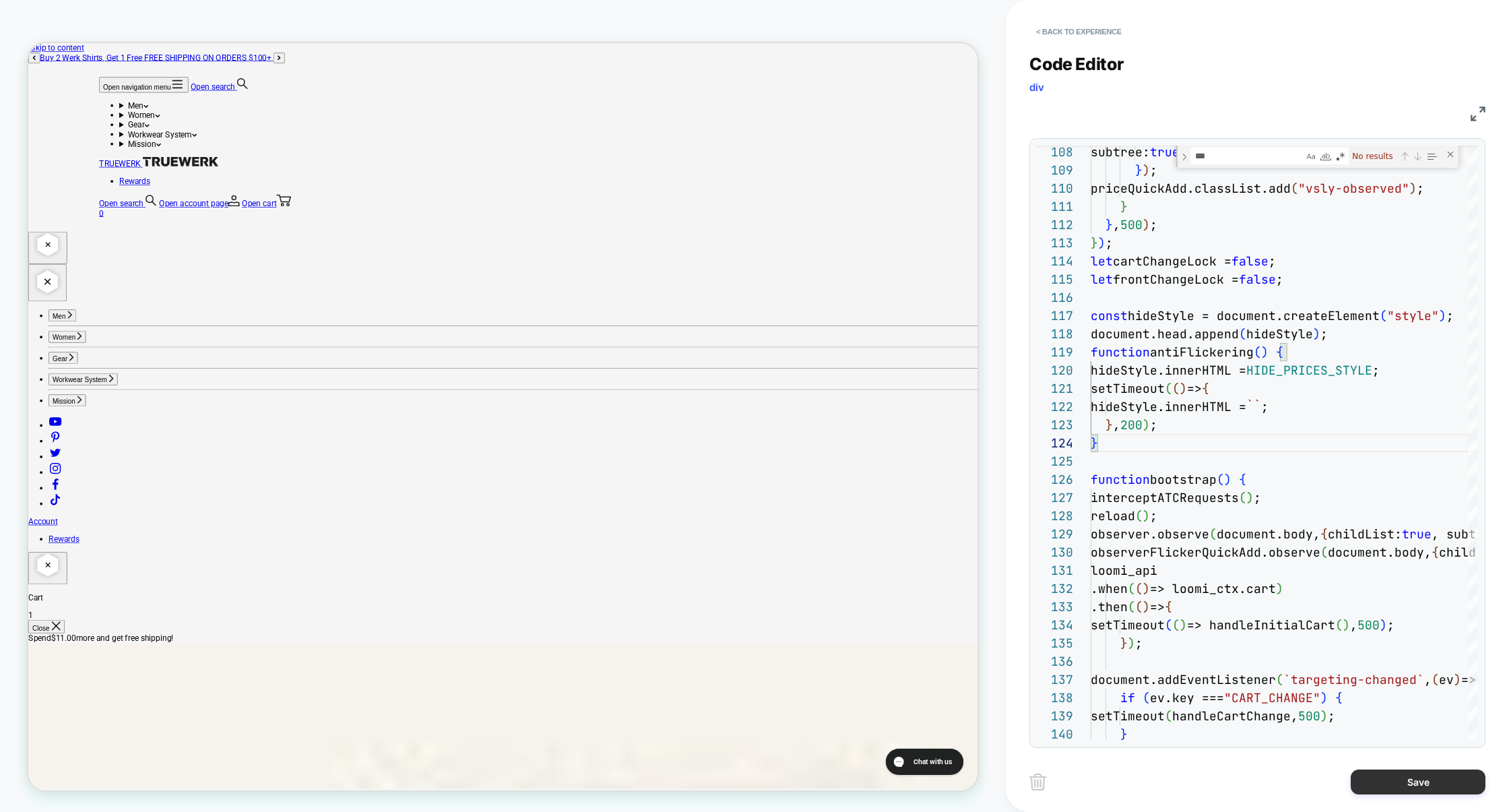
click at [1426, 779] on button "Save" at bounding box center [1417, 781] width 135 height 25
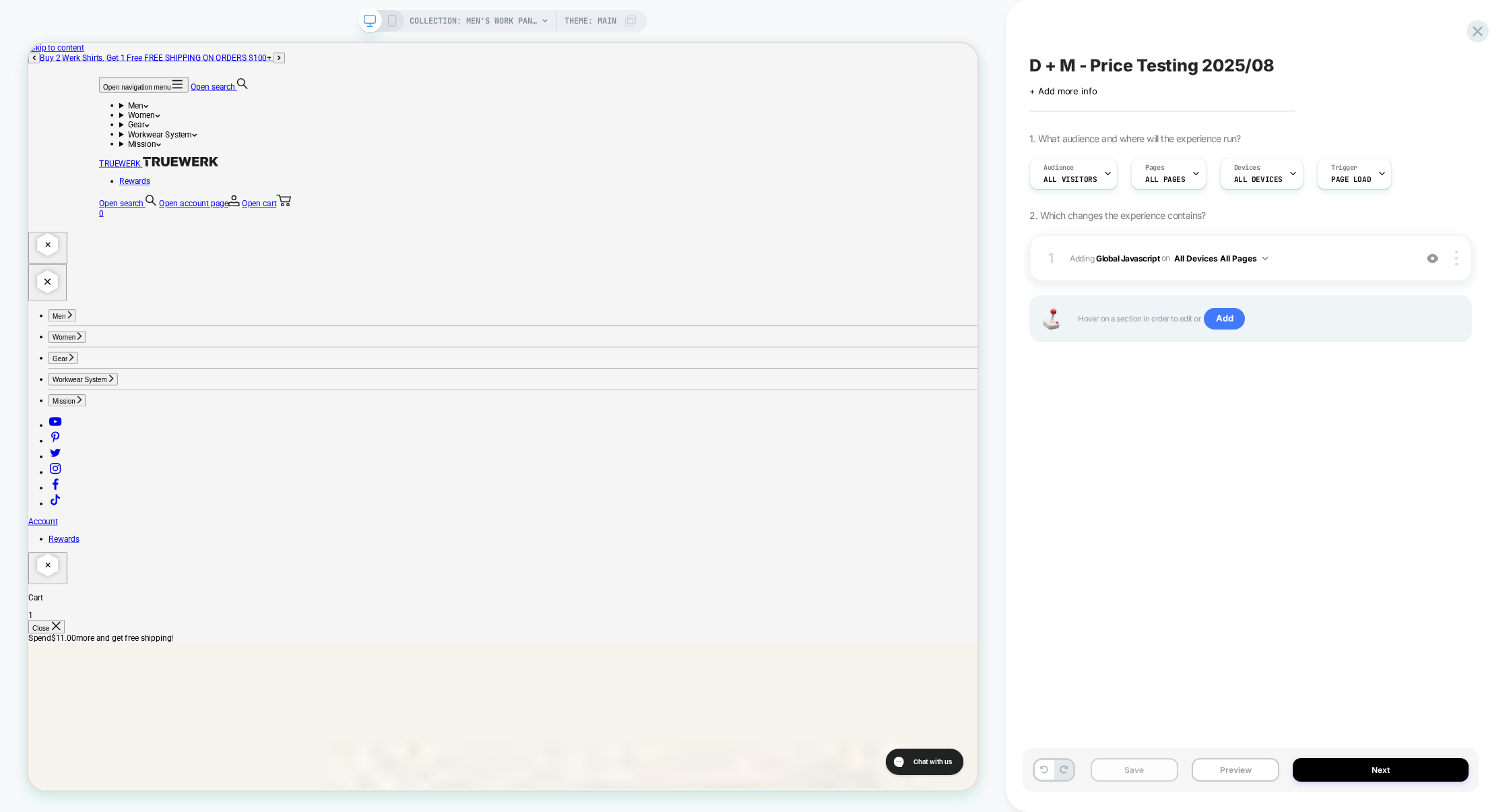
click at [1166, 776] on button "Save" at bounding box center [1134, 770] width 88 height 24
click at [1219, 767] on button "Preview" at bounding box center [1235, 770] width 88 height 24
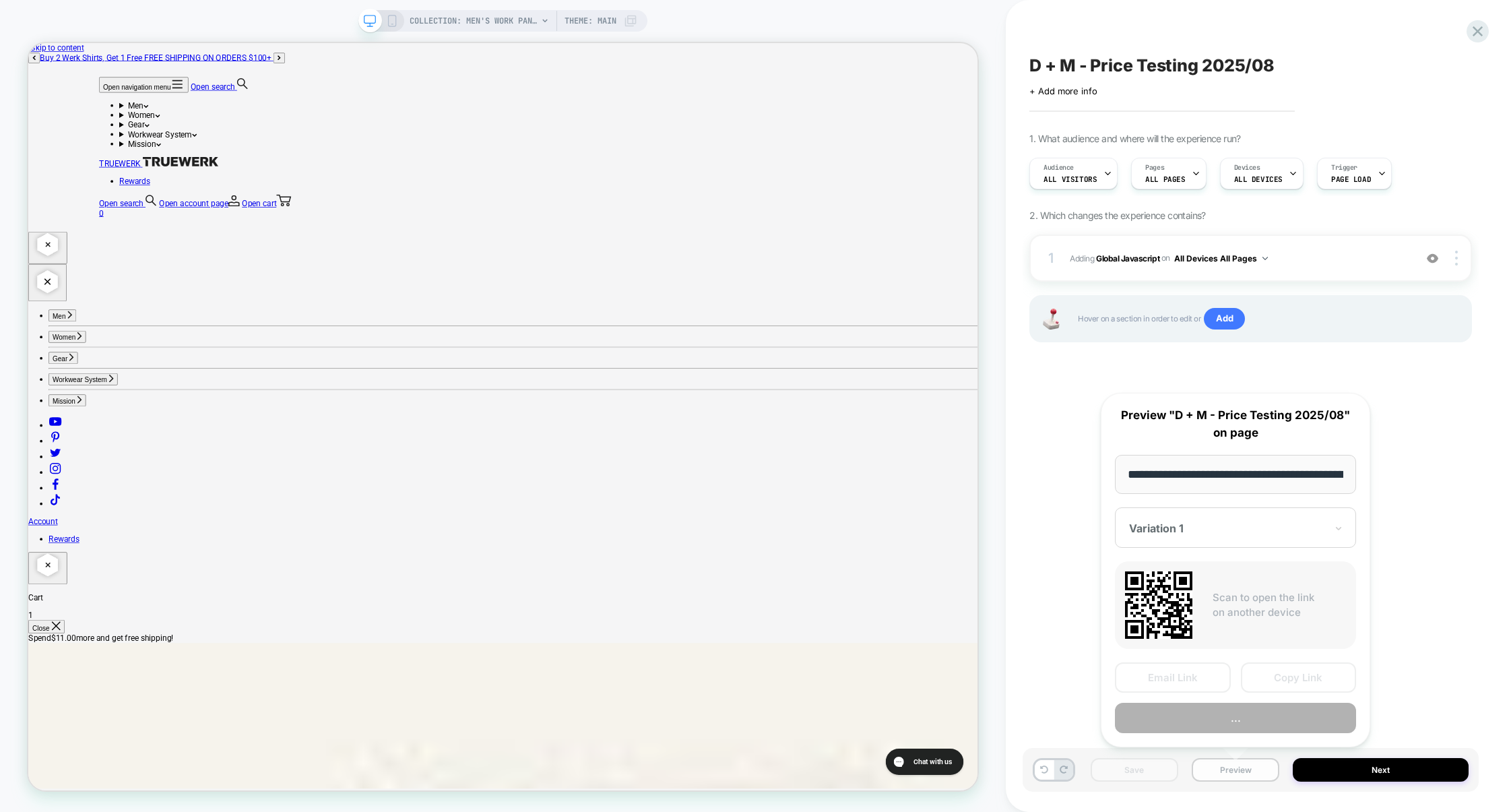
scroll to position [0, 219]
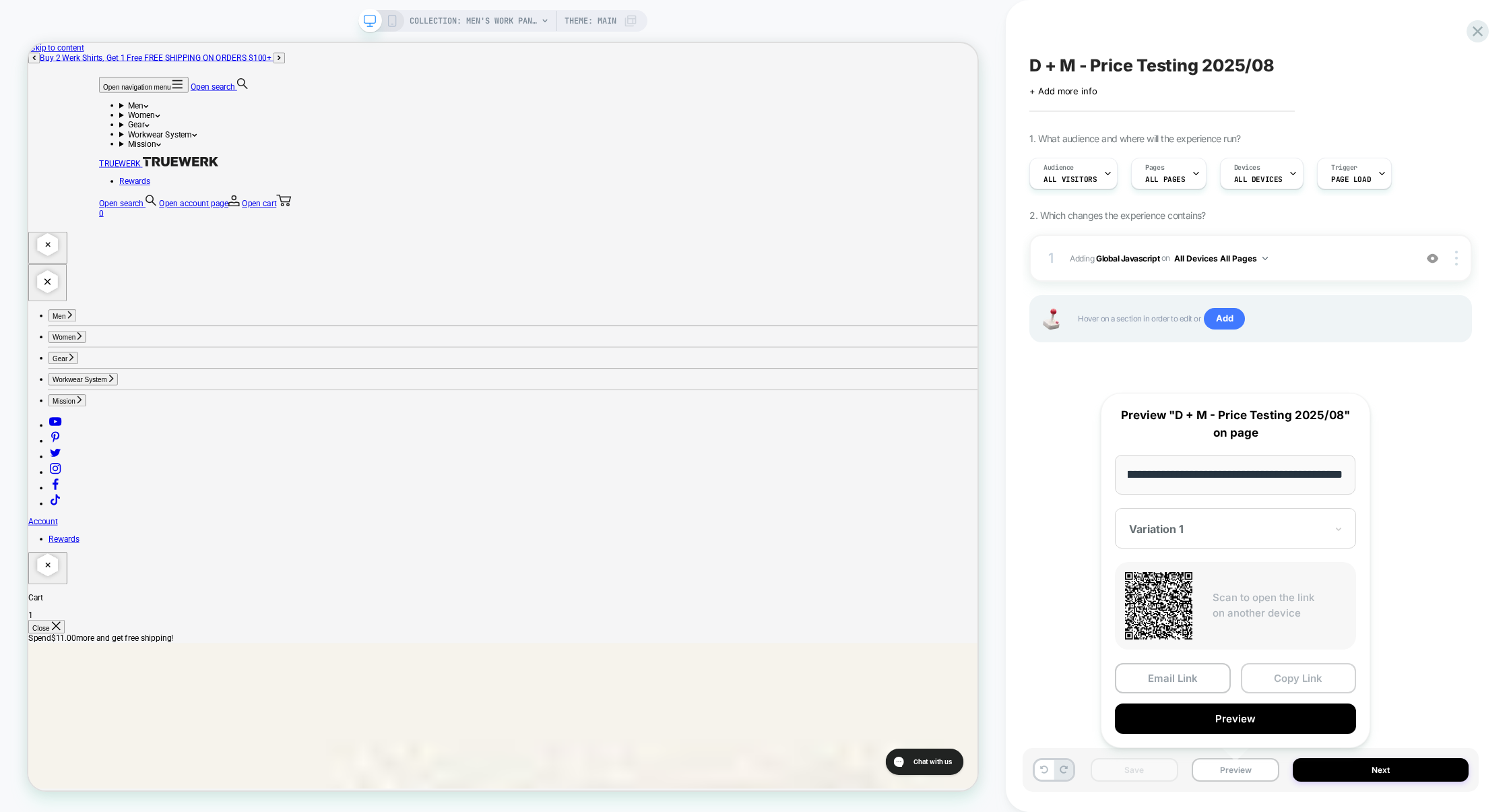
click at [1297, 675] on button "Copy Link" at bounding box center [1298, 678] width 116 height 30
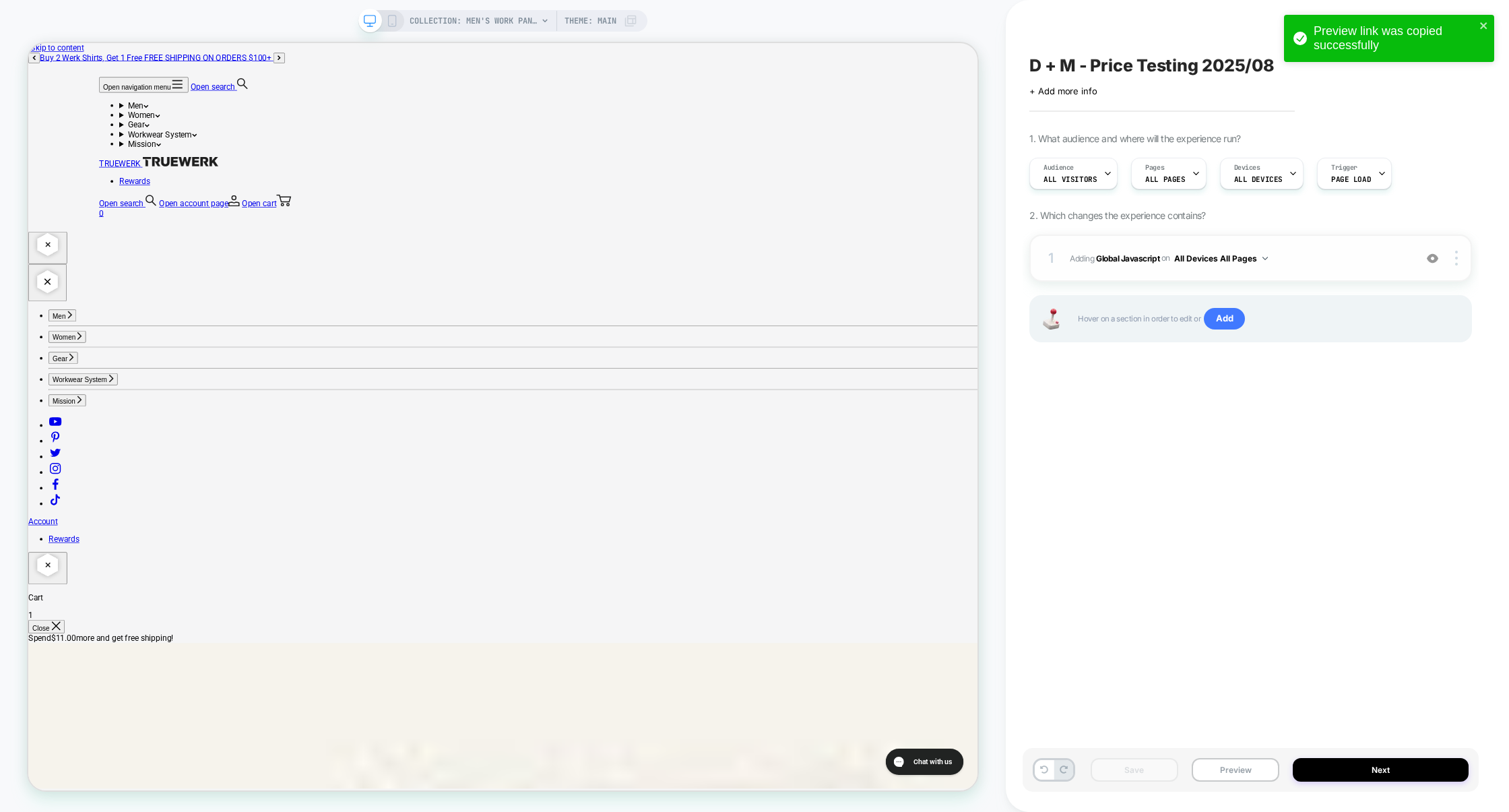
click at [1304, 244] on div "1 Adding Global Javascript on All Devices All Pages Add Before Add After Target…" at bounding box center [1250, 257] width 442 height 47
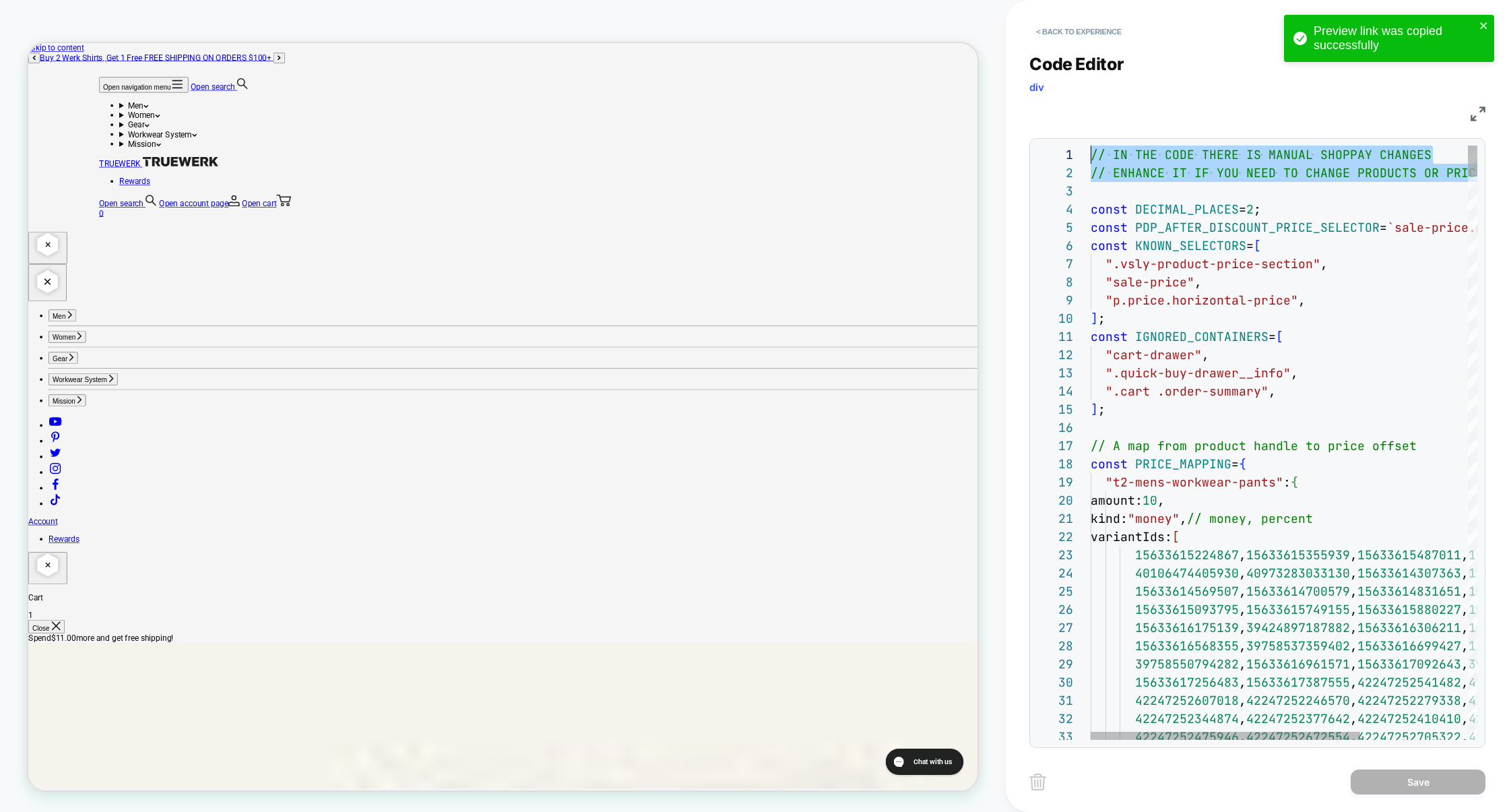
drag, startPoint x: 1139, startPoint y: 193, endPoint x: 1024, endPoint y: 149, distance: 123.4
click at [1024, 149] on div "< Back to experience Code Editor div JS 1 2 3 4 5 6 7 8 9 10 11 12 13 14 15 16 …" at bounding box center [1256, 406] width 503 height 812
